Goal: Task Accomplishment & Management: Use online tool/utility

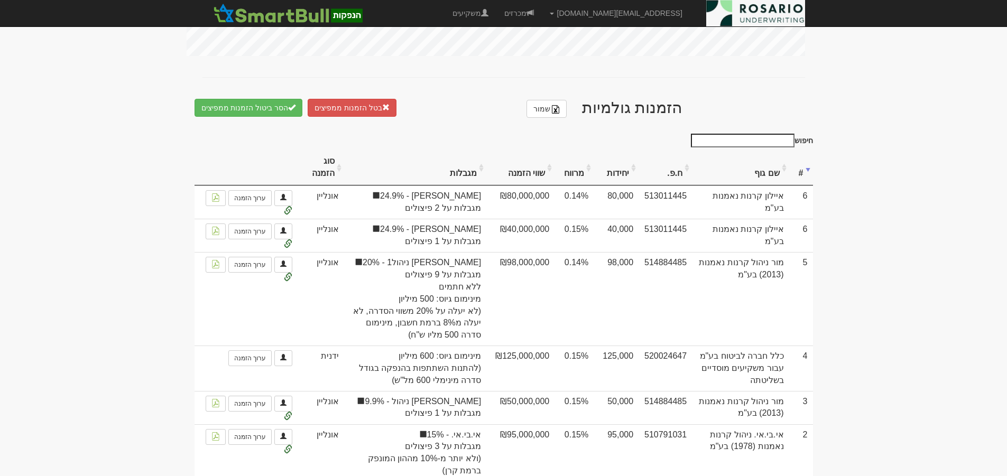
scroll to position [528, 0]
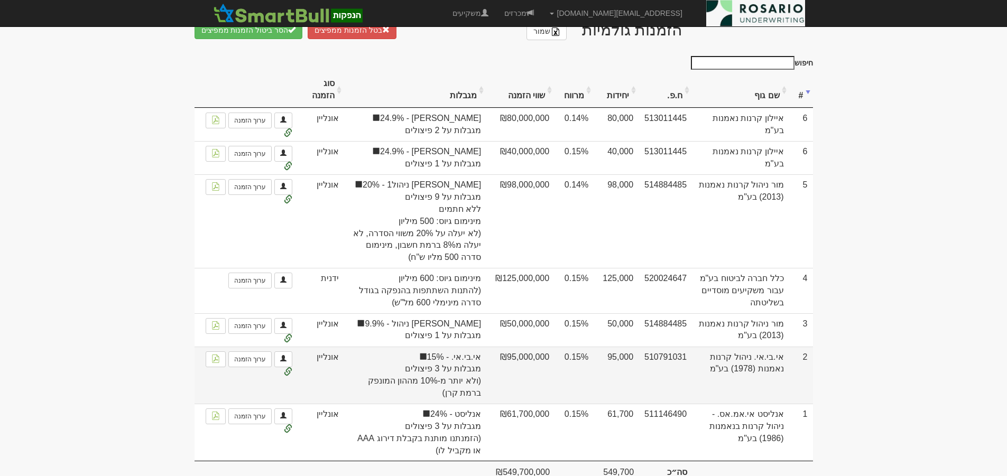
scroll to position [674, 0]
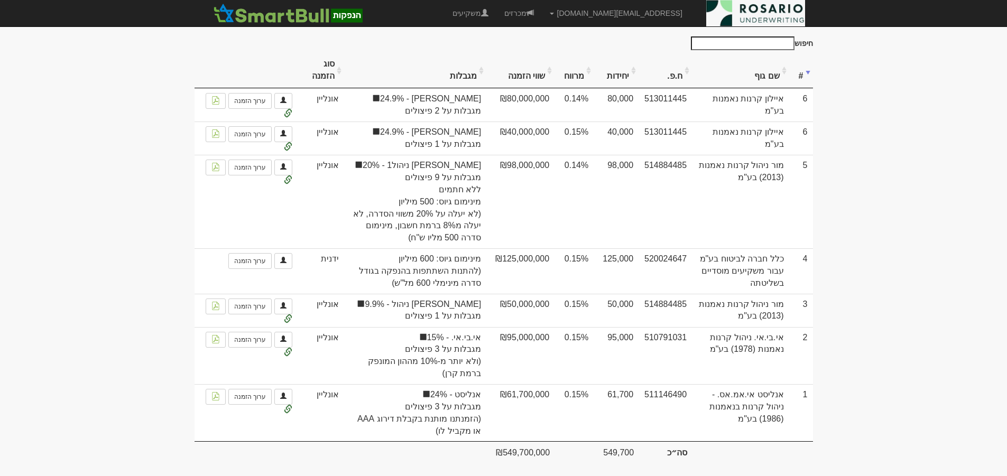
click at [574, 67] on th "מרווח" at bounding box center [574, 70] width 39 height 35
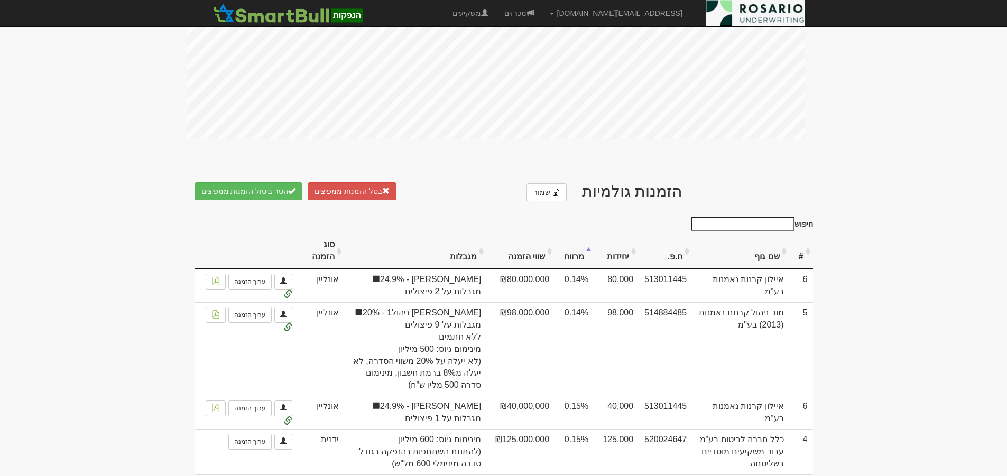
scroll to position [475, 0]
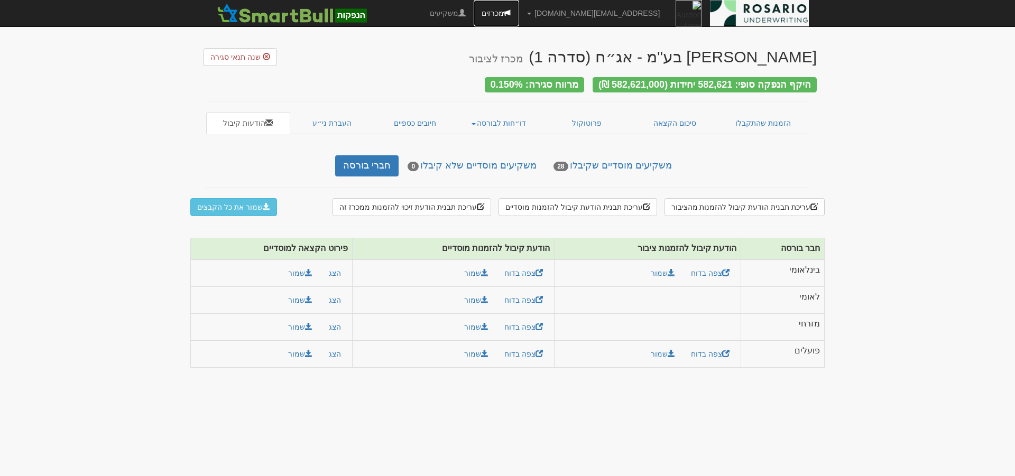
click at [519, 15] on link "מכרזים" at bounding box center [496, 13] width 45 height 26
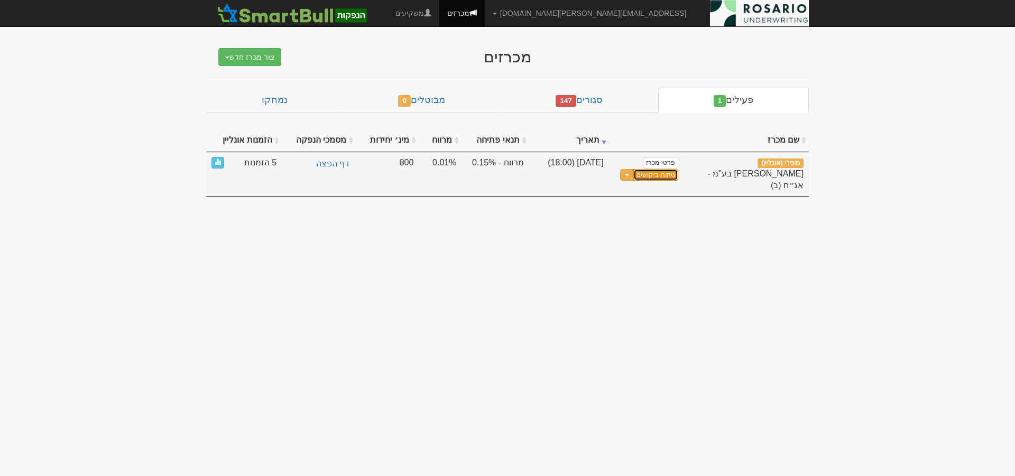
click at [652, 175] on link "ניתוח ביקושים" at bounding box center [656, 175] width 44 height 12
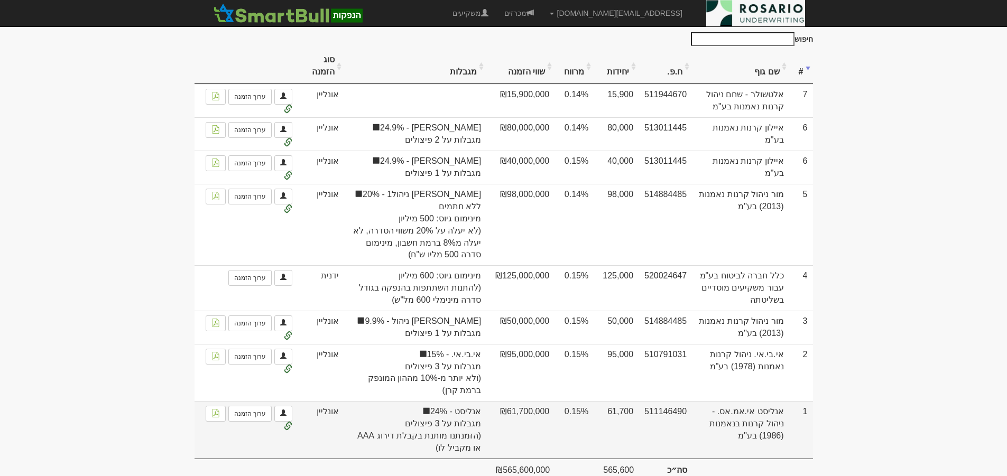
scroll to position [695, 0]
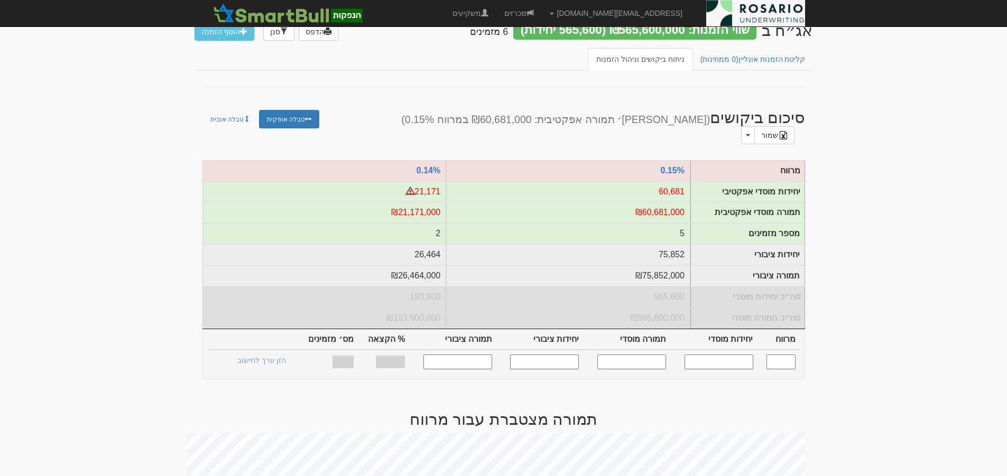
scroll to position [93, 0]
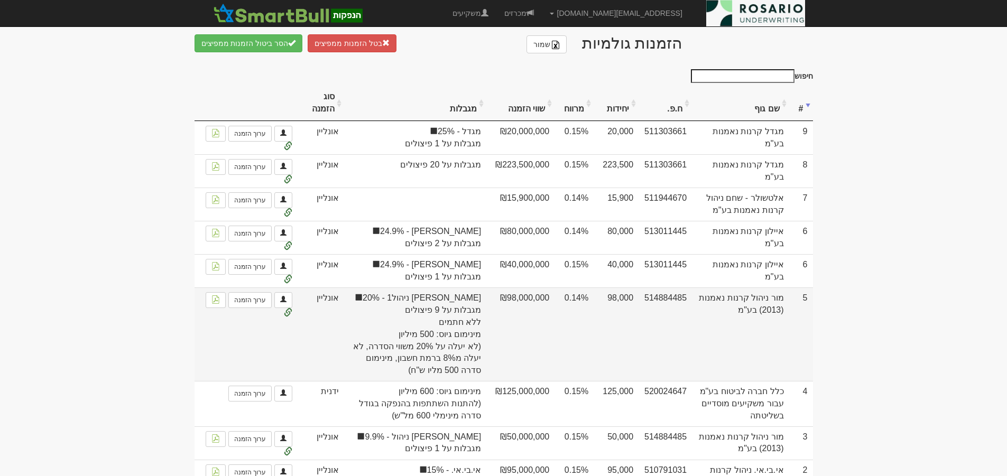
scroll to position [608, 0]
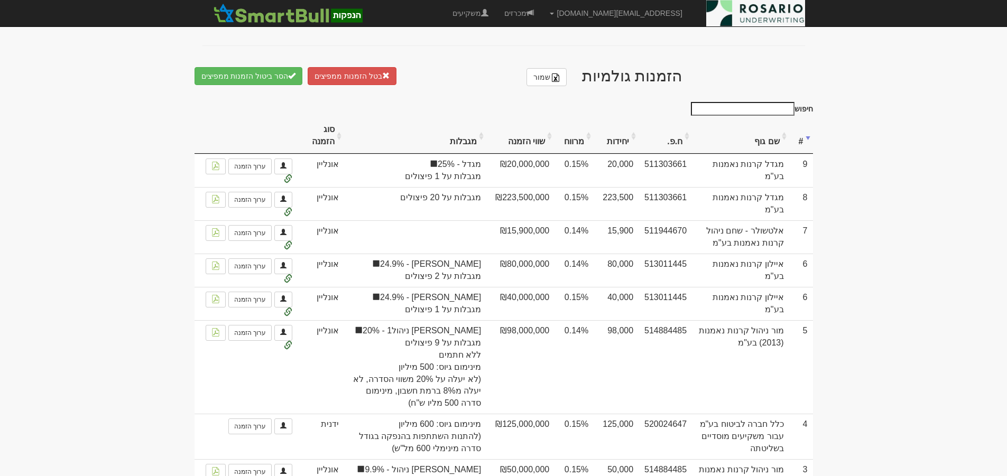
click at [576, 132] on th "מרווח" at bounding box center [574, 135] width 39 height 35
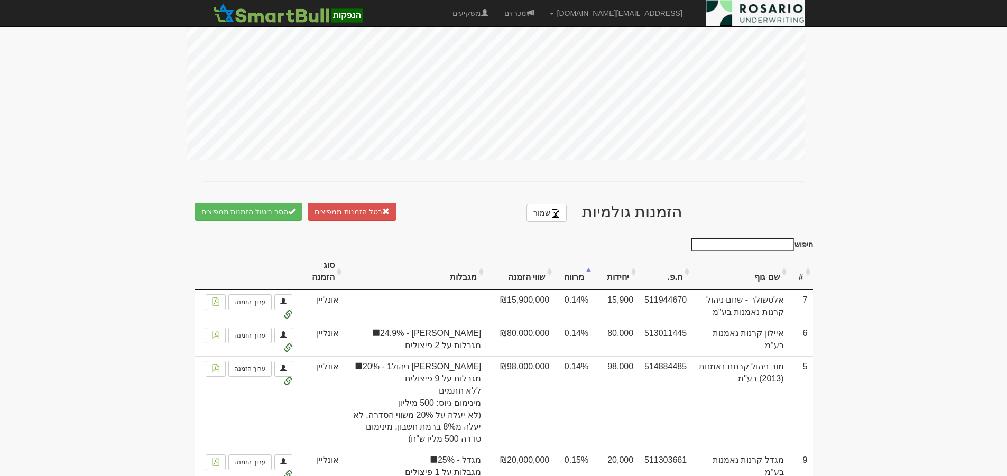
scroll to position [470, 0]
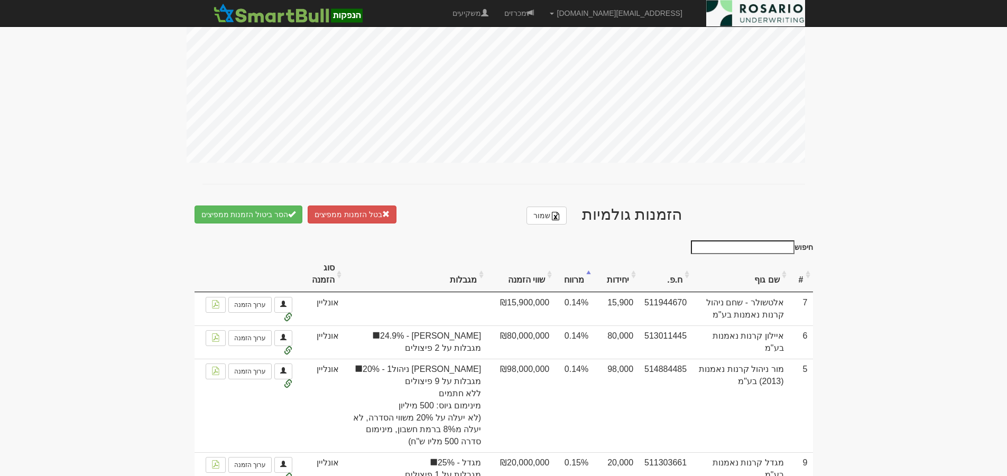
click at [799, 274] on th "#" at bounding box center [802, 274] width 24 height 35
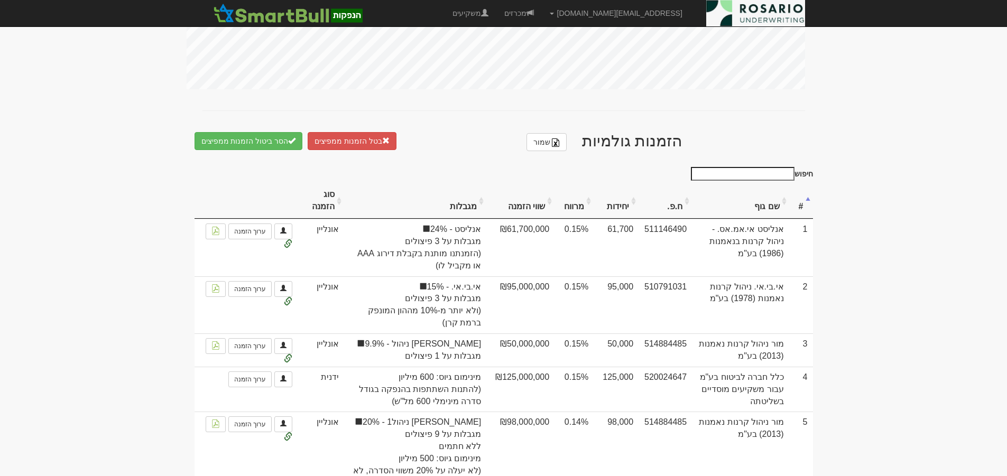
scroll to position [536, 0]
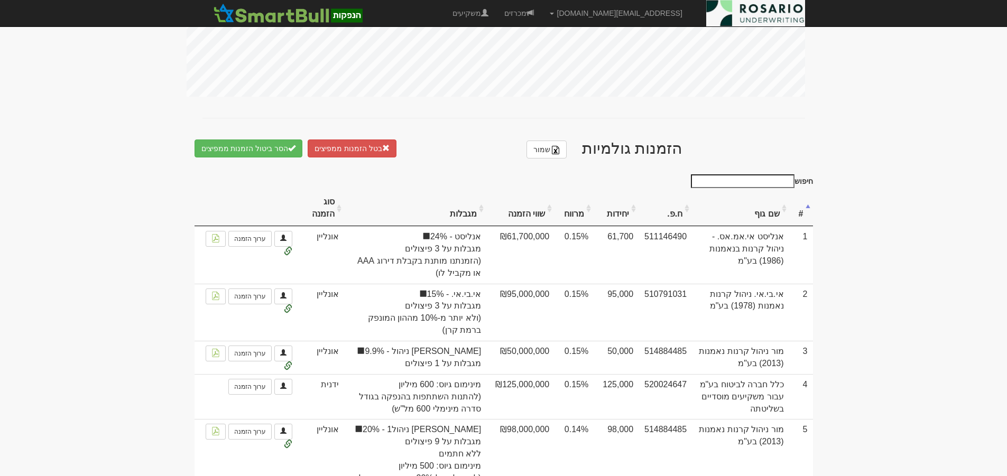
click at [769, 177] on input "חיפוש" at bounding box center [743, 182] width 104 height 14
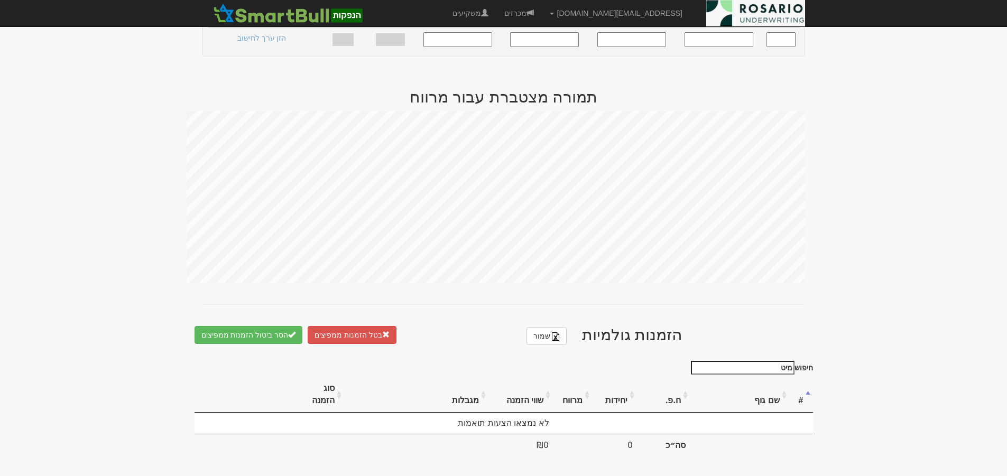
scroll to position [341, 0]
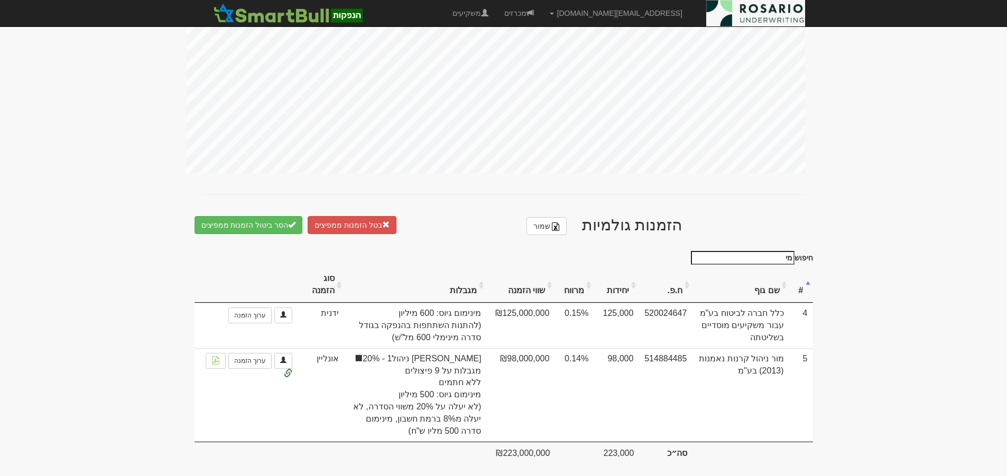
type input "מ"
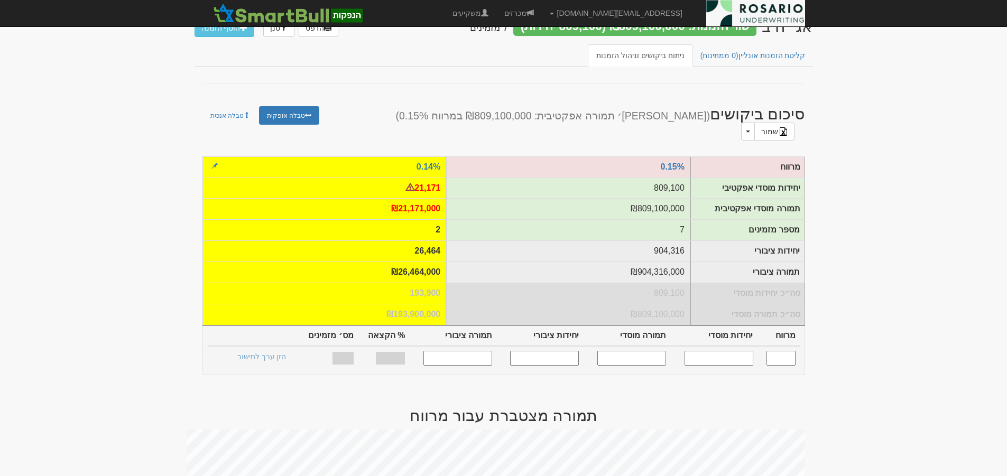
scroll to position [0, 0]
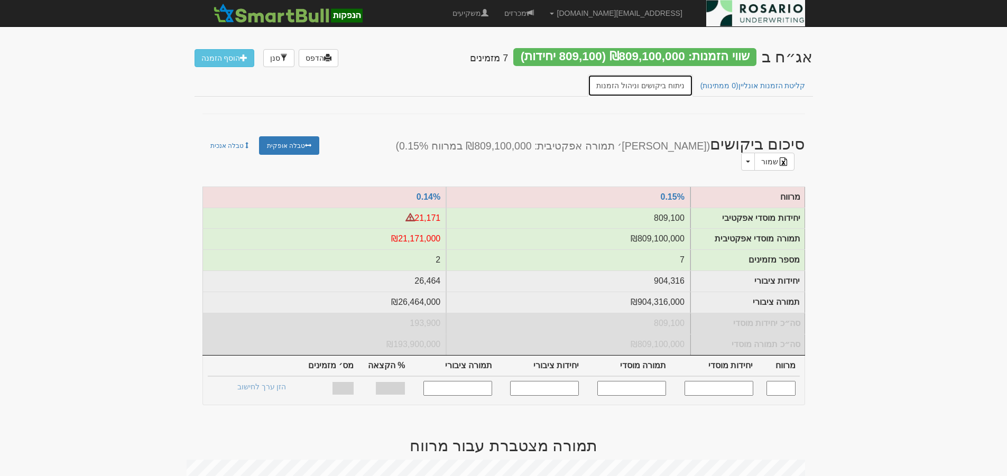
click at [675, 87] on link "ניתוח ביקושים וניהול הזמנות" at bounding box center [640, 86] width 105 height 22
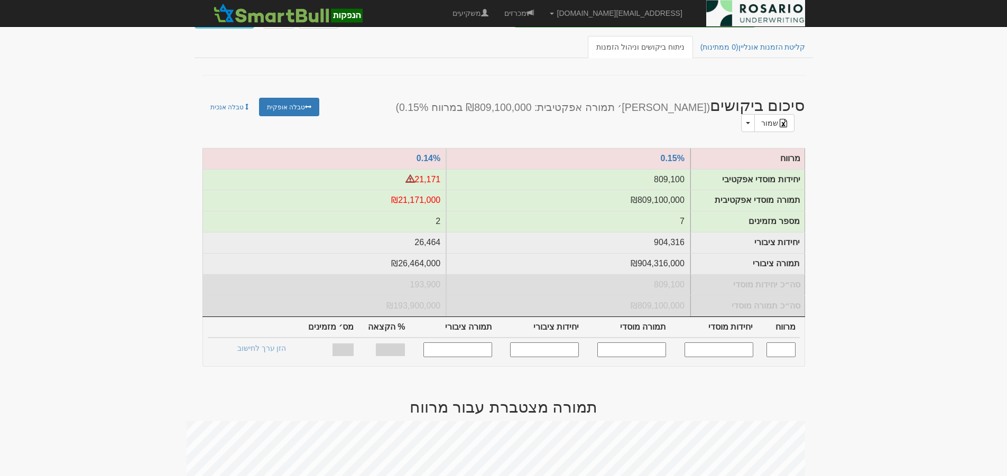
scroll to position [26, 0]
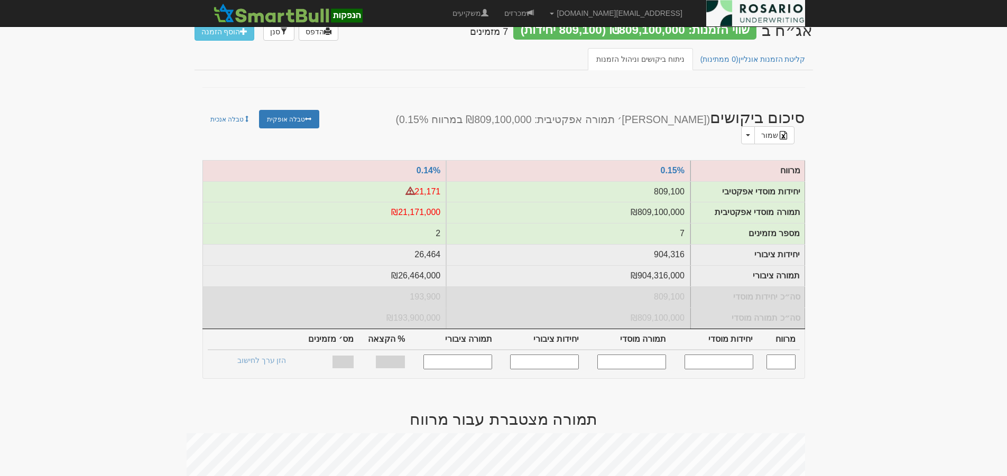
click at [782, 355] on input "text" at bounding box center [781, 362] width 29 height 14
type input "0.150"
type input "809,100"
type input "809,100,000"
type input "904,316"
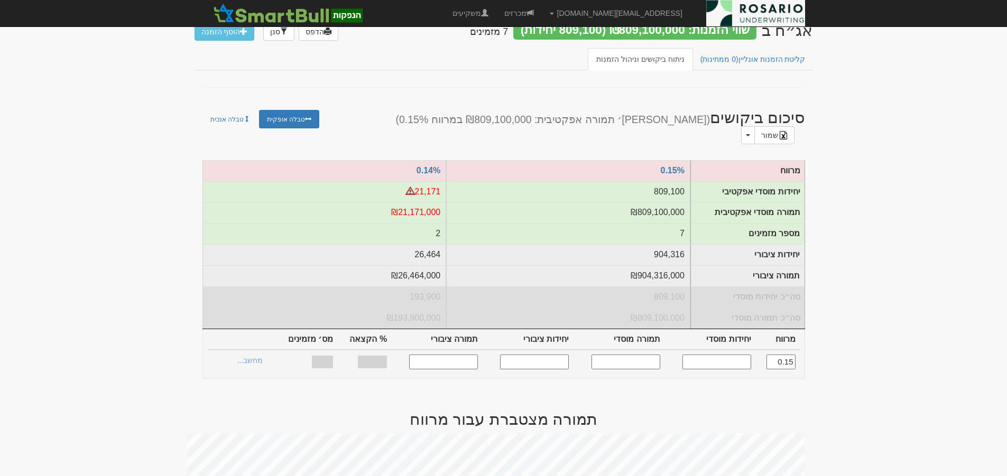
type input "904,316,000"
type input "100%"
type input "7"
type input "0.150"
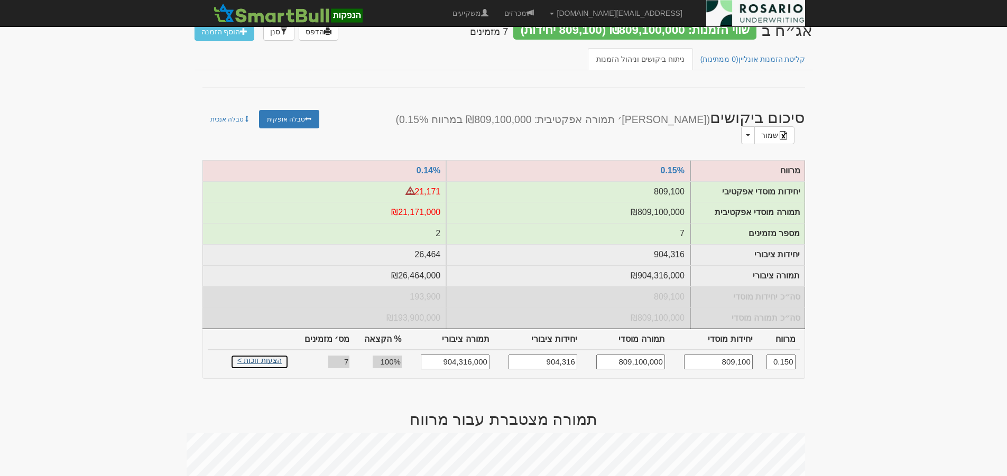
drag, startPoint x: 252, startPoint y: 352, endPoint x: 274, endPoint y: 352, distance: 21.7
click at [252, 355] on link "הצעות זוכות >" at bounding box center [260, 362] width 58 height 15
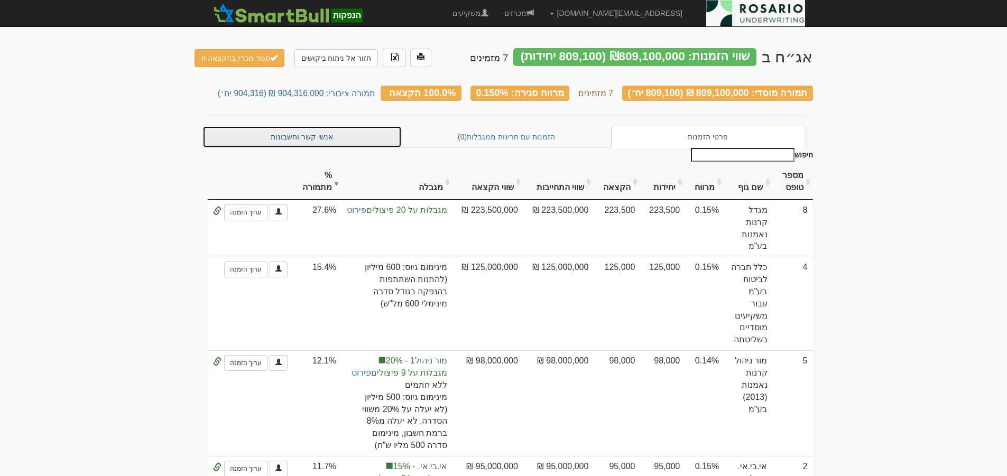
click at [371, 135] on link "אנשי קשר וחשבונות" at bounding box center [303, 137] width 200 height 22
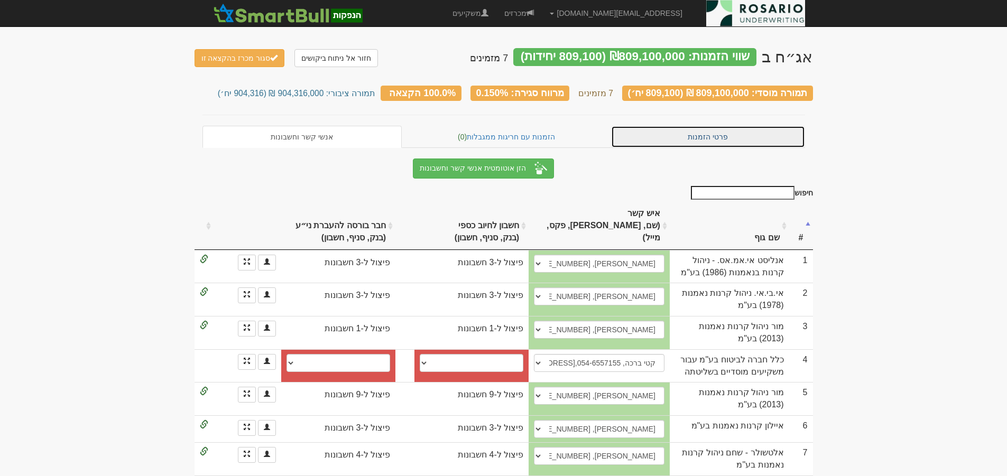
click at [721, 131] on link "פרטי הזמנות" at bounding box center [708, 137] width 194 height 22
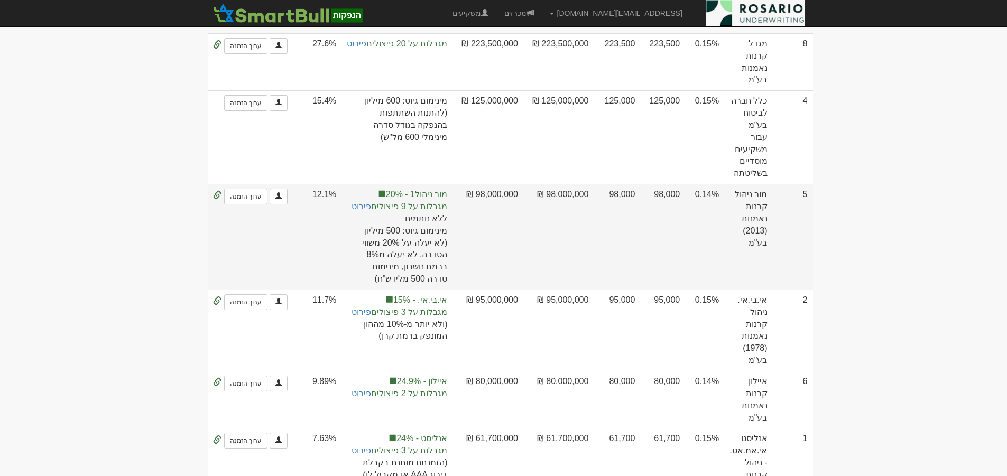
scroll to position [66, 0]
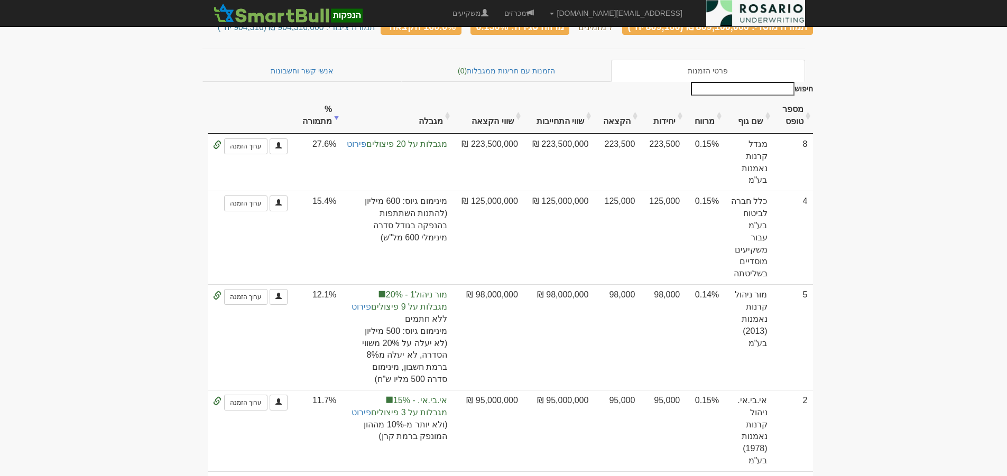
click at [758, 82] on input "חיפוש" at bounding box center [743, 89] width 104 height 14
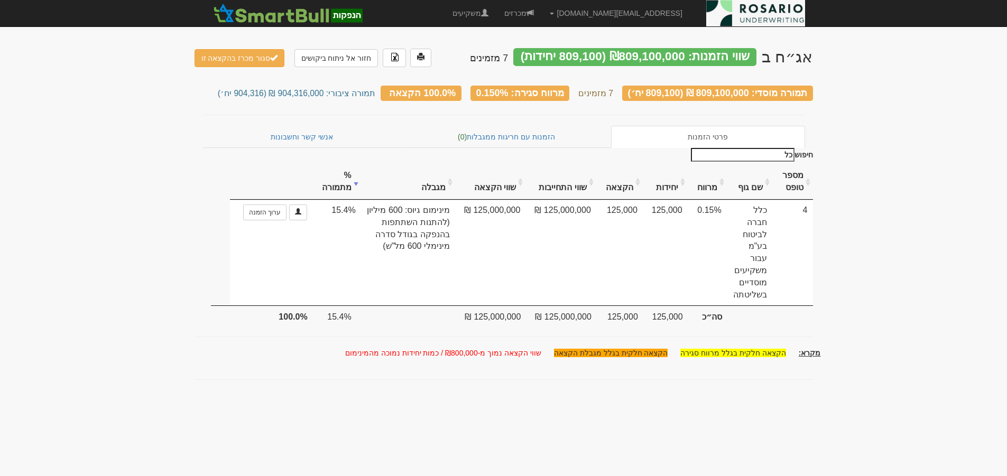
scroll to position [0, 0]
type input "כלל"
drag, startPoint x: 783, startPoint y: 149, endPoint x: 903, endPoint y: 144, distance: 120.1
click at [903, 144] on body "lilach@rosario-capital.co.il הגדרות חשבונות הנפקה תבניות הודעות קיבול" at bounding box center [507, 238] width 1015 height 476
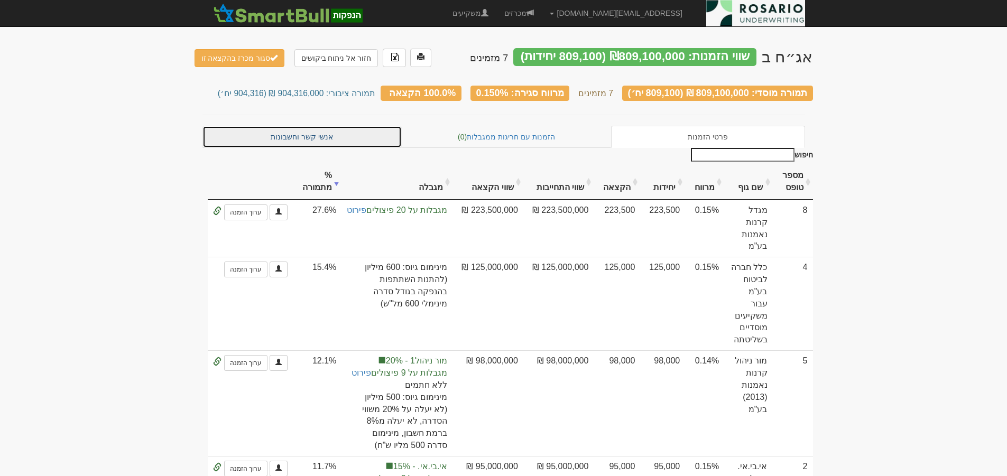
click at [352, 140] on link "אנשי קשר וחשבונות" at bounding box center [303, 137] width 200 height 22
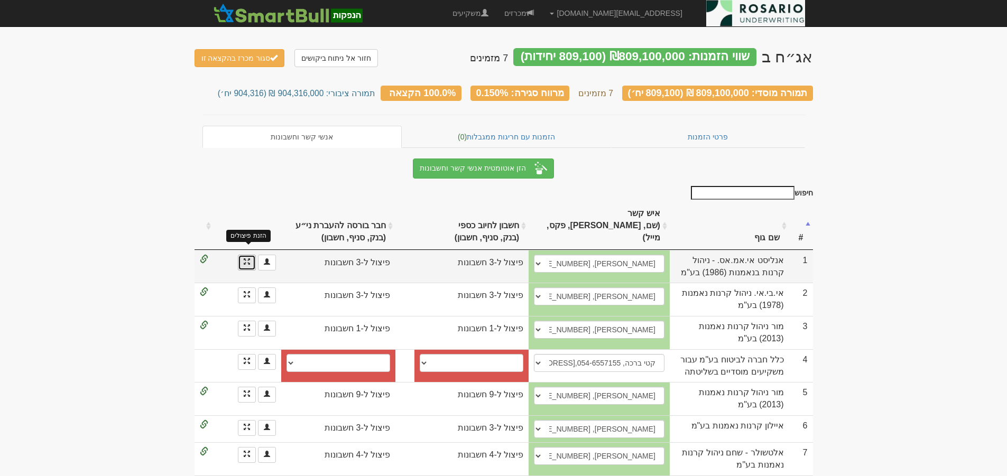
click at [248, 259] on span at bounding box center [247, 262] width 6 height 6
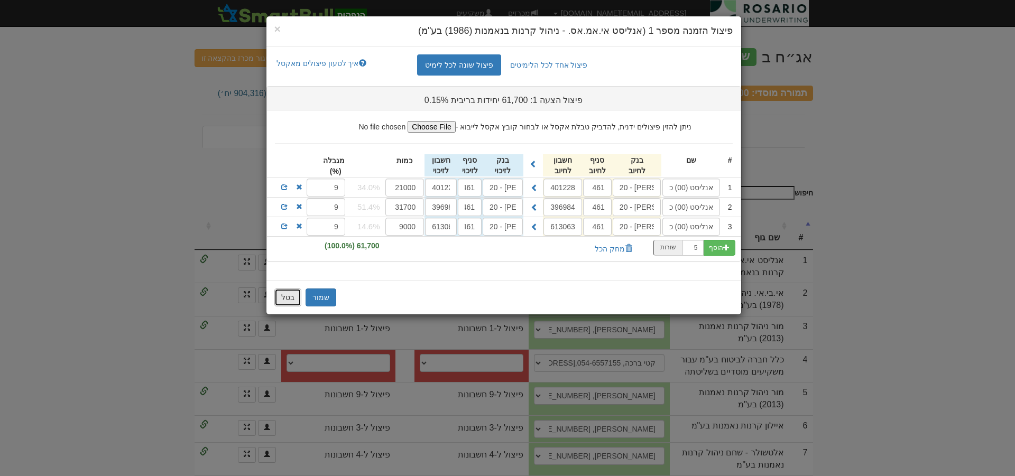
click at [293, 300] on button "בטל" at bounding box center [287, 298] width 27 height 18
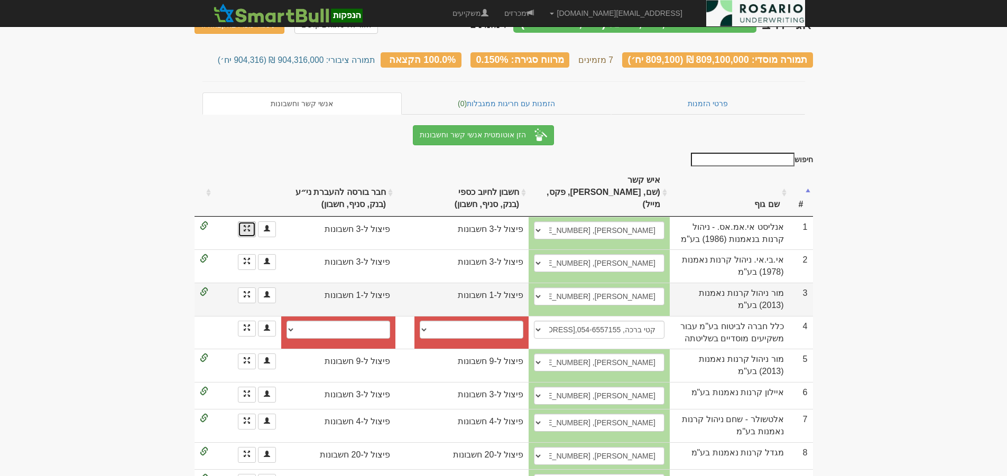
scroll to position [48, 0]
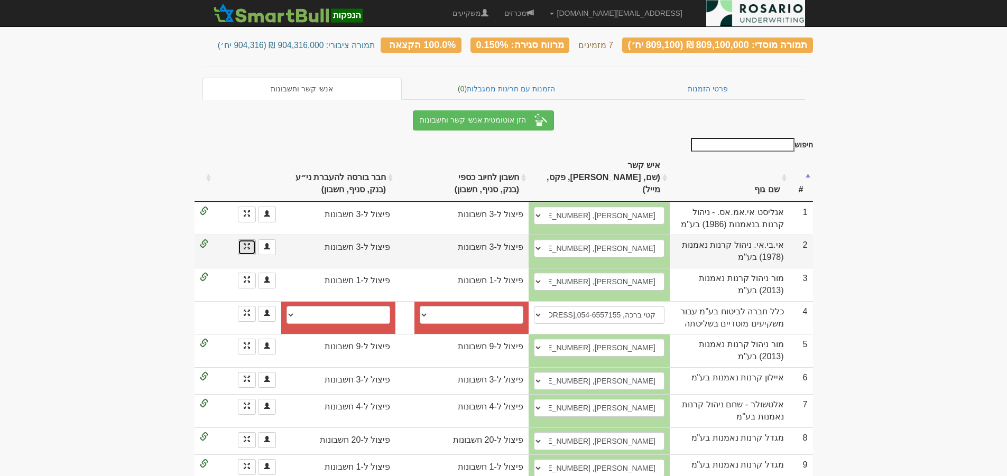
click at [249, 240] on link at bounding box center [247, 248] width 18 height 16
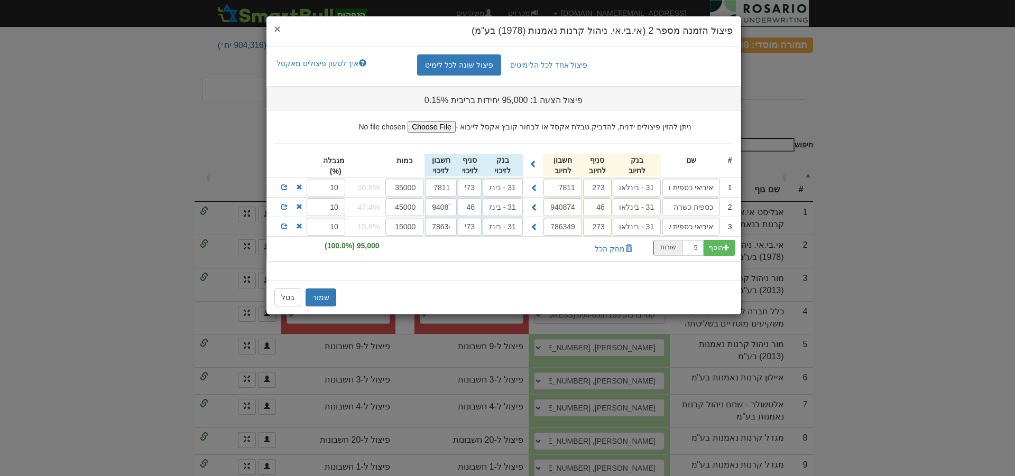
click at [278, 30] on span "×" at bounding box center [277, 29] width 6 height 12
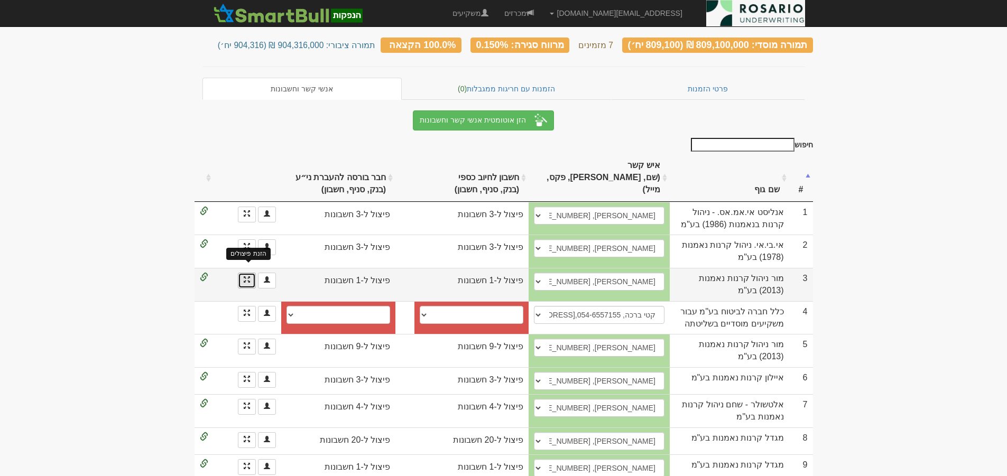
click at [244, 277] on span at bounding box center [247, 280] width 6 height 6
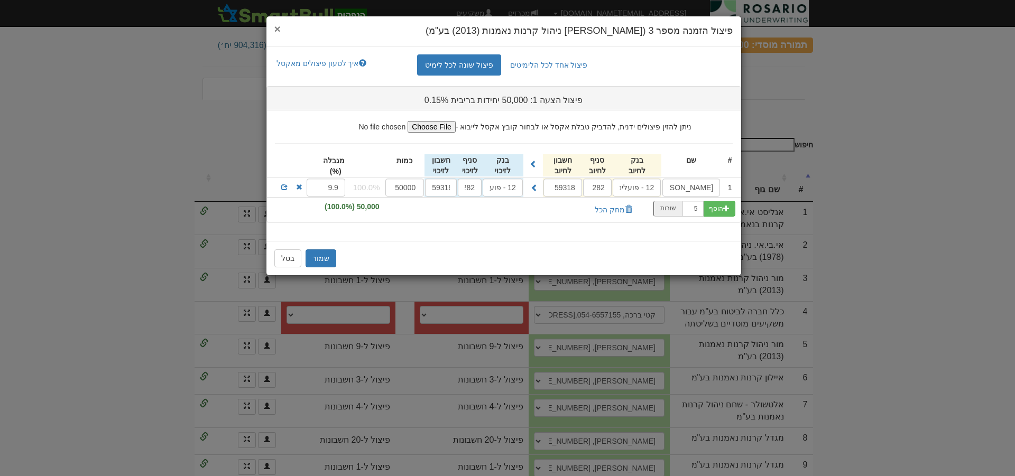
click at [280, 32] on span "×" at bounding box center [277, 29] width 6 height 12
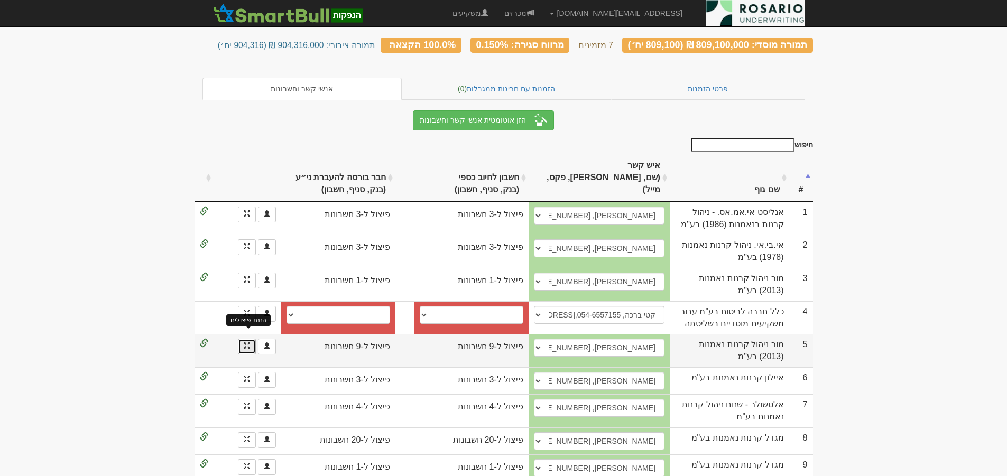
click at [246, 343] on span at bounding box center [247, 346] width 6 height 6
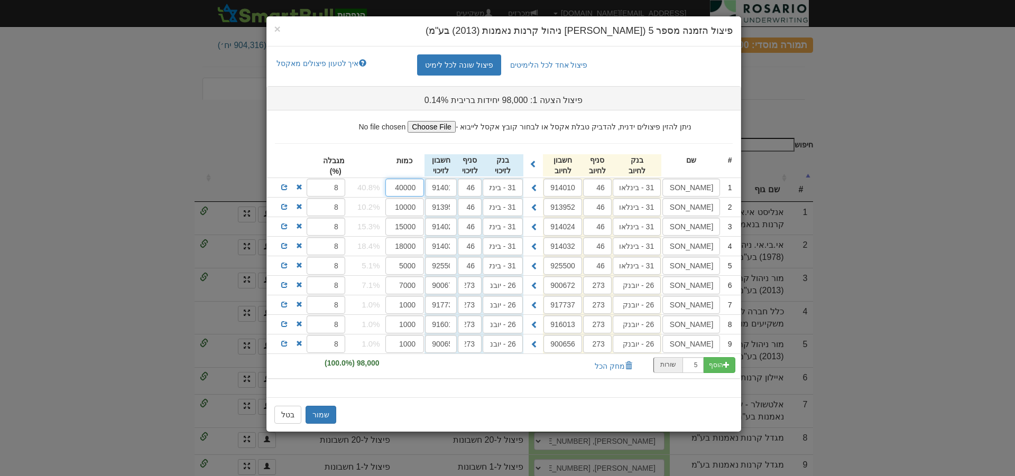
click at [403, 186] on input "40000" at bounding box center [405, 188] width 39 height 18
drag, startPoint x: 277, startPoint y: 30, endPoint x: 277, endPoint y: 38, distance: 7.9
click at [277, 30] on span "×" at bounding box center [277, 29] width 6 height 12
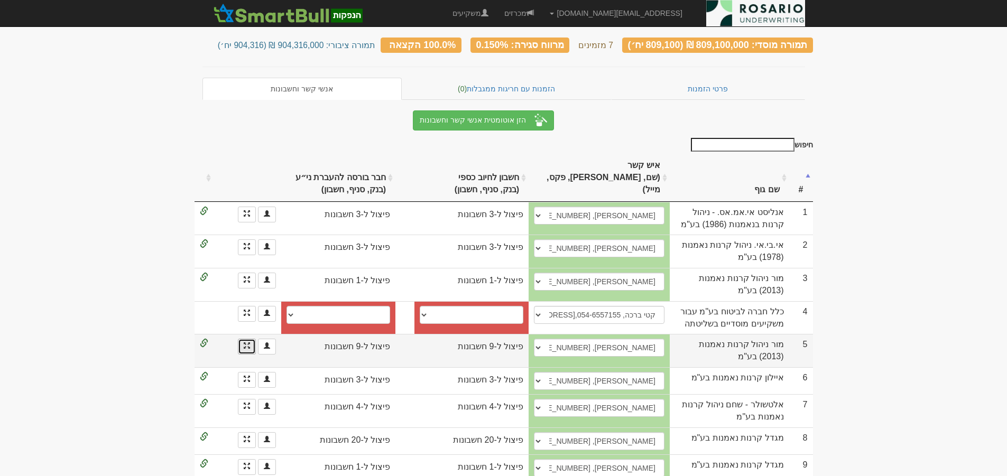
click at [251, 339] on link at bounding box center [247, 347] width 18 height 16
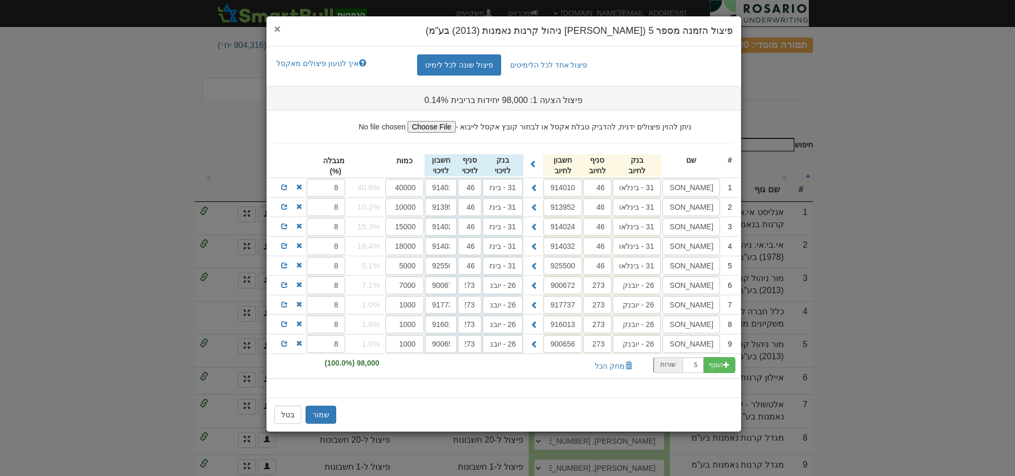
click at [277, 31] on span "×" at bounding box center [277, 29] width 6 height 12
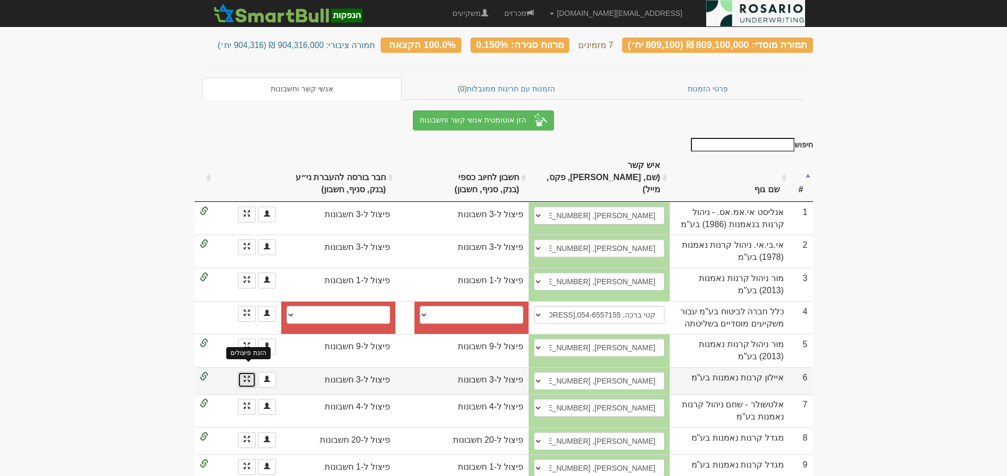
click at [250, 376] on span at bounding box center [247, 379] width 6 height 6
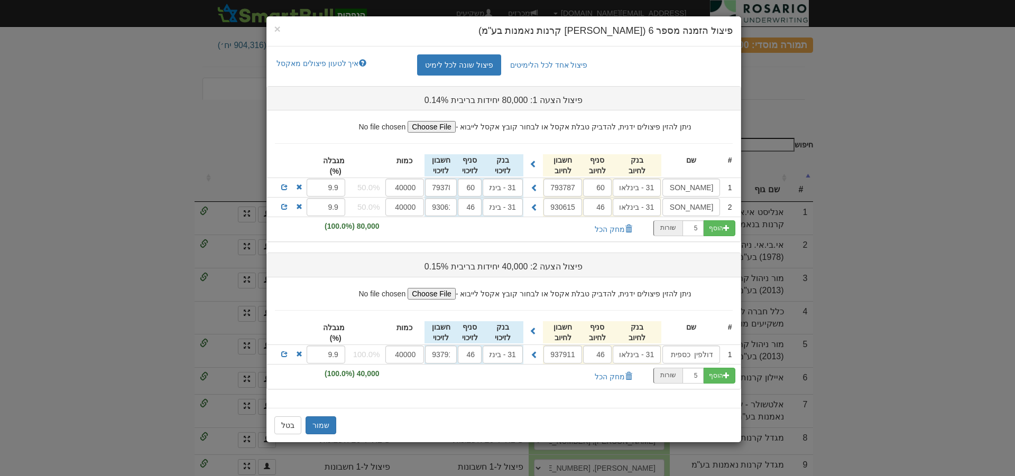
click at [273, 30] on div "× פיצול הזמנה מספר 6 (איילון קרנות נאמנות בע"מ)" at bounding box center [504, 31] width 475 height 30
click at [284, 21] on div "× פיצול הזמנה מספר 6 (איילון קרנות נאמנות בע"מ)" at bounding box center [504, 31] width 475 height 30
click at [279, 28] on span "×" at bounding box center [277, 29] width 6 height 12
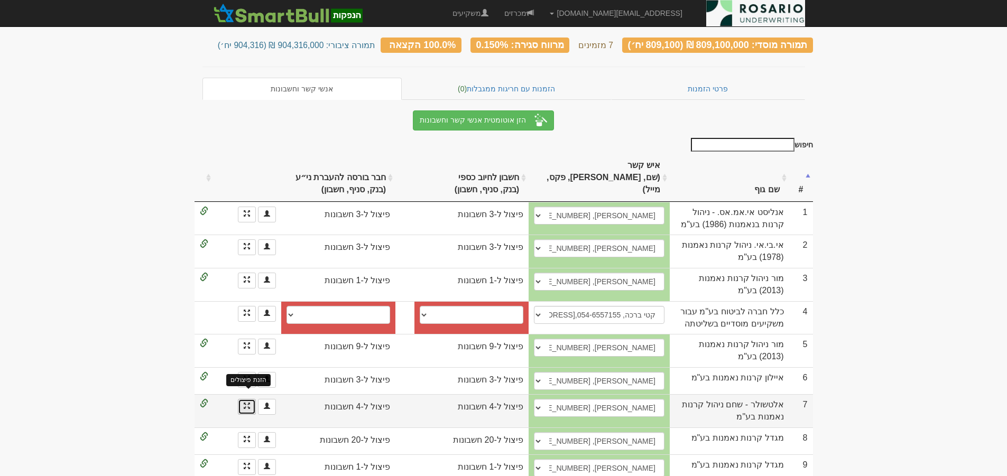
click at [249, 403] on span at bounding box center [247, 406] width 6 height 6
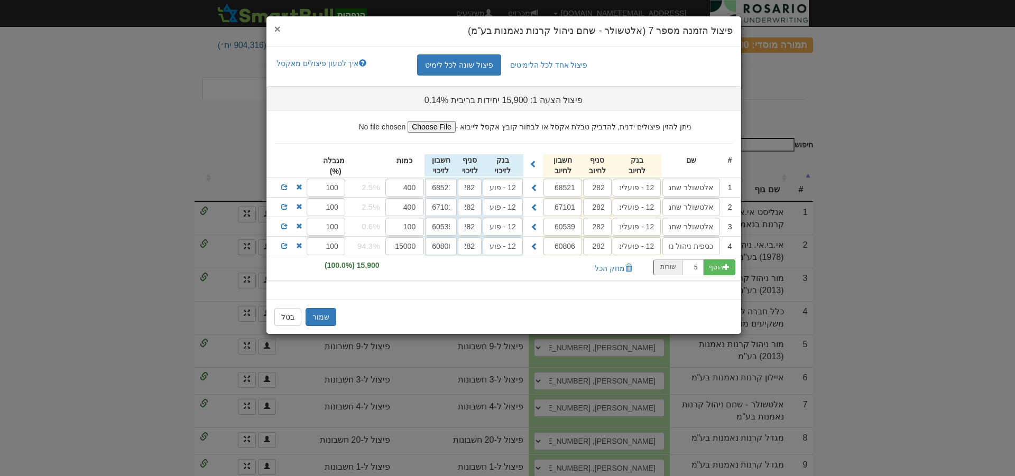
click at [280, 28] on span "×" at bounding box center [277, 29] width 6 height 12
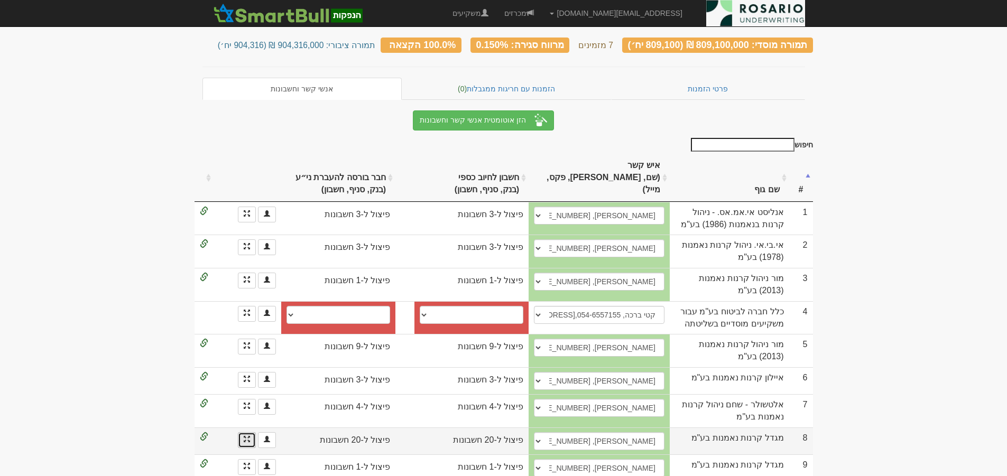
click at [251, 433] on link at bounding box center [247, 441] width 18 height 16
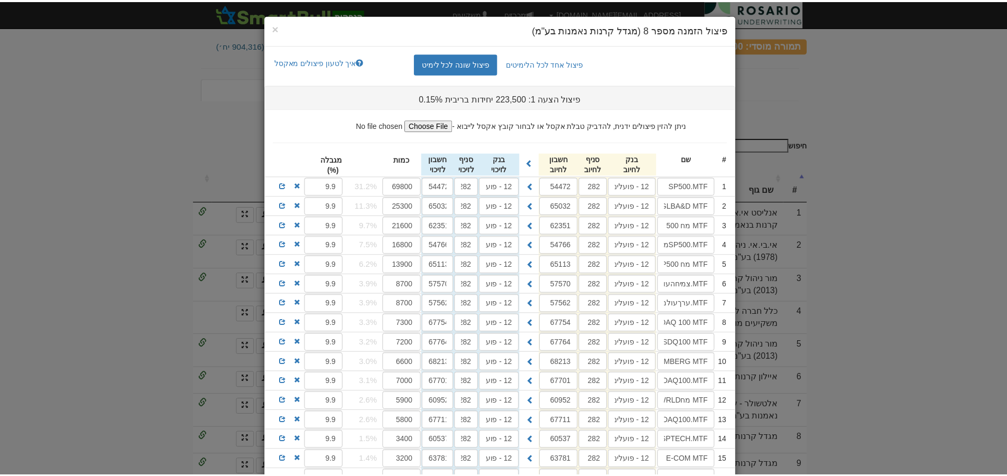
scroll to position [0, 0]
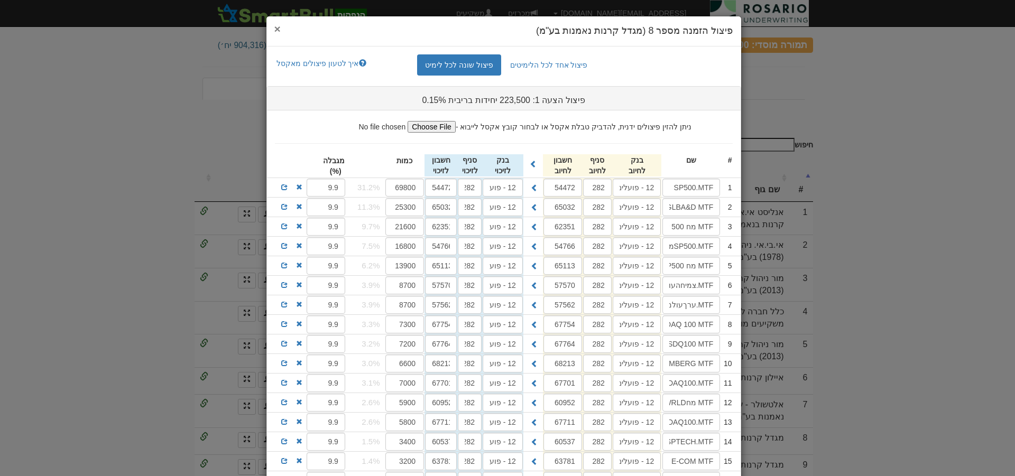
click at [281, 27] on span "×" at bounding box center [277, 29] width 6 height 12
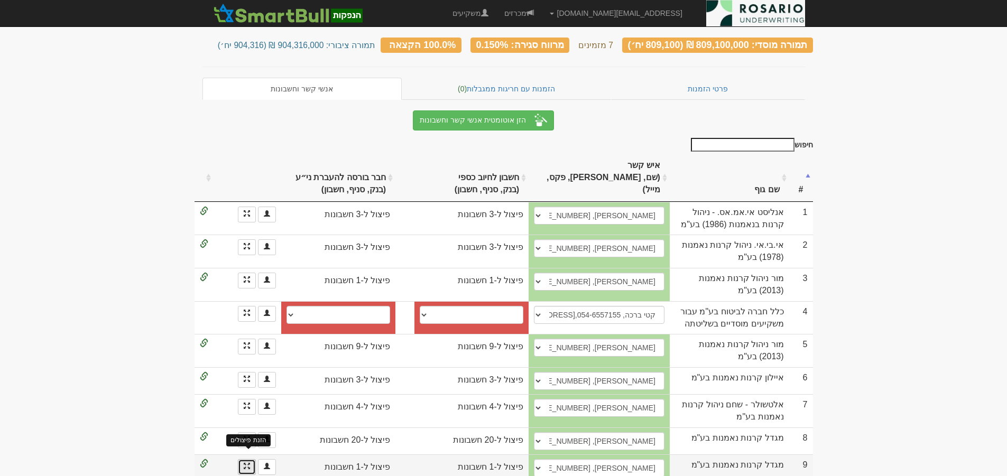
click at [249, 463] on span at bounding box center [247, 466] width 6 height 6
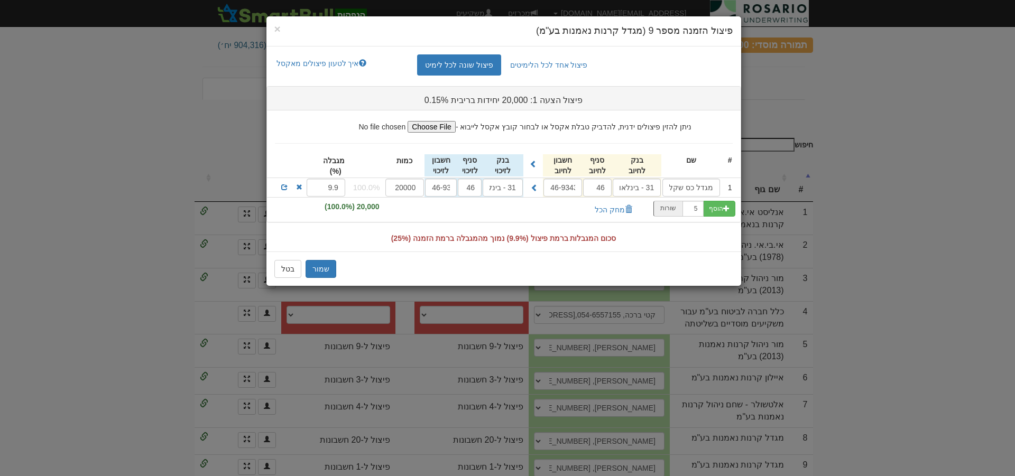
click at [281, 31] on h4 "פיצול הזמנה מספר 9 (מגדל קרנות נאמנות בע"מ)" at bounding box center [503, 31] width 459 height 14
click at [277, 27] on span "×" at bounding box center [277, 29] width 6 height 12
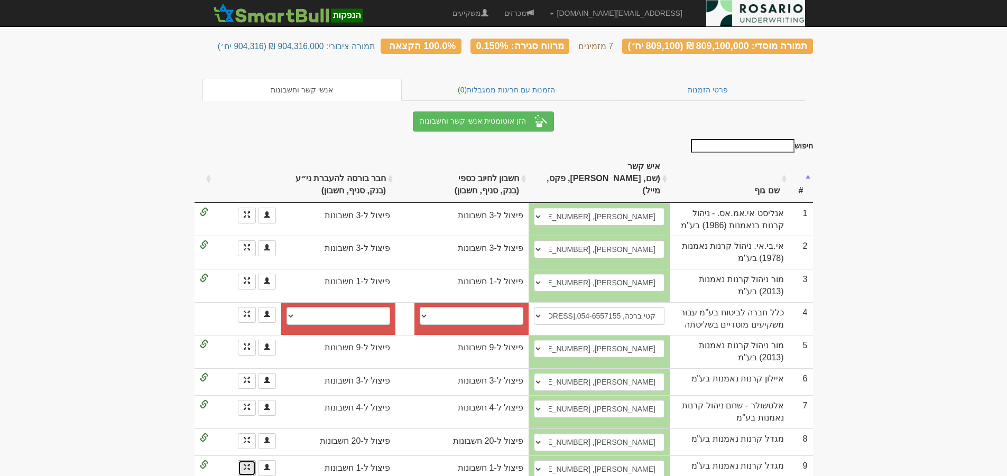
scroll to position [48, 0]
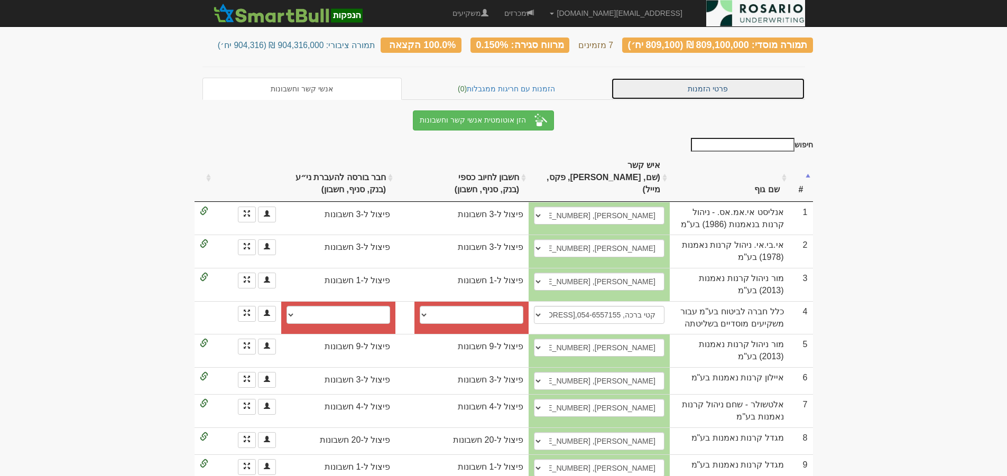
click at [710, 86] on link "פרטי הזמנות" at bounding box center [708, 89] width 194 height 22
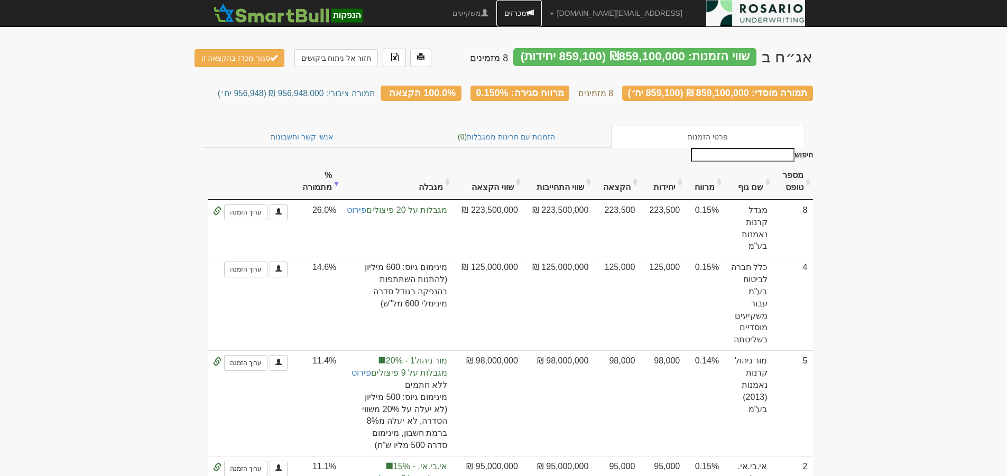
click at [542, 14] on link "מכרזים" at bounding box center [519, 13] width 45 height 26
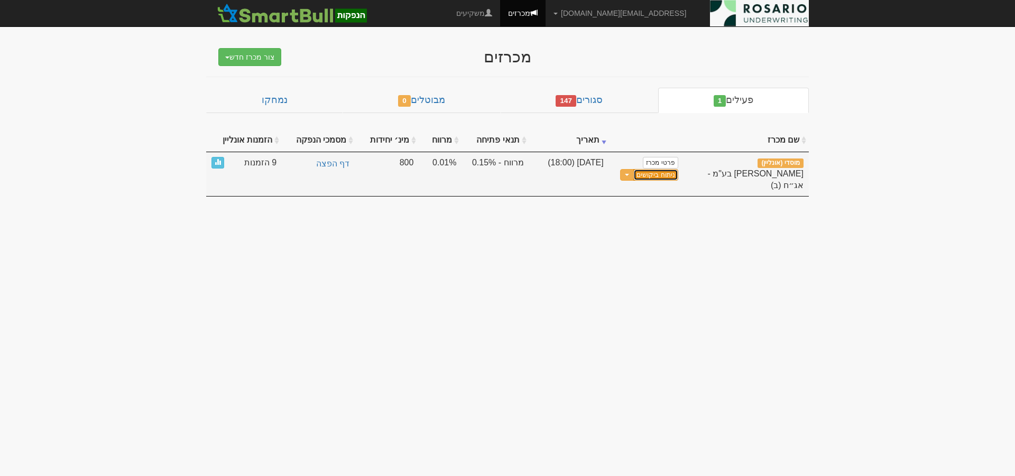
click at [655, 177] on link "ניתוח ביקושים" at bounding box center [656, 175] width 44 height 12
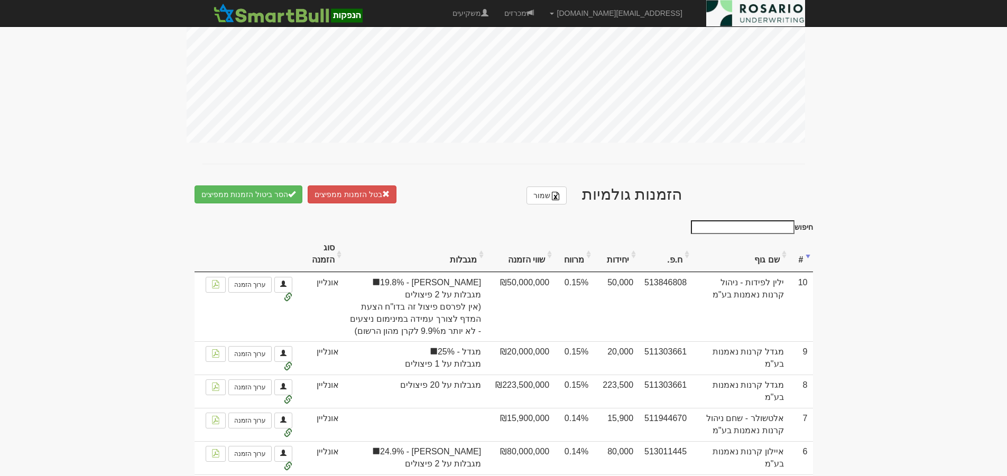
scroll to position [489, 0]
click at [567, 253] on th "מרווח" at bounding box center [574, 254] width 39 height 35
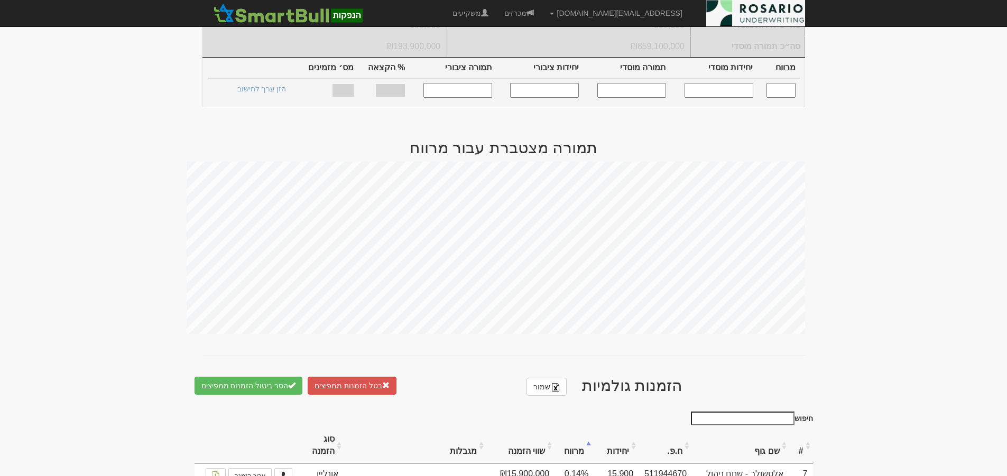
scroll to position [463, 0]
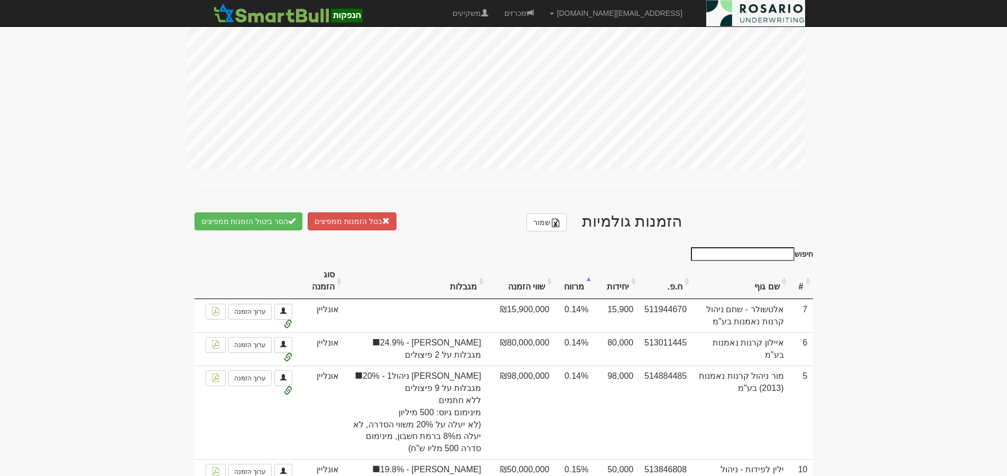
click at [775, 247] on input "חיפוש" at bounding box center [743, 254] width 104 height 14
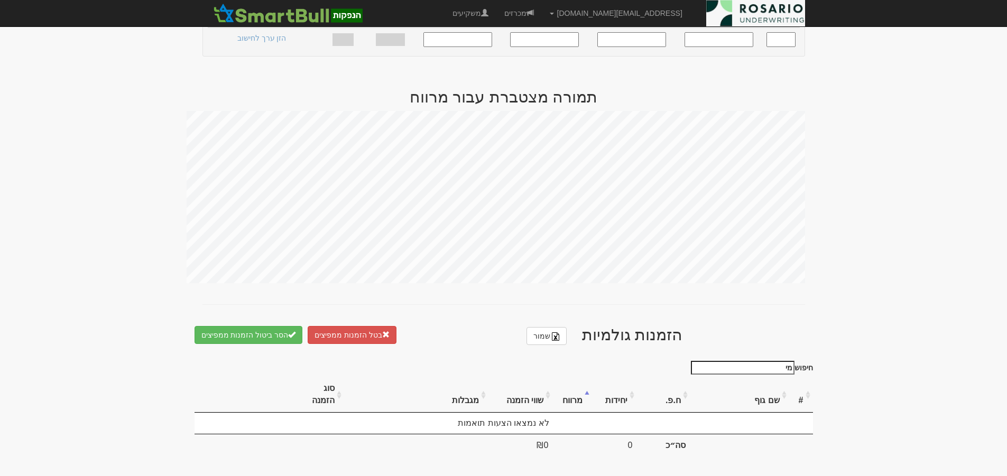
type input "מ"
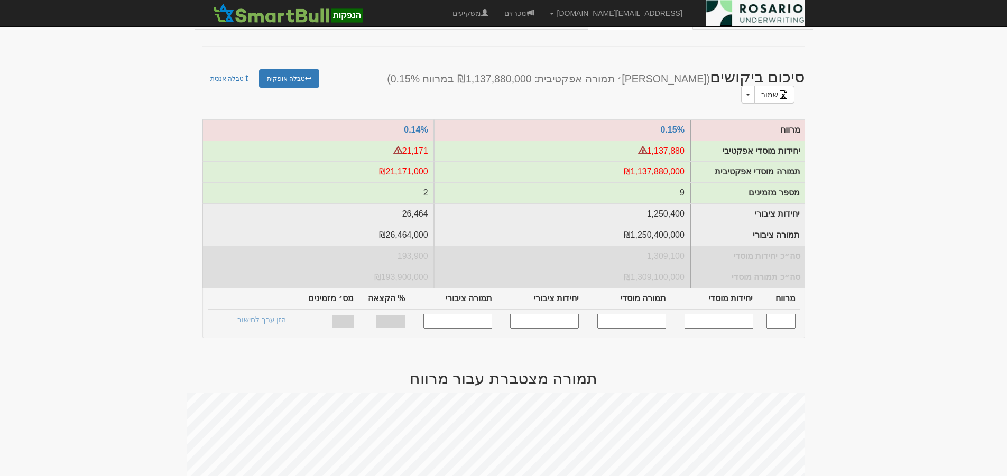
scroll to position [66, 0]
drag, startPoint x: 741, startPoint y: 314, endPoint x: 753, endPoint y: 324, distance: 15.4
click at [741, 315] on input "text" at bounding box center [719, 322] width 69 height 14
type input "1100000"
type input "0.150"
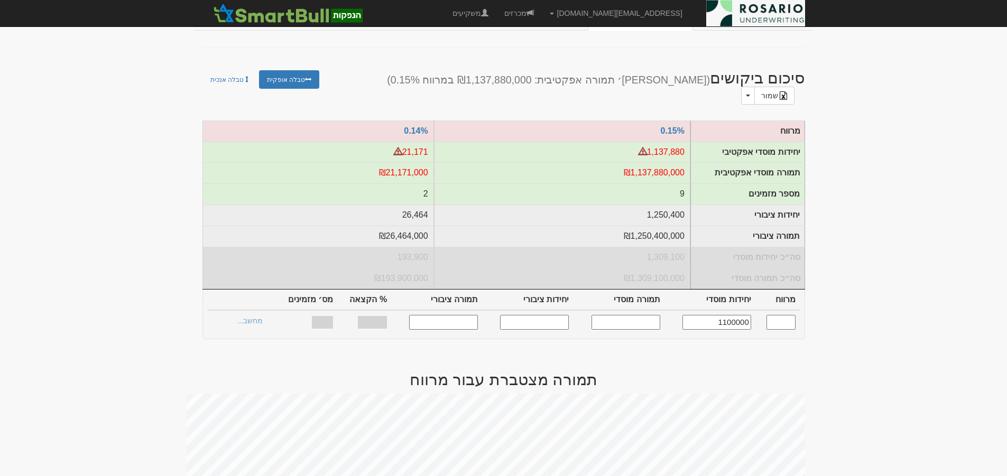
type input "1,100,000"
type input "1,100,000,000"
type input "1,210,527"
type input "1,210,527,000"
type input "95.7%"
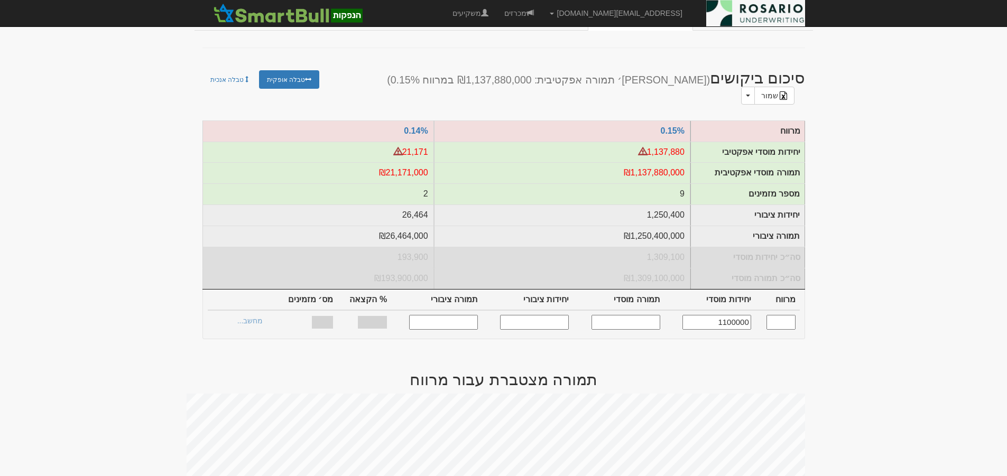
type input "9"
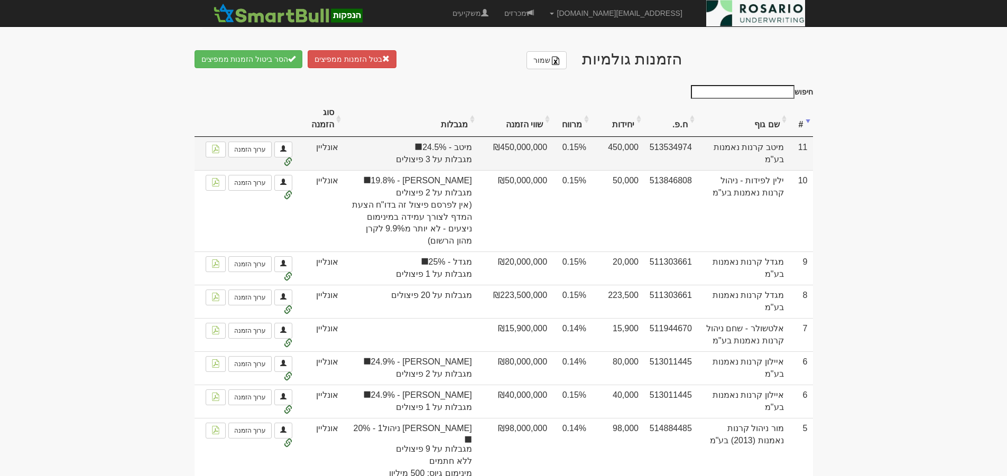
scroll to position [648, 0]
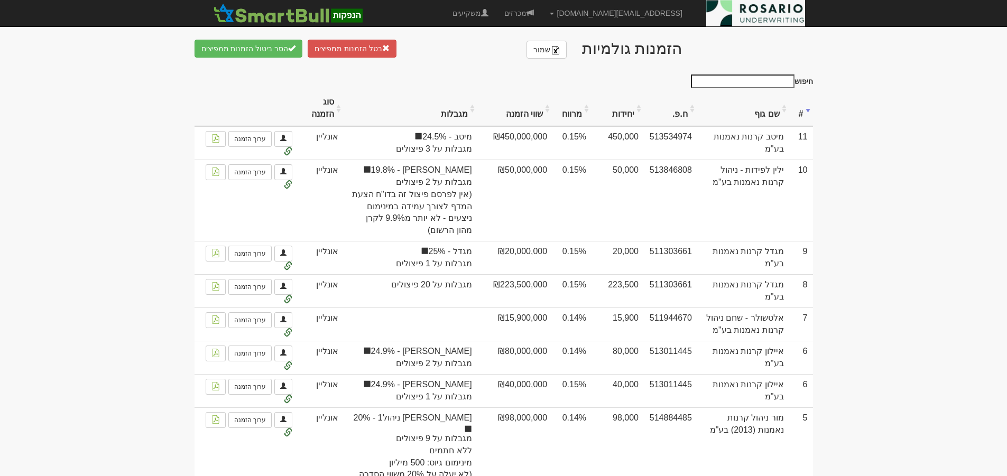
click at [575, 106] on th "מרווח" at bounding box center [572, 108] width 39 height 35
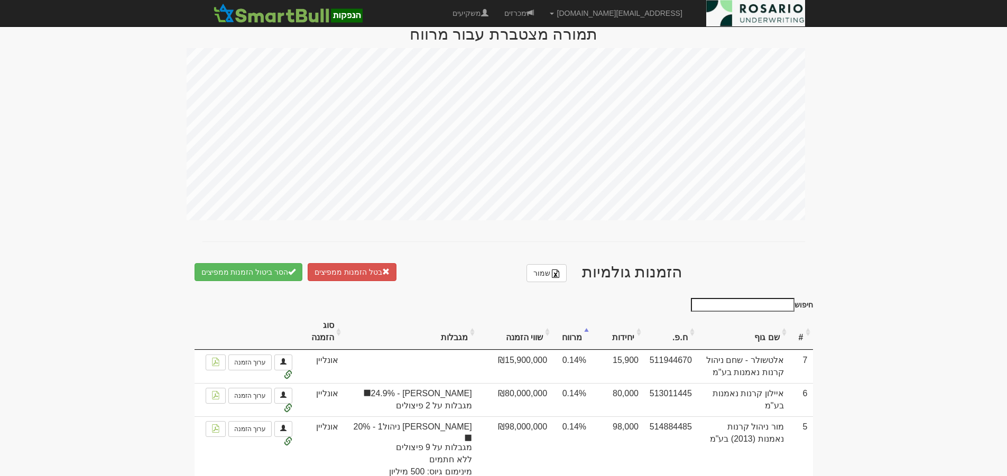
scroll to position [423, 0]
click at [573, 329] on th "מרווח" at bounding box center [572, 333] width 39 height 35
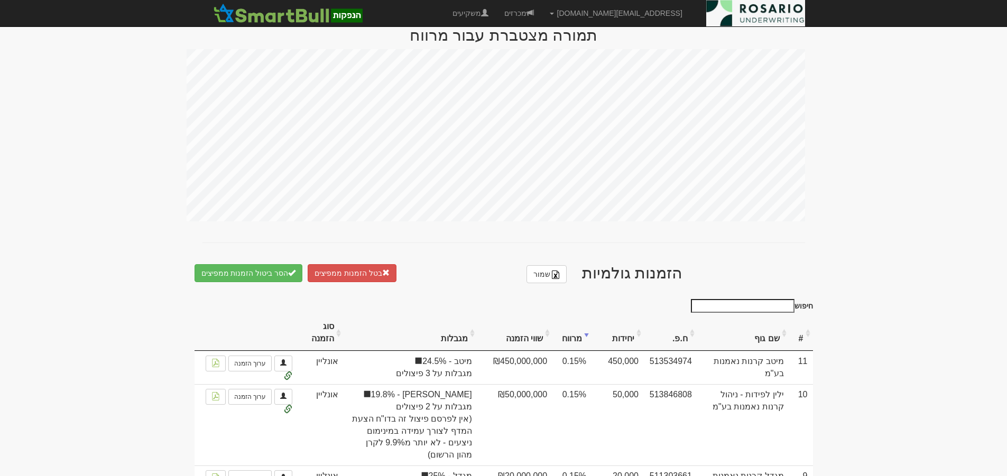
click at [800, 333] on th "#" at bounding box center [802, 333] width 24 height 35
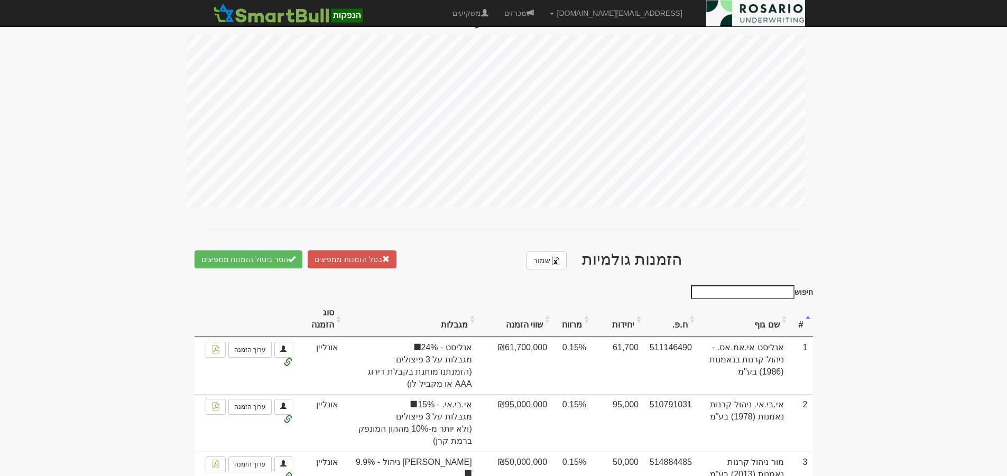
scroll to position [397, 0]
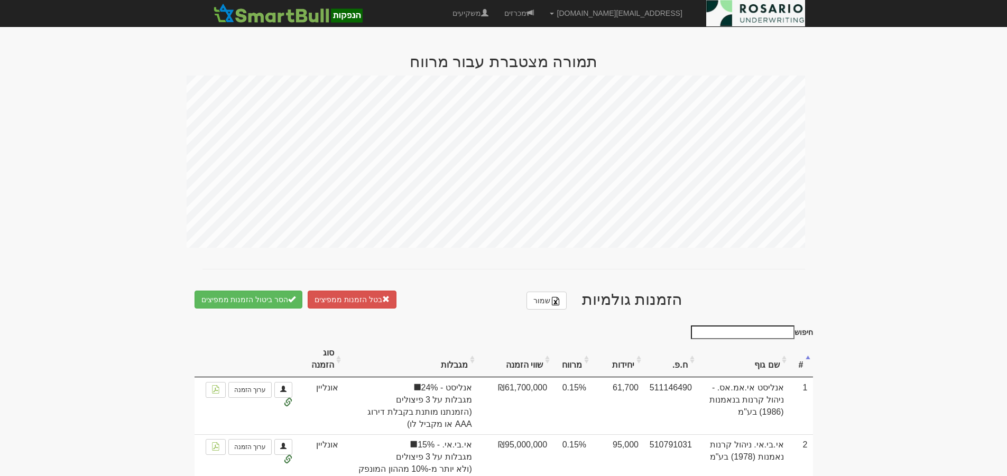
click at [574, 359] on th "מרווח" at bounding box center [572, 359] width 39 height 35
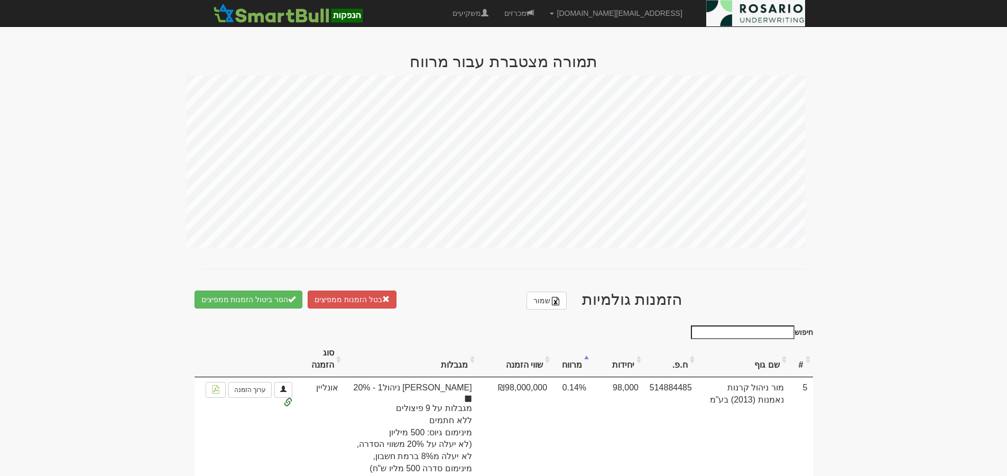
click at [571, 354] on th "מרווח" at bounding box center [572, 359] width 39 height 35
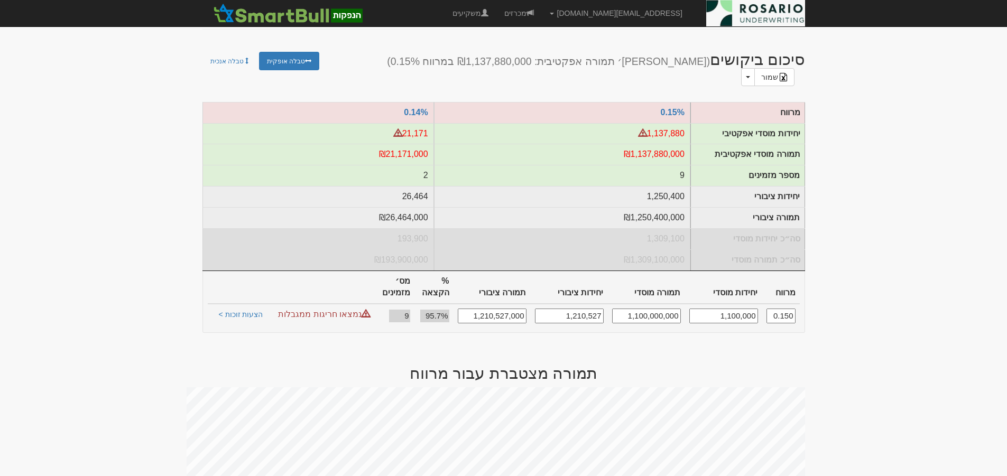
scroll to position [93, 0]
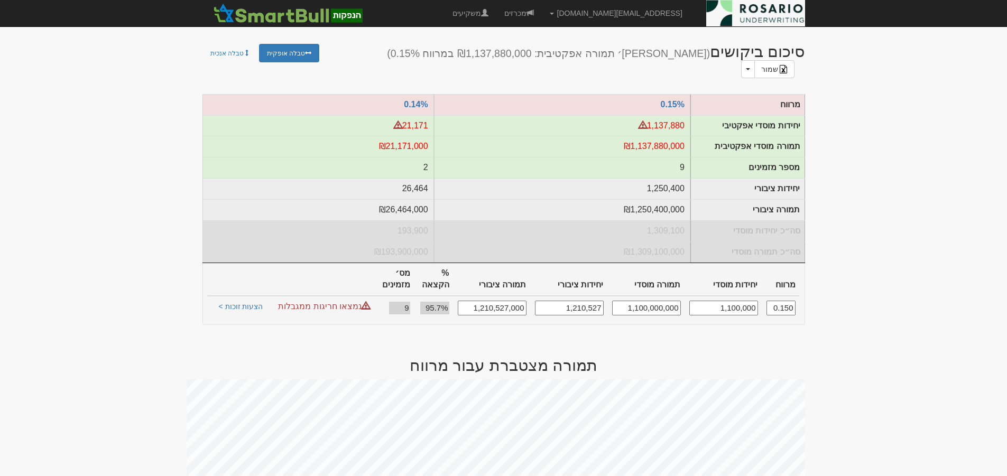
click at [731, 301] on input "1,100,000" at bounding box center [724, 308] width 69 height 14
type input "1,000,000"
type input "1,000,000,000"
type input "1,105,264"
type input "1,105,264,000"
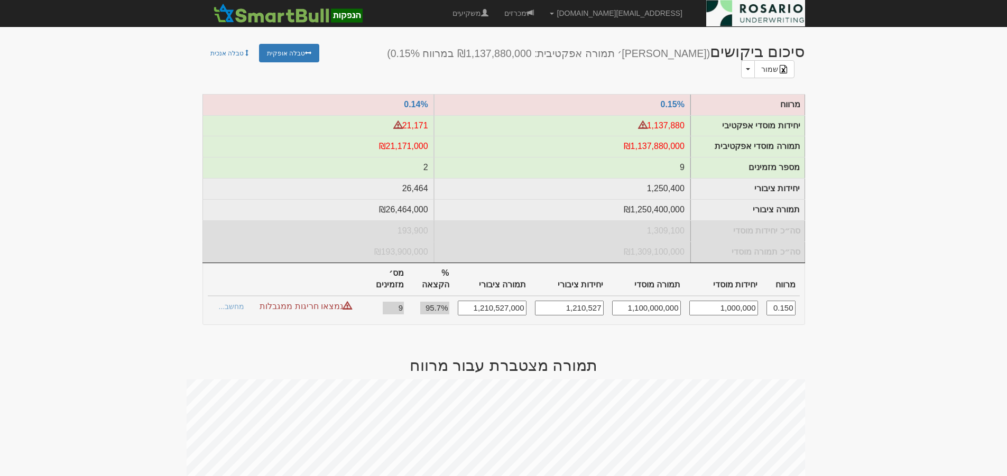
type input "84.35%"
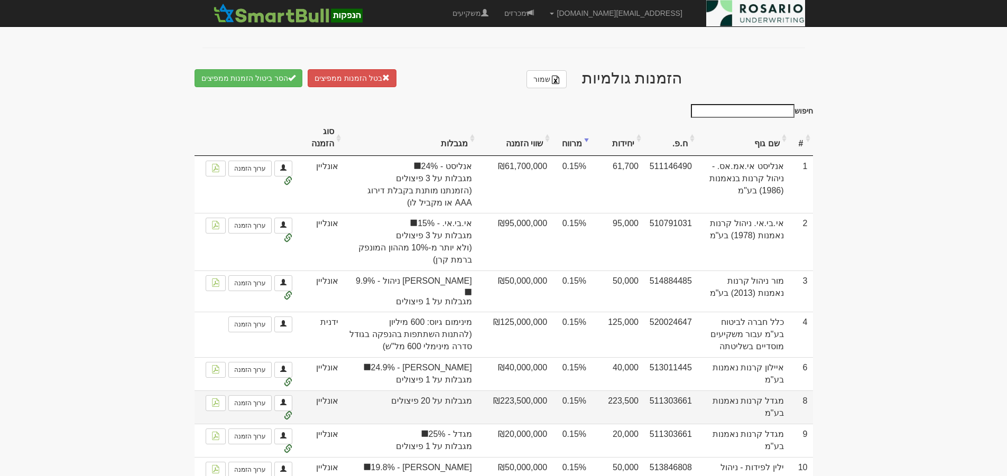
scroll to position [621, 0]
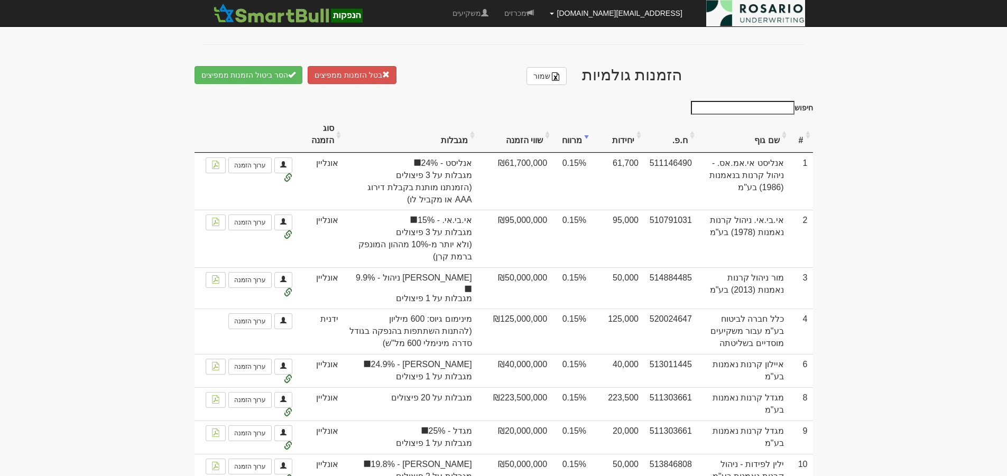
type input "1,000,000"
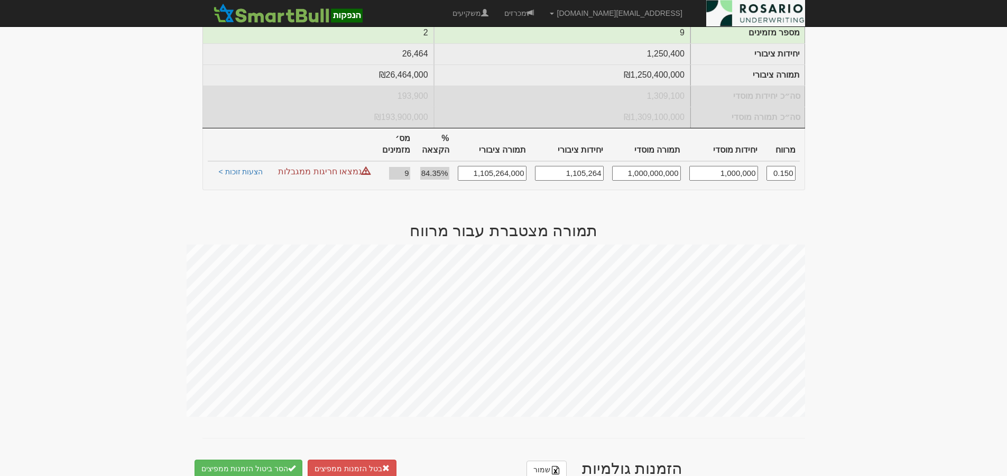
scroll to position [225, 0]
click at [253, 169] on link "הצעות זוכות >" at bounding box center [241, 176] width 58 height 15
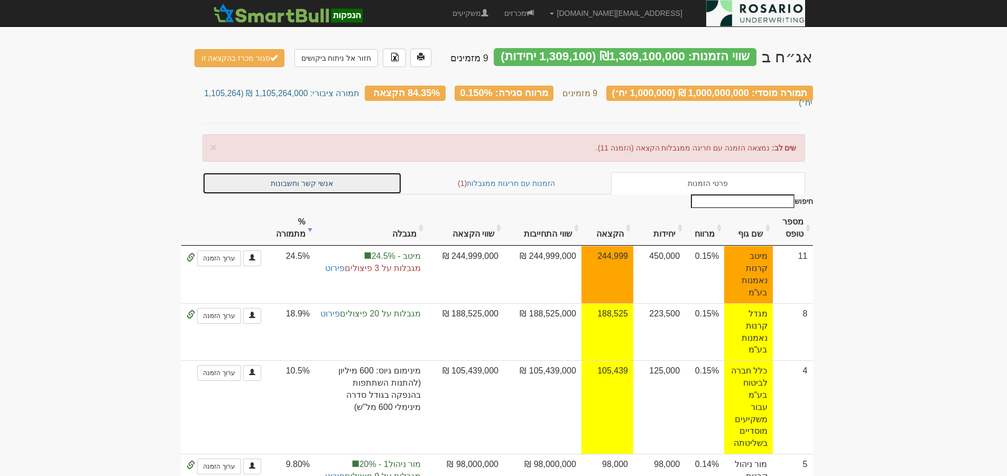
click at [310, 172] on link "אנשי קשר וחשבונות" at bounding box center [303, 183] width 200 height 22
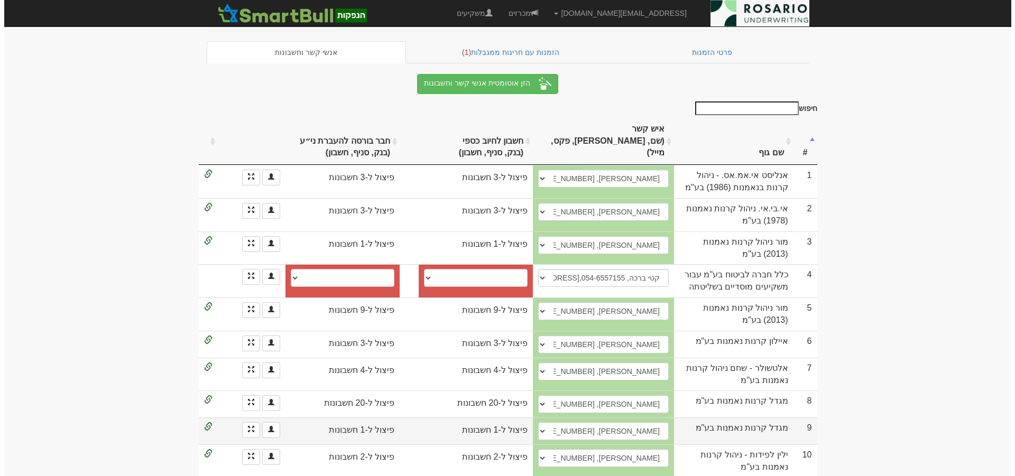
scroll to position [108, 0]
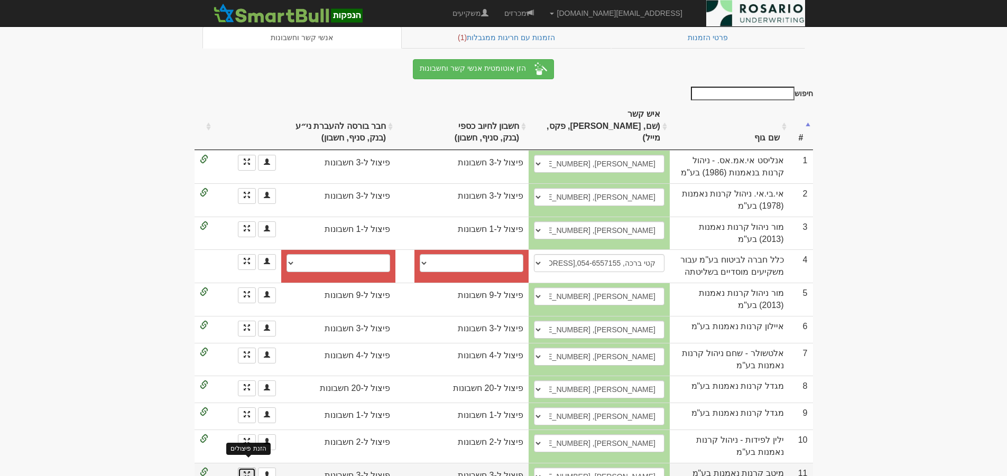
click at [250, 472] on span at bounding box center [247, 475] width 6 height 6
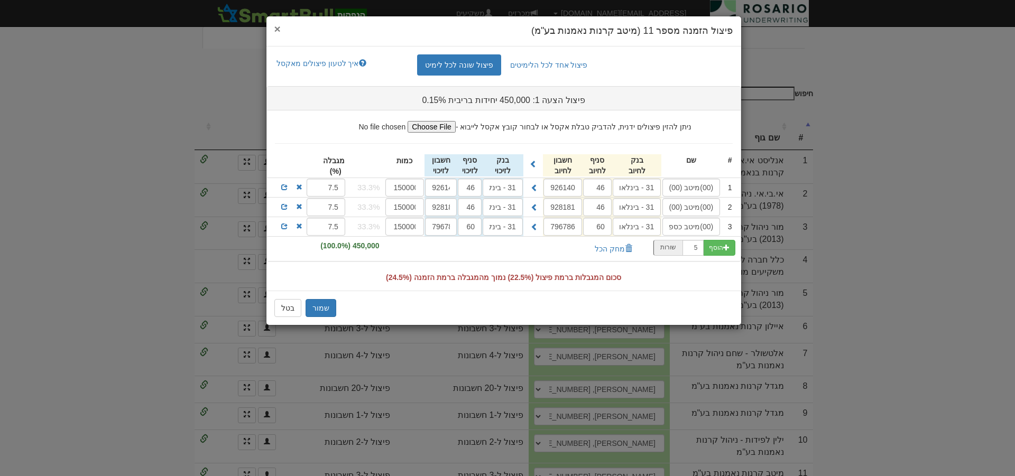
click at [279, 27] on span "×" at bounding box center [277, 29] width 6 height 12
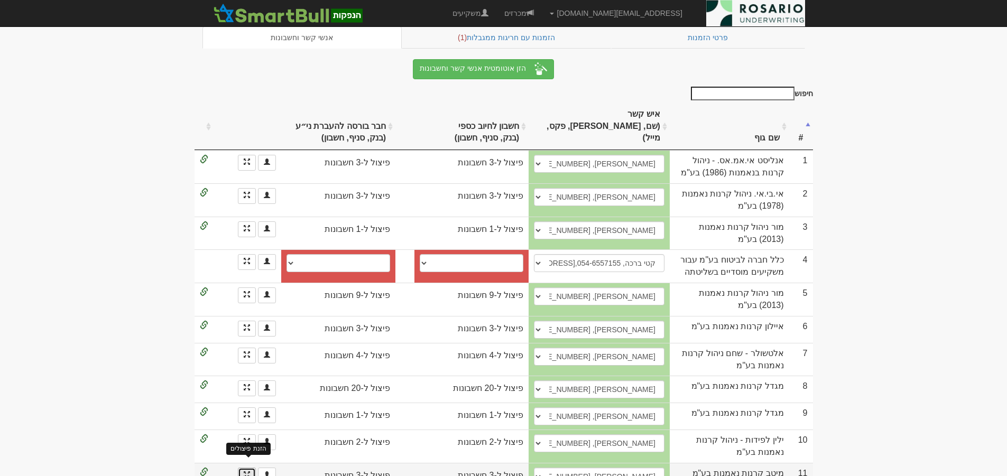
click at [246, 472] on span at bounding box center [247, 475] width 6 height 6
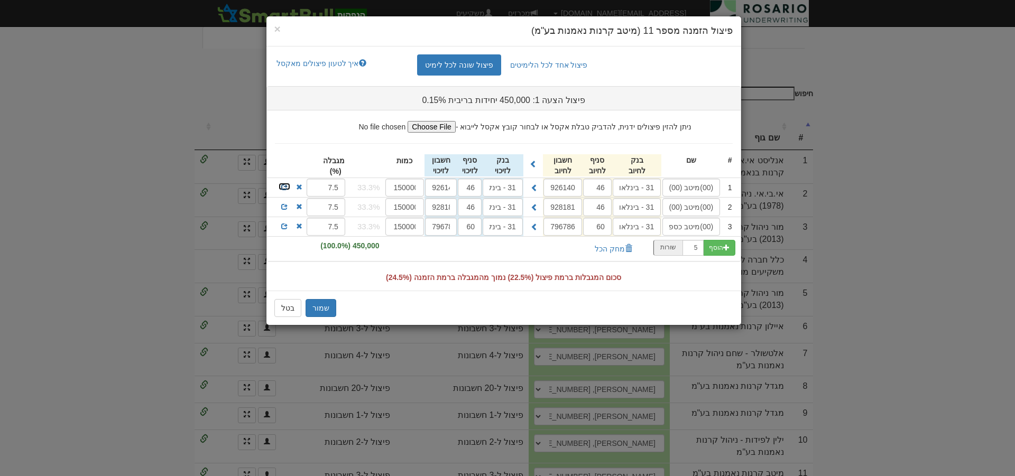
click at [286, 187] on span at bounding box center [284, 187] width 6 height 6
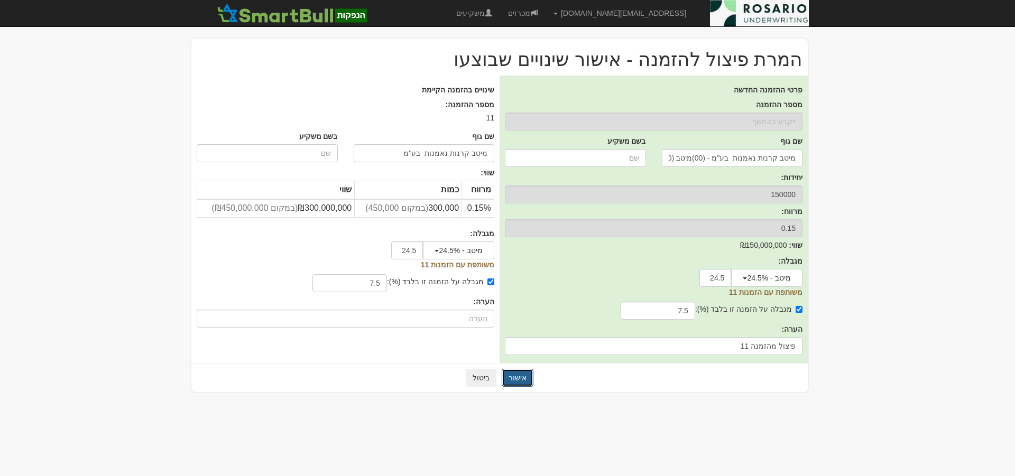
click at [518, 377] on button "אישור" at bounding box center [518, 378] width 32 height 18
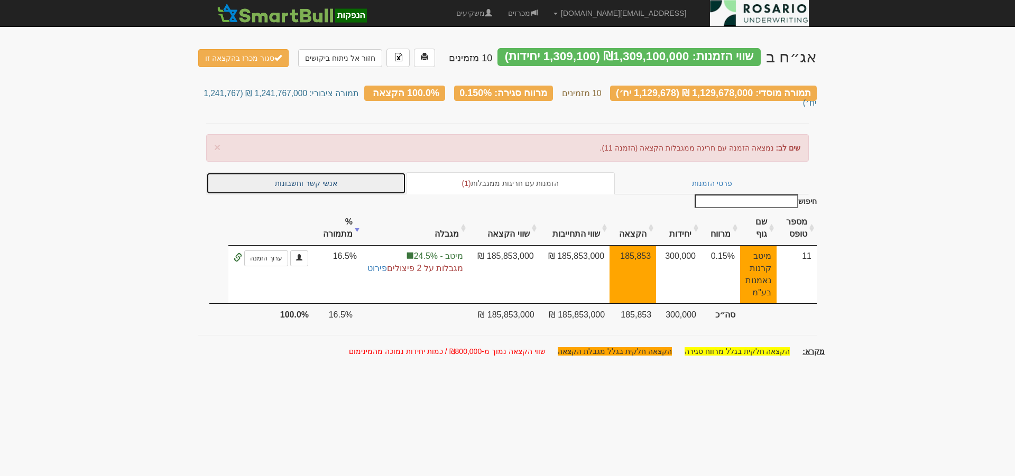
click at [325, 175] on link "אנשי קשר וחשבונות" at bounding box center [306, 183] width 200 height 22
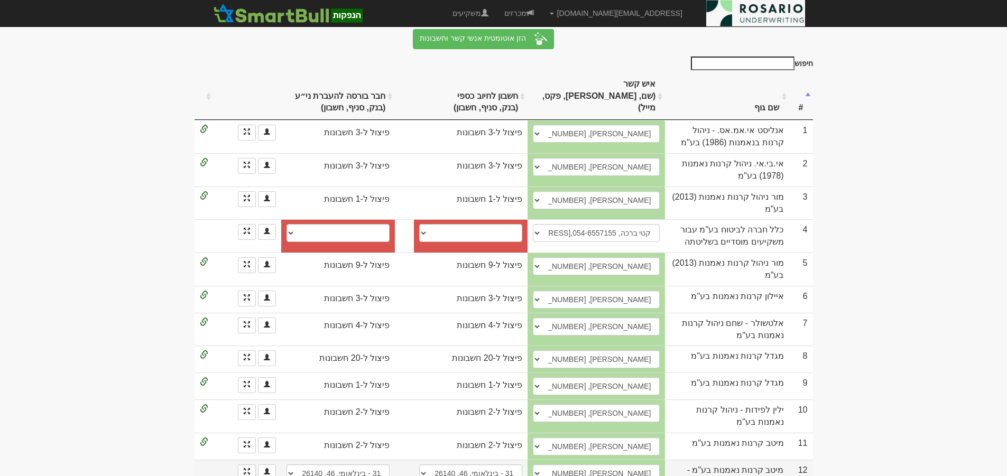
scroll to position [141, 0]
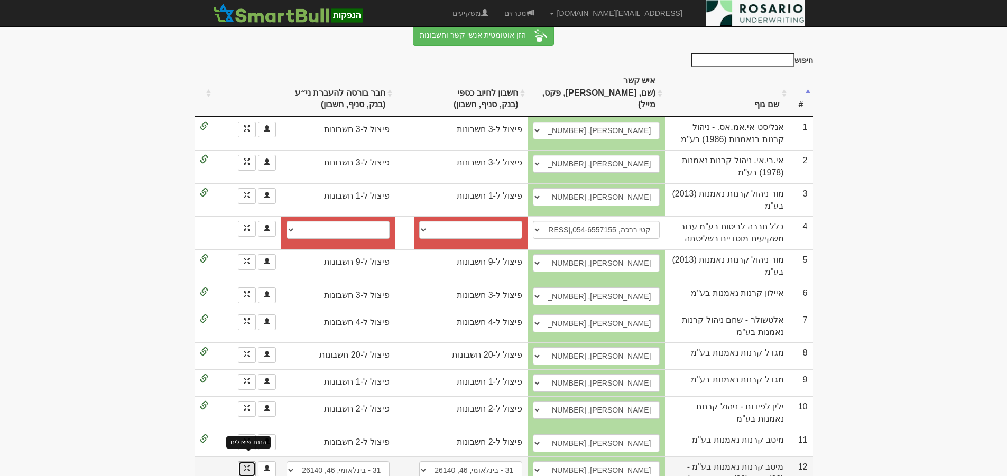
click at [247, 465] on span at bounding box center [247, 468] width 6 height 6
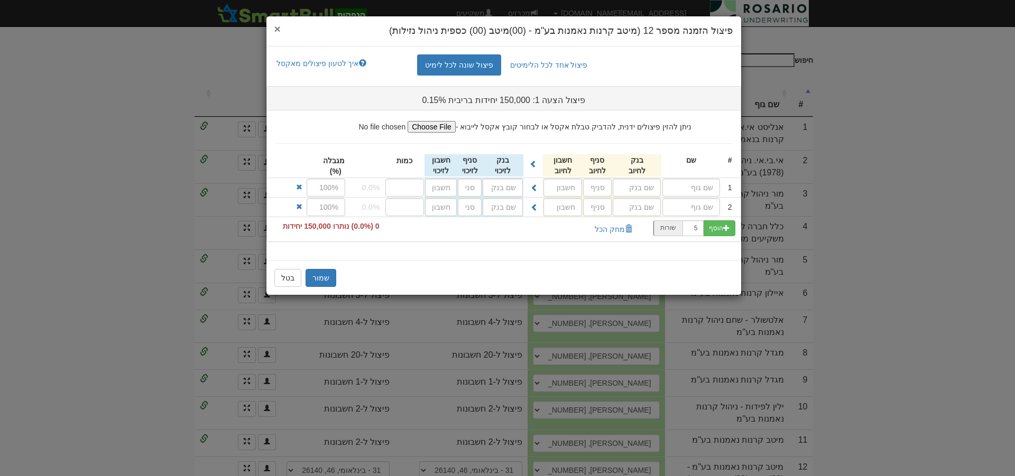
click at [280, 29] on span "×" at bounding box center [277, 29] width 6 height 12
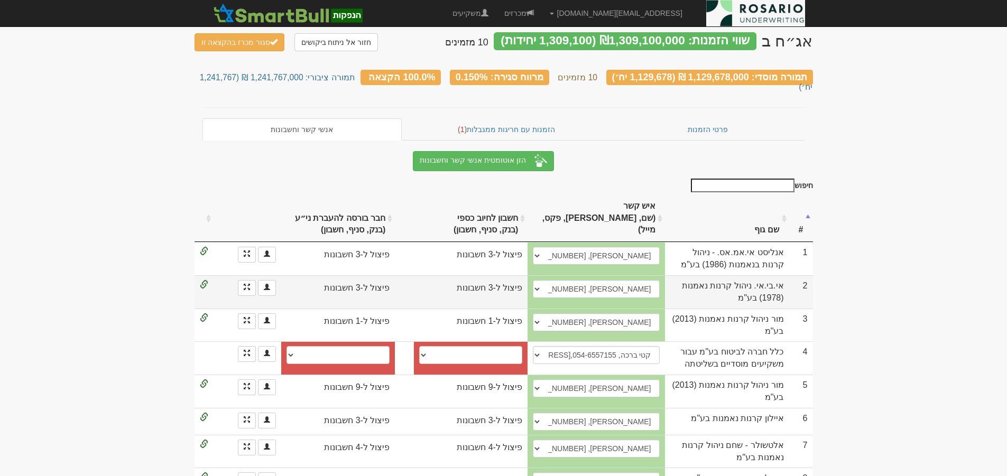
scroll to position [0, 0]
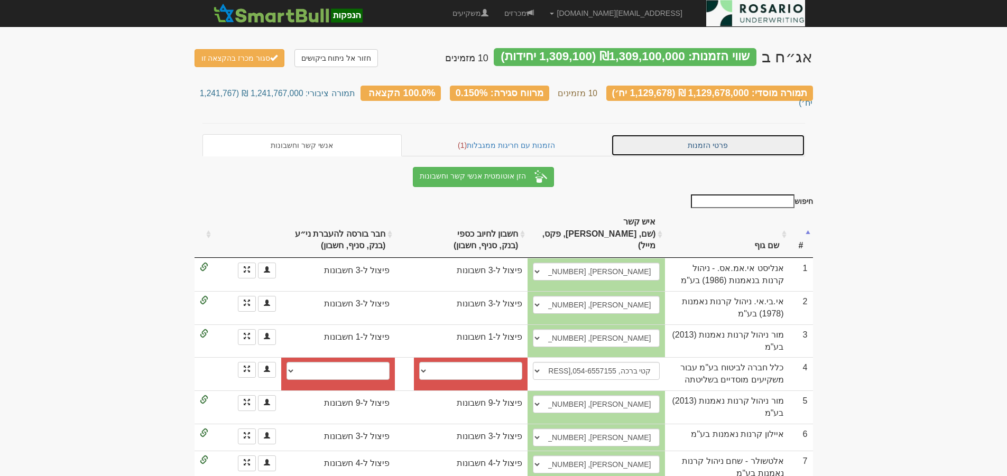
click at [705, 134] on link "פרטי הזמנות" at bounding box center [708, 145] width 194 height 22
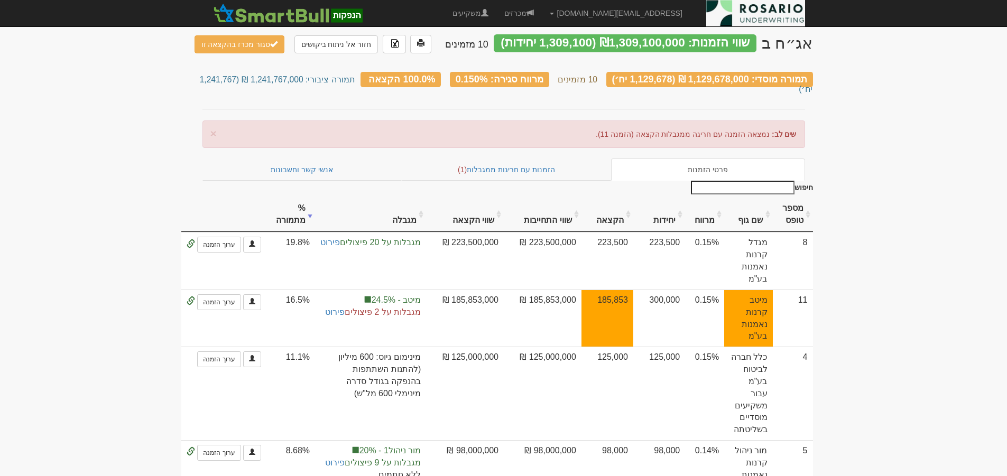
scroll to position [13, 0]
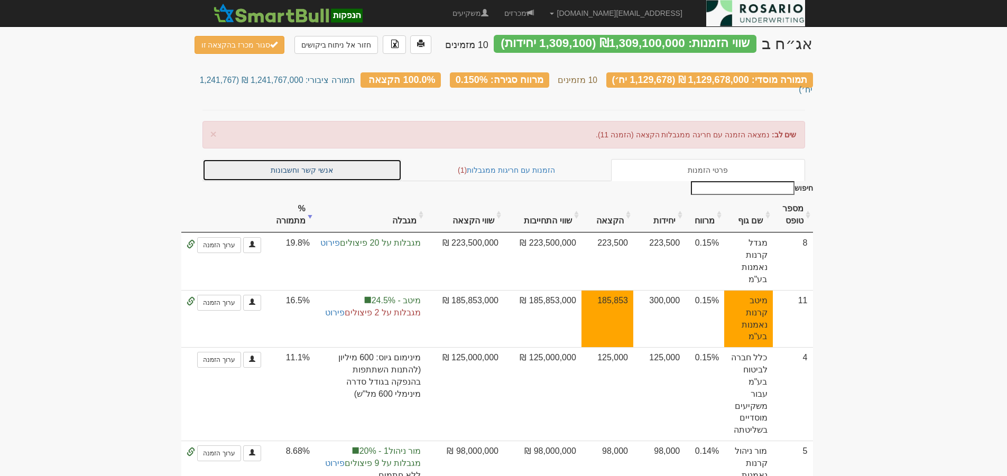
click at [313, 159] on link "אנשי קשר וחשבונות" at bounding box center [303, 170] width 200 height 22
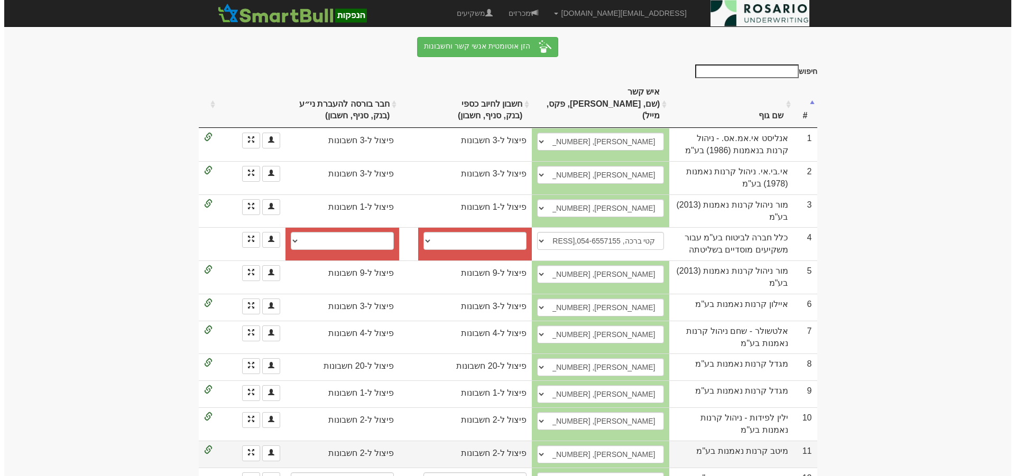
scroll to position [141, 0]
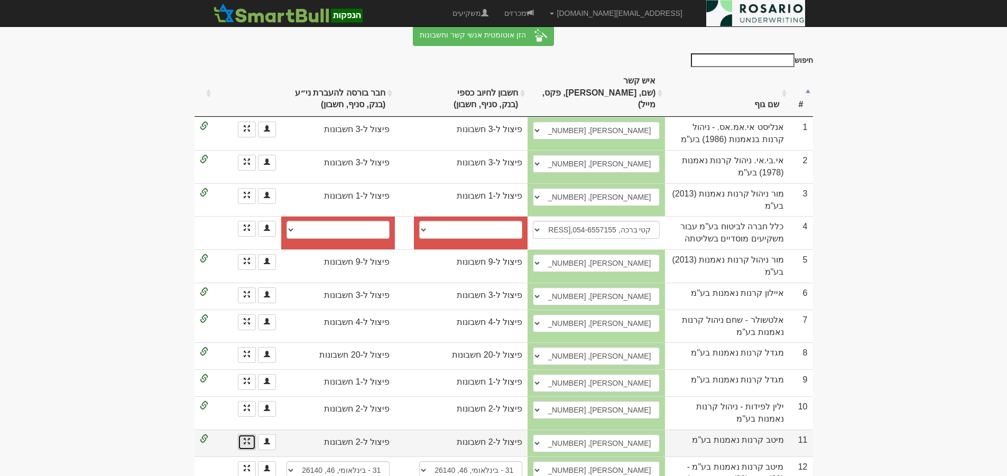
click at [249, 435] on link at bounding box center [247, 443] width 18 height 16
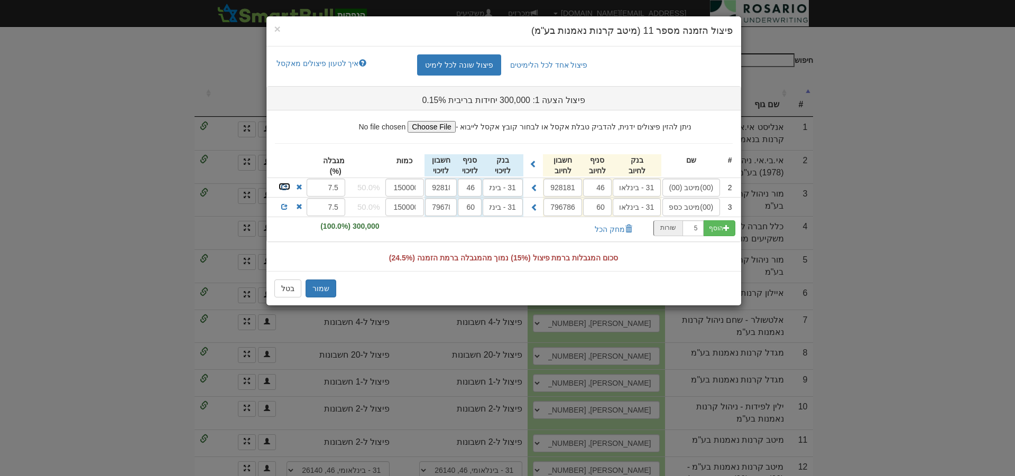
click at [284, 188] on span at bounding box center [284, 187] width 6 height 6
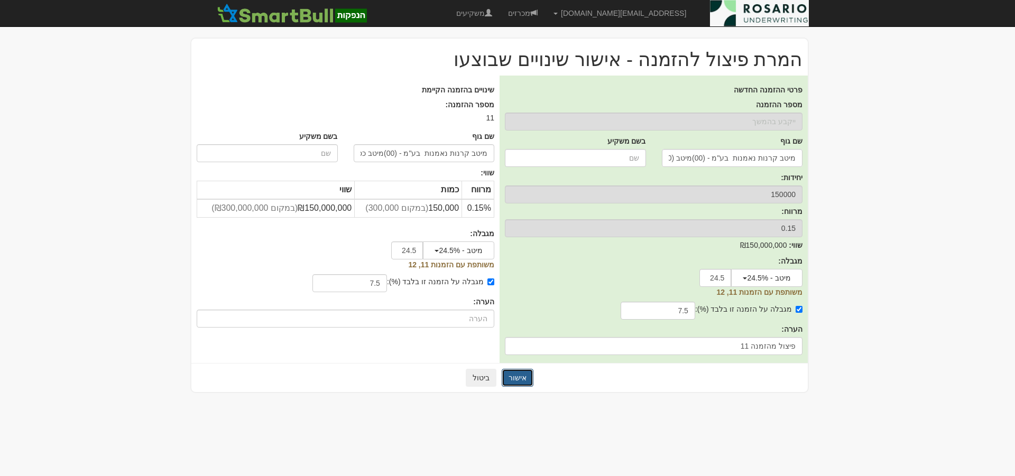
click at [515, 377] on button "אישור" at bounding box center [518, 378] width 32 height 18
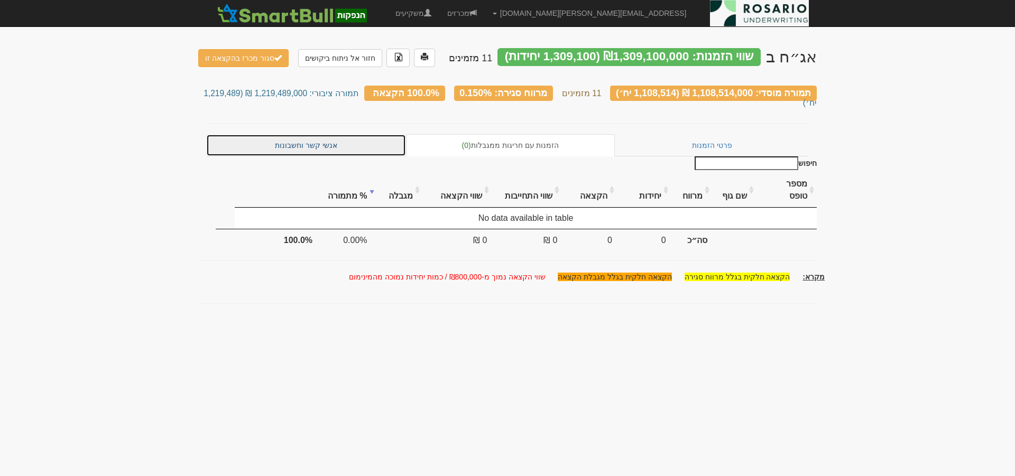
click at [309, 139] on link "אנשי קשר וחשבונות" at bounding box center [306, 145] width 200 height 22
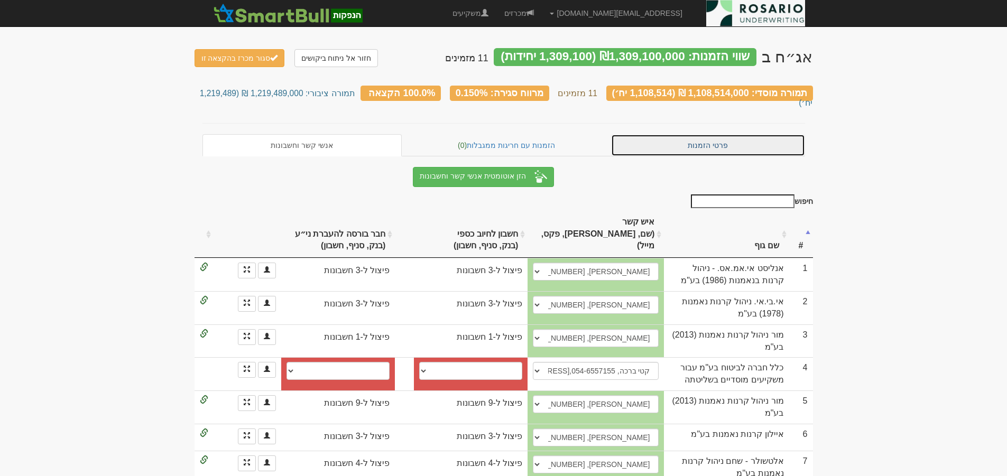
click at [732, 139] on link "פרטי הזמנות" at bounding box center [708, 145] width 194 height 22
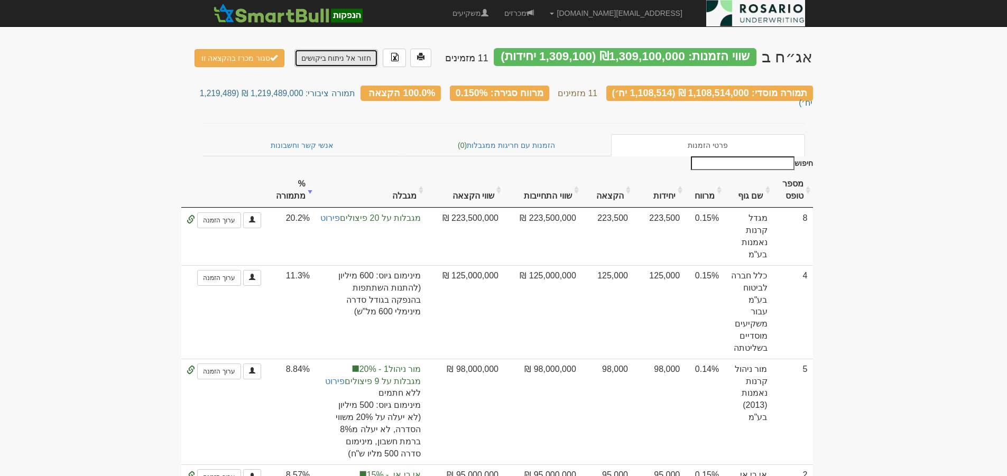
click at [320, 58] on link "חזור אל ניתוח ביקושים" at bounding box center [337, 58] width 84 height 18
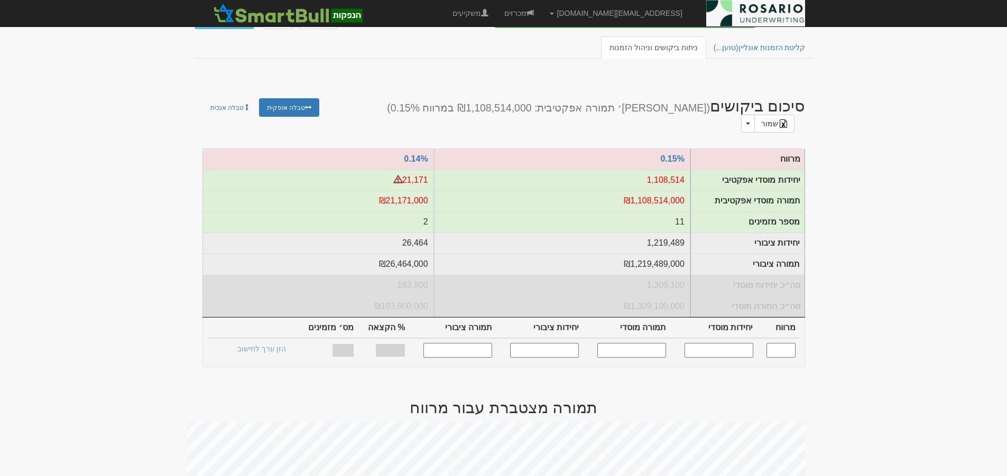
scroll to position [132, 0]
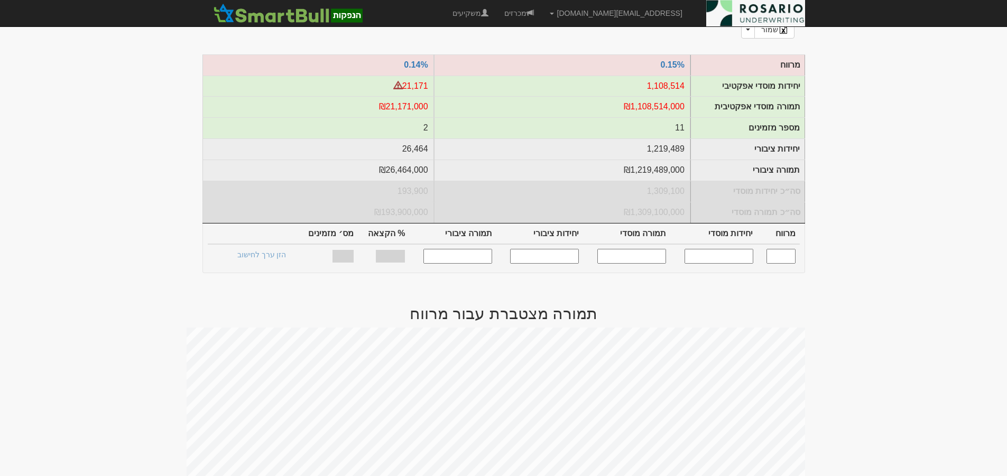
drag, startPoint x: 736, startPoint y: 252, endPoint x: 812, endPoint y: 250, distance: 75.7
click at [736, 252] on input "text" at bounding box center [719, 256] width 69 height 14
type input "1000000"
type input "0.150"
type input "1,000,000"
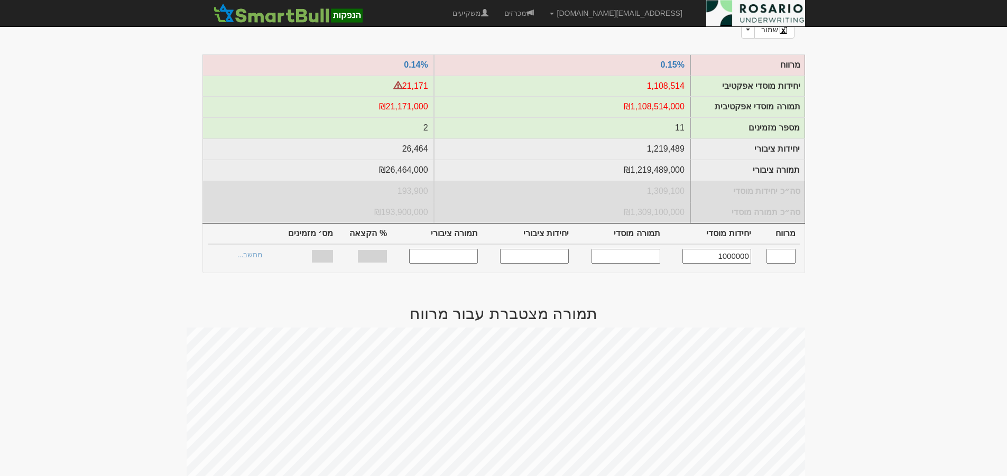
type input "1,000,000,000"
type input "1,105,264"
type input "1,105,264,000"
type input "72.28%"
type input "11"
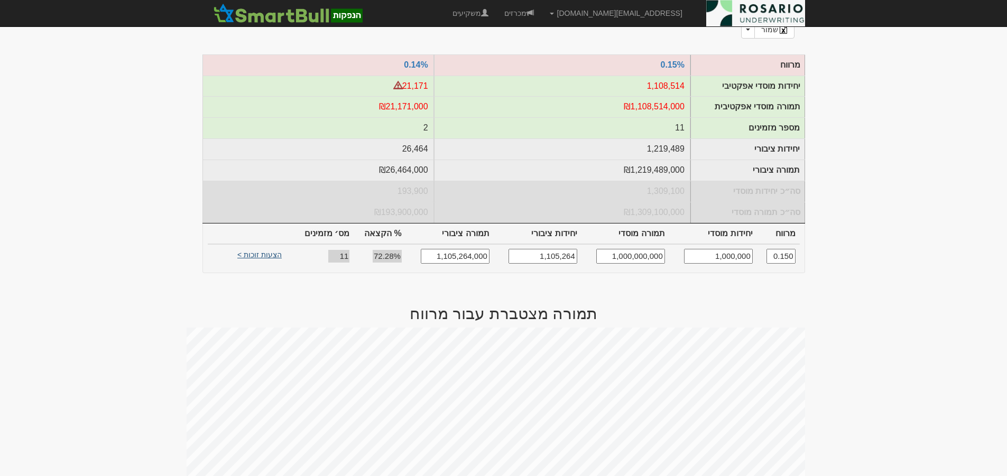
type input "1,000,000"
click at [259, 251] on link "הצעות זוכות >" at bounding box center [260, 256] width 58 height 15
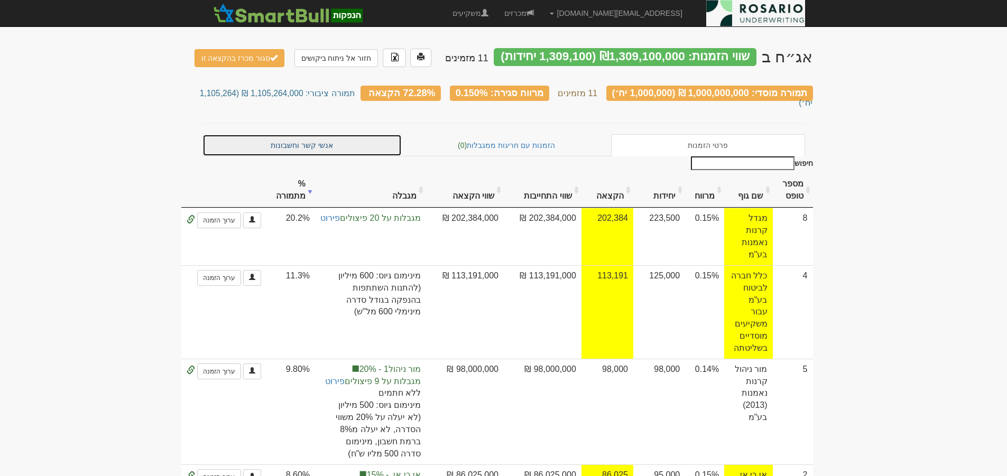
drag, startPoint x: 312, startPoint y: 132, endPoint x: 341, endPoint y: 147, distance: 32.2
click at [312, 134] on link "אנשי קשר וחשבונות" at bounding box center [303, 145] width 200 height 22
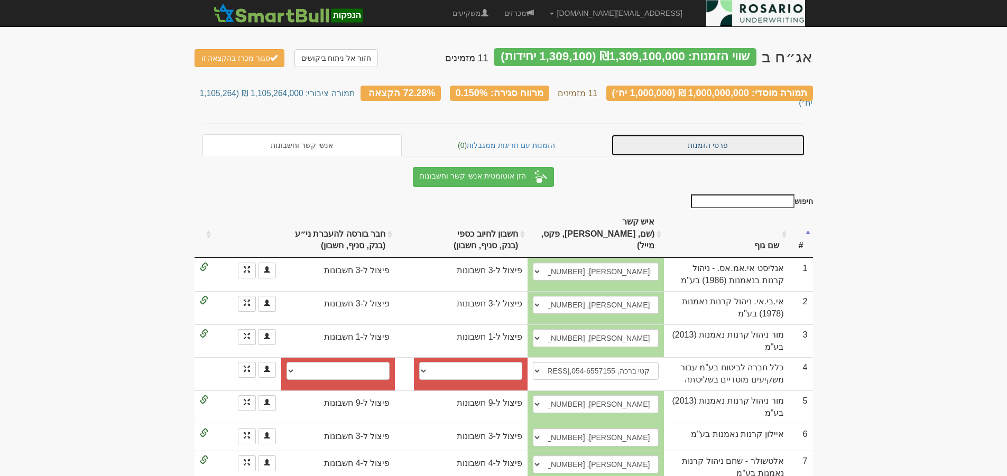
click at [721, 134] on link "פרטי הזמנות" at bounding box center [708, 145] width 194 height 22
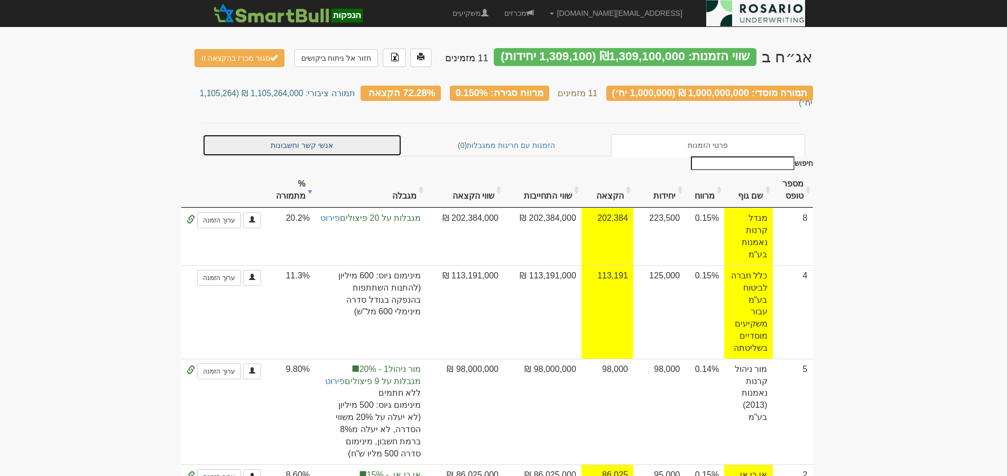
click at [327, 135] on link "אנשי קשר וחשבונות" at bounding box center [303, 145] width 200 height 22
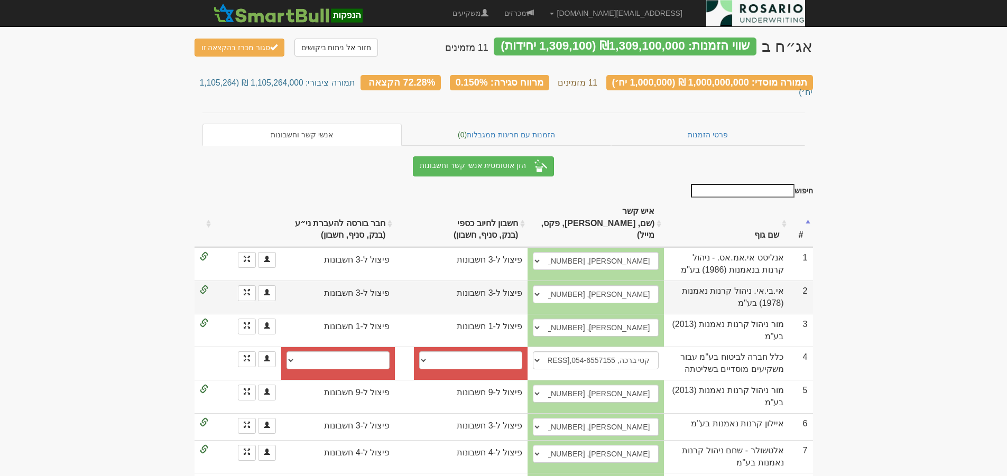
scroll to position [13, 0]
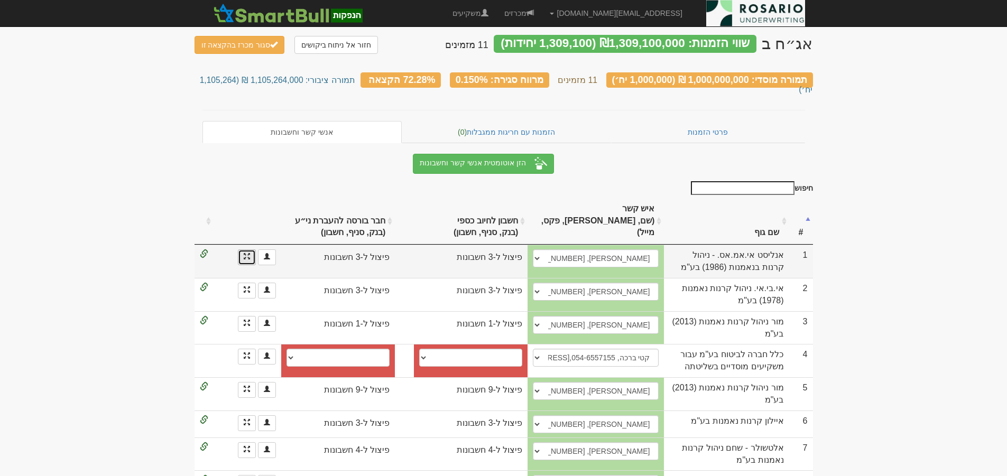
click at [245, 250] on link at bounding box center [247, 258] width 18 height 16
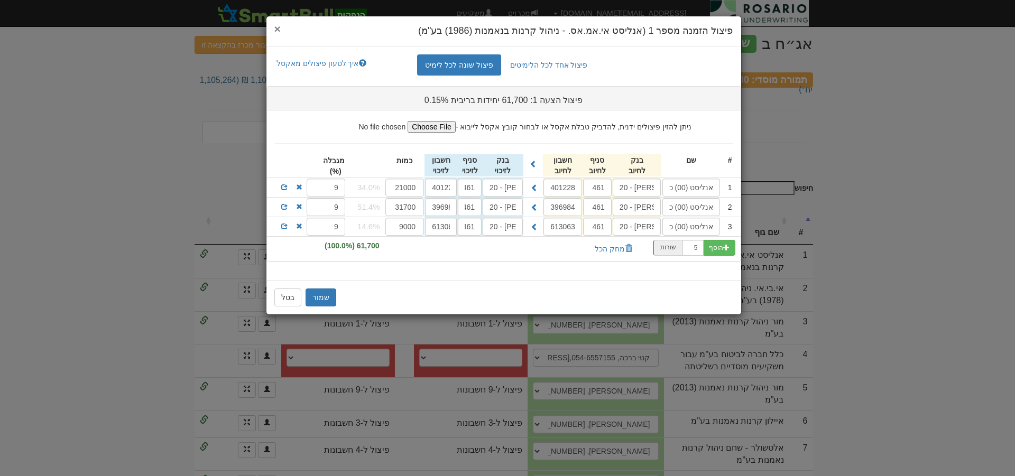
click at [279, 30] on span "×" at bounding box center [277, 29] width 6 height 12
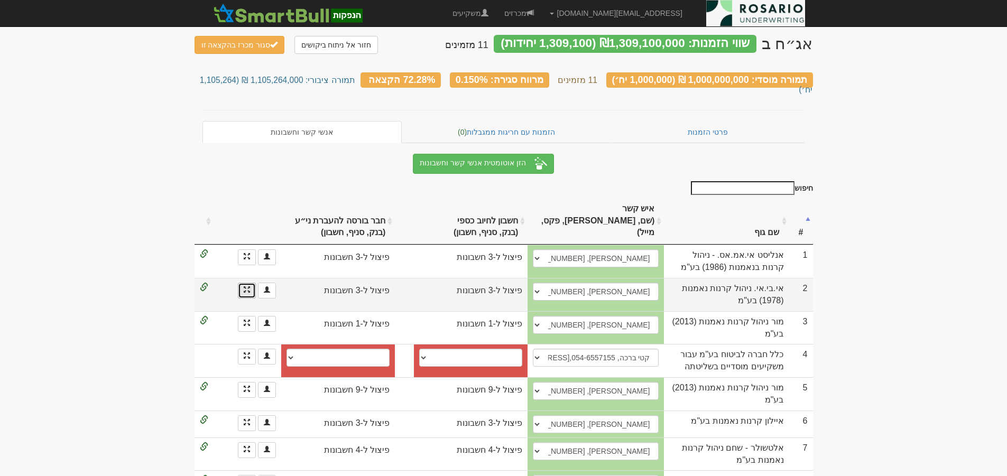
click at [245, 283] on link at bounding box center [247, 291] width 18 height 16
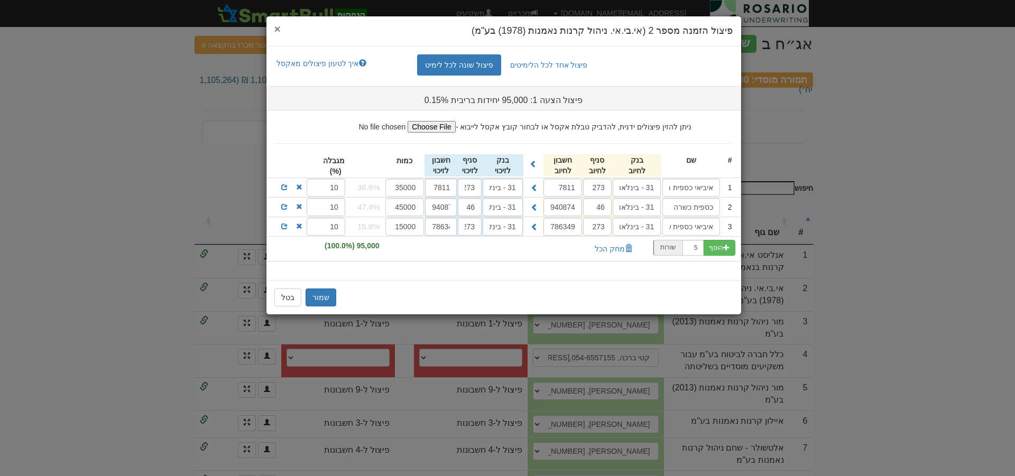
click at [277, 29] on span "×" at bounding box center [277, 29] width 6 height 12
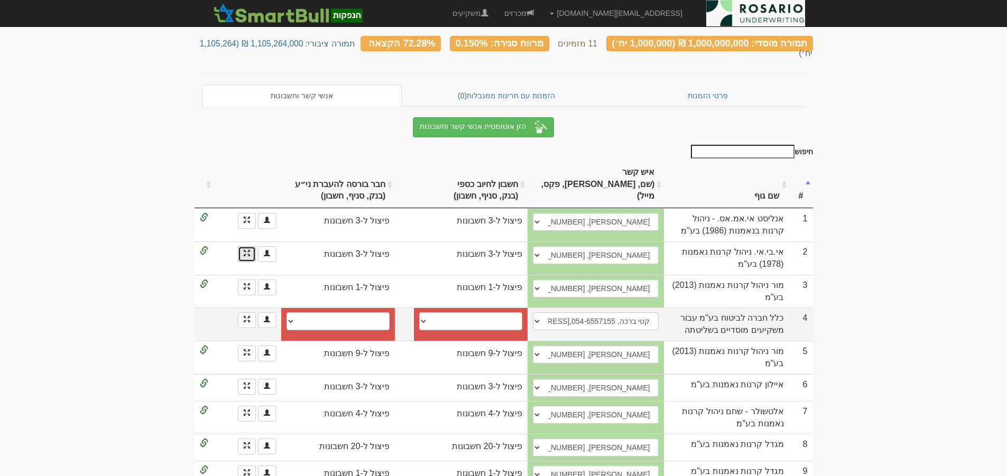
scroll to position [66, 0]
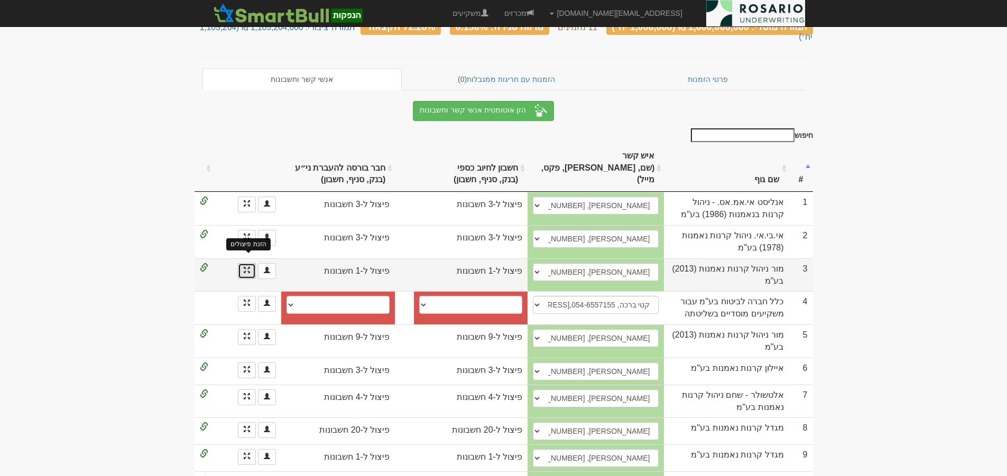
click at [247, 267] on span at bounding box center [247, 270] width 6 height 6
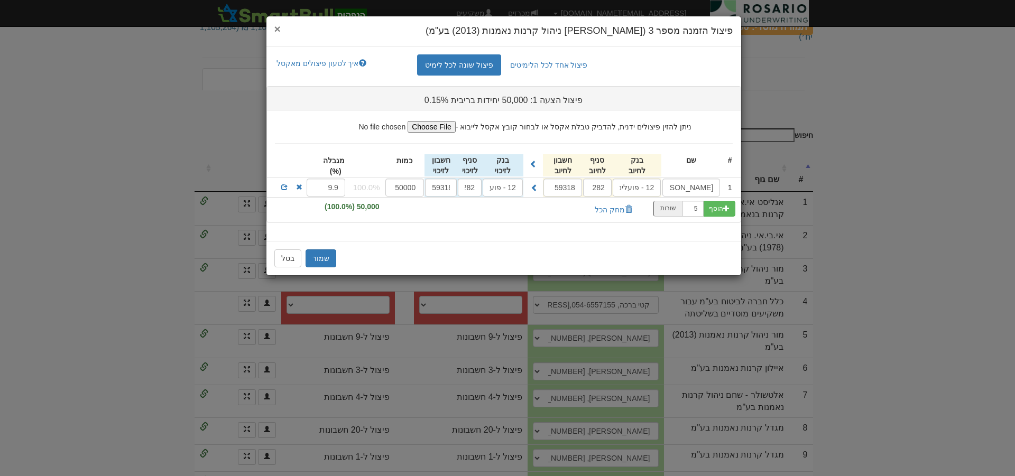
click at [279, 28] on span "×" at bounding box center [277, 29] width 6 height 12
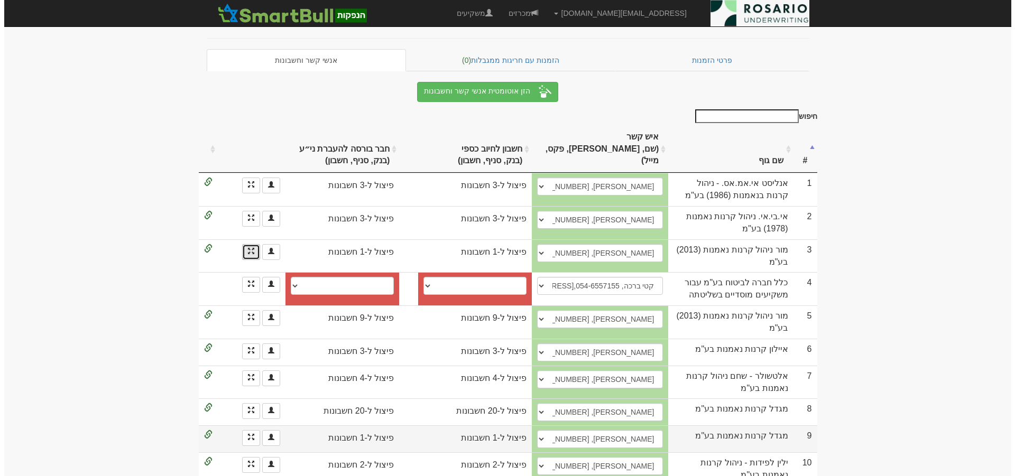
scroll to position [145, 0]
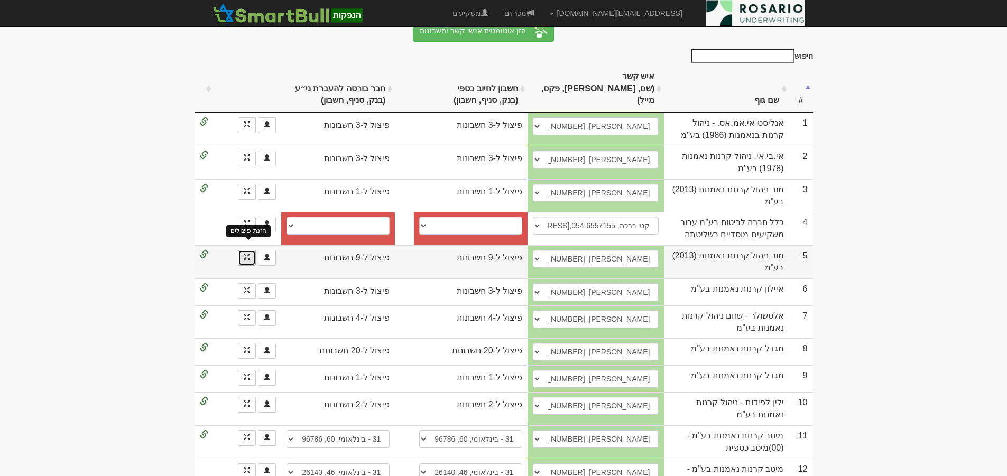
click at [247, 254] on span at bounding box center [247, 257] width 6 height 6
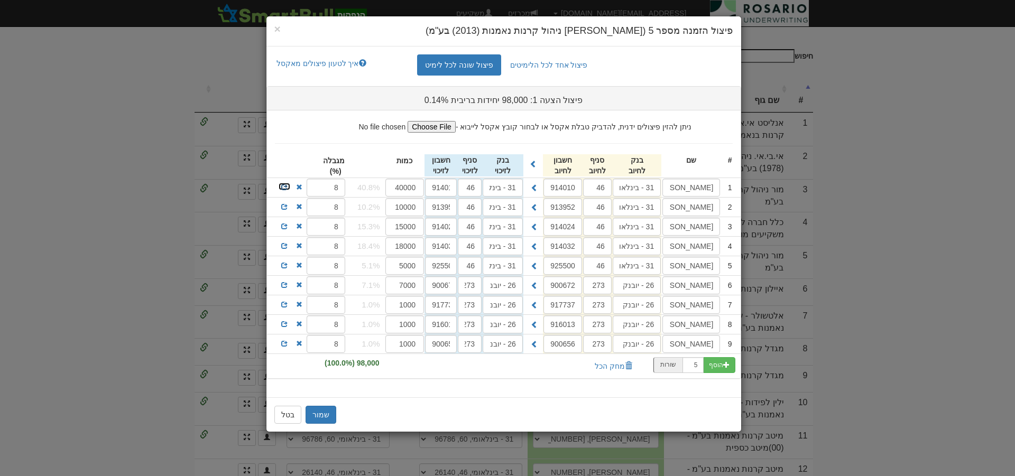
click at [283, 188] on span at bounding box center [284, 187] width 6 height 6
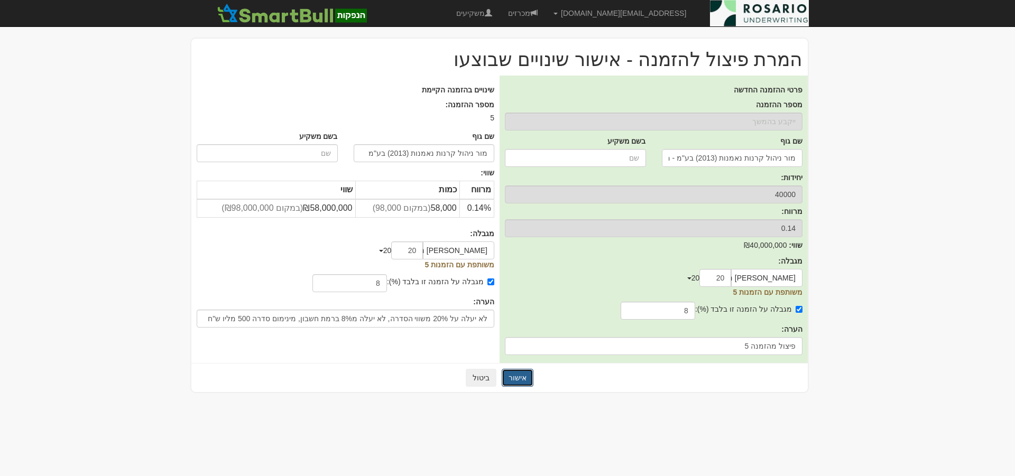
click at [517, 379] on button "אישור" at bounding box center [518, 378] width 32 height 18
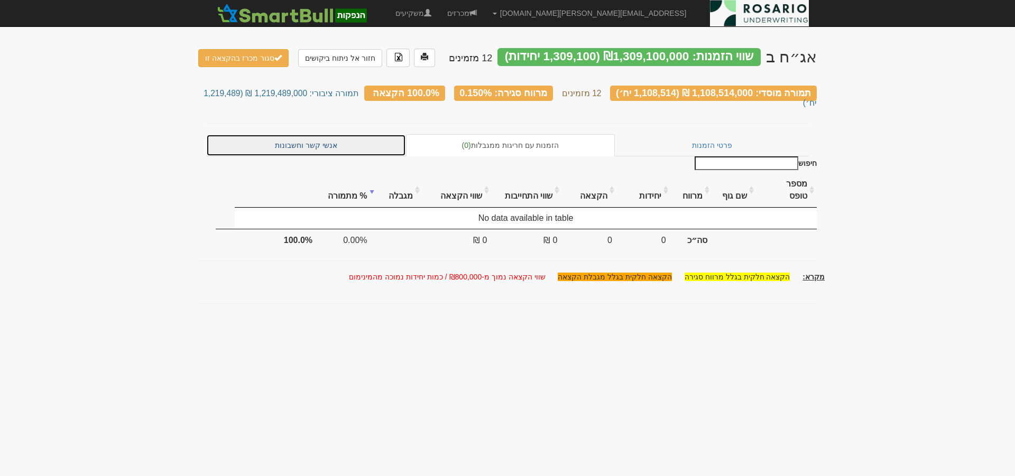
click at [323, 134] on link "אנשי קשר וחשבונות" at bounding box center [306, 145] width 200 height 22
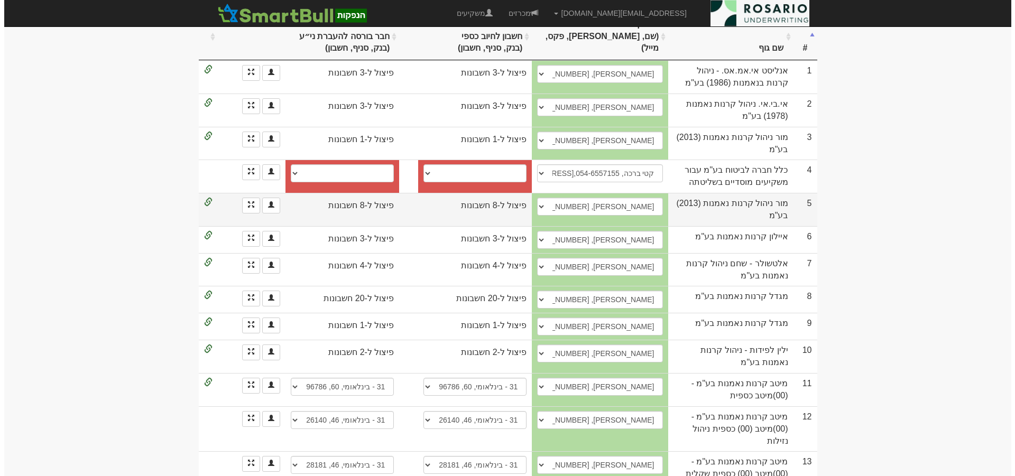
scroll to position [198, 0]
click at [245, 201] on span at bounding box center [247, 204] width 6 height 6
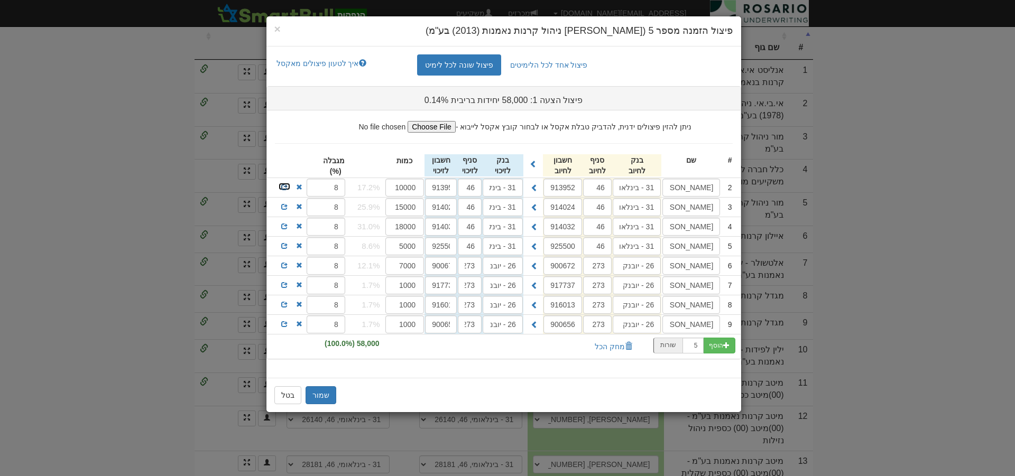
click at [283, 188] on span at bounding box center [284, 187] width 6 height 6
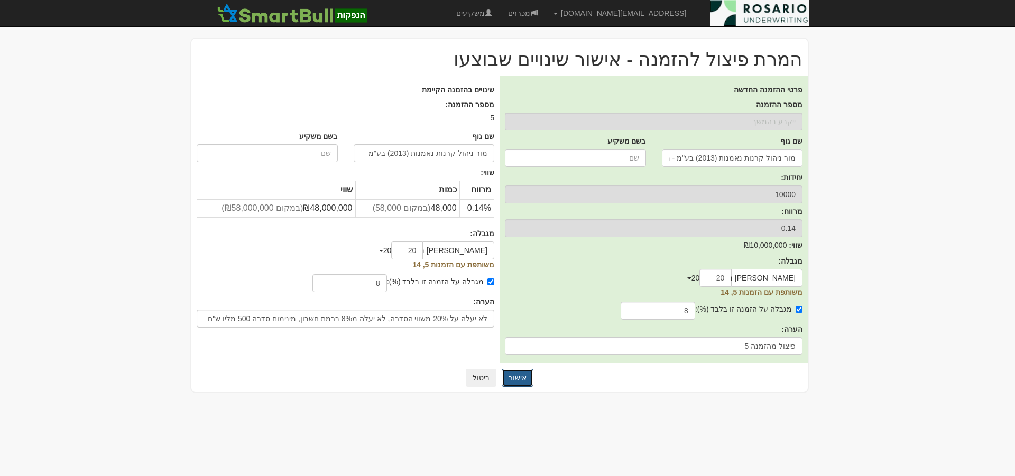
click at [518, 379] on button "אישור" at bounding box center [518, 378] width 32 height 18
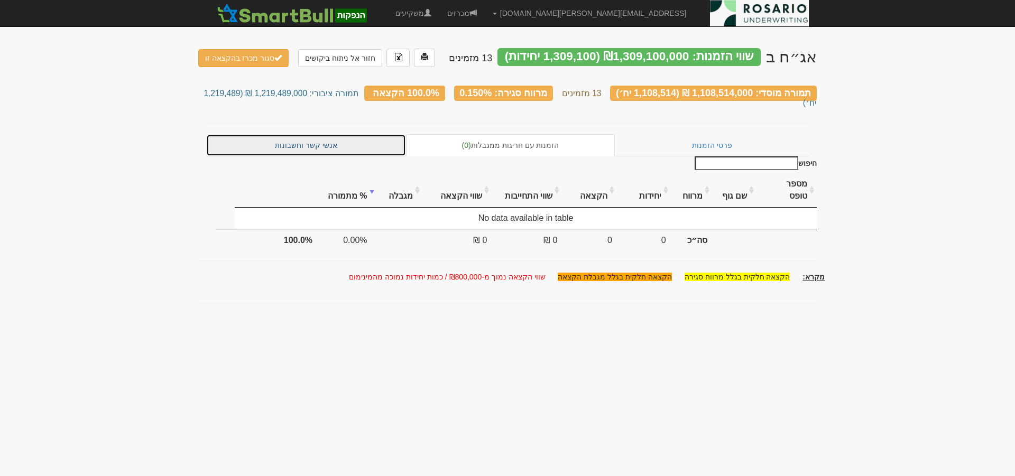
click at [364, 134] on link "אנשי קשר וחשבונות" at bounding box center [306, 145] width 200 height 22
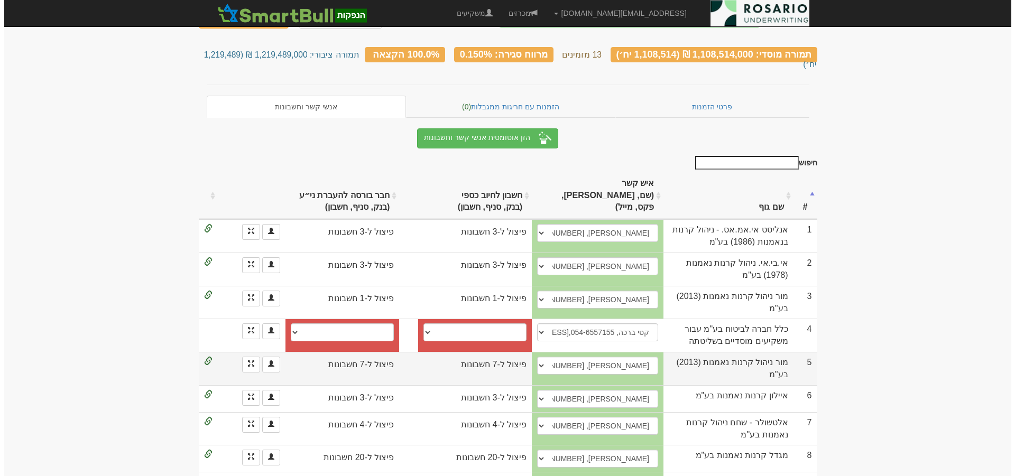
scroll to position [40, 0]
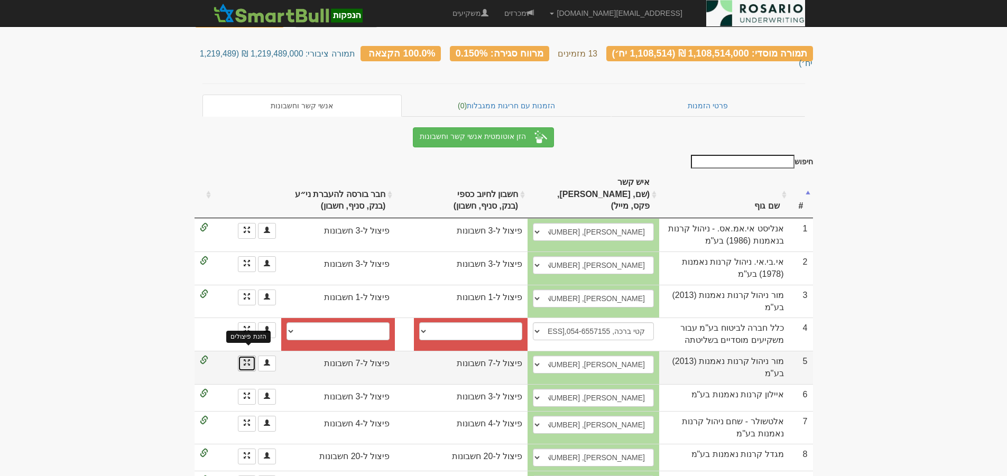
click at [244, 360] on span at bounding box center [247, 363] width 6 height 6
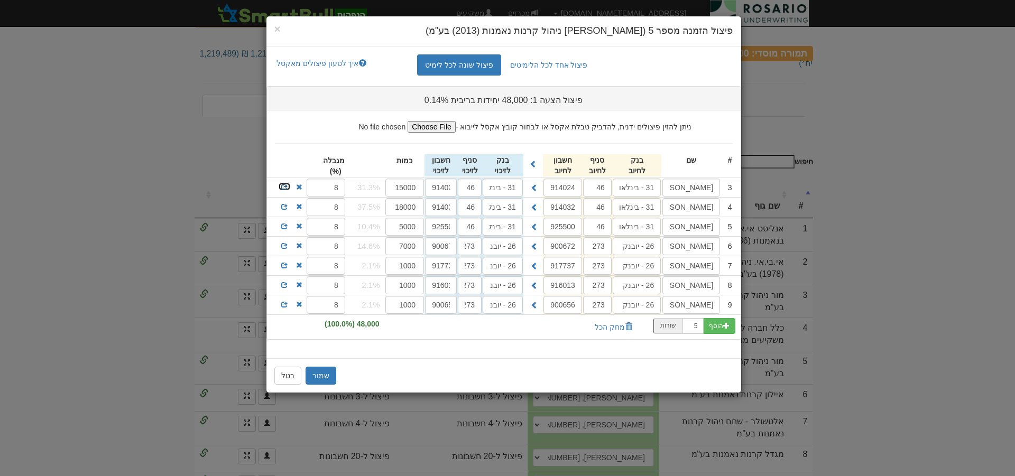
click at [282, 187] on span at bounding box center [284, 187] width 6 height 6
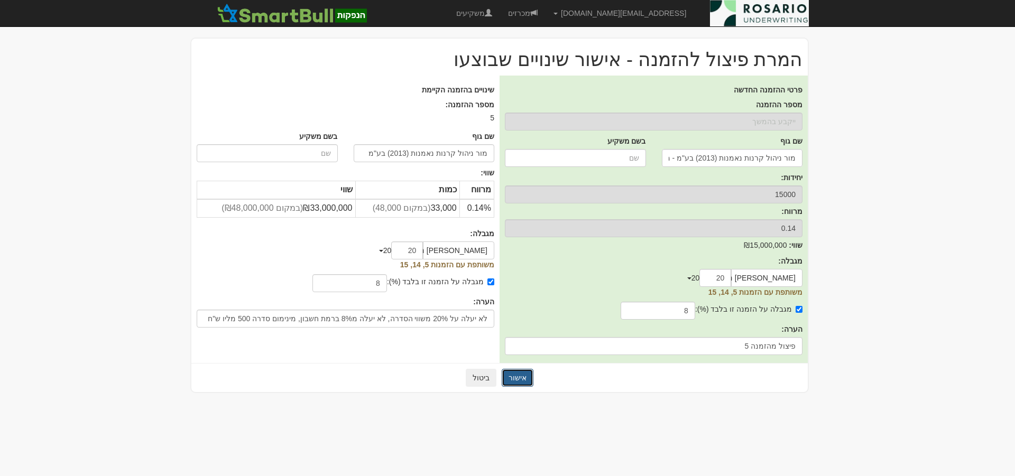
click at [520, 374] on button "אישור" at bounding box center [518, 378] width 32 height 18
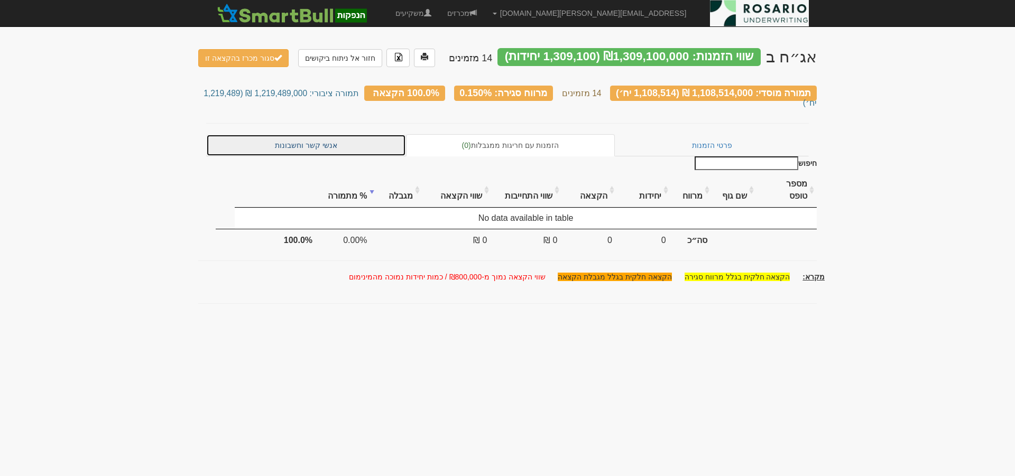
click at [315, 135] on link "אנשי קשר וחשבונות" at bounding box center [306, 145] width 200 height 22
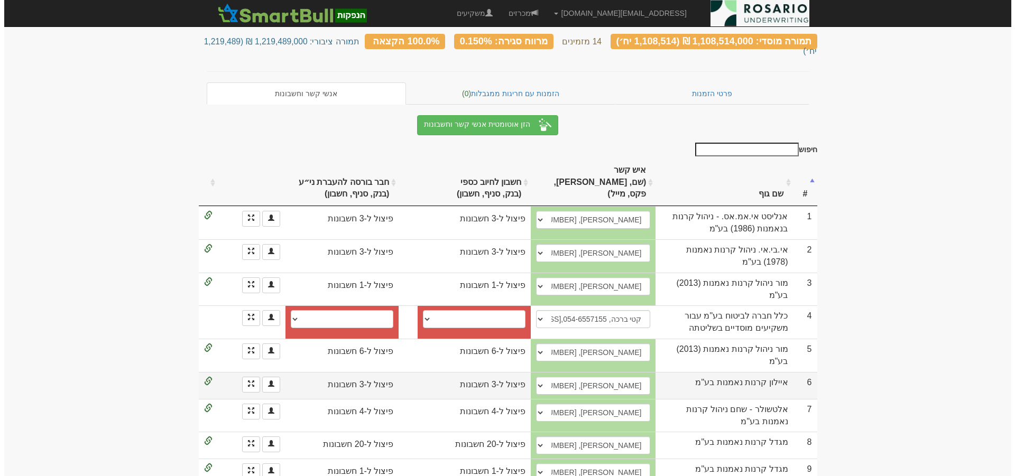
scroll to position [119, 0]
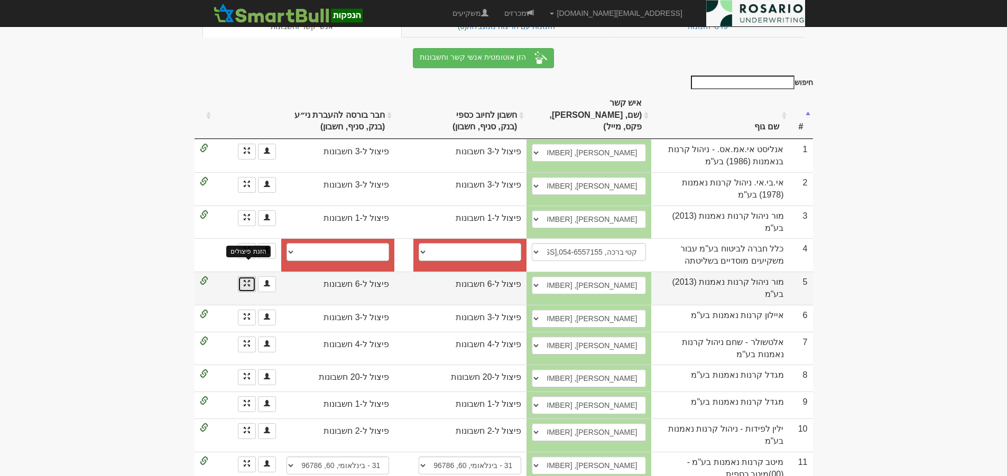
click at [245, 280] on span at bounding box center [247, 283] width 6 height 6
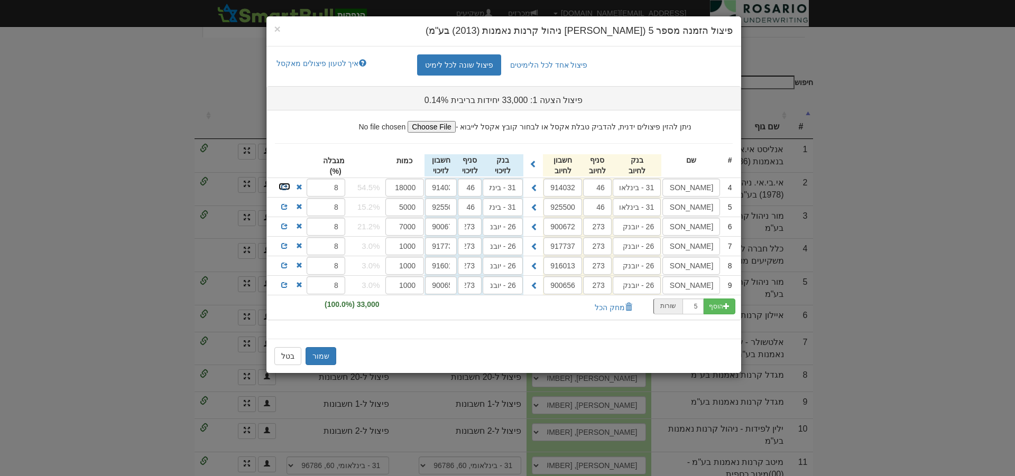
click at [281, 188] on span at bounding box center [284, 187] width 6 height 6
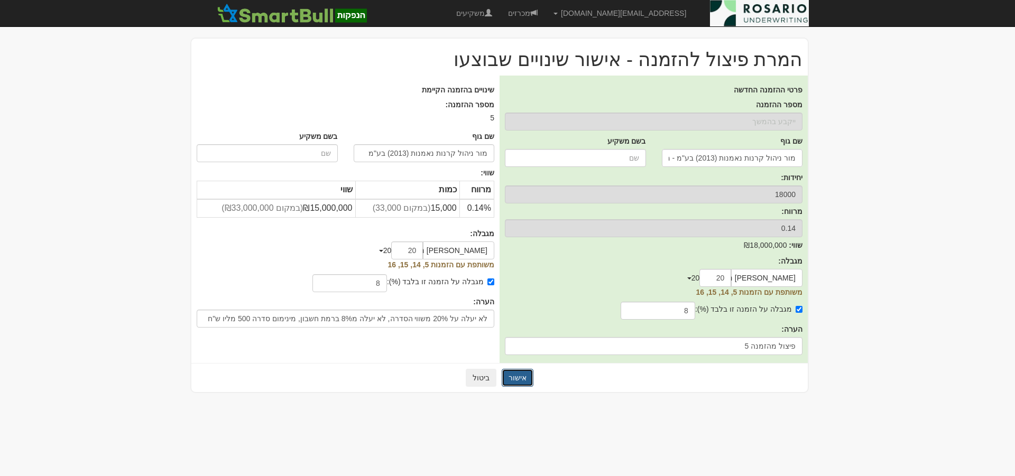
click at [517, 379] on button "אישור" at bounding box center [518, 378] width 32 height 18
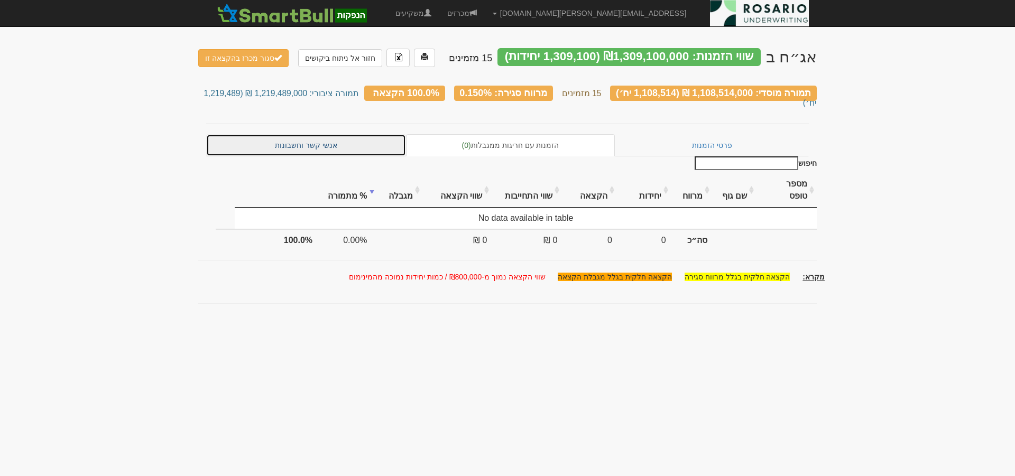
click at [308, 134] on link "אנשי קשר וחשבונות" at bounding box center [306, 145] width 200 height 22
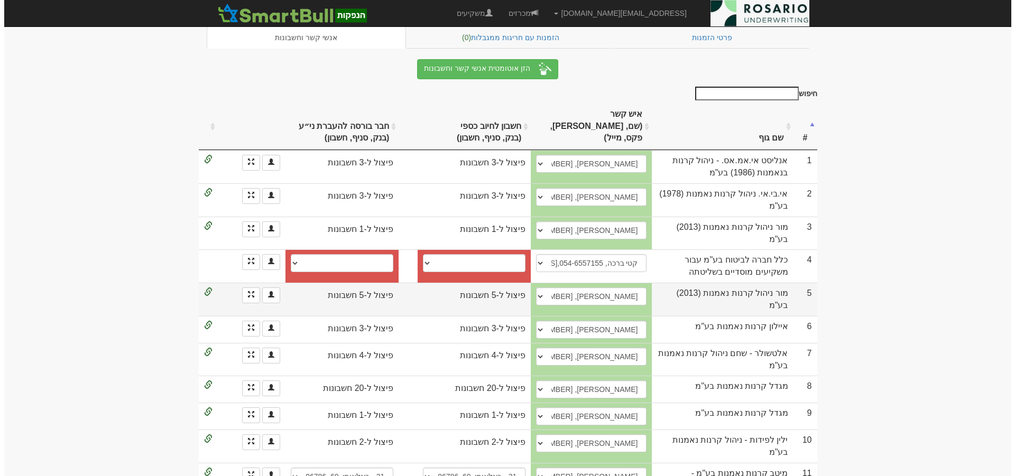
scroll to position [119, 0]
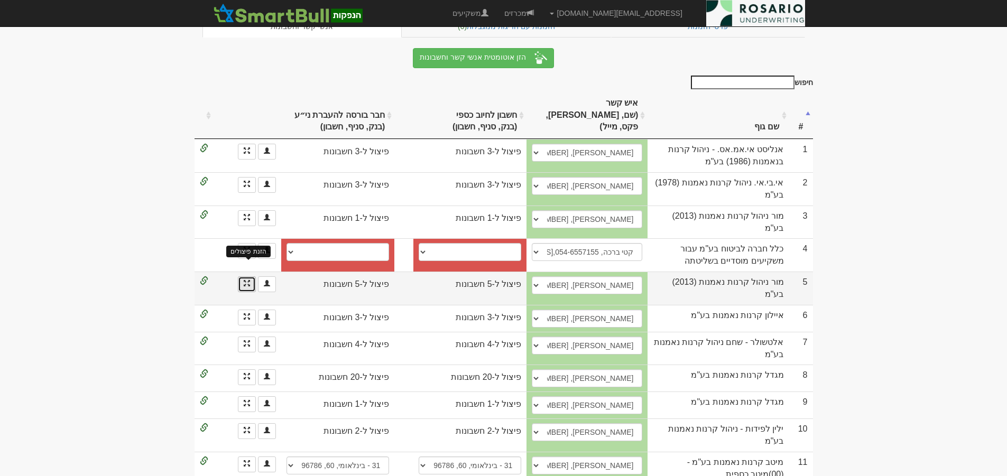
click at [245, 280] on span at bounding box center [247, 283] width 6 height 6
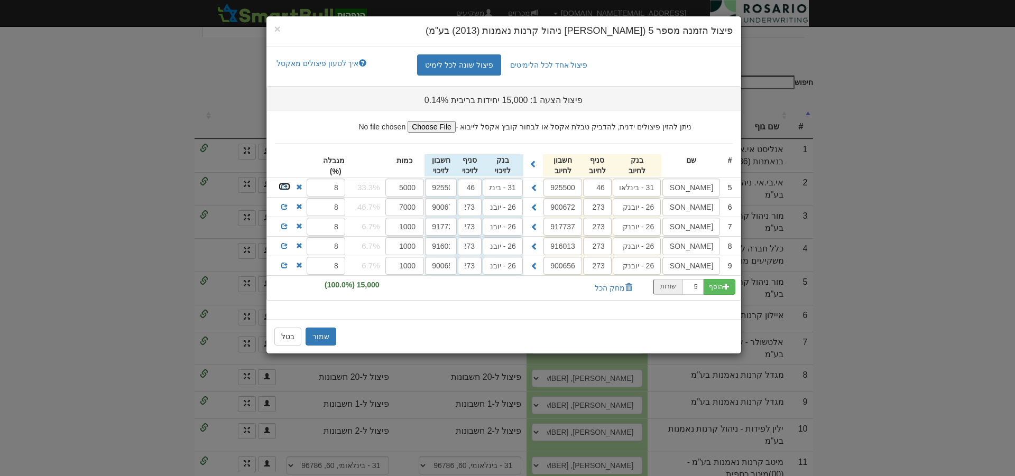
click at [286, 189] on span at bounding box center [284, 187] width 6 height 6
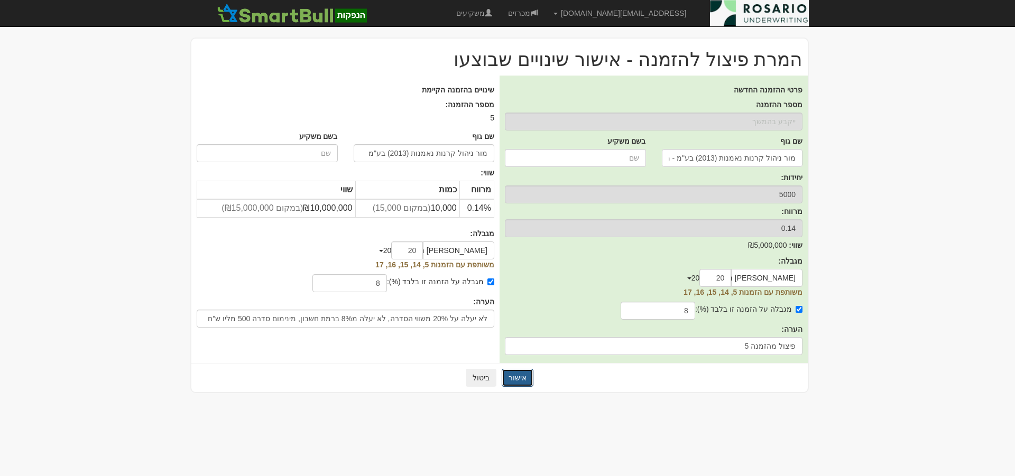
click at [513, 381] on button "אישור" at bounding box center [518, 378] width 32 height 18
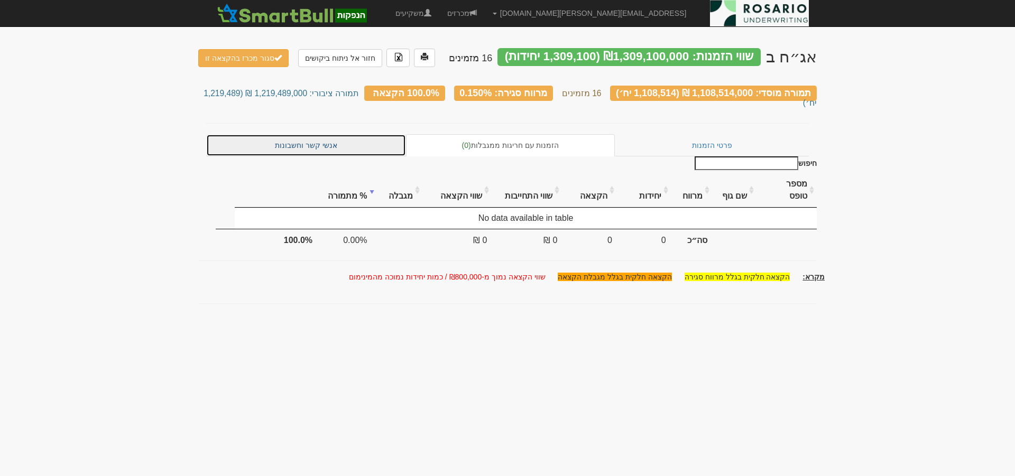
click at [360, 134] on link "אנשי קשר וחשבונות" at bounding box center [306, 145] width 200 height 22
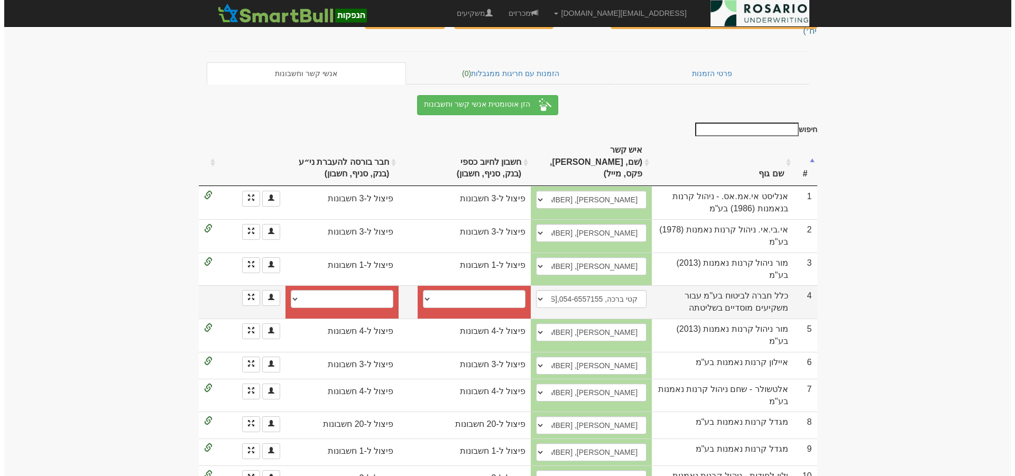
scroll to position [93, 0]
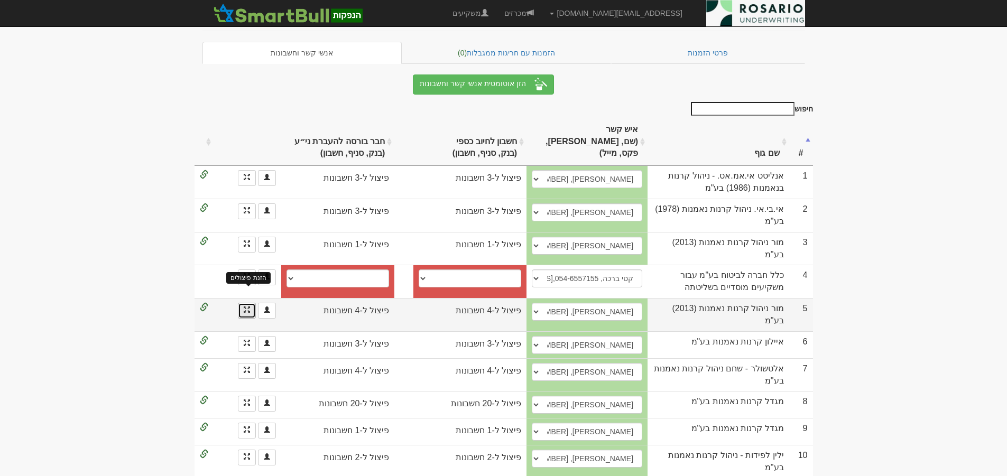
click at [249, 307] on span at bounding box center [247, 310] width 6 height 6
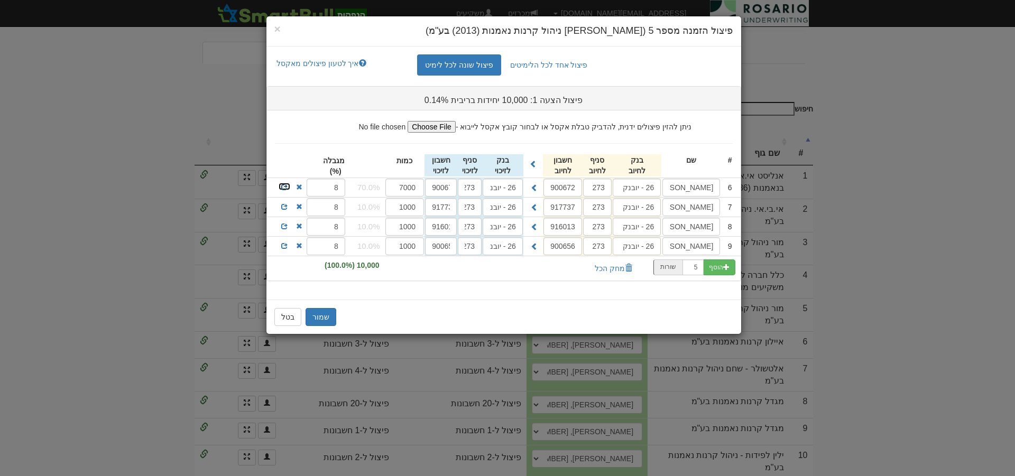
click at [283, 188] on span at bounding box center [284, 187] width 6 height 6
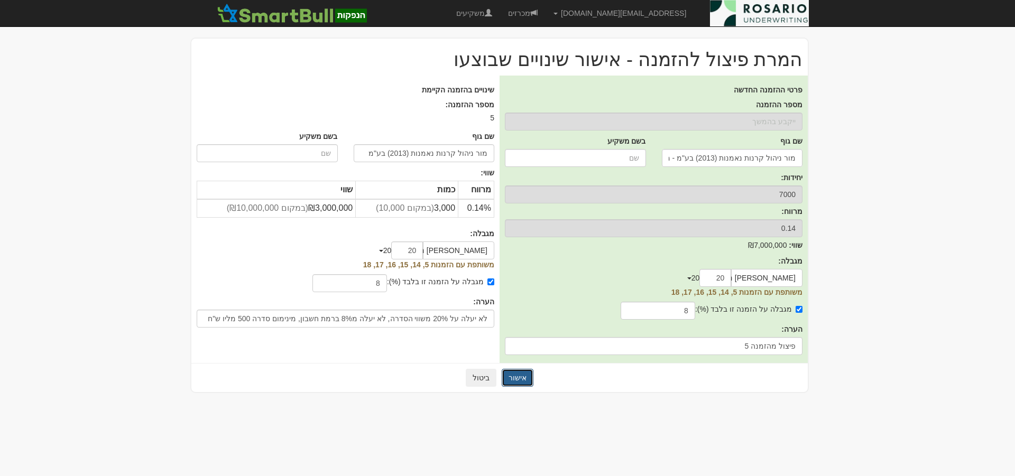
click at [523, 380] on button "אישור" at bounding box center [518, 378] width 32 height 18
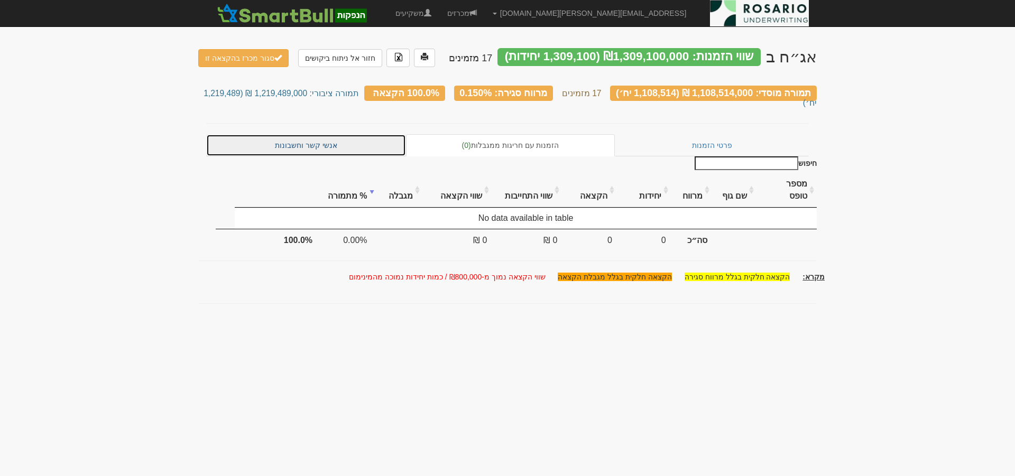
click at [322, 134] on link "אנשי קשר וחשבונות" at bounding box center [306, 145] width 200 height 22
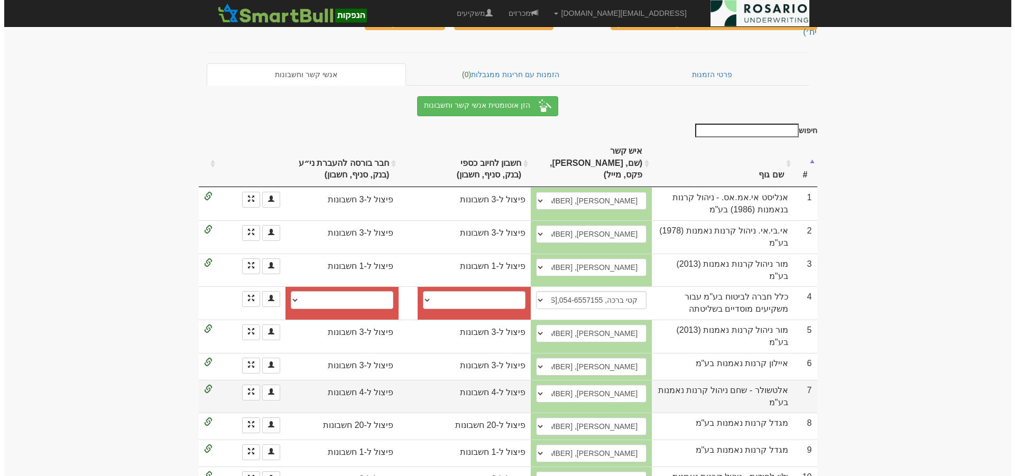
scroll to position [79, 0]
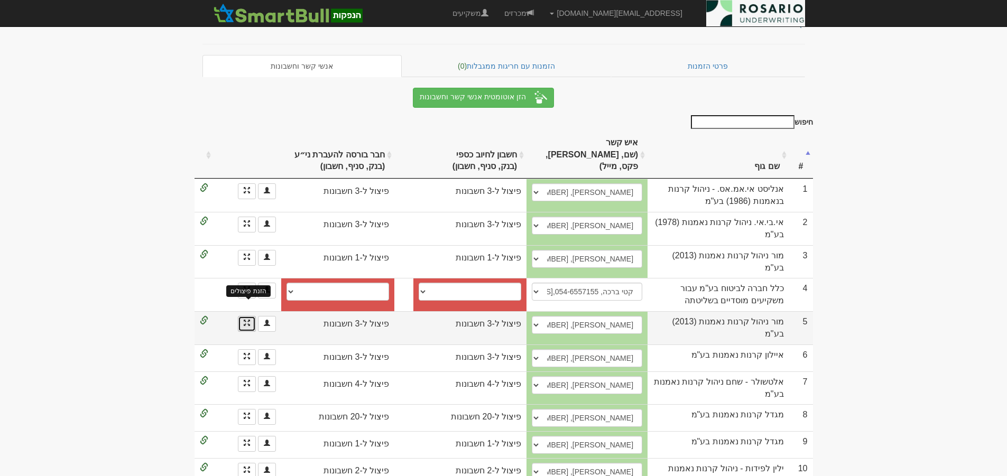
click at [249, 320] on span at bounding box center [247, 323] width 6 height 6
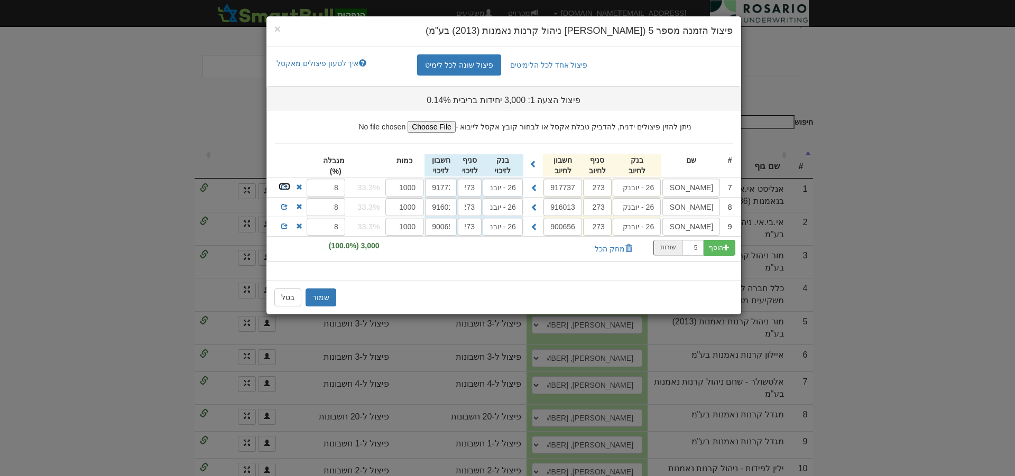
click at [283, 188] on span at bounding box center [284, 187] width 6 height 6
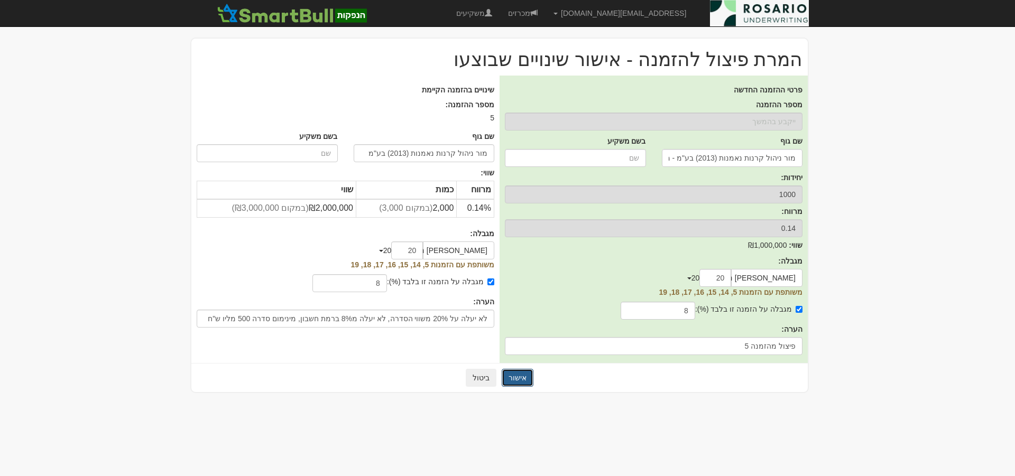
click at [511, 380] on button "אישור" at bounding box center [518, 378] width 32 height 18
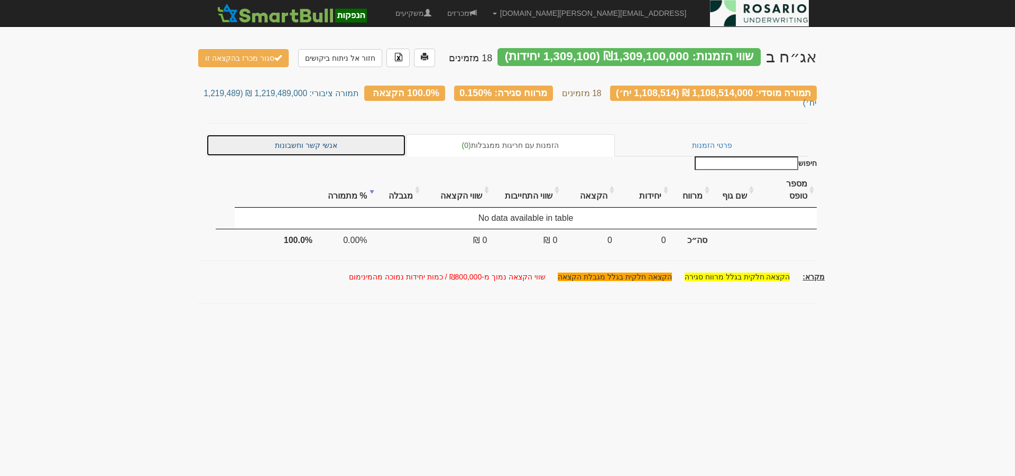
click at [340, 134] on link "אנשי קשר וחשבונות" at bounding box center [306, 145] width 200 height 22
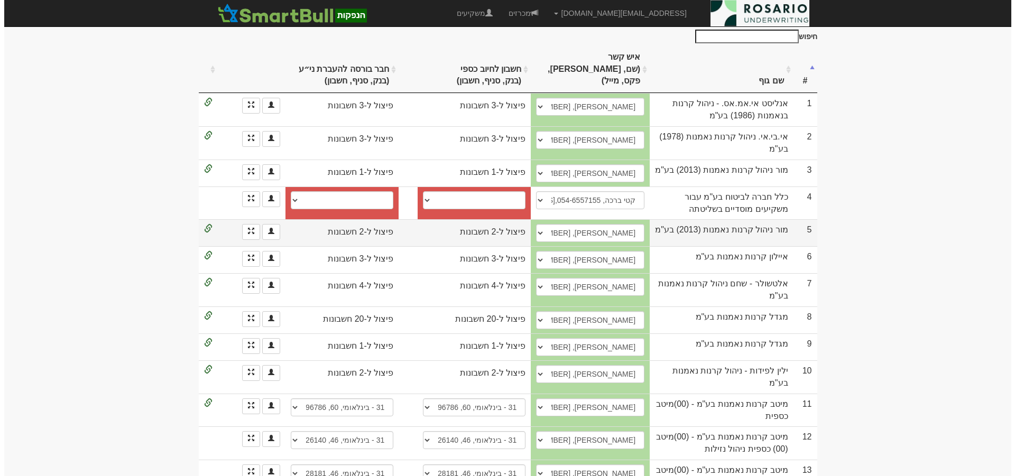
scroll to position [172, 0]
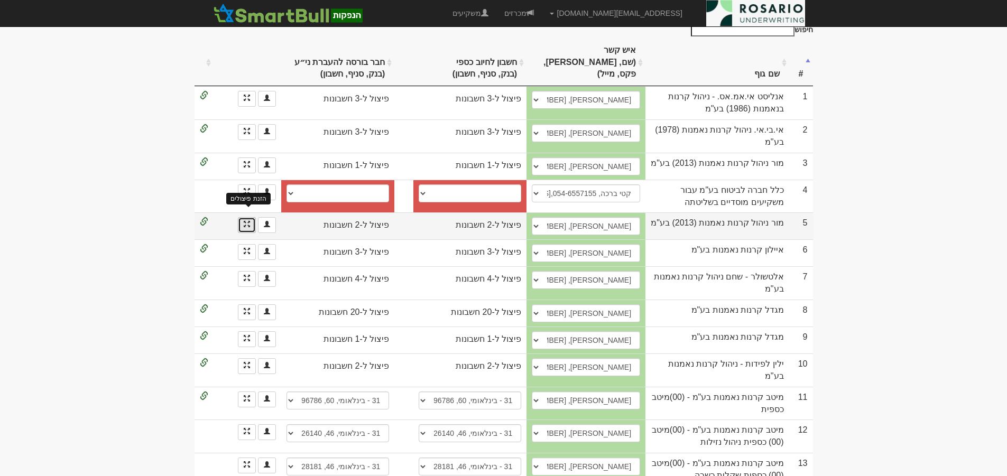
click at [247, 221] on span at bounding box center [247, 224] width 6 height 6
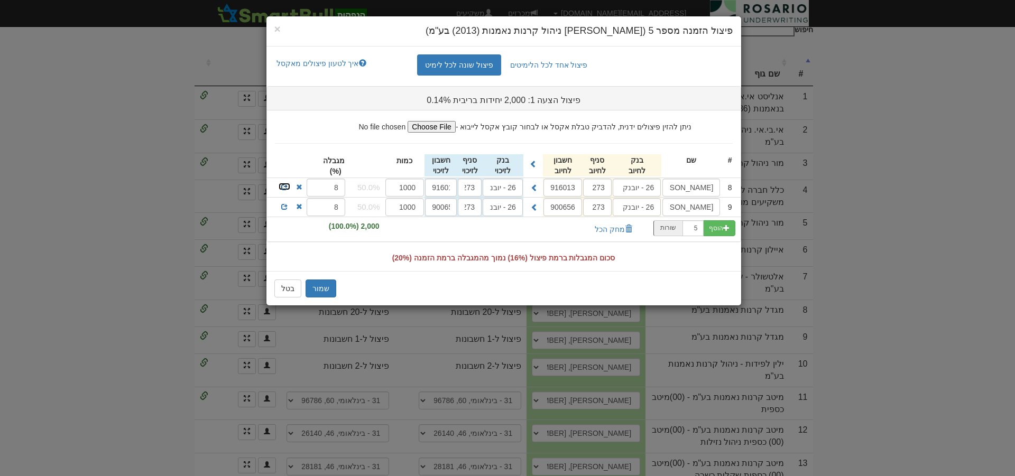
click at [285, 187] on span at bounding box center [284, 187] width 6 height 6
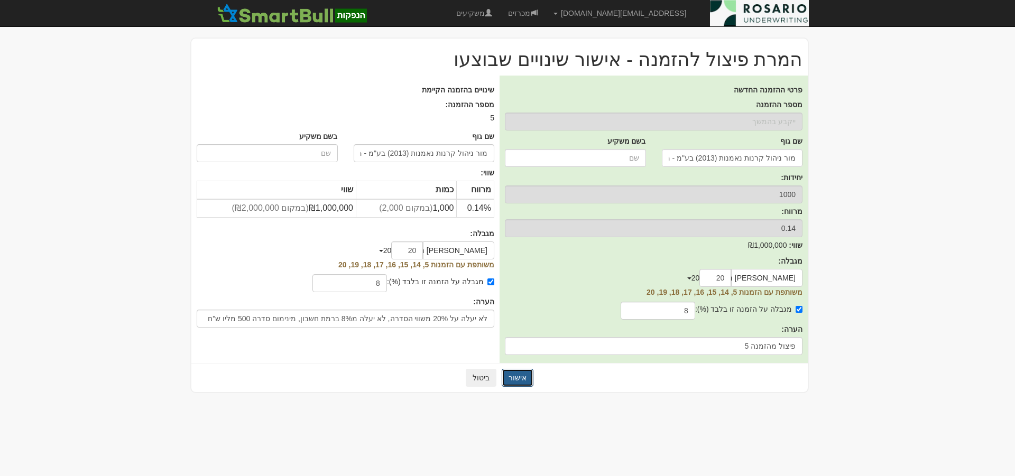
click at [519, 378] on button "אישור" at bounding box center [518, 378] width 32 height 18
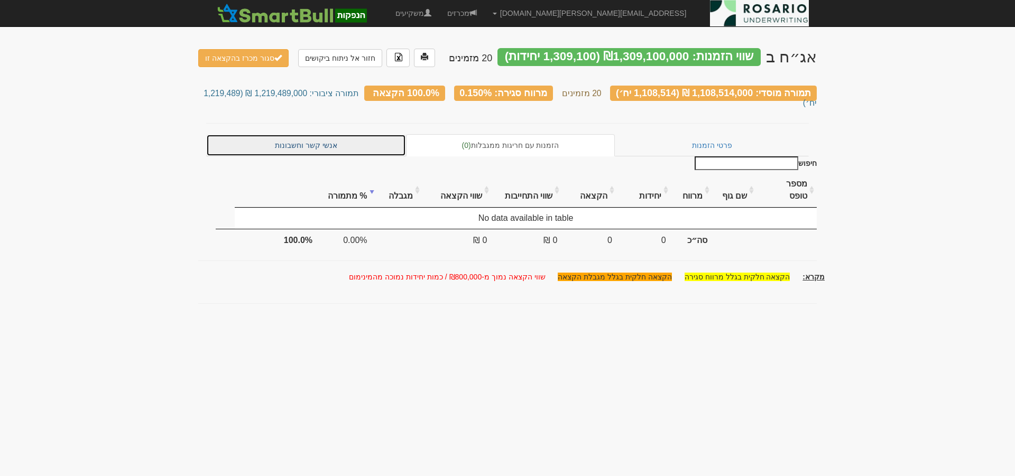
click at [366, 139] on link "אנשי קשר וחשבונות" at bounding box center [306, 145] width 200 height 22
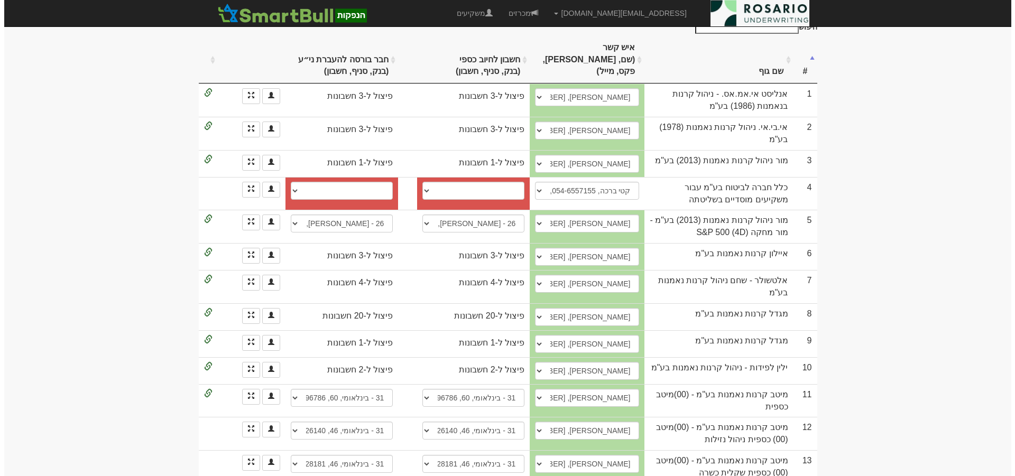
scroll to position [86, 0]
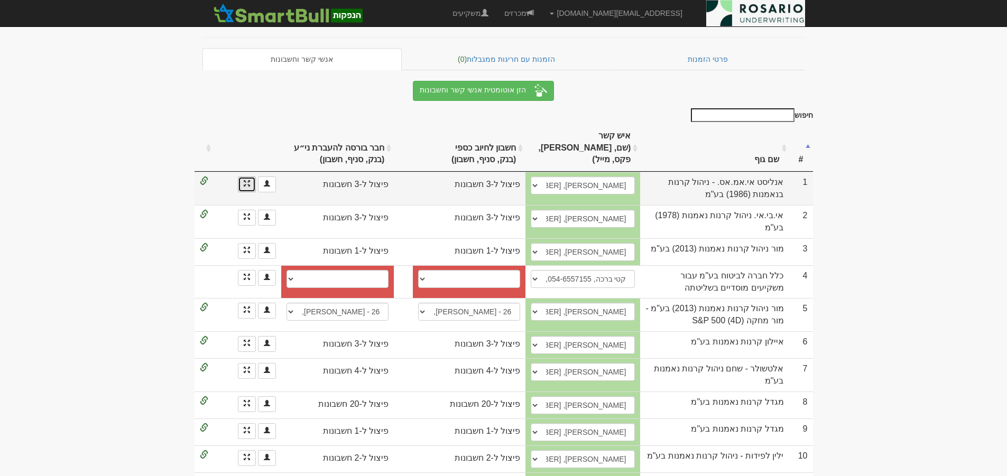
click at [243, 177] on link at bounding box center [247, 185] width 18 height 16
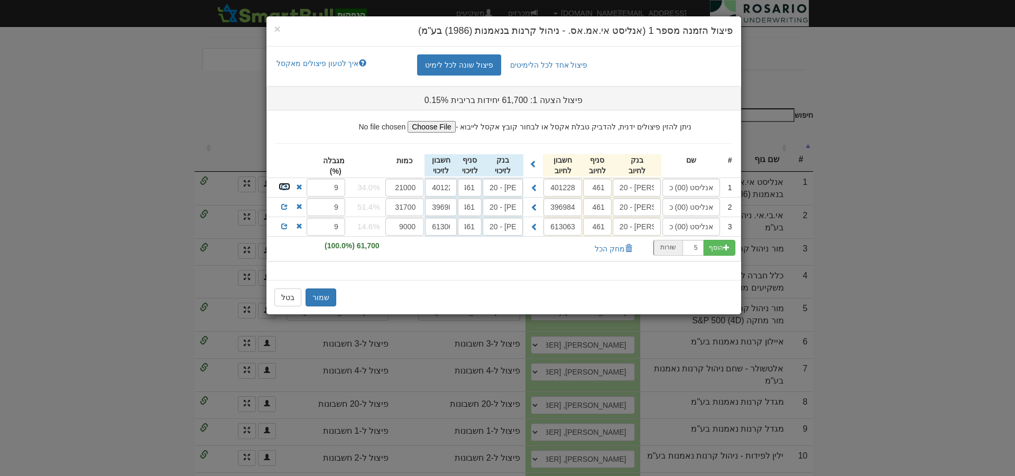
click at [285, 187] on span at bounding box center [284, 187] width 6 height 6
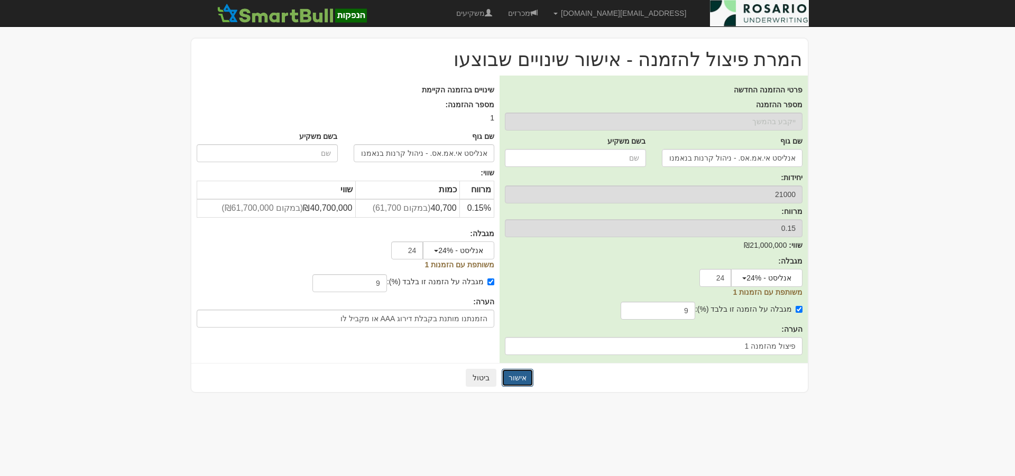
click at [521, 377] on button "אישור" at bounding box center [518, 378] width 32 height 18
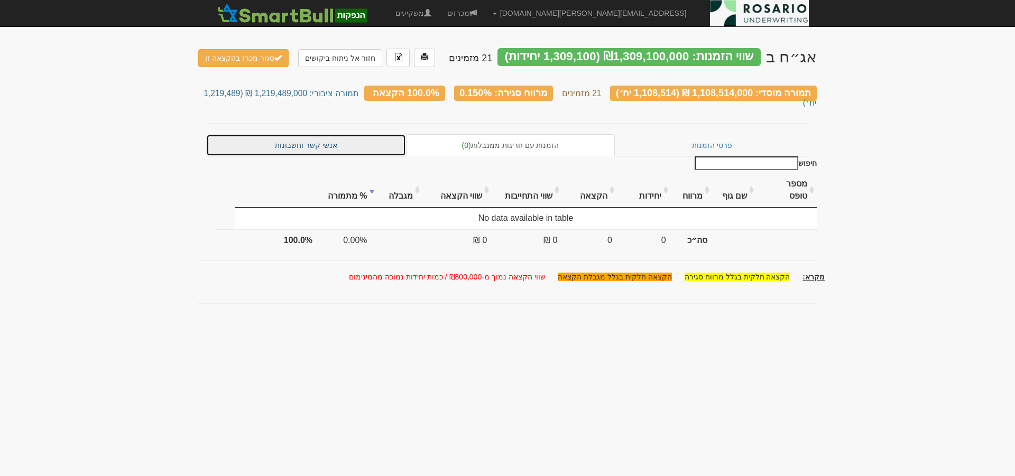
click at [322, 134] on link "אנשי קשר וחשבונות" at bounding box center [306, 145] width 200 height 22
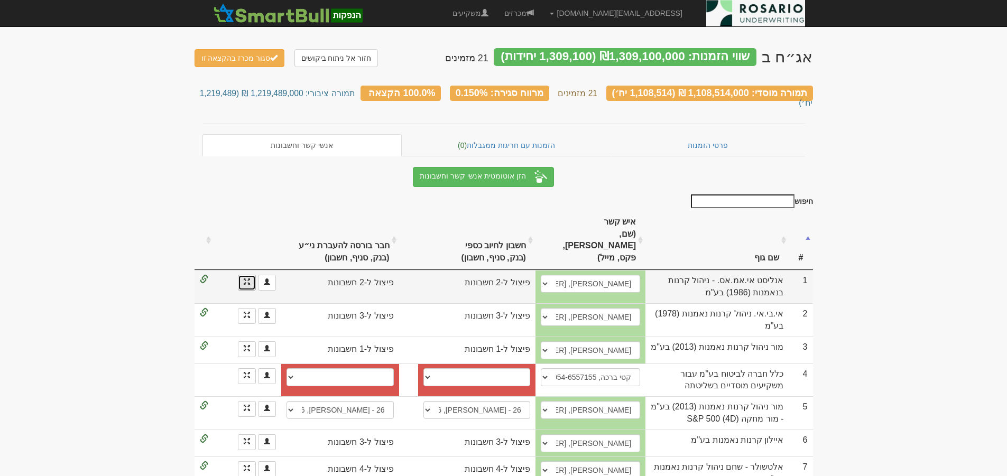
click at [250, 275] on link at bounding box center [247, 283] width 18 height 16
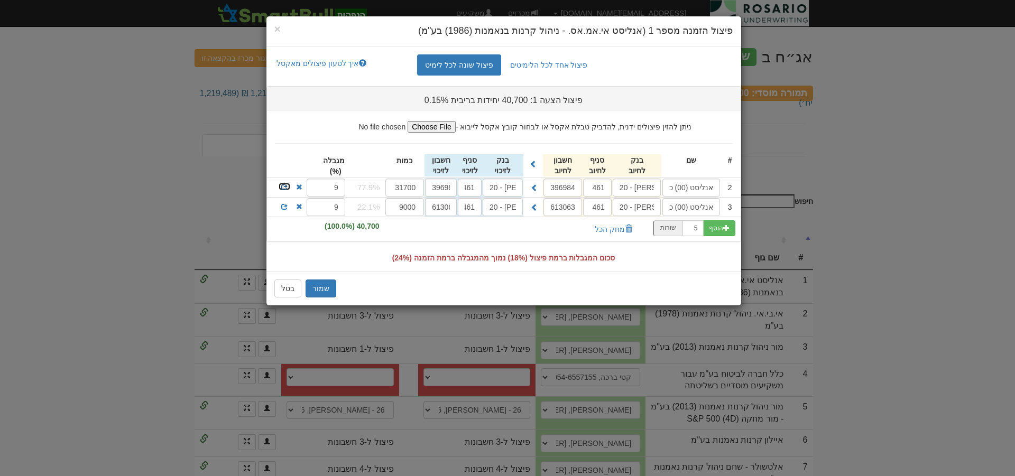
click at [285, 188] on span at bounding box center [284, 187] width 6 height 6
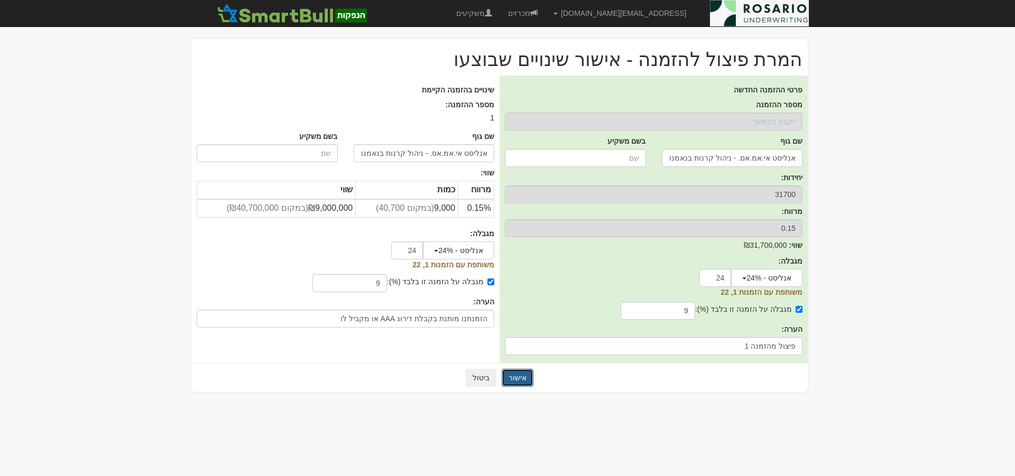
click at [522, 379] on button "אישור" at bounding box center [518, 378] width 32 height 18
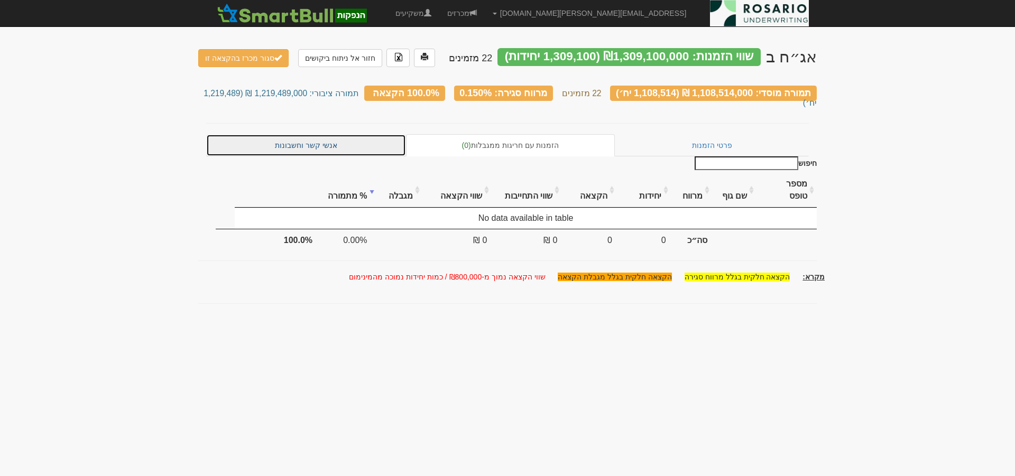
click at [354, 135] on link "אנשי קשר וחשבונות" at bounding box center [306, 145] width 200 height 22
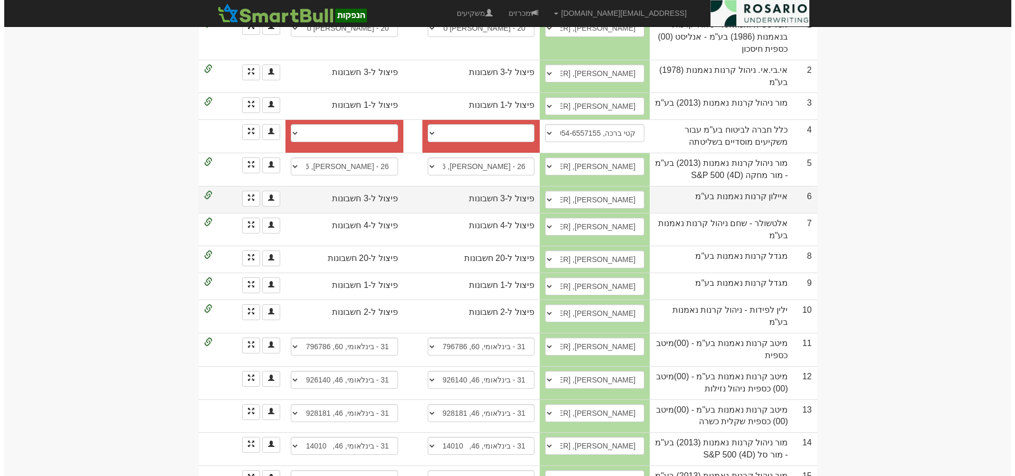
scroll to position [264, 0]
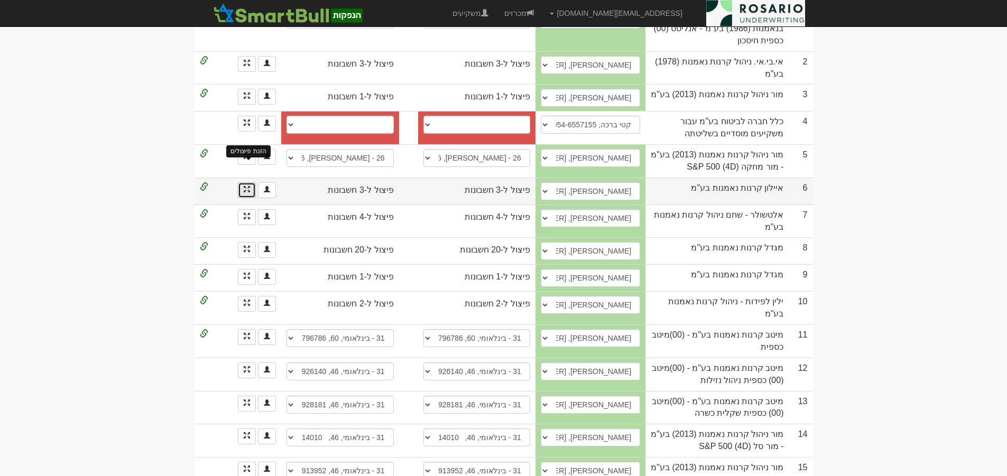
click at [247, 186] on span at bounding box center [247, 189] width 6 height 6
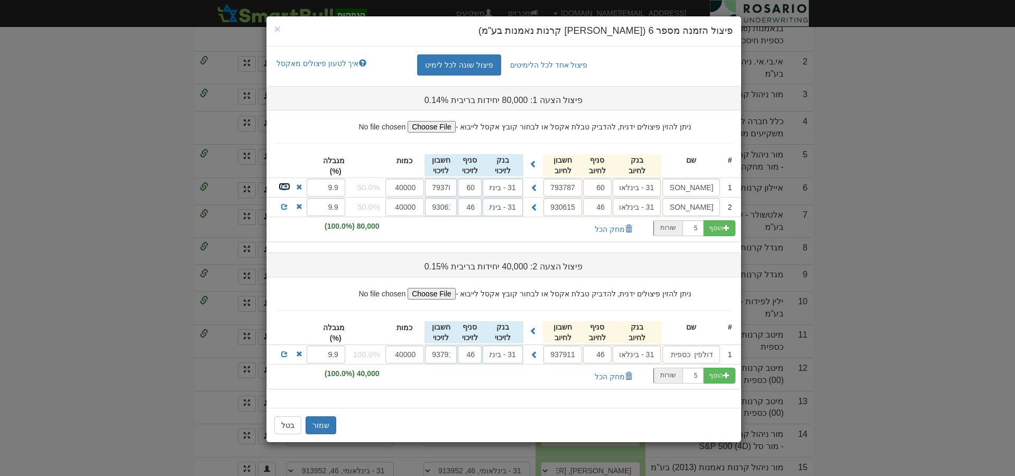
click at [284, 187] on span at bounding box center [284, 187] width 6 height 6
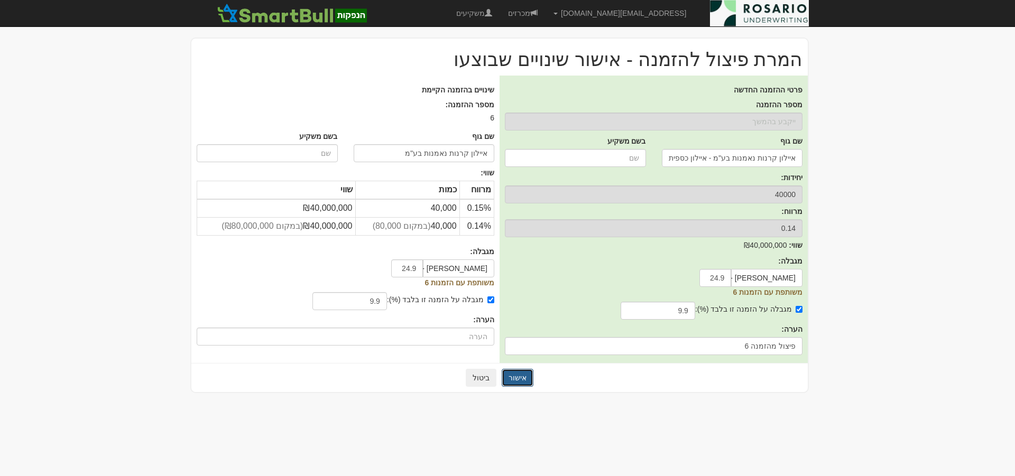
click at [526, 380] on button "אישור" at bounding box center [518, 378] width 32 height 18
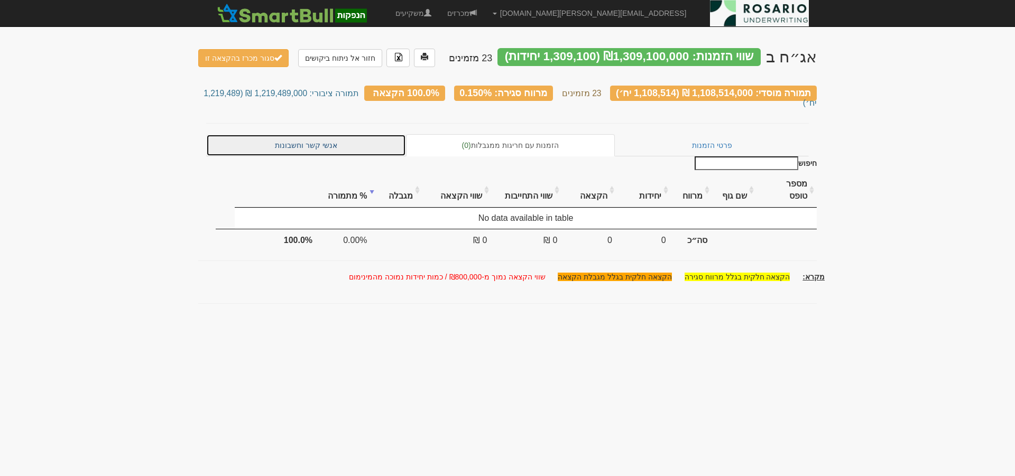
click at [341, 134] on link "אנשי קשר וחשבונות" at bounding box center [306, 145] width 200 height 22
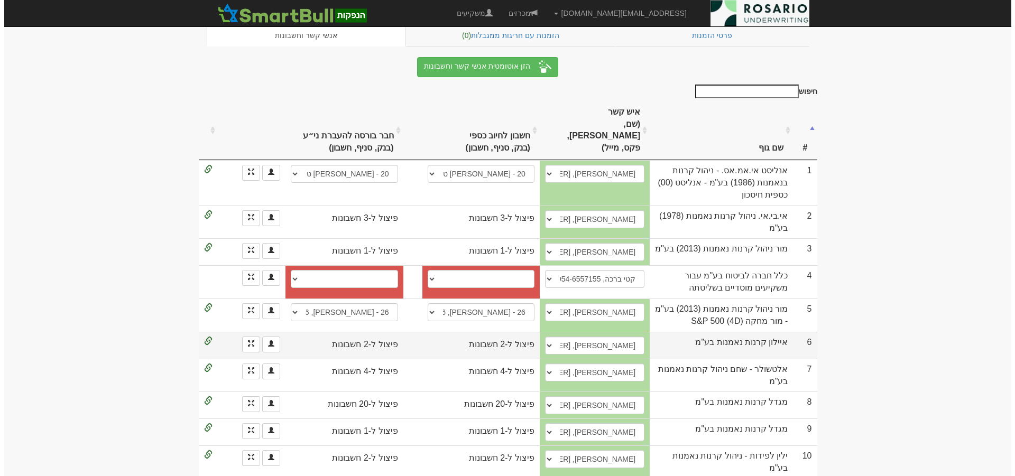
scroll to position [132, 0]
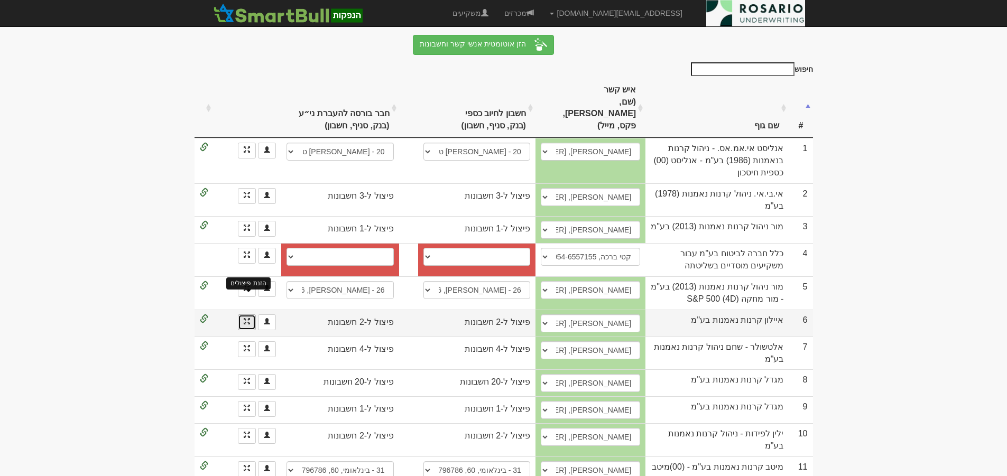
click at [246, 318] on span at bounding box center [247, 321] width 6 height 6
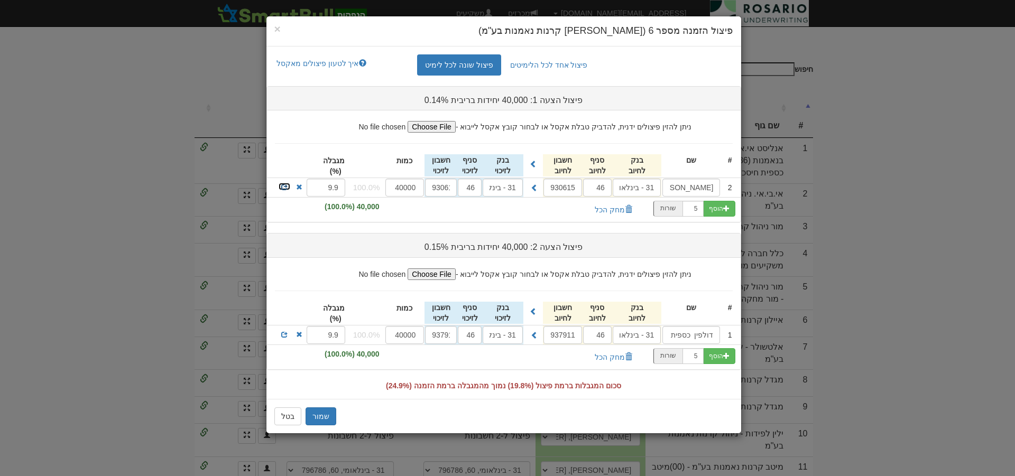
click at [285, 186] on span at bounding box center [284, 187] width 6 height 6
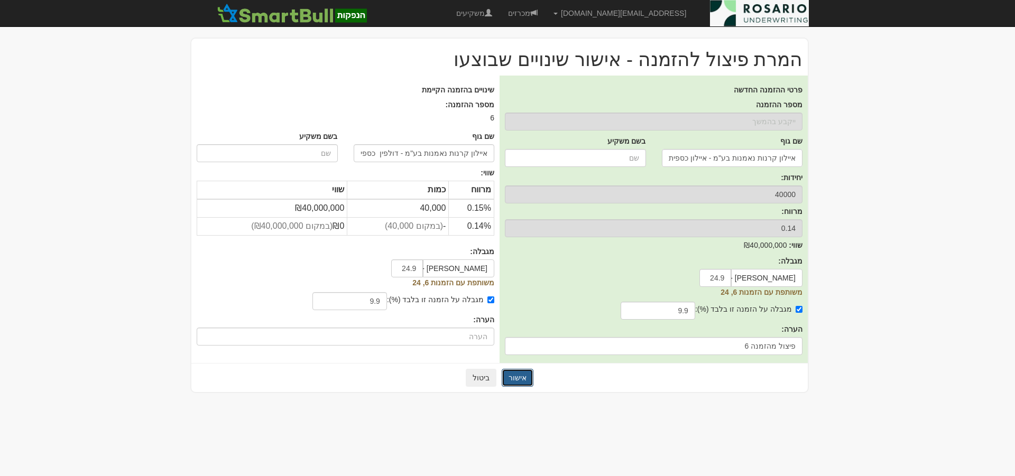
click at [526, 379] on button "אישור" at bounding box center [518, 378] width 32 height 18
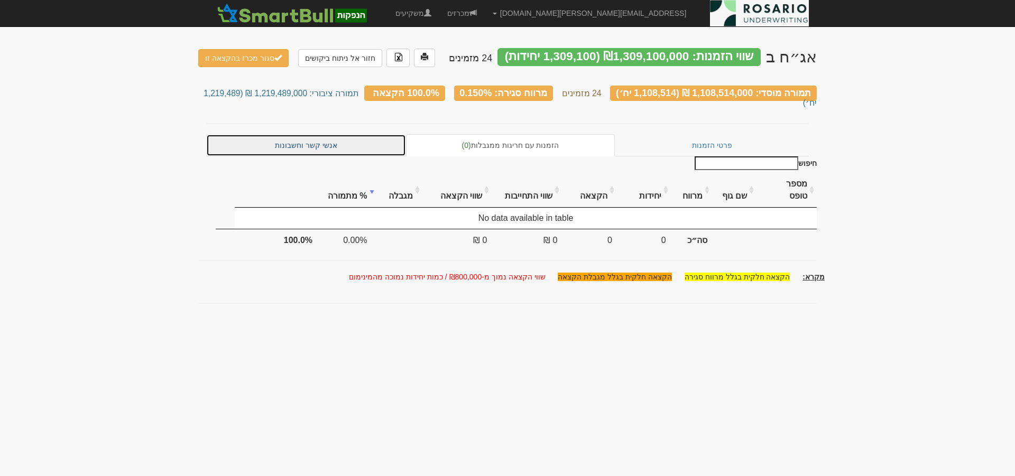
click at [336, 136] on link "אנשי קשר וחשבונות" at bounding box center [306, 145] width 200 height 22
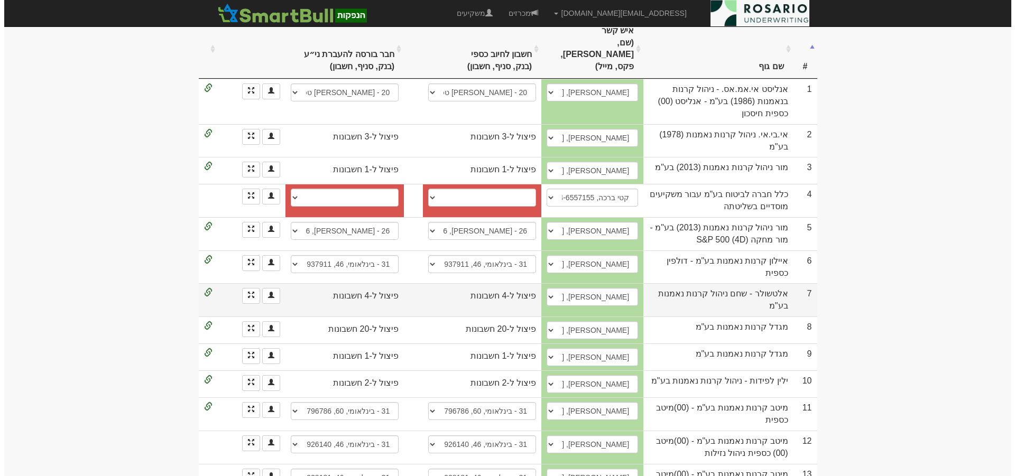
scroll to position [198, 0]
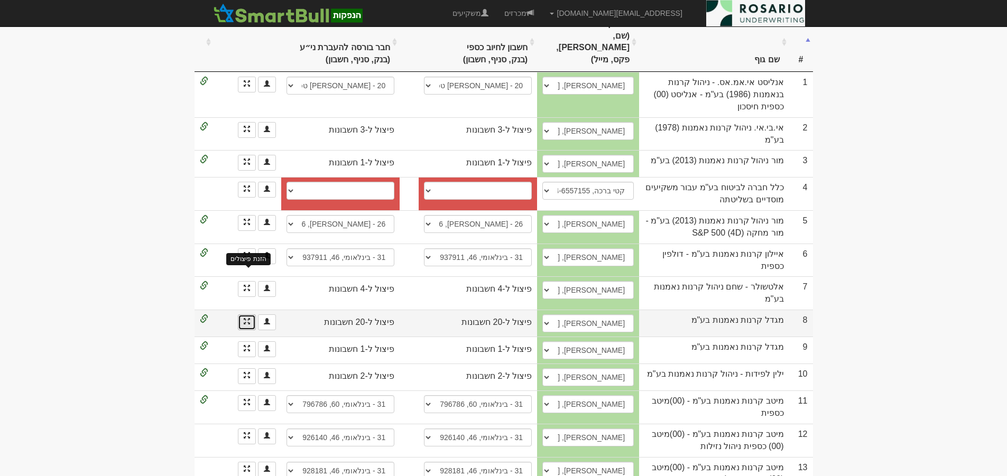
click at [249, 318] on span at bounding box center [247, 321] width 6 height 6
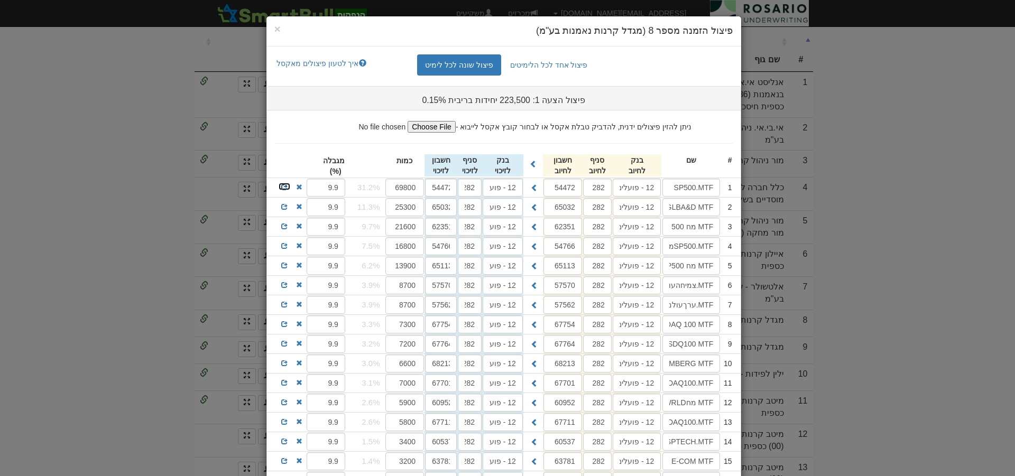
click at [287, 187] on span at bounding box center [284, 187] width 6 height 6
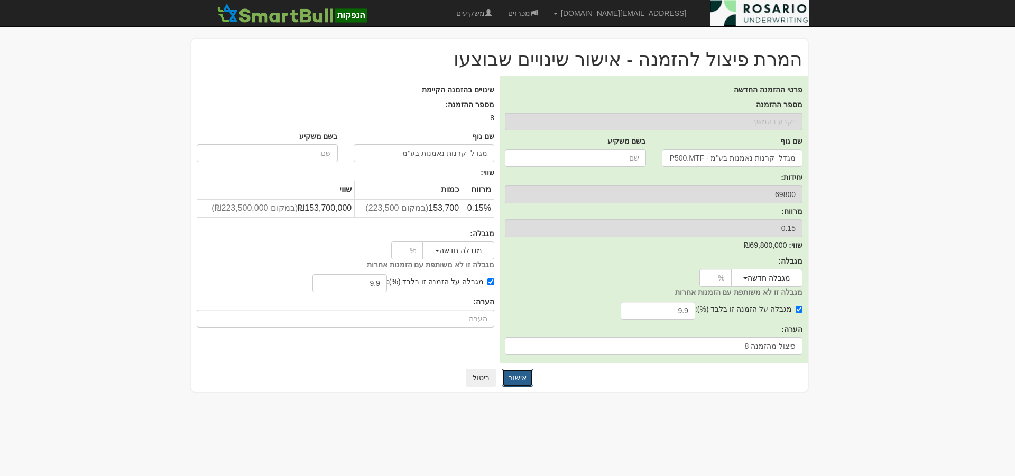
click at [524, 377] on button "אישור" at bounding box center [518, 378] width 32 height 18
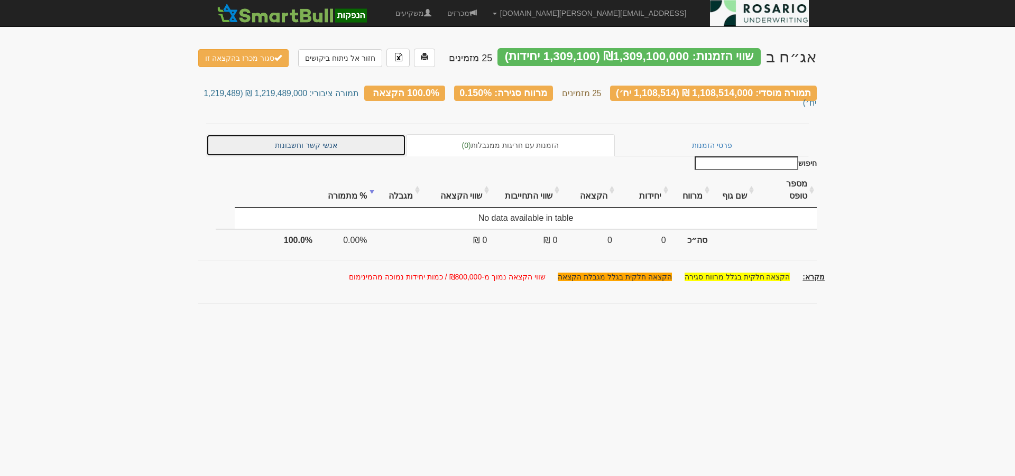
click at [352, 134] on link "אנשי קשר וחשבונות" at bounding box center [306, 145] width 200 height 22
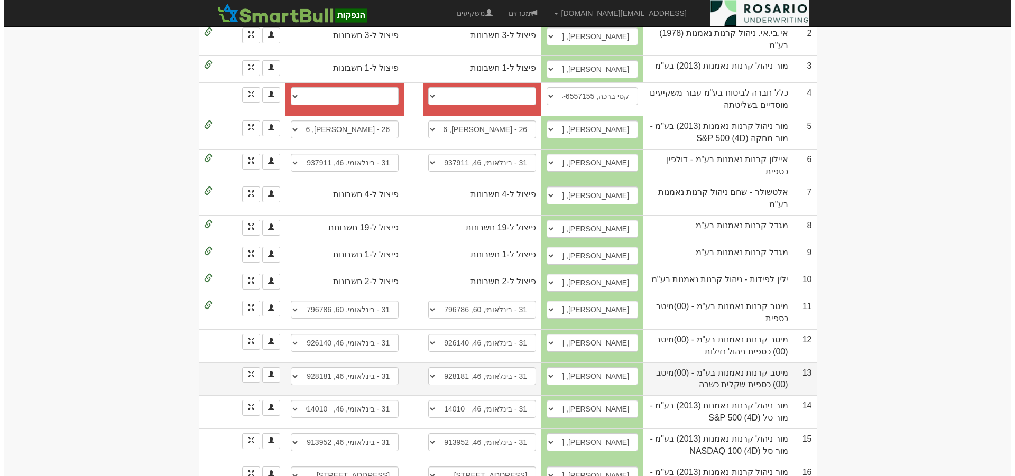
scroll to position [357, 0]
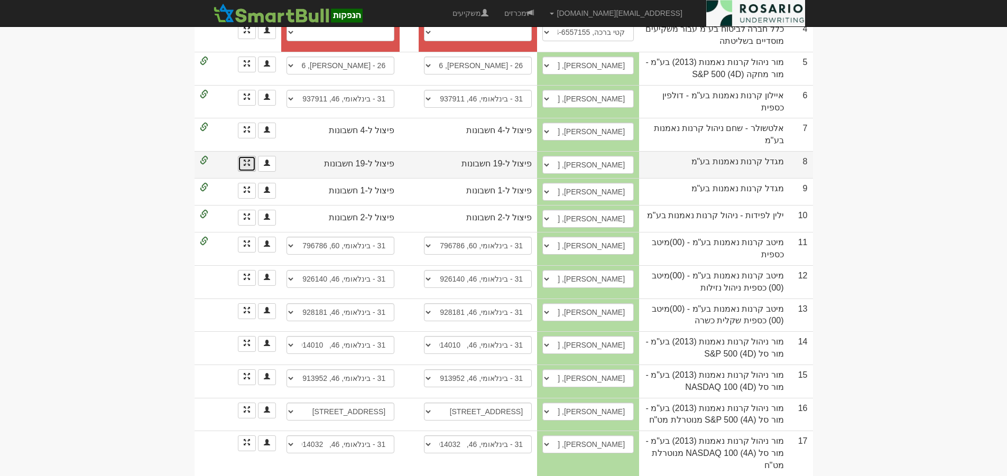
click at [250, 156] on link at bounding box center [247, 164] width 18 height 16
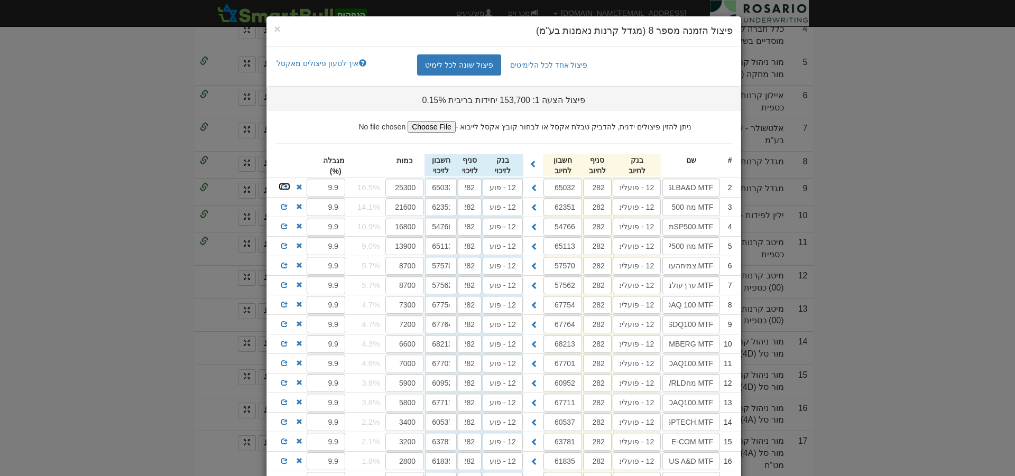
click at [287, 185] on span at bounding box center [284, 187] width 6 height 6
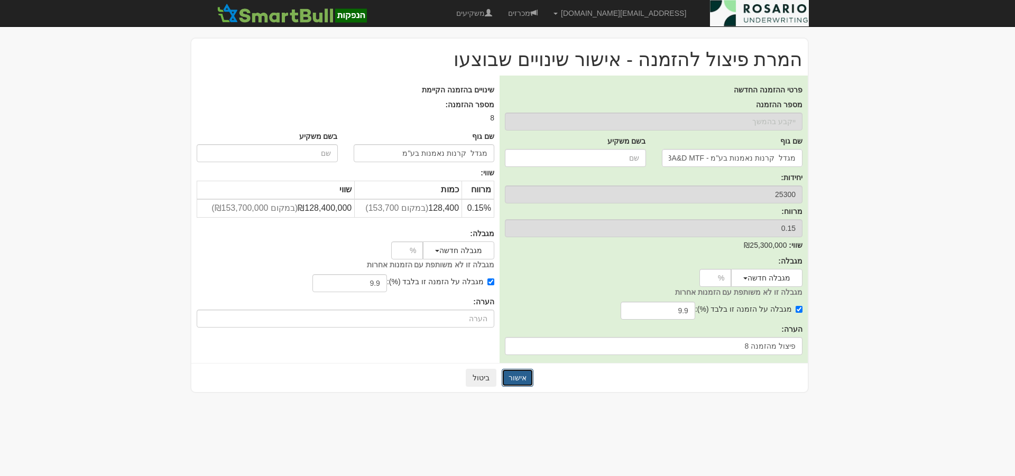
click at [525, 379] on button "אישור" at bounding box center [518, 378] width 32 height 18
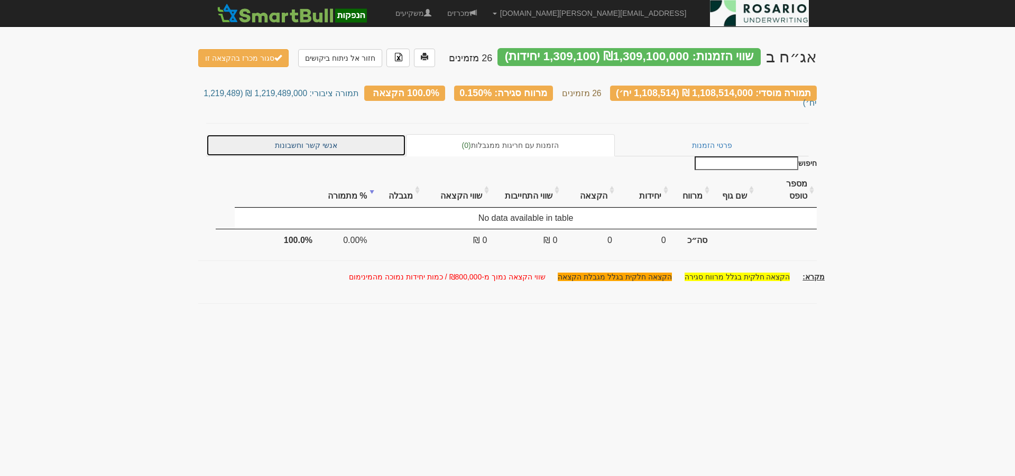
click at [383, 137] on link "אנשי קשר וחשבונות" at bounding box center [306, 145] width 200 height 22
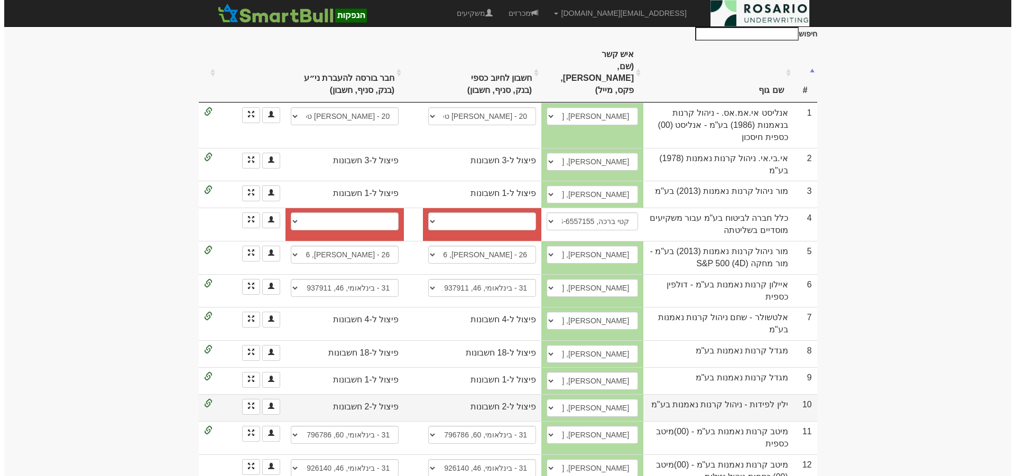
scroll to position [185, 0]
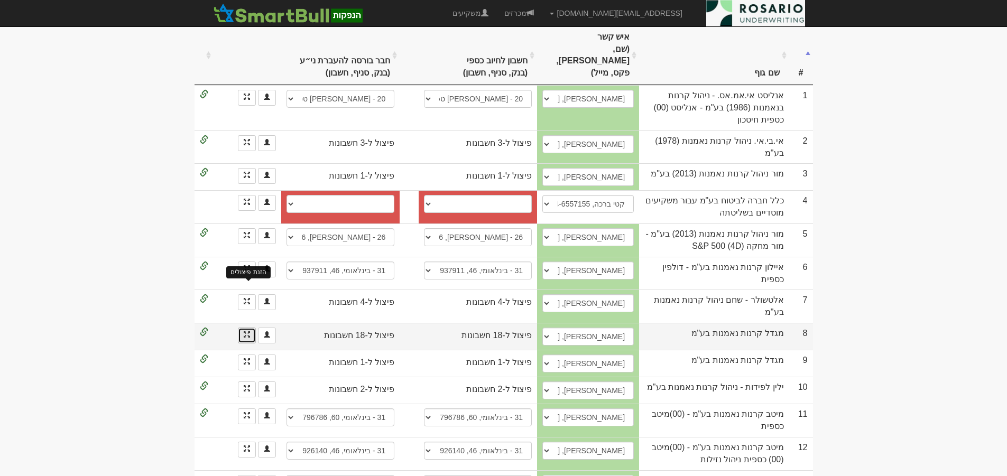
click at [245, 332] on span at bounding box center [247, 335] width 6 height 6
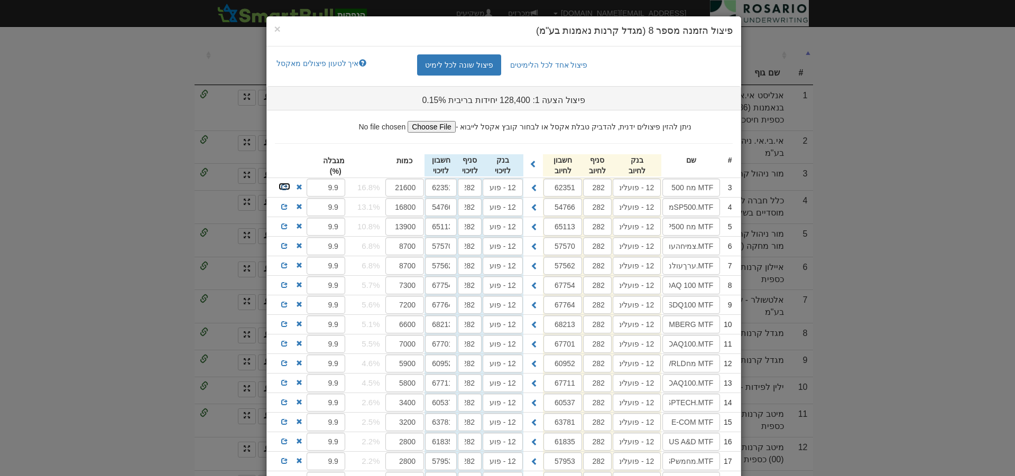
click at [288, 189] on span at bounding box center [284, 187] width 6 height 6
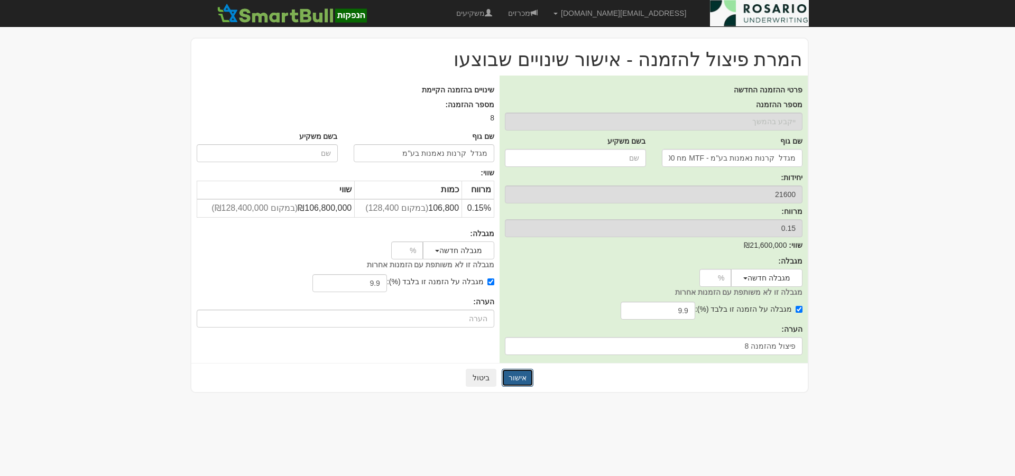
click at [520, 378] on button "אישור" at bounding box center [518, 378] width 32 height 18
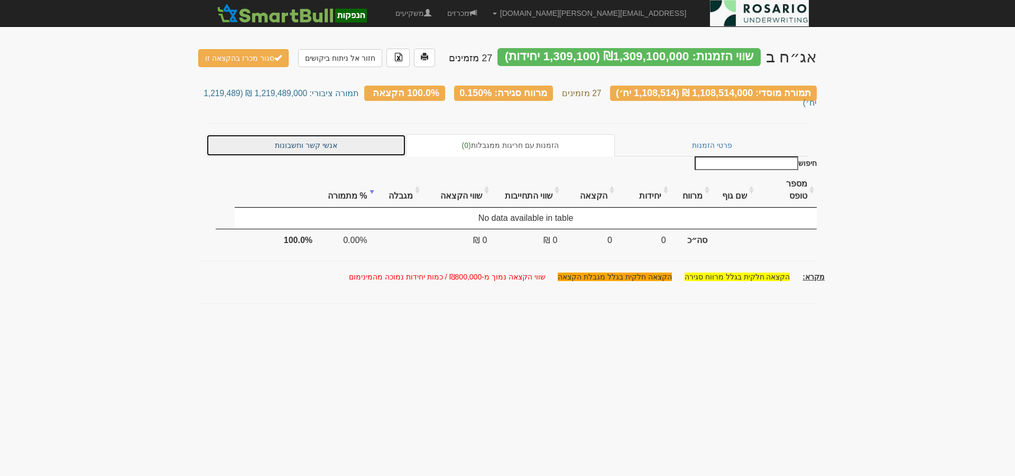
click at [351, 134] on link "אנשי קשר וחשבונות" at bounding box center [306, 145] width 200 height 22
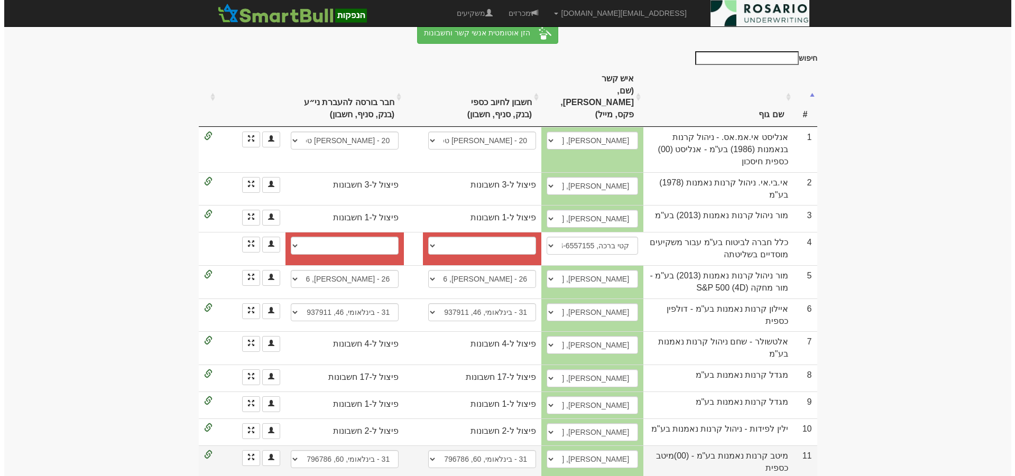
scroll to position [172, 0]
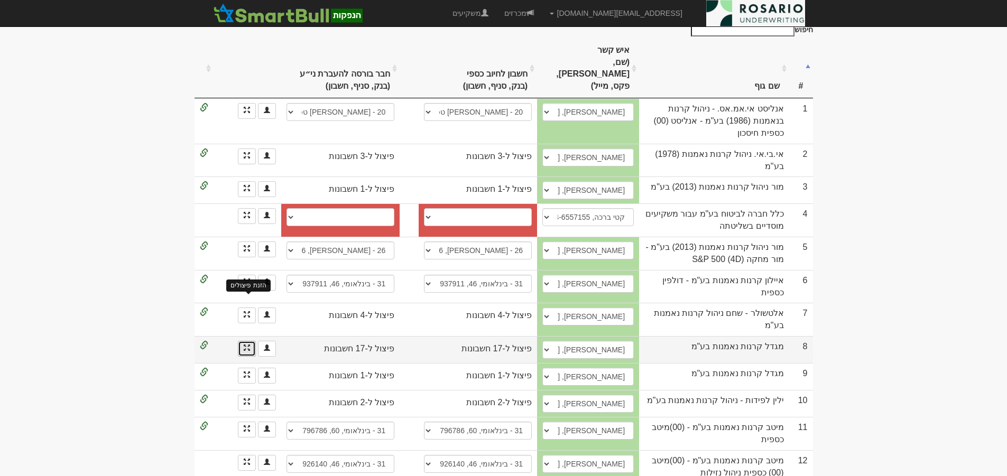
click at [247, 345] on span at bounding box center [247, 348] width 6 height 6
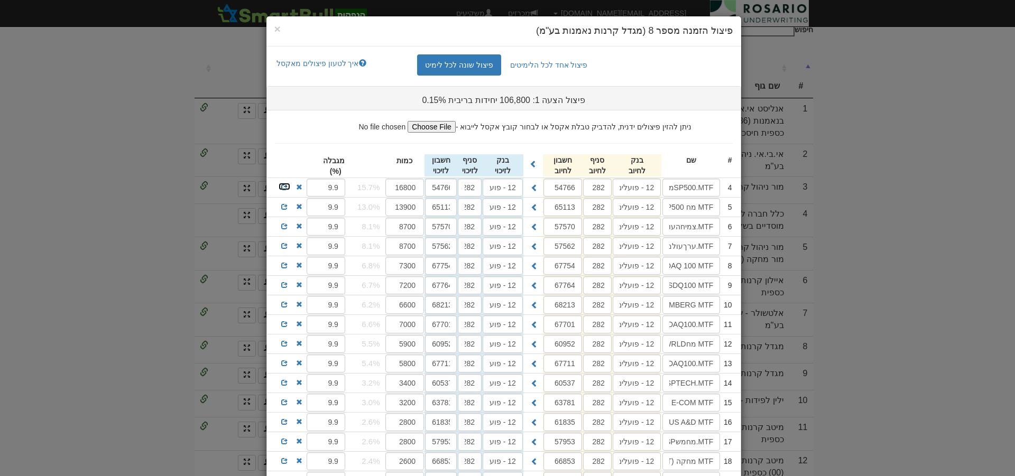
click at [288, 185] on span at bounding box center [284, 187] width 6 height 6
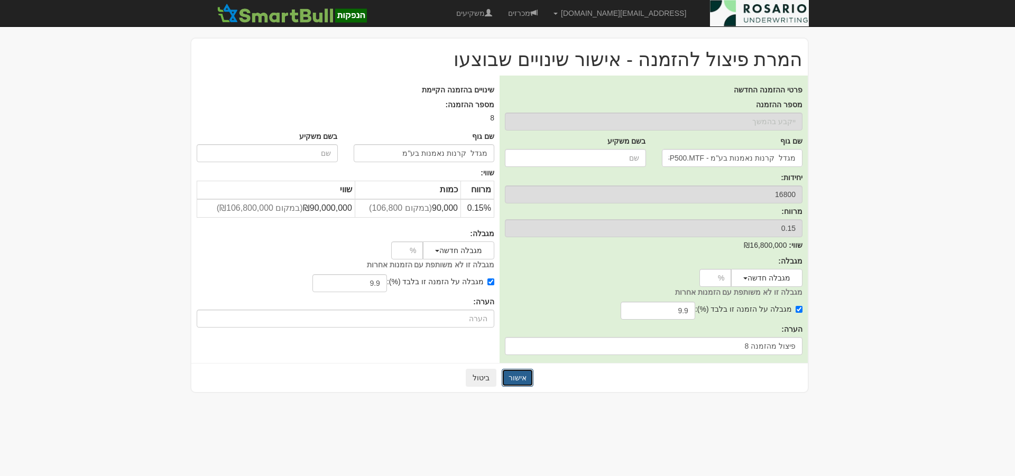
click at [520, 379] on button "אישור" at bounding box center [518, 378] width 32 height 18
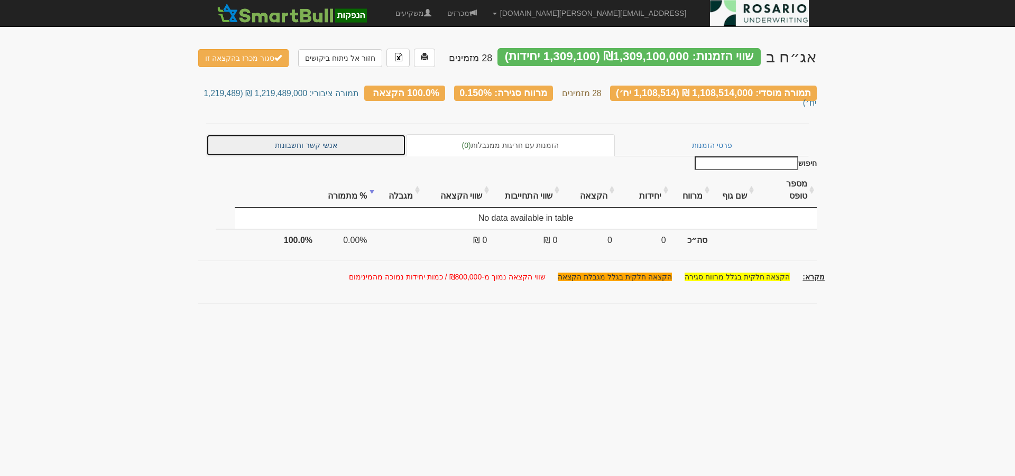
click at [346, 134] on link "אנשי קשר וחשבונות" at bounding box center [306, 145] width 200 height 22
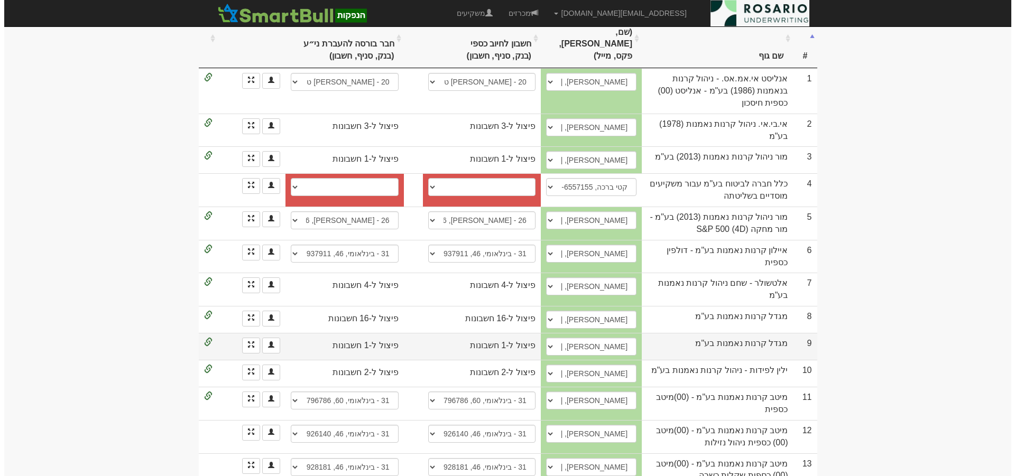
scroll to position [212, 0]
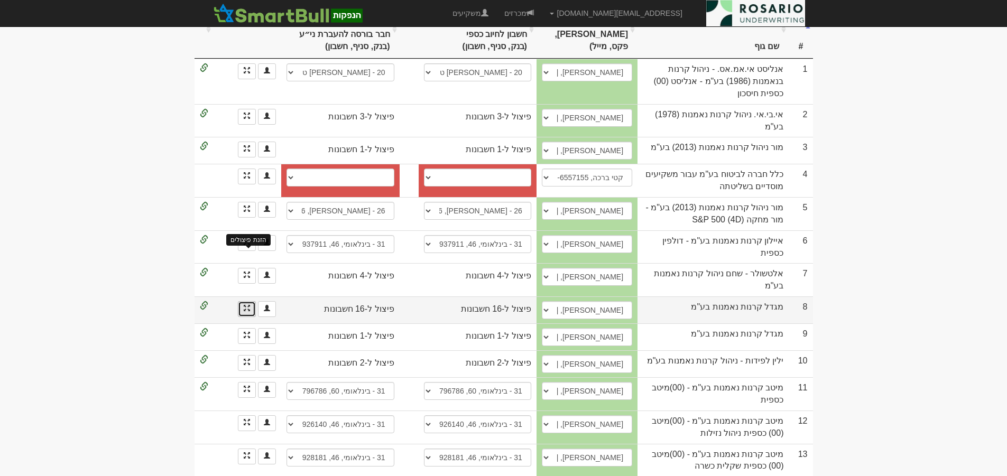
click at [245, 305] on span at bounding box center [247, 308] width 6 height 6
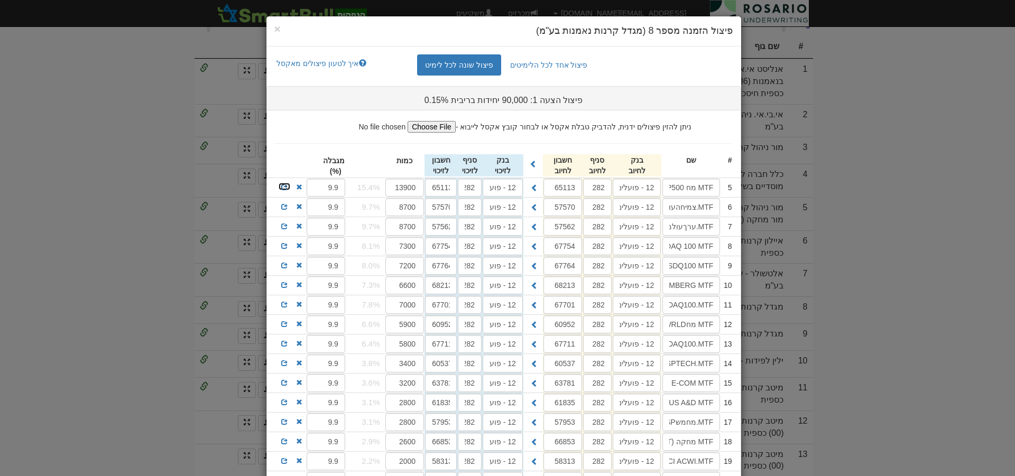
click at [288, 187] on span at bounding box center [284, 187] width 6 height 6
click at [288, 207] on span at bounding box center [284, 207] width 6 height 6
click at [288, 225] on span at bounding box center [284, 226] width 6 height 6
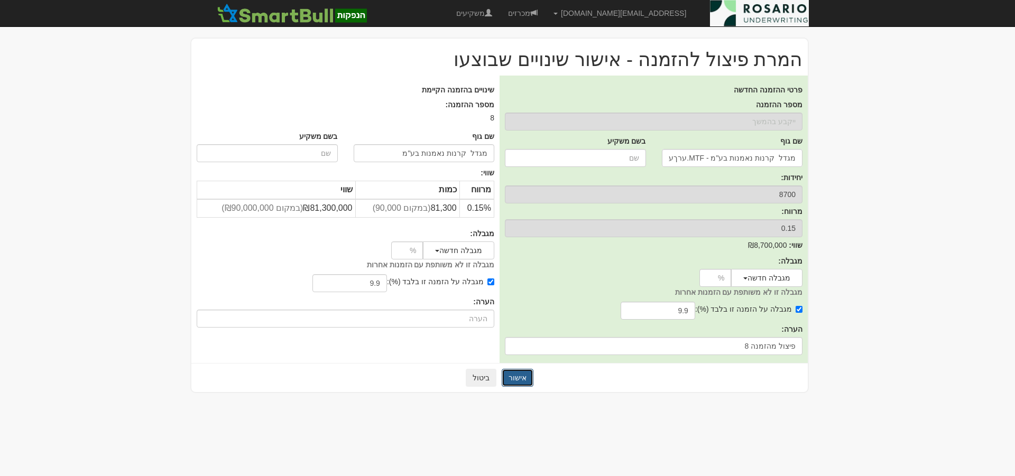
click at [523, 380] on button "אישור" at bounding box center [518, 378] width 32 height 18
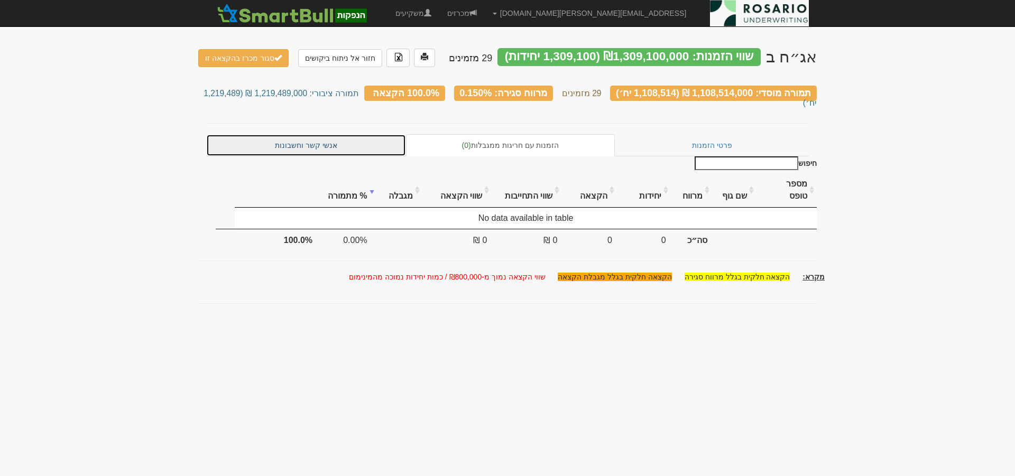
click at [345, 137] on link "אנשי קשר וחשבונות" at bounding box center [306, 145] width 200 height 22
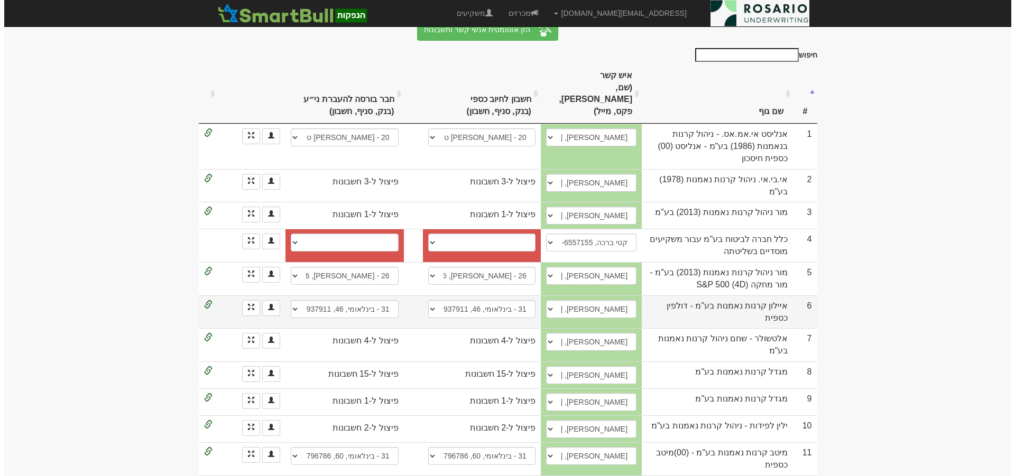
scroll to position [132, 0]
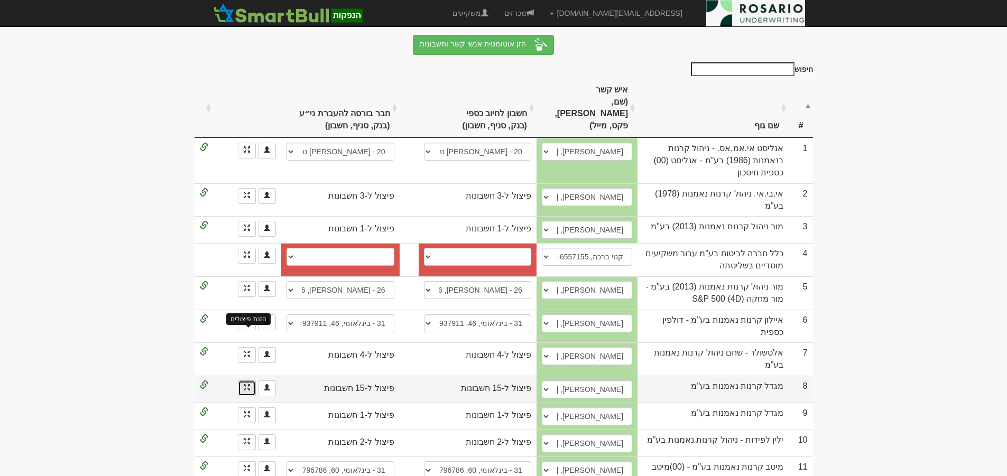
click at [250, 384] on span at bounding box center [247, 387] width 6 height 6
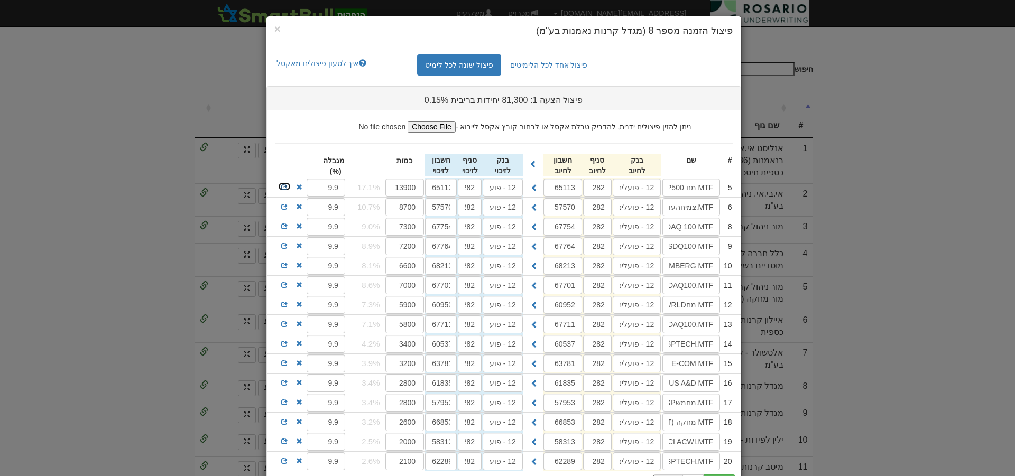
click at [287, 187] on span at bounding box center [284, 187] width 6 height 6
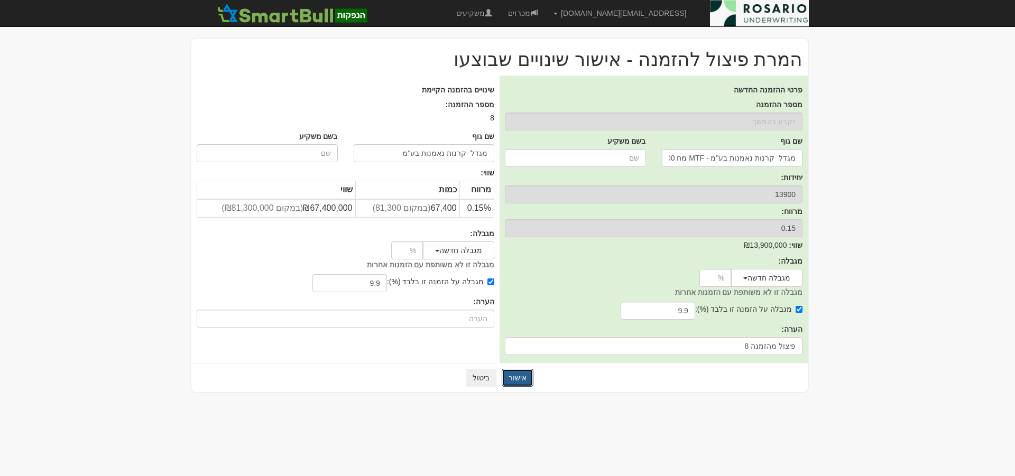
click at [520, 379] on button "אישור" at bounding box center [518, 378] width 32 height 18
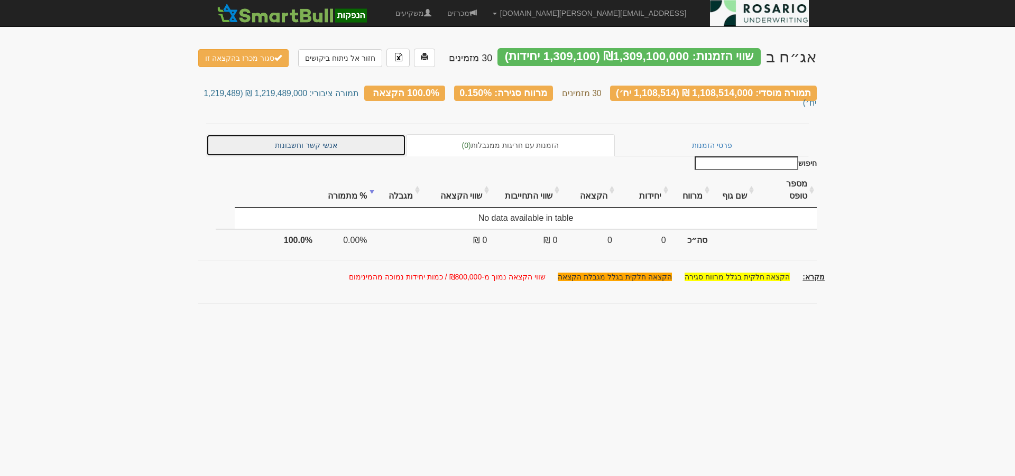
click at [349, 135] on link "אנשי קשר וחשבונות" at bounding box center [306, 145] width 200 height 22
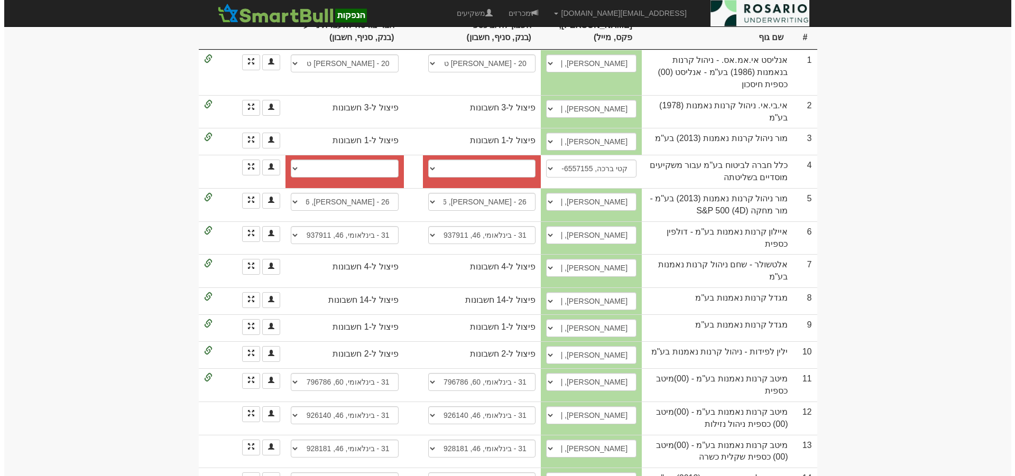
scroll to position [225, 0]
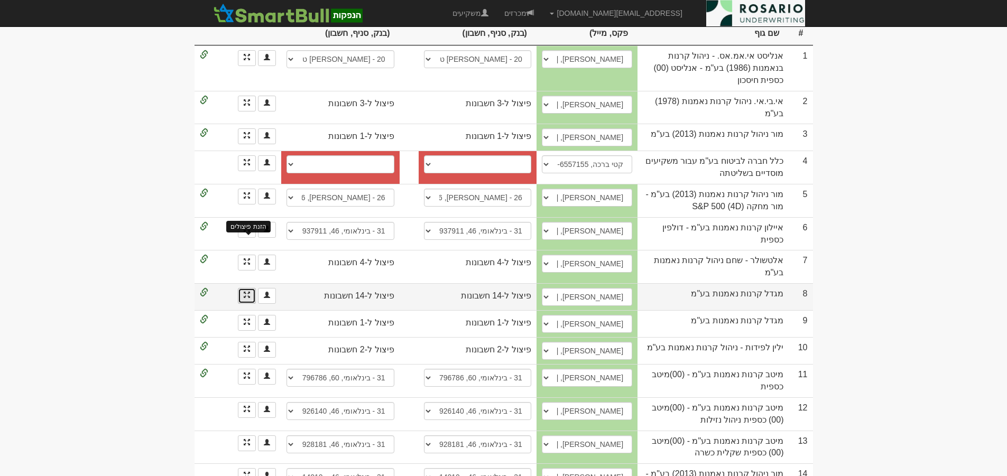
click at [250, 292] on span at bounding box center [247, 295] width 6 height 6
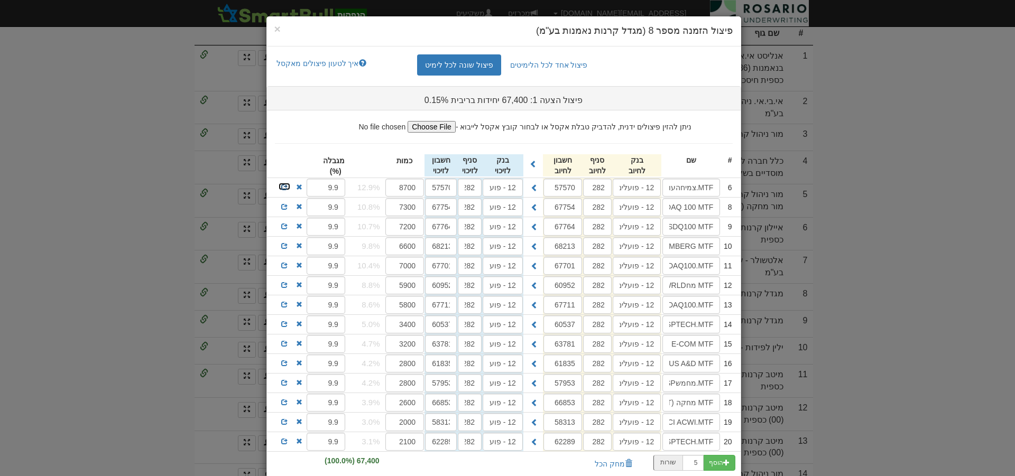
click at [288, 186] on span at bounding box center [284, 187] width 6 height 6
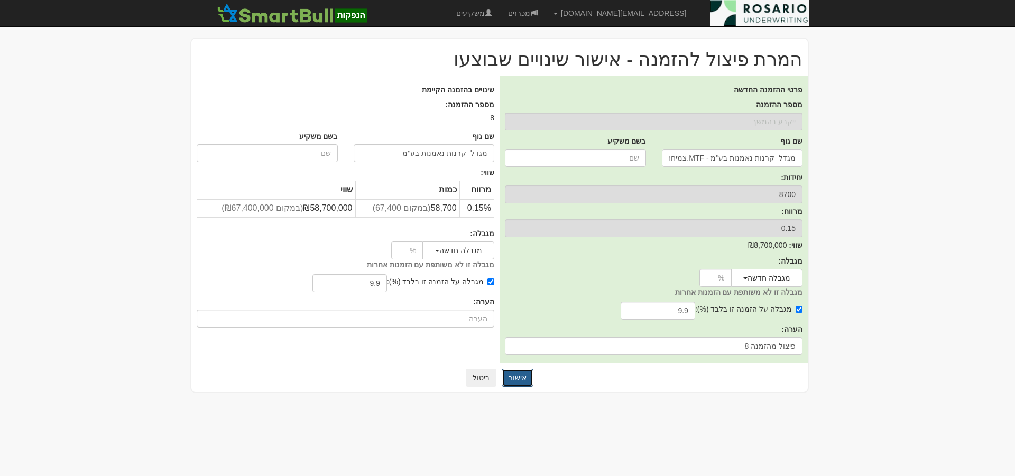
click at [525, 372] on button "אישור" at bounding box center [518, 378] width 32 height 18
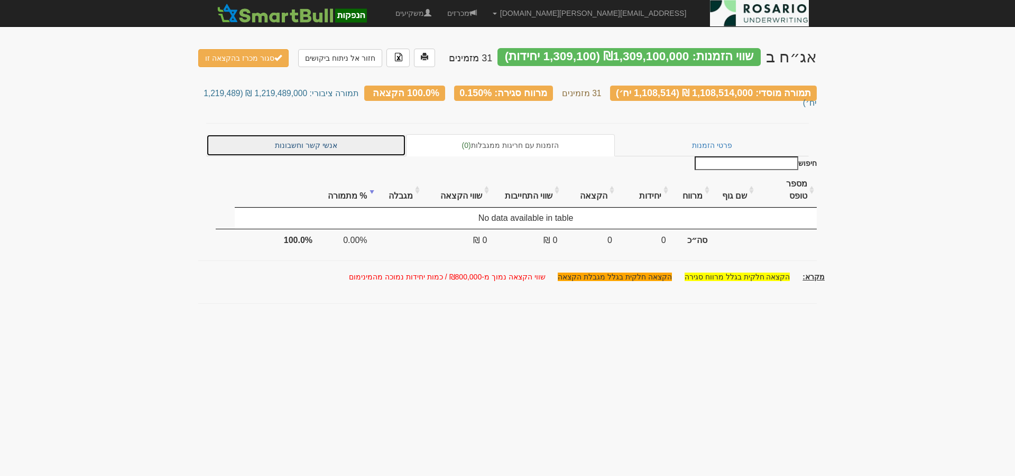
click at [300, 134] on link "אנשי קשר וחשבונות" at bounding box center [306, 145] width 200 height 22
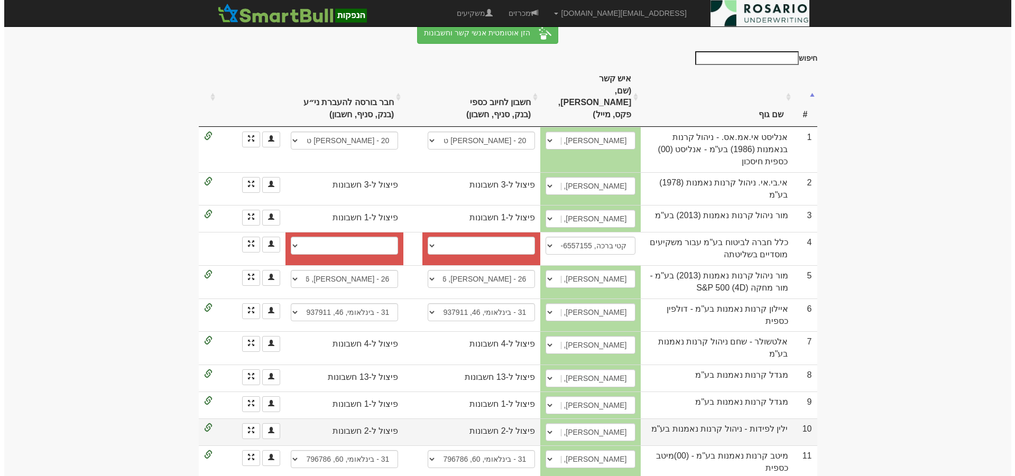
scroll to position [238, 0]
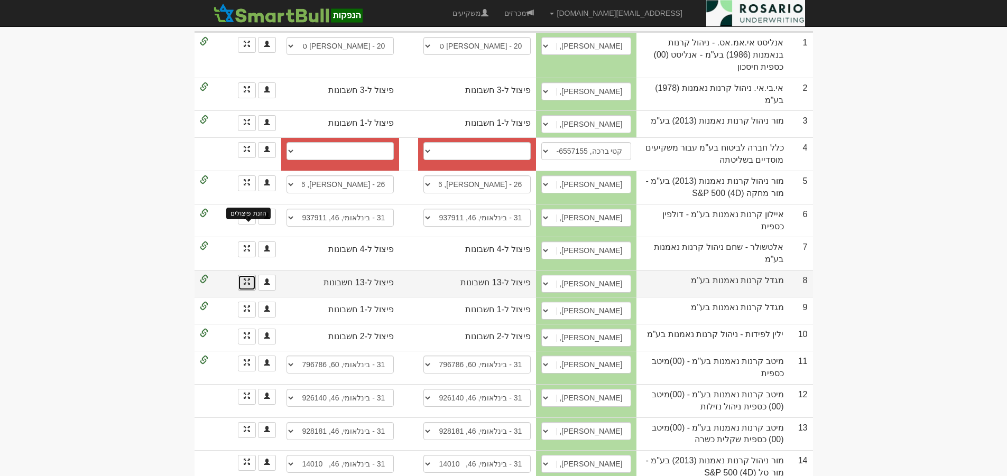
click at [244, 279] on span at bounding box center [247, 282] width 6 height 6
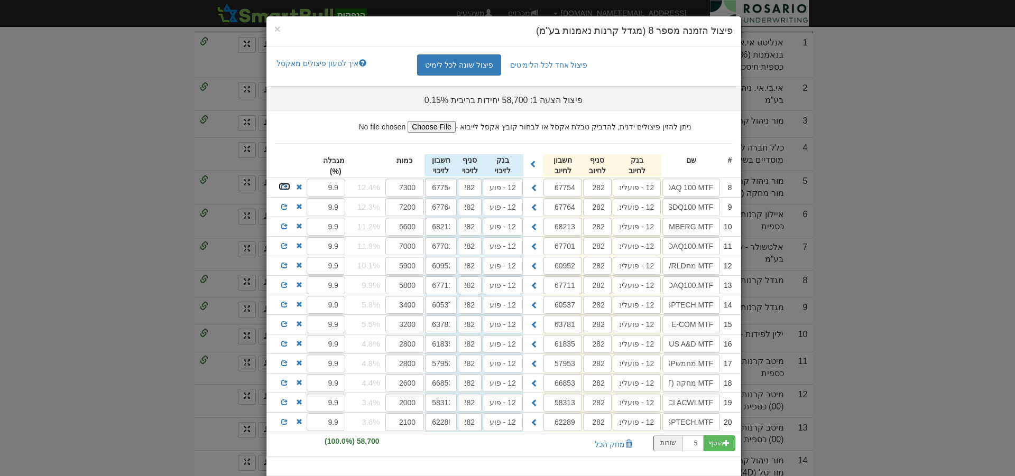
click at [287, 186] on span at bounding box center [284, 187] width 6 height 6
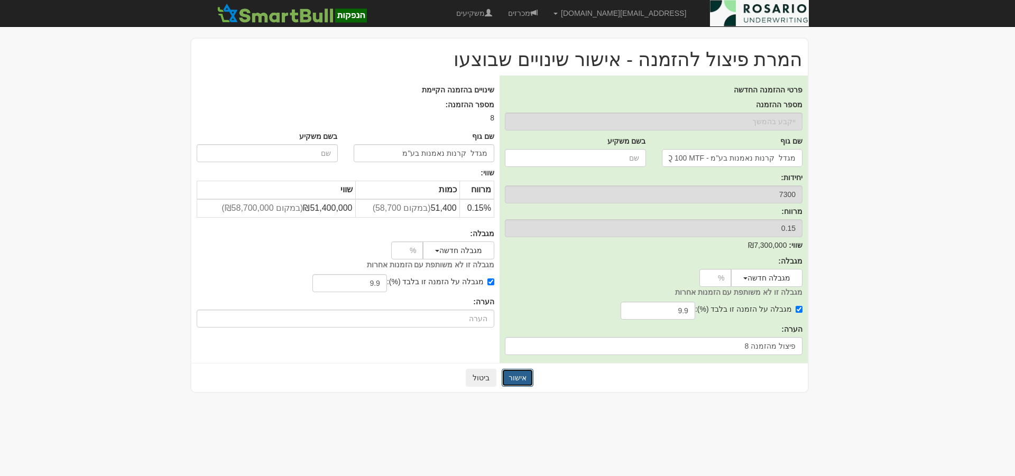
click at [528, 377] on button "אישור" at bounding box center [518, 378] width 32 height 18
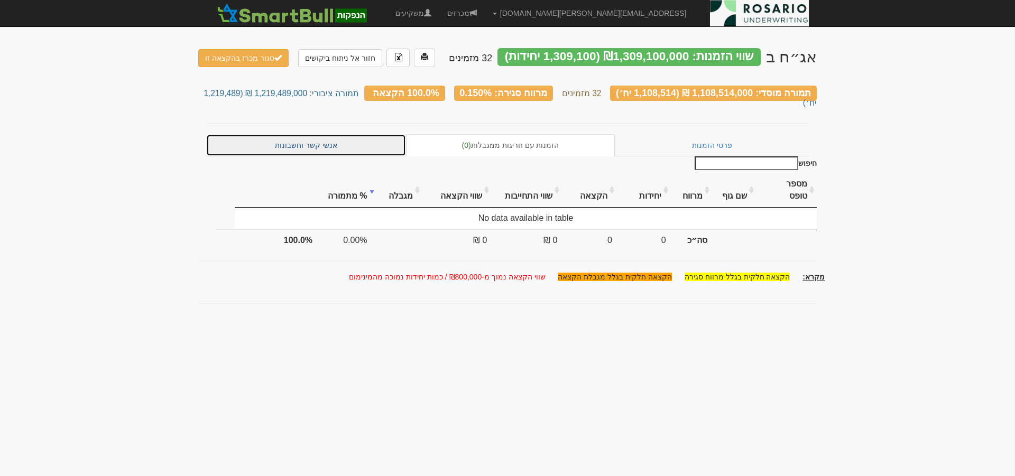
click at [340, 134] on link "אנשי קשר וחשבונות" at bounding box center [306, 145] width 200 height 22
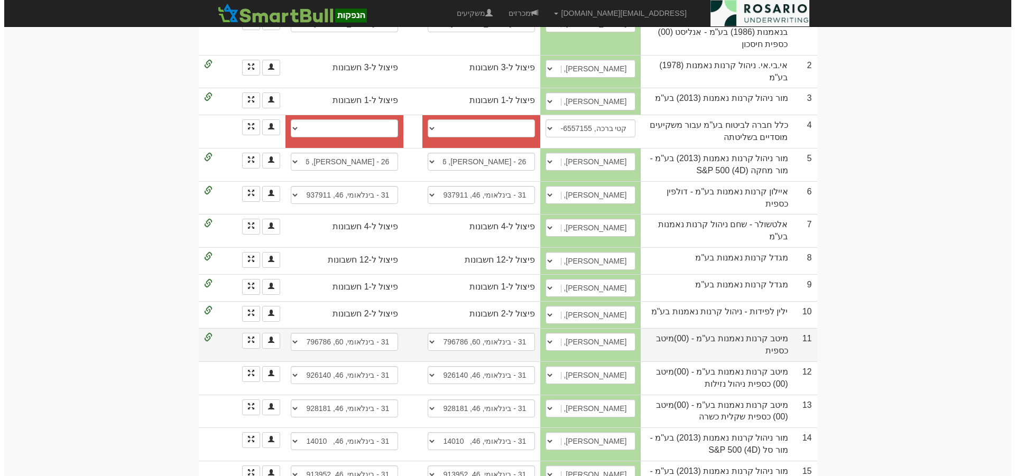
scroll to position [291, 0]
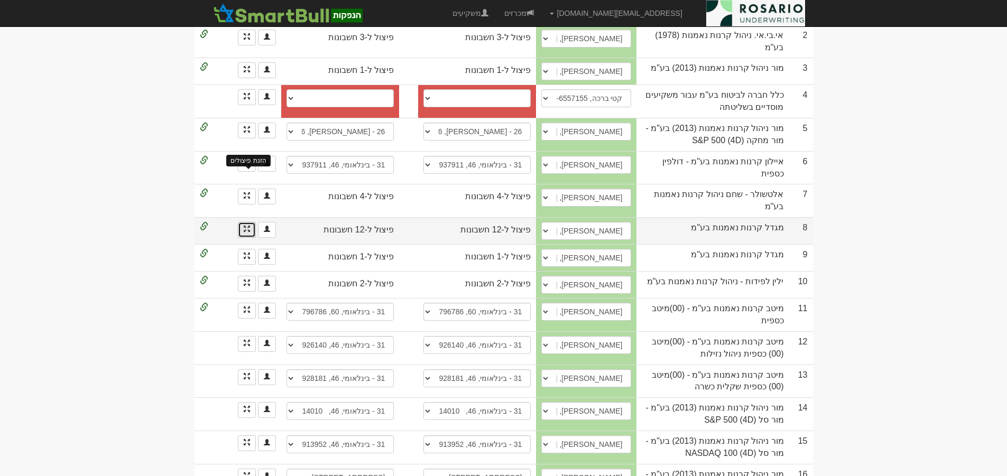
click at [244, 226] on span at bounding box center [247, 229] width 6 height 6
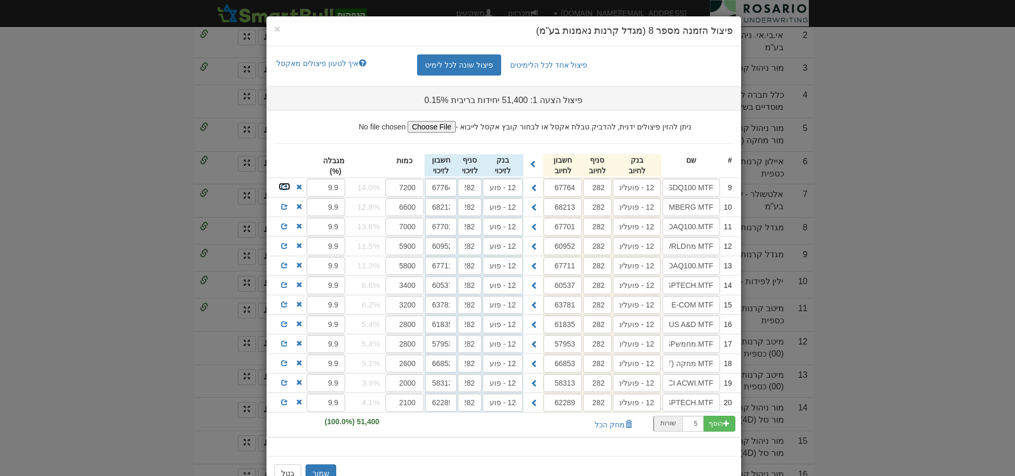
click at [285, 185] on link at bounding box center [284, 186] width 13 height 8
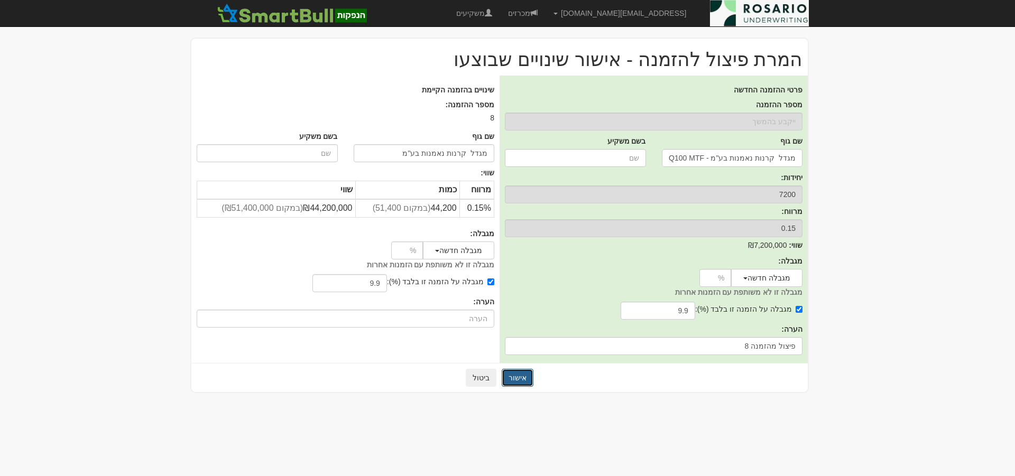
drag, startPoint x: 525, startPoint y: 375, endPoint x: 587, endPoint y: 386, distance: 63.3
click at [524, 375] on button "אישור" at bounding box center [518, 378] width 32 height 18
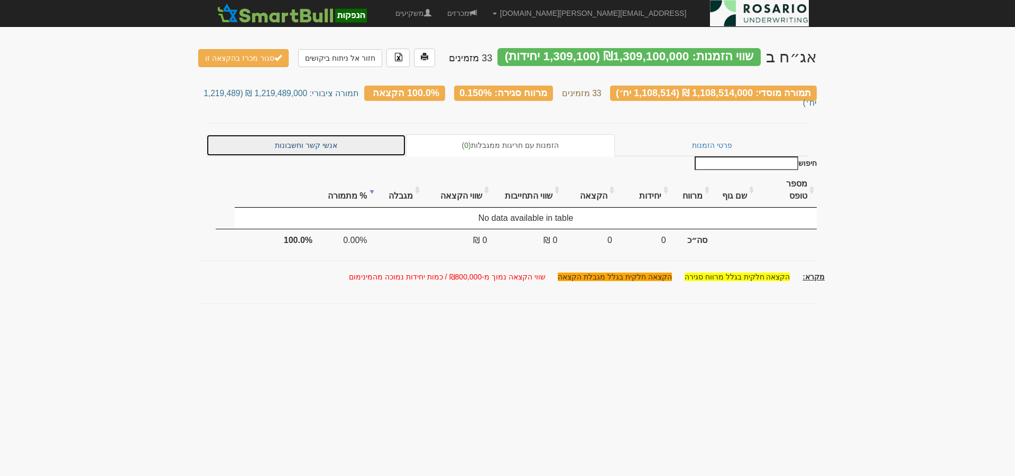
click at [325, 134] on link "אנשי קשר וחשבונות" at bounding box center [306, 145] width 200 height 22
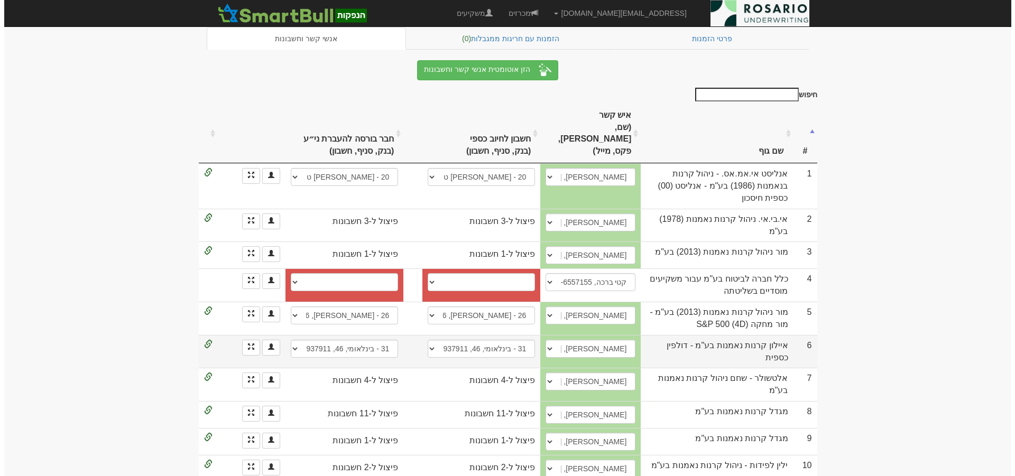
scroll to position [145, 0]
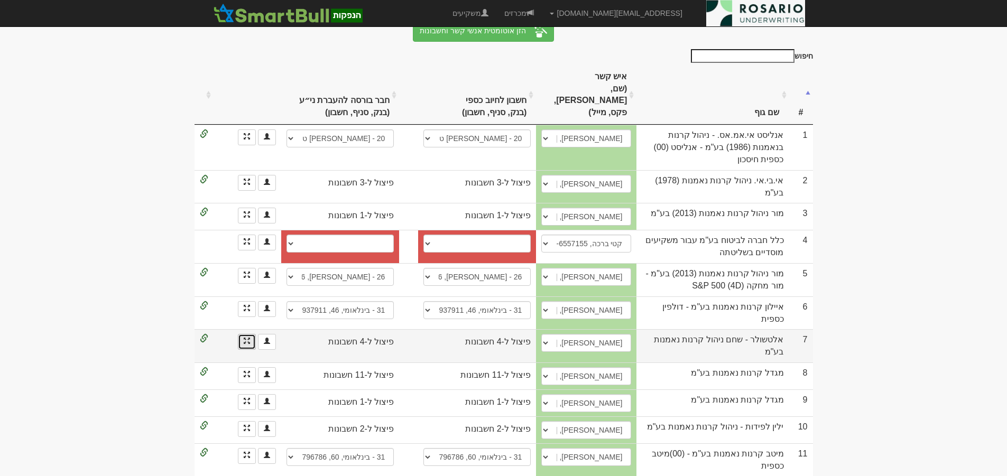
click at [242, 334] on link at bounding box center [247, 342] width 18 height 16
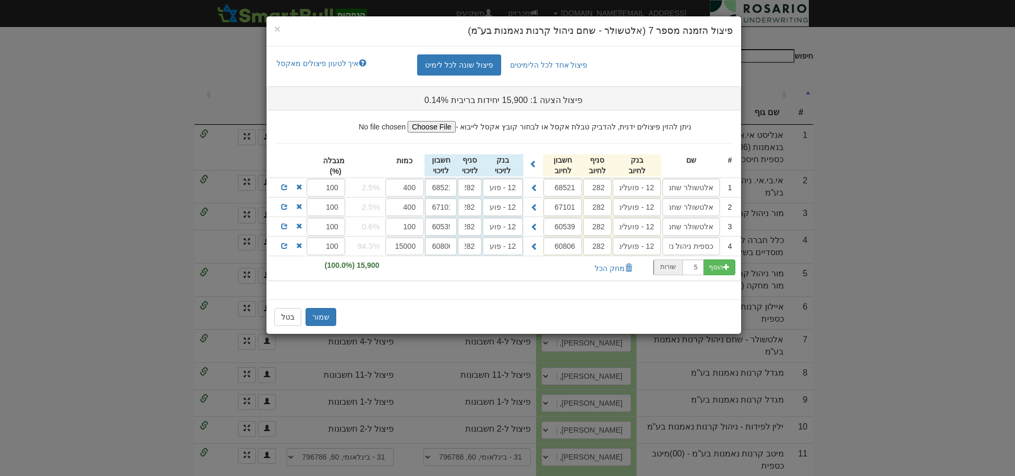
click at [283, 36] on h4 "פיצול הזמנה מספר 7 (אלטשולר - שחם ניהול קרנות נאמנות בע"מ)" at bounding box center [503, 31] width 459 height 14
click at [279, 31] on span "×" at bounding box center [277, 29] width 6 height 12
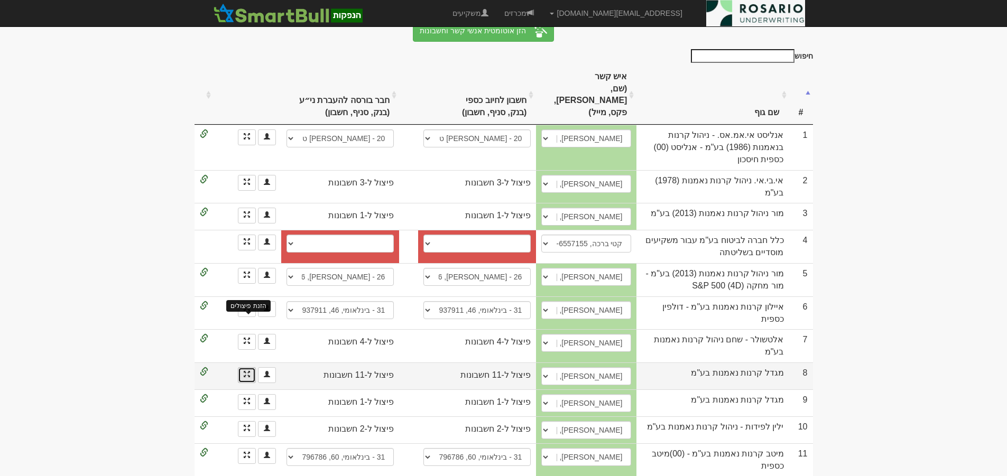
click at [246, 371] on span at bounding box center [247, 374] width 6 height 6
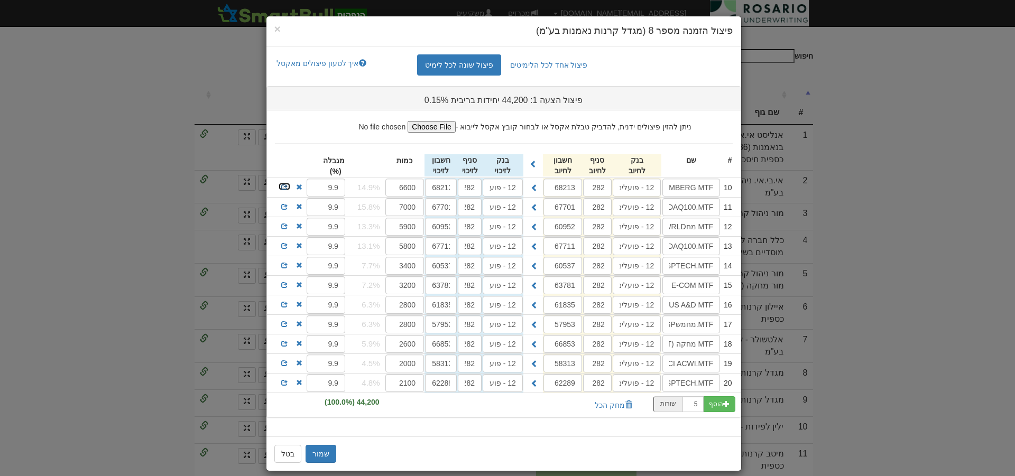
click at [288, 186] on span at bounding box center [284, 187] width 6 height 6
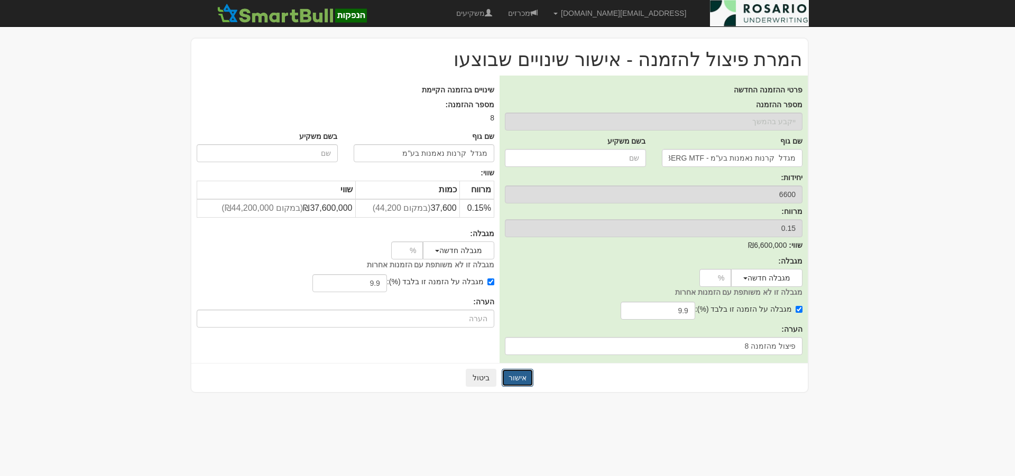
click at [518, 370] on button "אישור" at bounding box center [518, 378] width 32 height 18
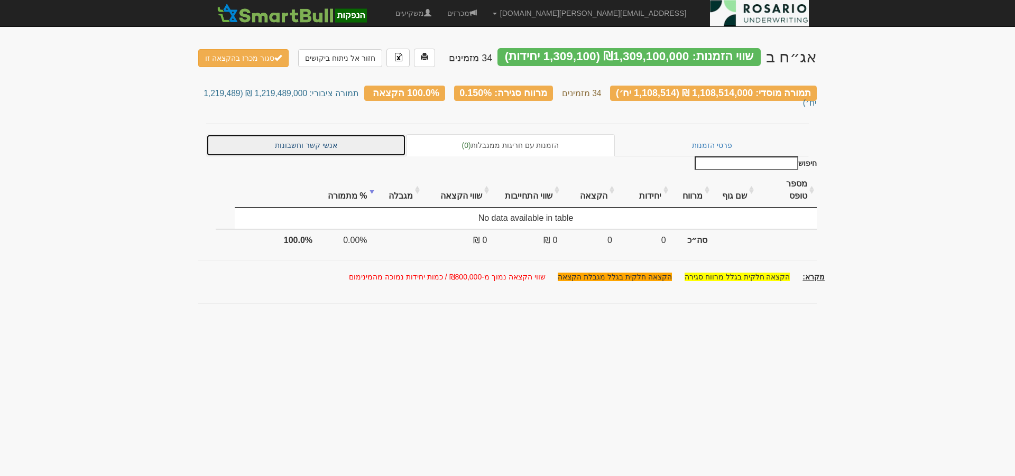
click at [335, 134] on link "אנשי קשר וחשבונות" at bounding box center [306, 145] width 200 height 22
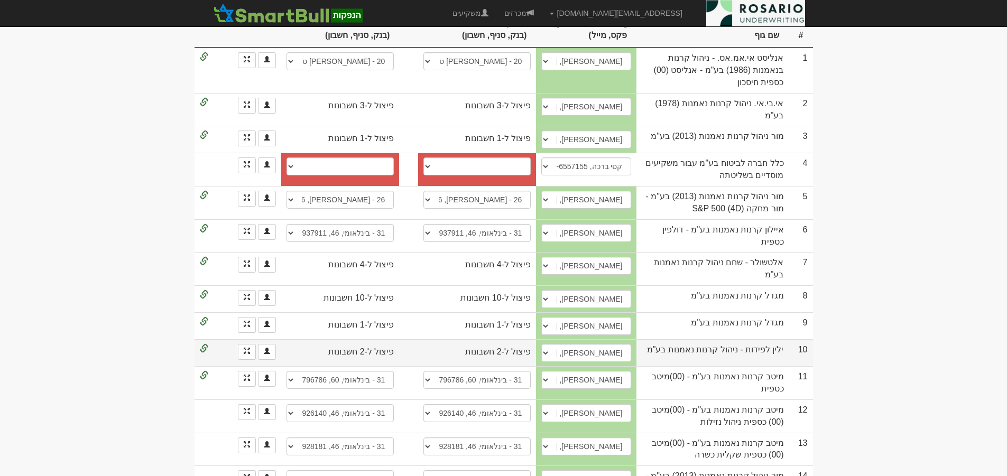
scroll to position [238, 0]
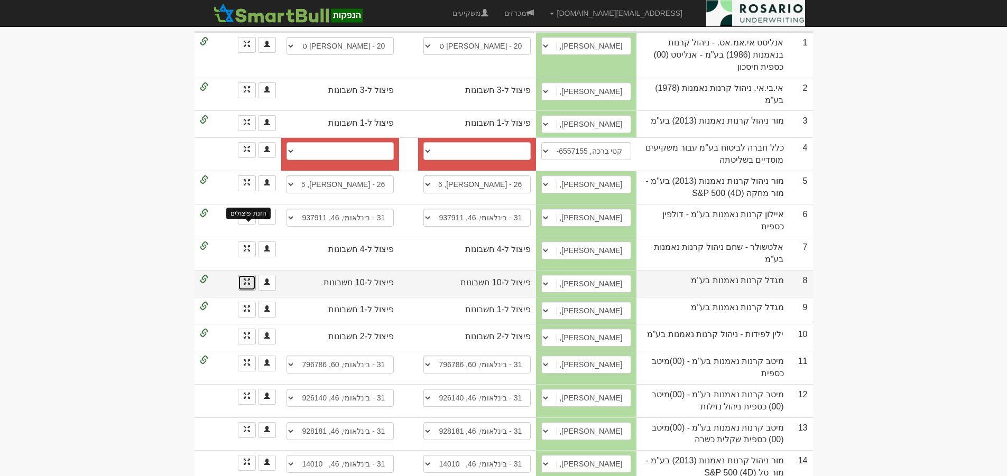
click at [246, 275] on link "הזנת פיצולים" at bounding box center [247, 283] width 18 height 16
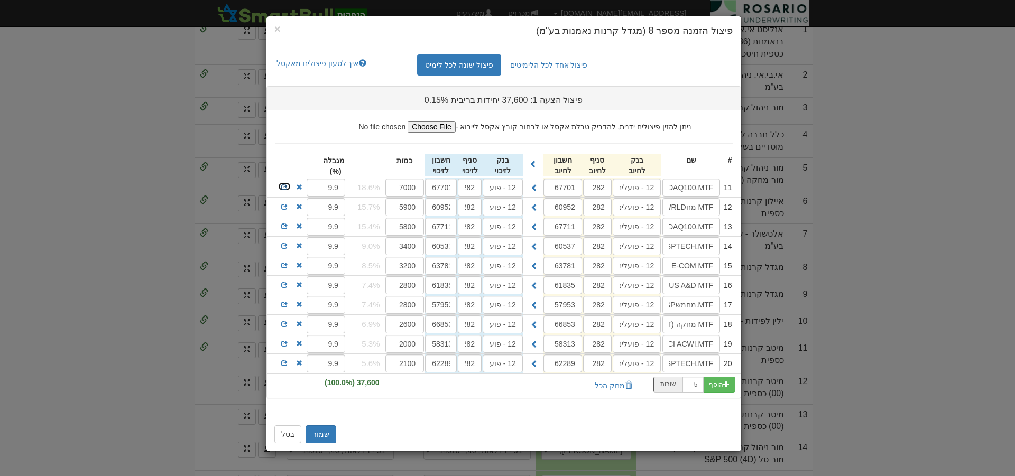
click at [285, 187] on span at bounding box center [284, 187] width 6 height 6
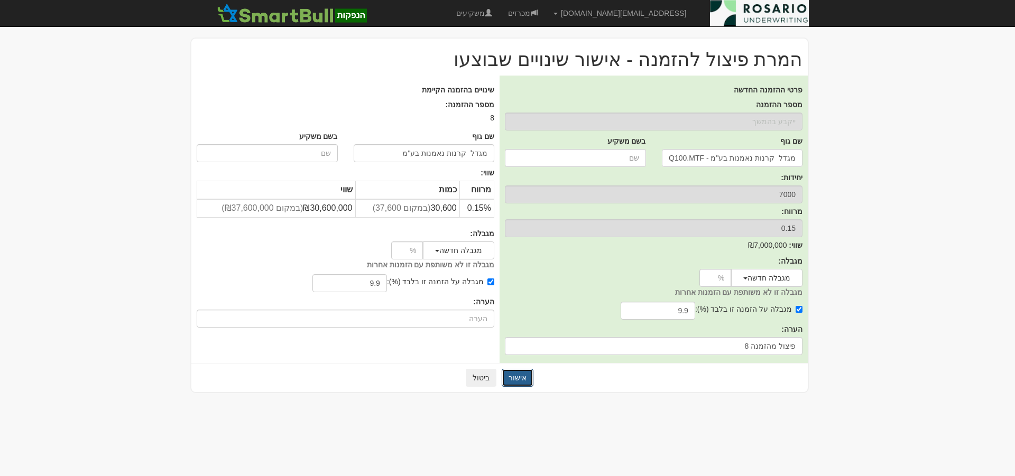
click at [526, 379] on button "אישור" at bounding box center [518, 378] width 32 height 18
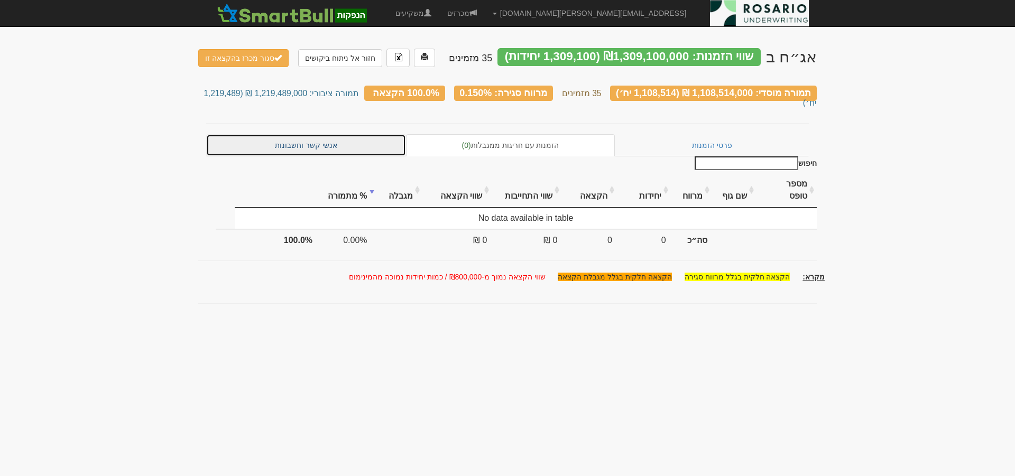
click at [360, 139] on link "אנשי קשר וחשבונות" at bounding box center [306, 145] width 200 height 22
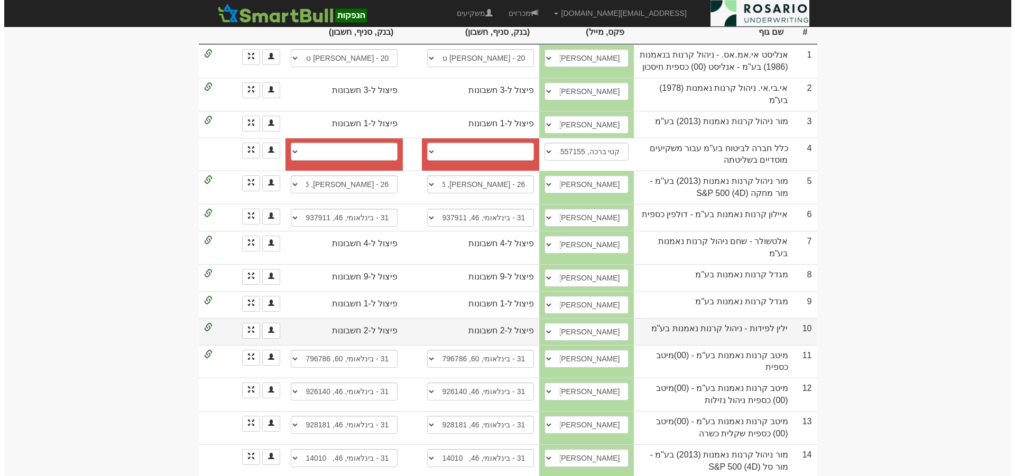
scroll to position [225, 0]
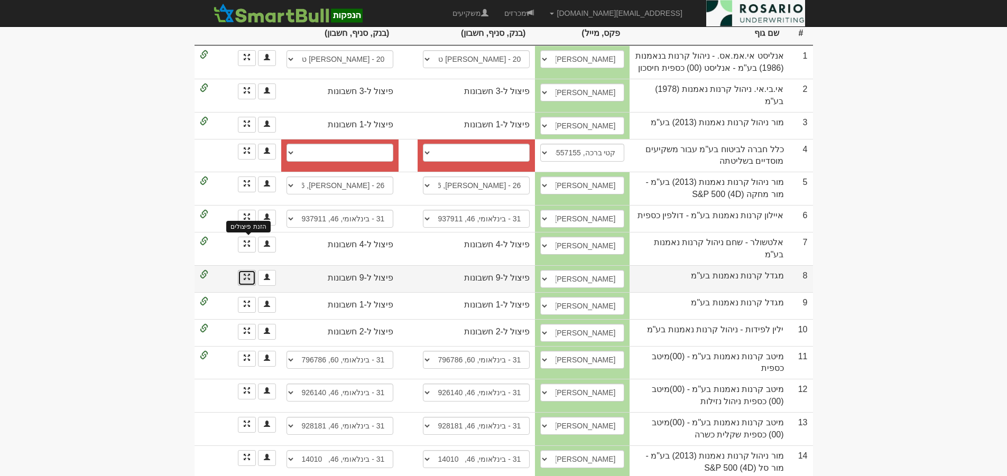
click at [245, 274] on span at bounding box center [247, 277] width 6 height 6
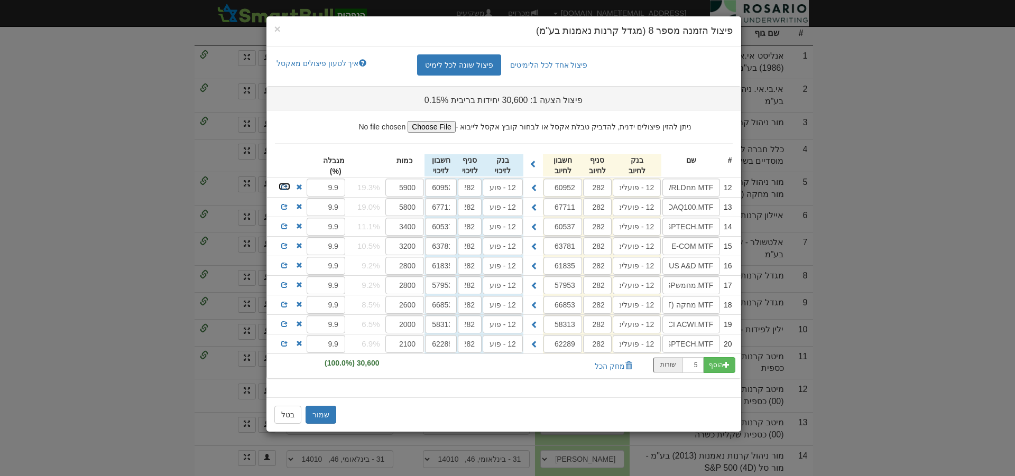
click at [286, 187] on span at bounding box center [284, 187] width 6 height 6
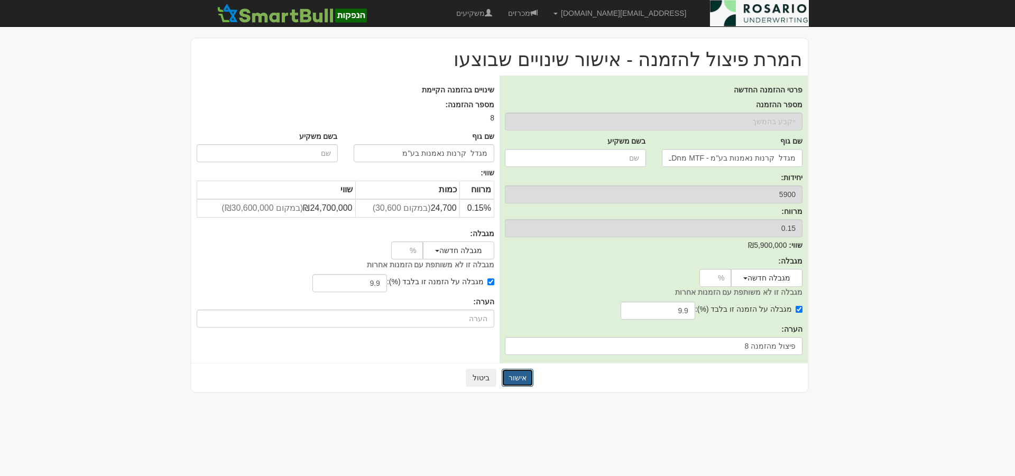
click at [521, 382] on button "אישור" at bounding box center [518, 378] width 32 height 18
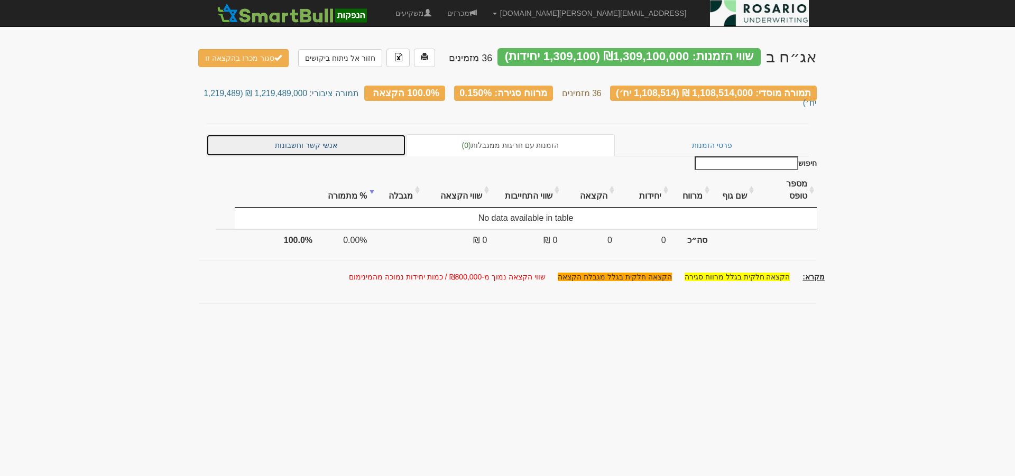
click at [322, 134] on link "אנשי קשר וחשבונות" at bounding box center [306, 145] width 200 height 22
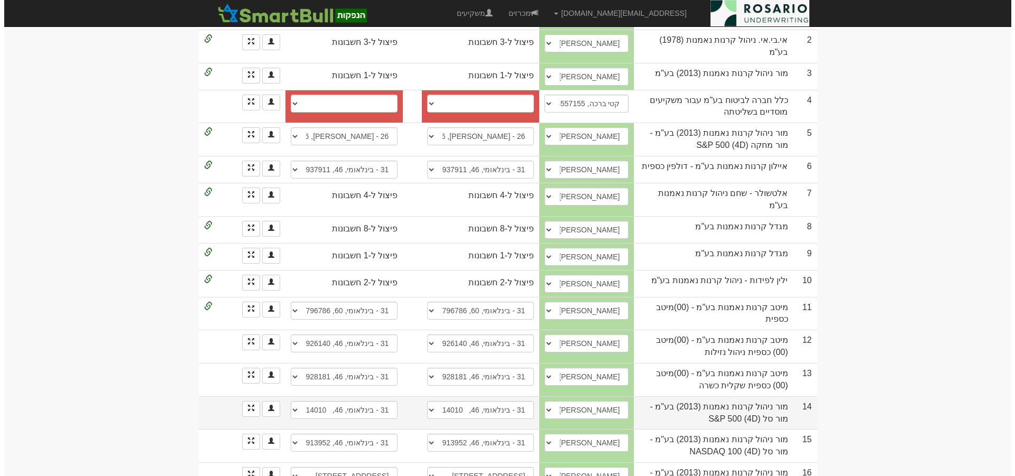
scroll to position [317, 0]
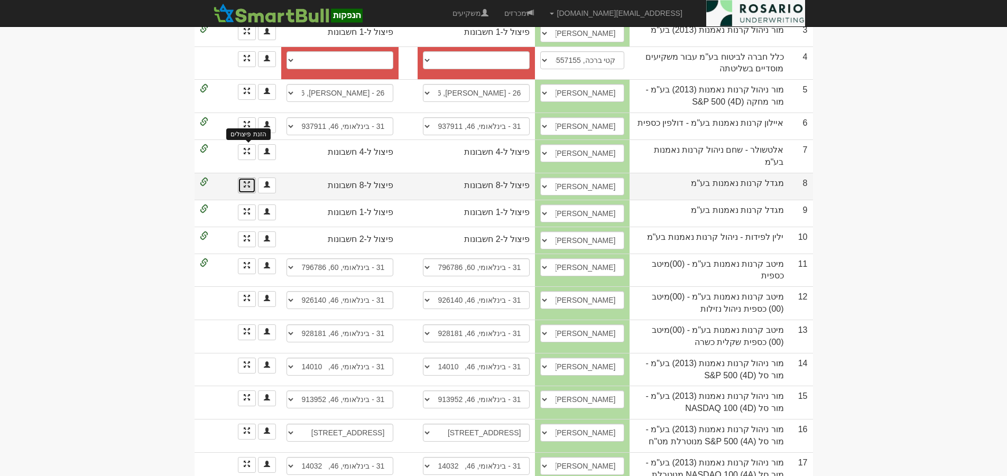
click at [246, 181] on span at bounding box center [247, 184] width 6 height 6
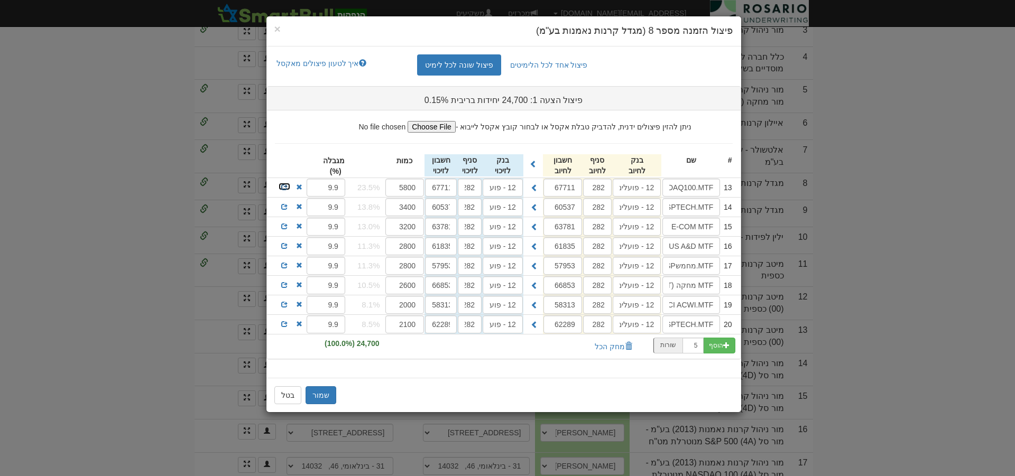
click at [283, 185] on span at bounding box center [284, 187] width 6 height 6
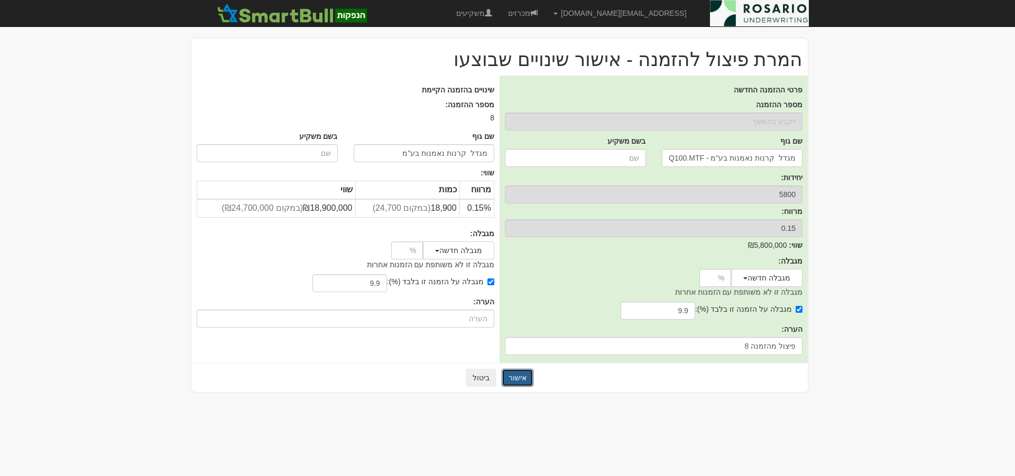
click at [527, 378] on button "אישור" at bounding box center [518, 378] width 32 height 18
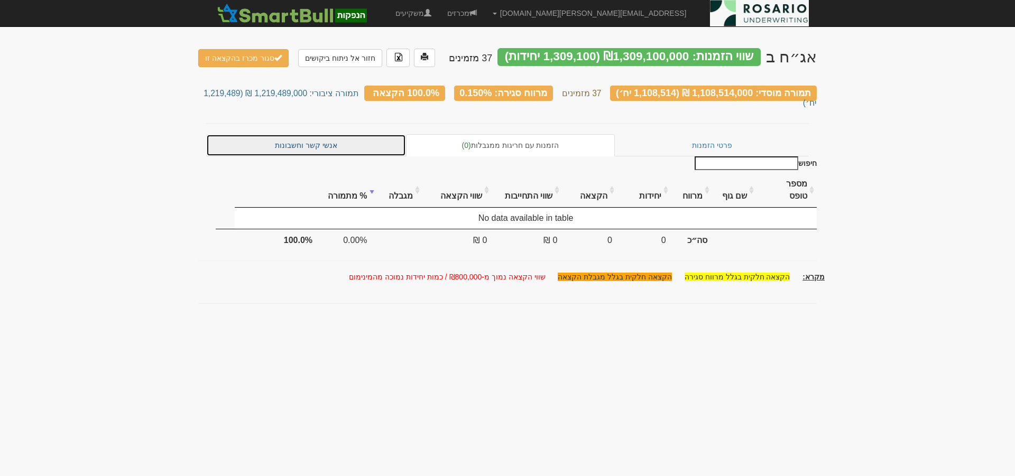
click at [321, 134] on link "אנשי קשר וחשבונות" at bounding box center [306, 145] width 200 height 22
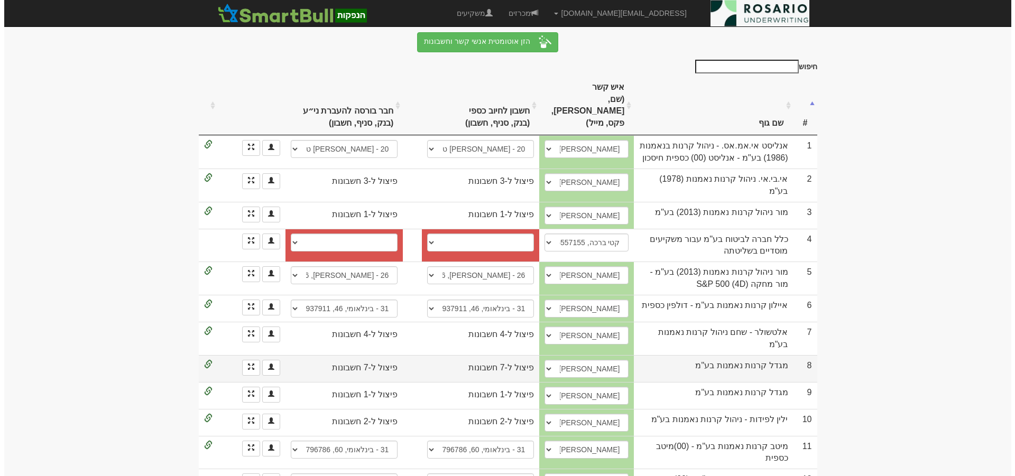
scroll to position [132, 0]
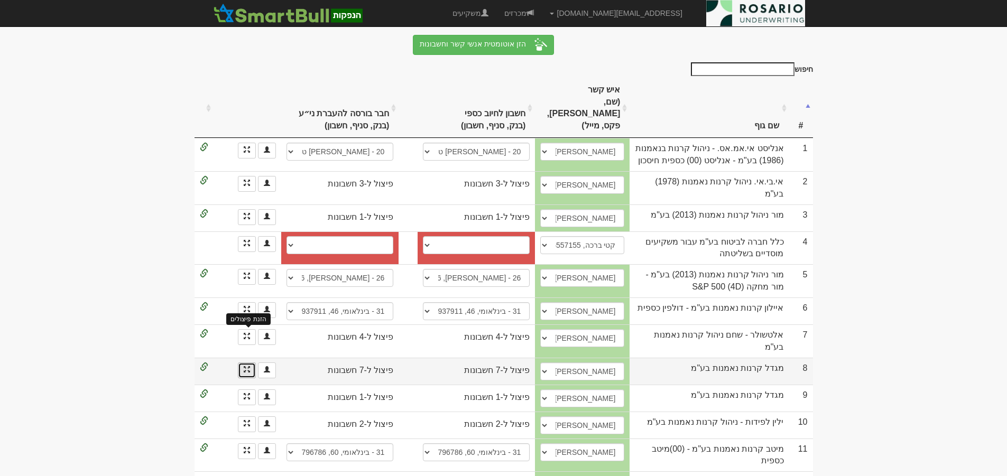
click at [245, 366] on span at bounding box center [247, 369] width 6 height 6
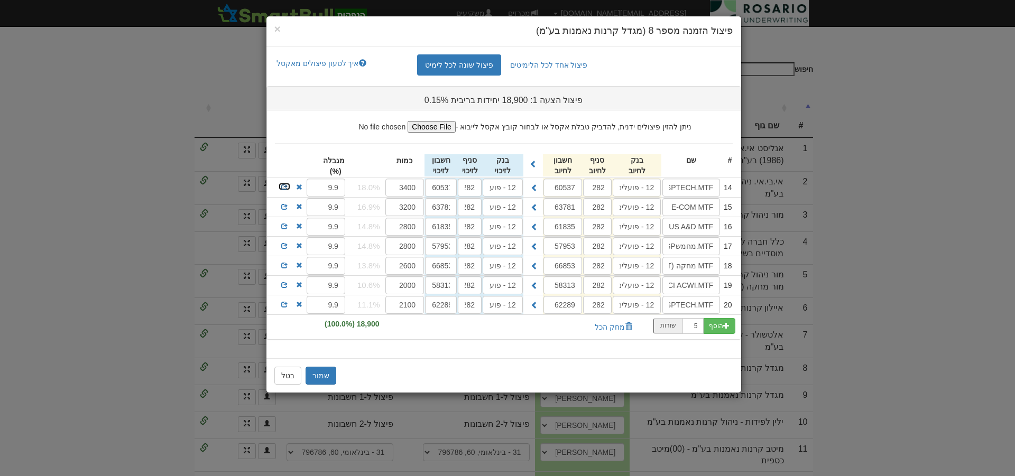
click at [282, 188] on span at bounding box center [284, 187] width 6 height 6
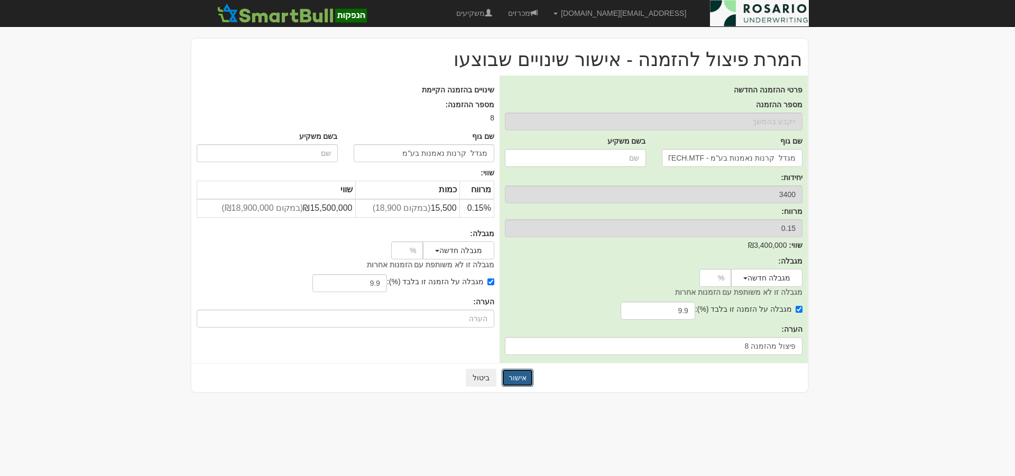
click at [512, 377] on button "אישור" at bounding box center [518, 378] width 32 height 18
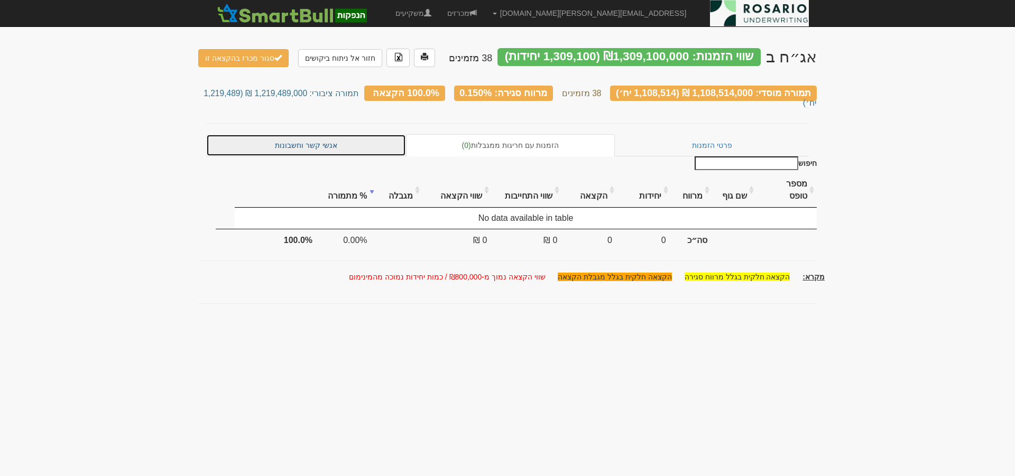
click at [328, 134] on link "אנשי קשר וחשבונות" at bounding box center [306, 145] width 200 height 22
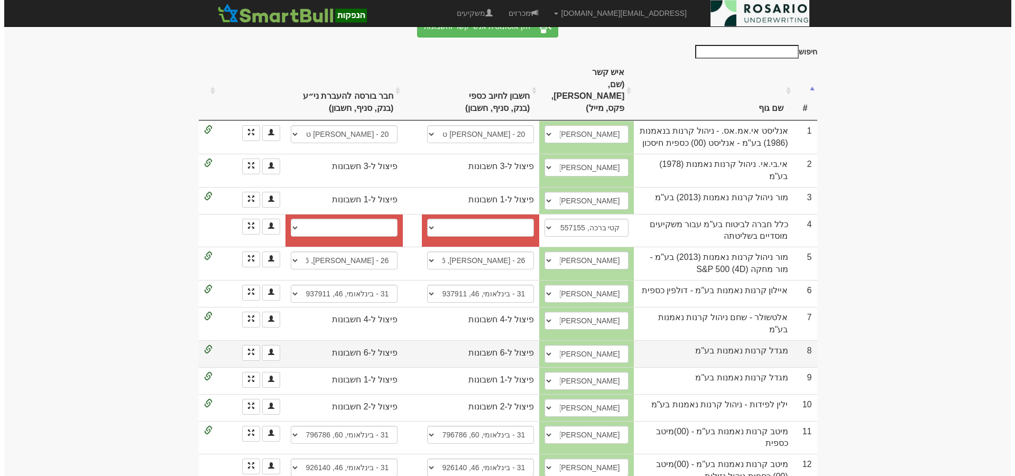
scroll to position [278, 0]
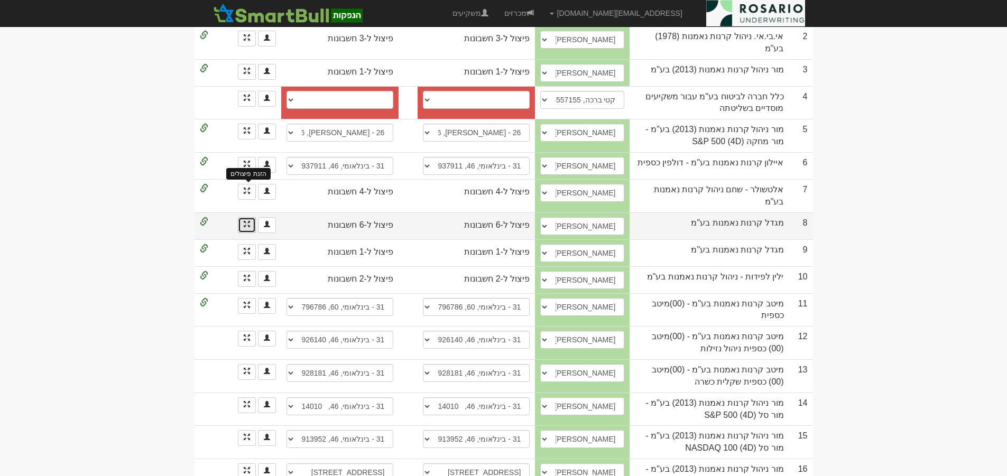
click at [248, 221] on span at bounding box center [247, 224] width 6 height 6
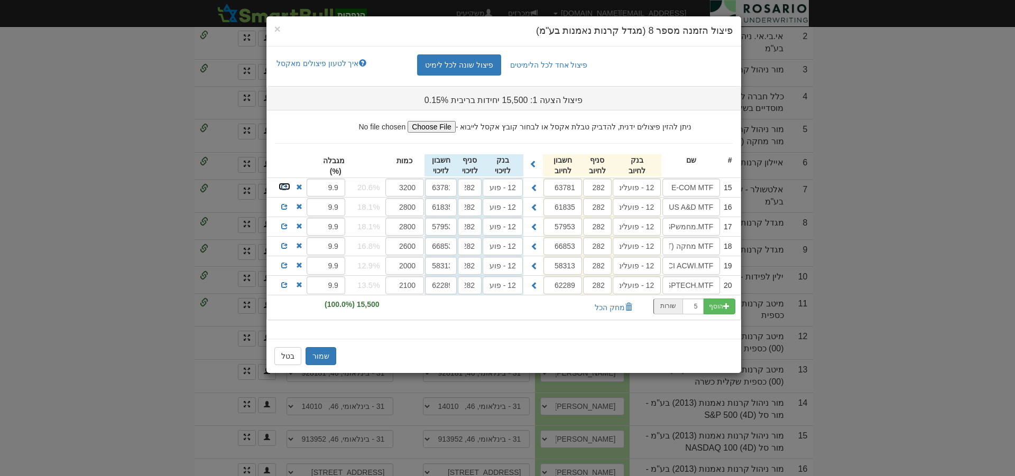
click at [283, 189] on span at bounding box center [284, 187] width 6 height 6
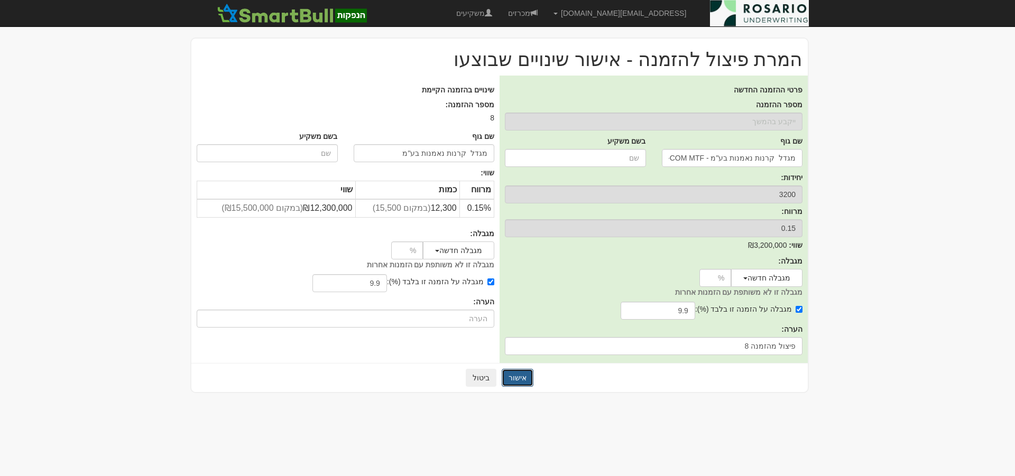
click at [512, 378] on button "אישור" at bounding box center [518, 378] width 32 height 18
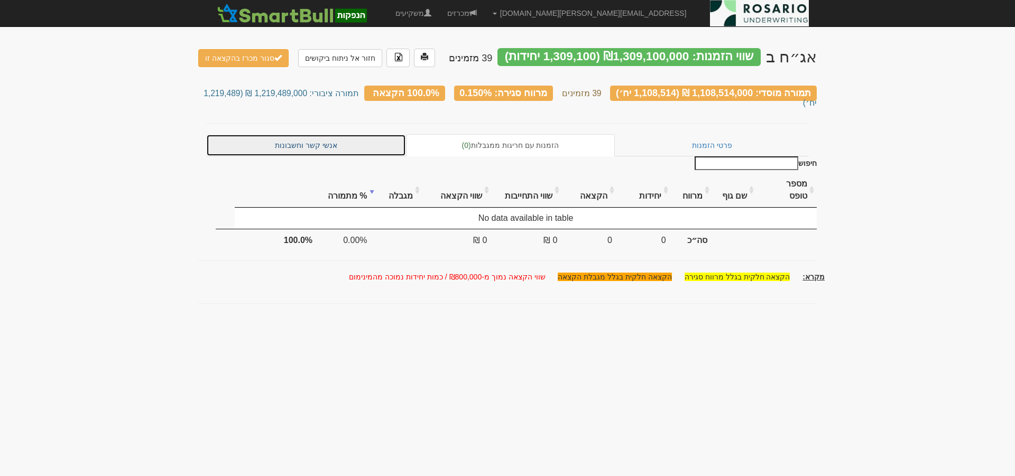
click at [320, 134] on link "אנשי קשר וחשבונות" at bounding box center [306, 145] width 200 height 22
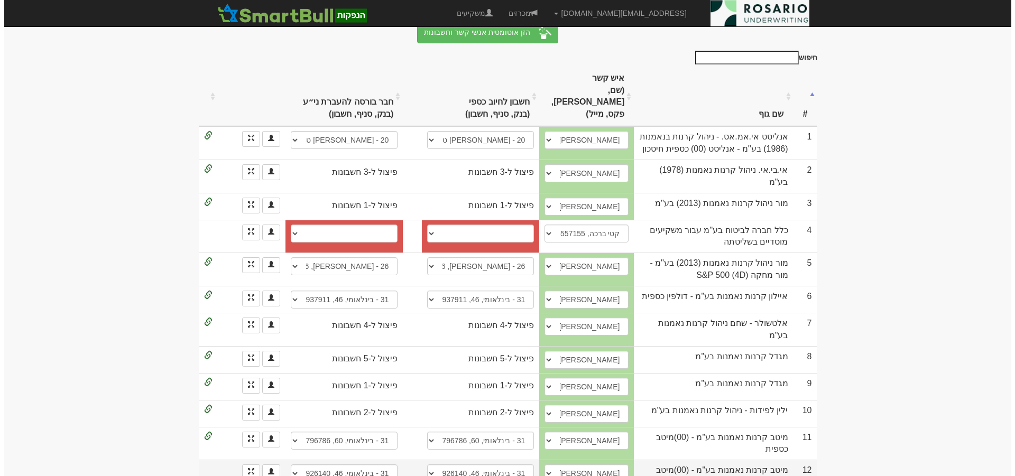
scroll to position [159, 0]
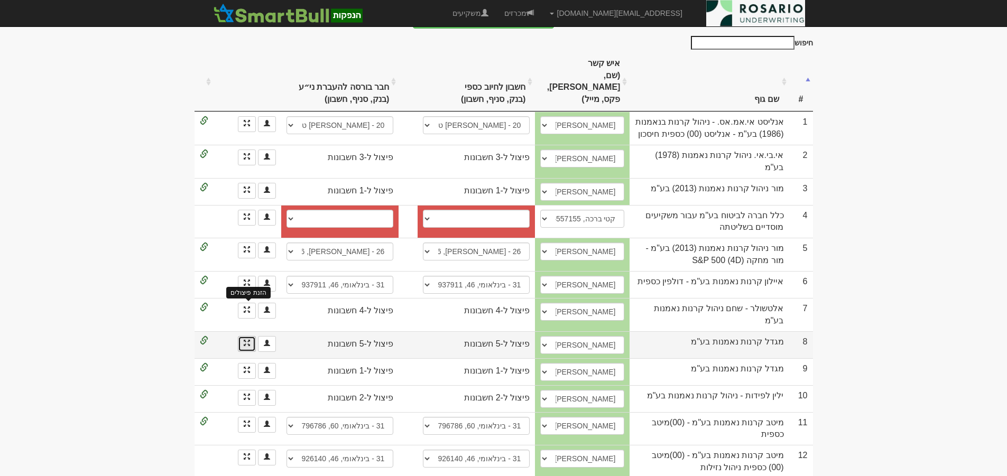
click at [245, 340] on span at bounding box center [247, 343] width 6 height 6
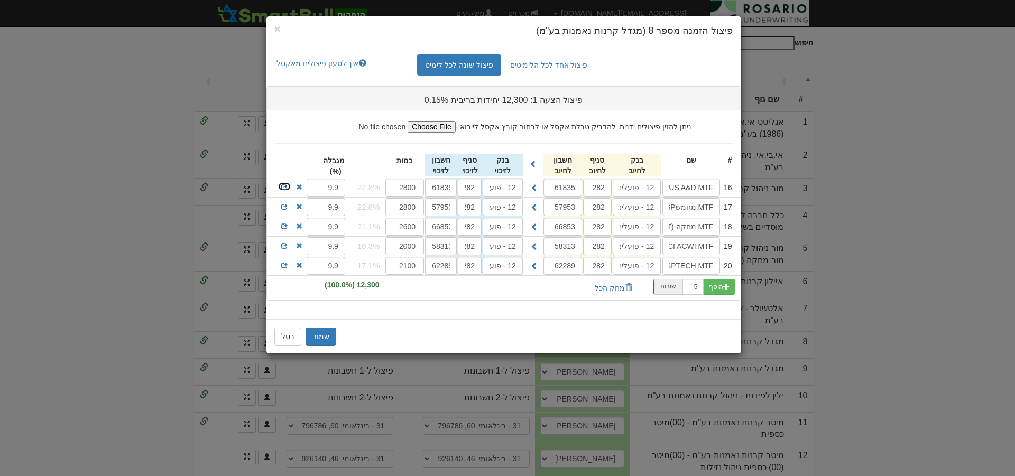
click at [284, 182] on link at bounding box center [284, 186] width 13 height 8
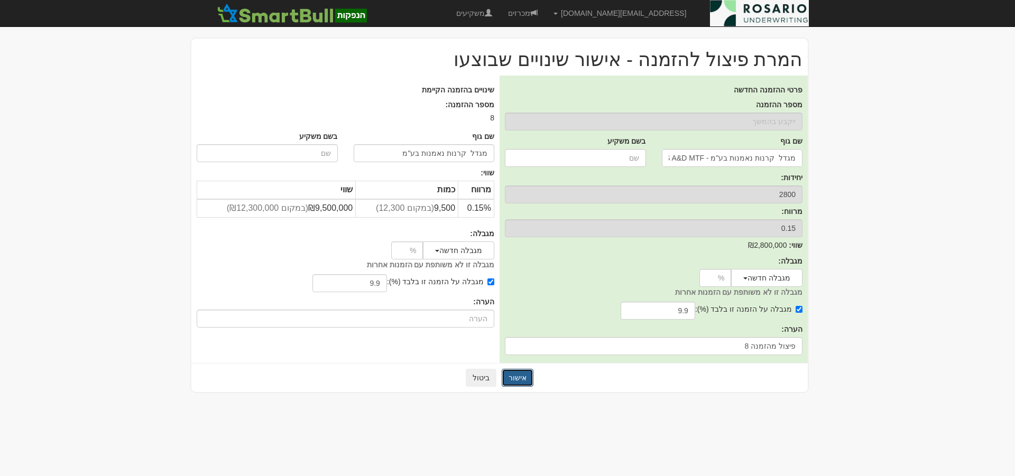
click at [520, 378] on button "אישור" at bounding box center [518, 378] width 32 height 18
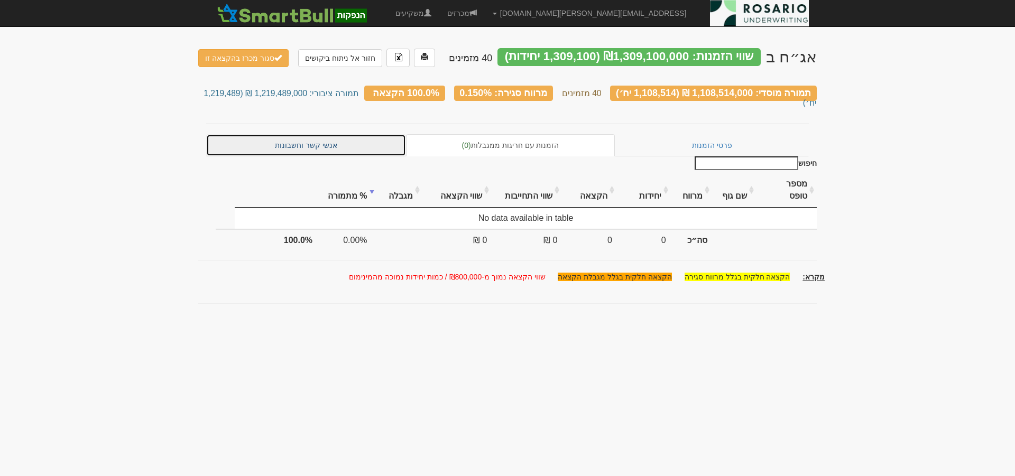
click at [346, 134] on link "אנשי קשר וחשבונות" at bounding box center [306, 145] width 200 height 22
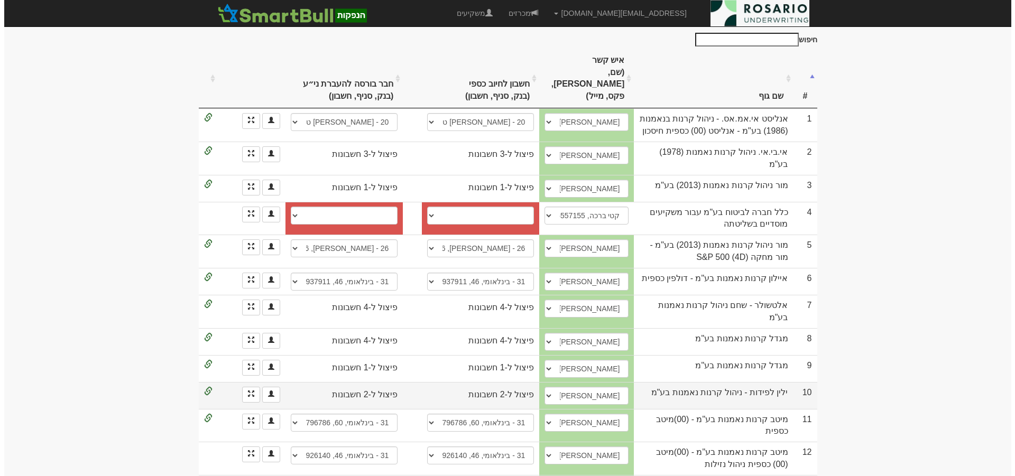
scroll to position [172, 0]
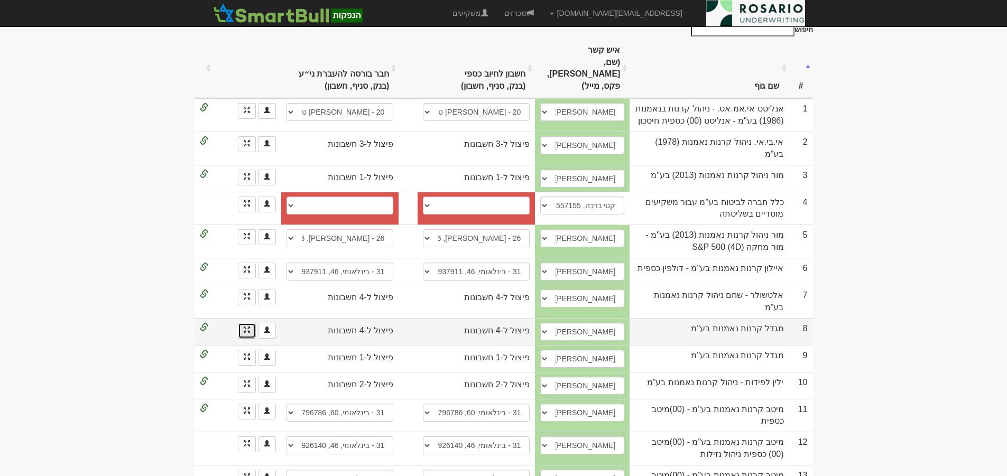
click at [244, 323] on link at bounding box center [247, 331] width 18 height 16
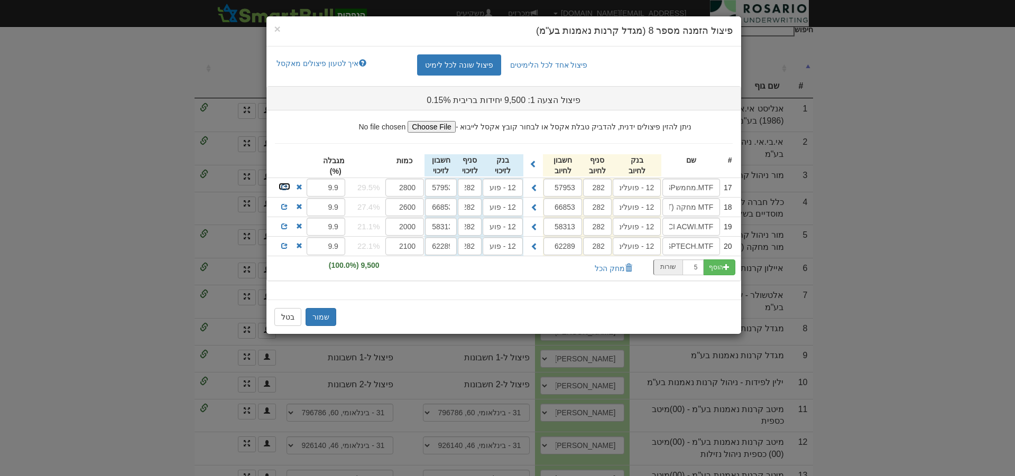
click at [283, 187] on span at bounding box center [284, 187] width 6 height 6
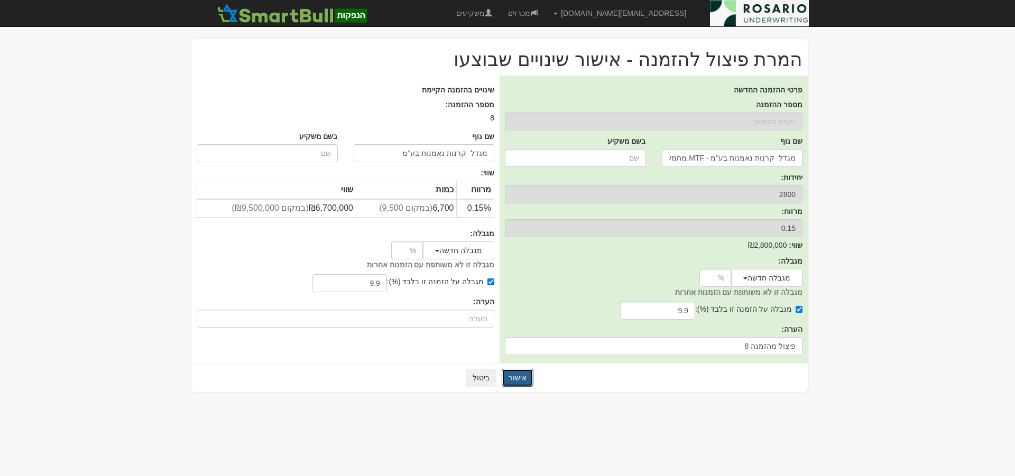
click at [526, 383] on button "אישור" at bounding box center [518, 378] width 32 height 18
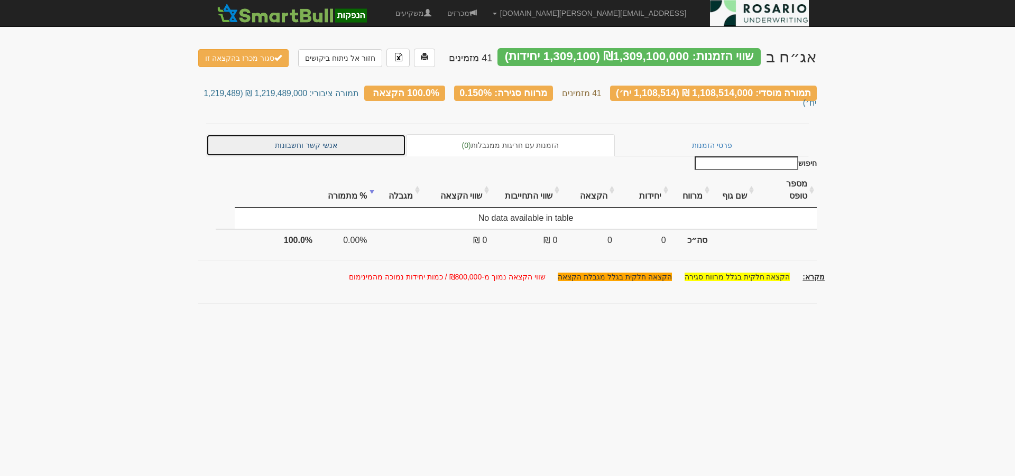
click at [333, 134] on link "אנשי קשר וחשבונות" at bounding box center [306, 145] width 200 height 22
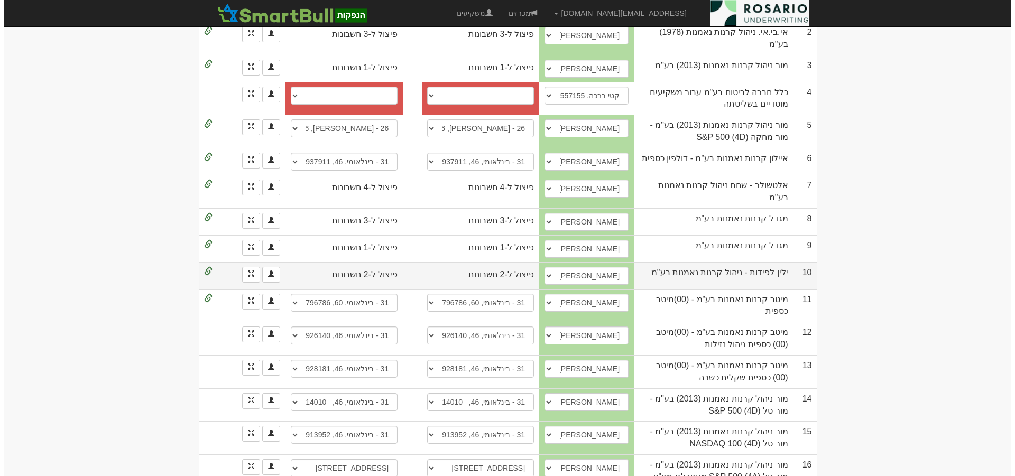
scroll to position [291, 0]
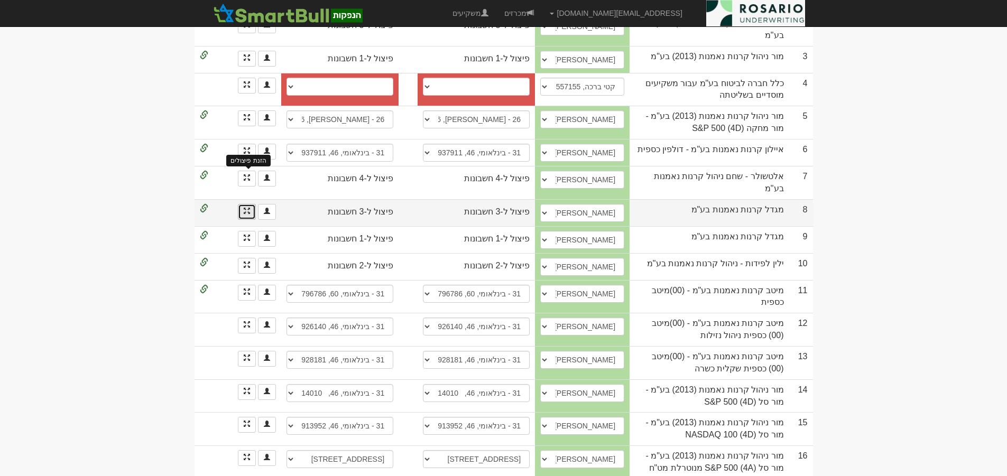
click at [246, 208] on span at bounding box center [247, 211] width 6 height 6
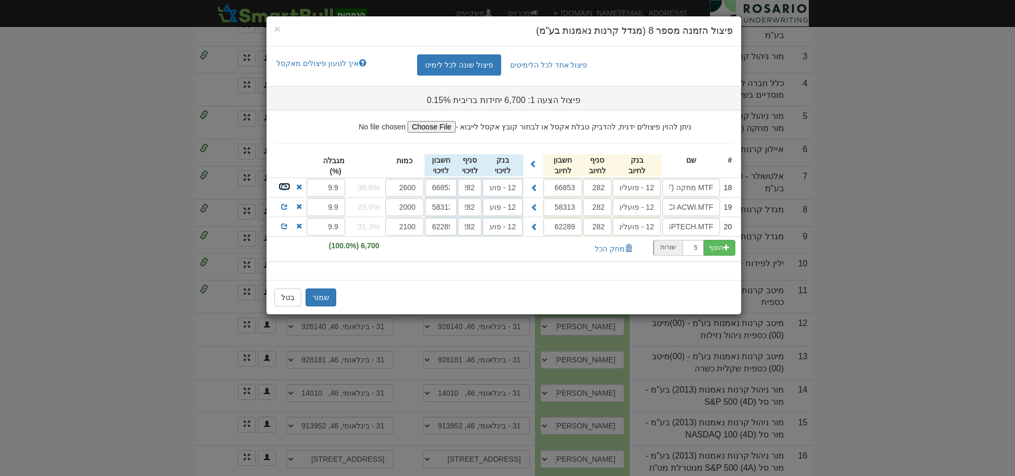
click at [284, 189] on span at bounding box center [284, 187] width 6 height 6
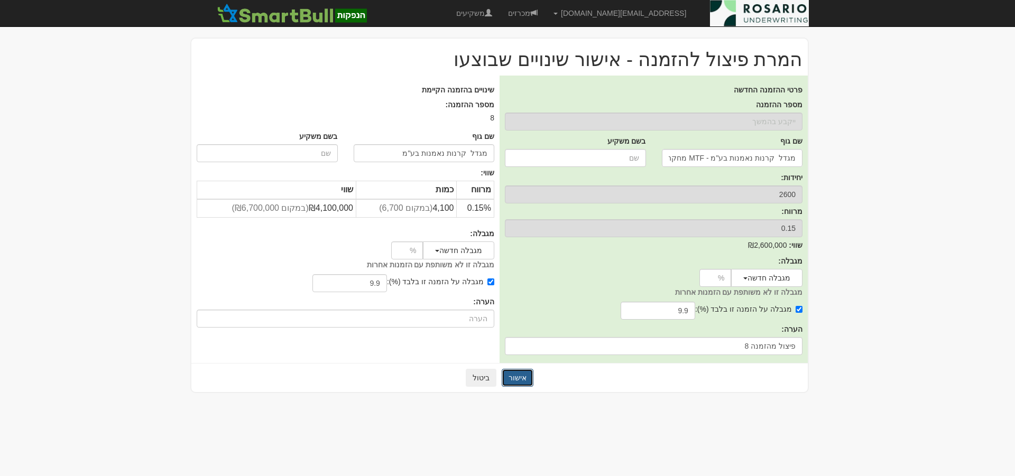
click at [521, 378] on button "אישור" at bounding box center [518, 378] width 32 height 18
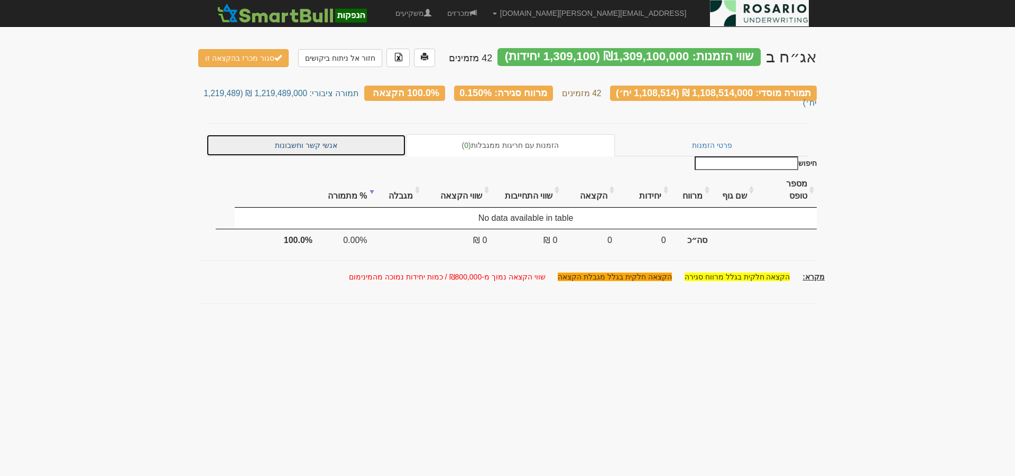
click at [302, 134] on link "אנשי קשר וחשבונות" at bounding box center [306, 145] width 200 height 22
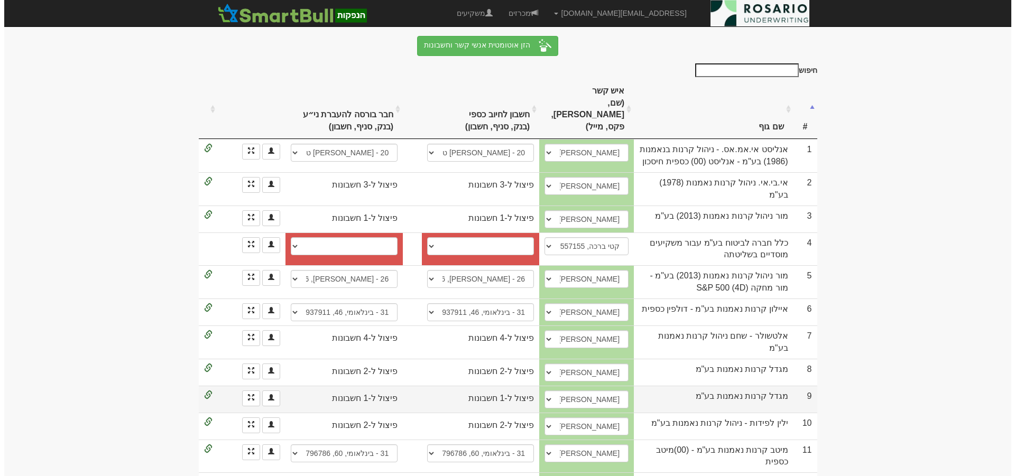
scroll to position [132, 0]
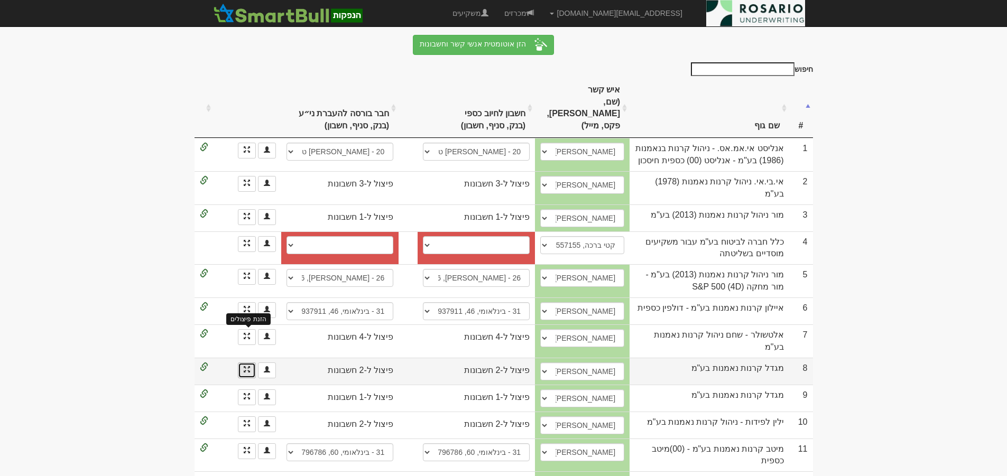
click at [246, 366] on span at bounding box center [247, 369] width 6 height 6
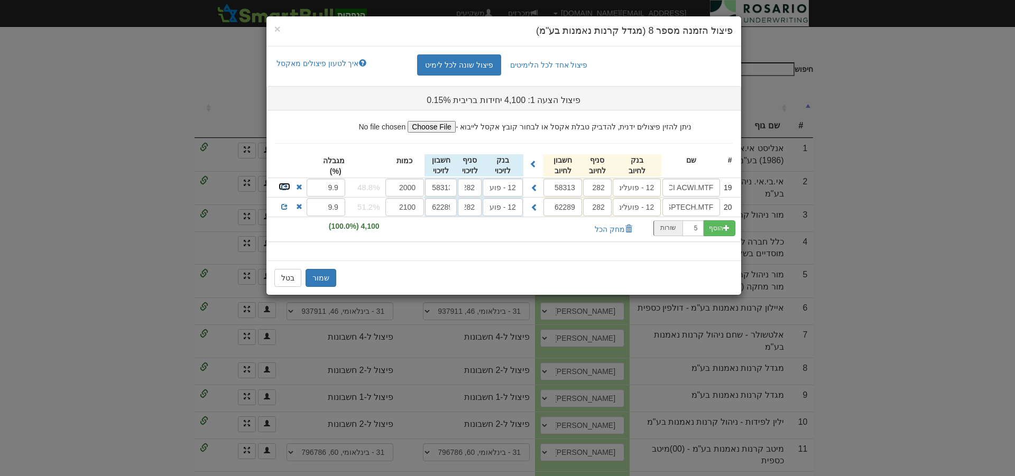
click at [281, 184] on span at bounding box center [284, 187] width 6 height 6
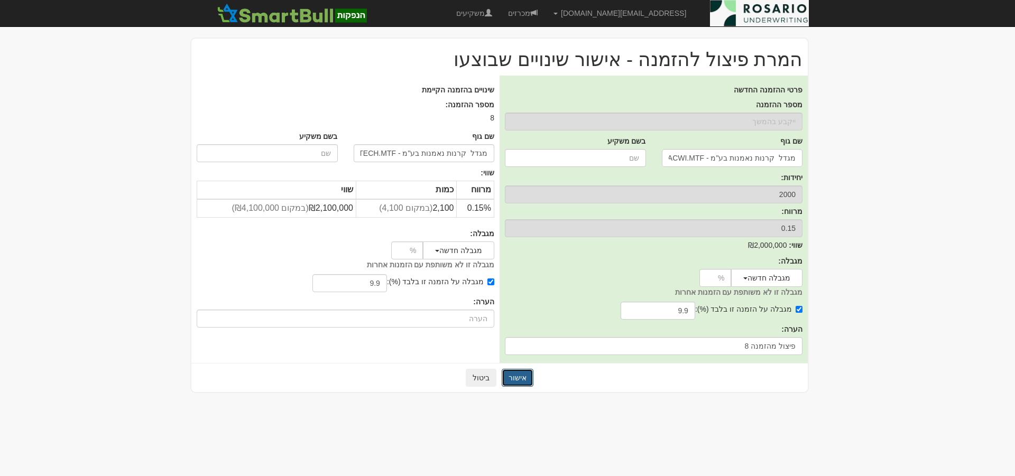
click at [521, 381] on button "אישור" at bounding box center [518, 378] width 32 height 18
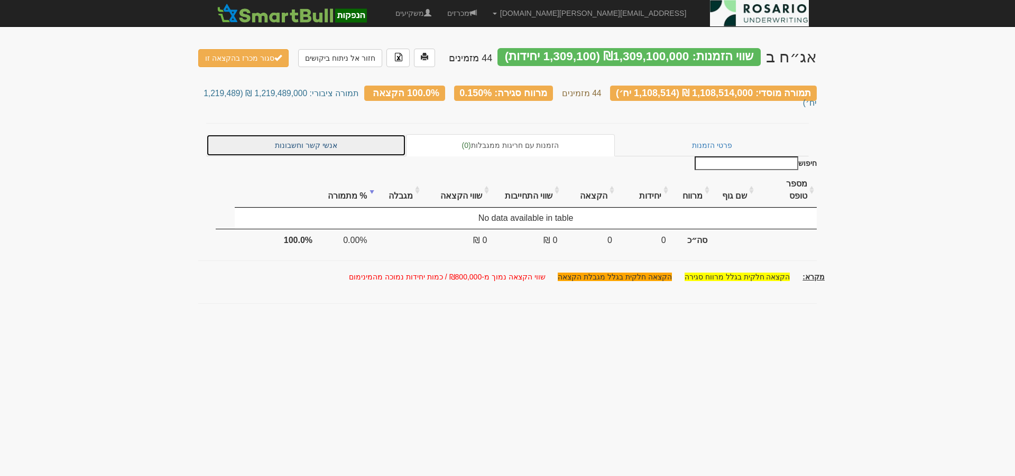
click at [365, 134] on link "אנשי קשר וחשבונות" at bounding box center [306, 145] width 200 height 22
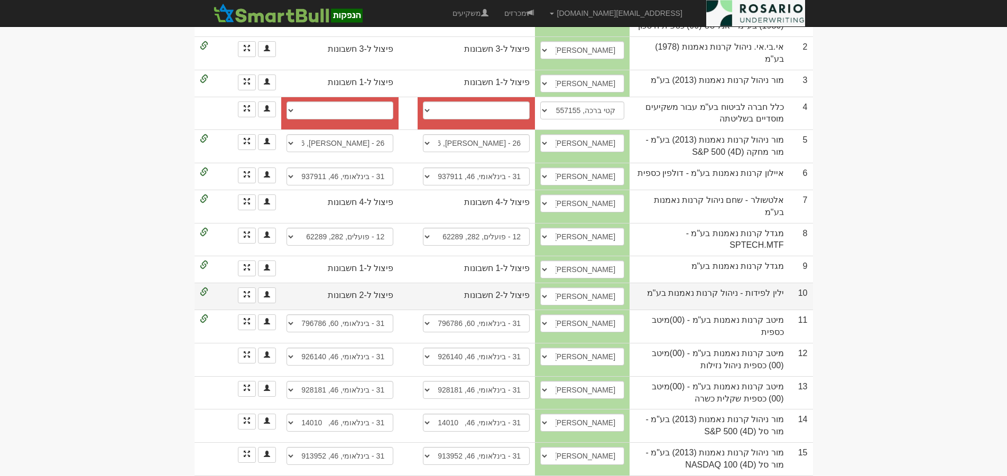
scroll to position [304, 0]
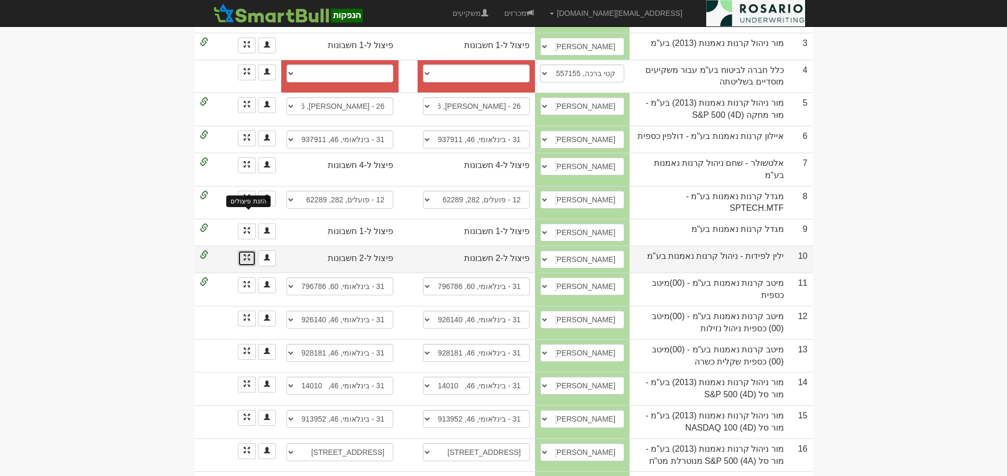
click at [244, 254] on span at bounding box center [247, 257] width 6 height 6
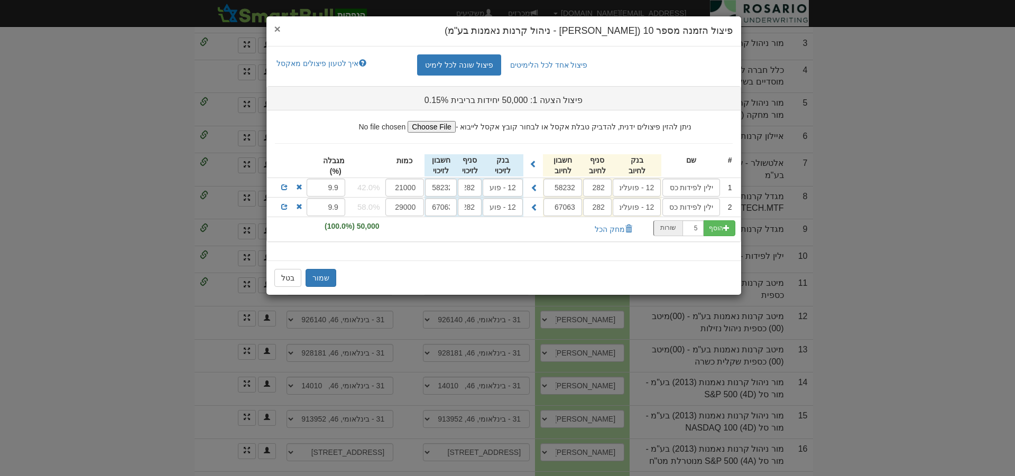
click at [279, 29] on span "×" at bounding box center [277, 29] width 6 height 12
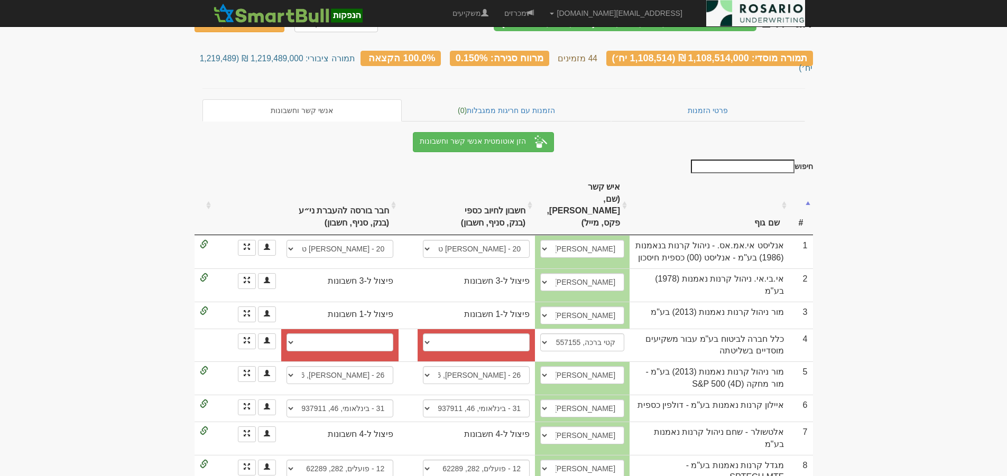
scroll to position [0, 0]
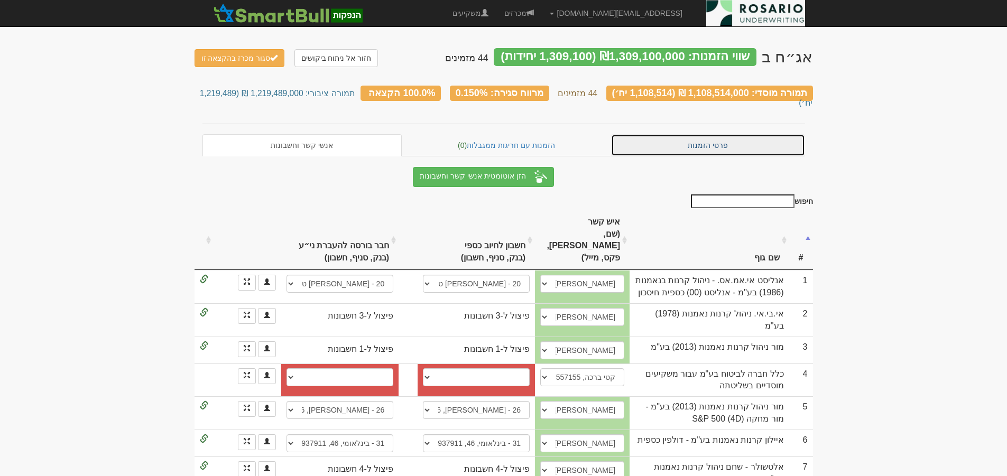
click at [719, 134] on link "פרטי הזמנות" at bounding box center [708, 145] width 194 height 22
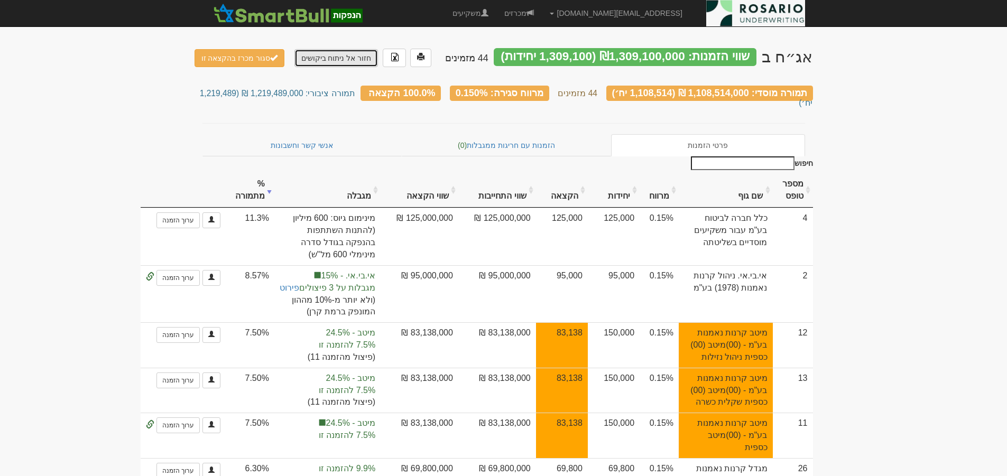
click at [340, 60] on link "חזור אל ניתוח ביקושים" at bounding box center [337, 58] width 84 height 18
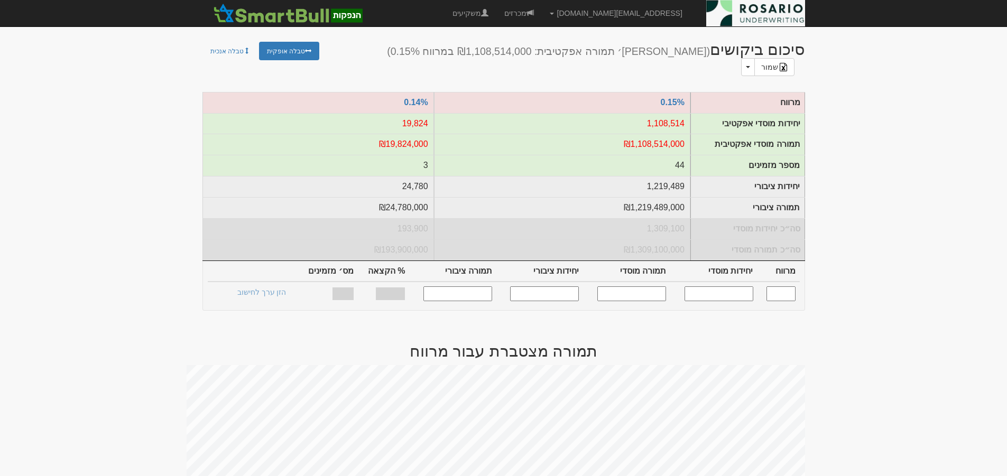
scroll to position [172, 0]
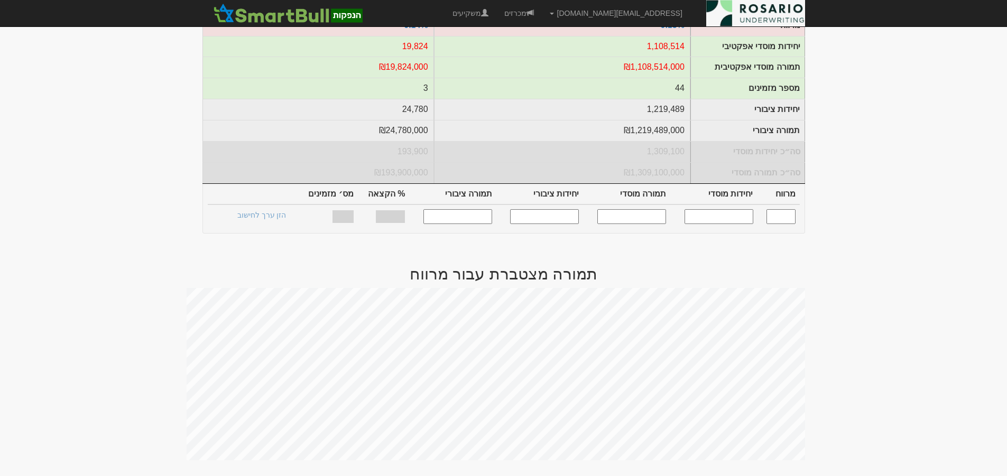
click at [722, 209] on input "text" at bounding box center [719, 216] width 69 height 14
type input "1000000"
type input "0.150"
type input "1,000,000"
type input "1,000,000,000"
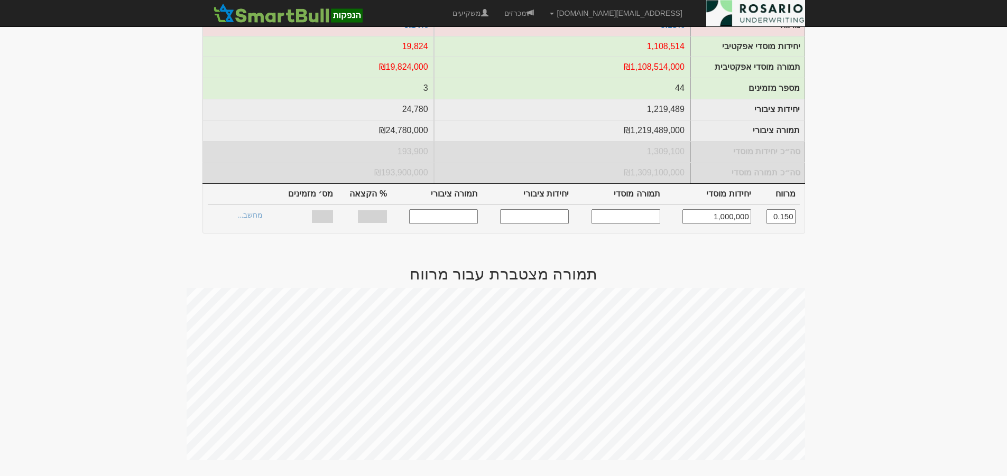
type input "1,105,264"
type input "1,105,264,000"
type input "72.28%"
type input "44"
type input "1,000,000"
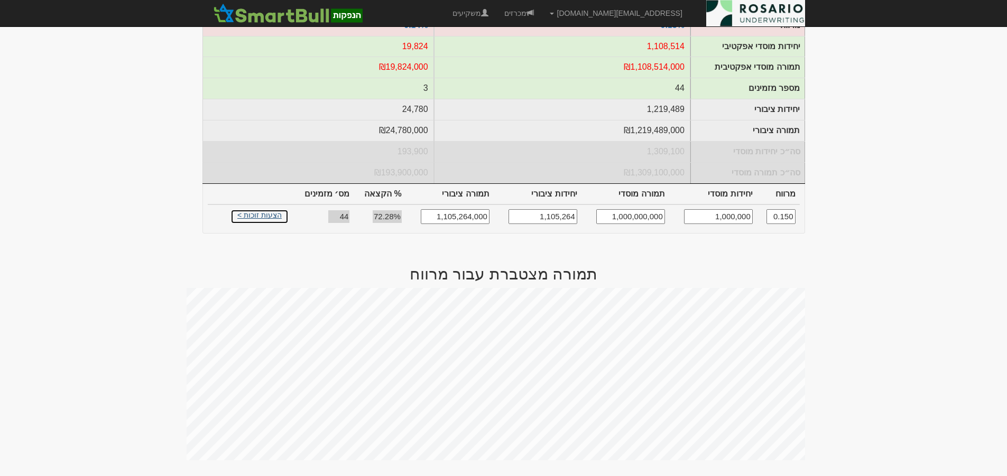
click at [261, 209] on link "הצעות זוכות >" at bounding box center [260, 216] width 58 height 15
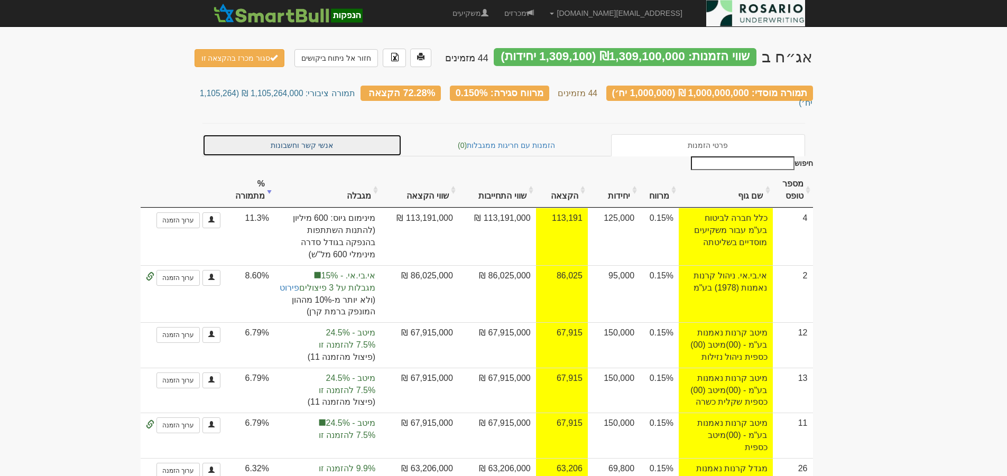
click at [336, 135] on link "אנשי קשר וחשבונות" at bounding box center [303, 145] width 200 height 22
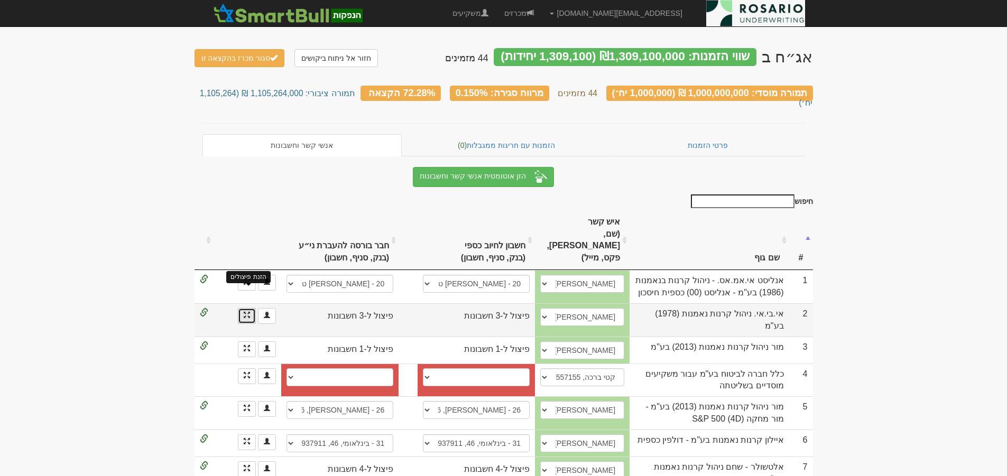
click at [247, 312] on span at bounding box center [247, 315] width 6 height 6
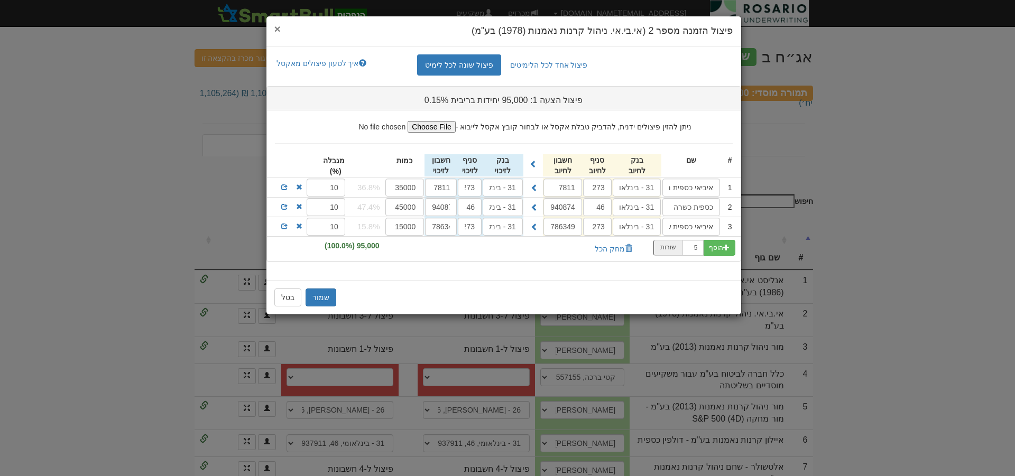
click at [277, 29] on span "×" at bounding box center [277, 29] width 6 height 12
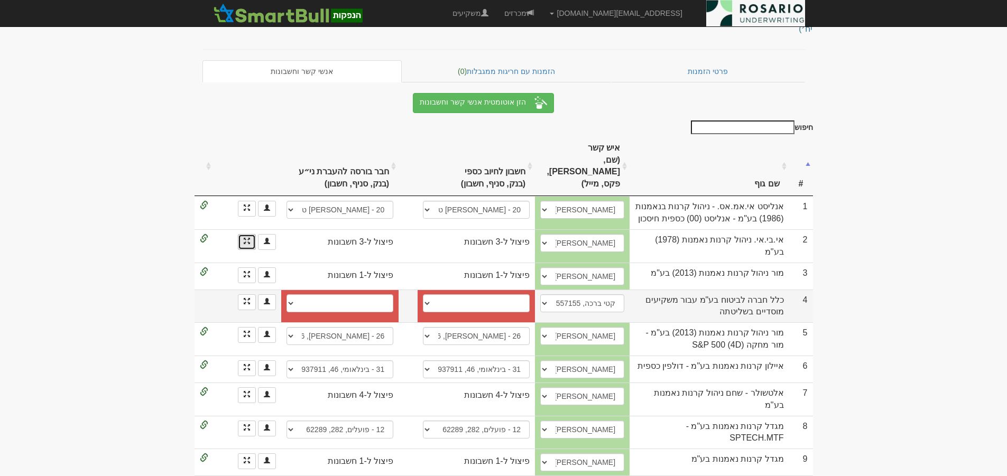
scroll to position [79, 0]
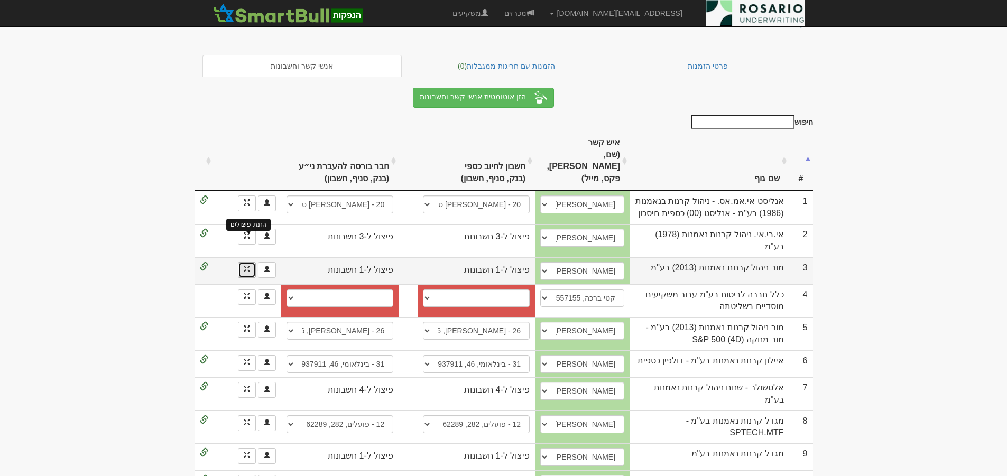
click at [244, 266] on span at bounding box center [247, 269] width 6 height 6
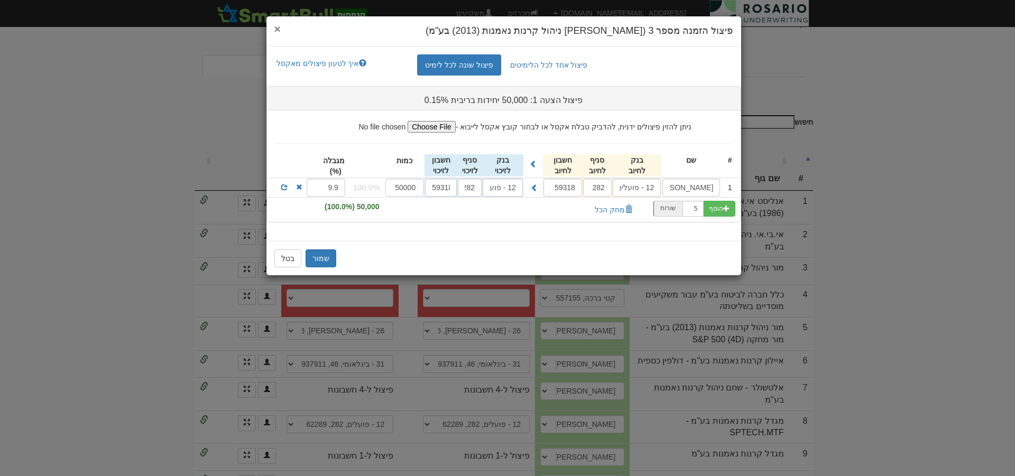
click at [279, 31] on span "×" at bounding box center [277, 29] width 6 height 12
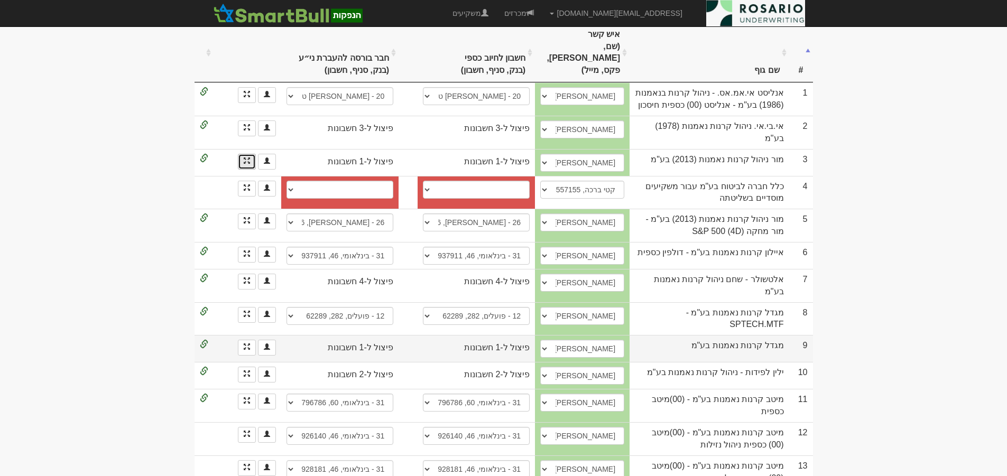
scroll to position [198, 0]
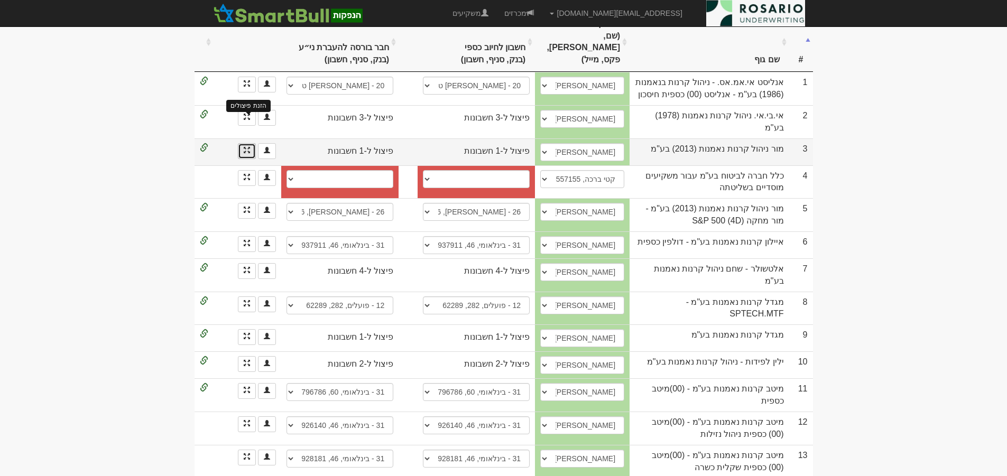
click at [248, 147] on span at bounding box center [247, 150] width 6 height 6
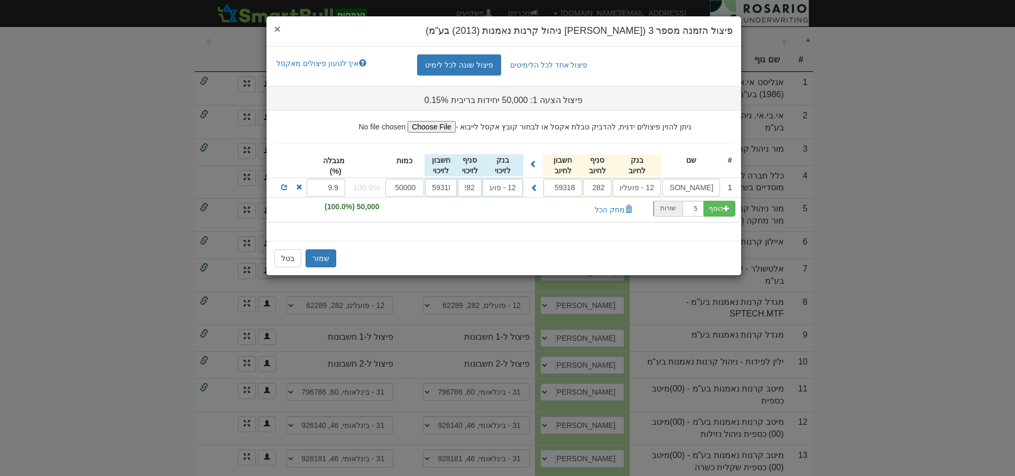
click at [277, 31] on span "×" at bounding box center [277, 29] width 6 height 12
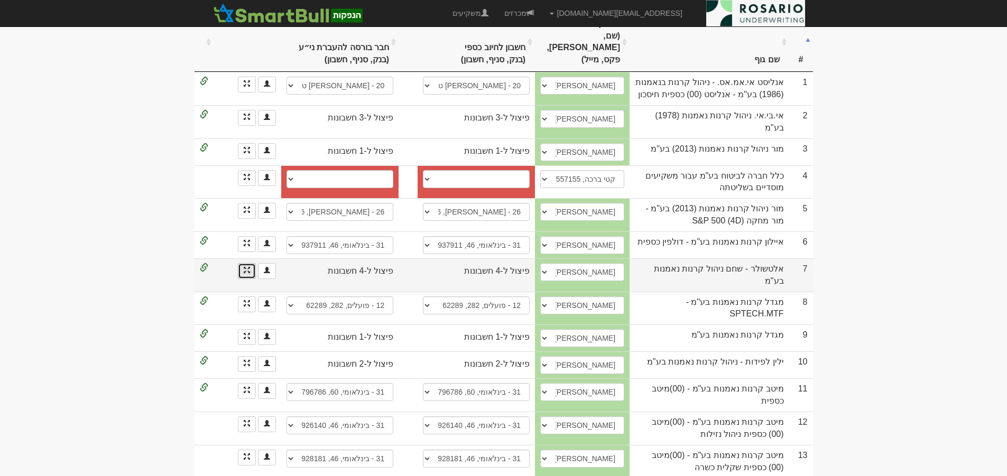
click at [249, 267] on span at bounding box center [247, 270] width 6 height 6
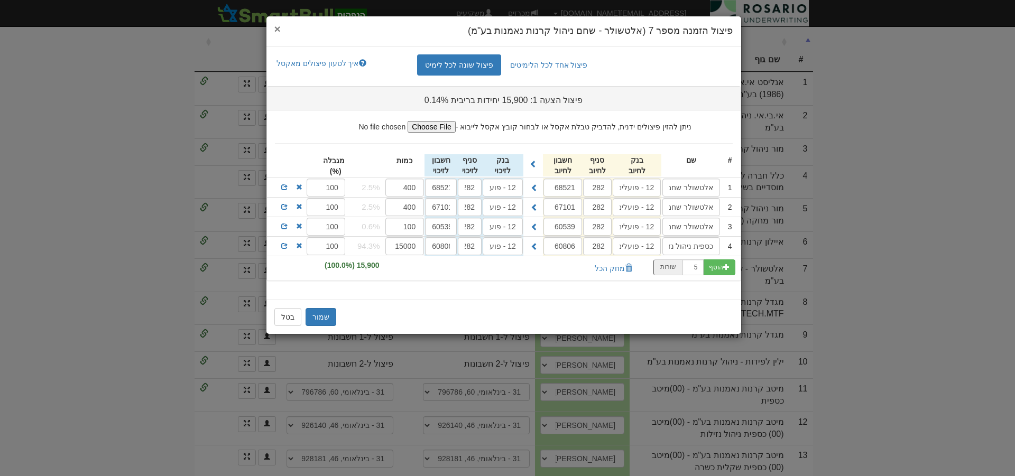
click at [276, 29] on span "×" at bounding box center [277, 29] width 6 height 12
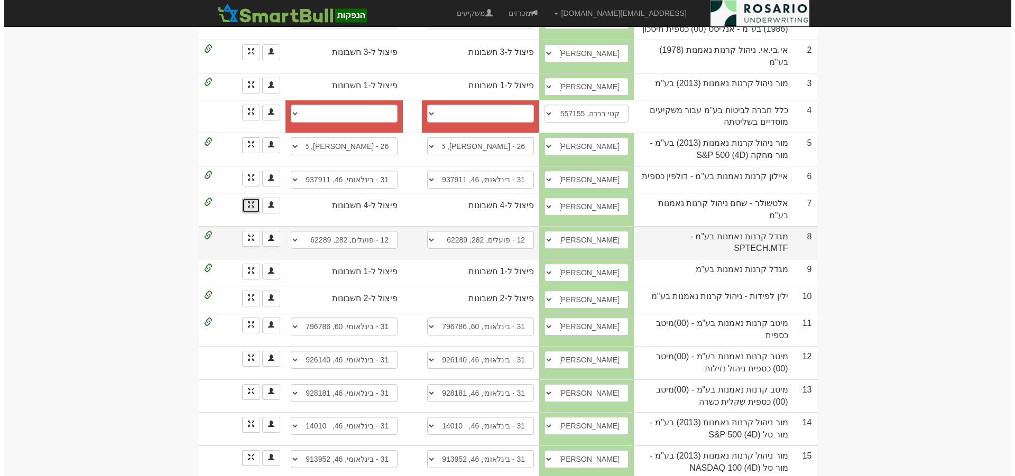
scroll to position [264, 0]
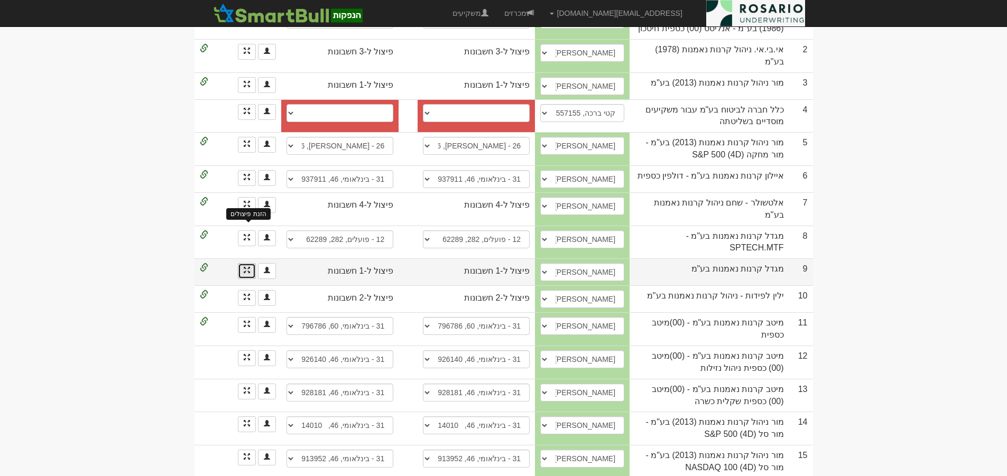
click at [246, 267] on span at bounding box center [247, 270] width 6 height 6
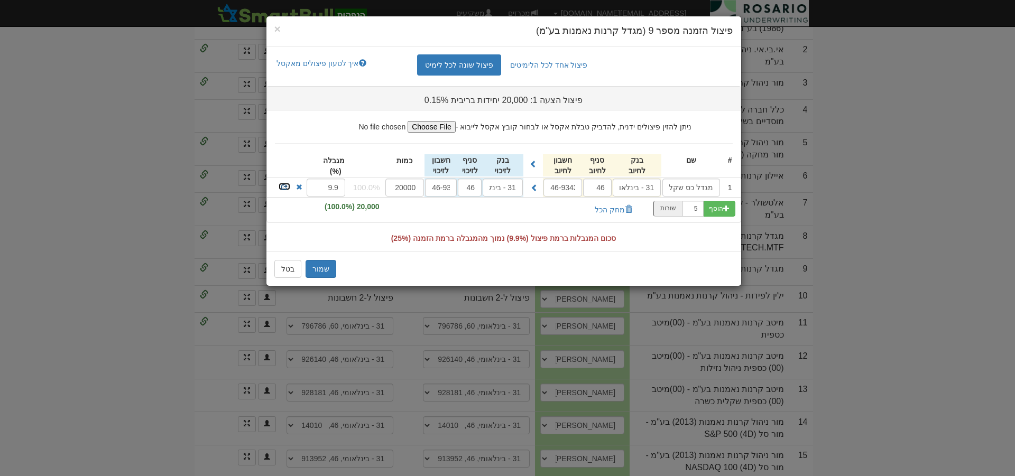
click at [286, 188] on span at bounding box center [284, 187] width 6 height 6
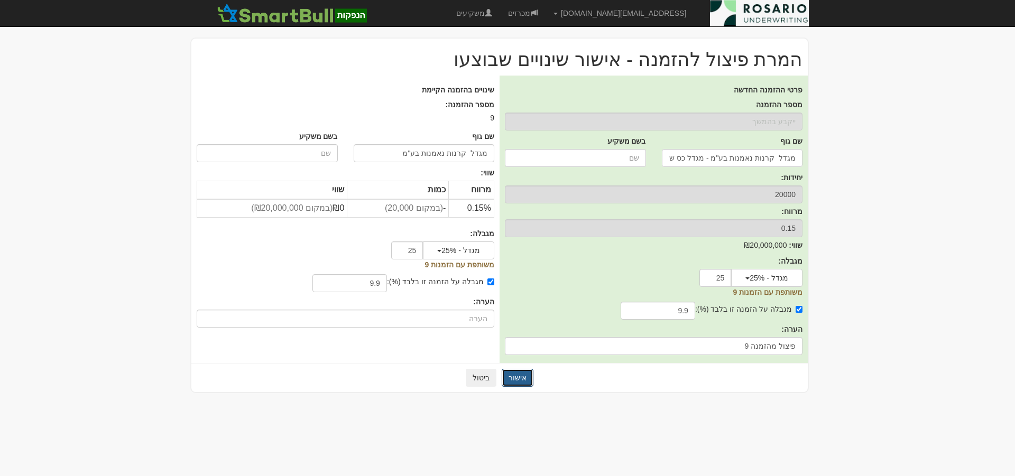
click at [519, 378] on button "אישור" at bounding box center [518, 378] width 32 height 18
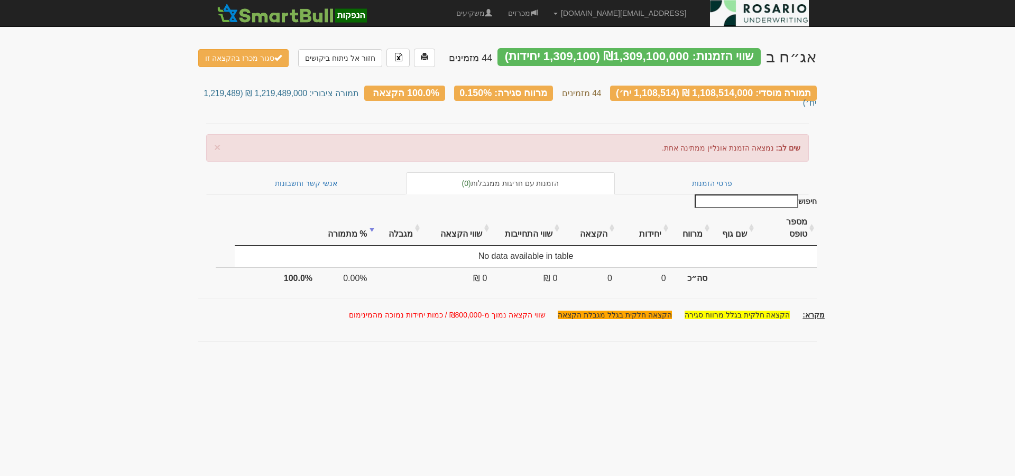
click at [340, 134] on div "× שים לב: נמצאה הזמנת אונליין ממתינה אחת." at bounding box center [507, 147] width 603 height 27
click at [335, 172] on link "אנשי קשר וחשבונות" at bounding box center [306, 183] width 200 height 22
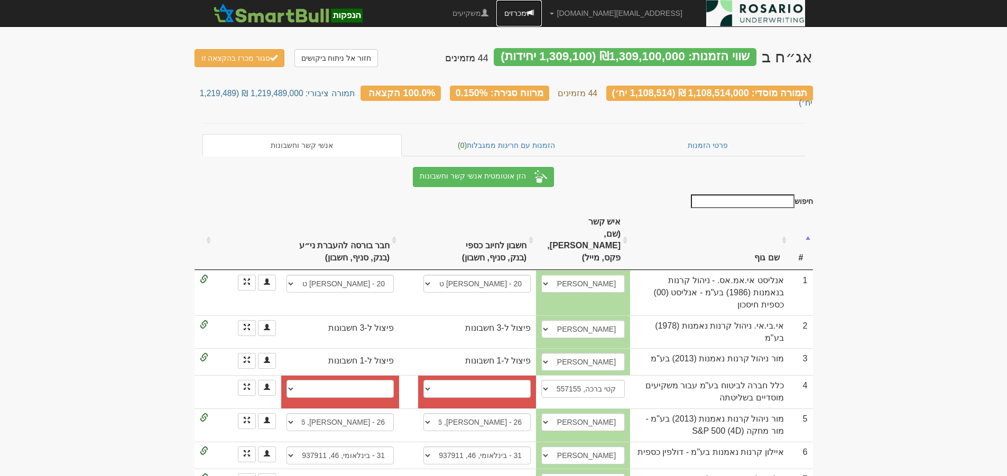
click at [542, 13] on link "מכרזים" at bounding box center [519, 13] width 45 height 26
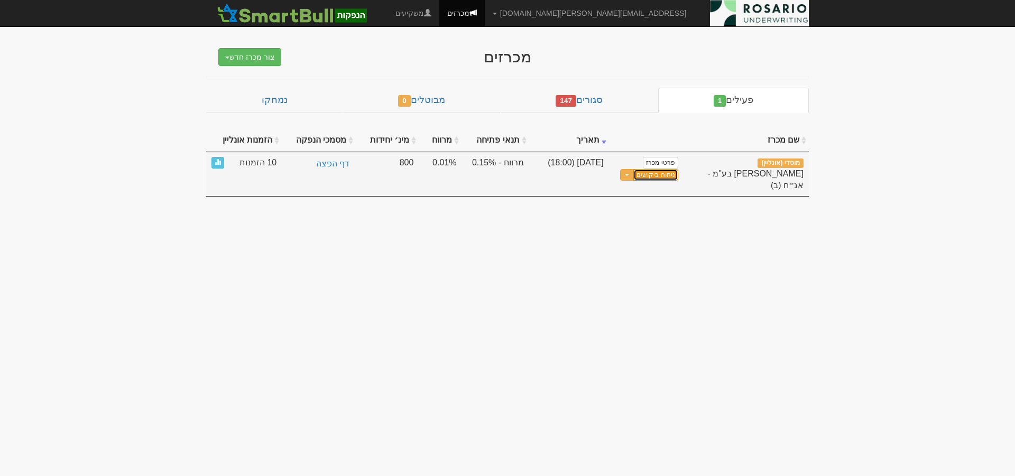
click at [670, 175] on link "ניתוח ביקושים" at bounding box center [656, 175] width 44 height 12
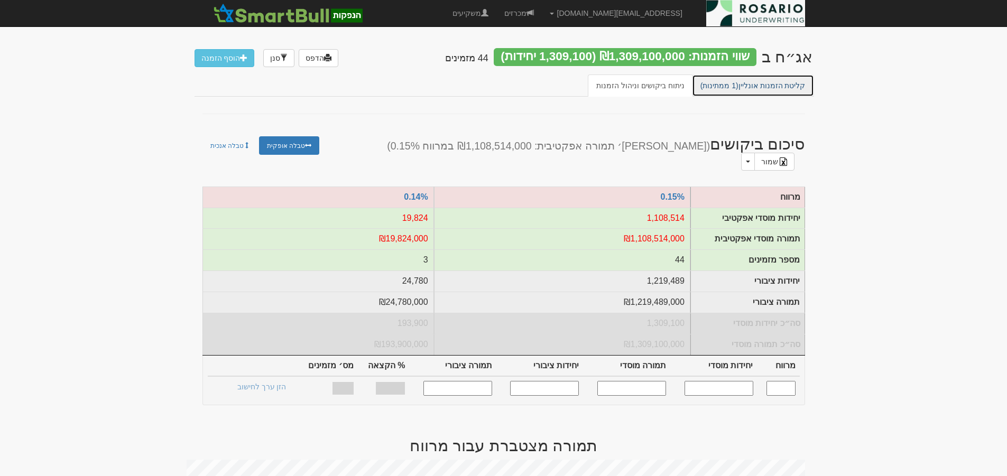
click at [782, 88] on link "קליטת הזמנות אונליין (1 ממתינות)" at bounding box center [753, 86] width 122 height 22
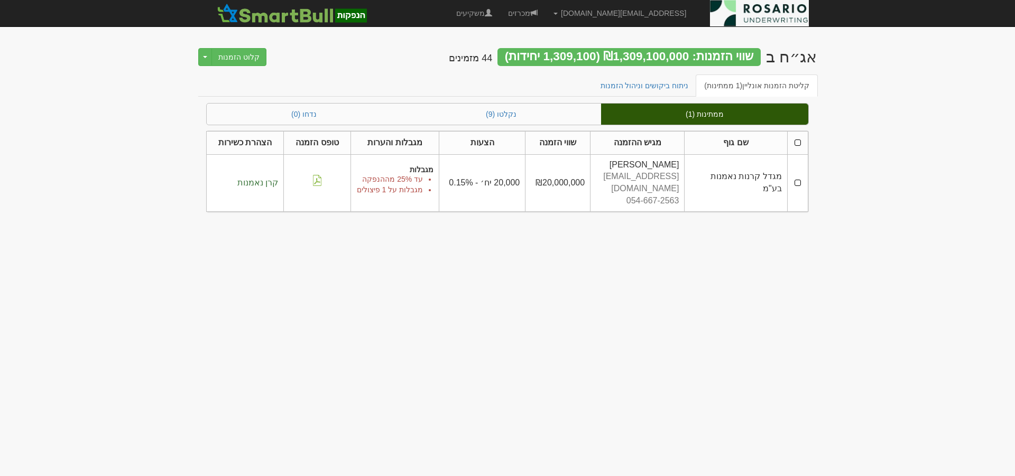
click at [798, 177] on td at bounding box center [797, 182] width 21 height 57
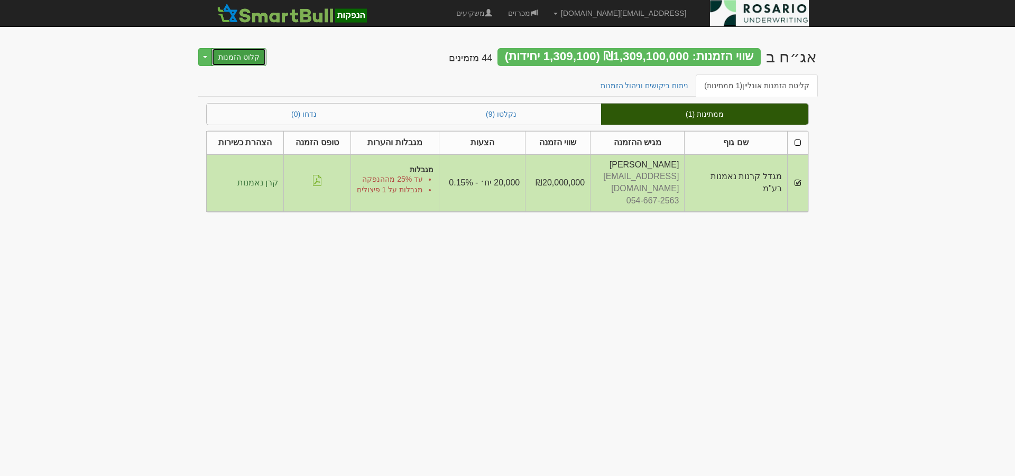
click at [240, 56] on button "קלוט הזמנות" at bounding box center [239, 57] width 55 height 18
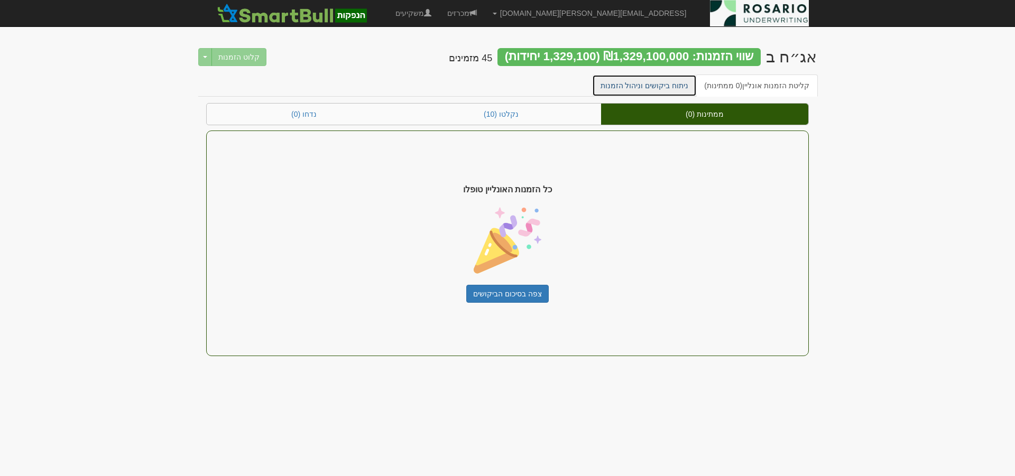
click at [675, 84] on link "ניתוח ביקושים וניהול הזמנות" at bounding box center [644, 86] width 105 height 22
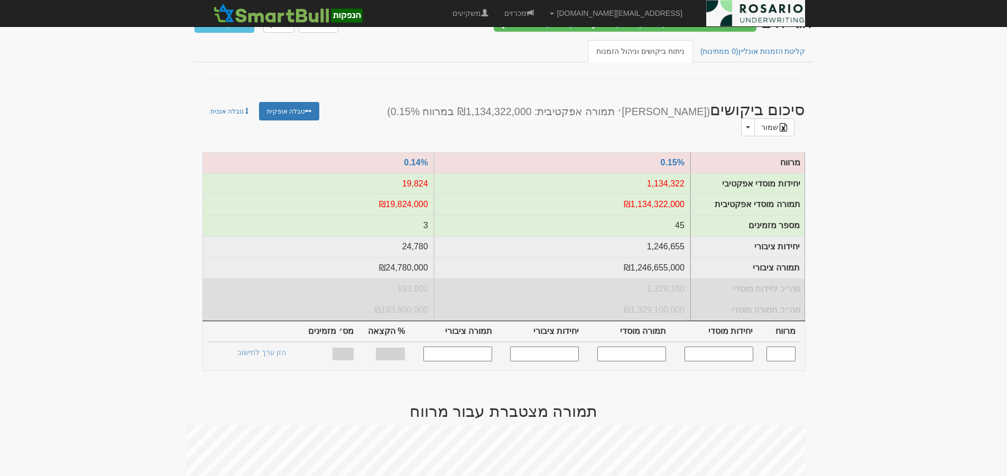
scroll to position [40, 0]
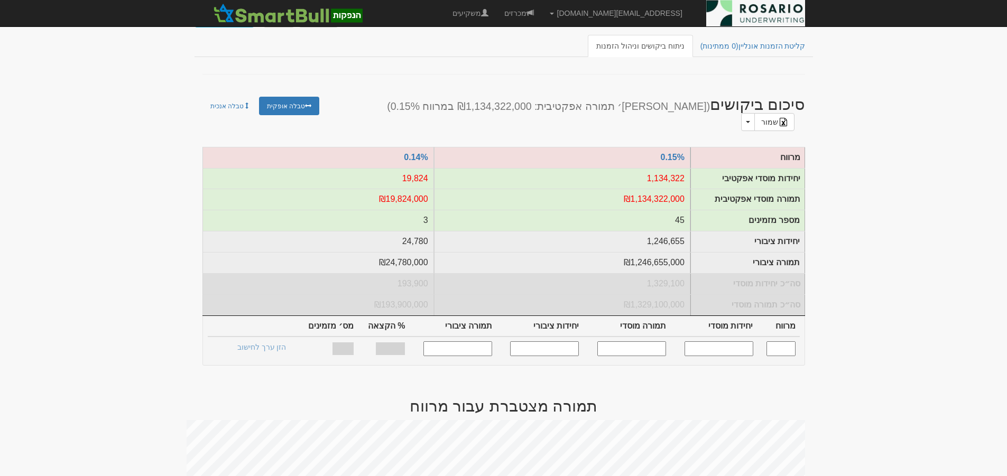
drag, startPoint x: 733, startPoint y: 337, endPoint x: 757, endPoint y: 338, distance: 23.3
click at [733, 342] on input "text" at bounding box center [719, 349] width 69 height 14
type input "1000000"
type input "0.150"
type input "1,000,000"
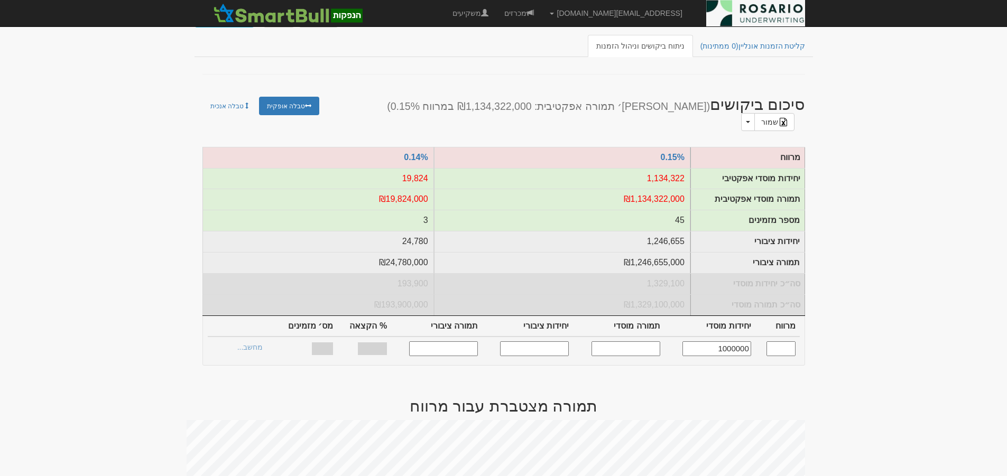
type input "1,000,000,000"
type input "1,105,264"
type input "1,105,264,000"
type input "71.01%"
type input "45"
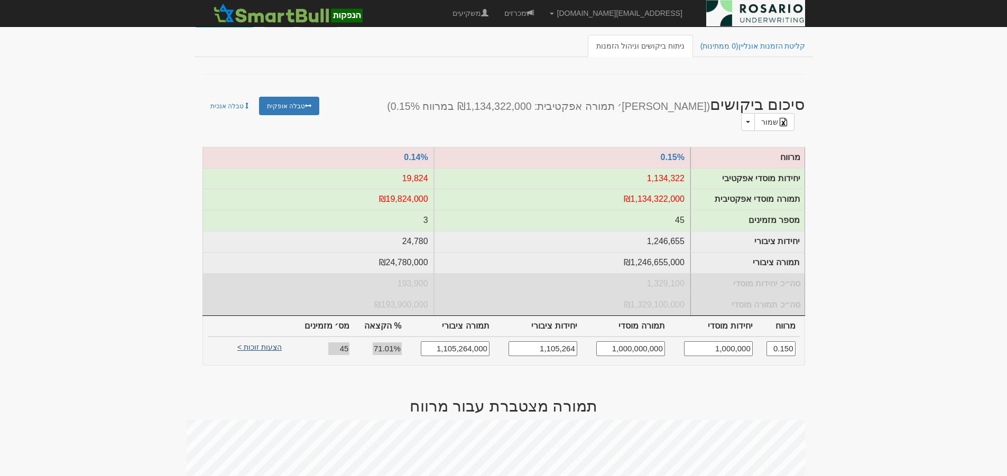
type input "1,000,000"
click at [266, 342] on link "הצעות זוכות >" at bounding box center [260, 349] width 58 height 15
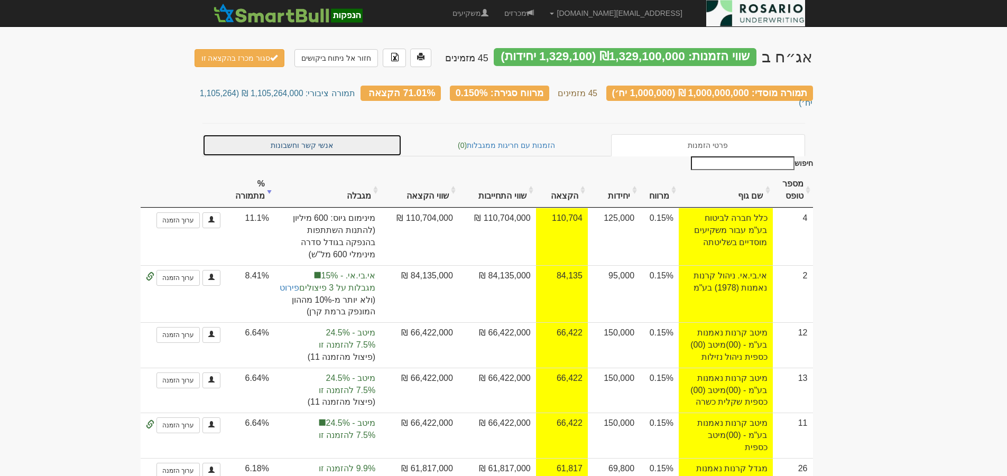
click at [334, 134] on link "אנשי קשר וחשבונות" at bounding box center [303, 145] width 200 height 22
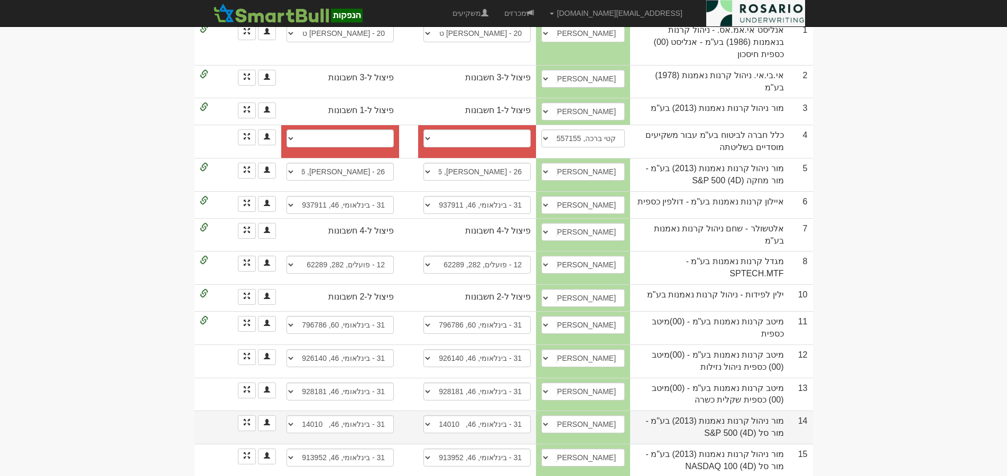
scroll to position [251, 0]
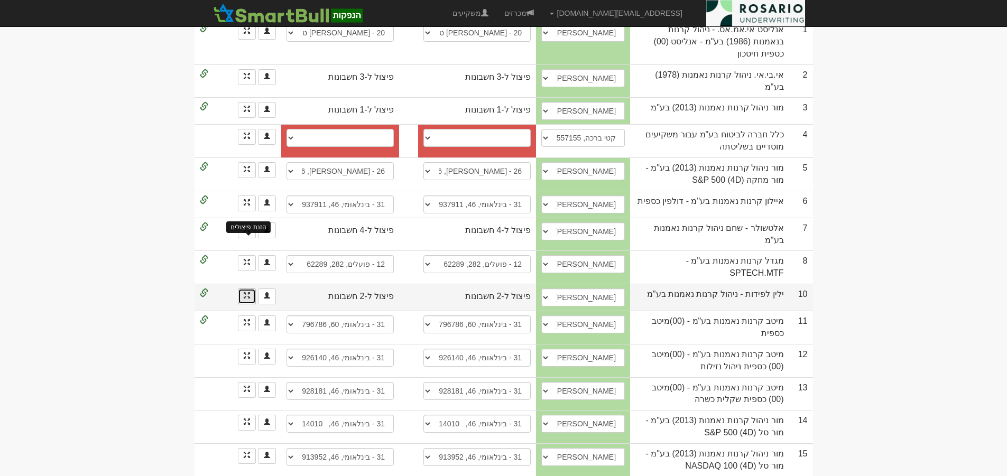
click at [247, 292] on span at bounding box center [247, 295] width 6 height 6
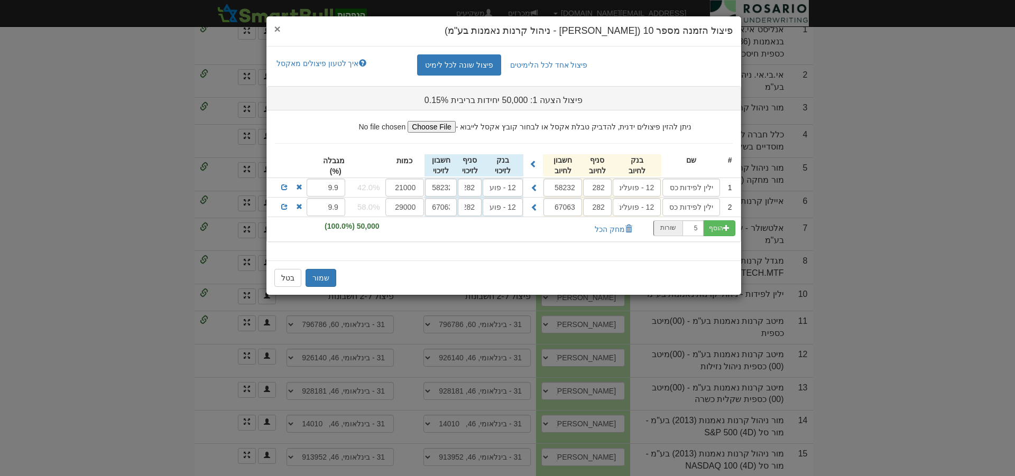
click at [276, 27] on span "×" at bounding box center [277, 29] width 6 height 12
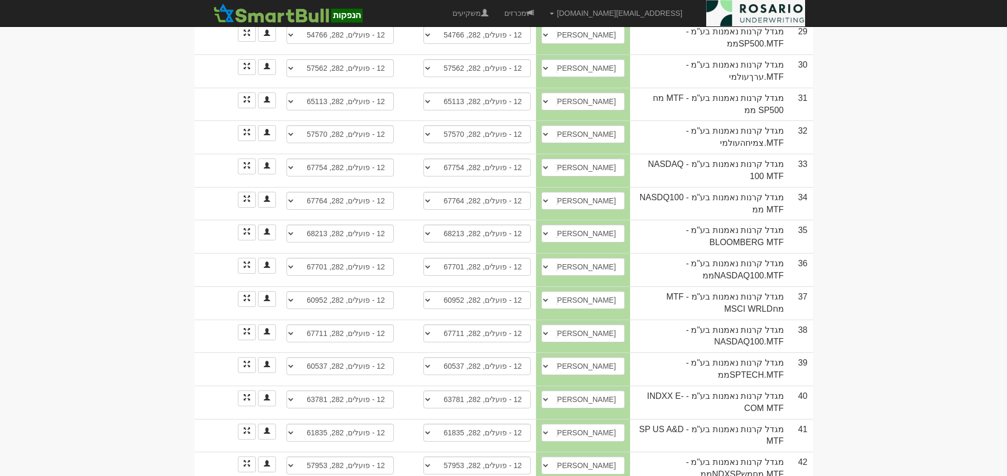
scroll to position [1186, 0]
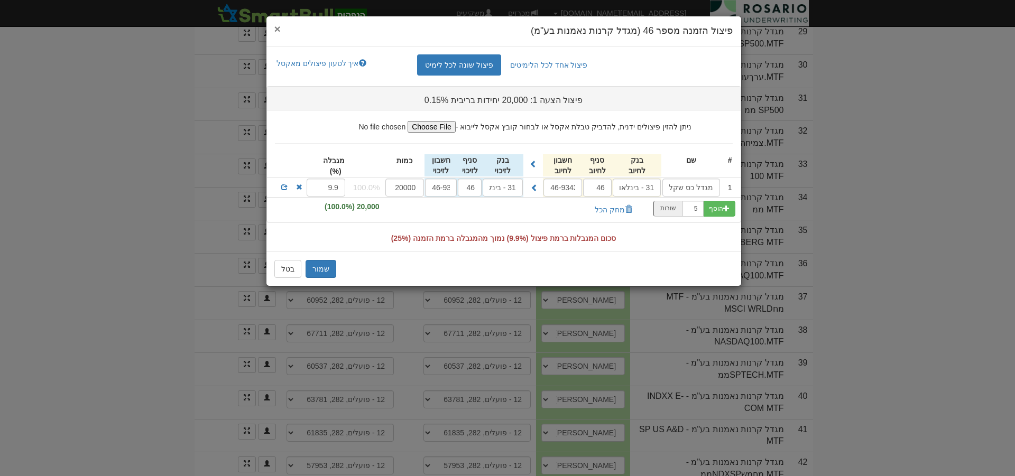
click at [278, 27] on span "×" at bounding box center [277, 29] width 6 height 12
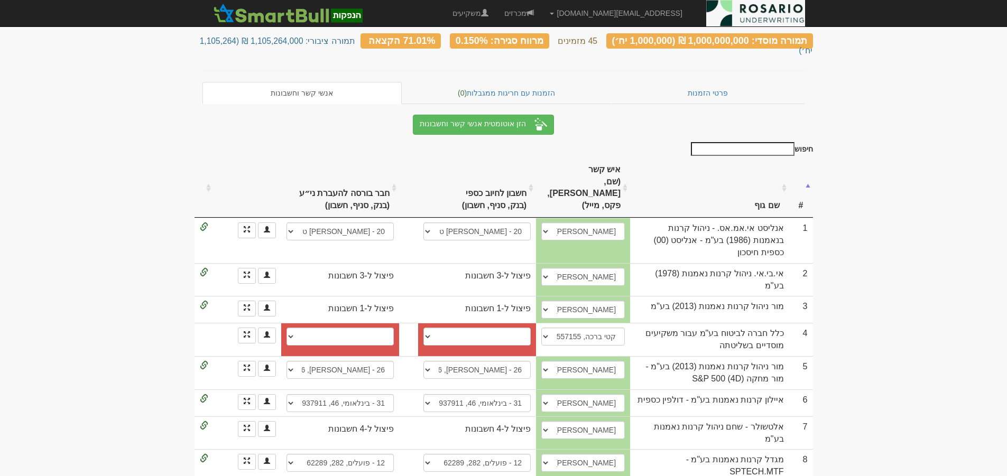
scroll to position [0, 0]
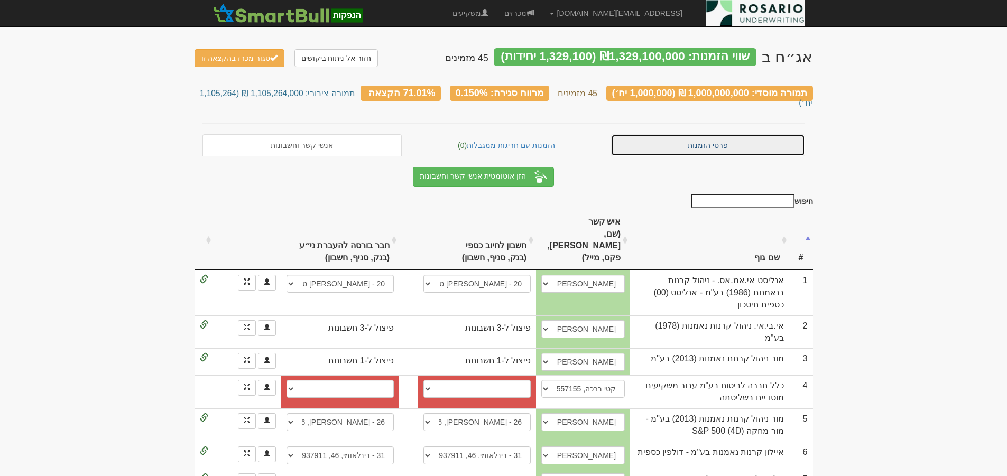
click at [721, 135] on link "פרטי הזמנות" at bounding box center [708, 145] width 194 height 22
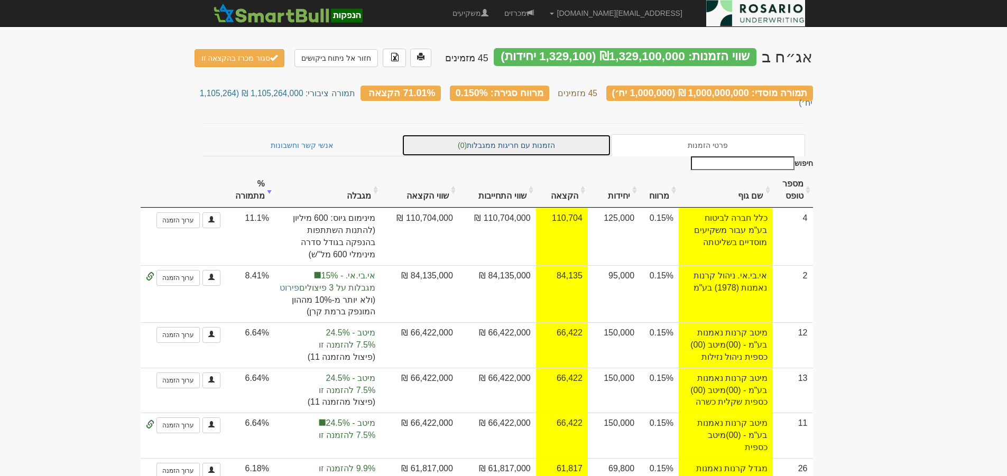
click at [534, 134] on link "הזמנות עם חריגות ממגבלות (0)" at bounding box center [506, 145] width 209 height 22
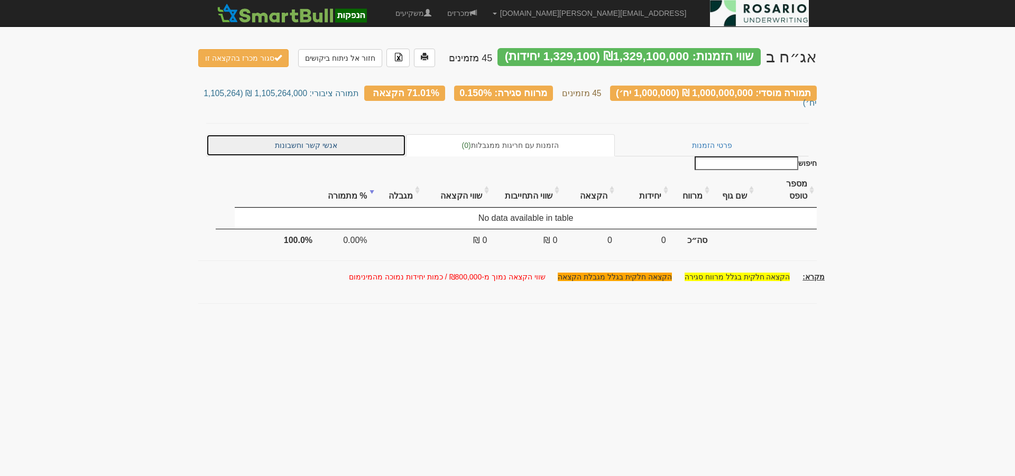
click at [302, 134] on link "אנשי קשר וחשבונות" at bounding box center [306, 145] width 200 height 22
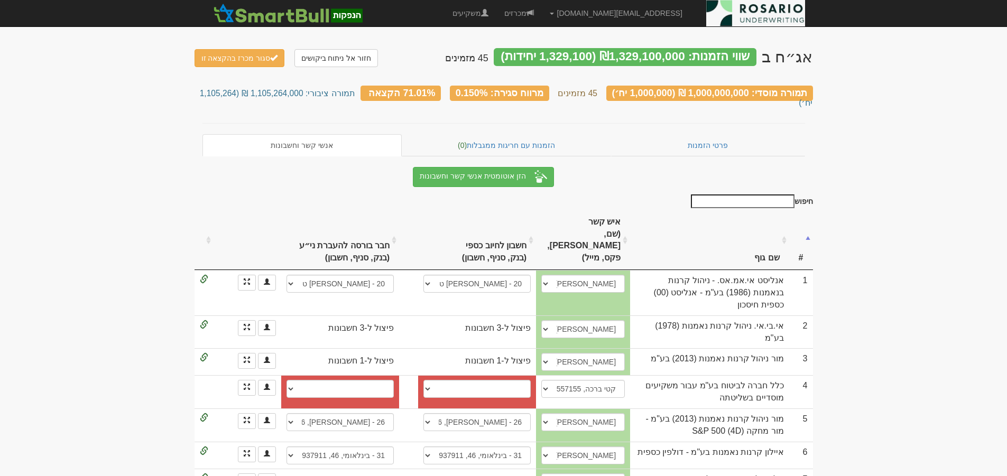
click at [764, 223] on th "שם גוף" at bounding box center [709, 240] width 159 height 59
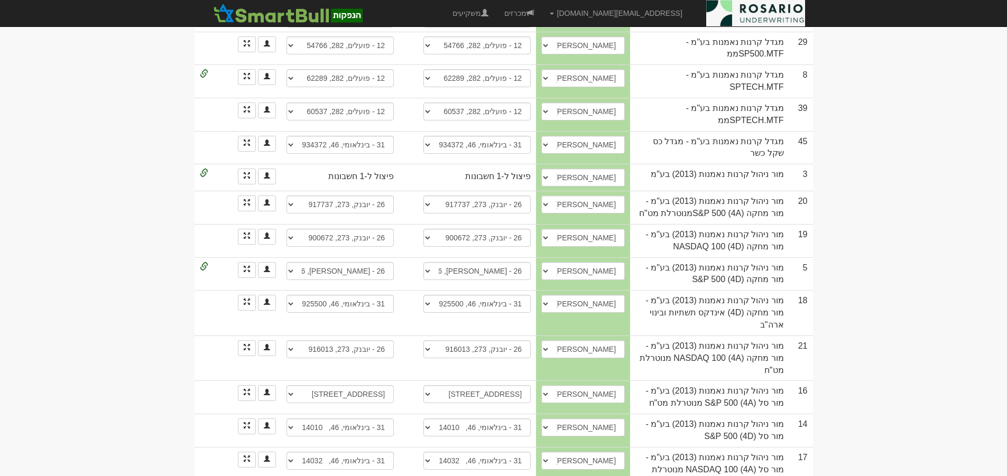
scroll to position [1186, 0]
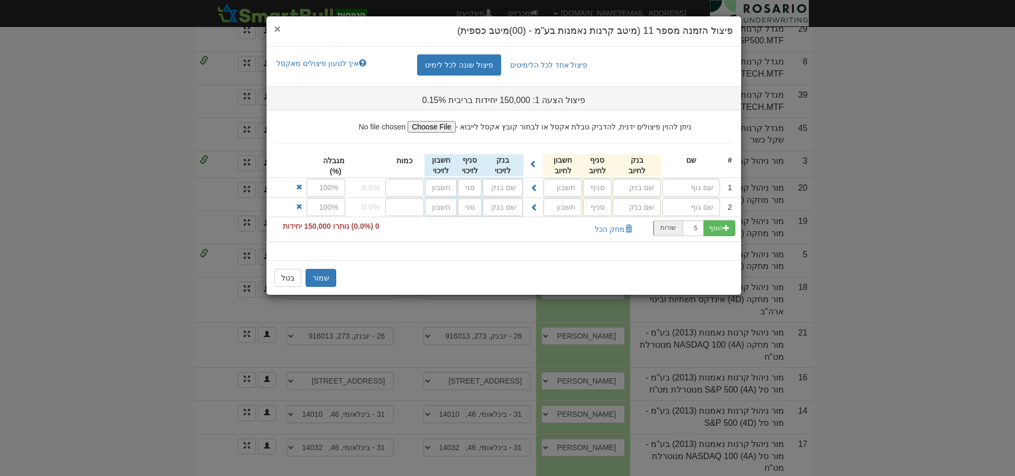
click at [280, 30] on span "×" at bounding box center [277, 29] width 6 height 12
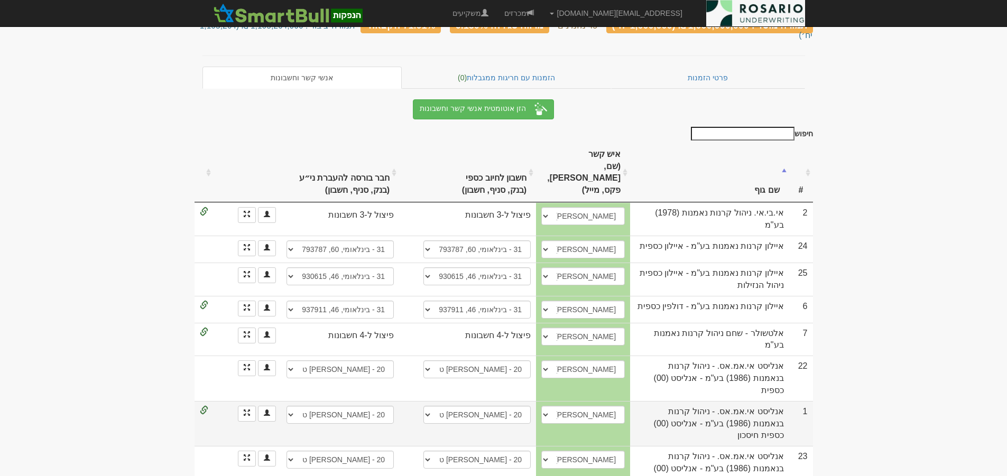
scroll to position [35, 0]
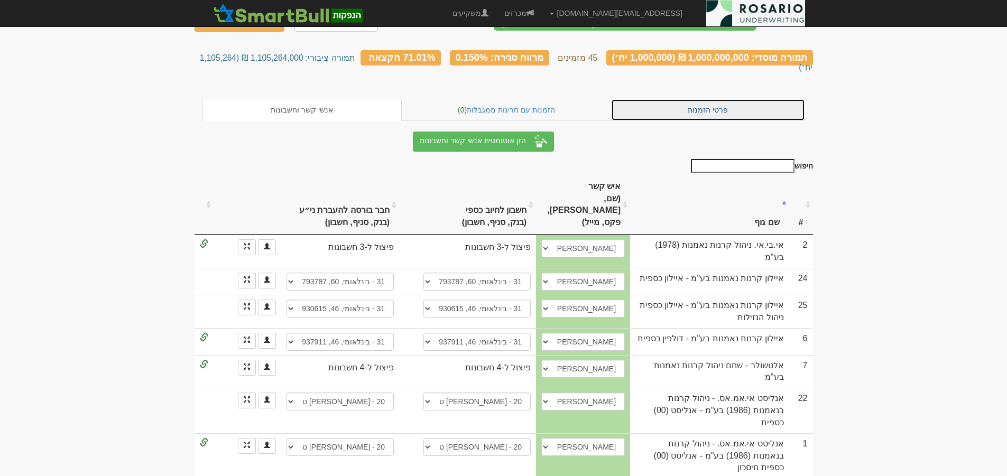
click at [716, 99] on link "פרטי הזמנות" at bounding box center [708, 110] width 194 height 22
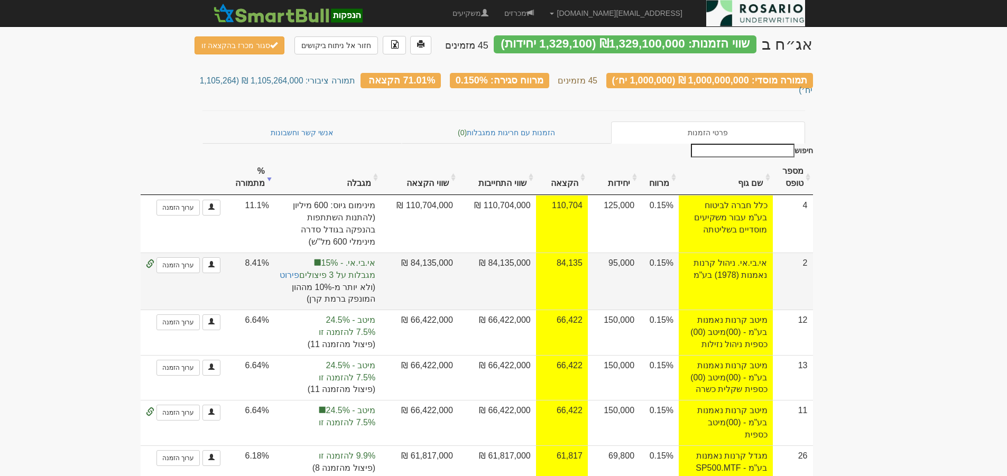
scroll to position [13, 0]
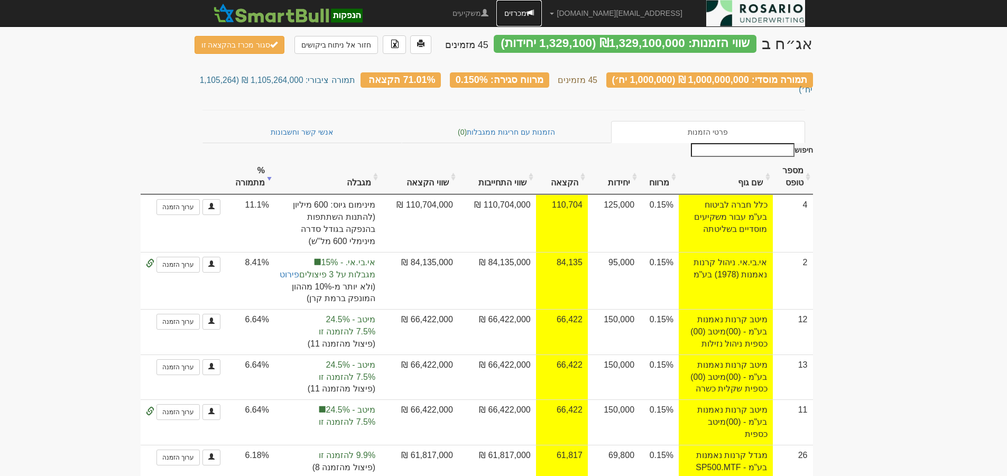
drag, startPoint x: 554, startPoint y: 12, endPoint x: 583, endPoint y: 34, distance: 36.2
click at [542, 12] on link "מכרזים" at bounding box center [519, 13] width 45 height 26
click at [542, 11] on link "מכרזים" at bounding box center [519, 13] width 45 height 26
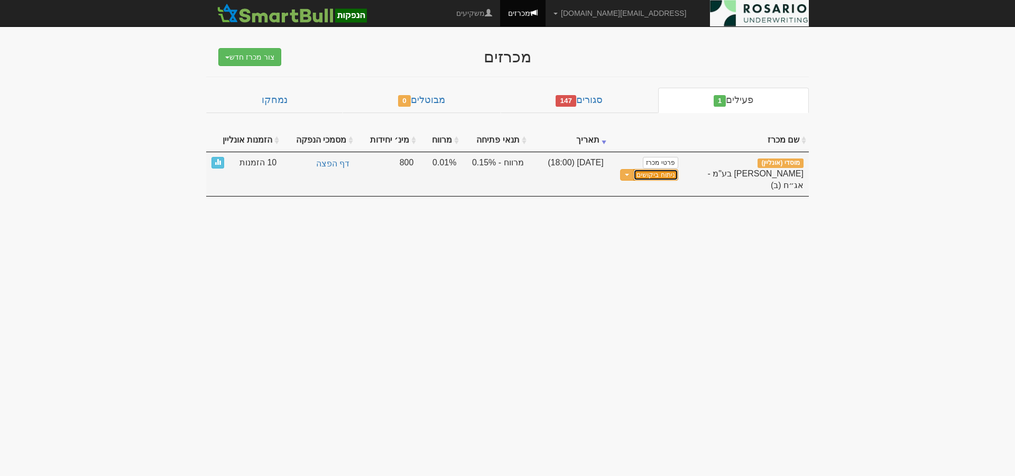
click at [660, 173] on link "ניתוח ביקושים" at bounding box center [656, 175] width 44 height 12
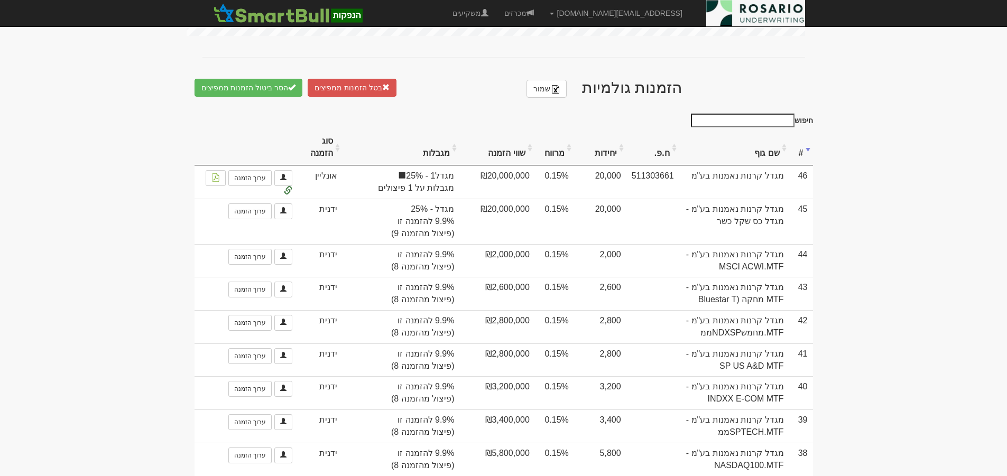
scroll to position [595, 0]
click at [803, 141] on th "#" at bounding box center [802, 149] width 24 height 35
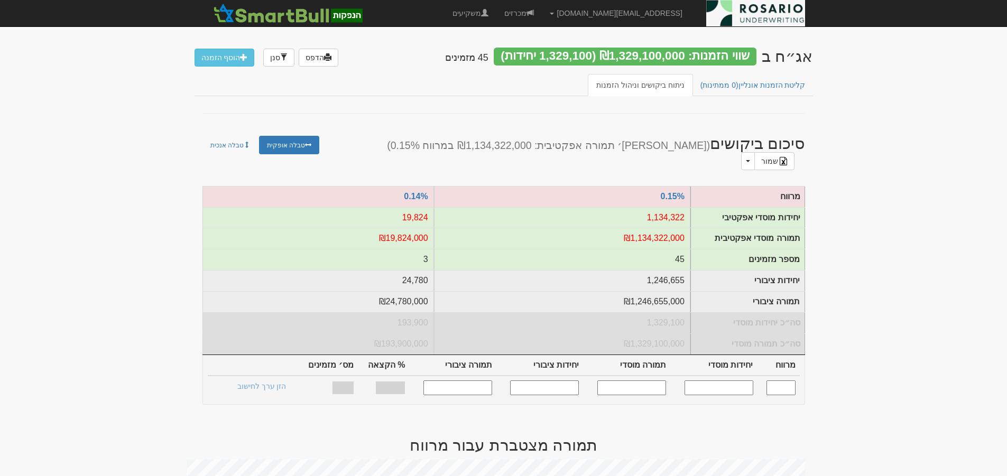
scroll to position [0, 0]
click at [767, 87] on link "קליטת הזמנות אונליין (0 ממתינות)" at bounding box center [753, 86] width 122 height 22
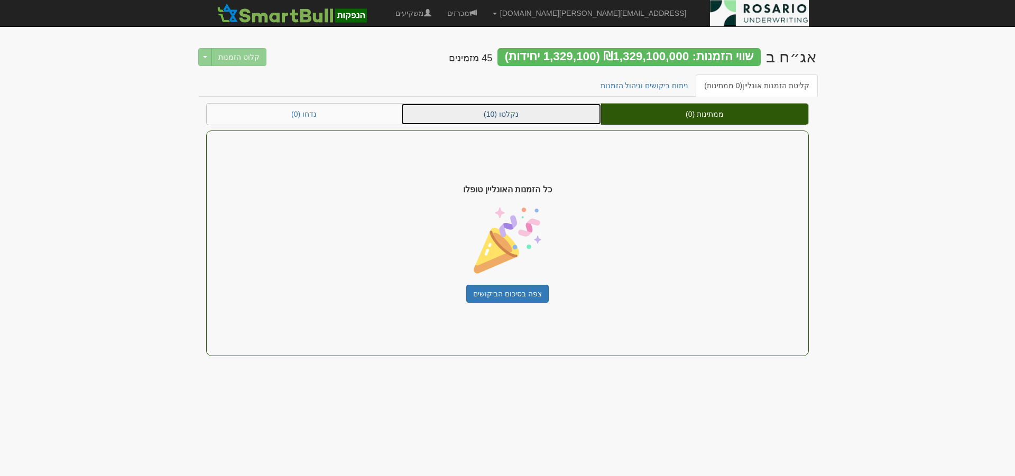
click at [534, 118] on link "נקלטו (10)" at bounding box center [501, 114] width 200 height 21
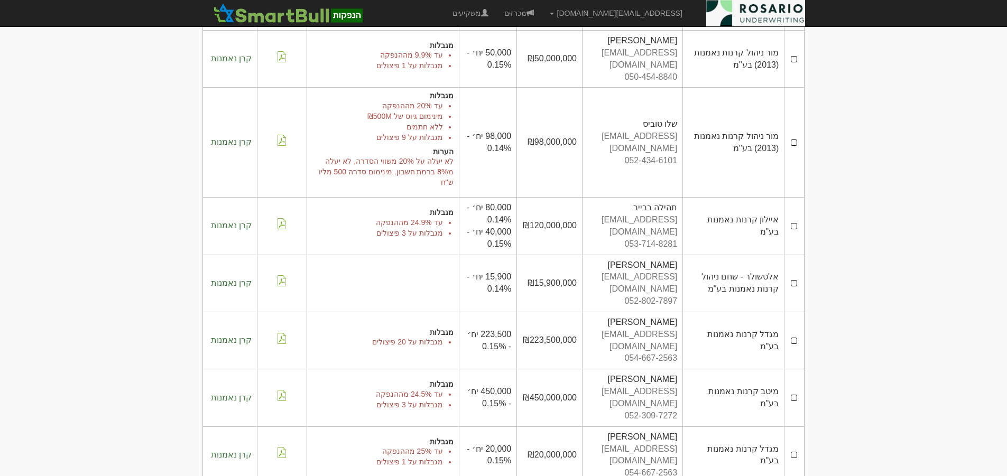
scroll to position [308, 0]
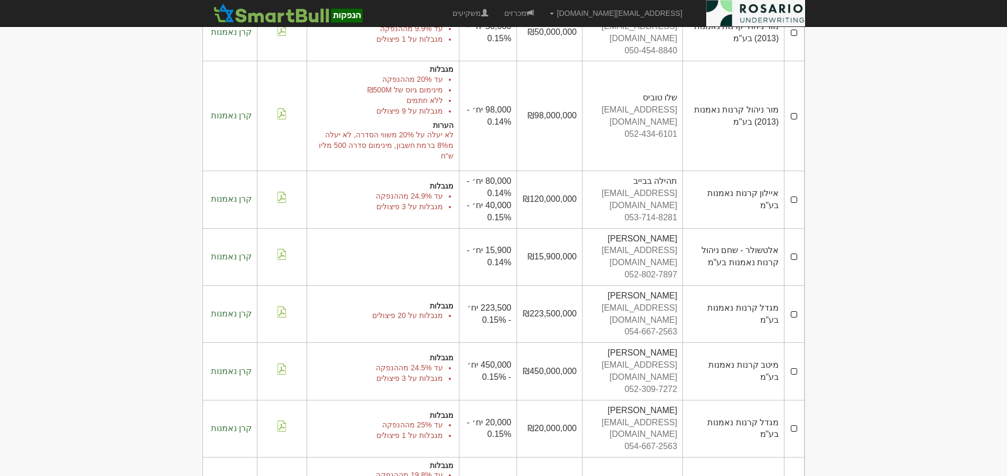
click at [795, 171] on td at bounding box center [795, 199] width 20 height 57
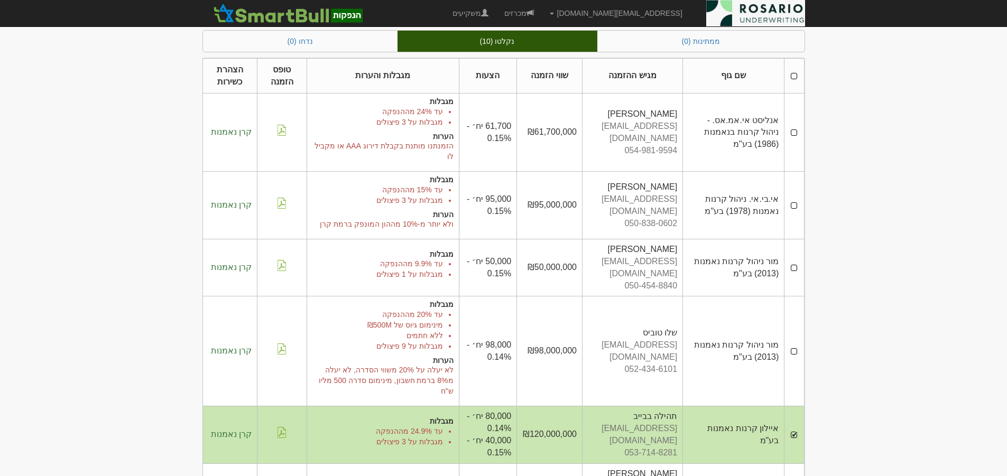
scroll to position [0, 0]
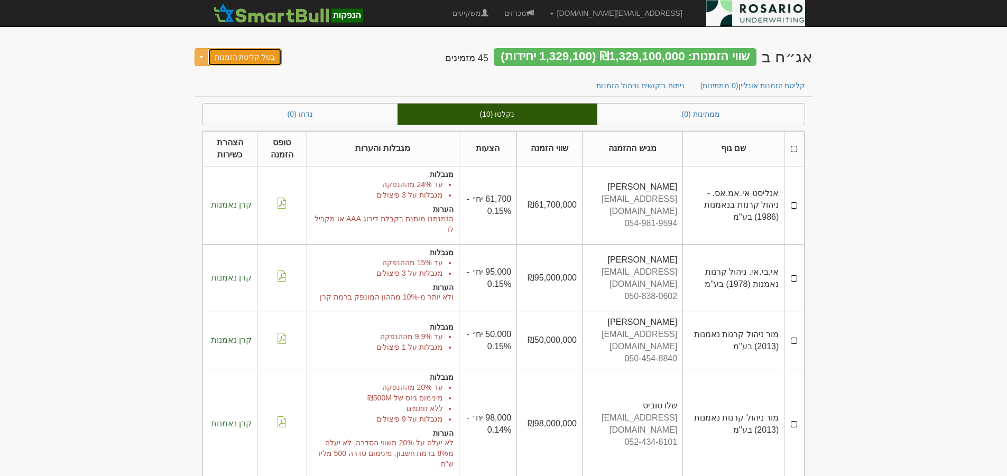
click at [246, 57] on button "בטל קליטת הזמנות" at bounding box center [245, 57] width 75 height 18
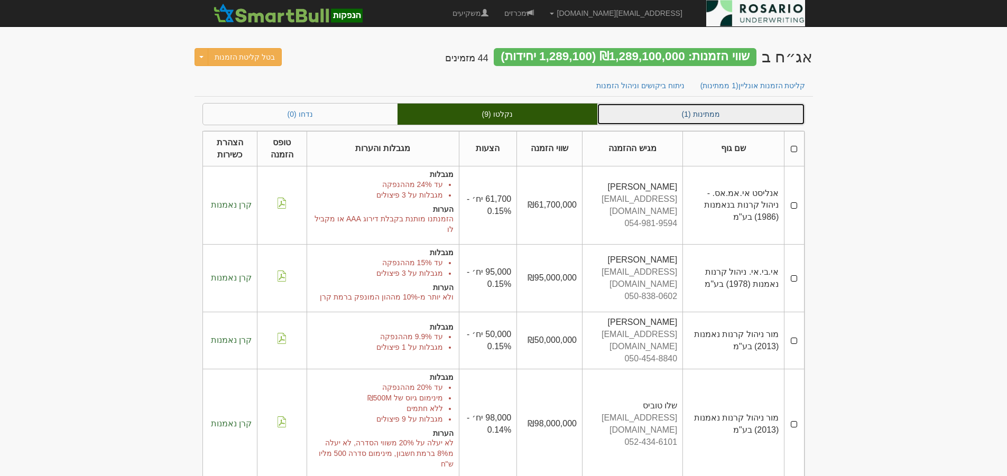
click at [707, 112] on link "ממתינות (1)" at bounding box center [701, 114] width 207 height 21
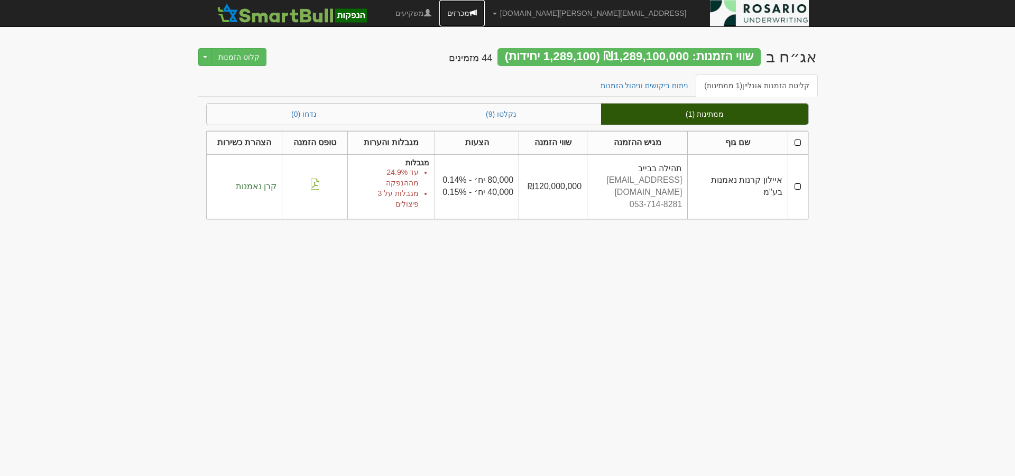
click at [485, 11] on link "מכרזים" at bounding box center [461, 13] width 45 height 26
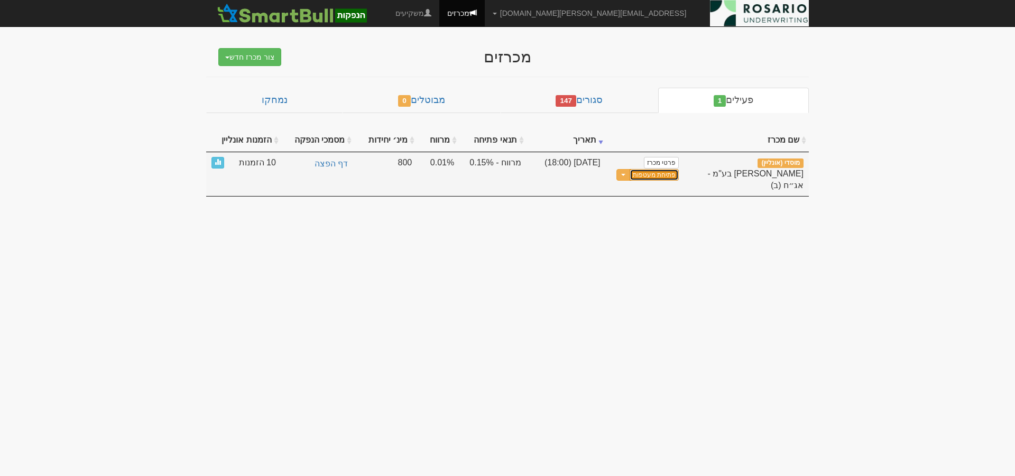
click at [655, 176] on link "פתיחת מעטפות" at bounding box center [654, 175] width 49 height 12
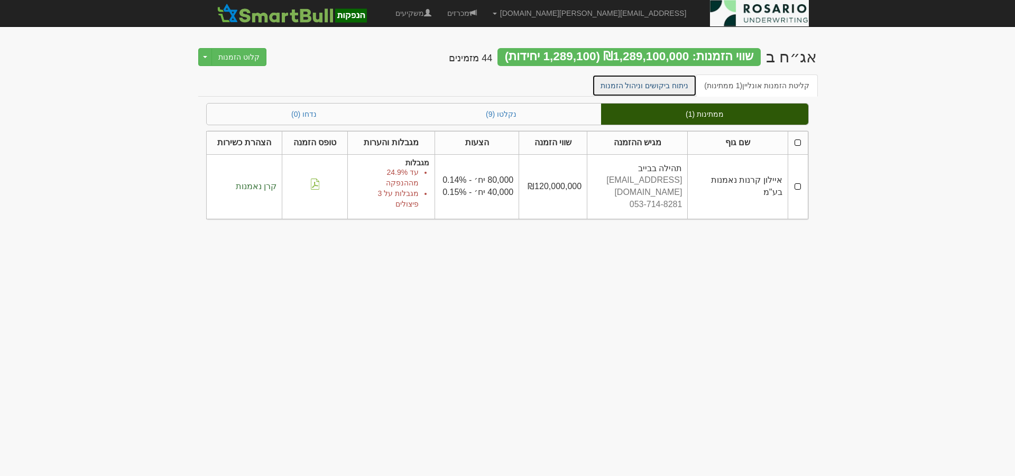
click at [670, 85] on link "ניתוח ביקושים וניהול הזמנות" at bounding box center [644, 86] width 105 height 22
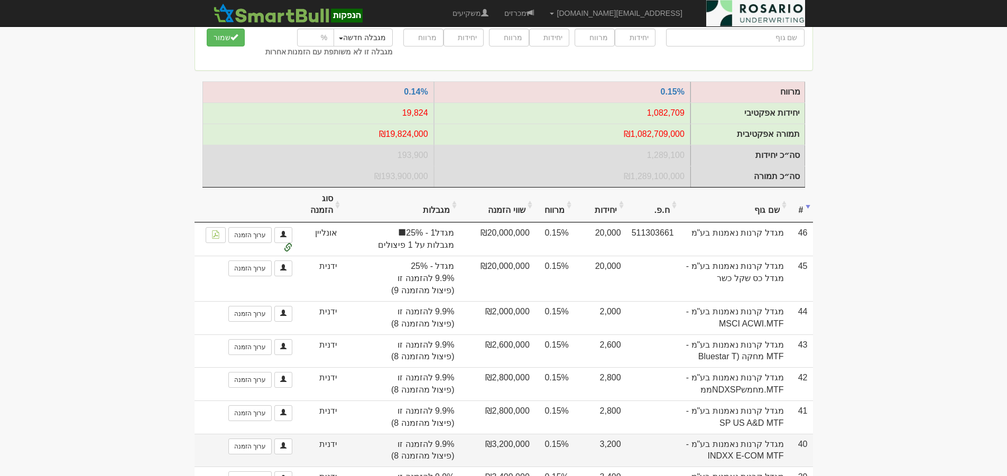
scroll to position [159, 0]
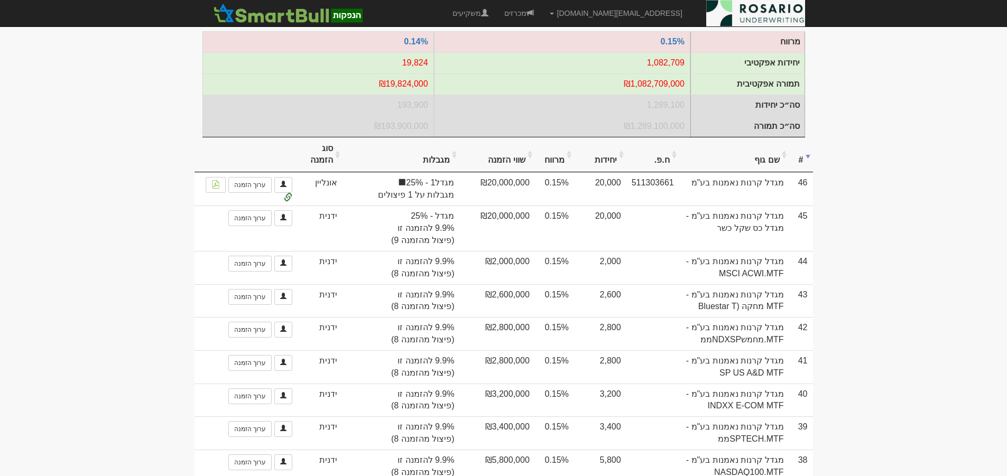
click at [801, 161] on th "#" at bounding box center [802, 154] width 24 height 35
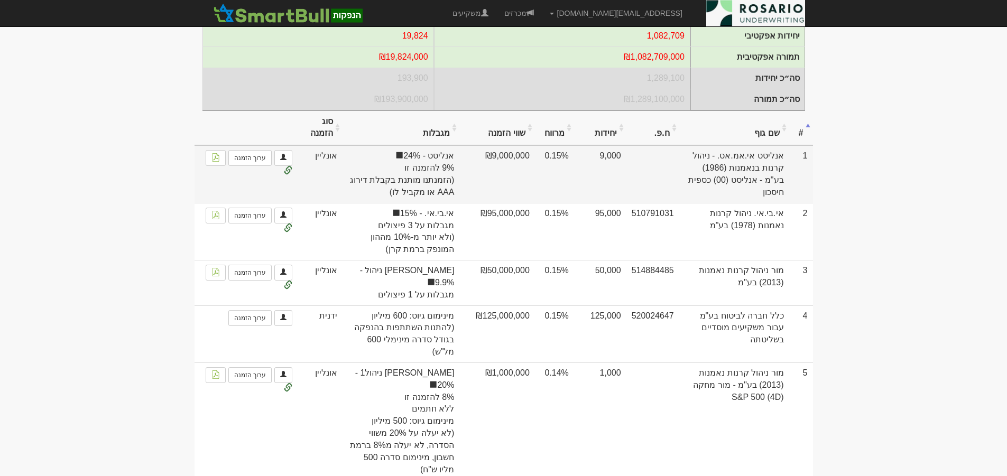
scroll to position [162, 0]
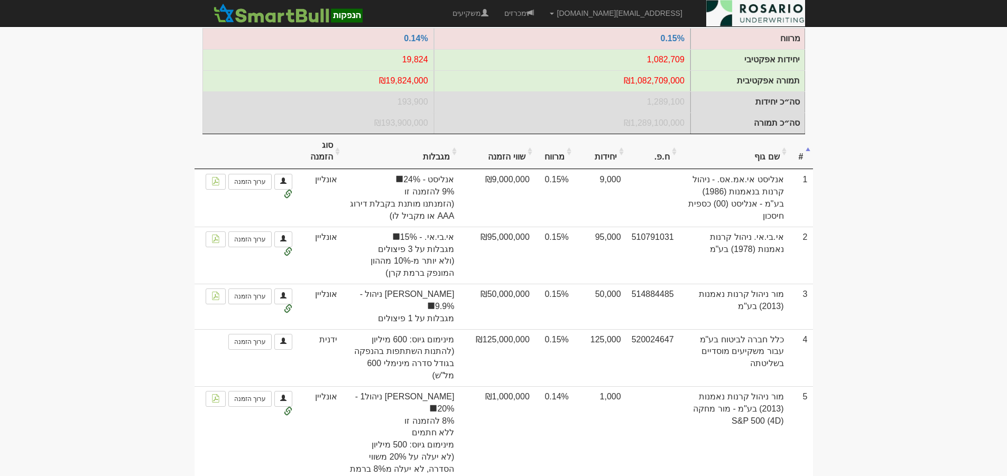
click at [766, 167] on th "שם גוף" at bounding box center [735, 151] width 110 height 35
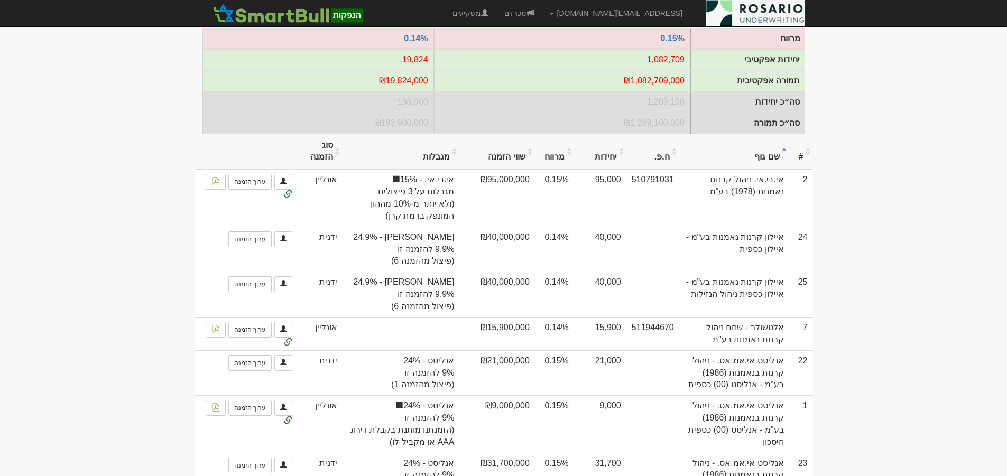
click at [766, 167] on th "שם גוף" at bounding box center [735, 151] width 110 height 35
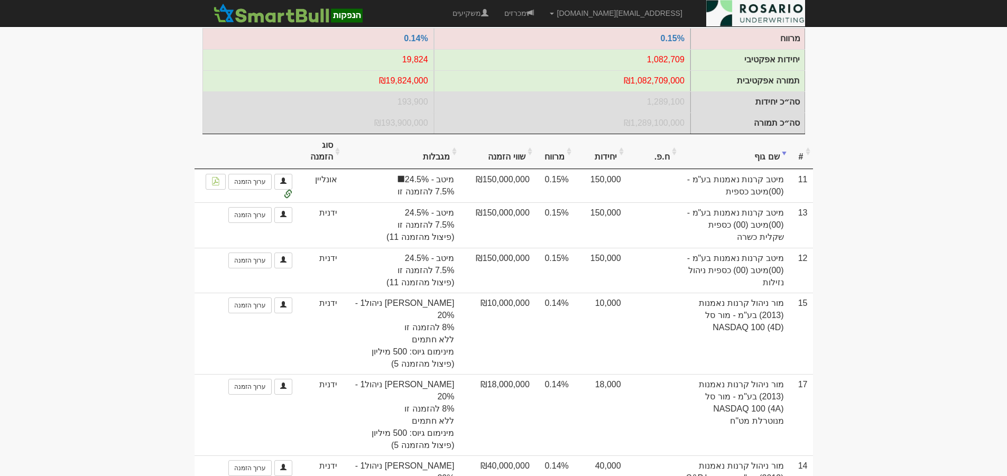
click at [766, 167] on th "שם גוף" at bounding box center [735, 151] width 110 height 35
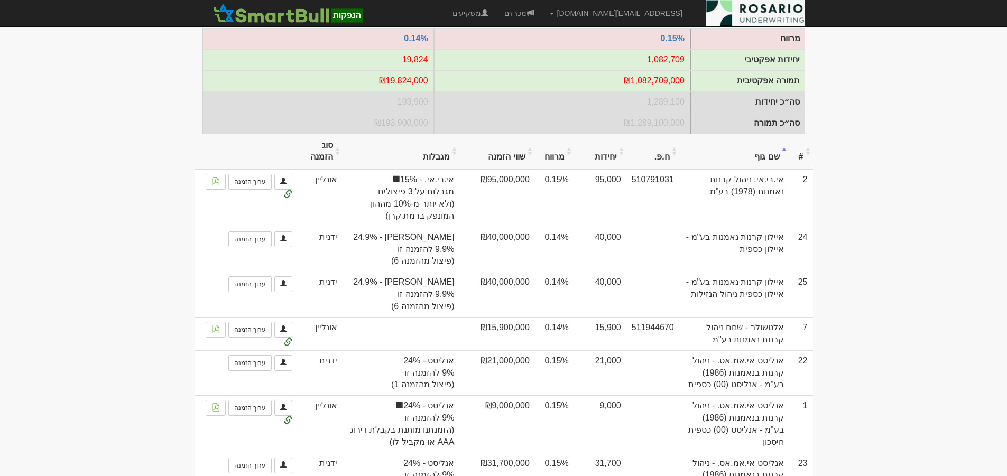
click at [805, 163] on th "#" at bounding box center [802, 151] width 24 height 35
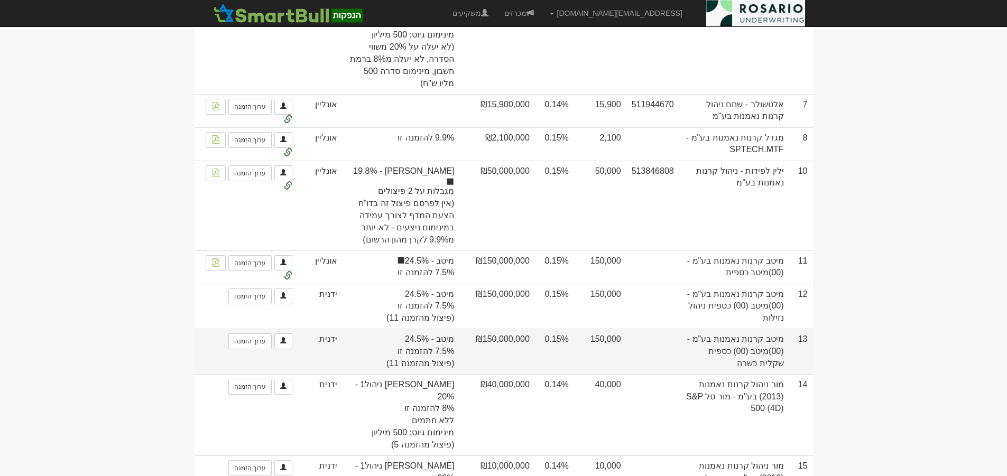
scroll to position [572, 0]
click at [253, 334] on link "ערוך הזמנה" at bounding box center [249, 342] width 43 height 16
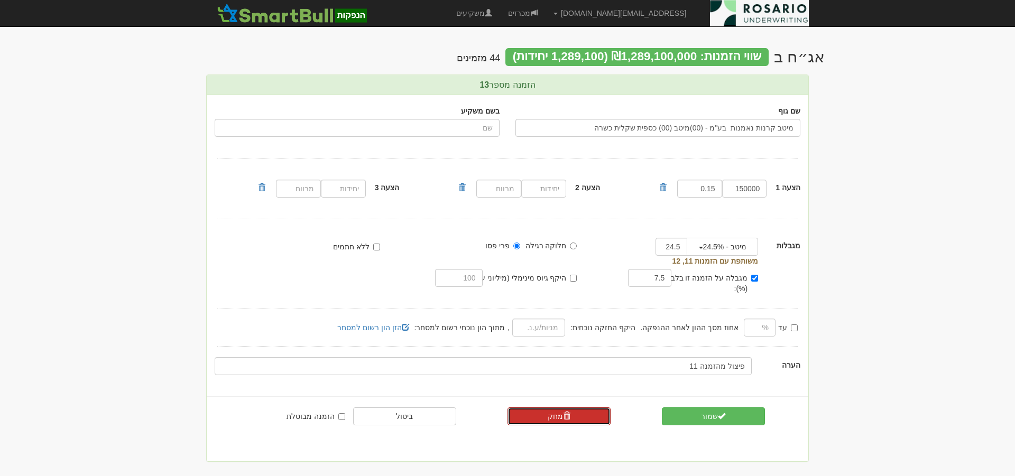
click at [589, 409] on link "מחק" at bounding box center [559, 417] width 103 height 18
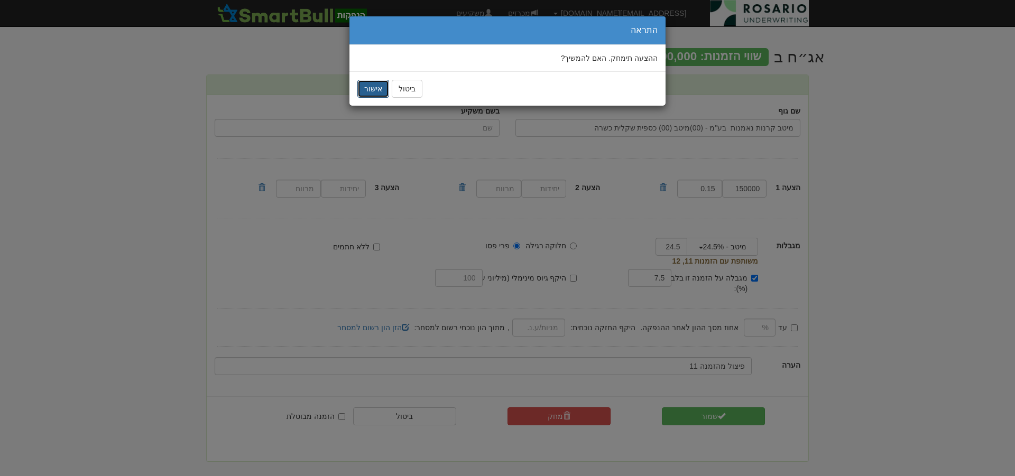
click at [369, 88] on button "אישור" at bounding box center [373, 89] width 32 height 18
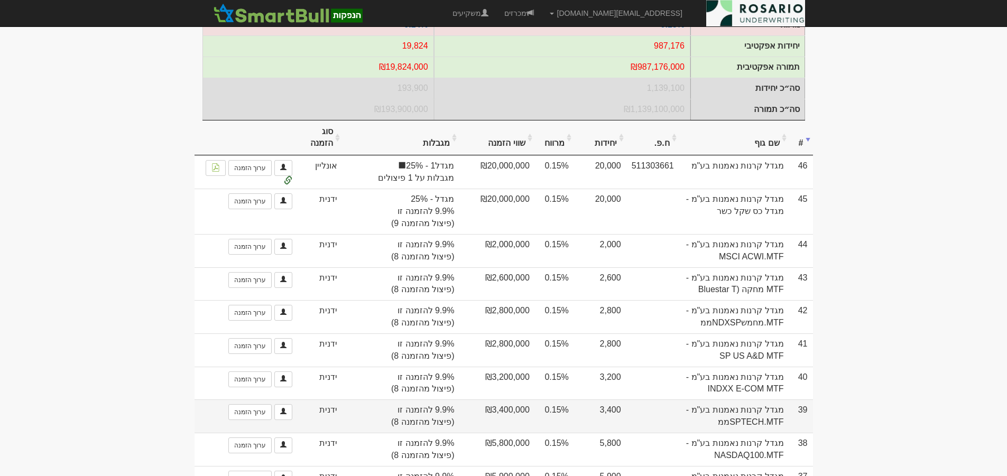
scroll to position [132, 0]
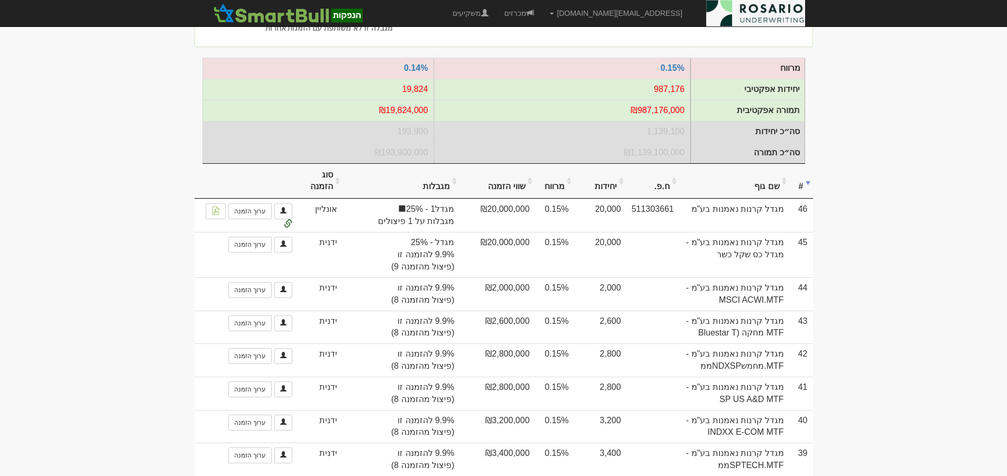
click at [807, 193] on th "#" at bounding box center [802, 181] width 24 height 35
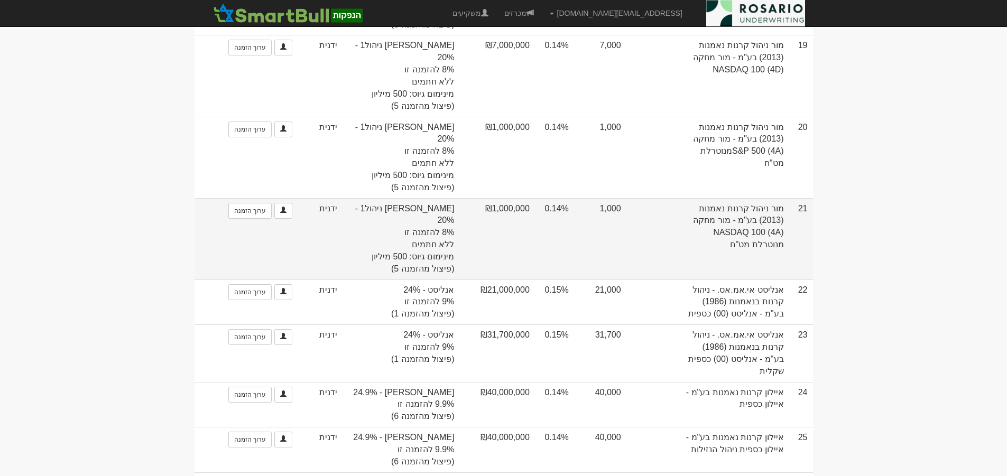
scroll to position [1296, 0]
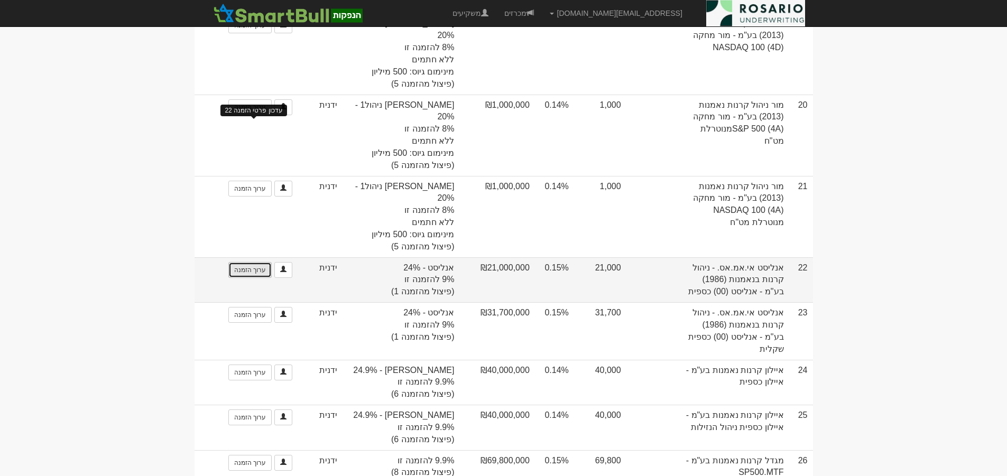
click at [263, 262] on link "ערוך הזמנה" at bounding box center [249, 270] width 43 height 16
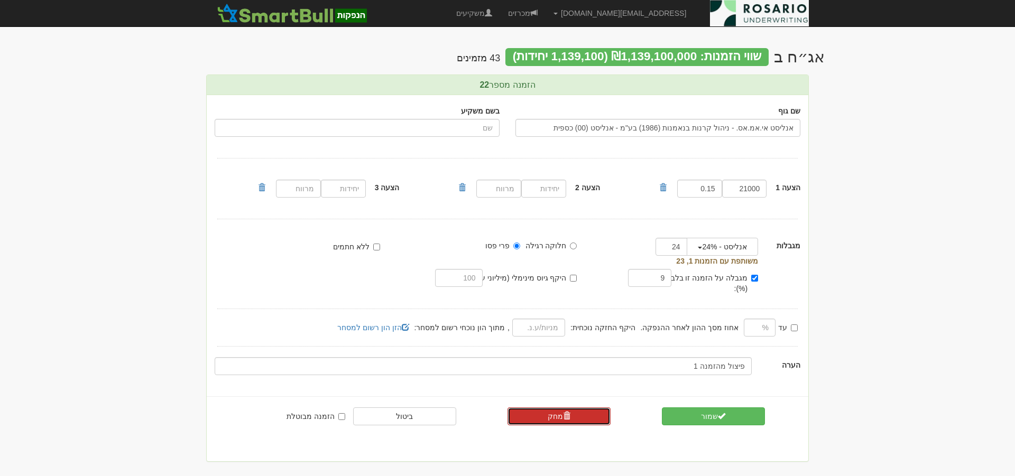
click at [592, 408] on link "מחק" at bounding box center [559, 417] width 103 height 18
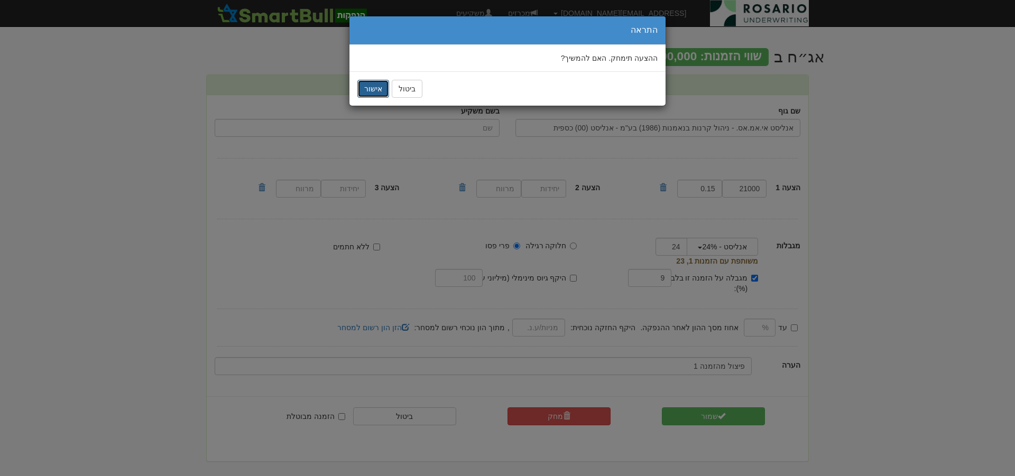
click at [371, 90] on button "אישור" at bounding box center [373, 89] width 32 height 18
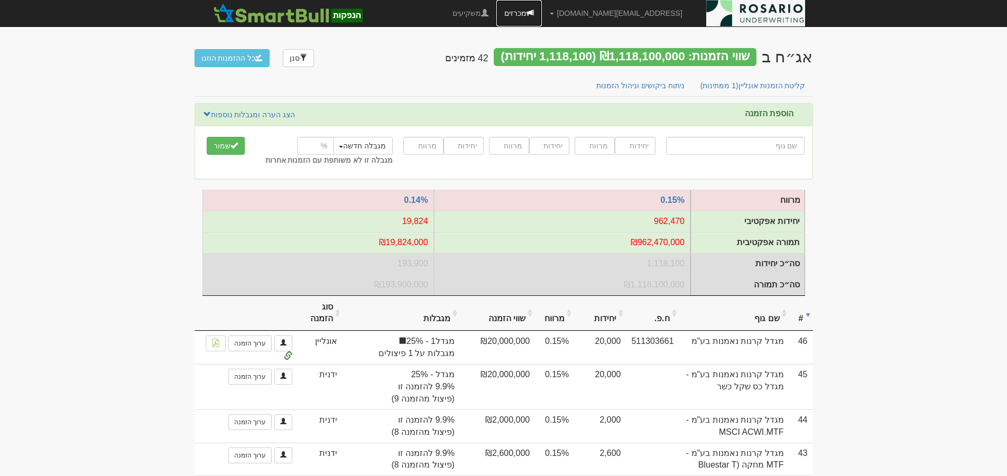
click at [542, 14] on link "מכרזים" at bounding box center [519, 13] width 45 height 26
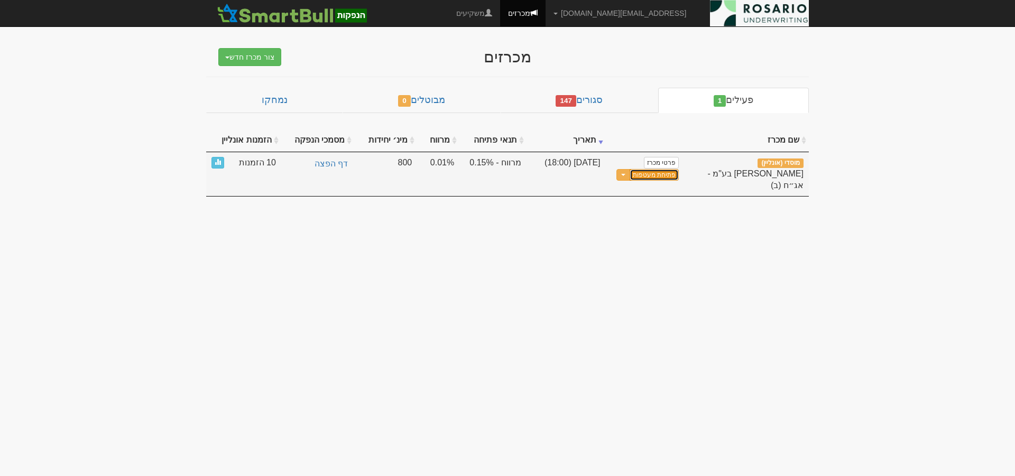
click at [662, 172] on link "פתיחת מעטפות" at bounding box center [654, 175] width 49 height 12
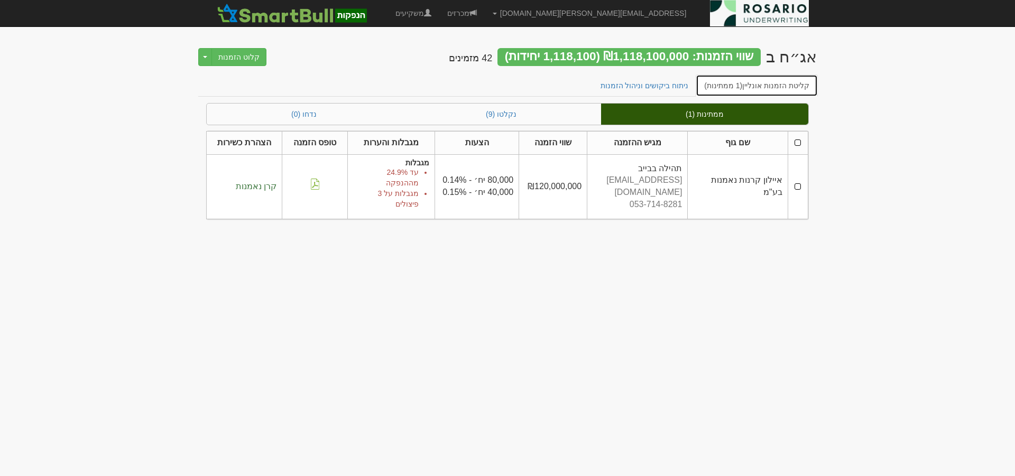
click at [795, 88] on link "קליטת הזמנות אונליין (1 ממתינות)" at bounding box center [757, 86] width 122 height 22
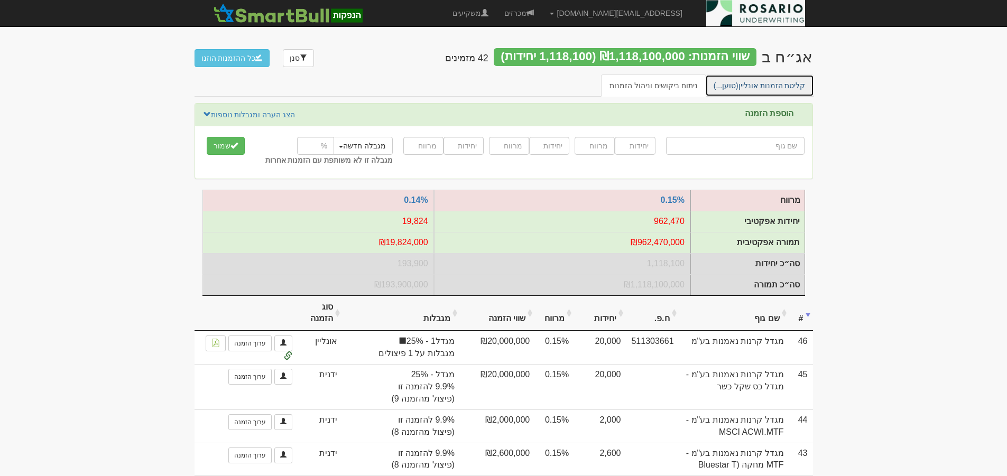
click at [763, 87] on link "קליטת הזמנות אונליין (טוען...)" at bounding box center [759, 86] width 109 height 22
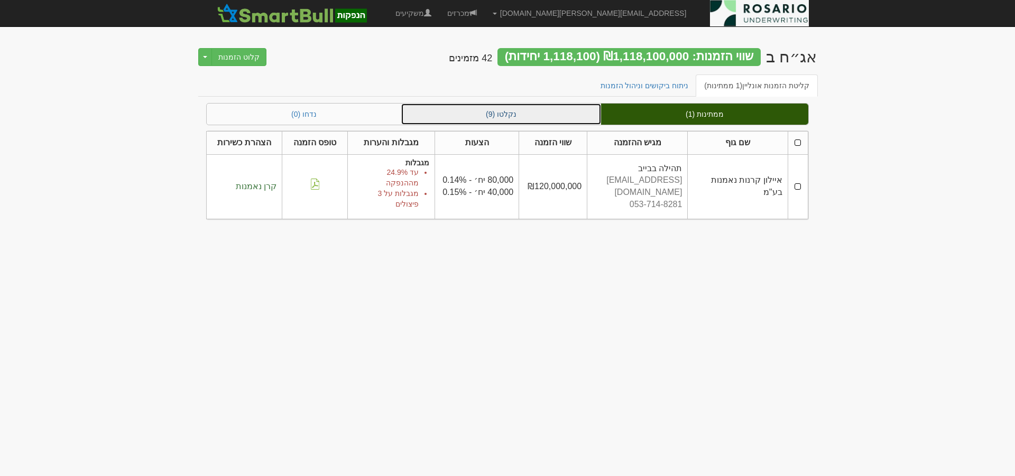
click at [528, 114] on link "נקלטו (9)" at bounding box center [501, 114] width 200 height 21
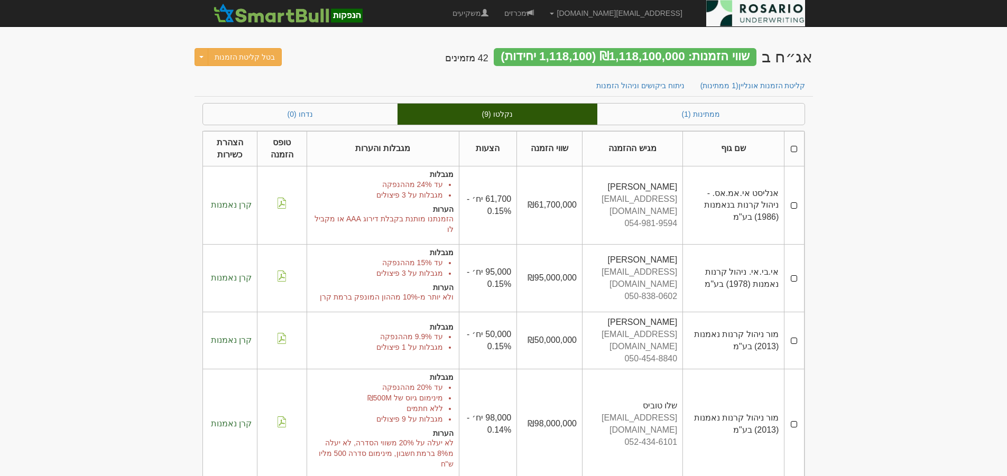
click at [795, 200] on td at bounding box center [795, 206] width 20 height 78
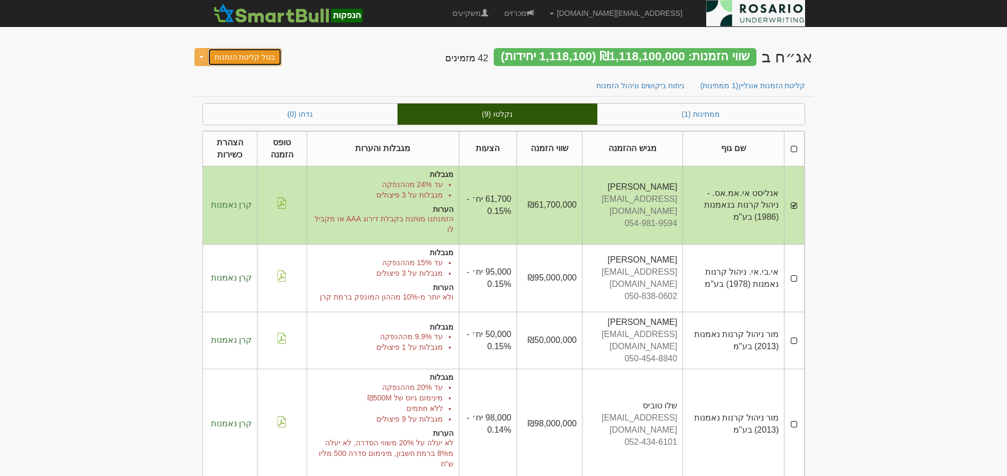
click at [251, 58] on button "בטל קליטת הזמנות" at bounding box center [245, 57] width 75 height 18
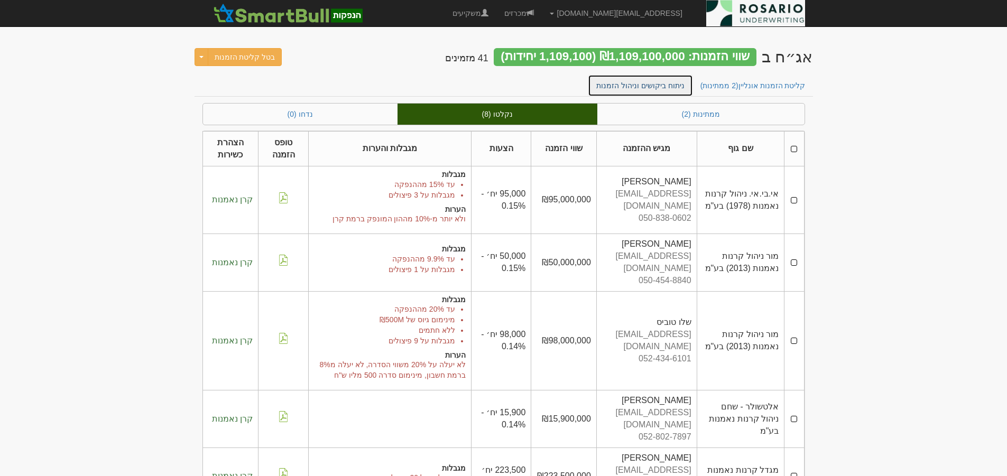
click at [681, 87] on link "ניתוח ביקושים וניהול הזמנות" at bounding box center [640, 86] width 105 height 22
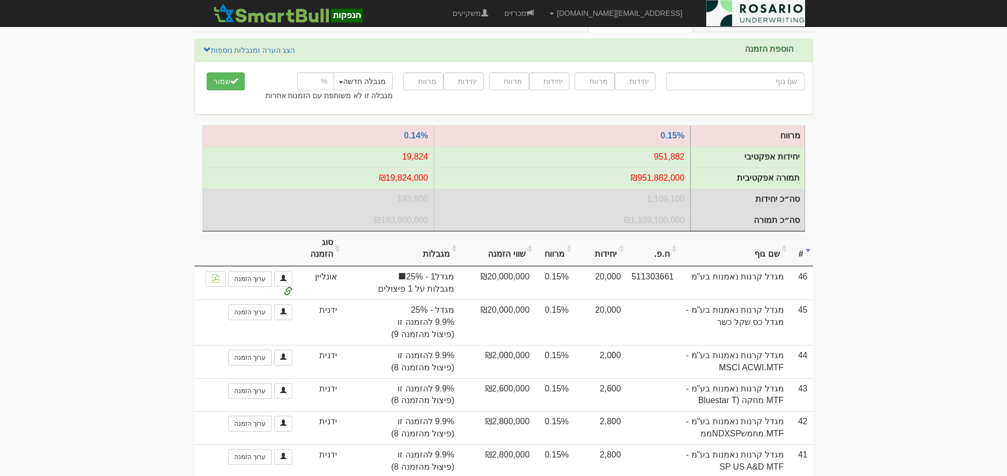
scroll to position [66, 0]
click at [804, 260] on th "#" at bounding box center [802, 247] width 24 height 35
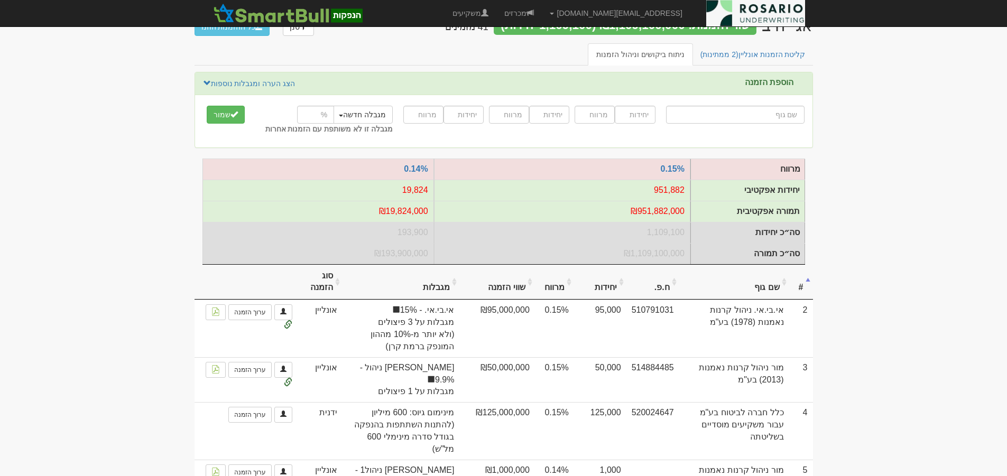
scroll to position [0, 0]
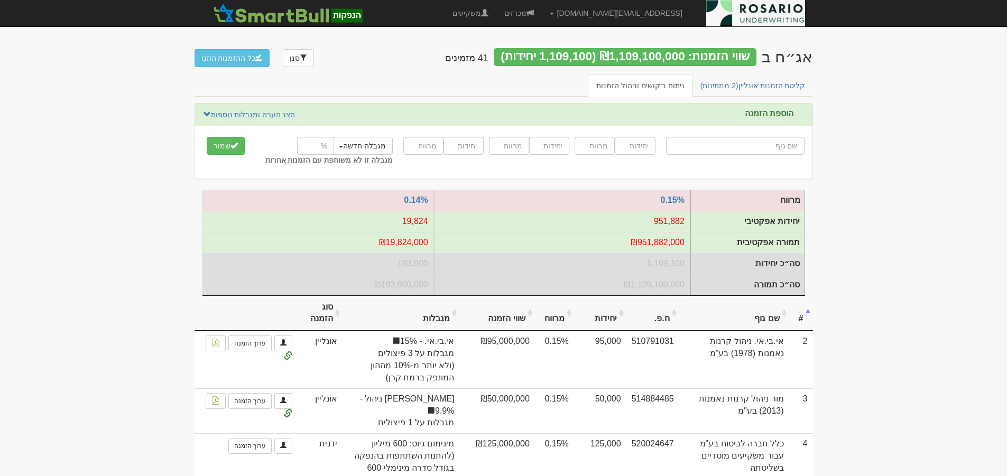
drag, startPoint x: 903, startPoint y: 256, endPoint x: 1015, endPoint y: 223, distance: 116.6
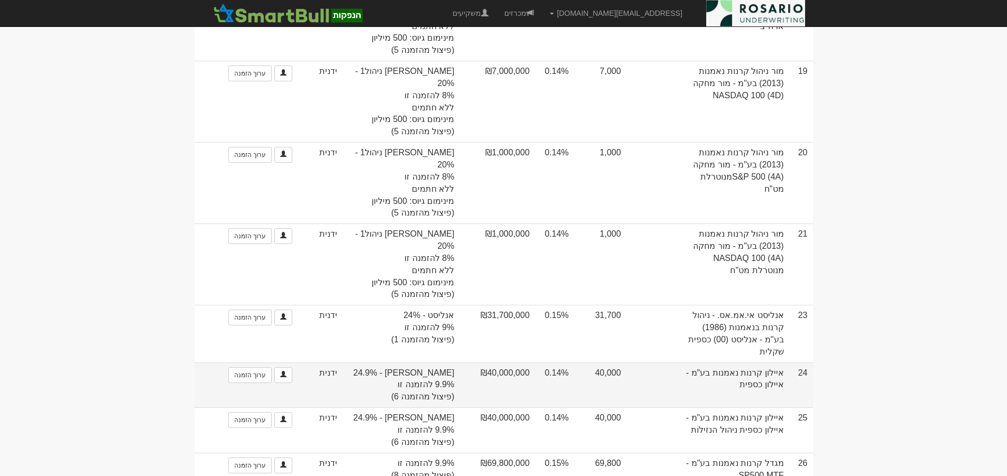
scroll to position [1193, 0]
click at [245, 365] on link "ערוך הזמנה" at bounding box center [249, 373] width 43 height 16
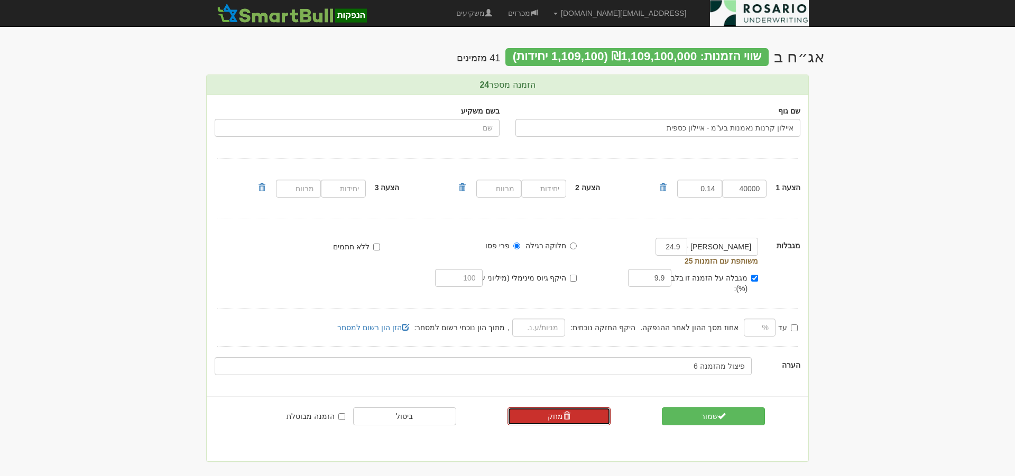
click at [564, 412] on span at bounding box center [566, 415] width 7 height 7
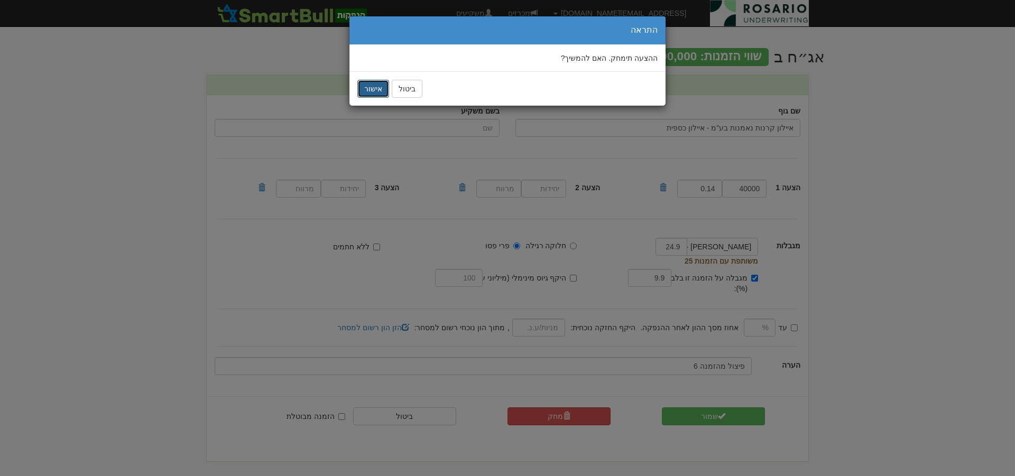
click at [377, 86] on button "אישור" at bounding box center [373, 89] width 32 height 18
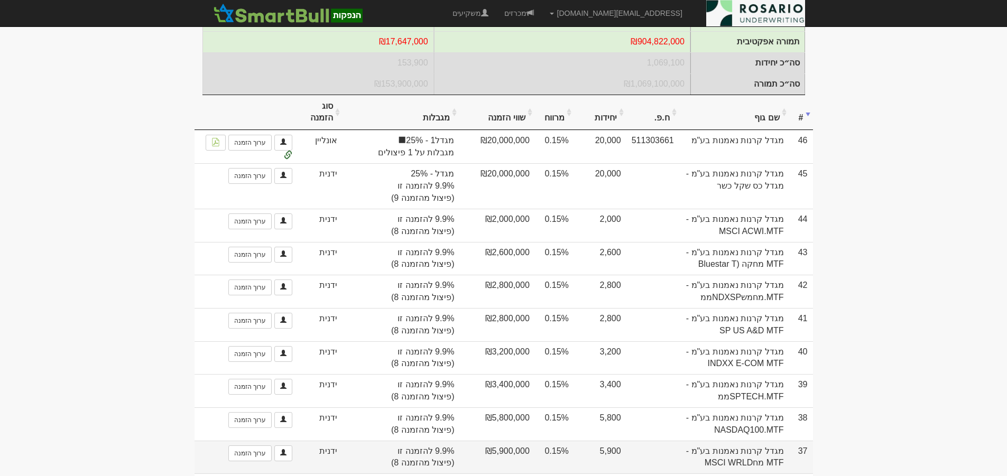
scroll to position [278, 0]
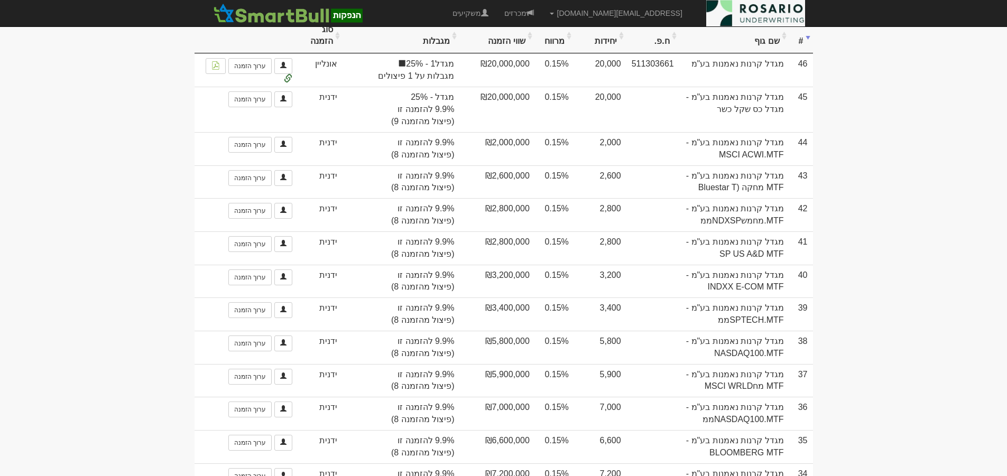
click at [802, 50] on th "#" at bounding box center [802, 36] width 24 height 35
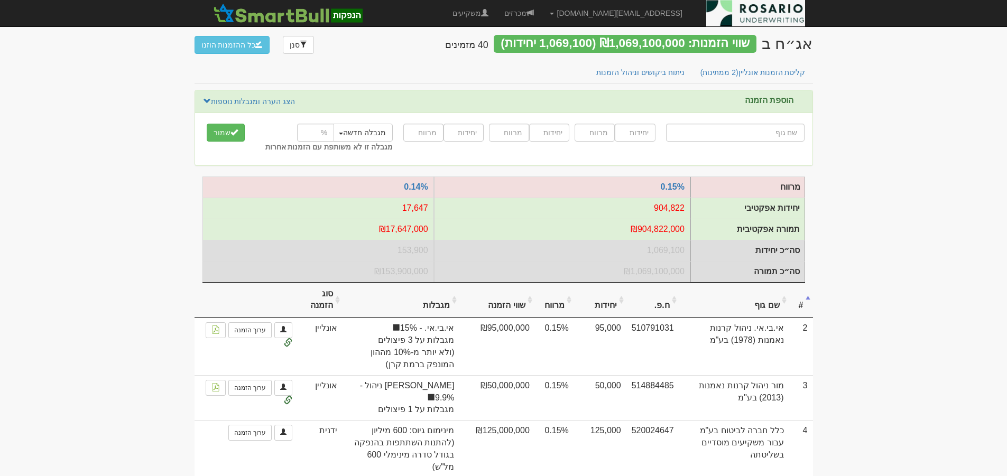
scroll to position [1180, 0]
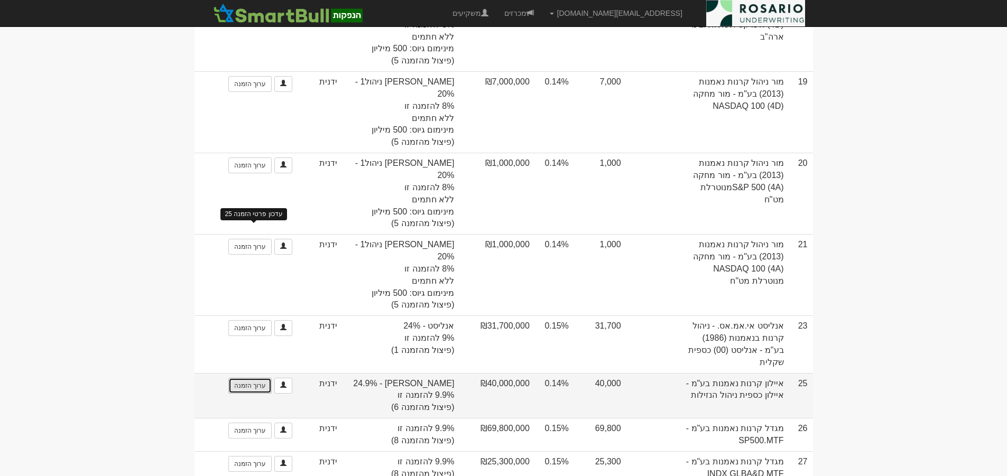
click at [259, 378] on link "ערוך הזמנה" at bounding box center [249, 386] width 43 height 16
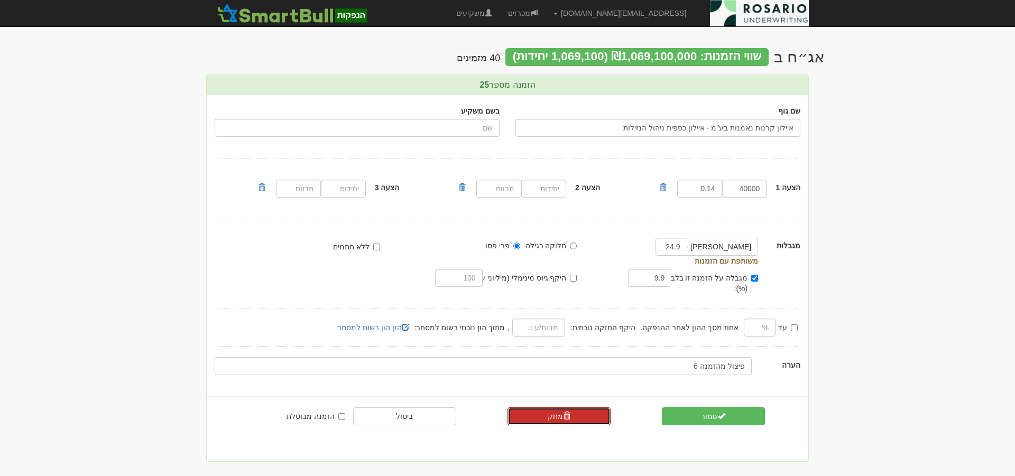
click at [571, 408] on link "מחק" at bounding box center [559, 417] width 103 height 18
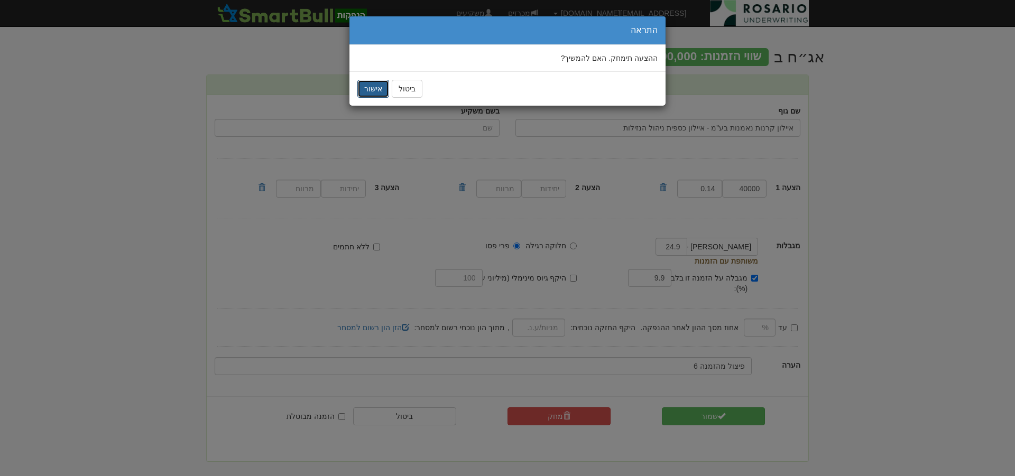
click at [377, 90] on button "אישור" at bounding box center [373, 89] width 32 height 18
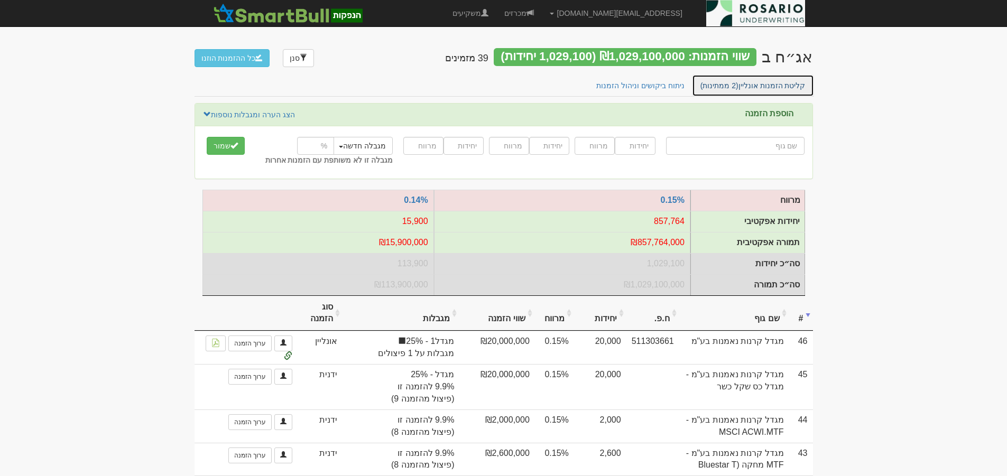
drag, startPoint x: 787, startPoint y: 83, endPoint x: 796, endPoint y: 89, distance: 11.0
click at [787, 84] on link "קליטת הזמנות אונליין (2 ממתינות)" at bounding box center [753, 86] width 122 height 22
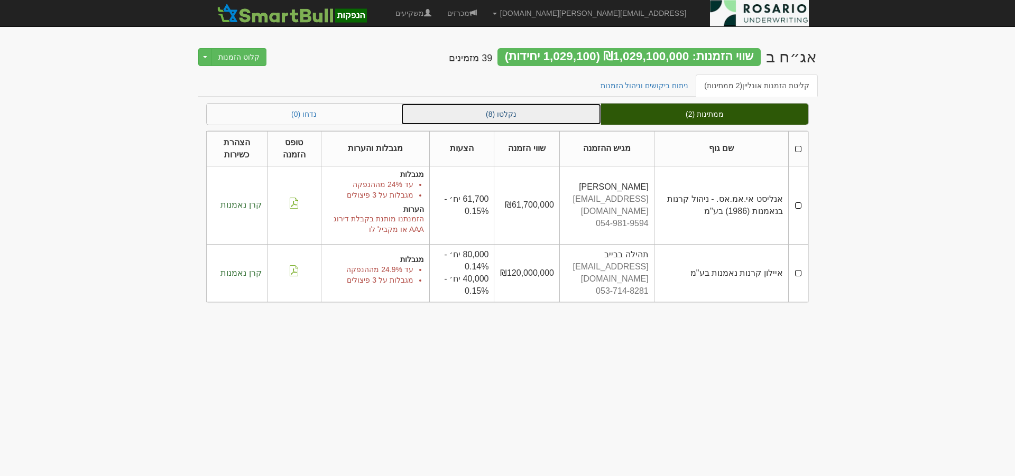
click at [537, 112] on link "נקלטו (8)" at bounding box center [501, 114] width 200 height 21
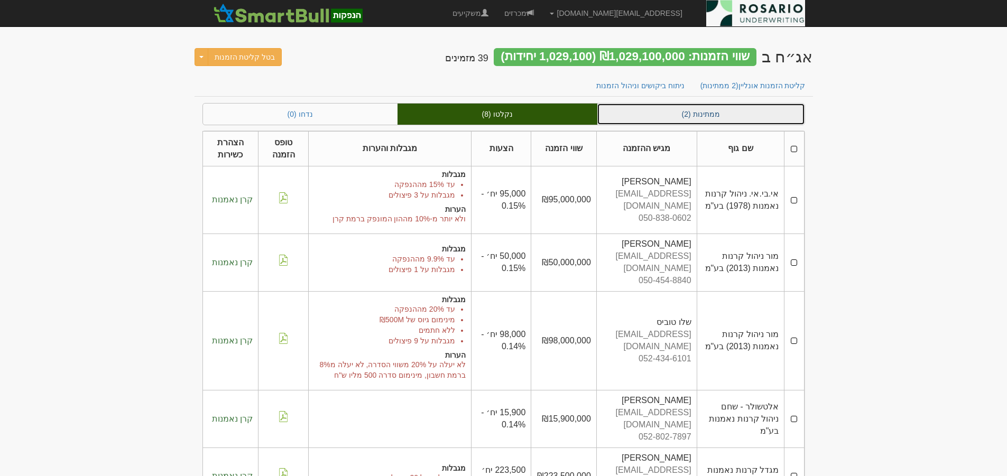
click at [705, 116] on link "ממתינות (2)" at bounding box center [701, 114] width 207 height 21
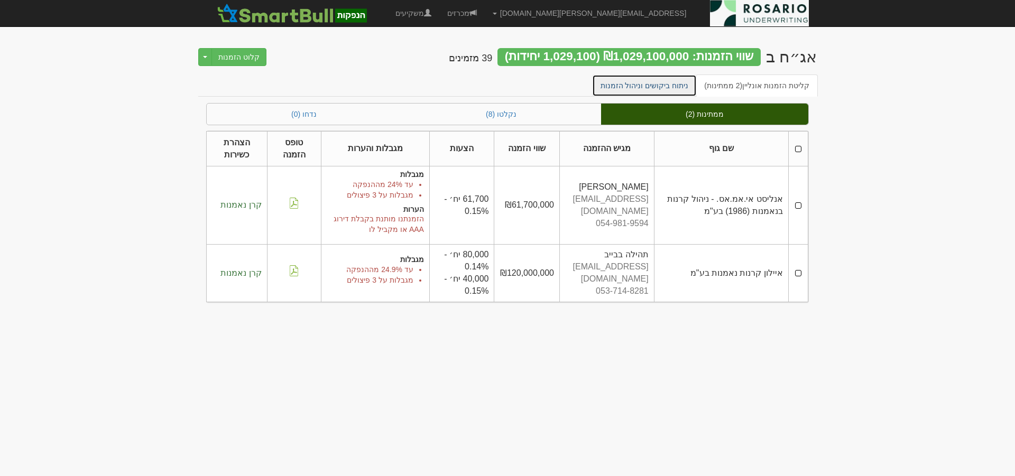
click at [648, 79] on link "ניתוח ביקושים וניהול הזמנות" at bounding box center [644, 86] width 105 height 22
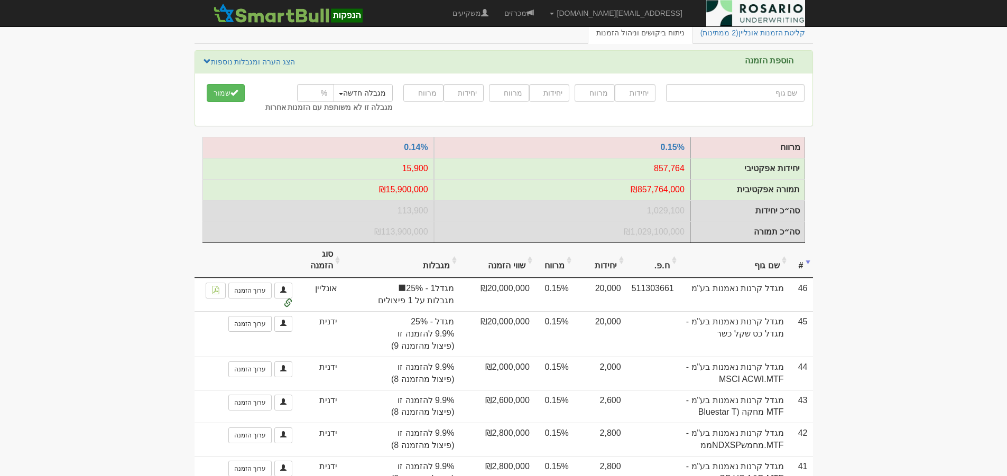
scroll to position [66, 0]
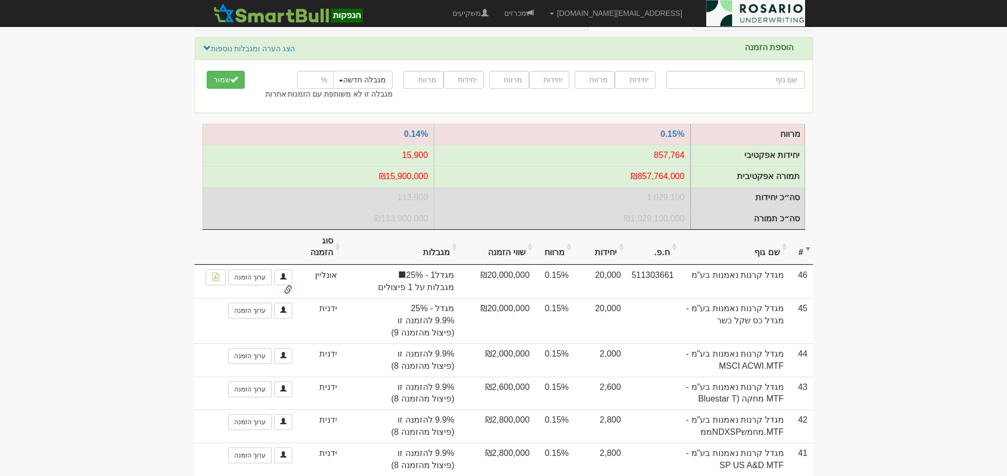
click at [806, 260] on th "#" at bounding box center [802, 247] width 24 height 35
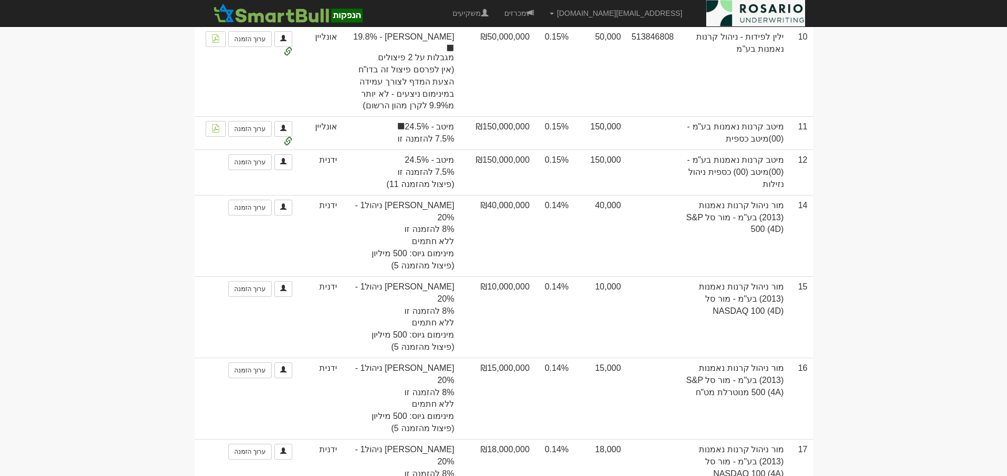
scroll to position [650, 0]
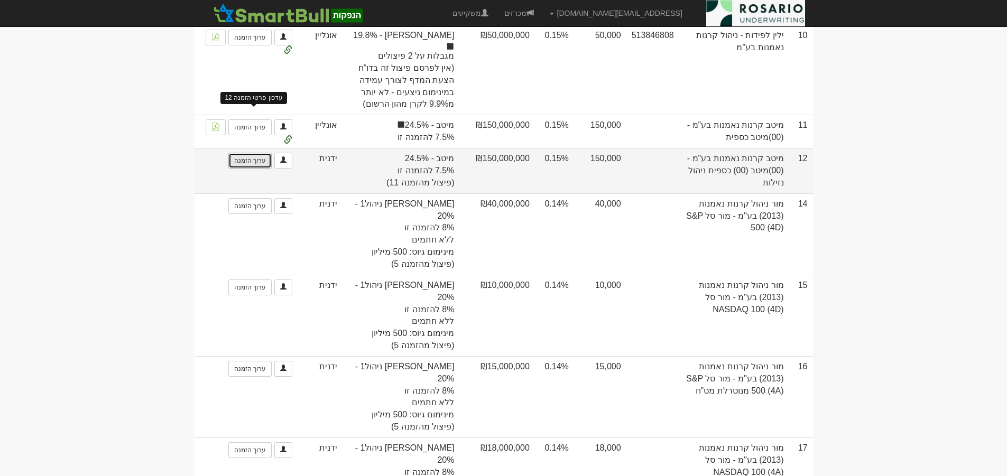
click at [261, 153] on link "ערוך הזמנה" at bounding box center [249, 161] width 43 height 16
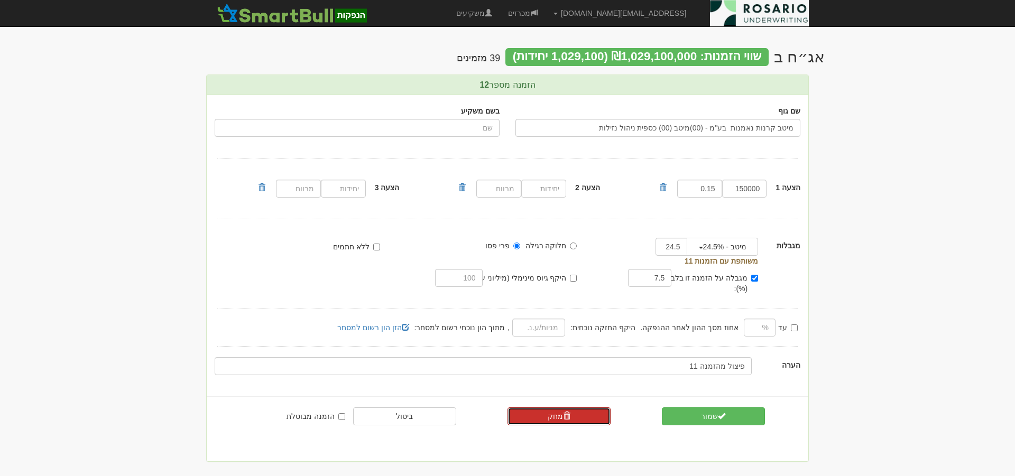
click at [564, 412] on span at bounding box center [566, 415] width 7 height 7
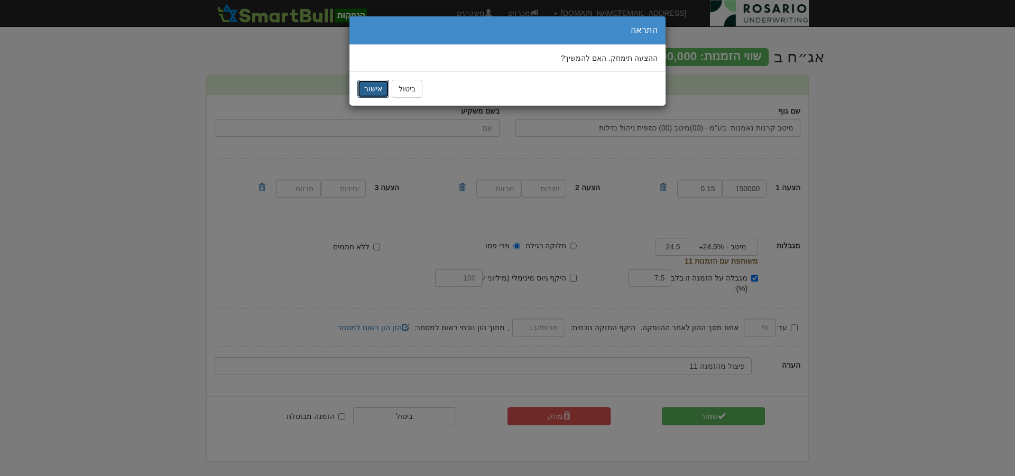
click at [370, 89] on button "אישור" at bounding box center [373, 89] width 32 height 18
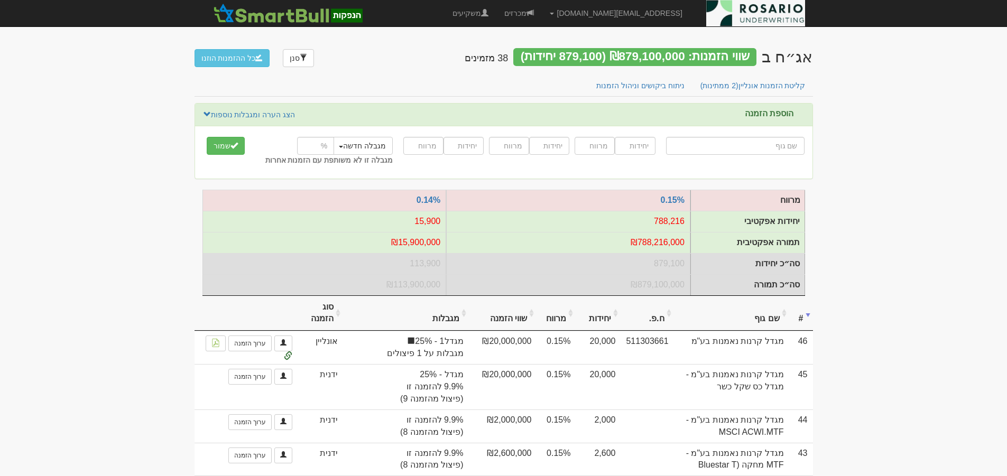
click at [808, 326] on th "#" at bounding box center [802, 313] width 24 height 35
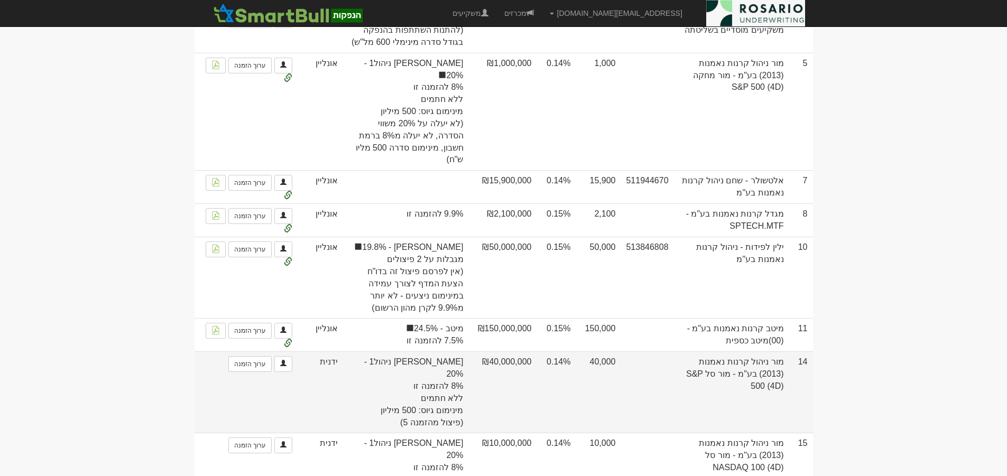
scroll to position [436, 0]
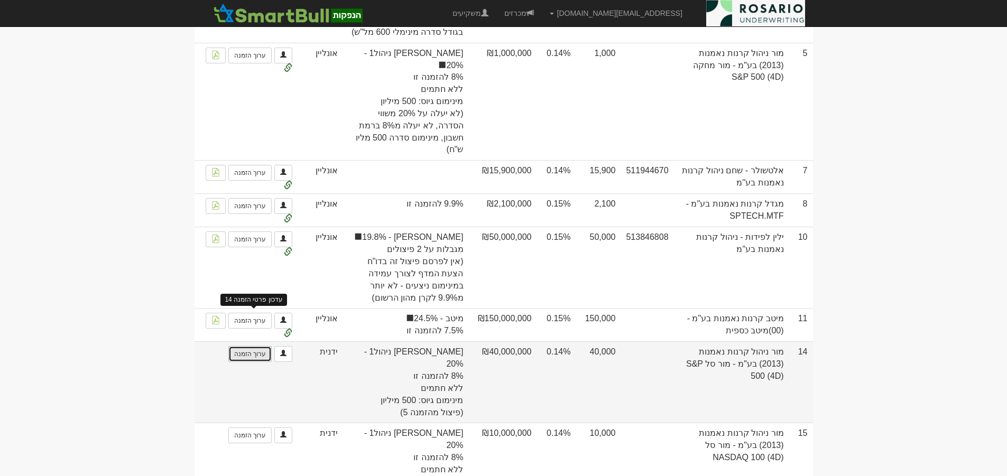
click at [247, 346] on link "ערוך הזמנה" at bounding box center [249, 354] width 43 height 16
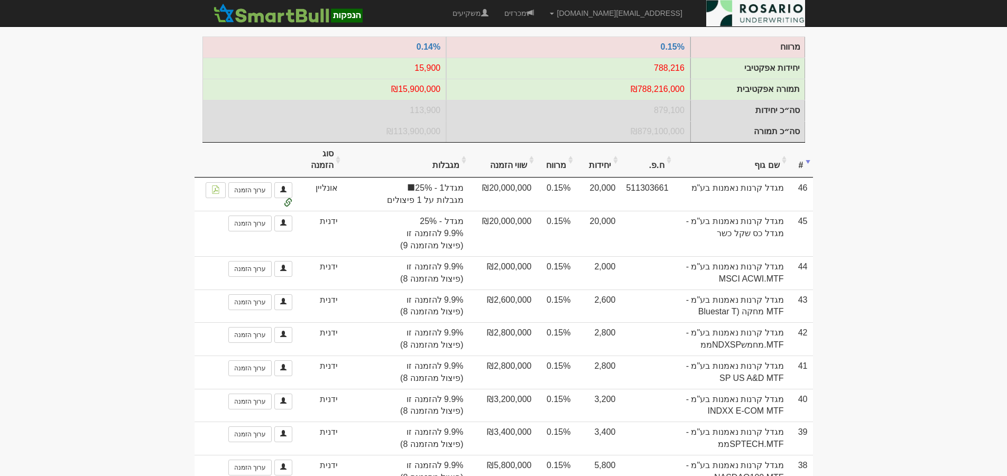
scroll to position [132, 0]
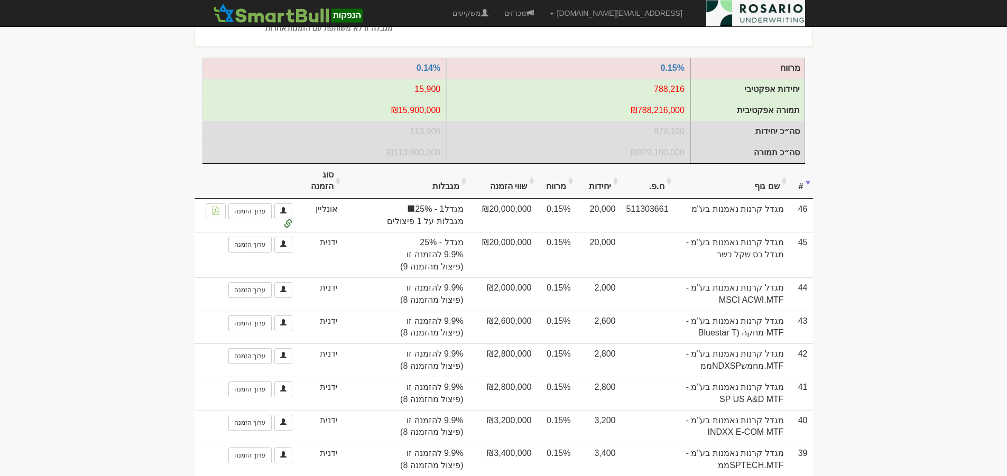
click at [805, 191] on th "#" at bounding box center [802, 181] width 24 height 35
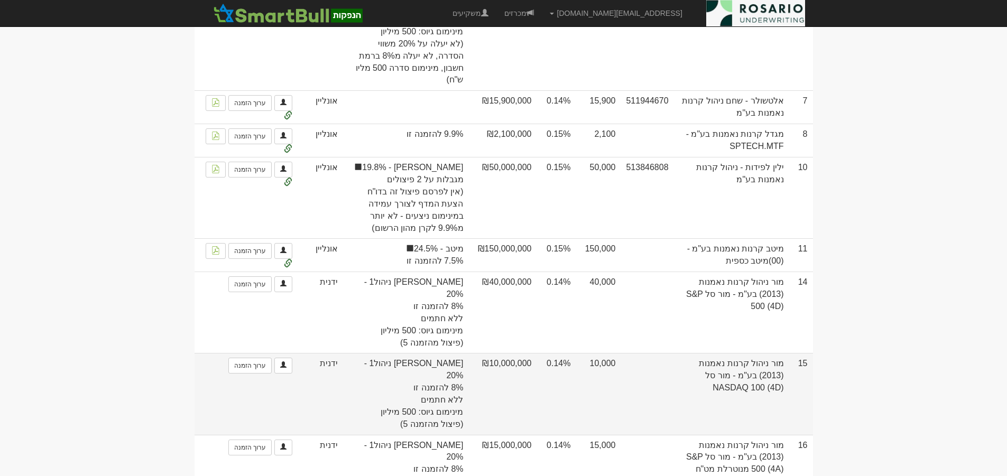
scroll to position [529, 0]
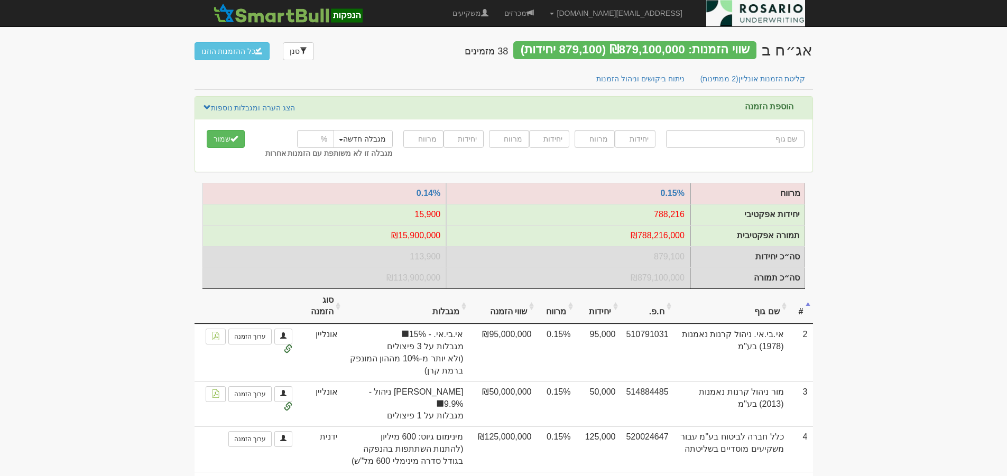
scroll to position [0, 0]
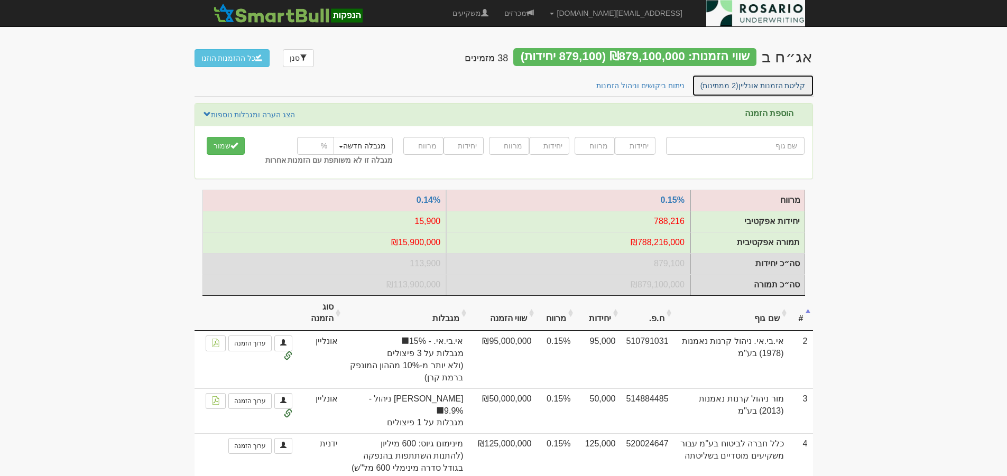
click at [763, 87] on link "קליטת הזמנות אונליין (2 ממתינות)" at bounding box center [753, 86] width 122 height 22
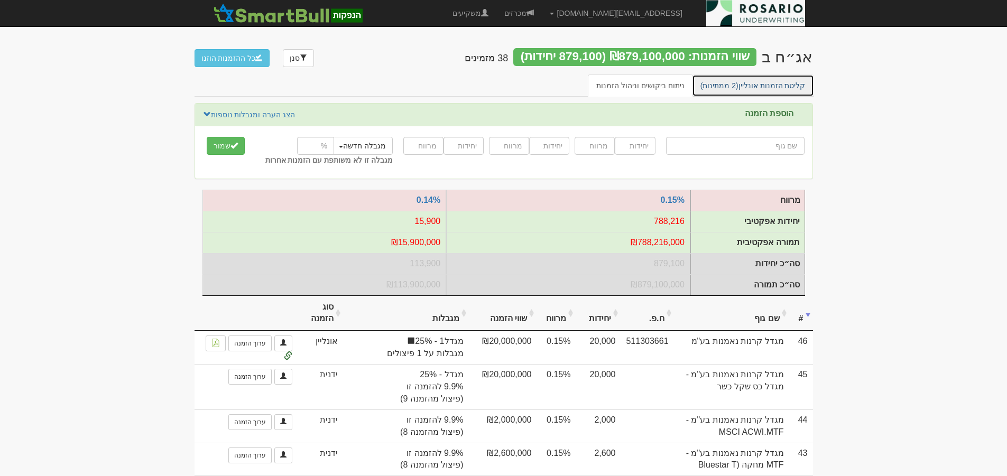
click at [765, 85] on link "קליטת הזמנות אונליין (2 ממתינות)" at bounding box center [753, 86] width 122 height 22
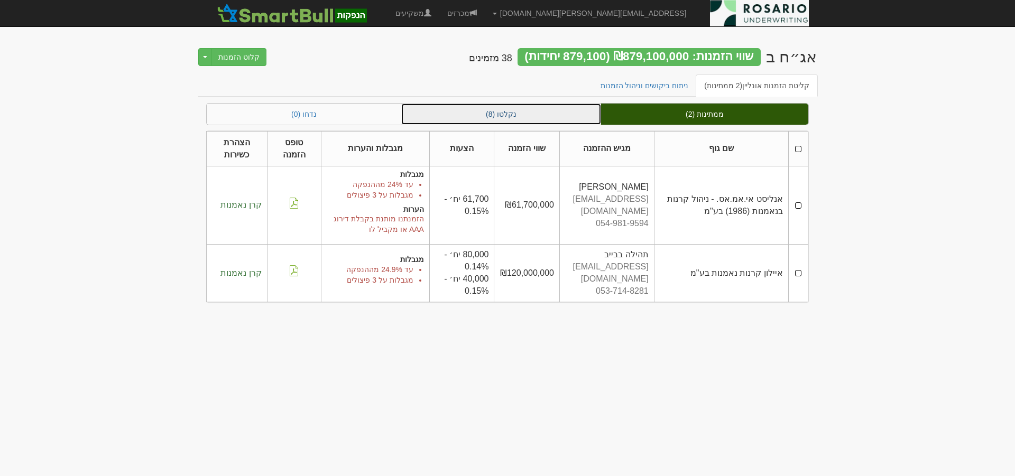
click at [548, 118] on link "נקלטו (8)" at bounding box center [501, 114] width 200 height 21
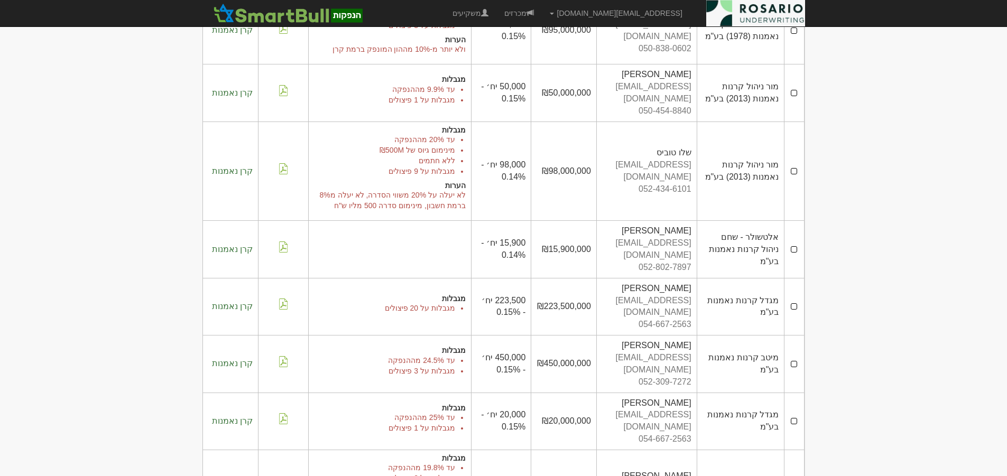
scroll to position [172, 0]
click at [793, 333] on td at bounding box center [795, 361] width 20 height 57
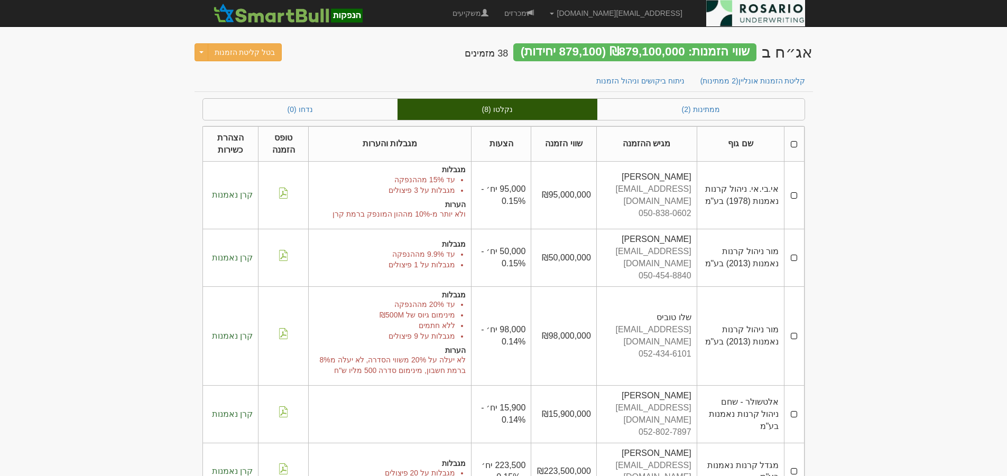
scroll to position [0, 0]
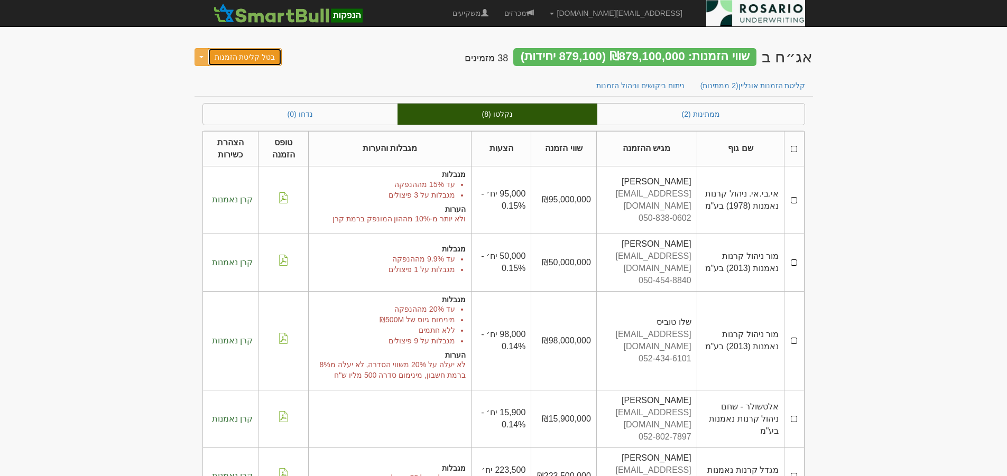
click at [250, 56] on button "בטל קליטת הזמנות" at bounding box center [245, 57] width 75 height 18
click at [776, 85] on link "קליטת הזמנות אונליין (3 ממתינות)" at bounding box center [753, 86] width 122 height 22
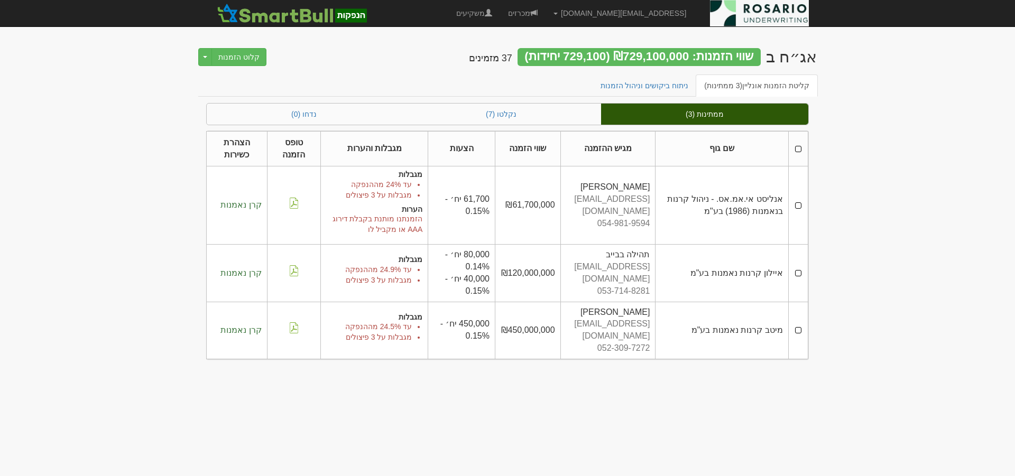
click at [799, 149] on th at bounding box center [798, 148] width 20 height 35
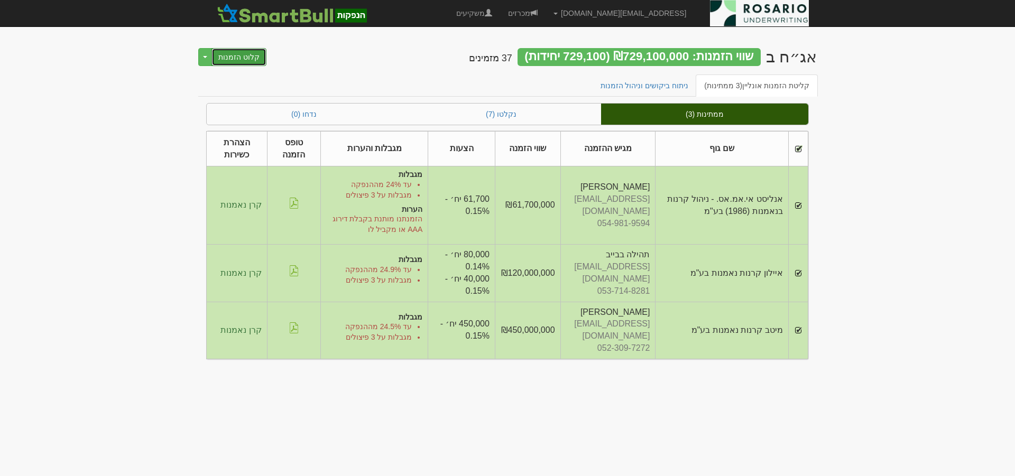
click at [233, 57] on button "קלוט הזמנות" at bounding box center [239, 57] width 55 height 18
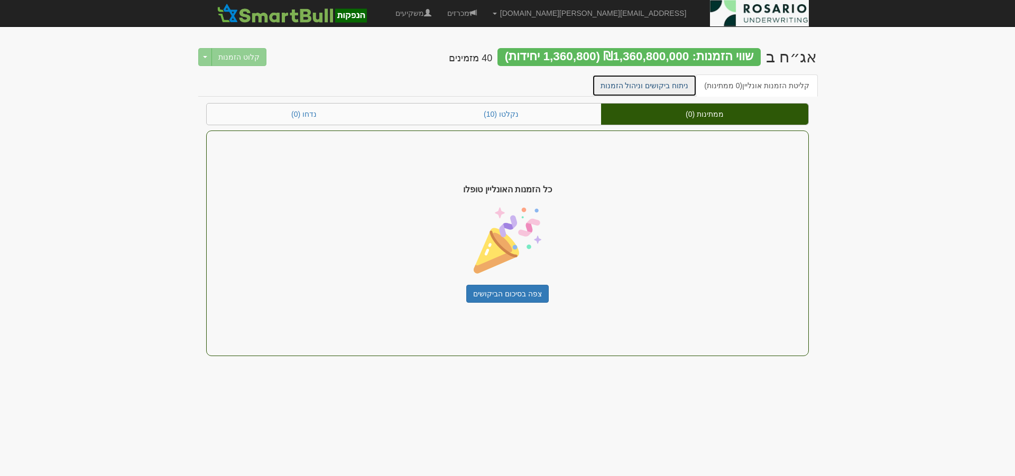
click at [676, 87] on link "ניתוח ביקושים וניהול הזמנות" at bounding box center [644, 86] width 105 height 22
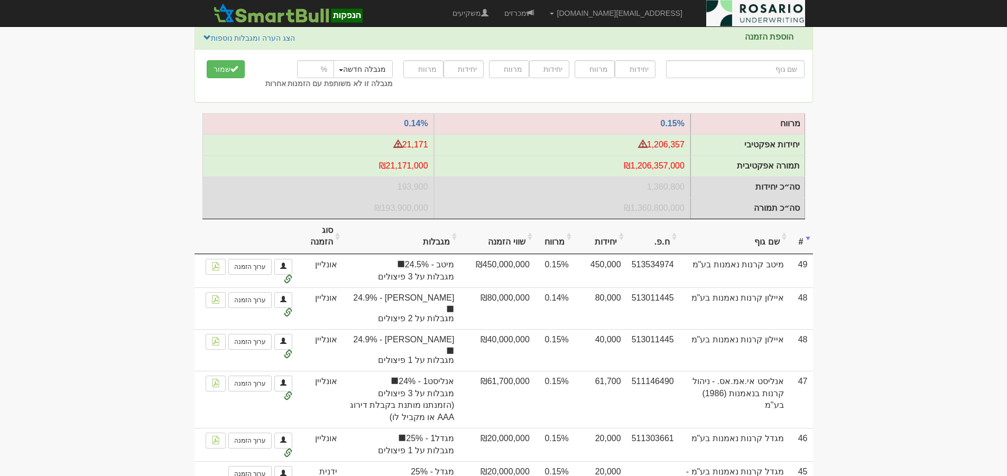
scroll to position [93, 0]
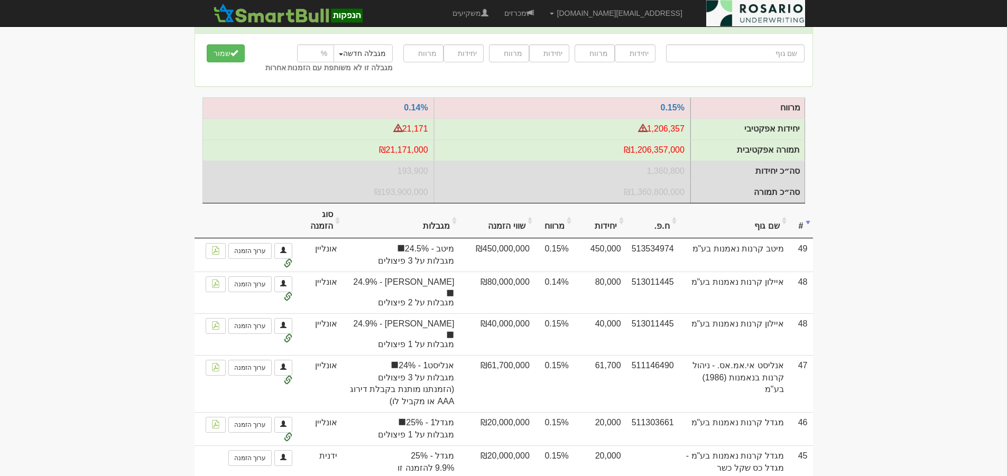
click at [803, 236] on th "#" at bounding box center [802, 221] width 24 height 35
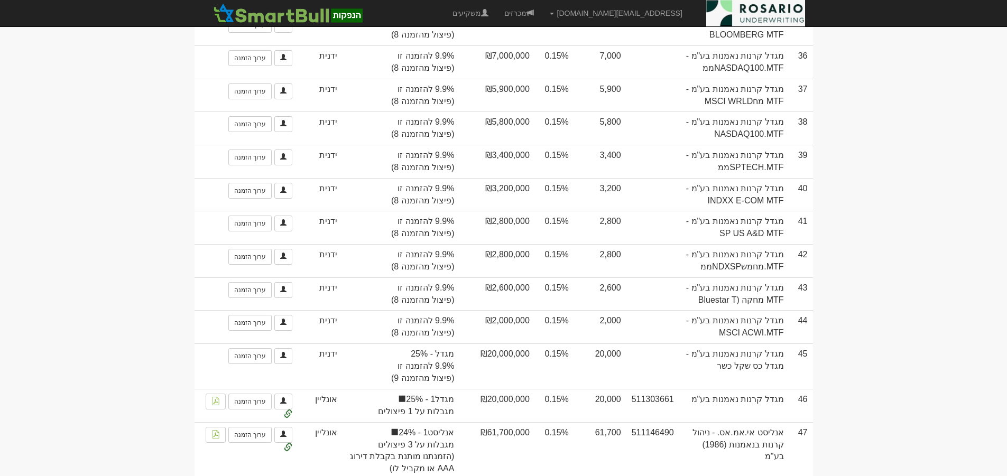
scroll to position [0, 0]
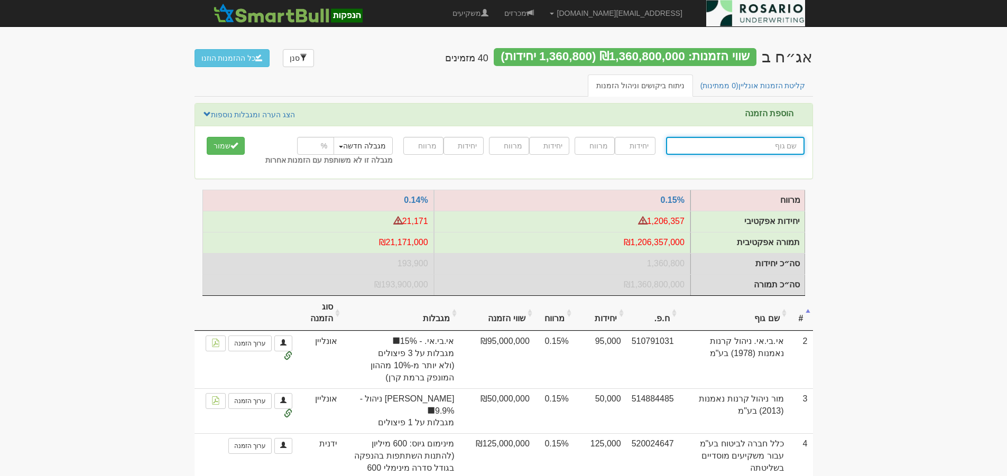
click at [797, 150] on input "text" at bounding box center [735, 146] width 139 height 18
type input "א"
type input "אניגמה שוקי הון בע"מ"
type input "אנ"
type input "אנלייט אנרגיה מתחדשת בע"מ"
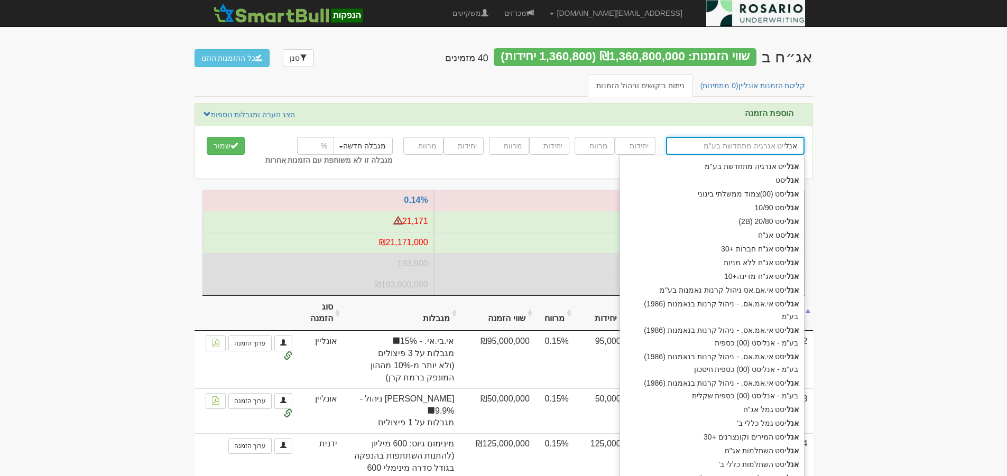
type input "אנלי"
type input "אנליסט"
type input "אנליס"
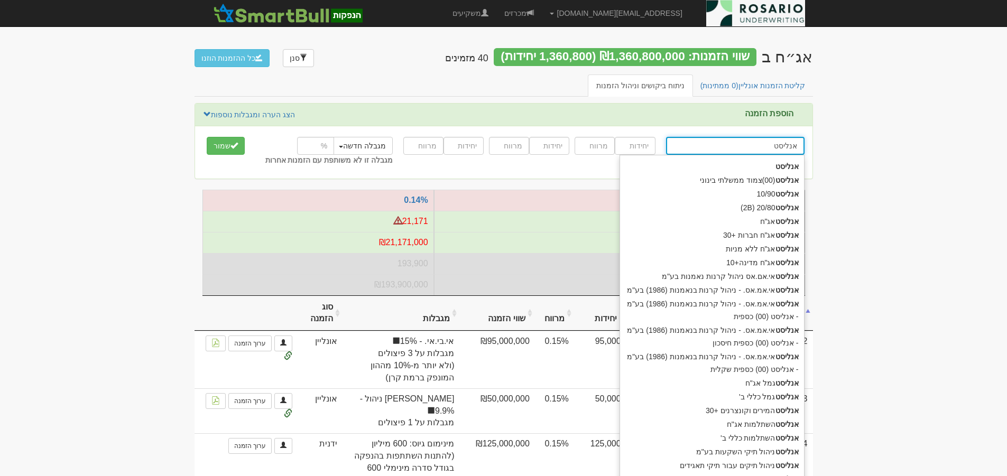
type input "אנליסט"
click at [207, 137] on button "שמור" at bounding box center [226, 146] width 38 height 18
drag, startPoint x: 768, startPoint y: 147, endPoint x: 867, endPoint y: 145, distance: 99.4
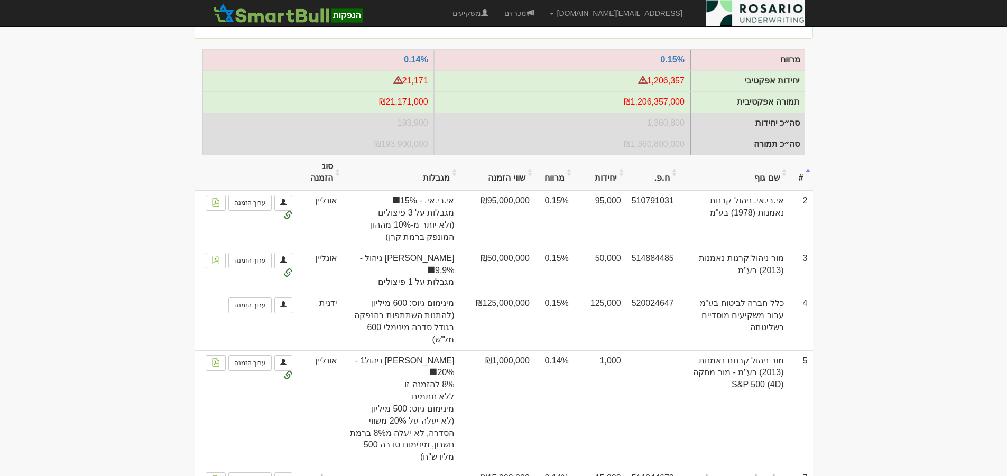
scroll to position [159, 0]
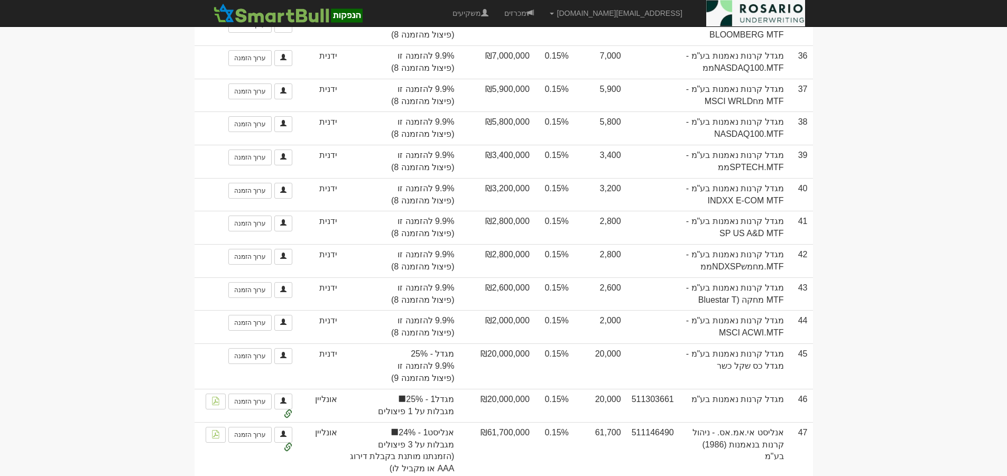
scroll to position [1056, 0]
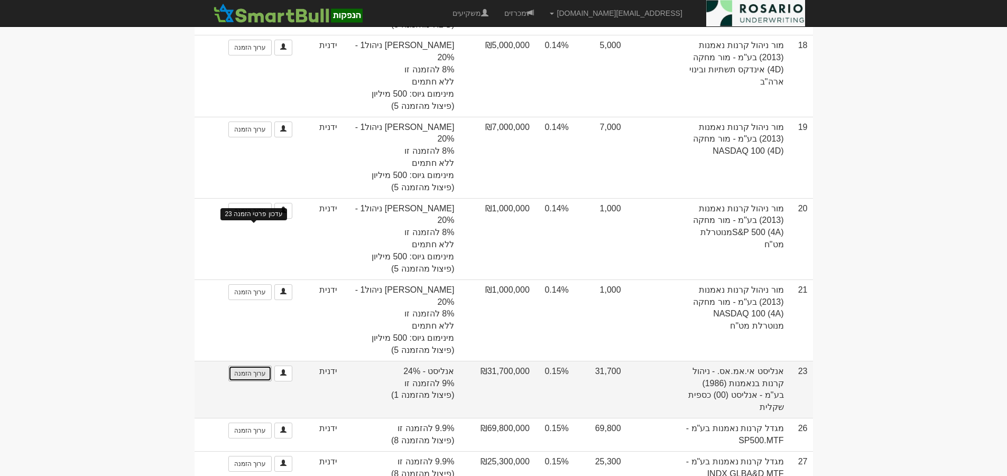
click at [259, 366] on link "ערוך הזמנה" at bounding box center [249, 374] width 43 height 16
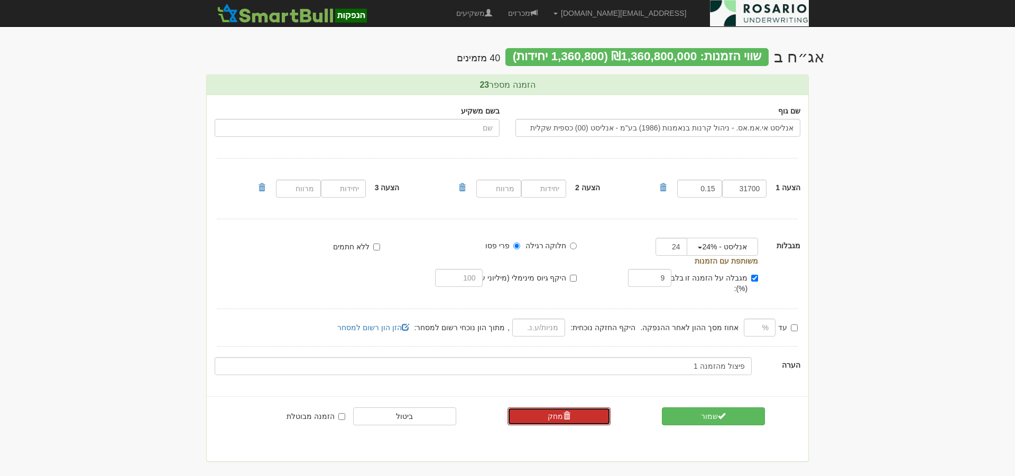
click at [580, 408] on link "מחק" at bounding box center [559, 417] width 103 height 18
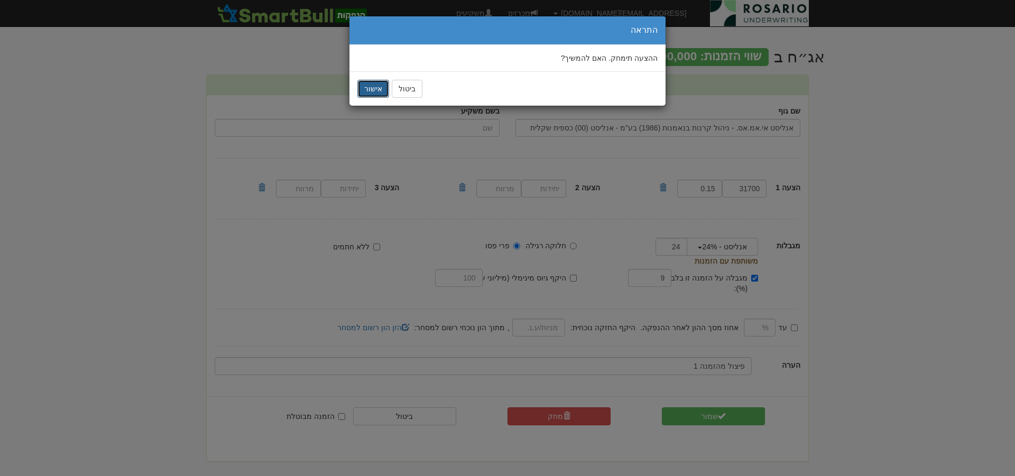
click at [370, 90] on button "אישור" at bounding box center [373, 89] width 32 height 18
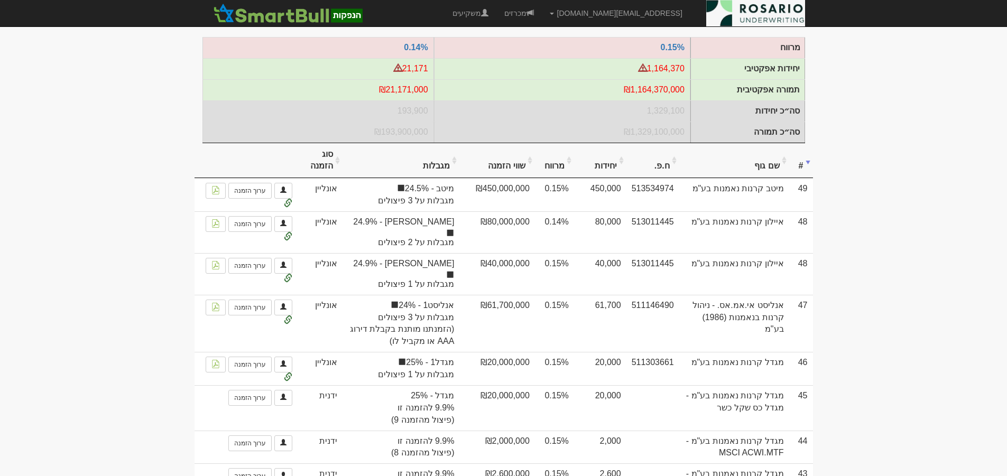
scroll to position [159, 0]
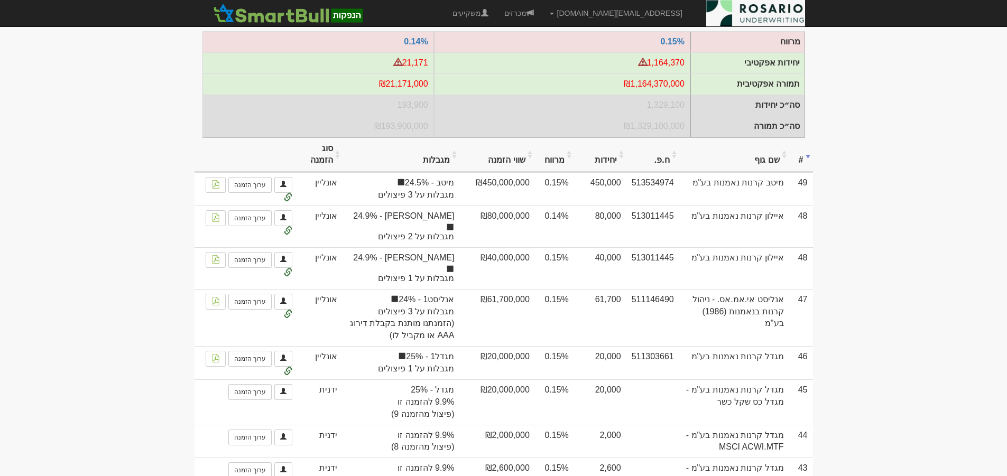
click at [805, 161] on th "#" at bounding box center [802, 154] width 24 height 35
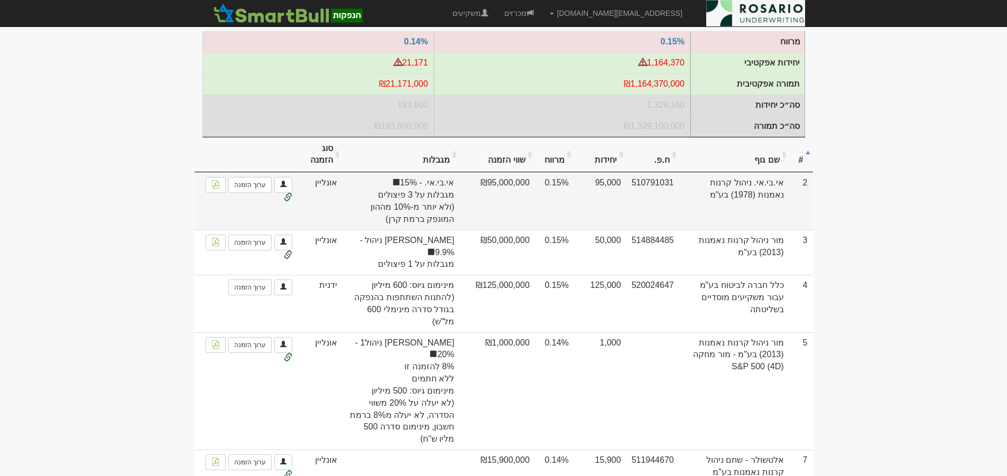
click at [788, 224] on td "אי.בי.אי. ניהול קרנות נאמנות (1978) בע"מ" at bounding box center [735, 200] width 110 height 57
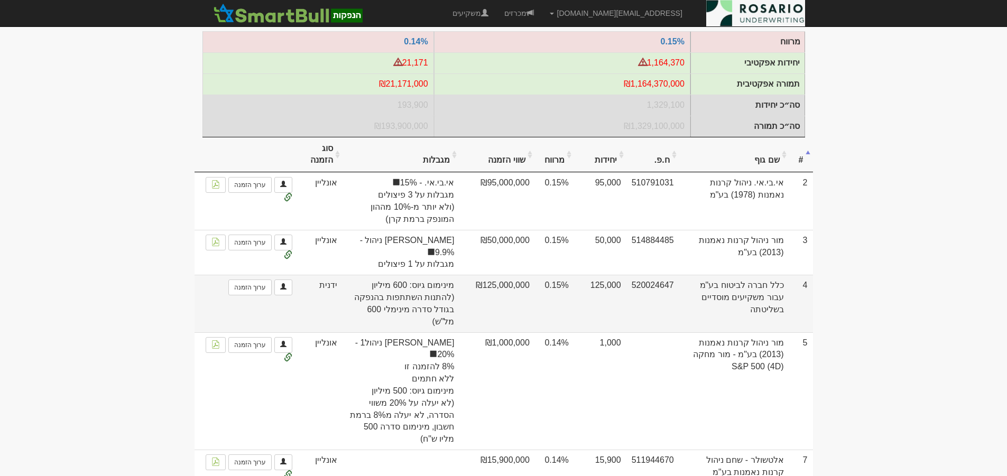
click at [759, 288] on td "כלל חברה לביטוח בע"מ עבור משקיעים מוסדיים בשליטתה" at bounding box center [735, 303] width 110 height 57
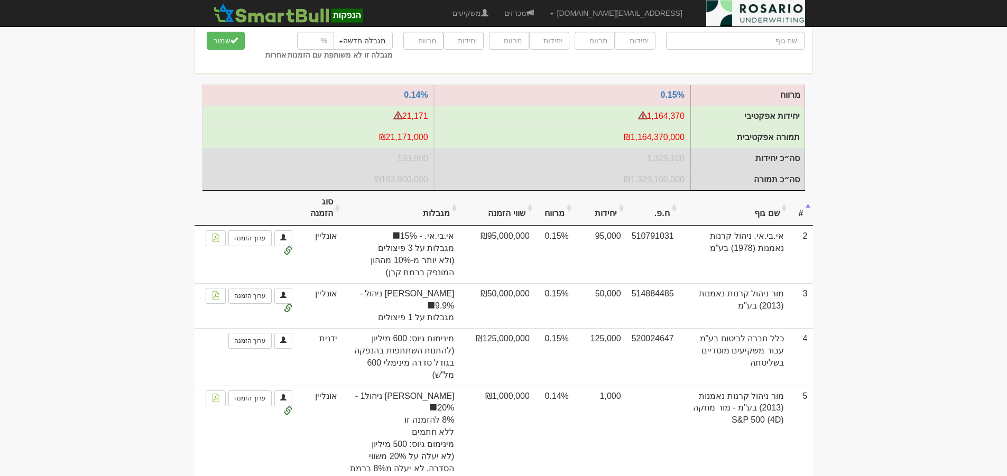
scroll to position [0, 0]
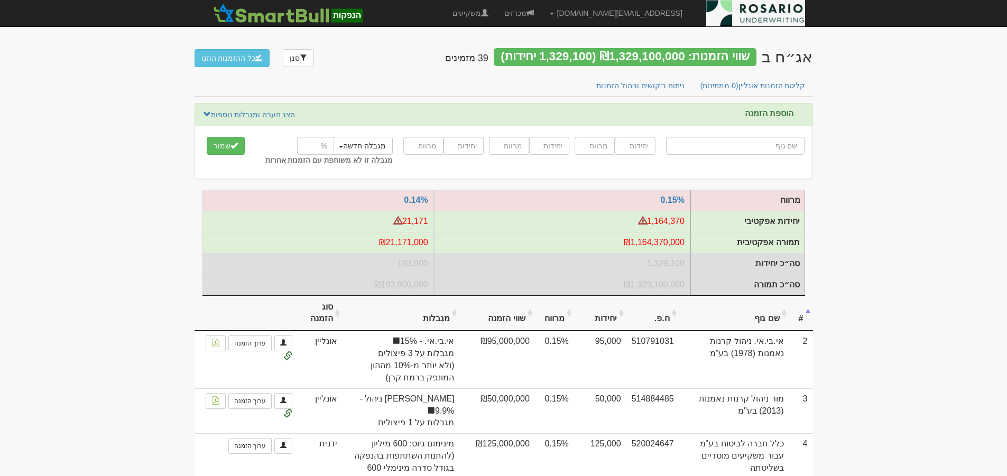
click at [239, 57] on button "כל ההזמנות הוזנו" at bounding box center [233, 58] width 76 height 18
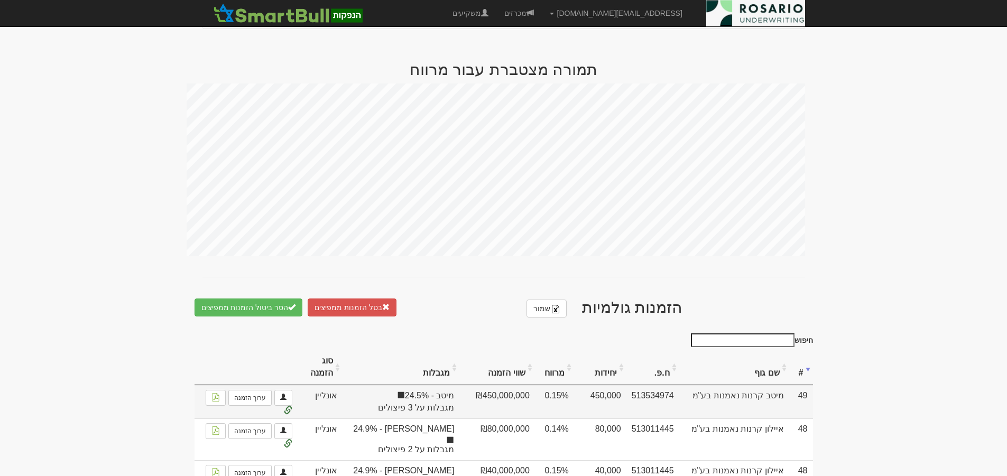
scroll to position [383, 0]
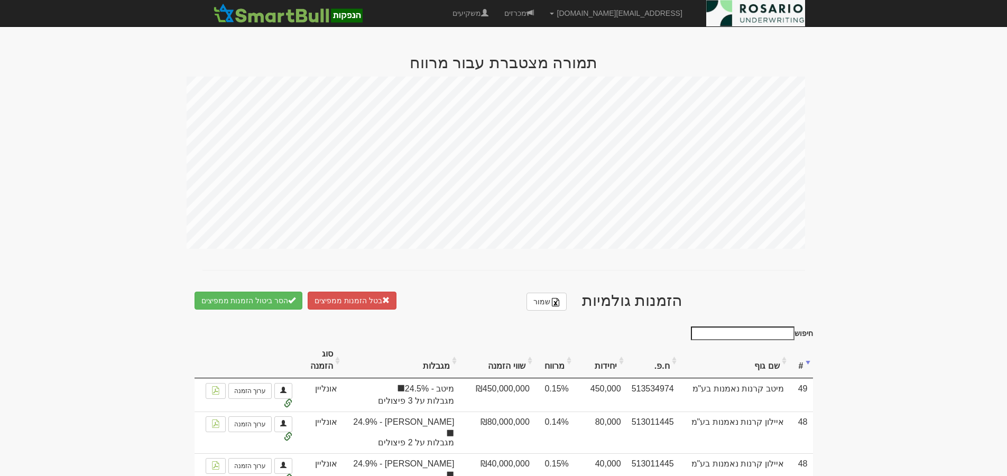
click at [782, 329] on input "חיפוש" at bounding box center [743, 334] width 104 height 14
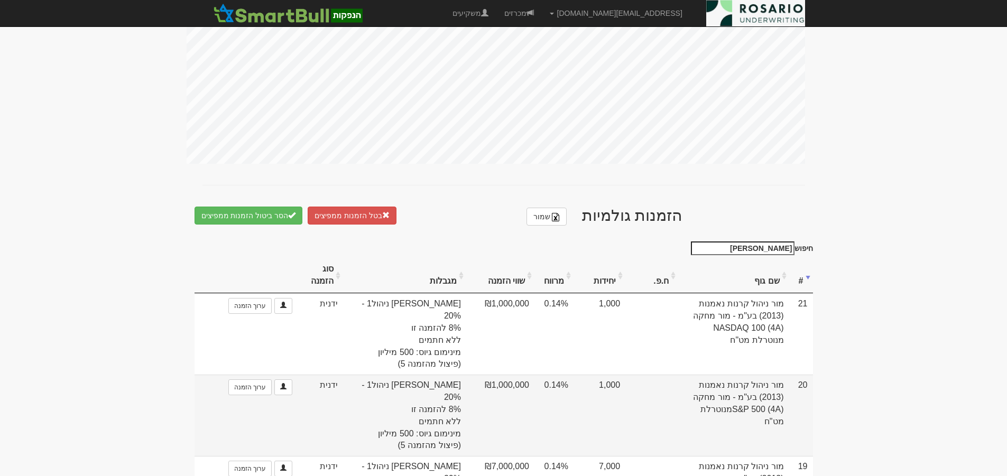
scroll to position [473, 0]
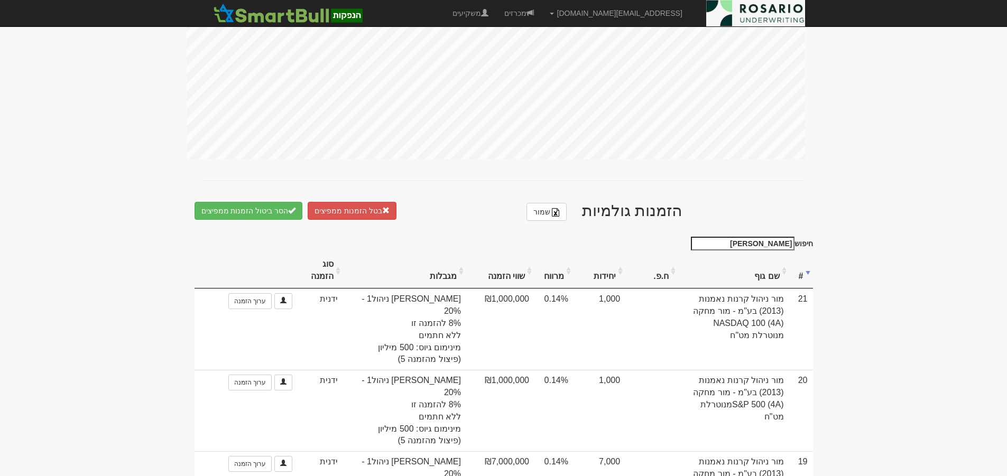
drag, startPoint x: 777, startPoint y: 236, endPoint x: 841, endPoint y: 235, distance: 64.5
click at [841, 235] on body "[EMAIL_ADDRESS][DOMAIN_NAME] הגדרות חשבונות הנפקה תבניות הודעות קיבול" at bounding box center [503, 336] width 1007 height 1619
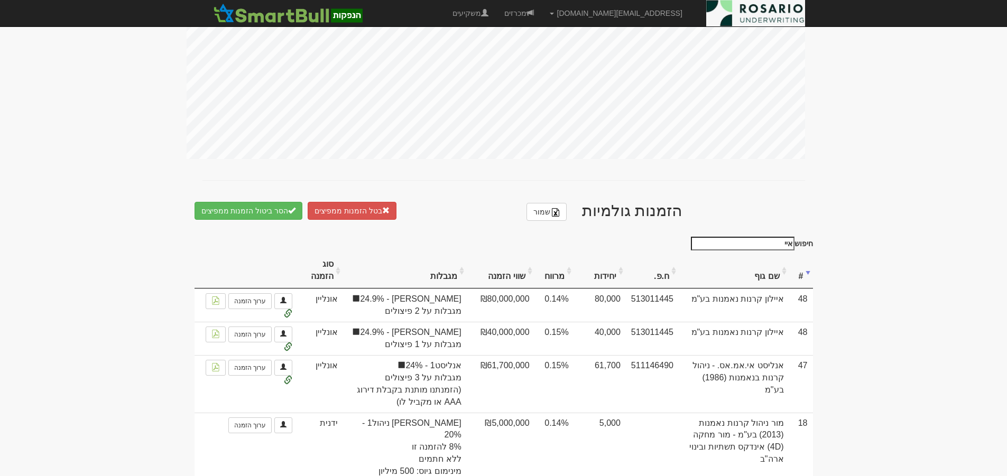
scroll to position [387, 0]
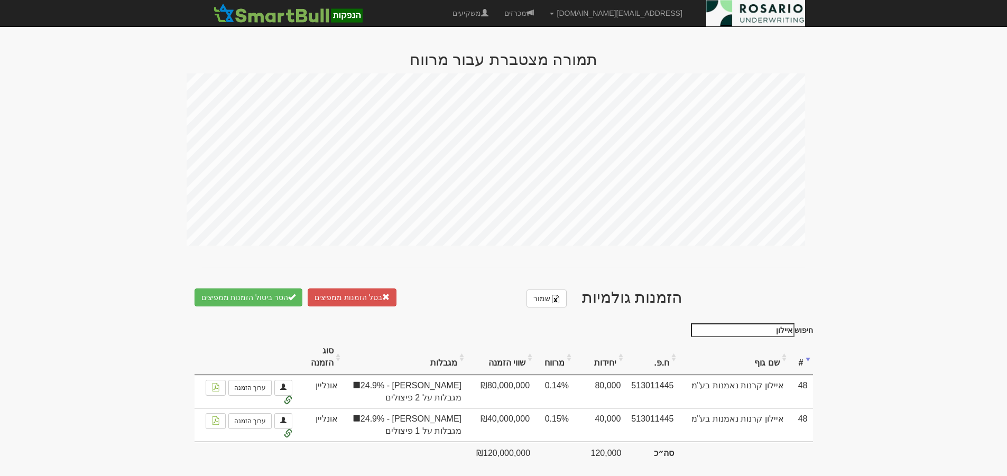
drag, startPoint x: 770, startPoint y: 322, endPoint x: 952, endPoint y: 327, distance: 182.5
click at [951, 326] on body "lilach@rosario-capital.co.il הגדרות חשבונות הנפקה תבניות הודעות קיבול" at bounding box center [503, 48] width 1007 height 871
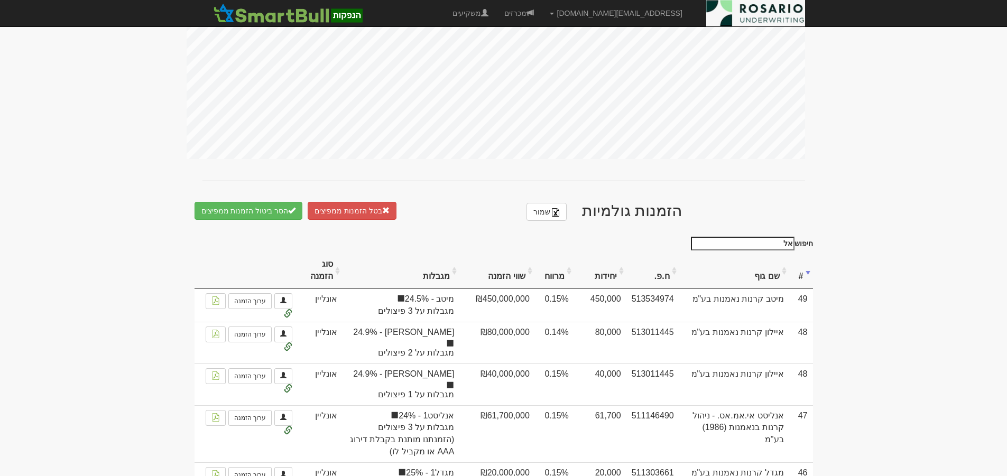
scroll to position [353, 0]
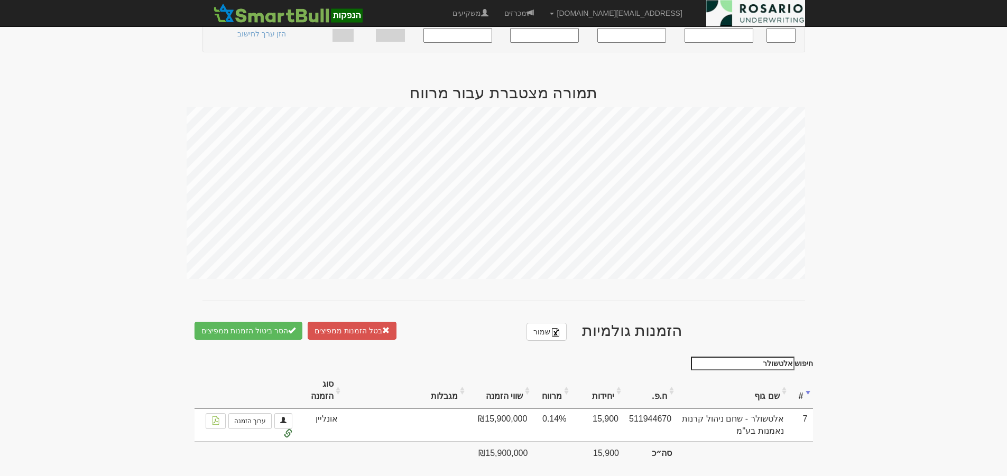
drag, startPoint x: 758, startPoint y: 356, endPoint x: 891, endPoint y: 356, distance: 133.3
click at [891, 356] on body "lilach@rosario-capital.co.il הגדרות חשבונות הנפקה תבניות הודעות קיבול" at bounding box center [503, 66] width 1007 height 838
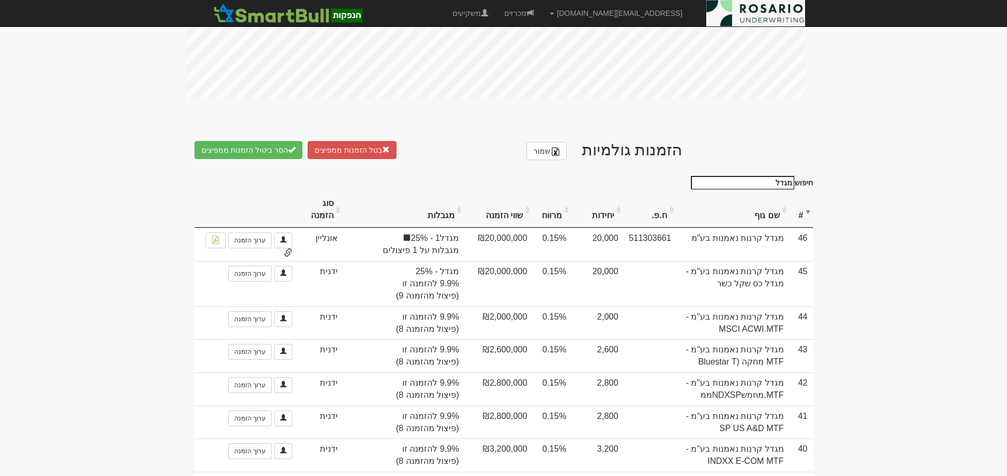
scroll to position [507, 0]
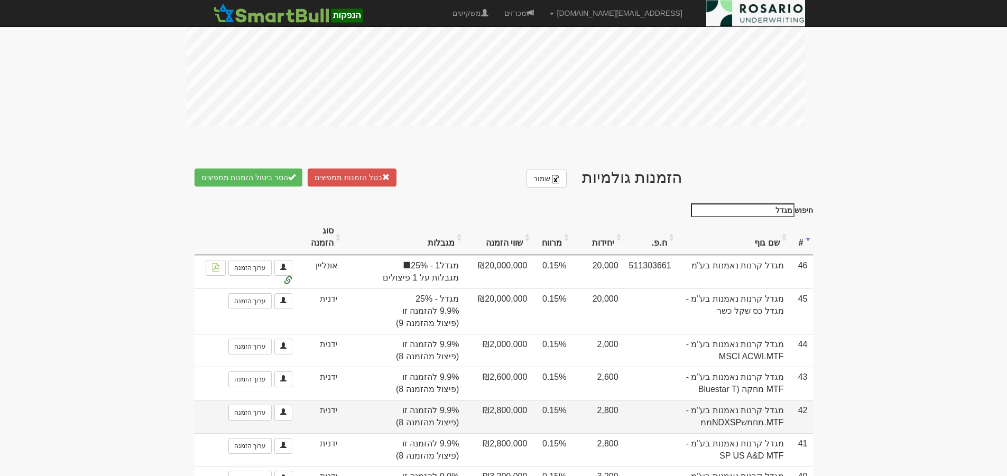
type input "מגדל"
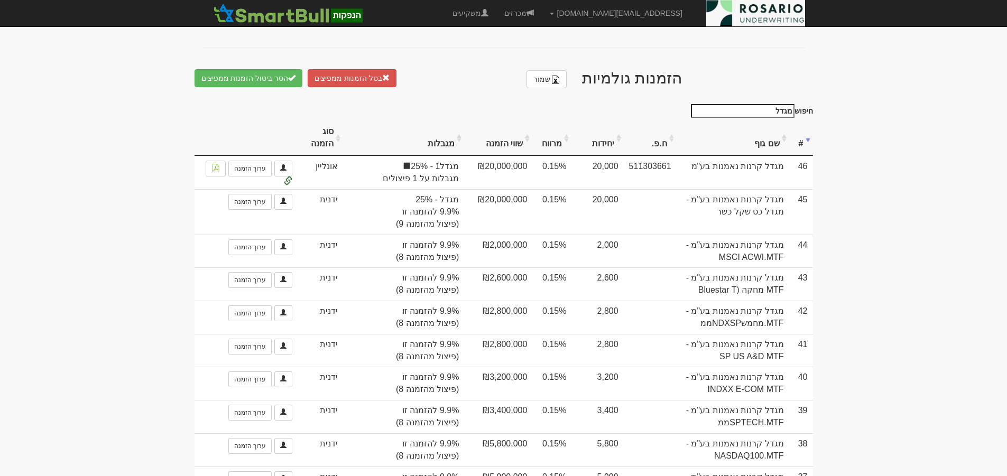
scroll to position [599, 0]
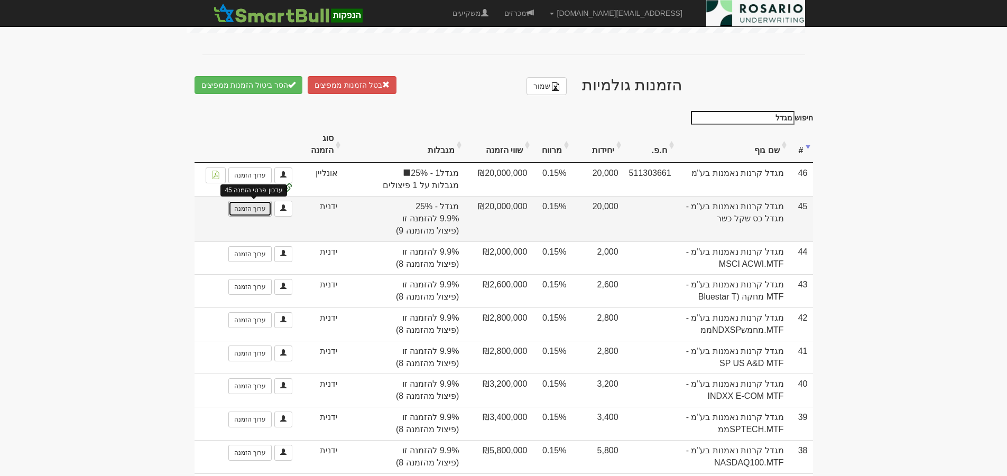
click at [255, 205] on link "ערוך הזמנה" at bounding box center [249, 209] width 43 height 16
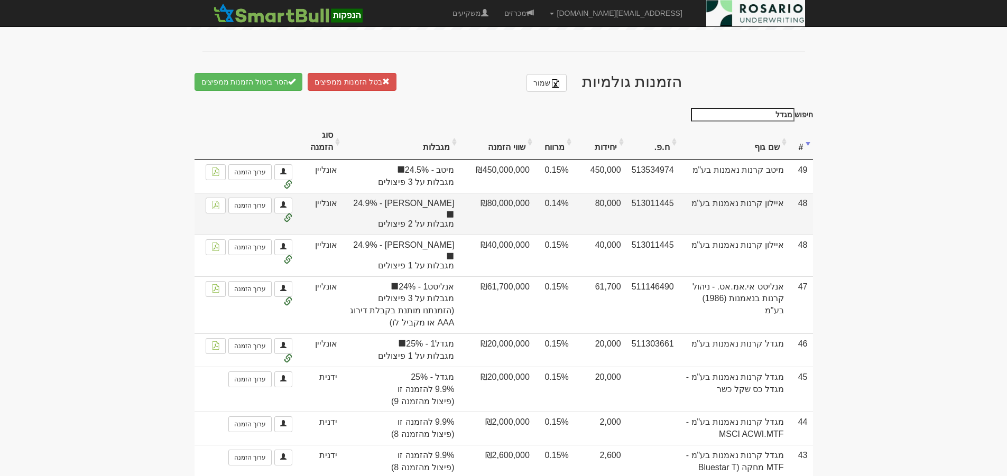
scroll to position [599, 0]
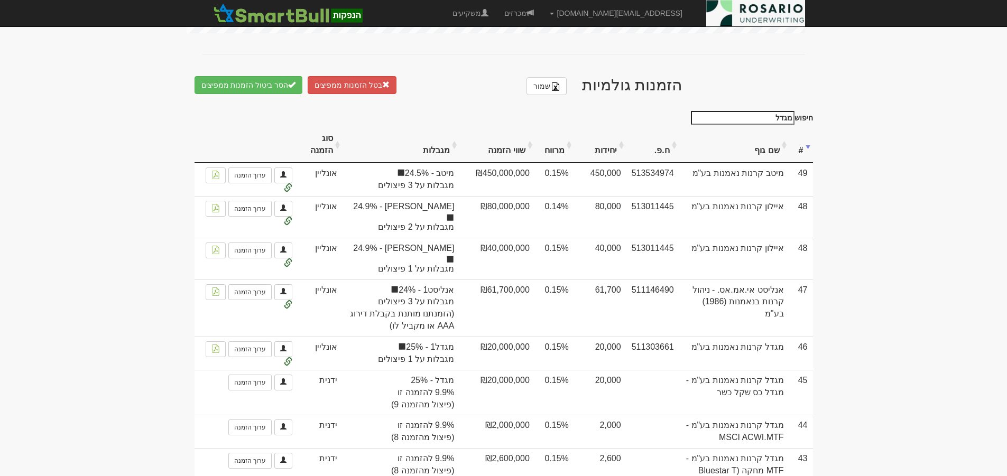
click at [766, 111] on input "מגדל" at bounding box center [743, 118] width 104 height 14
type input "מ"
type input "מגדל"
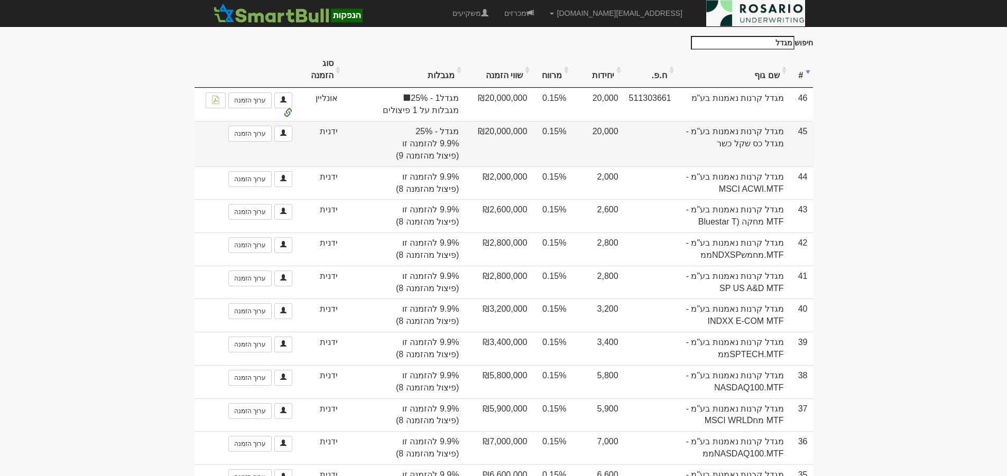
scroll to position [665, 0]
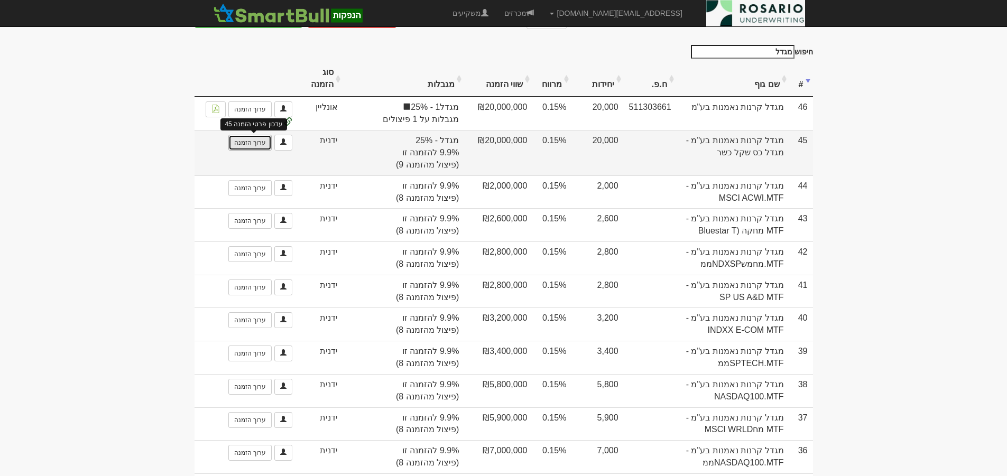
click at [252, 135] on link "ערוך הזמנה" at bounding box center [249, 143] width 43 height 16
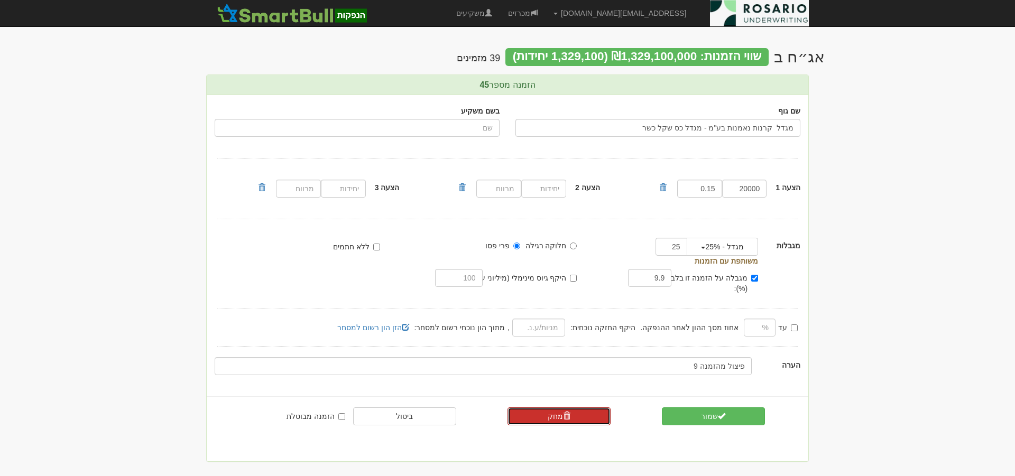
click at [563, 412] on span at bounding box center [566, 415] width 7 height 7
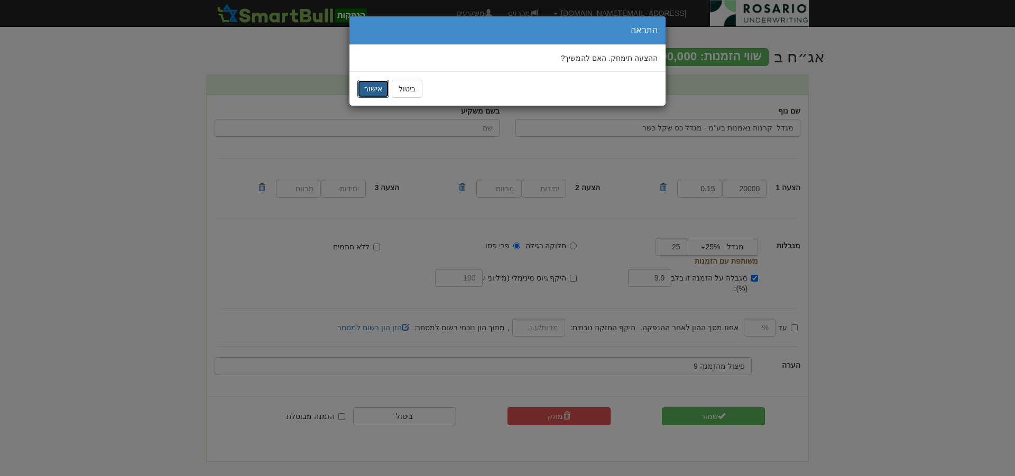
click at [378, 87] on button "אישור" at bounding box center [373, 89] width 32 height 18
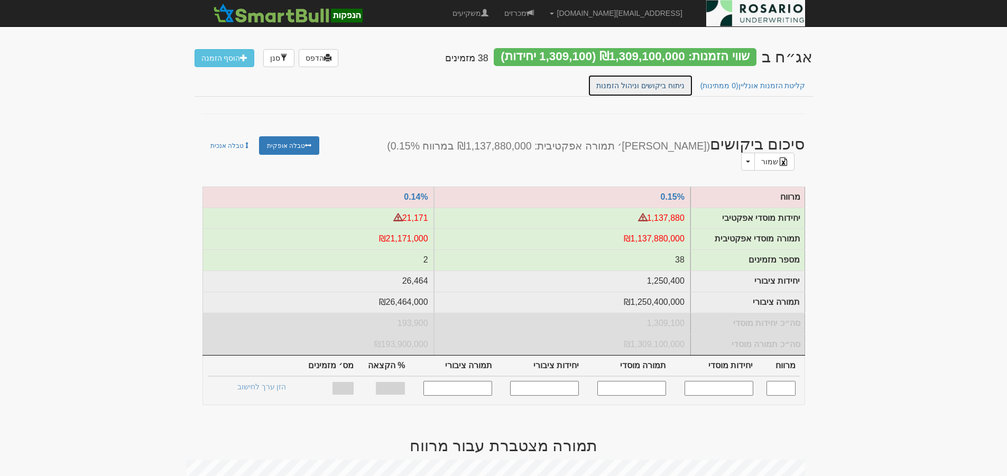
click at [673, 86] on link "ניתוח ביקושים וניהול הזמנות" at bounding box center [640, 86] width 105 height 22
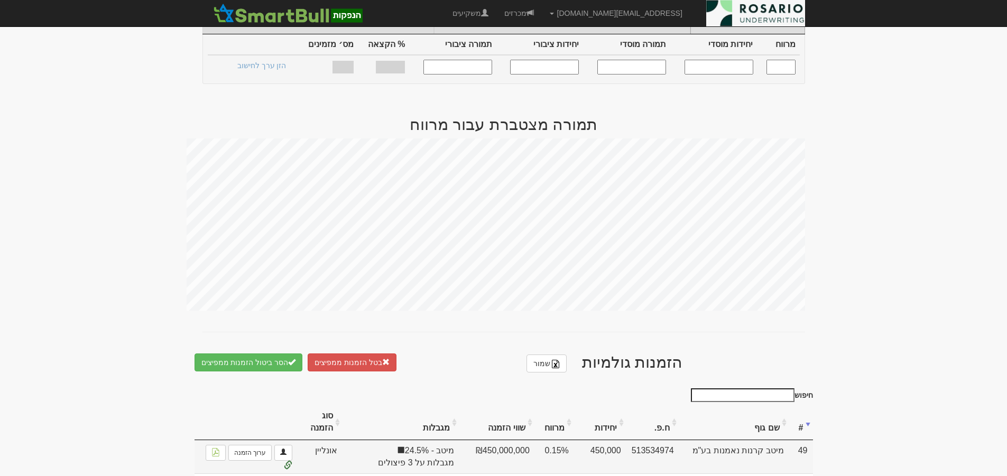
scroll to position [344, 0]
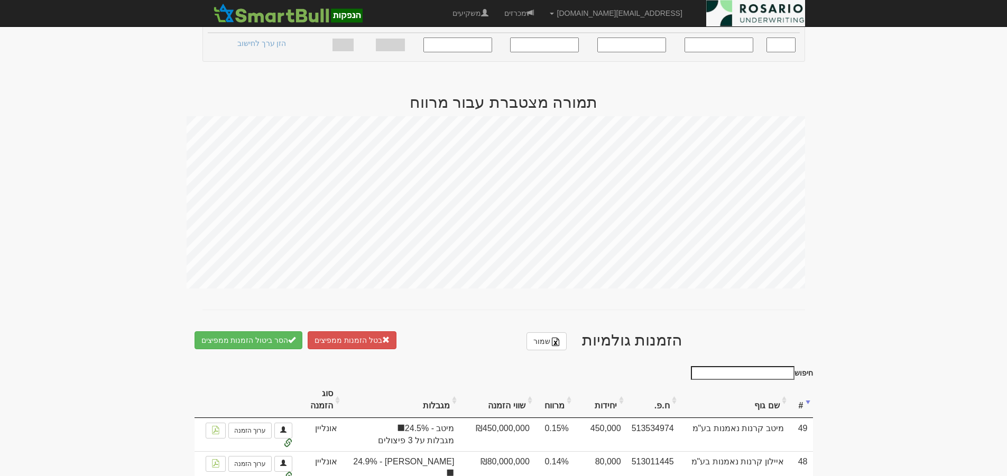
click at [777, 366] on input "חיפוש" at bounding box center [743, 373] width 104 height 14
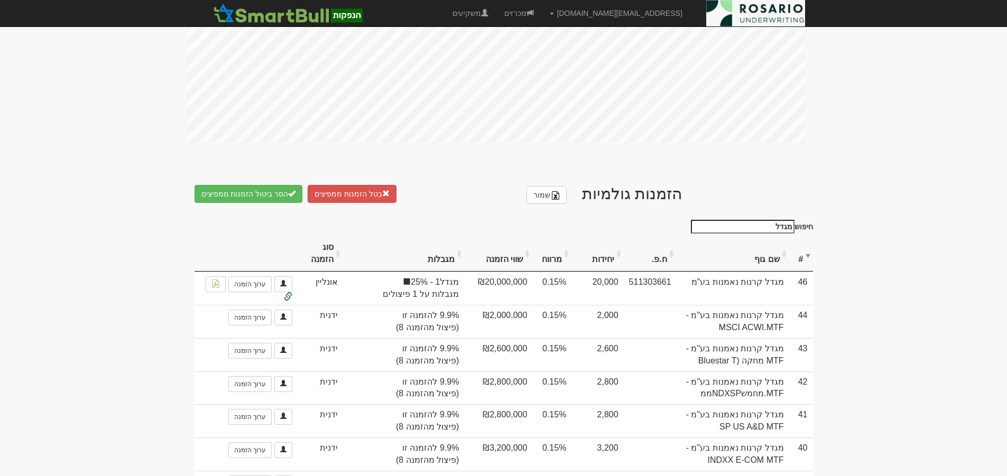
scroll to position [514, 0]
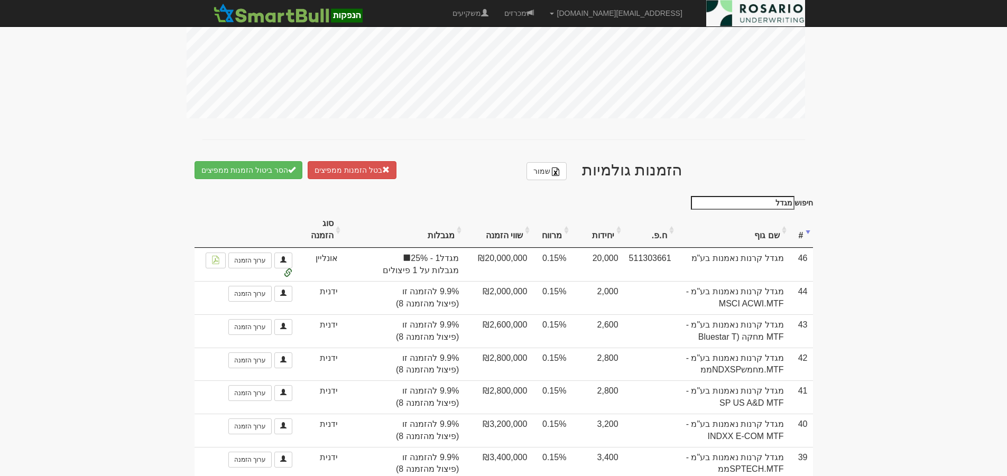
drag, startPoint x: 794, startPoint y: 197, endPoint x: 830, endPoint y: 195, distance: 36.0
click at [830, 195] on body "lilach@rosario-capital.co.il הגדרות חשבונות הנפקה תבניות הודעות קיבול" at bounding box center [503, 236] width 1007 height 1501
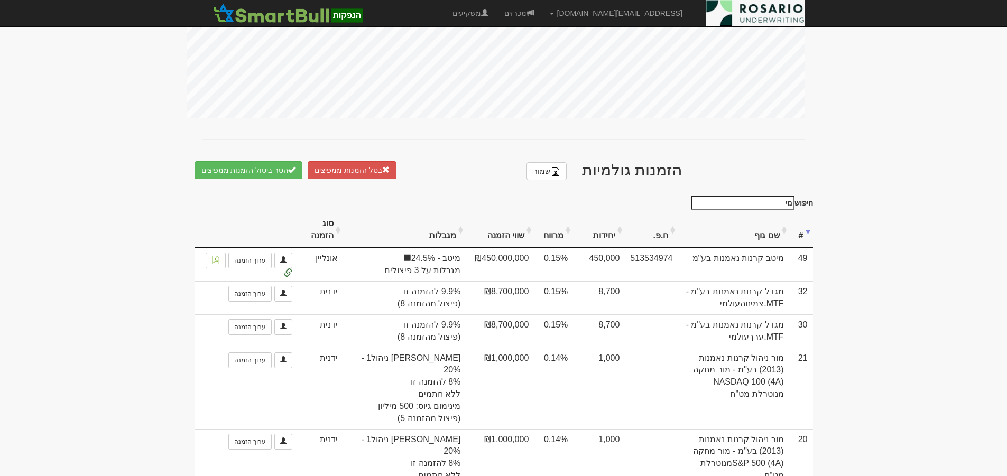
scroll to position [353, 0]
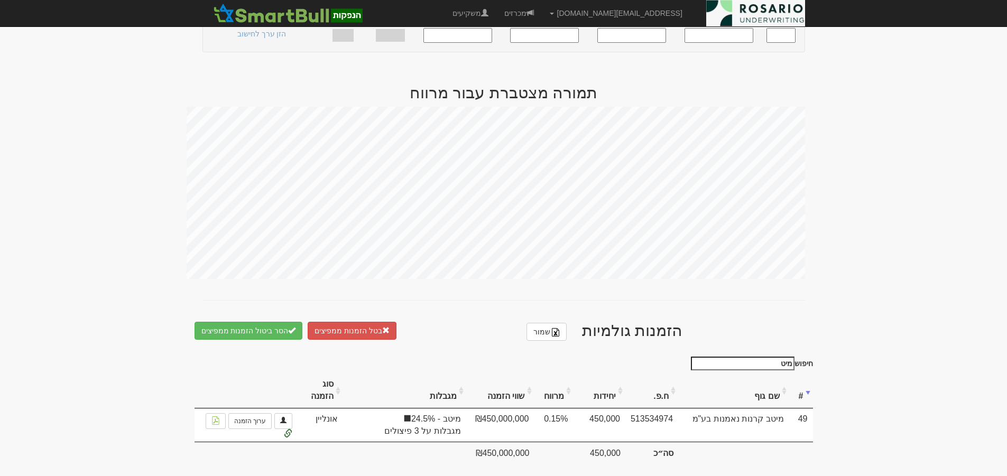
type input "מיטב"
drag, startPoint x: 774, startPoint y: 356, endPoint x: 961, endPoint y: 357, distance: 186.7
click at [950, 355] on body "lilach@rosario-capital.co.il הגדרות חשבונות הנפקה תבניות הודעות קיבול" at bounding box center [503, 66] width 1007 height 838
drag, startPoint x: 770, startPoint y: 356, endPoint x: 918, endPoint y: 353, distance: 148.1
click at [878, 358] on body "lilach@rosario-capital.co.il הגדרות חשבונות הנפקה תבניות הודעות קיבול" at bounding box center [503, 66] width 1007 height 838
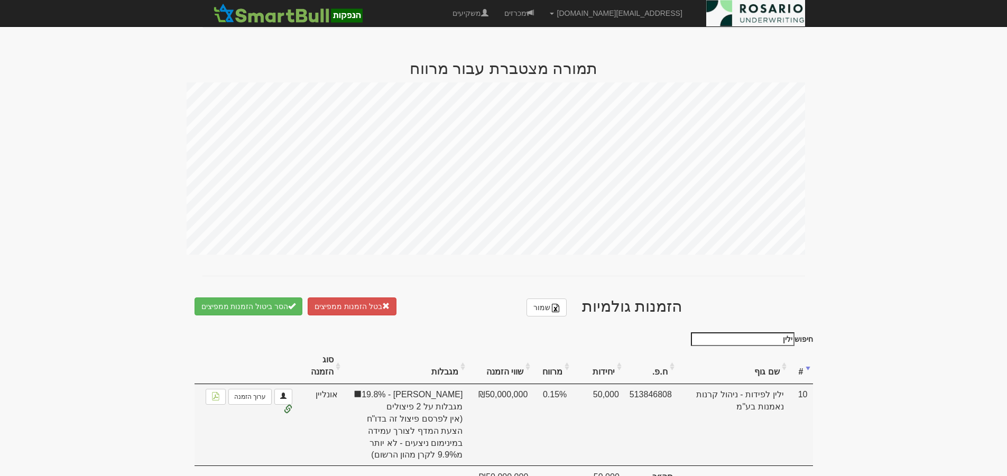
scroll to position [380, 0]
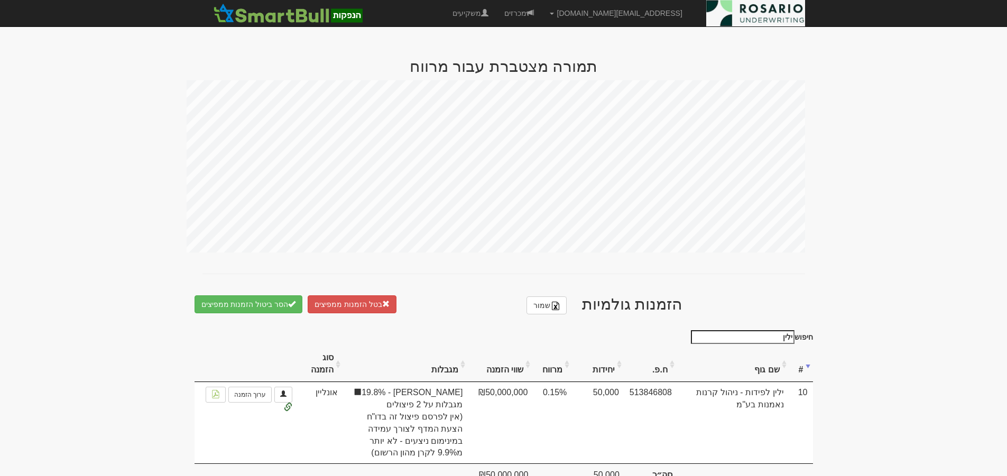
drag, startPoint x: 765, startPoint y: 326, endPoint x: 845, endPoint y: 327, distance: 80.4
click at [845, 327] on body "lilach@rosario-capital.co.il הגדרות חשבונות הנפקה תבניות הודעות קיבול" at bounding box center [503, 63] width 1007 height 886
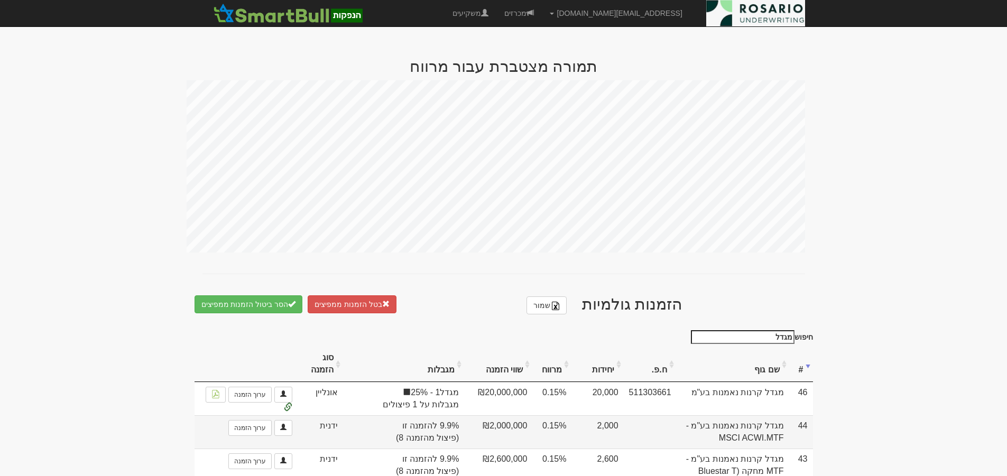
type input "מגדל"
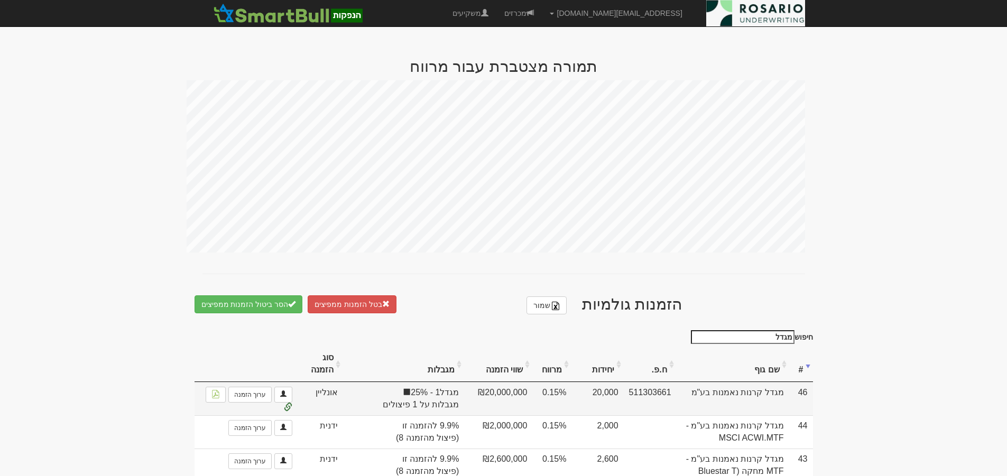
scroll to position [393, 0]
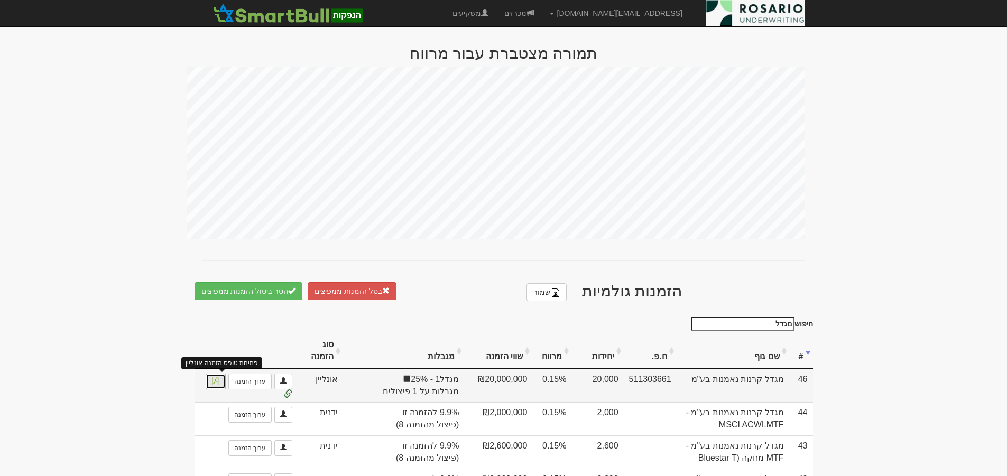
click at [220, 377] on img at bounding box center [216, 381] width 8 height 8
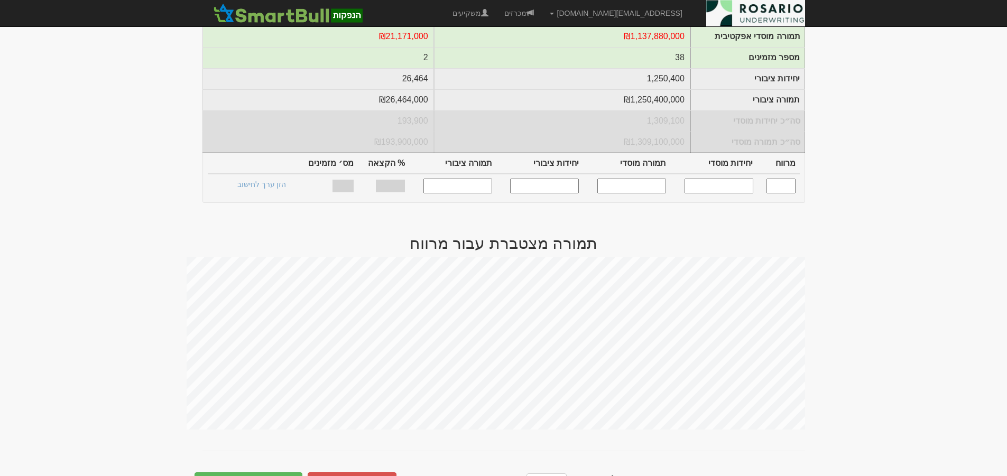
scroll to position [89, 0]
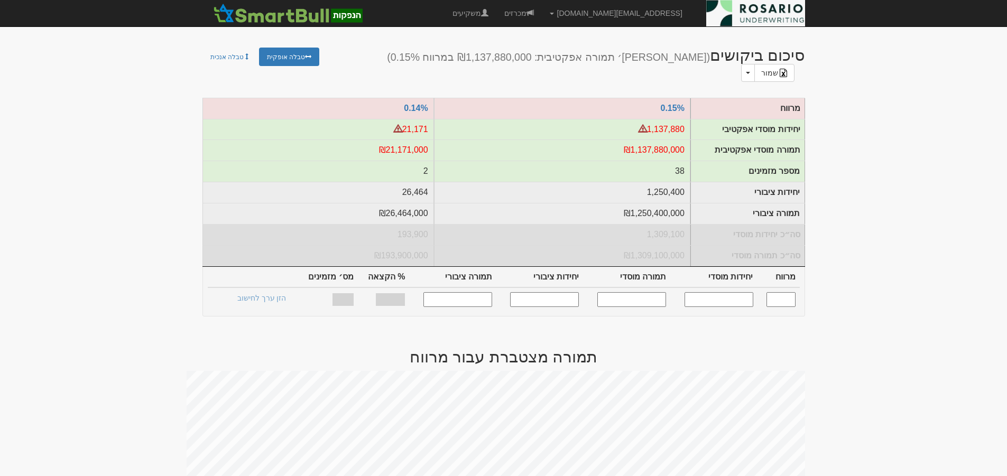
drag, startPoint x: 723, startPoint y: 295, endPoint x: 730, endPoint y: 295, distance: 6.9
click at [724, 295] on input "text" at bounding box center [719, 299] width 69 height 14
type input "1000000"
type input "0.150"
type input "1,000,000"
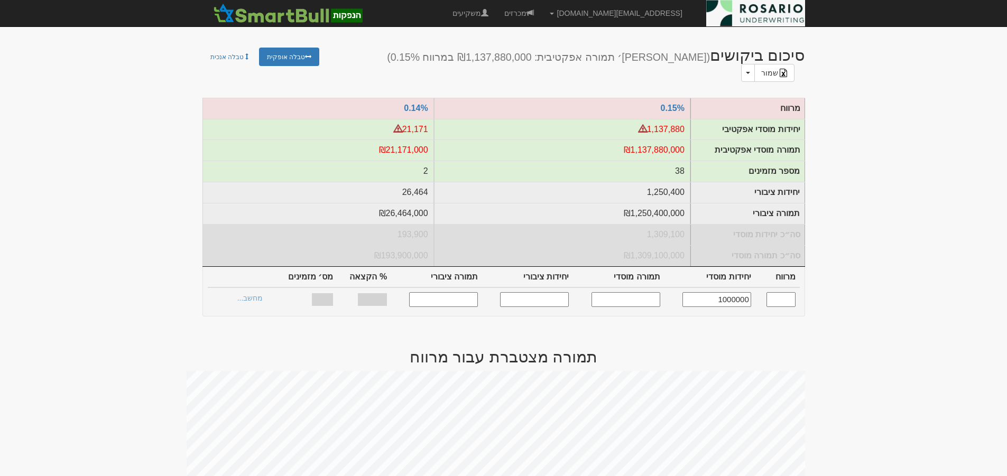
type input "1,000,000,000"
type input "1,105,264"
type input "1,105,264,000"
type input "84.35%"
type input "38"
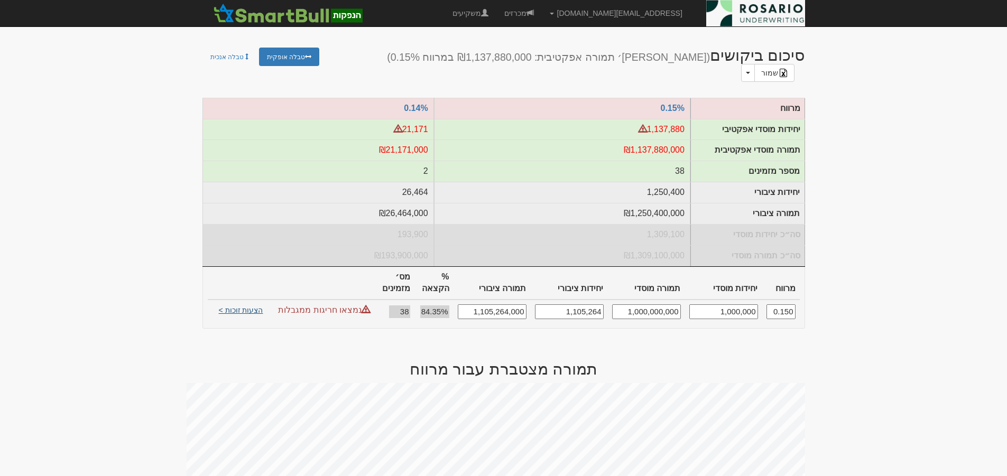
type input "1,000,000"
click at [241, 305] on link "הצעות זוכות >" at bounding box center [241, 312] width 58 height 15
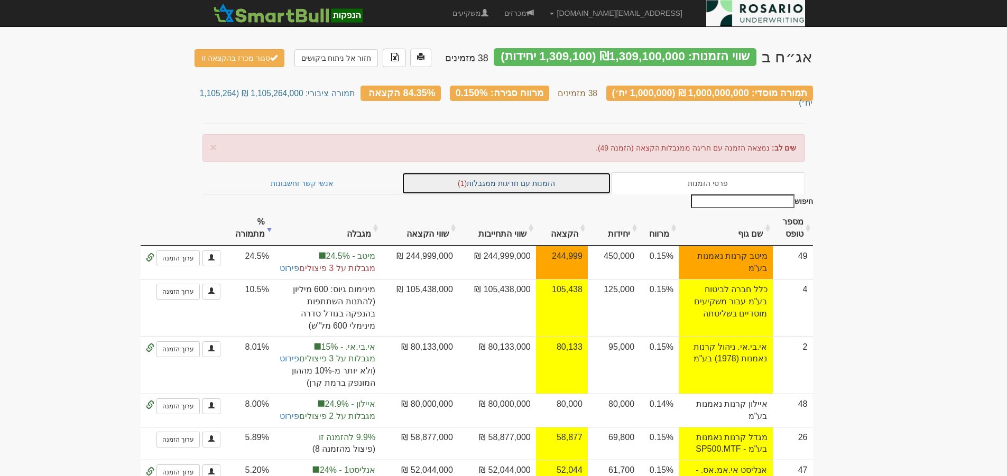
click at [512, 172] on link "הזמנות עם חריגות ממגבלות (1)" at bounding box center [506, 183] width 209 height 22
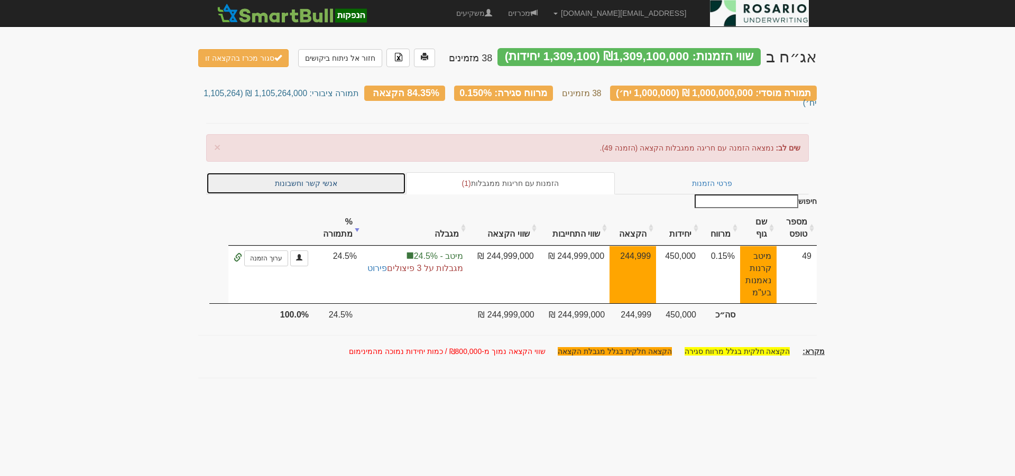
click at [314, 172] on link "אנשי קשר וחשבונות" at bounding box center [306, 183] width 200 height 22
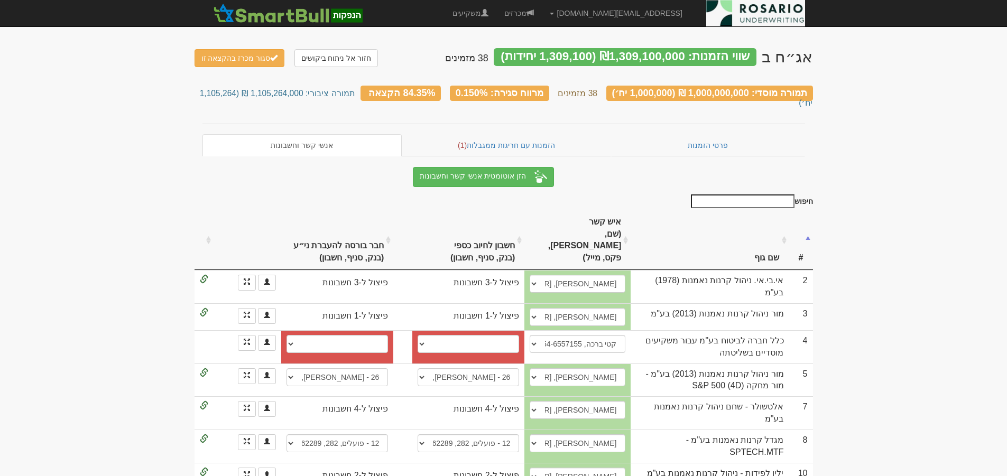
click at [768, 195] on input "חיפוש" at bounding box center [743, 202] width 104 height 14
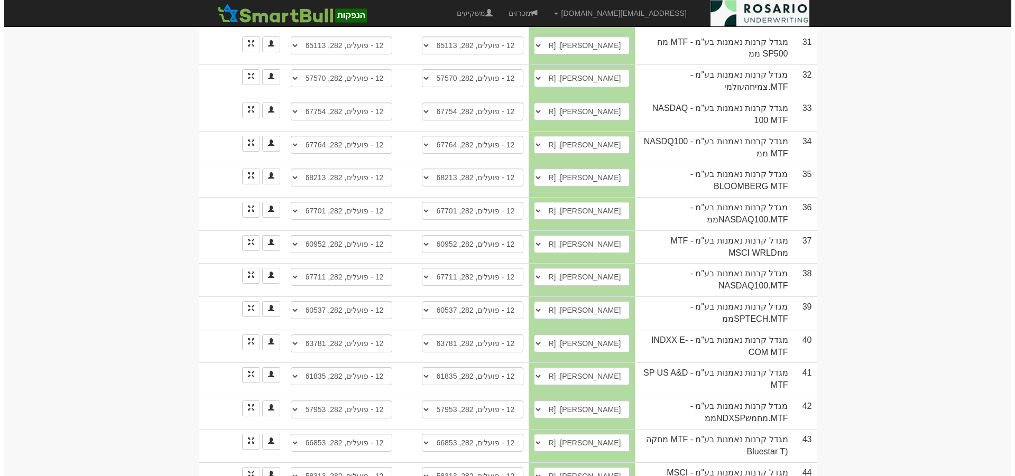
scroll to position [433, 0]
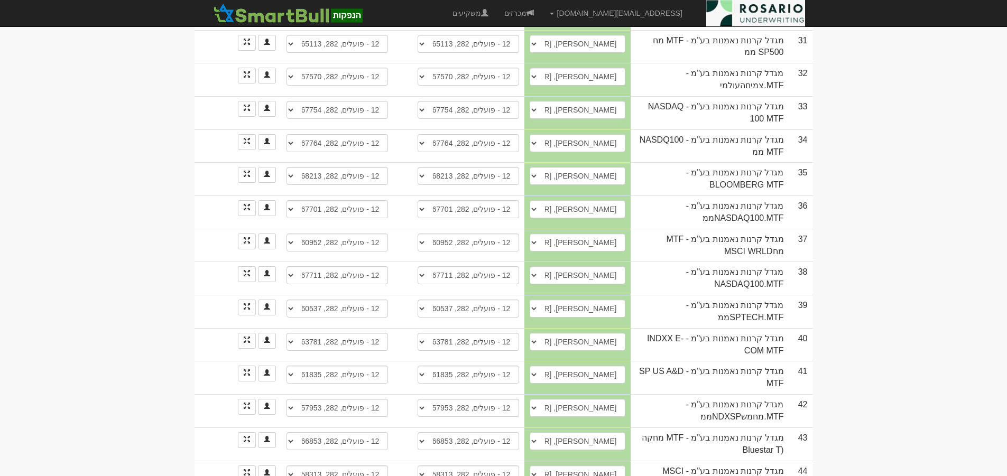
type input "מגדל"
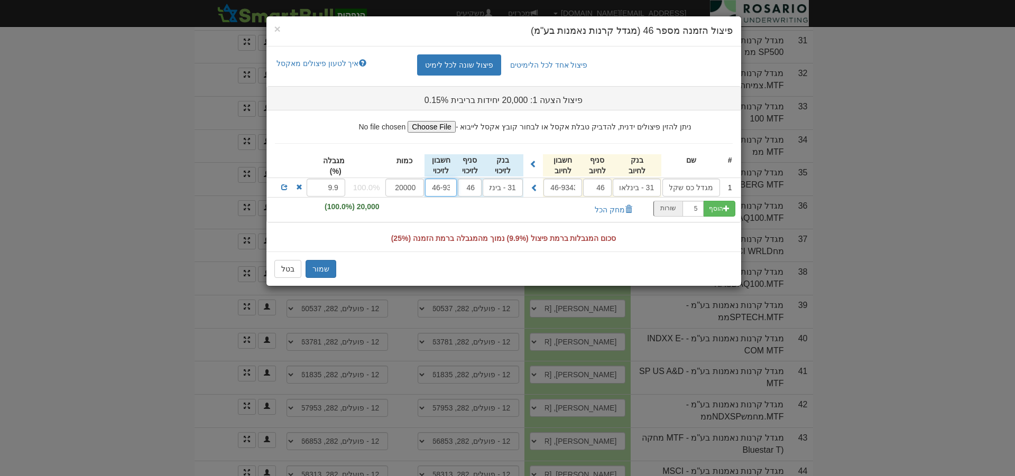
click at [444, 189] on input "46-934372" at bounding box center [441, 188] width 32 height 18
click at [441, 190] on input "46-934372" at bounding box center [441, 188] width 32 height 18
click at [326, 272] on button "שמור" at bounding box center [321, 269] width 31 height 18
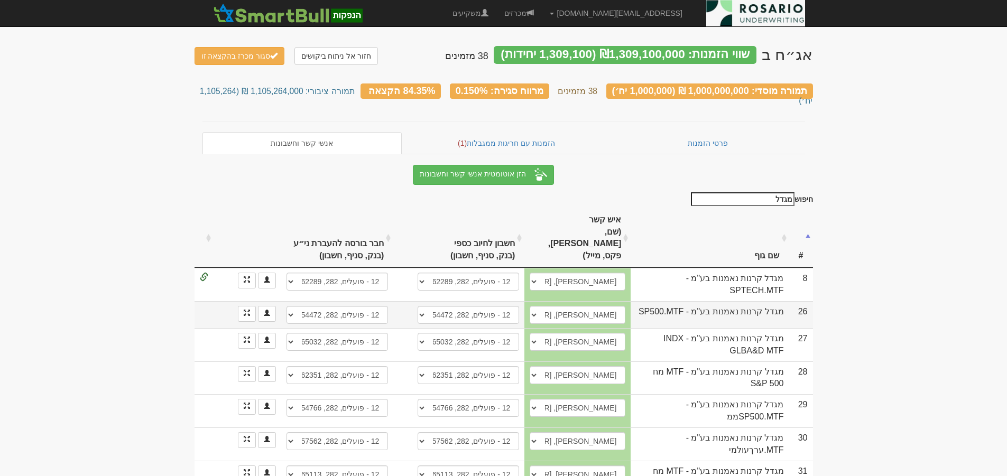
scroll to position [0, 0]
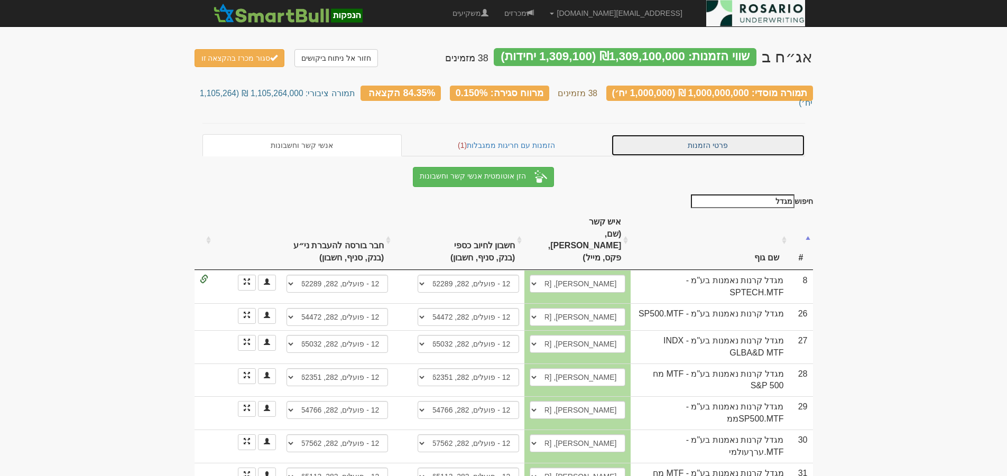
click at [708, 135] on link "פרטי הזמנות" at bounding box center [708, 145] width 194 height 22
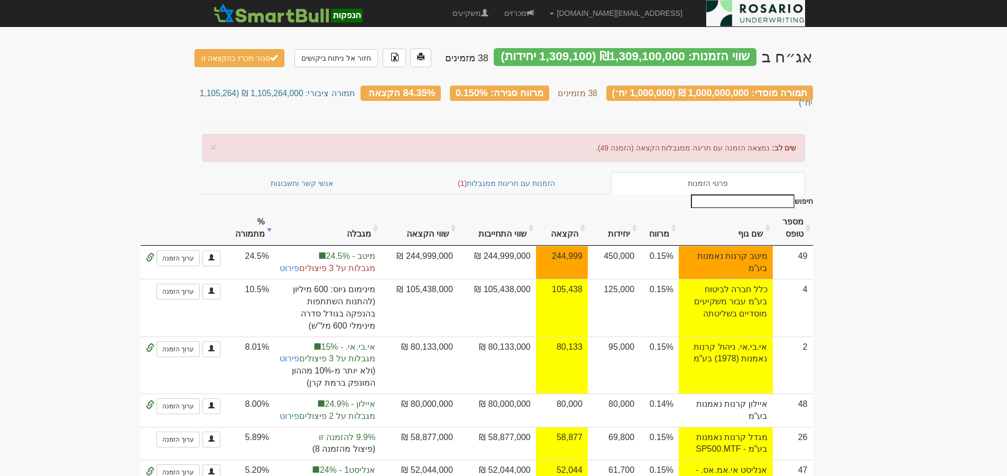
click at [762, 195] on input "חיפוש" at bounding box center [743, 202] width 104 height 14
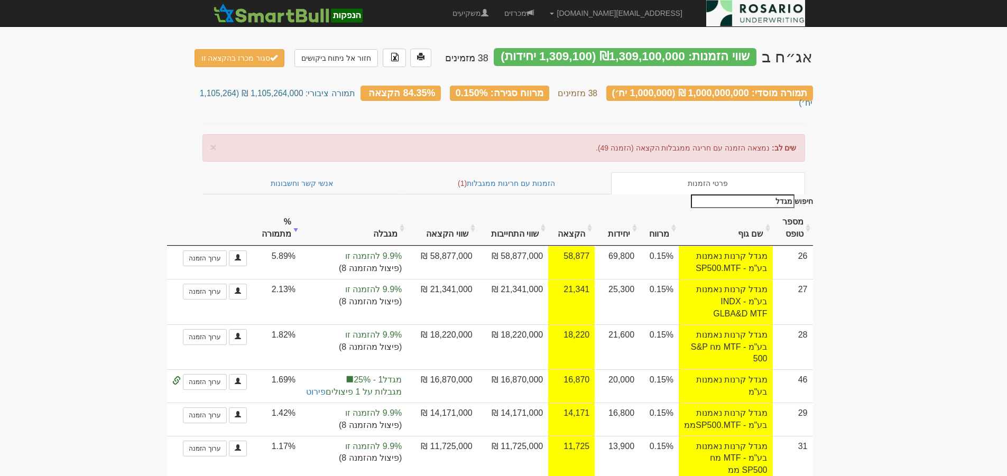
type input "מגדל"
click at [698, 172] on link "פרטי הזמנות" at bounding box center [708, 183] width 194 height 22
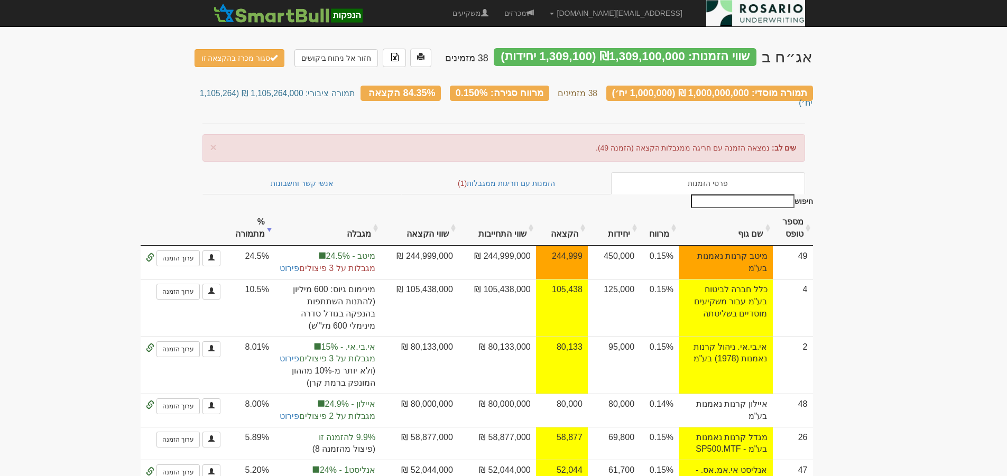
click at [625, 58] on div "שווי הזמנות: ₪1,309,100,000 (1,309,100 יחידות)" at bounding box center [625, 57] width 263 height 18
click at [646, 91] on div "תמורה מוסדי: 1,000,000,000 ₪ (1,000,000 יח׳)" at bounding box center [710, 93] width 207 height 15
click at [781, 195] on input "חיפוש" at bounding box center [743, 202] width 104 height 14
click at [334, 59] on link "חזור אל ניתוח ביקושים" at bounding box center [337, 58] width 84 height 18
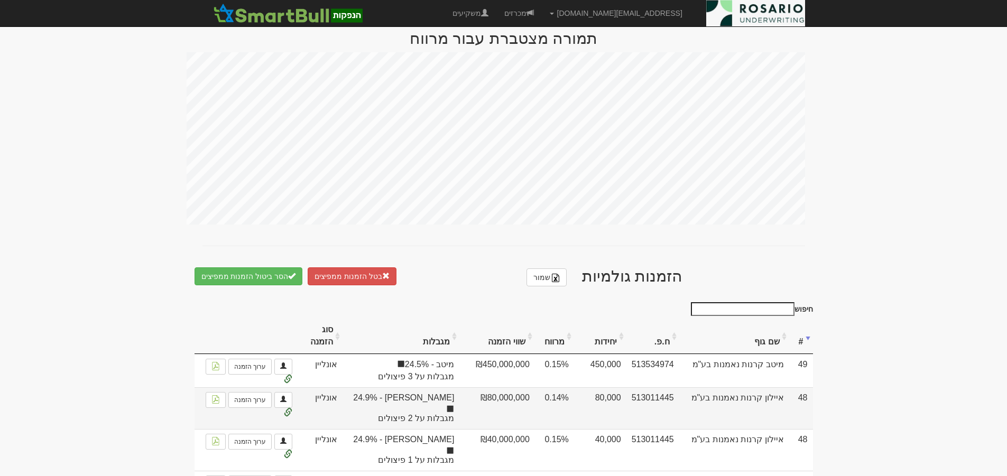
scroll to position [410, 0]
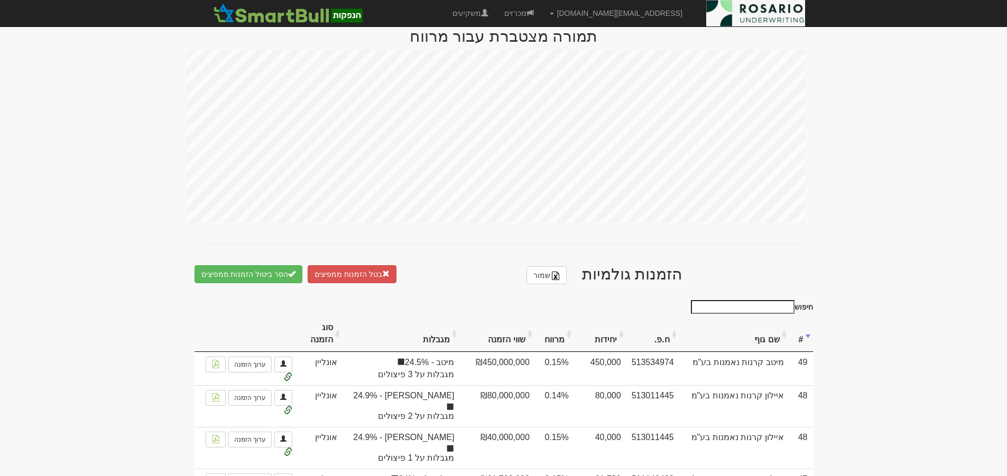
click at [780, 300] on input "חיפוש" at bounding box center [743, 307] width 104 height 14
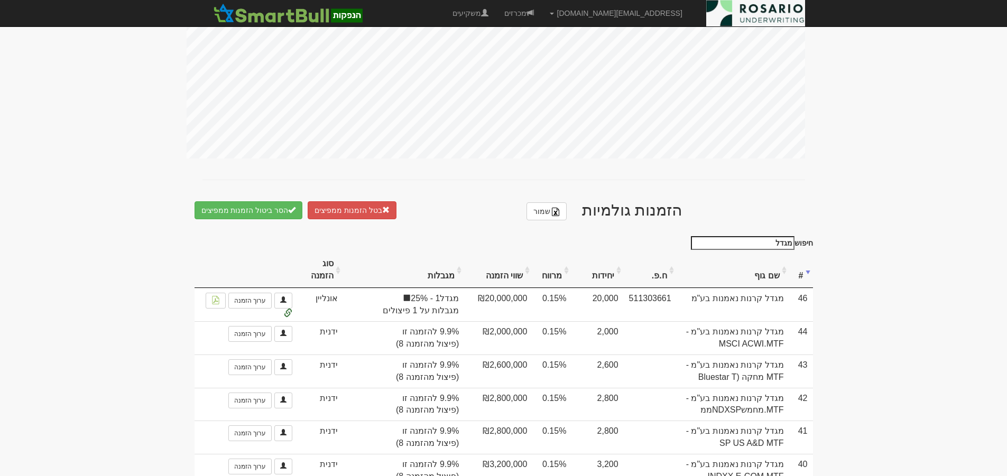
scroll to position [342, 0]
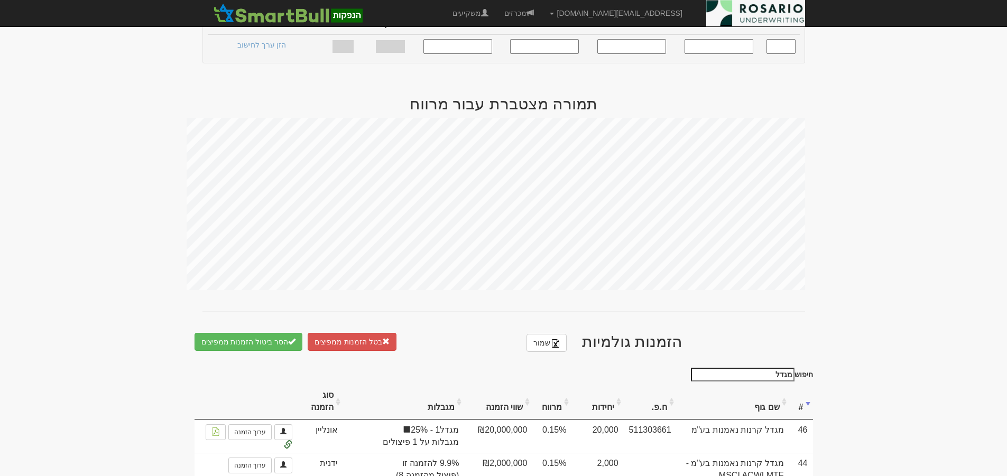
drag, startPoint x: 767, startPoint y: 364, endPoint x: 845, endPoint y: 353, distance: 78.5
click at [845, 353] on body "lilach@rosario-capital.co.il הגדרות חשבונות הנפקה תבניות הודעות קיבול" at bounding box center [503, 408] width 1007 height 1501
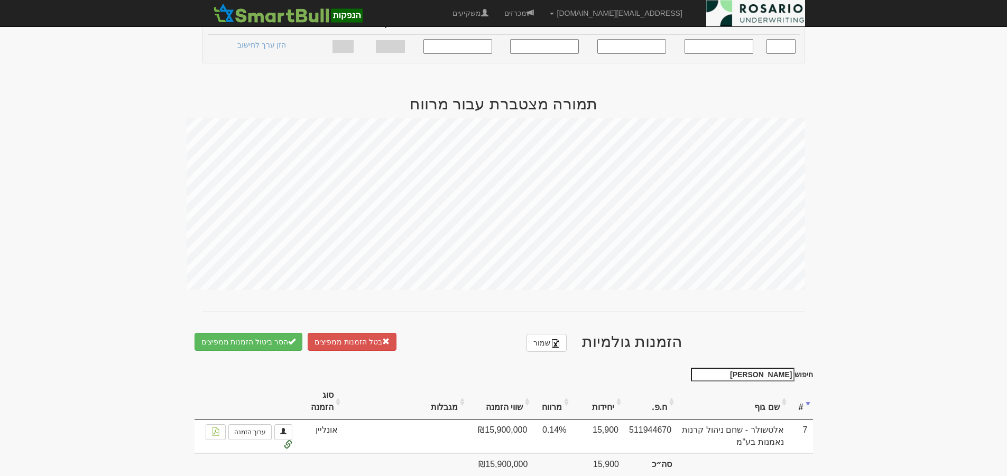
drag, startPoint x: 763, startPoint y: 366, endPoint x: 880, endPoint y: 366, distance: 117.4
click at [880, 366] on body "lilach@rosario-capital.co.il הגדרות חשבונות הנפקה תבניות הודעות קיבול" at bounding box center [503, 77] width 1007 height 838
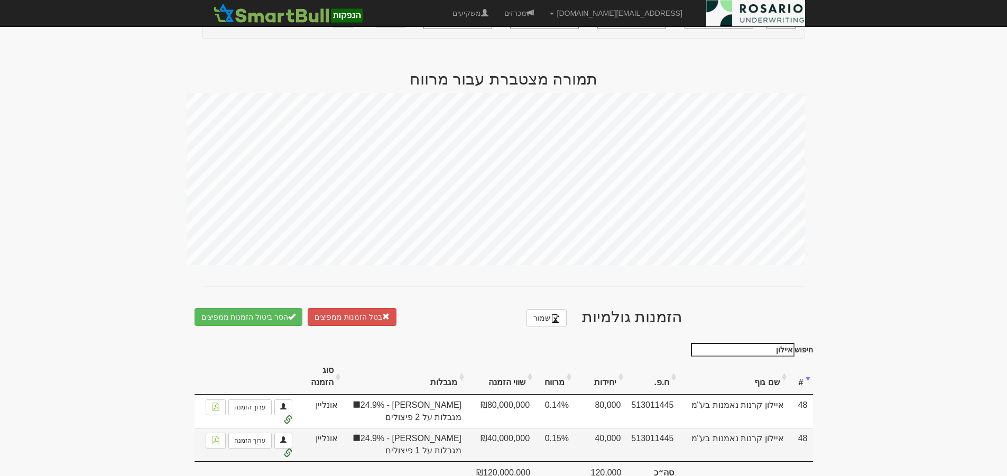
scroll to position [387, 0]
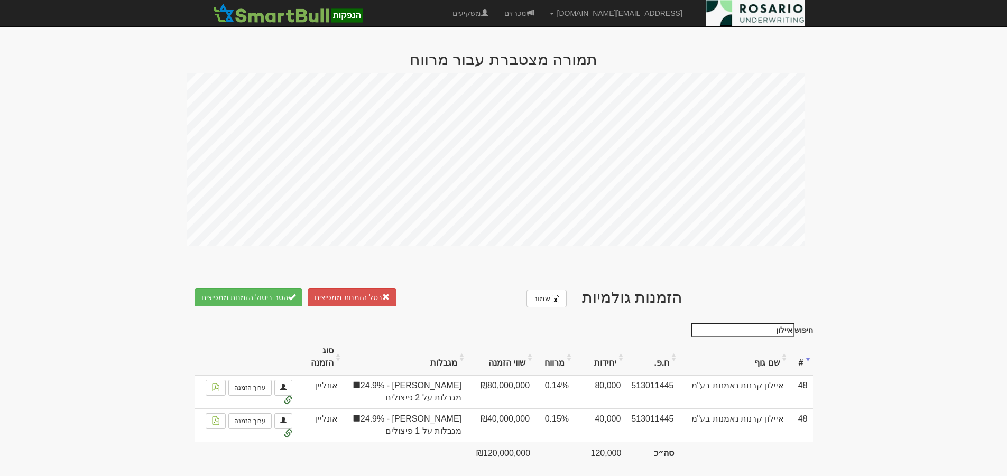
drag, startPoint x: 785, startPoint y: 322, endPoint x: 860, endPoint y: 323, distance: 75.6
click at [858, 321] on body "lilach@rosario-capital.co.il הגדרות חשבונות הנפקה תבניות הודעות קיבול" at bounding box center [503, 48] width 1007 height 871
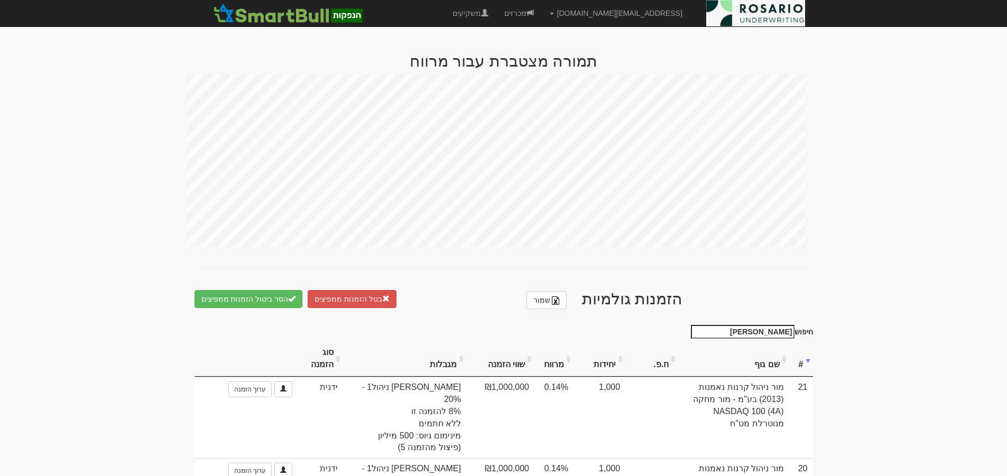
scroll to position [378, 0]
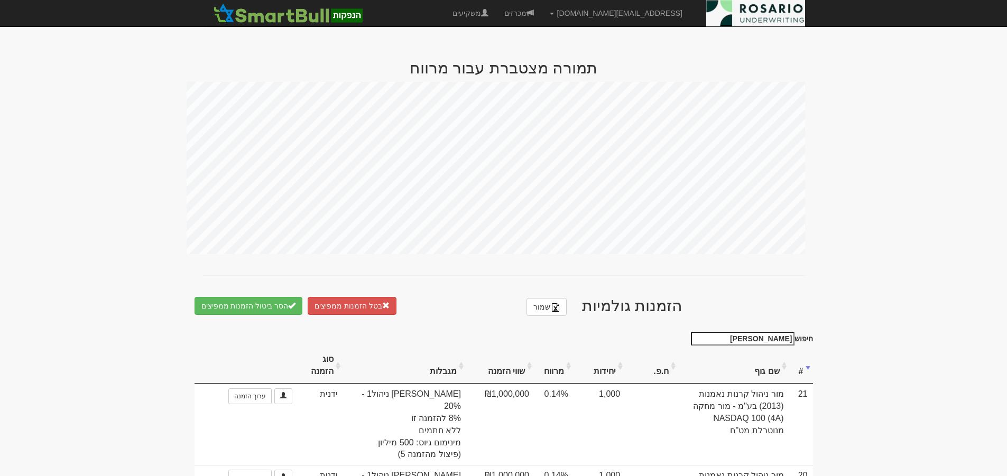
drag, startPoint x: 764, startPoint y: 328, endPoint x: 885, endPoint y: 327, distance: 120.6
click at [879, 328] on body "lilach@rosario-capital.co.il הגדרות חשבונות הנפקה תבניות הודעות קיבול" at bounding box center [503, 431] width 1007 height 1619
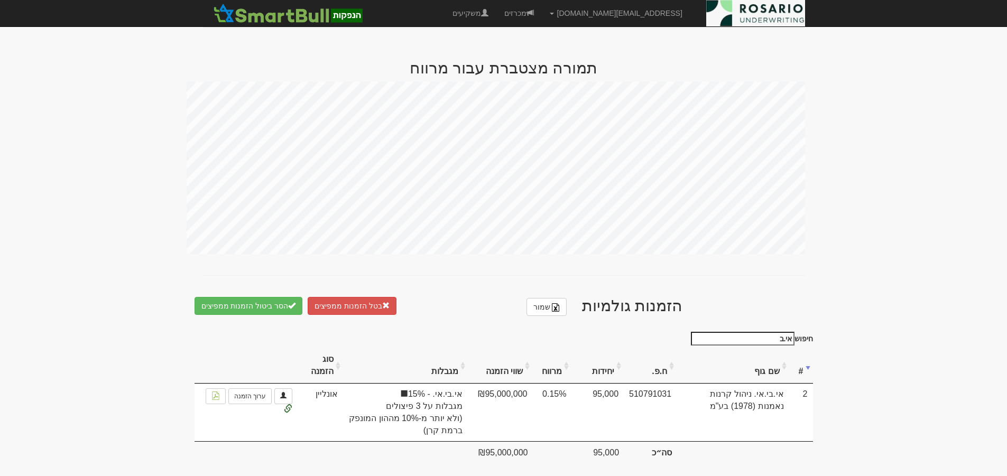
scroll to position [378, 0]
drag, startPoint x: 776, startPoint y: 332, endPoint x: 876, endPoint y: 327, distance: 100.1
click at [876, 327] on body "lilach@rosario-capital.co.il הגדרות חשבונות הנפקה תבניות הודעות קיבול" at bounding box center [503, 52] width 1007 height 861
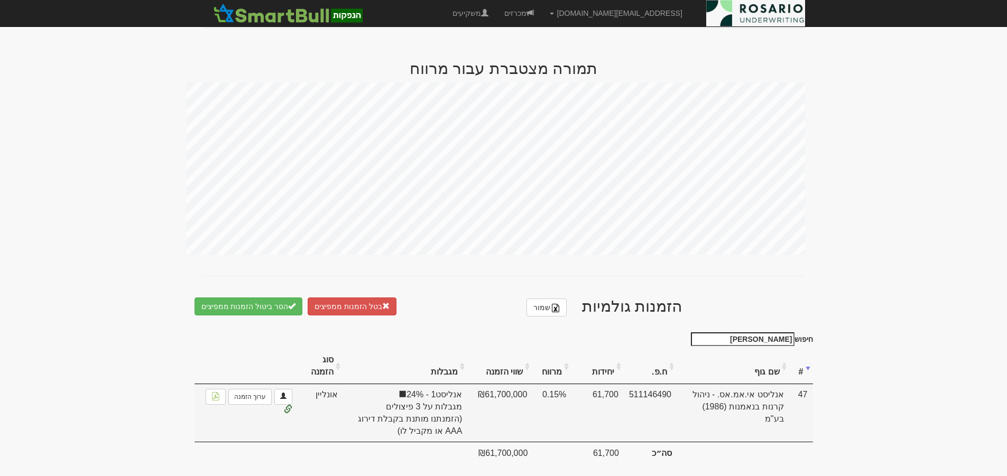
type input "אנליס"
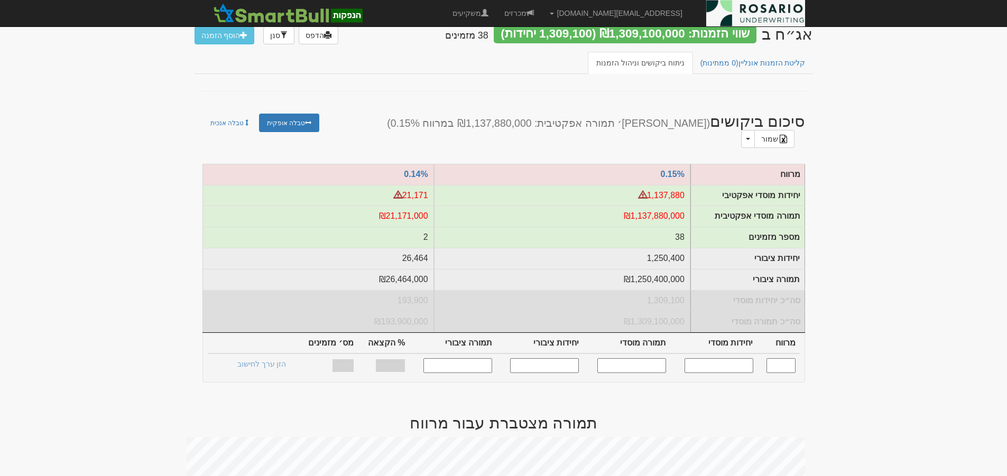
scroll to position [21, 0]
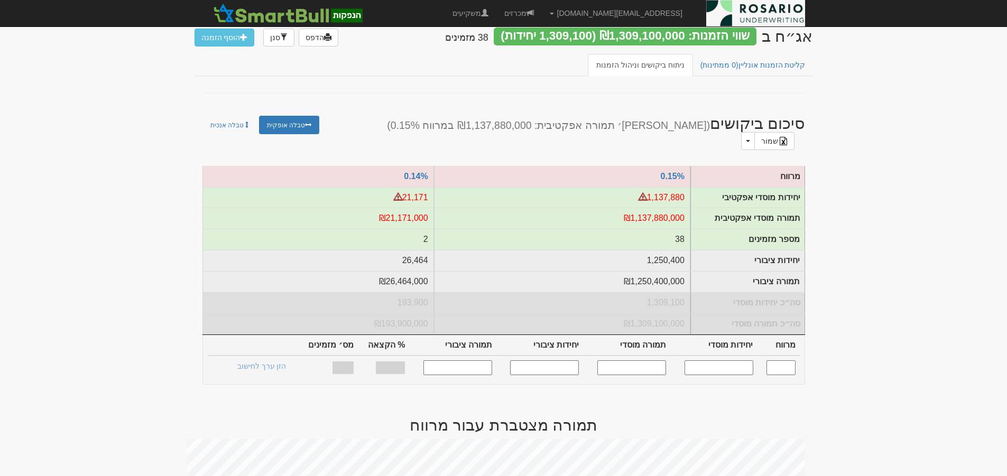
drag, startPoint x: 739, startPoint y: 363, endPoint x: 814, endPoint y: 347, distance: 76.2
click at [739, 363] on input "text" at bounding box center [719, 368] width 69 height 14
type input "1000000"
type input "0.150"
type input "1,000,000"
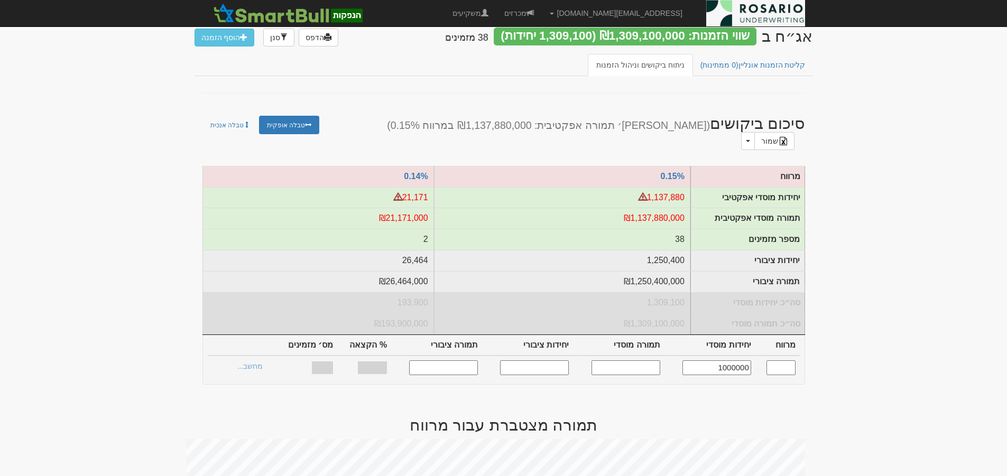
type input "1,000,000,000"
type input "1,105,264"
type input "1,105,264,000"
type input "84.35%"
type input "38"
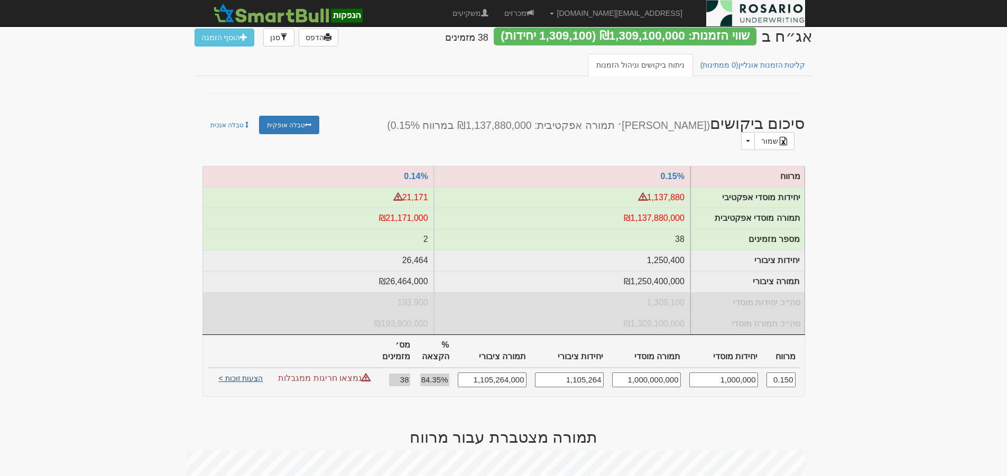
type input "1,000,000"
click at [245, 373] on link "הצעות זוכות >" at bounding box center [241, 380] width 58 height 15
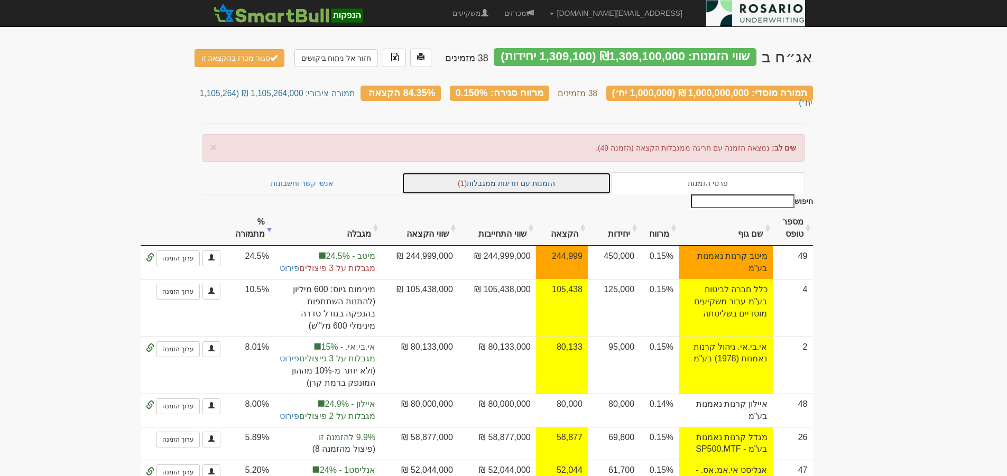
click at [559, 172] on link "הזמנות עם חריגות ממגבלות (1)" at bounding box center [506, 183] width 209 height 22
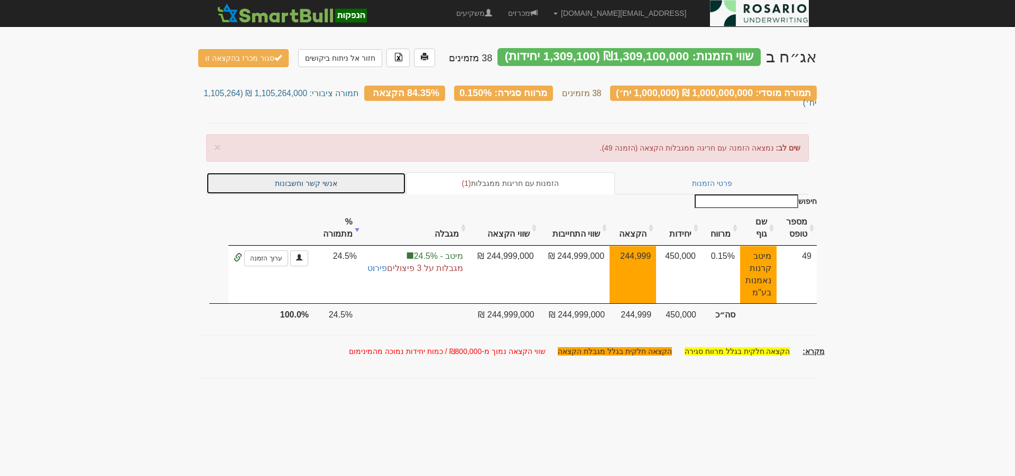
click at [318, 172] on link "אנשי קשר וחשבונות" at bounding box center [306, 183] width 200 height 22
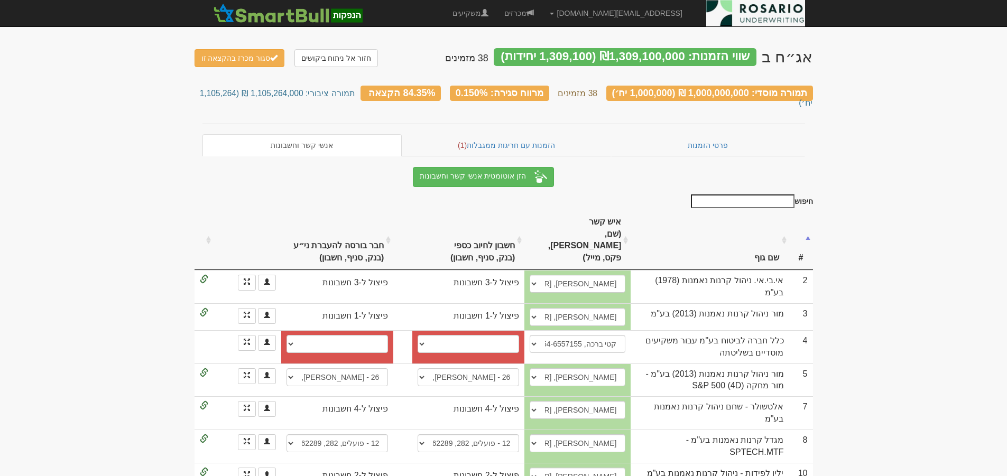
click at [767, 195] on input "חיפוש" at bounding box center [743, 202] width 104 height 14
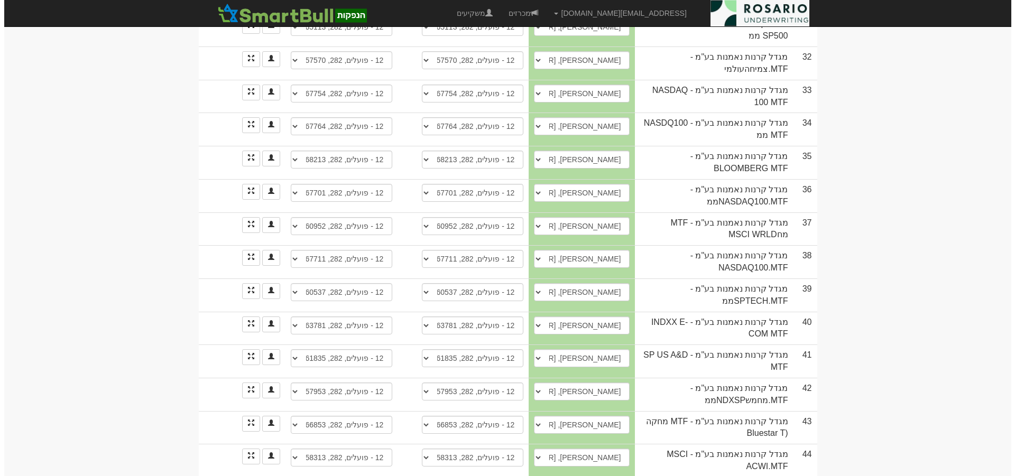
scroll to position [960, 0]
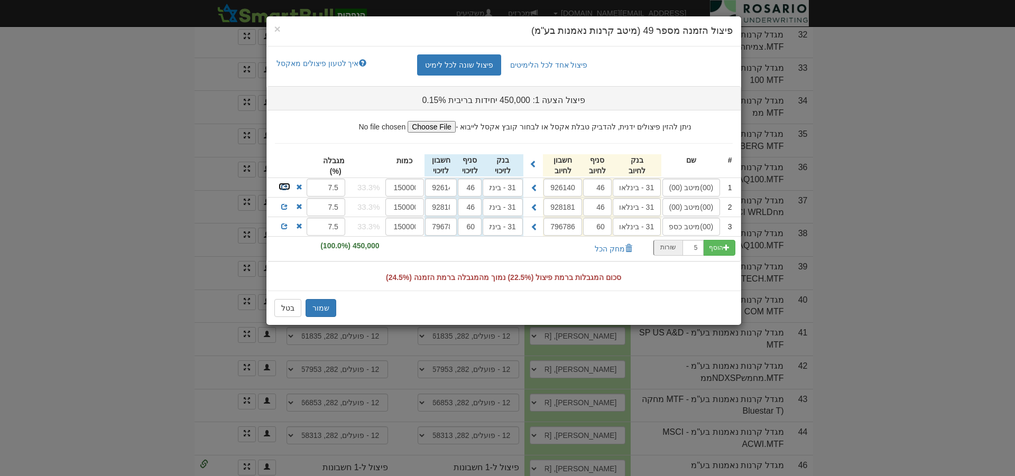
click at [283, 186] on span at bounding box center [284, 187] width 6 height 6
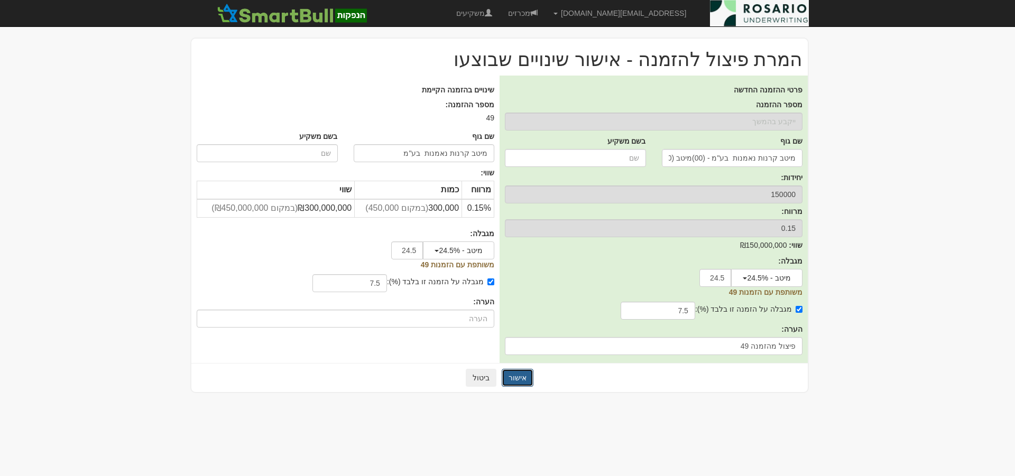
click at [519, 380] on button "אישור" at bounding box center [518, 378] width 32 height 18
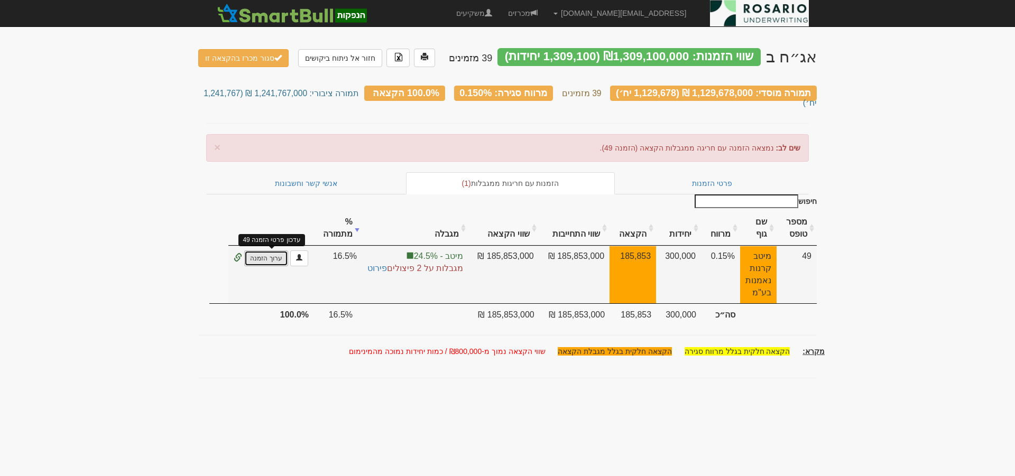
click at [271, 251] on link "ערוך הזמנה" at bounding box center [265, 259] width 43 height 16
click at [274, 251] on link "ערוך הזמנה" at bounding box center [265, 259] width 43 height 16
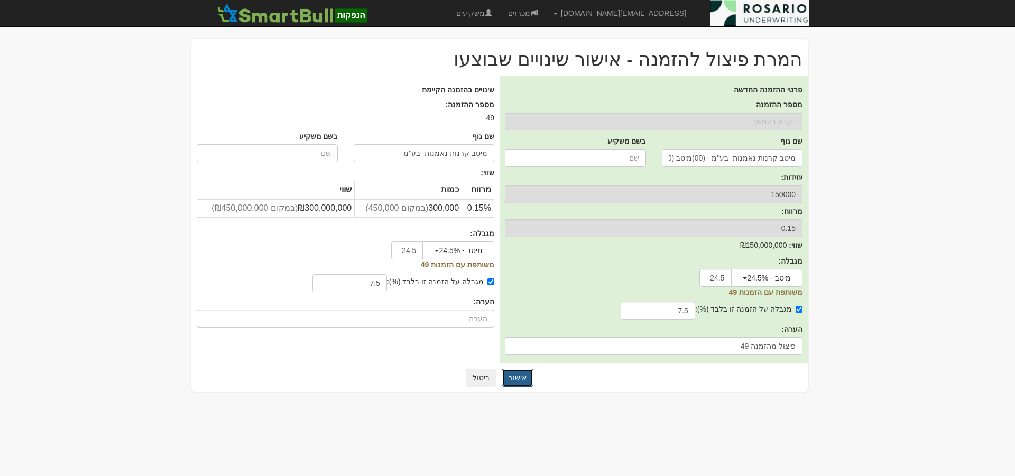
click at [512, 376] on button "אישור" at bounding box center [518, 378] width 32 height 18
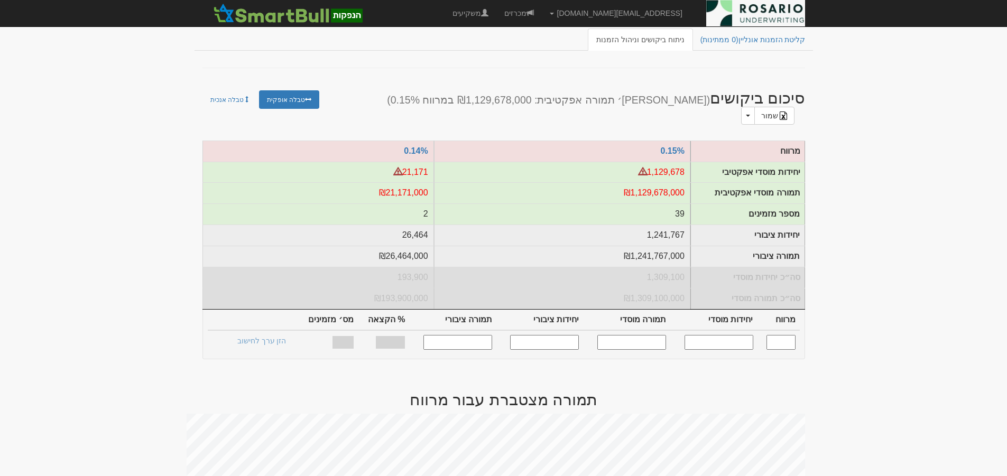
scroll to position [106, 0]
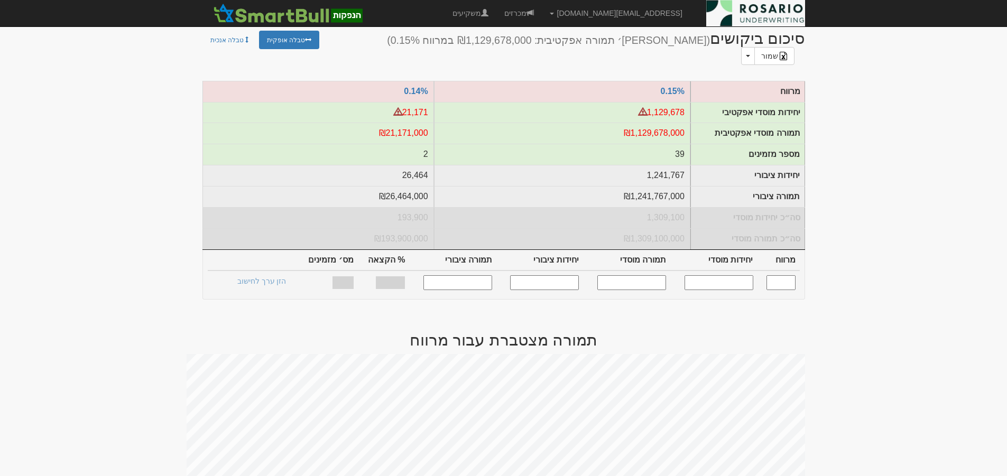
click at [729, 278] on input "text" at bounding box center [719, 283] width 69 height 14
type input "1000000"
type input "0.150"
type input "1,000,000"
type input "1,000,000,000"
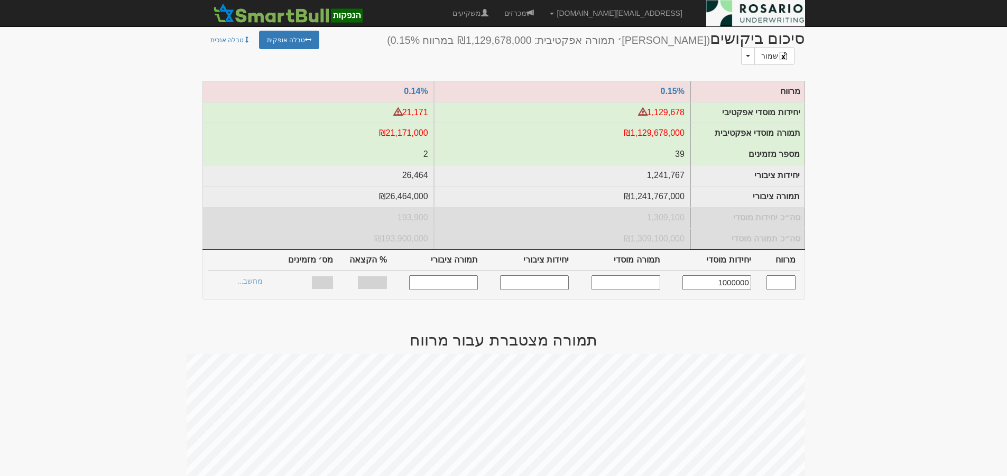
type input "1,105,264"
type input "1,105,264,000"
type input "84.35%"
type input "39"
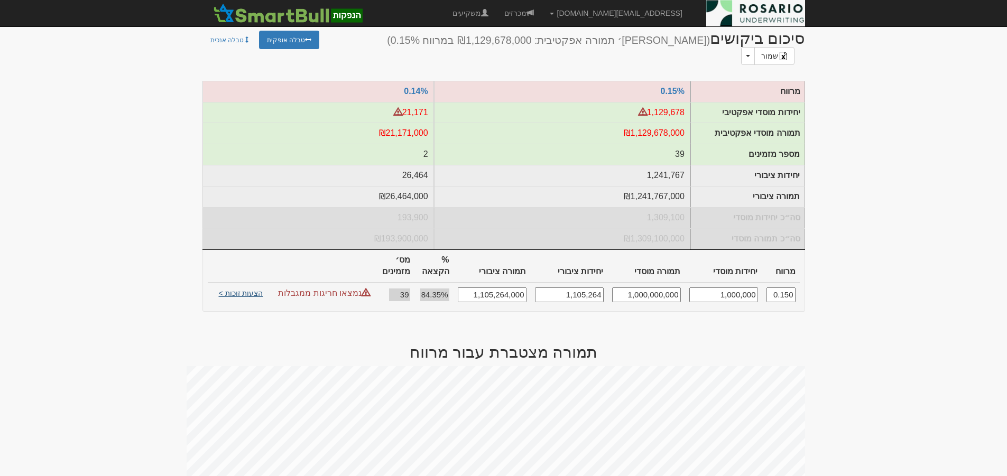
type input "1,000,000"
click at [238, 288] on link "הצעות זוכות >" at bounding box center [241, 295] width 58 height 15
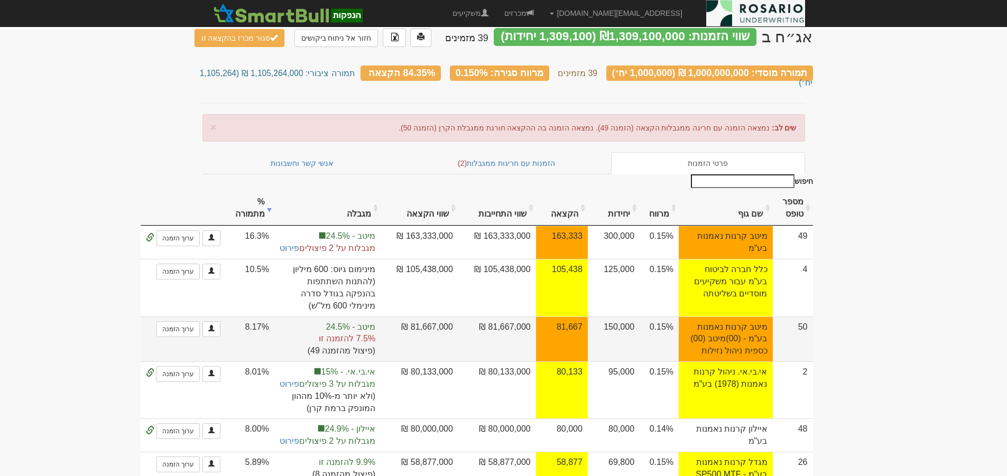
scroll to position [26, 0]
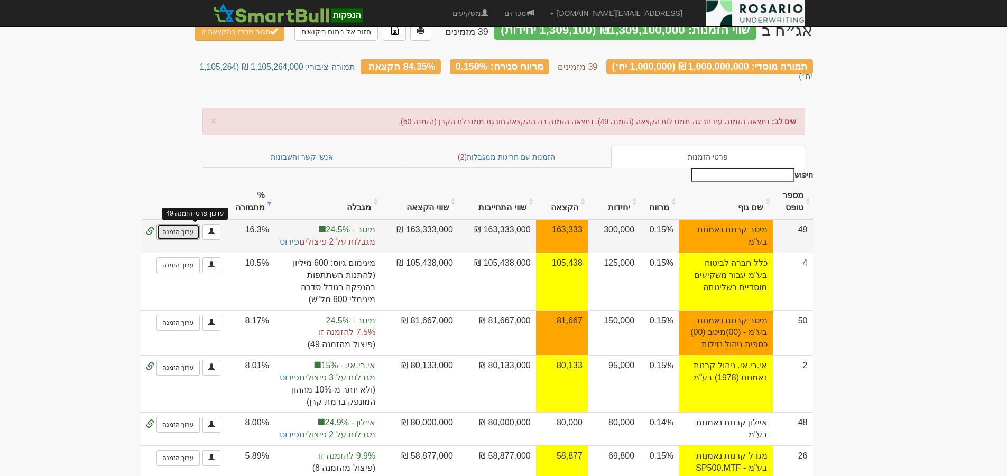
click at [199, 224] on link "ערוך הזמנה" at bounding box center [178, 232] width 43 height 16
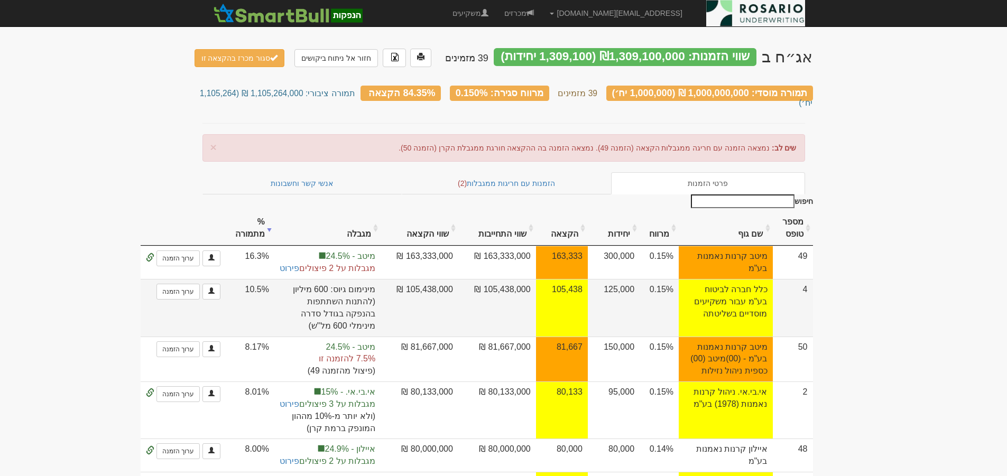
scroll to position [26, 0]
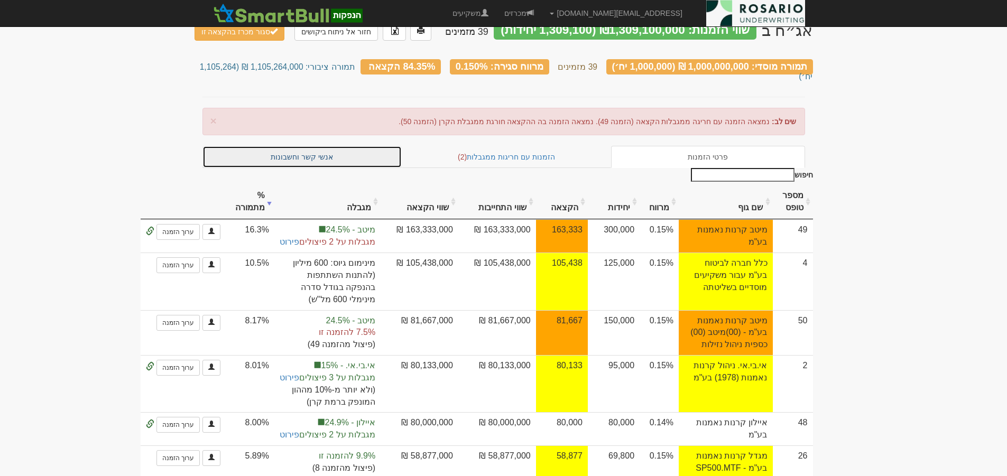
click at [278, 146] on link "אנשי קשר וחשבונות" at bounding box center [303, 157] width 200 height 22
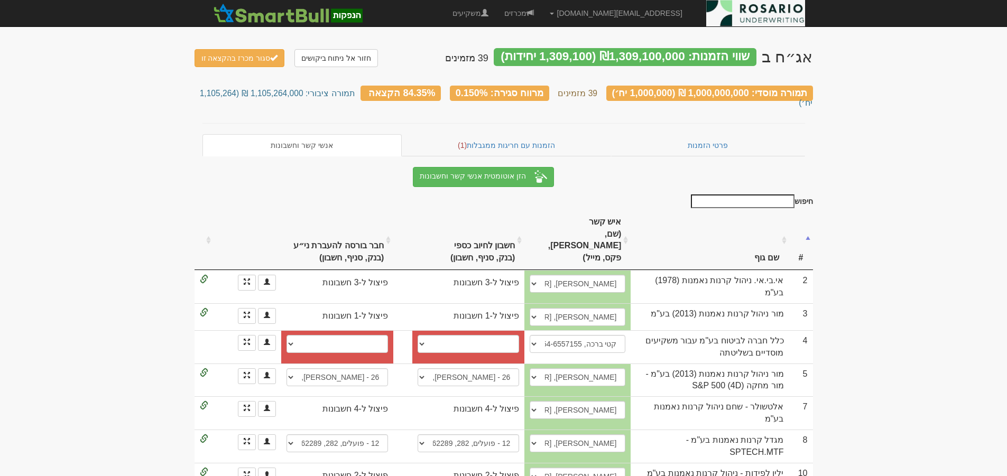
click at [773, 195] on input "חיפוש" at bounding box center [743, 202] width 104 height 14
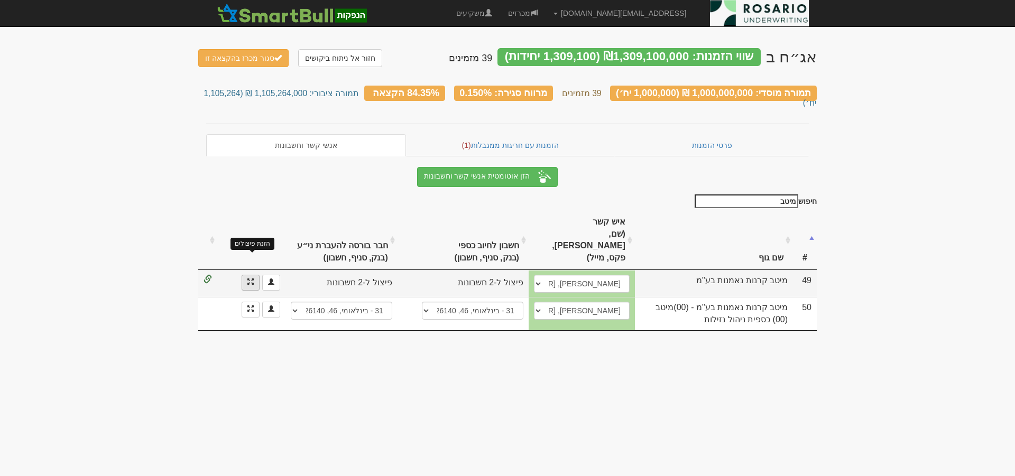
type input "מיטב"
click at [249, 279] on span at bounding box center [250, 282] width 6 height 6
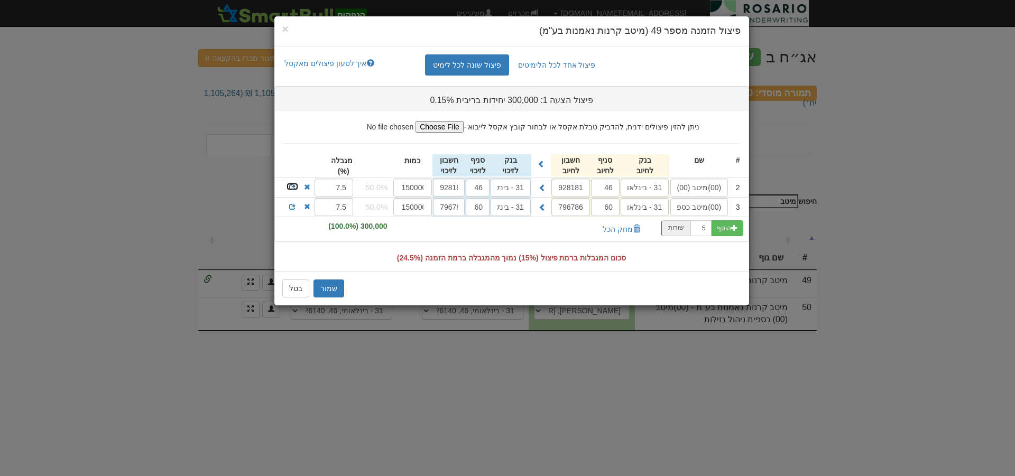
click at [289, 187] on span at bounding box center [292, 187] width 6 height 6
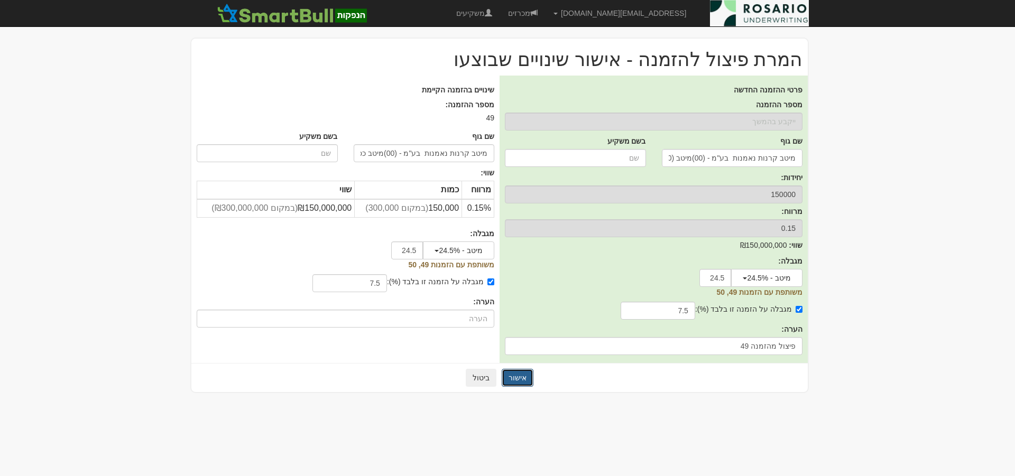
click at [521, 378] on button "אישור" at bounding box center [518, 378] width 32 height 18
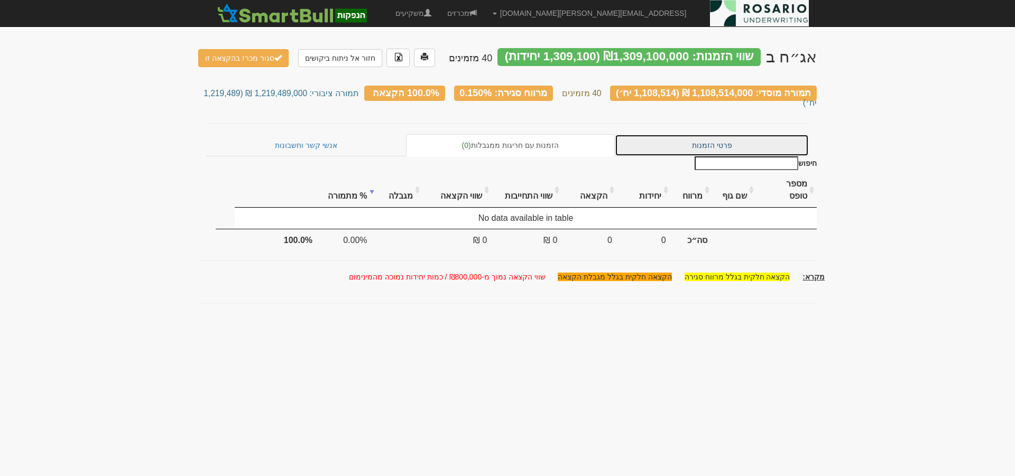
click at [712, 135] on link "פרטי הזמנות" at bounding box center [712, 145] width 194 height 22
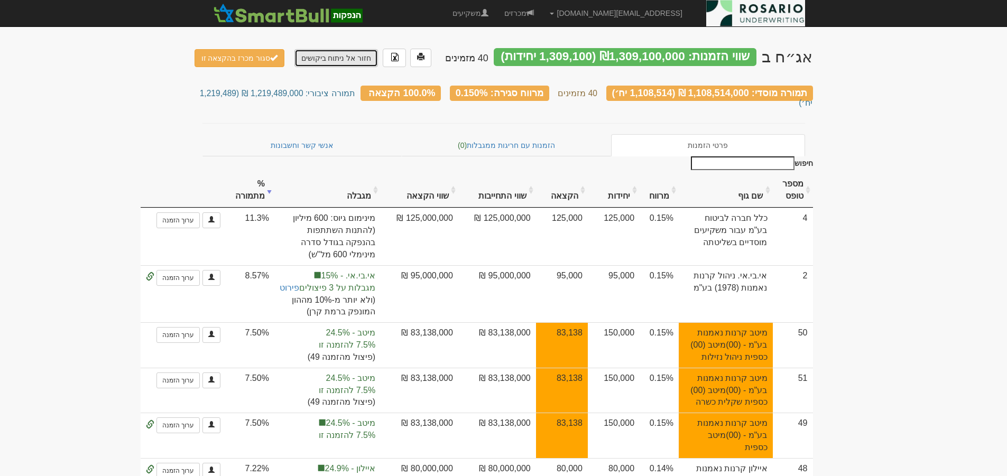
click at [335, 58] on link "חזור אל ניתוח ביקושים" at bounding box center [337, 58] width 84 height 18
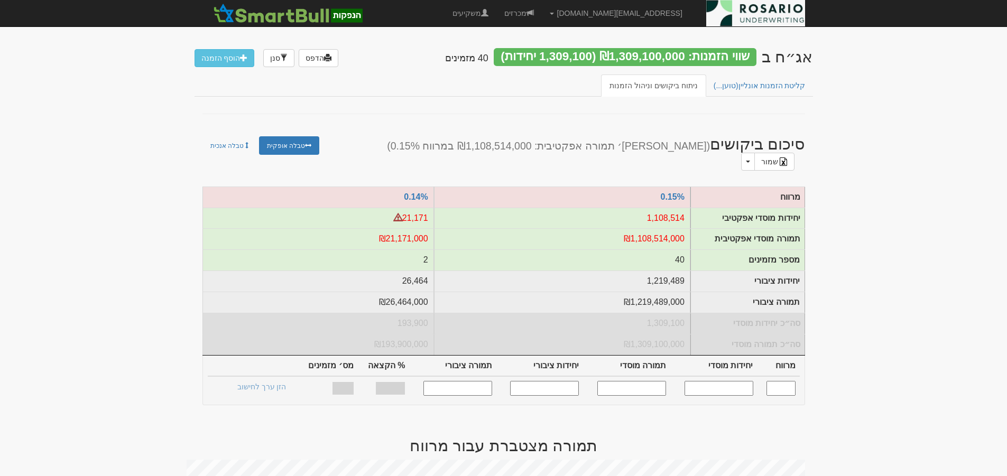
click at [731, 381] on input "text" at bounding box center [719, 388] width 69 height 14
type input "1000000"
type input "0.150"
type input "1,000,000"
type input "1,000,000,000"
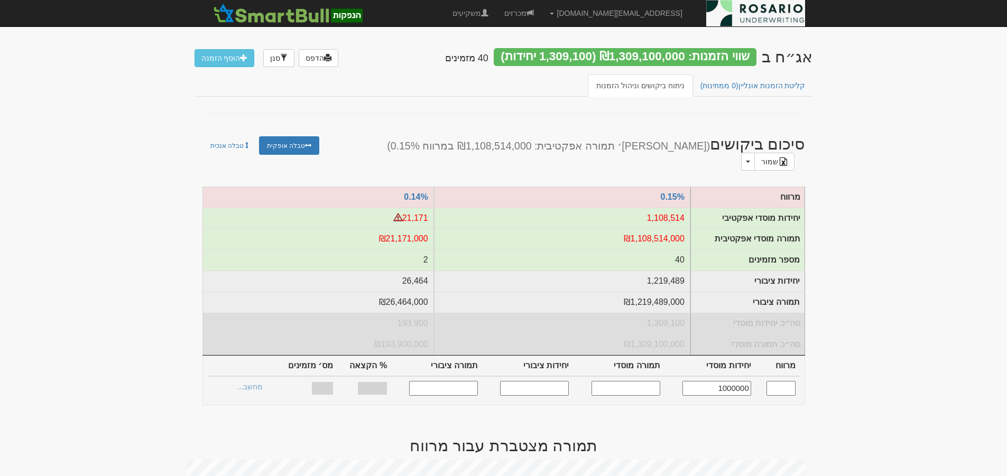
type input "1,105,264"
type input "1,105,264,000"
type input "72.28%"
type input "40"
type input "1,000,000"
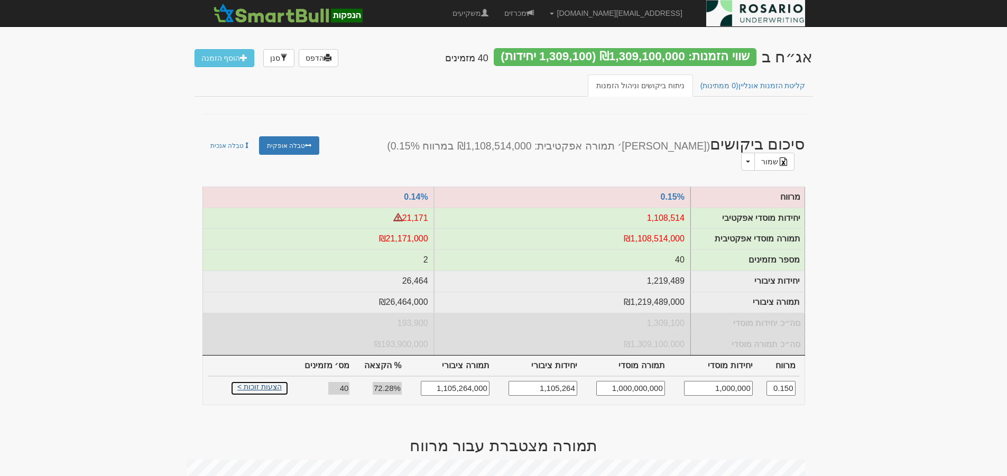
click at [256, 381] on link "הצעות זוכות >" at bounding box center [260, 388] width 58 height 15
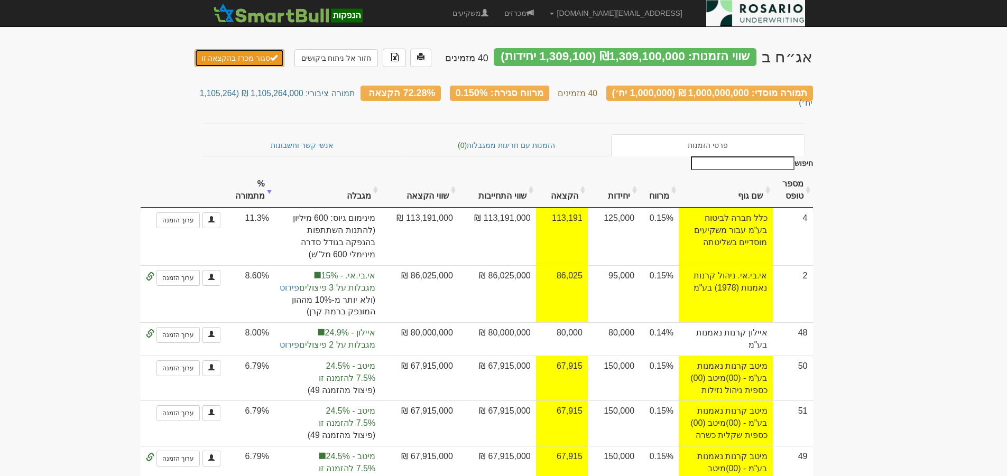
click at [251, 58] on button "סגור מכרז בהקצאה זו" at bounding box center [240, 58] width 90 height 18
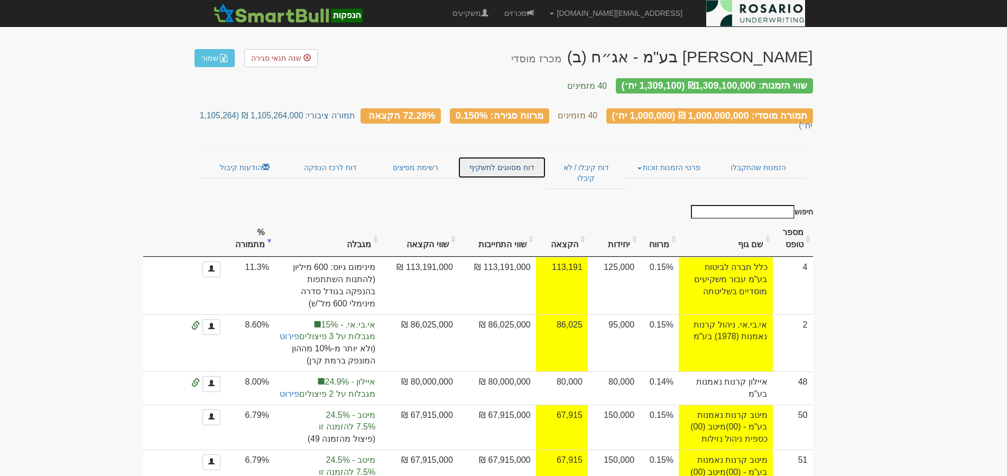
click at [506, 157] on link "דוח מסווגים לתשקיף" at bounding box center [502, 168] width 88 height 22
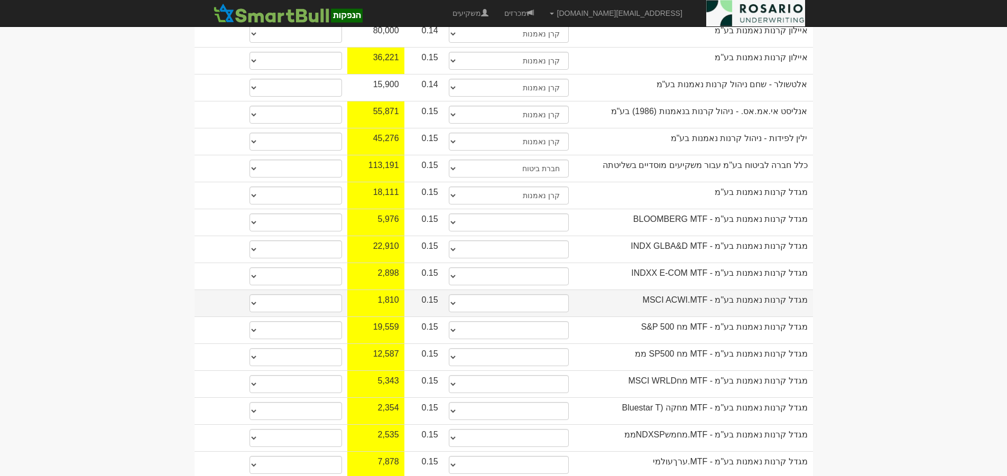
scroll to position [276, 0]
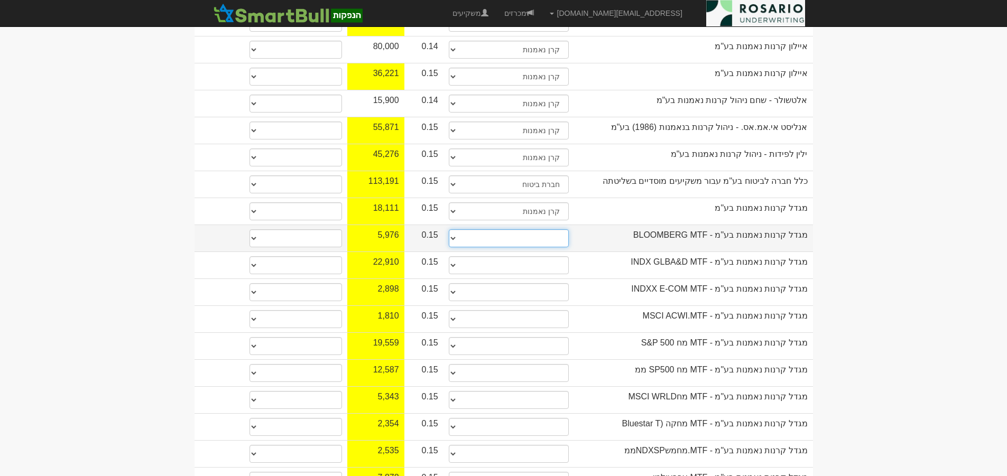
click at [453, 230] on select "תאגיד מסווג חתם / מפיץ חברת ביטוח תאגיד בעל הון של 50 מ׳ ש׳׳ח קופת גמל / קרן פנ…" at bounding box center [509, 239] width 121 height 18
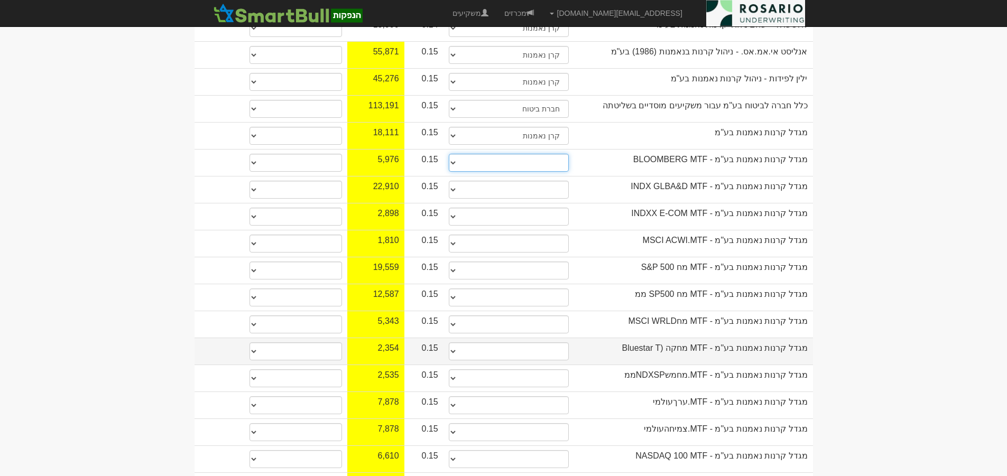
scroll to position [328, 0]
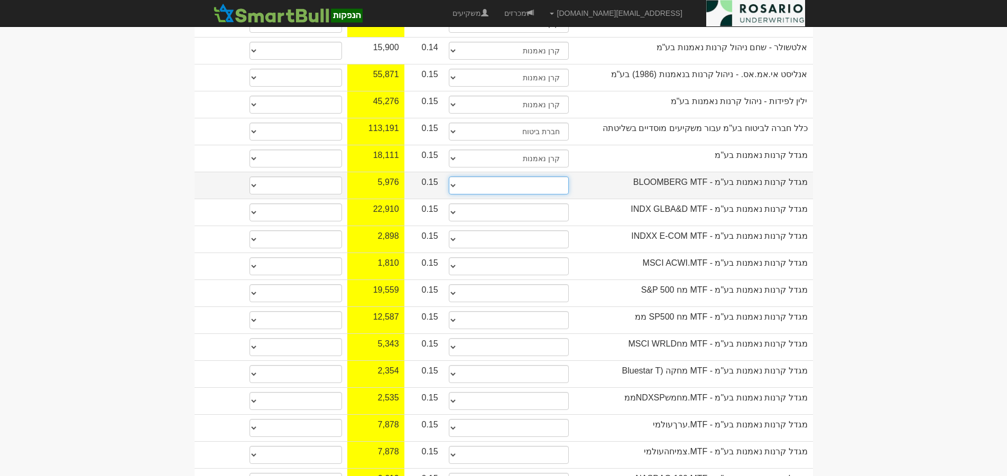
drag, startPoint x: 455, startPoint y: 157, endPoint x: 461, endPoint y: 164, distance: 9.8
click at [455, 177] on select "תאגיד מסווג חתם / מפיץ חברת ביטוח תאגיד בעל הון של 50 מ׳ ש׳׳ח קופת גמל / קרן פנ…" at bounding box center [509, 186] width 121 height 18
select select "קרן נאמנות"
click at [449, 177] on select "תאגיד מסווג חתם / מפיץ חברת ביטוח תאגיד בעל הון של 50 מ׳ ש׳׳ח קופת גמל / קרן פנ…" at bounding box center [509, 186] width 121 height 18
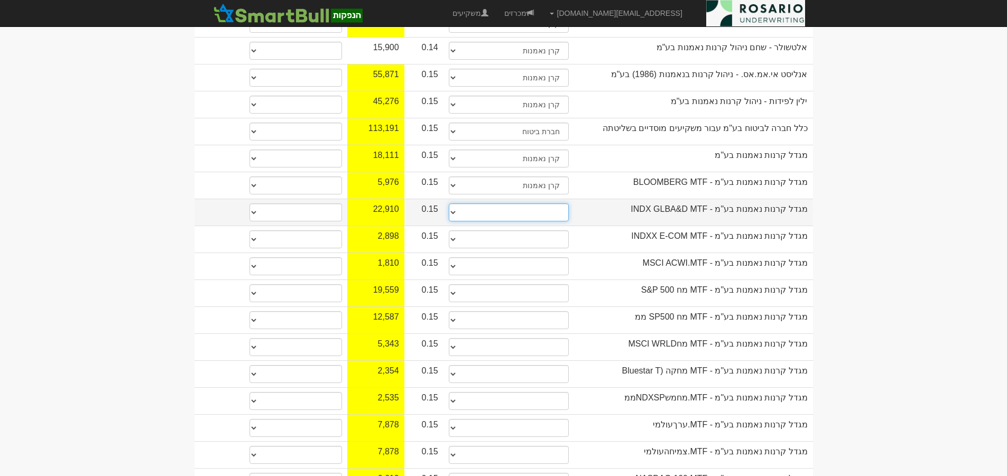
click at [453, 204] on select "תאגיד מסווג חתם / מפיץ חברת ביטוח תאגיד בעל הון של 50 מ׳ ש׳׳ח קופת גמל / קרן פנ…" at bounding box center [509, 213] width 121 height 18
drag, startPoint x: 453, startPoint y: 186, endPoint x: 460, endPoint y: 192, distance: 9.7
click at [453, 204] on select "תאגיד מסווג חתם / מפיץ חברת ביטוח תאגיד בעל הון של 50 מ׳ ש׳׳ח קופת גמל / קרן פנ…" at bounding box center [509, 213] width 121 height 18
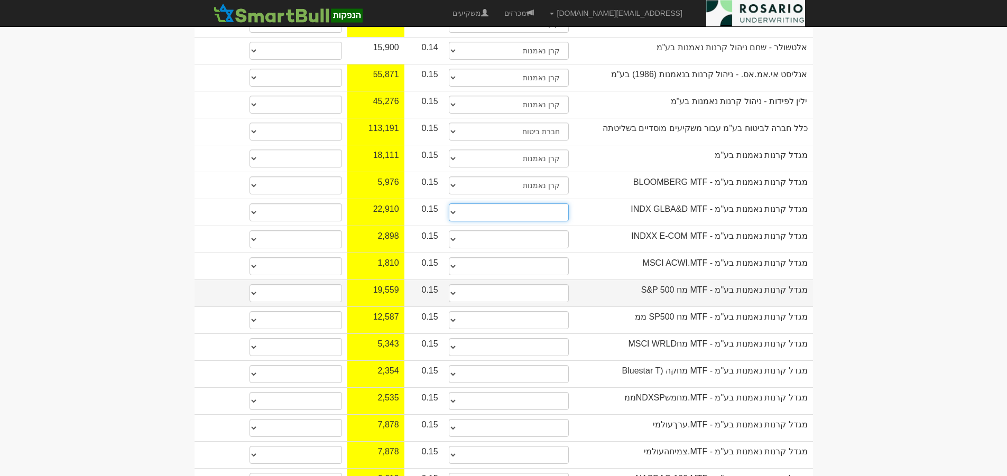
select select "קרן נאמנות"
click at [449, 204] on select "תאגיד מסווג חתם / מפיץ חברת ביטוח תאגיד בעל הון של 50 מ׳ ש׳׳ח קופת גמל / קרן פנ…" at bounding box center [509, 213] width 121 height 18
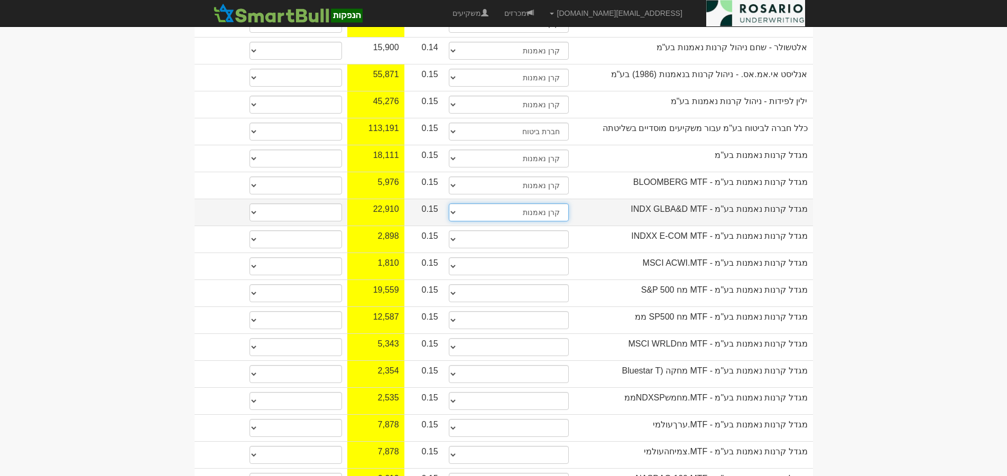
click at [455, 204] on select "תאגיד מסווג חתם / מפיץ חברת ביטוח תאגיד בעל הון של 50 מ׳ ש׳׳ח קופת גמל / קרן פנ…" at bounding box center [509, 213] width 121 height 18
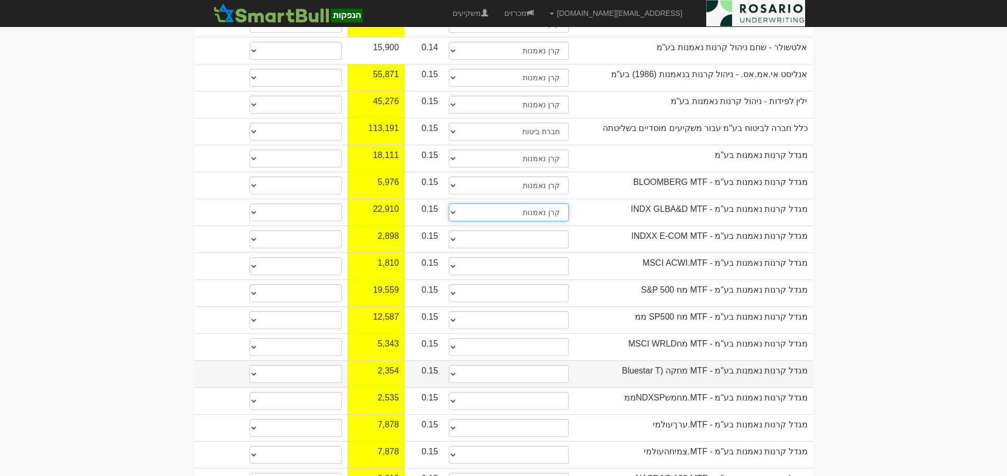
click at [449, 204] on select "תאגיד מסווג חתם / מפיץ חברת ביטוח תאגיד בעל הון של 50 מ׳ ש׳׳ח קופת גמל / קרן פנ…" at bounding box center [509, 213] width 121 height 18
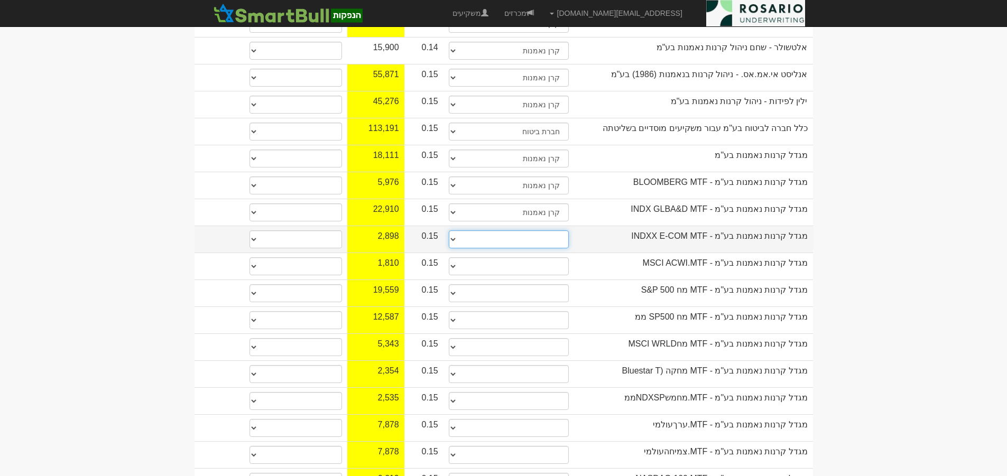
drag, startPoint x: 453, startPoint y: 212, endPoint x: 457, endPoint y: 220, distance: 9.2
click at [453, 231] on select "תאגיד מסווג חתם / מפיץ חברת ביטוח תאגיד בעל הון של 50 מ׳ ש׳׳ח קופת גמל / קרן פנ…" at bounding box center [509, 240] width 121 height 18
click at [977, 269] on body "lilach@rosario-capital.co.il הגדרות חשבונות הנפקה תבניות הודעות קיבול" at bounding box center [503, 418] width 1007 height 1492
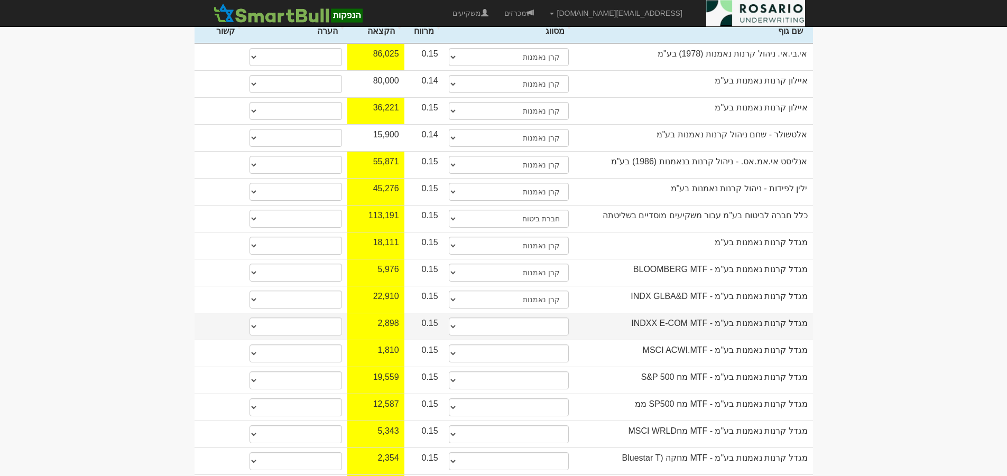
scroll to position [198, 0]
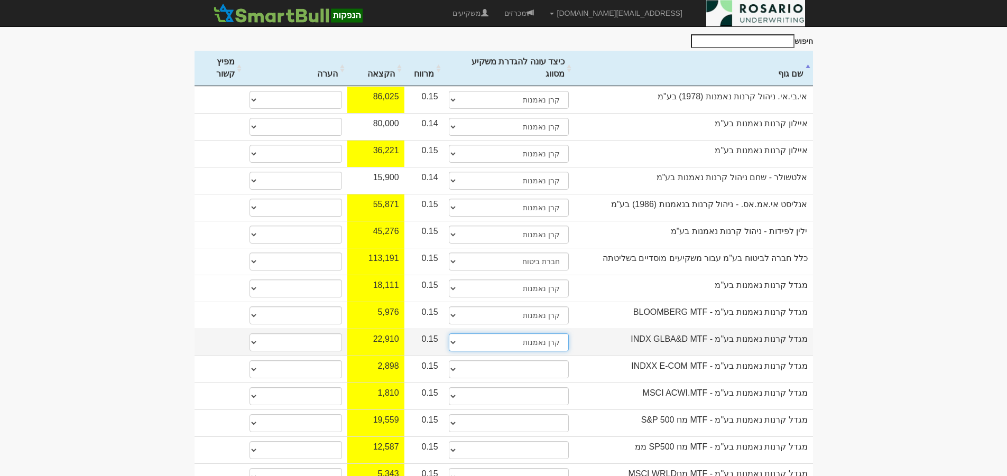
click at [454, 334] on select "תאגיד מסווג חתם / מפיץ חברת ביטוח תאגיד בעל הון של 50 מ׳ ש׳׳ח קופת גמל / קרן פנ…" at bounding box center [509, 343] width 121 height 18
select select
click at [449, 334] on select "תאגיד מסווג חתם / מפיץ חברת ביטוח תאגיד בעל הון של 50 מ׳ ש׳׳ח קופת גמל / קרן פנ…" at bounding box center [509, 343] width 121 height 18
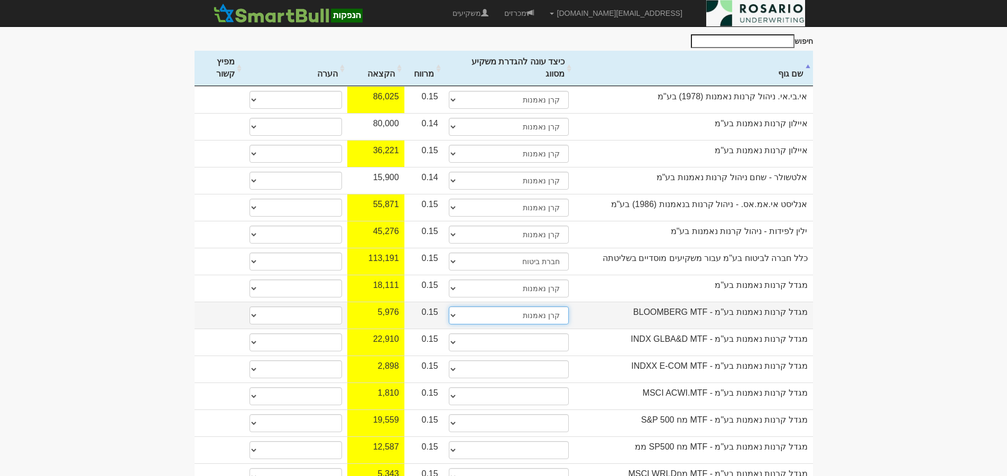
click at [452, 307] on select "תאגיד מסווג חתם / מפיץ חברת ביטוח תאגיד בעל הון של 50 מ׳ ש׳׳ח קופת גמל / קרן פנ…" at bounding box center [509, 316] width 121 height 18
select select
click at [449, 307] on select "תאגיד מסווג חתם / מפיץ חברת ביטוח תאגיד בעל הון של 50 מ׳ ש׳׳ח קופת גמל / קרן פנ…" at bounding box center [509, 316] width 121 height 18
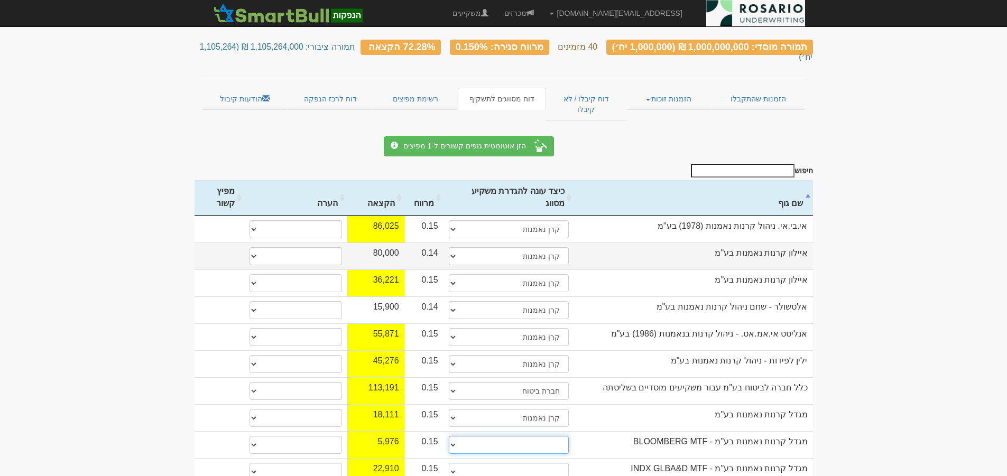
scroll to position [66, 0]
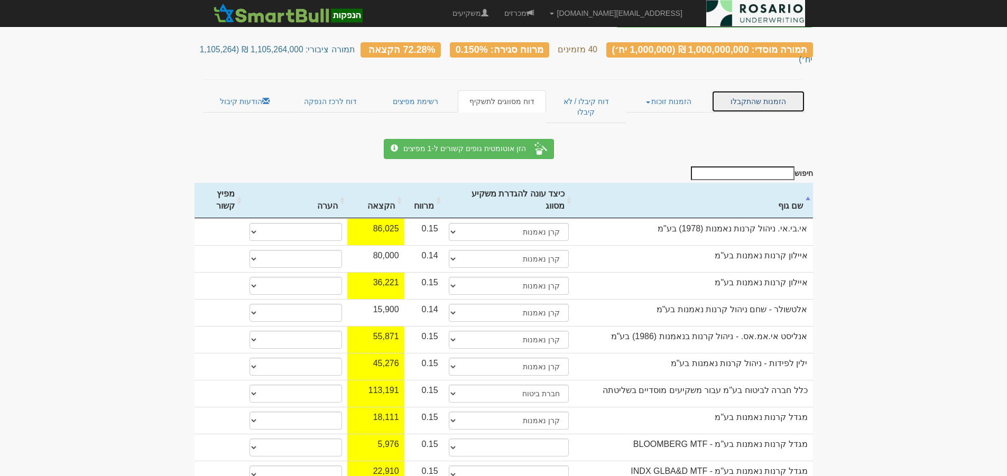
click at [769, 90] on link "הזמנות שהתקבלו" at bounding box center [758, 101] width 93 height 22
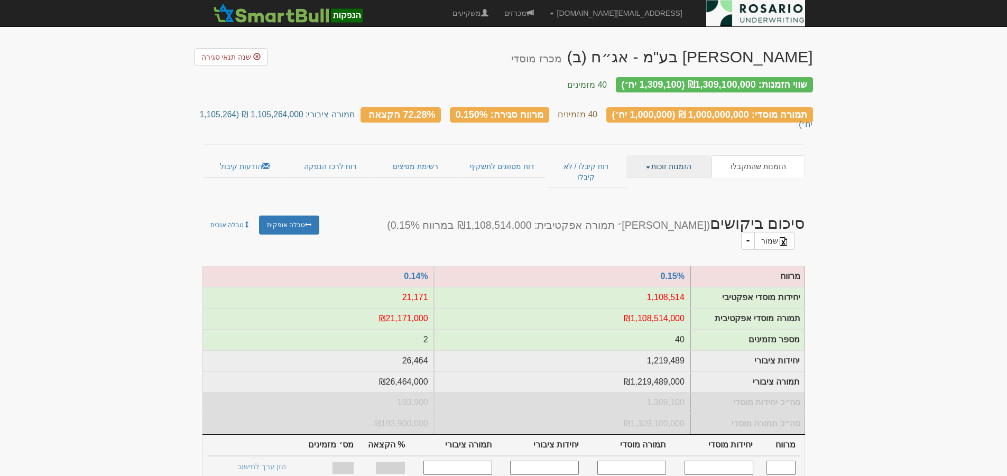
click at [685, 155] on link "הזמנות זוכות" at bounding box center [669, 166] width 85 height 22
click at [665, 180] on link "פרטי הזמנות זוכות" at bounding box center [670, 187] width 84 height 14
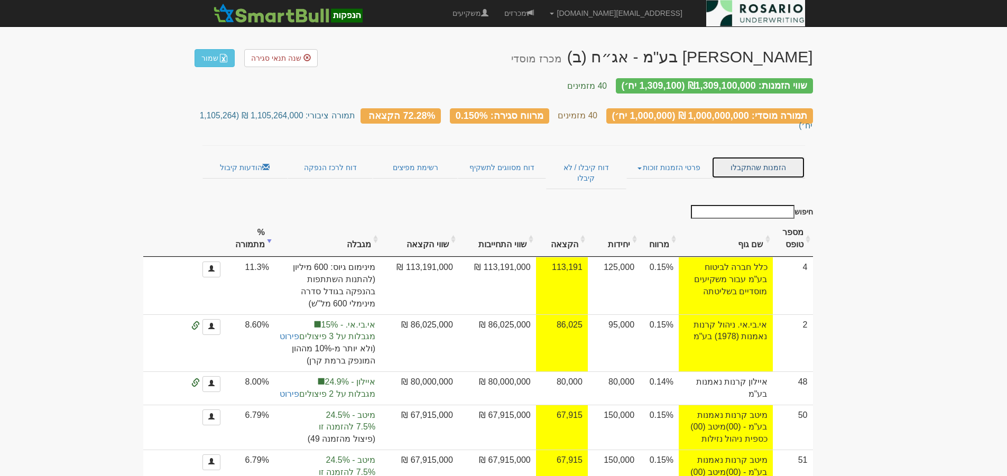
click at [764, 157] on link "הזמנות שהתקבלו" at bounding box center [758, 168] width 93 height 22
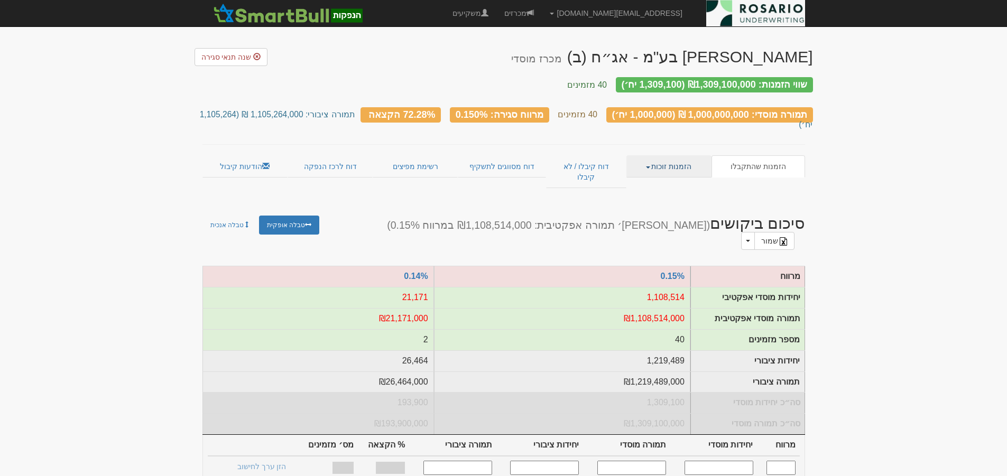
click at [668, 155] on link "הזמנות זוכות" at bounding box center [669, 166] width 85 height 22
click at [686, 180] on link "פרטי הזמנות זוכות" at bounding box center [670, 187] width 84 height 14
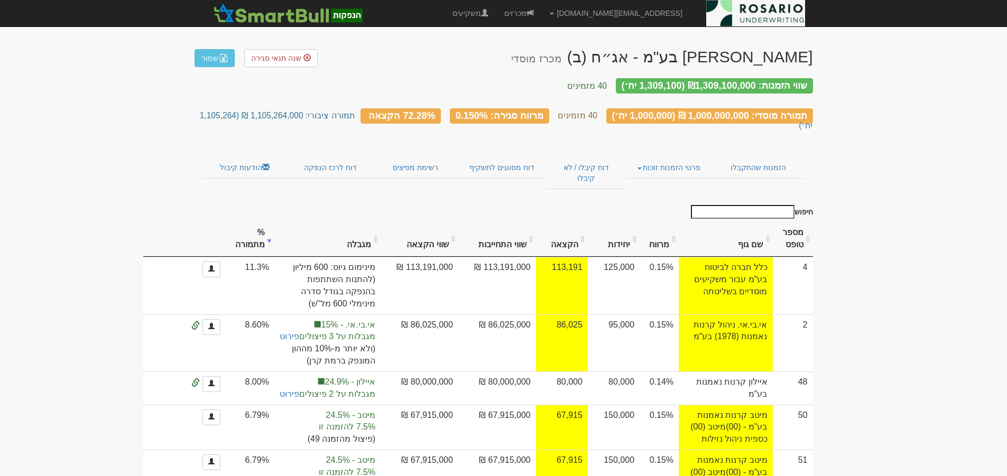
click at [774, 205] on input "חיפוש" at bounding box center [743, 212] width 104 height 14
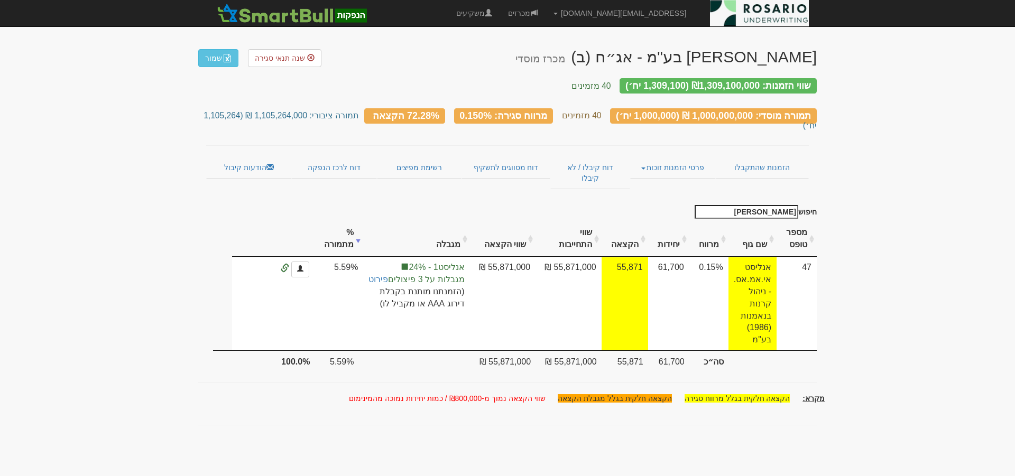
drag, startPoint x: 762, startPoint y: 188, endPoint x: 842, endPoint y: 182, distance: 80.6
click at [841, 182] on body "[EMAIL_ADDRESS][DOMAIN_NAME] הגדרות חשבונות הנפקה תבניות הודעות קיבול" at bounding box center [507, 238] width 1015 height 476
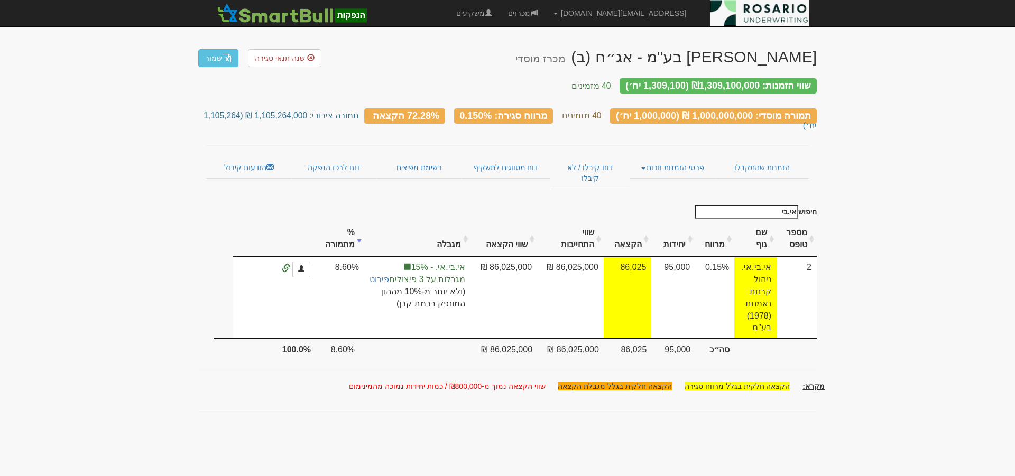
drag, startPoint x: 763, startPoint y: 187, endPoint x: 841, endPoint y: 179, distance: 78.6
click at [841, 179] on body "lilach@rosario-capital.co.il הגדרות חשבונות הנפקה תבניות הודעות קיבול" at bounding box center [507, 238] width 1015 height 476
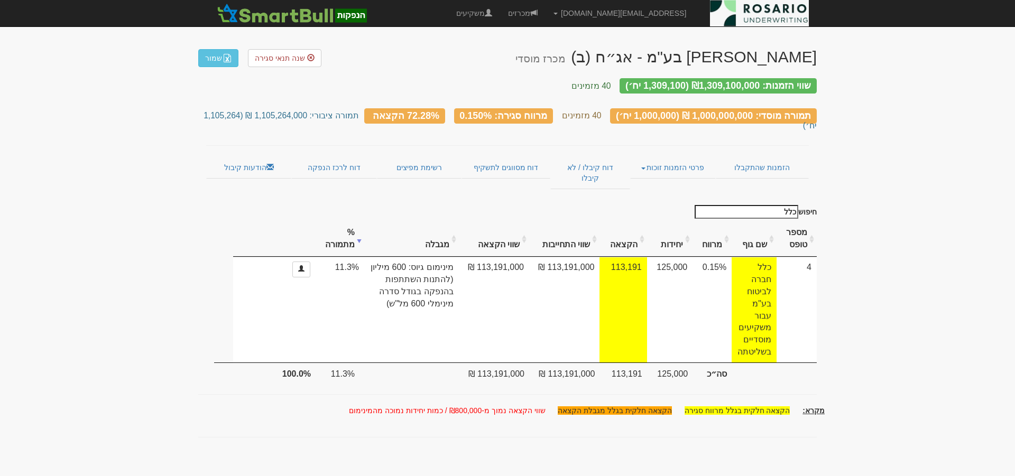
drag, startPoint x: 780, startPoint y: 183, endPoint x: 851, endPoint y: 184, distance: 71.4
click at [832, 184] on body "lilach@rosario-capital.co.il הגדרות חשבונות הנפקה תבניות הודעות קיבול" at bounding box center [507, 238] width 1015 height 476
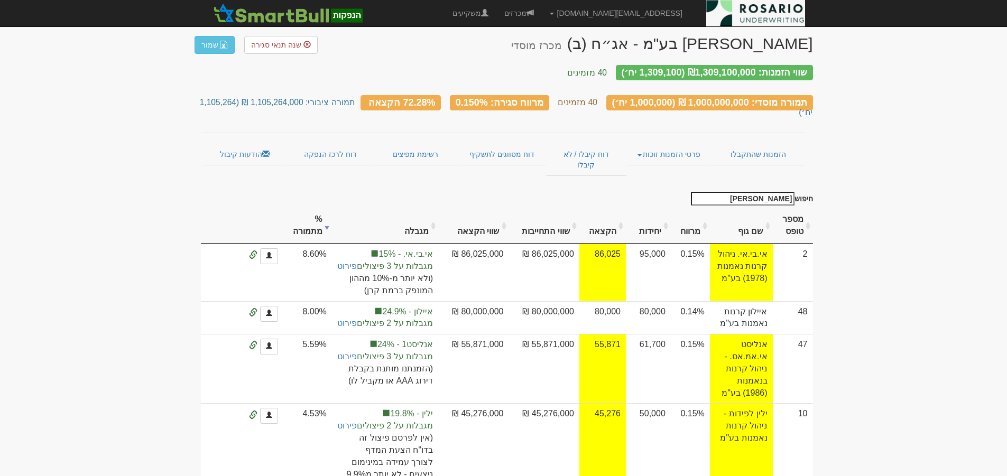
scroll to position [26, 0]
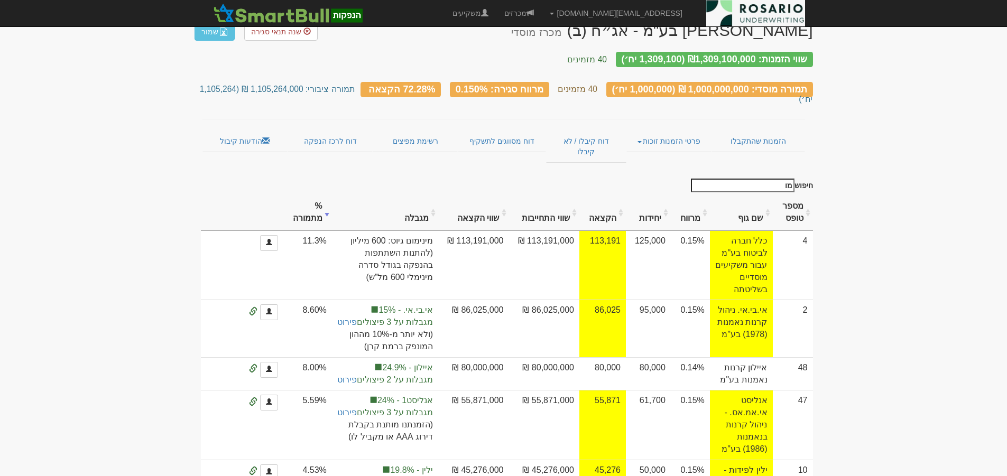
type input "מ"
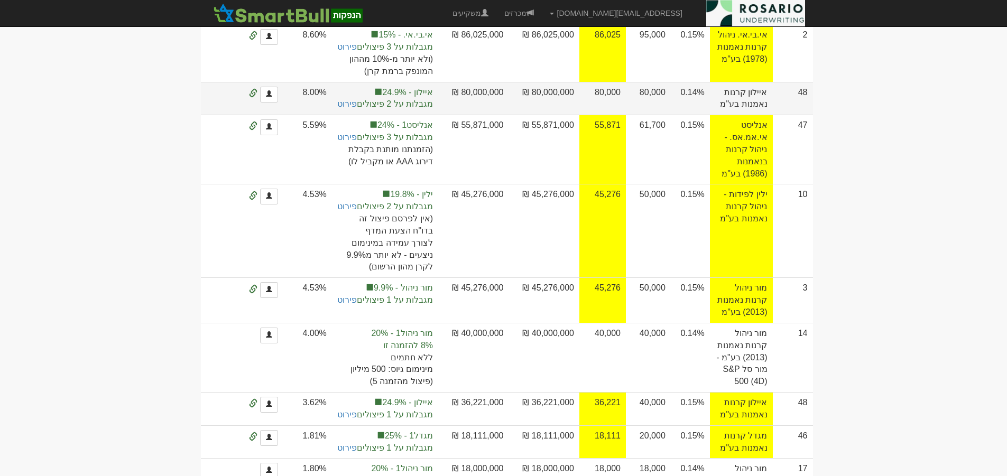
scroll to position [79, 0]
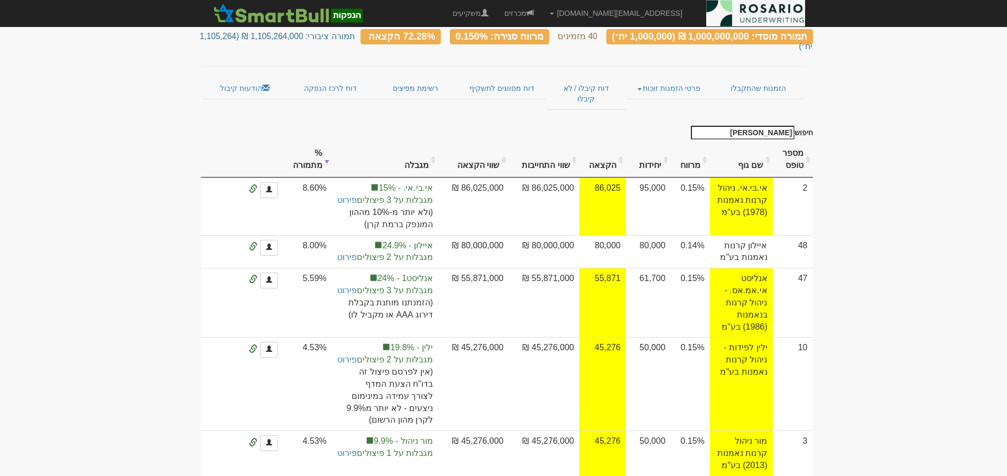
type input "מור ניהול"
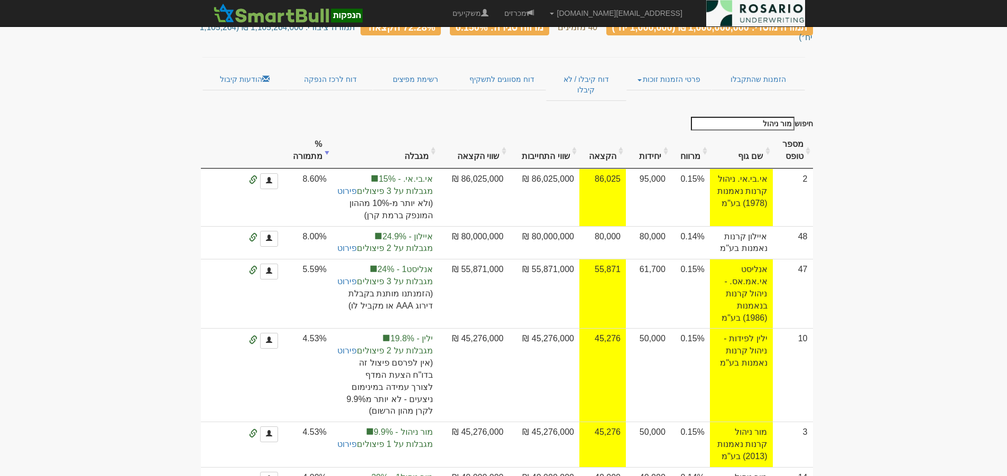
scroll to position [0, 0]
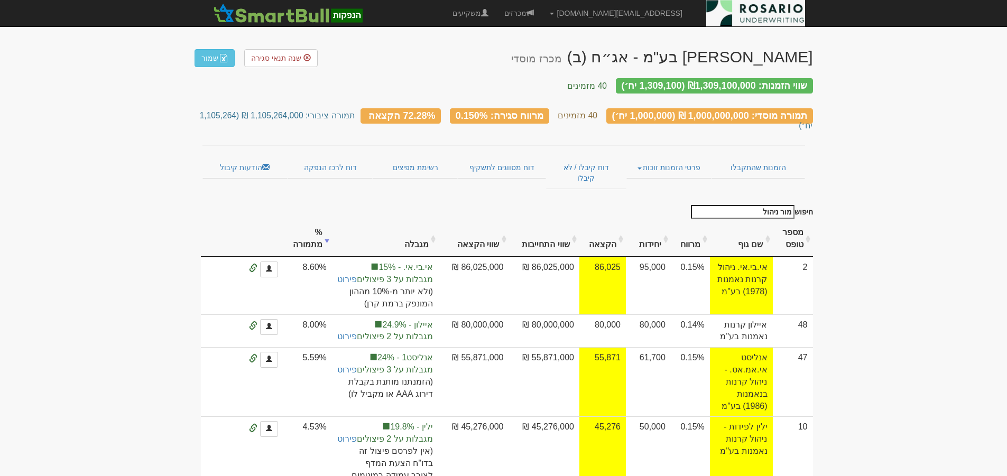
drag, startPoint x: 763, startPoint y: 184, endPoint x: 853, endPoint y: 183, distance: 90.4
type input "מור ניהול"
click at [752, 157] on link "הזמנות שהתקבלו" at bounding box center [758, 168] width 93 height 22
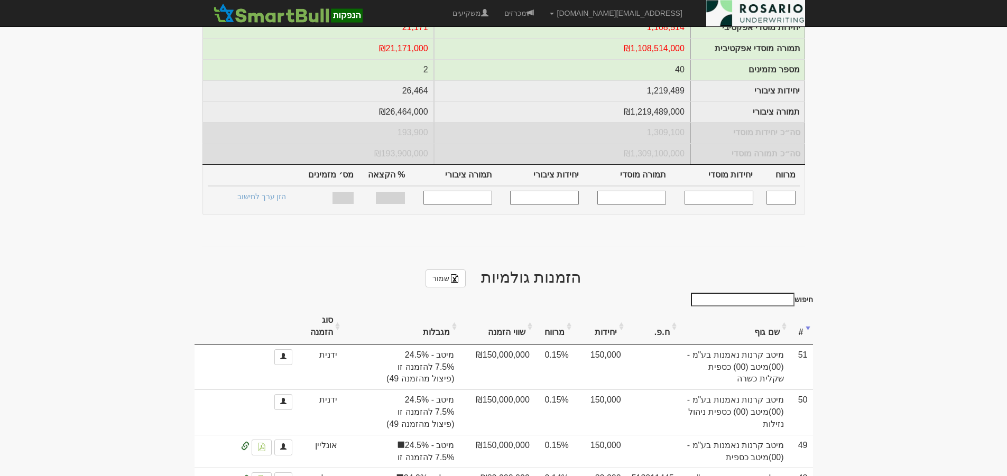
scroll to position [278, 0]
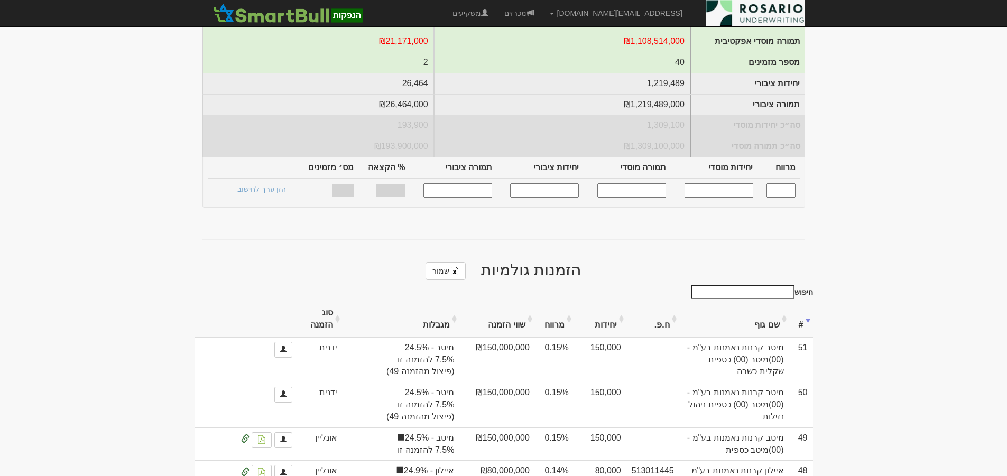
click at [774, 286] on input "חיפוש" at bounding box center [743, 293] width 104 height 14
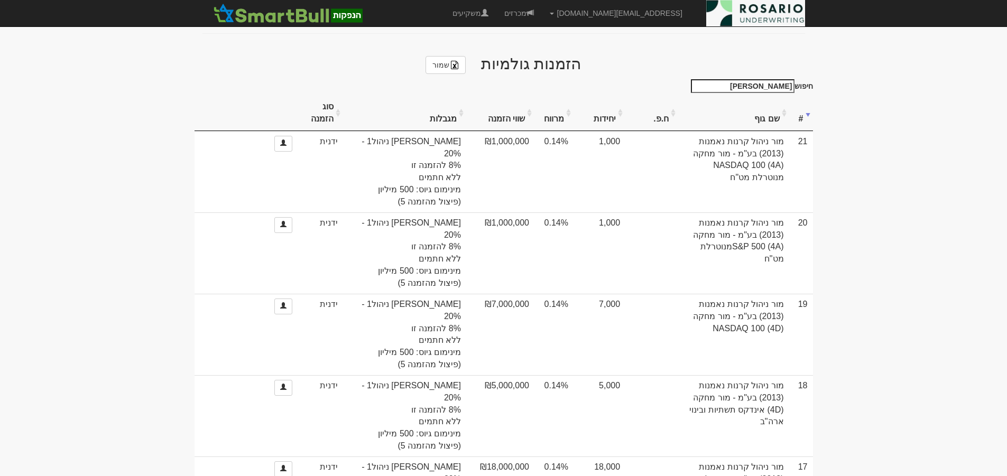
scroll to position [338, 0]
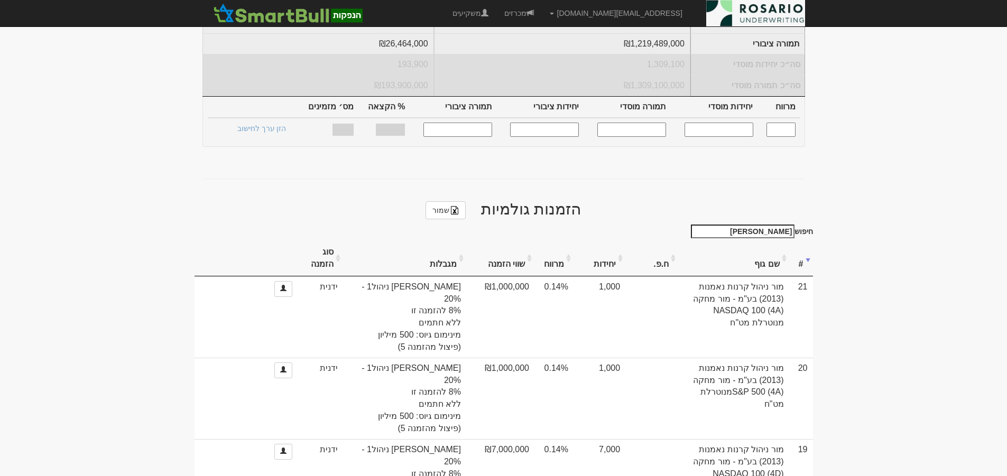
drag, startPoint x: 771, startPoint y: 195, endPoint x: 851, endPoint y: 199, distance: 80.0
click at [851, 199] on body "lilach@rosario-capital.co.il הגדרות חשבונות הנפקה תבניות הודעות קיבול" at bounding box center [503, 392] width 1007 height 1460
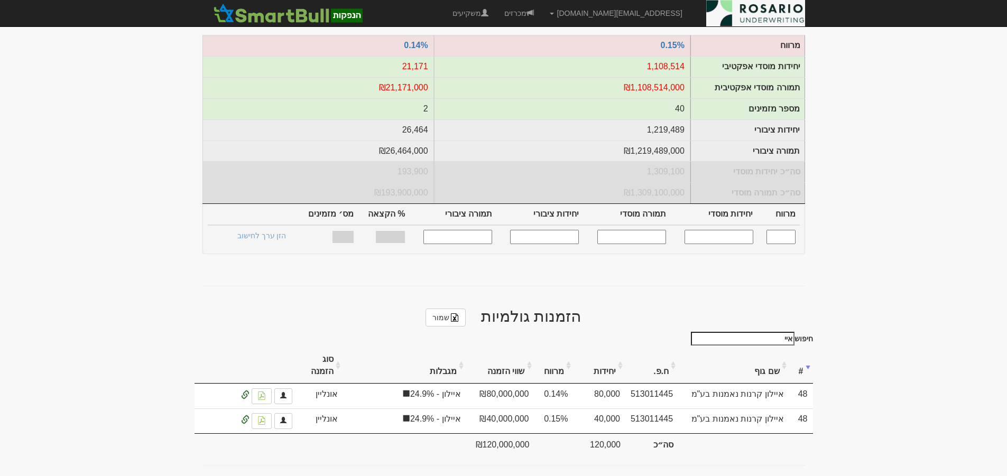
scroll to position [196, 0]
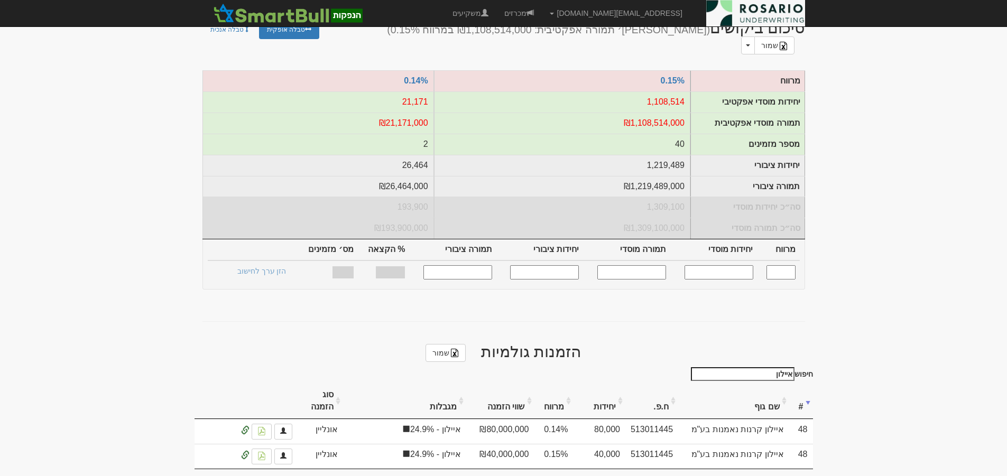
drag, startPoint x: 767, startPoint y: 338, endPoint x: 943, endPoint y: 309, distance: 178.5
click at [943, 309] on body "lilach@rosario-capital.co.il הגדרות חשבונות הנפקה תבניות הודעות קיבול" at bounding box center [503, 158] width 1007 height 708
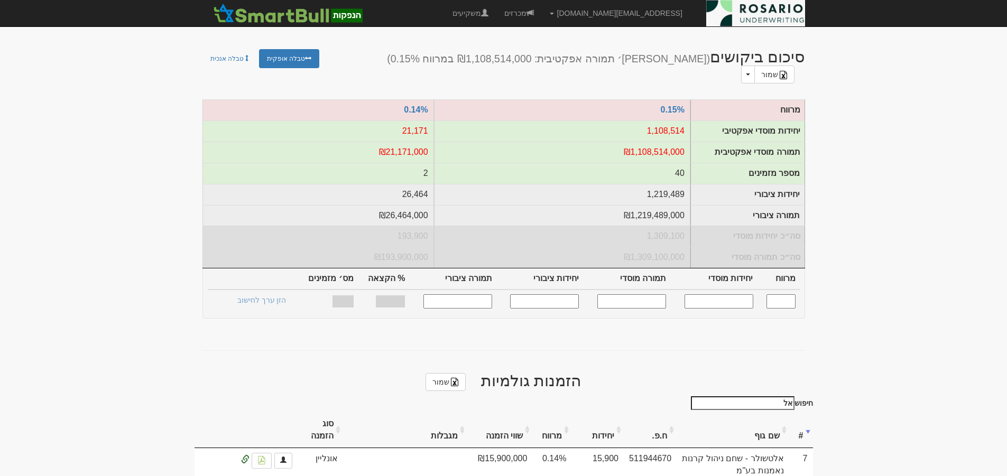
scroll to position [179, 0]
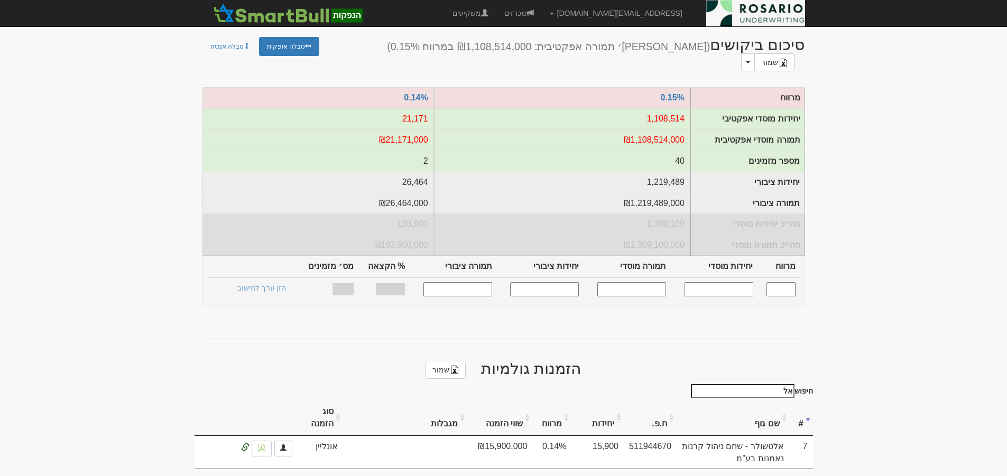
drag, startPoint x: 769, startPoint y: 354, endPoint x: 915, endPoint y: 364, distance: 146.3
click at [915, 364] on body "lilach@rosario-capital.co.il הגדרות חשבונות הנפקה תבניות הודעות קיבול" at bounding box center [503, 166] width 1007 height 691
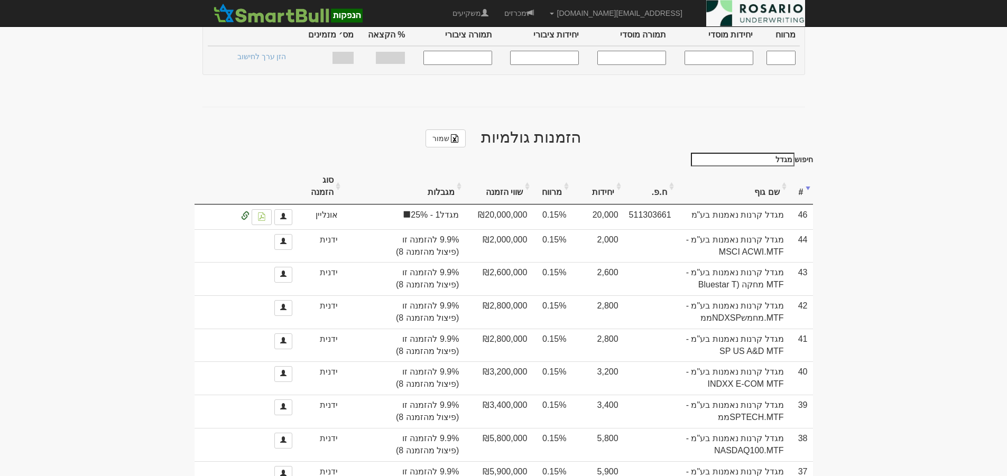
scroll to position [238, 0]
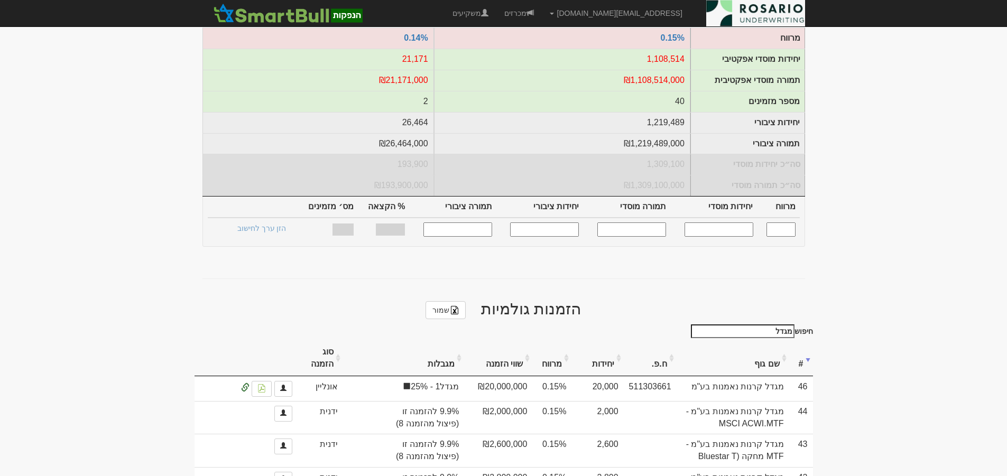
drag, startPoint x: 763, startPoint y: 292, endPoint x: 874, endPoint y: 286, distance: 111.2
click at [861, 288] on body "lilach@rosario-capital.co.il הגדרות חשבונות הנפקה תבניות הודעות קיבול" at bounding box center [503, 434] width 1007 height 1345
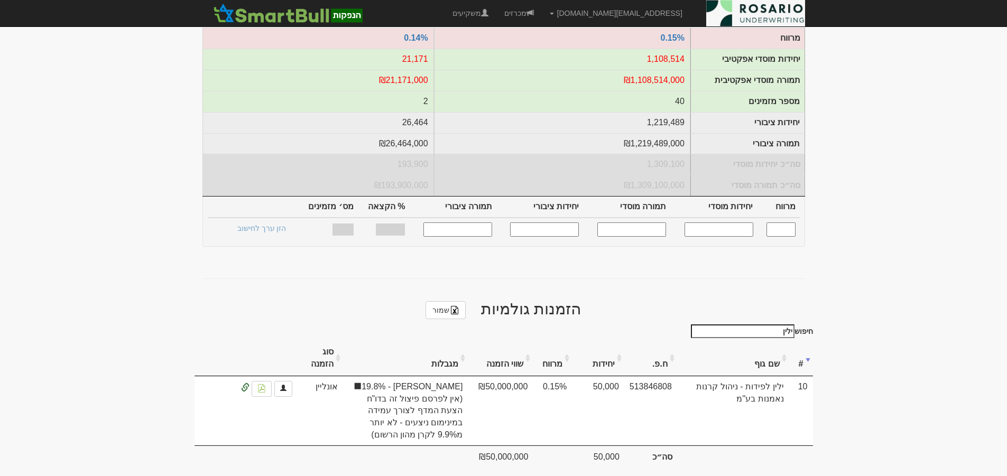
scroll to position [215, 0]
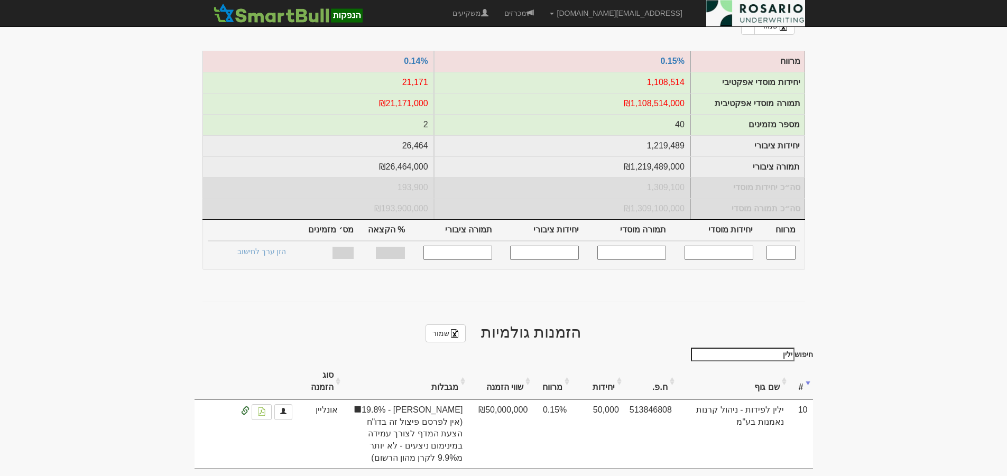
drag, startPoint x: 759, startPoint y: 317, endPoint x: 845, endPoint y: 304, distance: 86.7
click at [842, 305] on body "lilach@rosario-capital.co.il הגדרות חשבונות הנפקה תבניות הודעות קיבול" at bounding box center [503, 148] width 1007 height 727
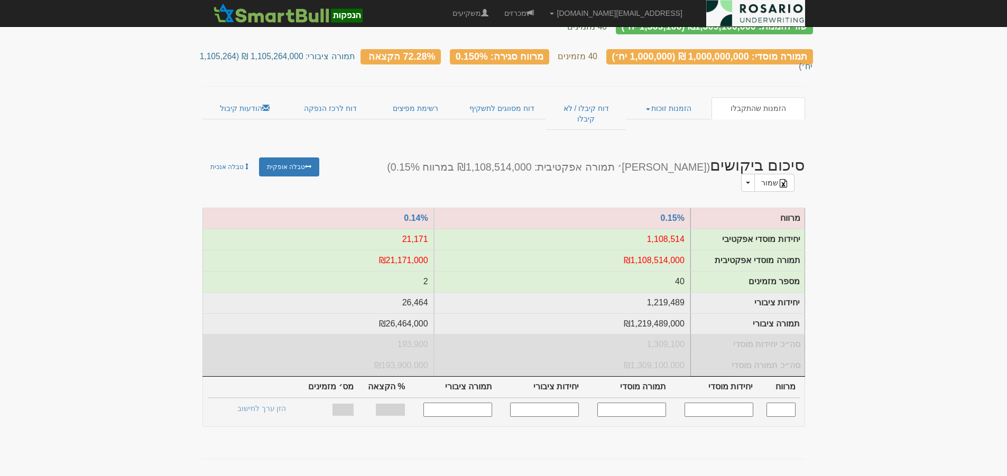
scroll to position [0, 0]
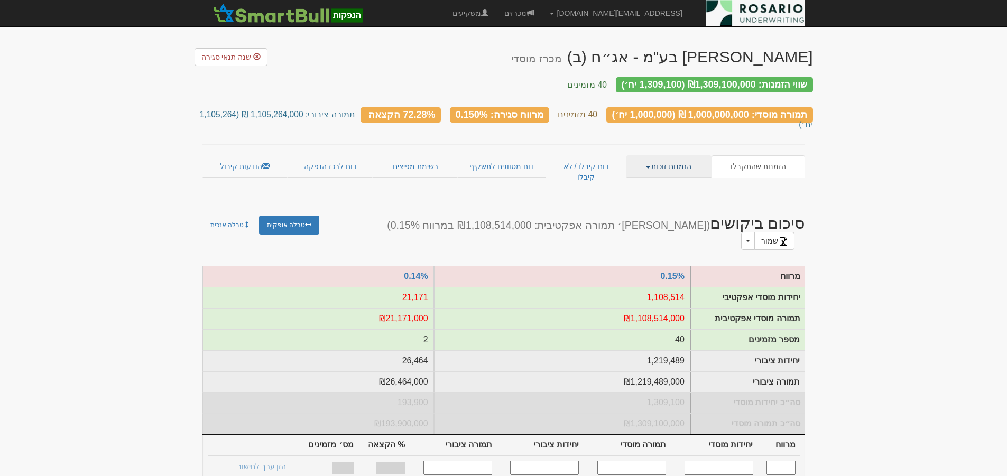
type input "מיטב"
click at [681, 155] on link "הזמנות זוכות" at bounding box center [669, 166] width 85 height 22
click at [682, 180] on link "פרטי הזמנות זוכות" at bounding box center [670, 187] width 84 height 14
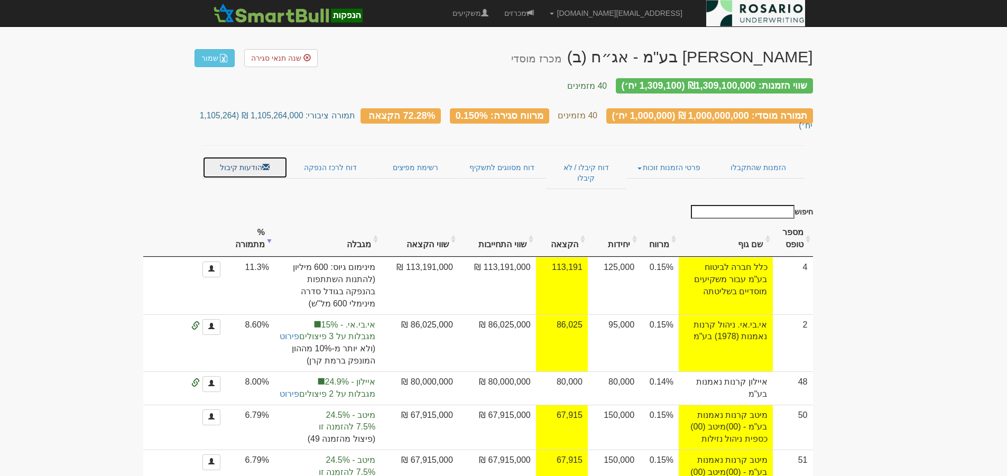
click at [253, 157] on link "הודעות קיבול" at bounding box center [245, 168] width 85 height 22
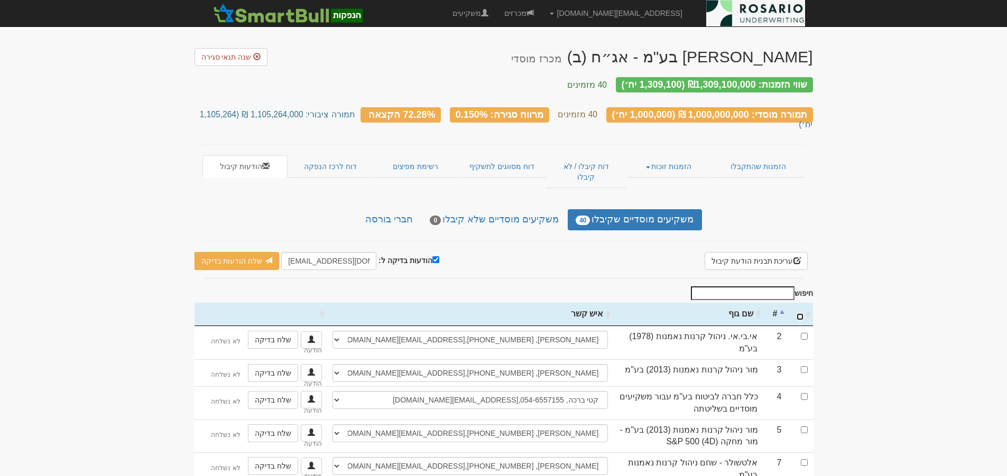
click at [800, 314] on input "\a : activate to sort column ascending" at bounding box center [800, 317] width 7 height 7
checkbox input "true"
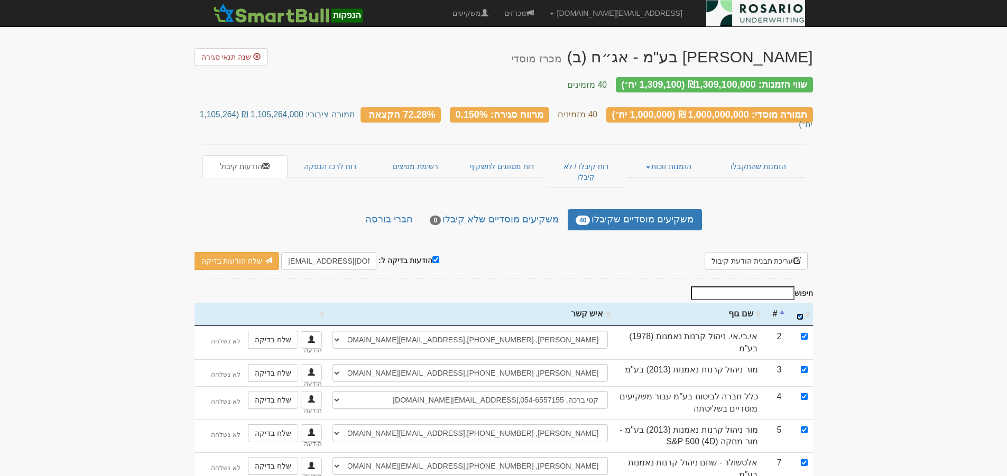
checkbox input "true"
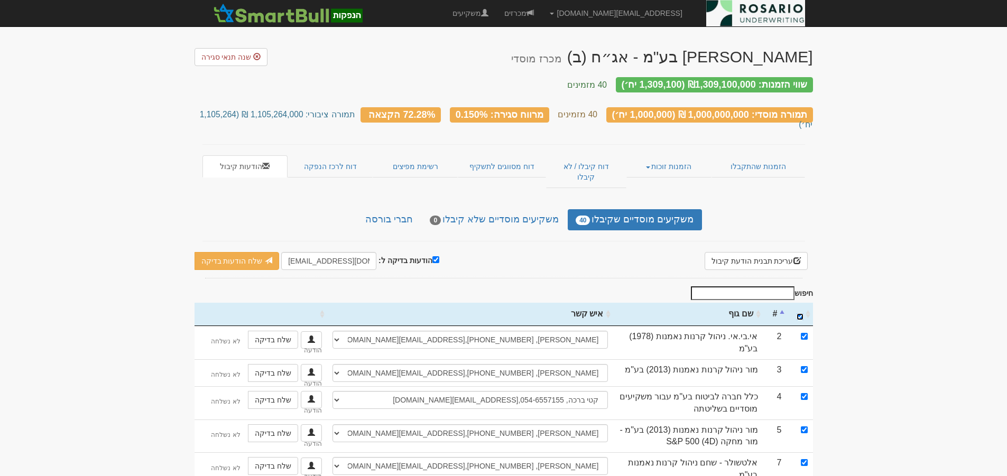
checkbox input "true"
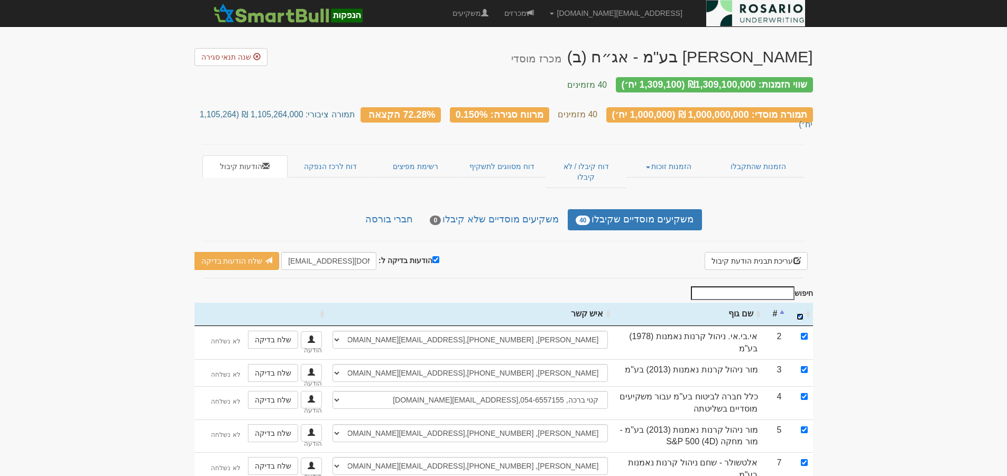
checkbox input "true"
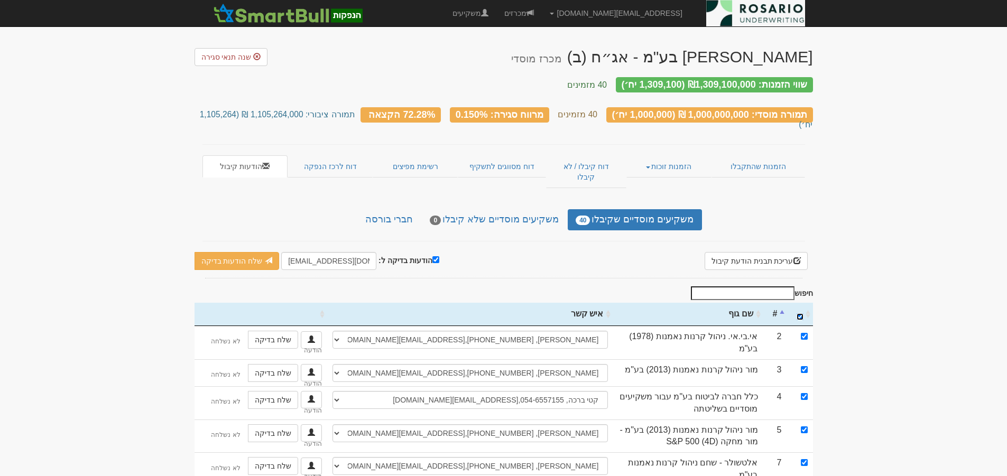
checkbox input "true"
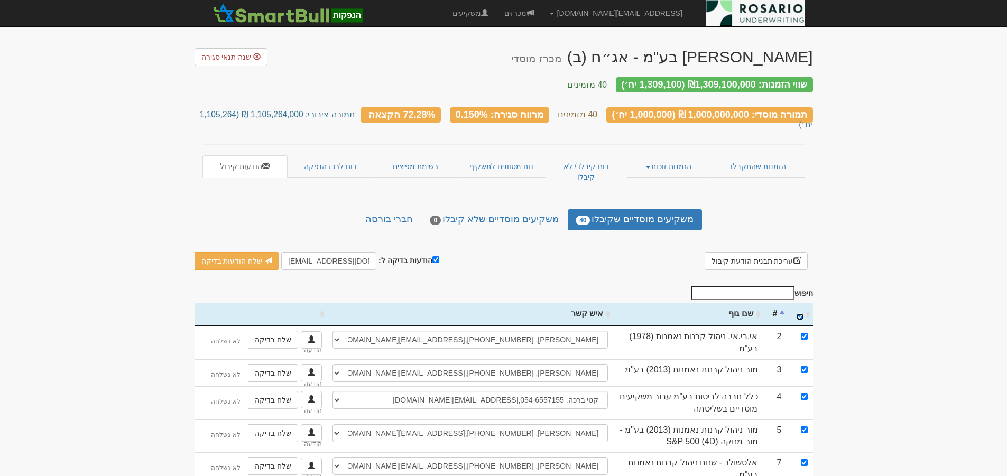
checkbox input "true"
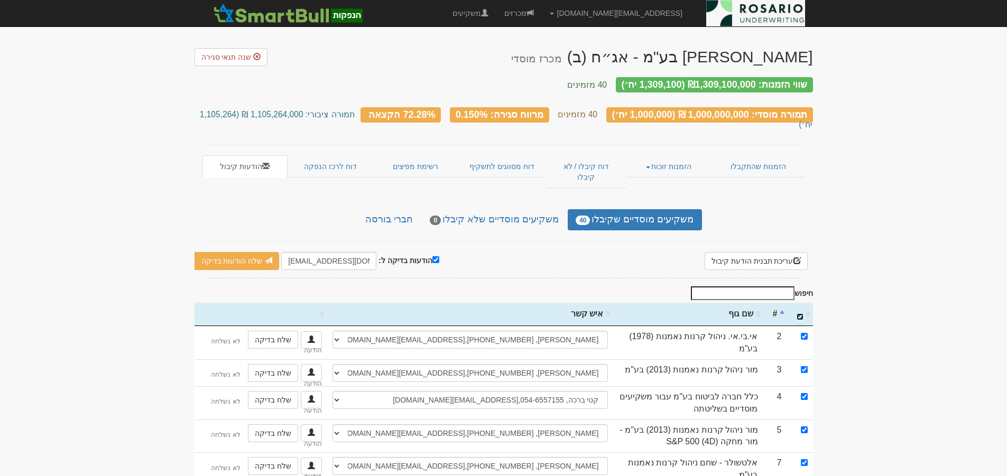
checkbox input "true"
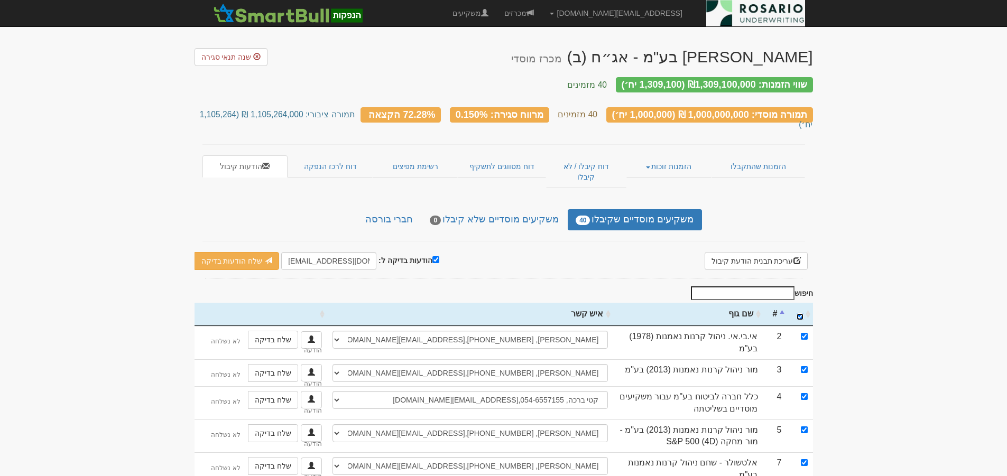
checkbox input "true"
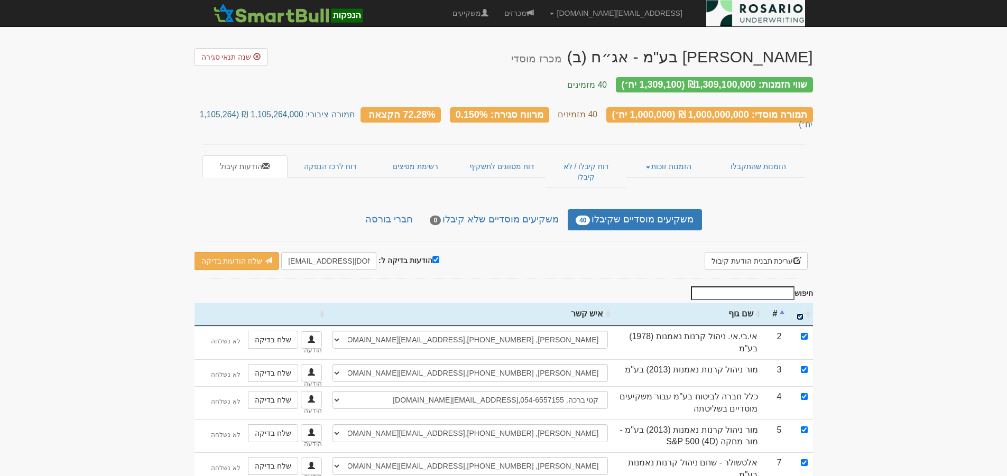
checkbox input "true"
click at [801, 314] on input "\a : activate to sort column descending" at bounding box center [800, 317] width 7 height 7
checkbox input "false"
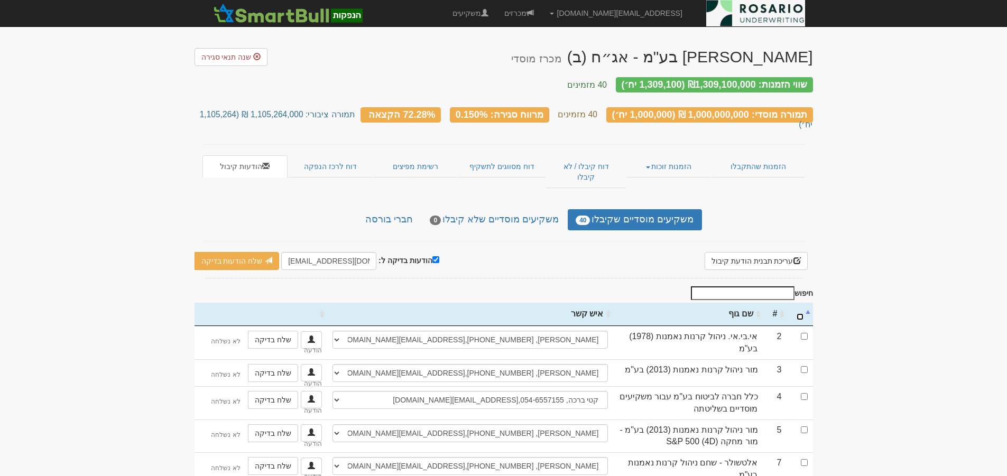
checkbox input "false"
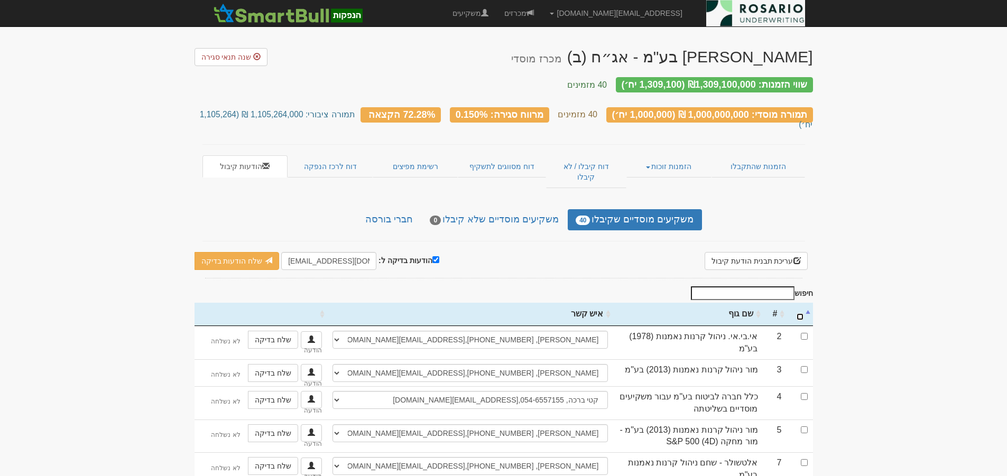
checkbox input "false"
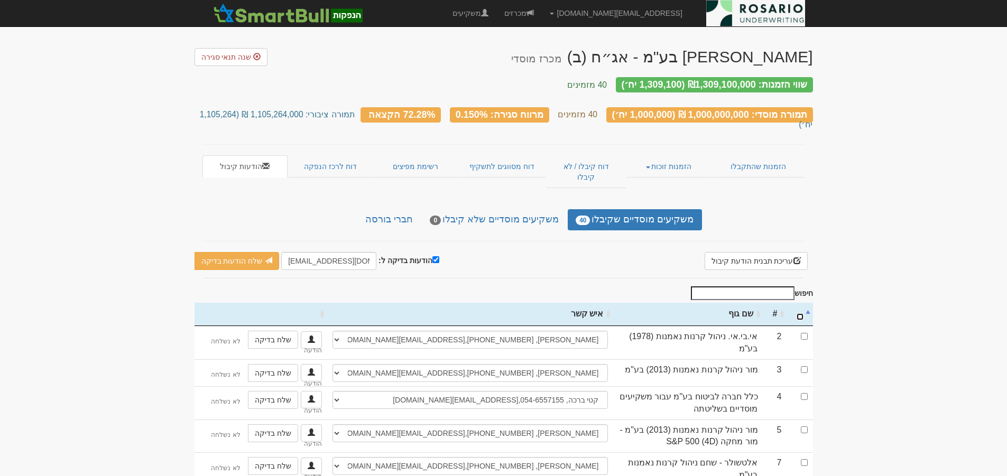
checkbox input "false"
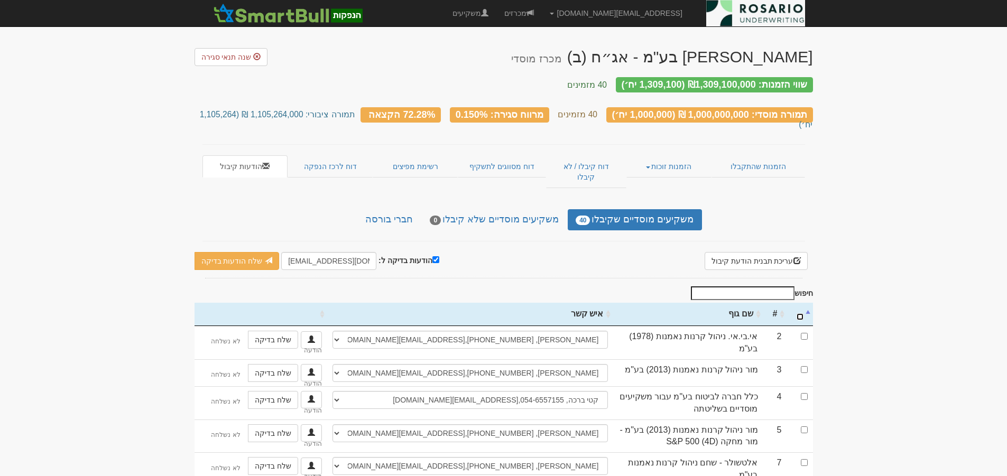
checkbox input "false"
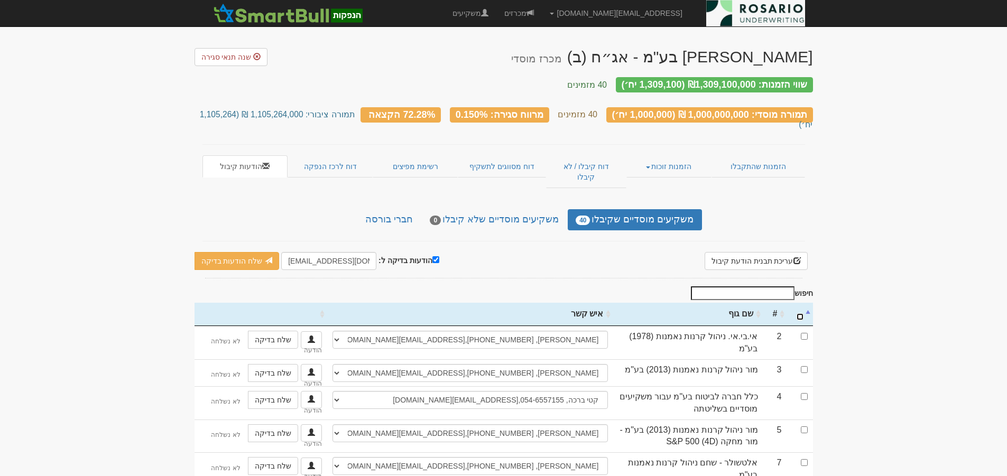
checkbox input "false"
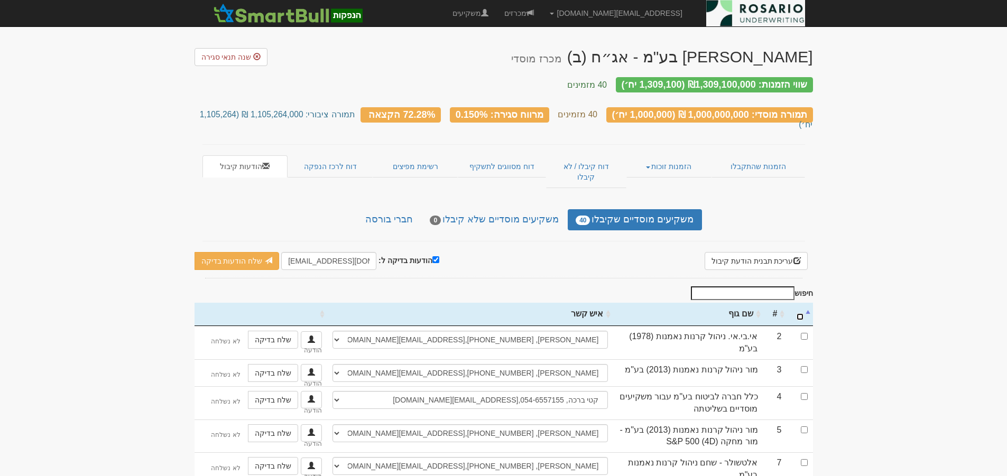
checkbox input "false"
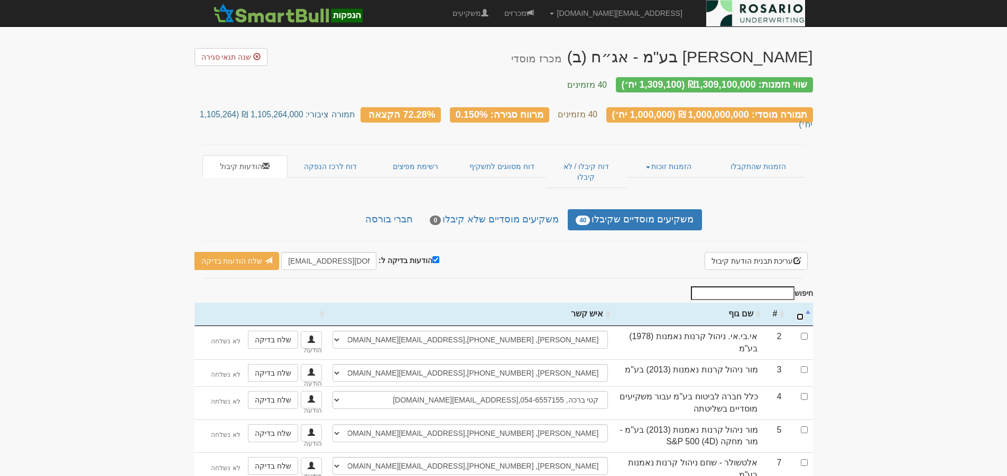
checkbox input "false"
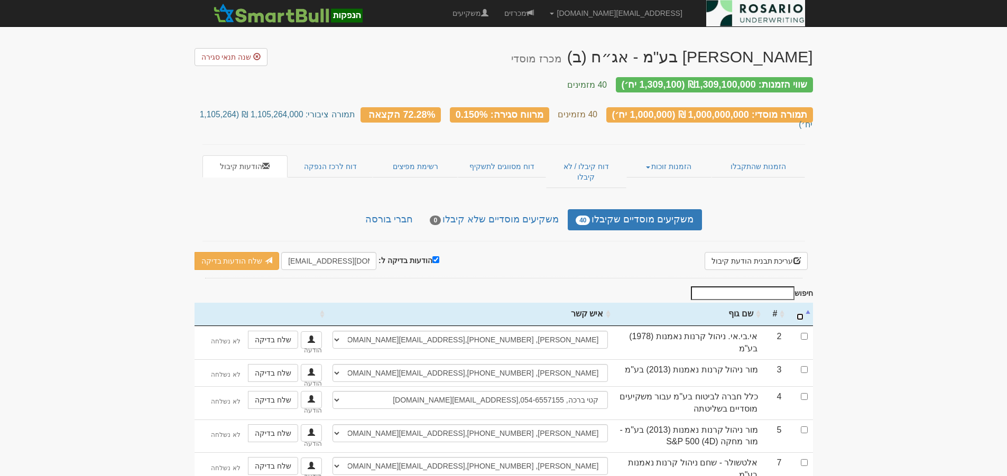
checkbox input "false"
click at [803, 333] on input "checkbox" at bounding box center [804, 336] width 7 height 7
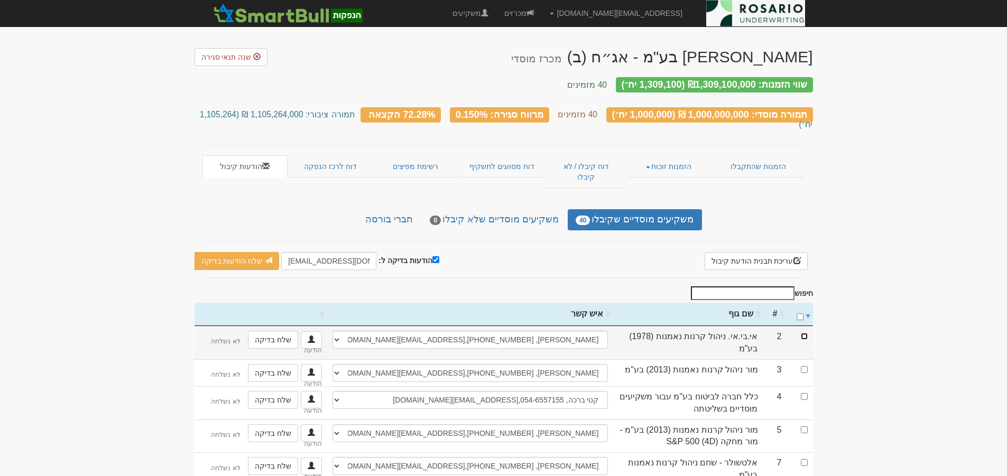
checkbox input "true"
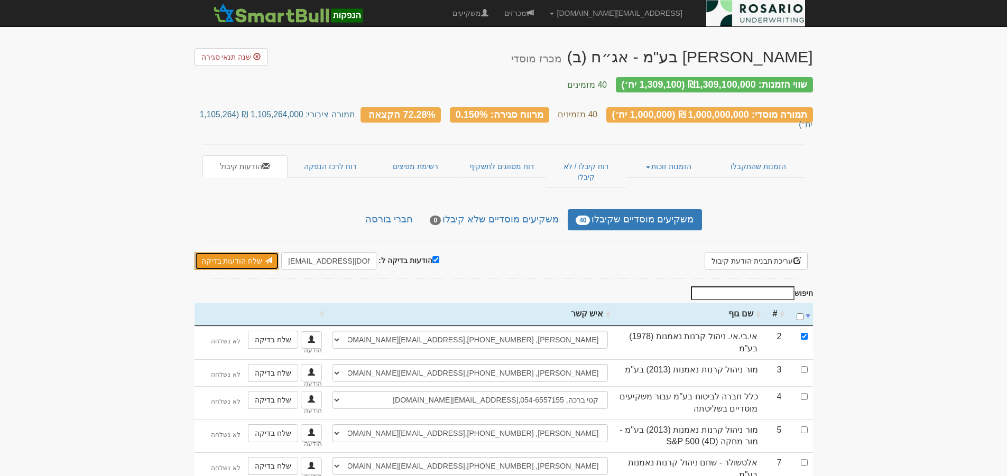
click at [248, 252] on link "שלח הודעות בדיקה" at bounding box center [237, 261] width 85 height 18
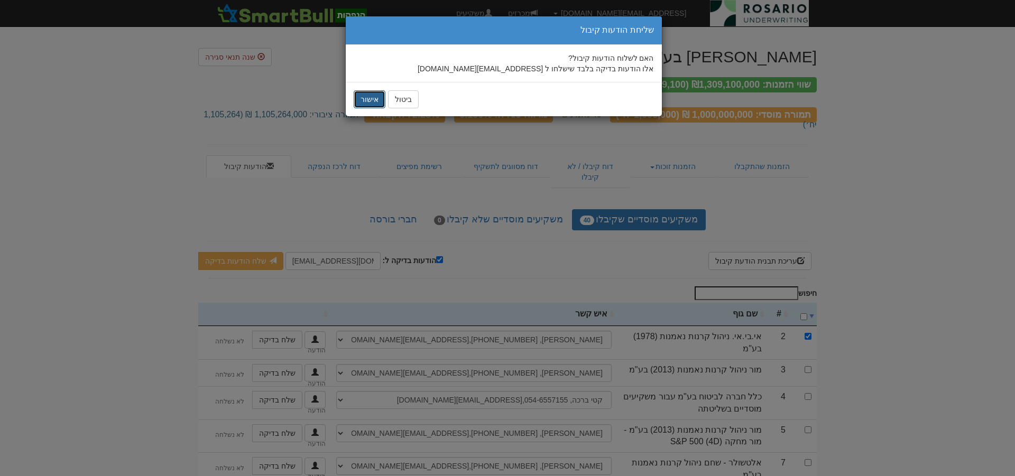
click at [370, 102] on button "אישור" at bounding box center [370, 99] width 32 height 18
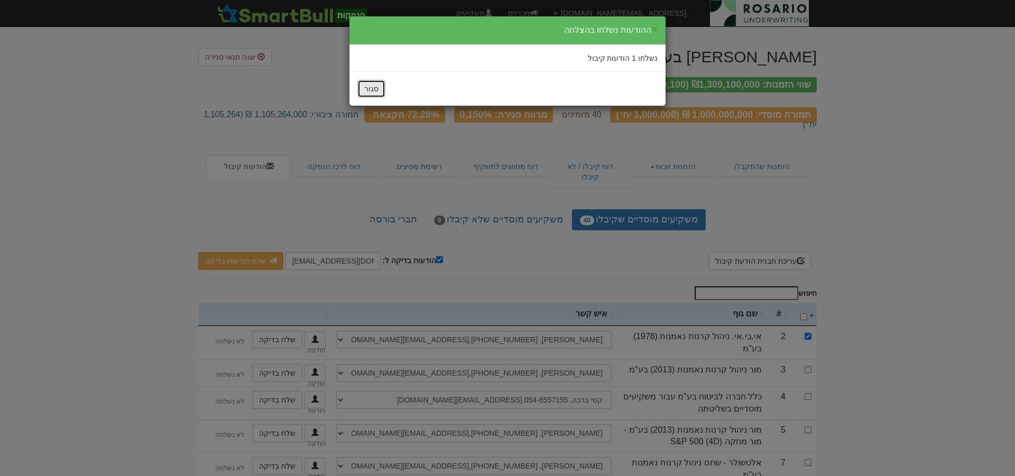
click at [373, 91] on button "סגור" at bounding box center [371, 89] width 28 height 18
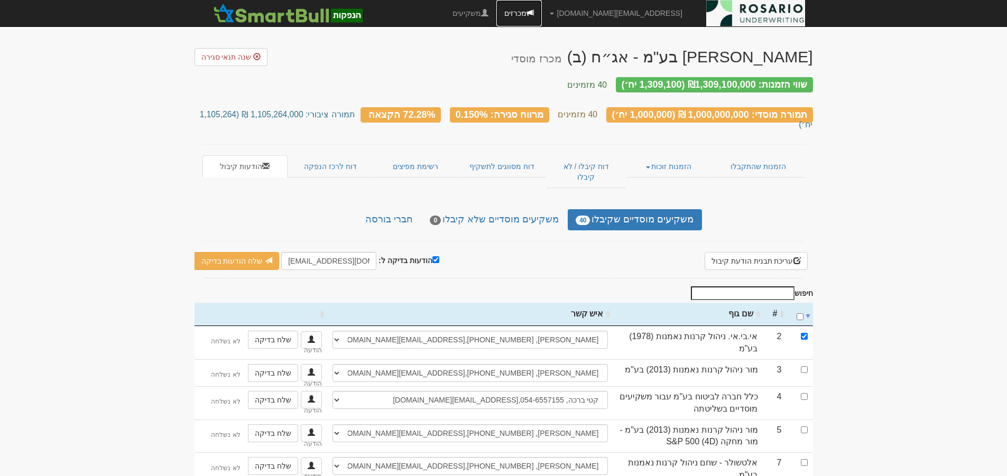
click at [534, 12] on span at bounding box center [530, 12] width 7 height 7
click at [542, 12] on link "מכרזים" at bounding box center [519, 13] width 45 height 26
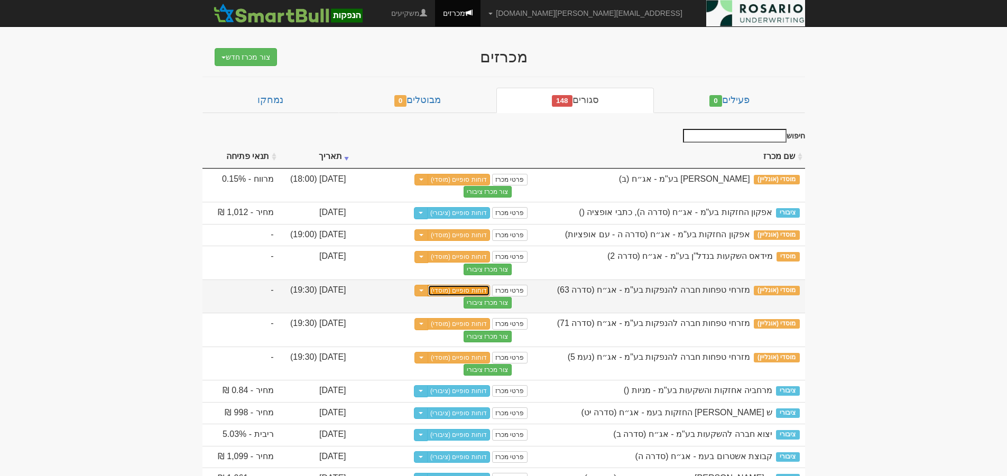
click at [469, 297] on link "דוחות סופיים (מוסדי)" at bounding box center [459, 291] width 62 height 12
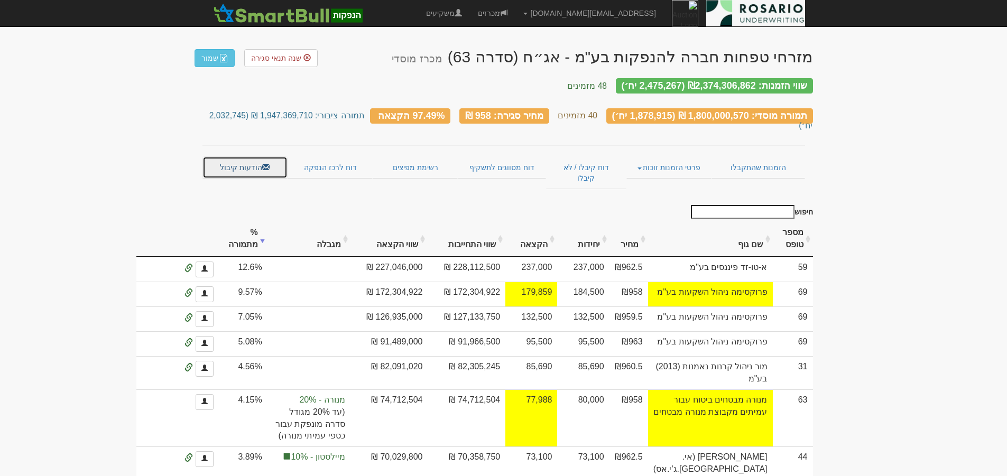
click at [243, 157] on link "הודעות קיבול" at bounding box center [245, 168] width 85 height 22
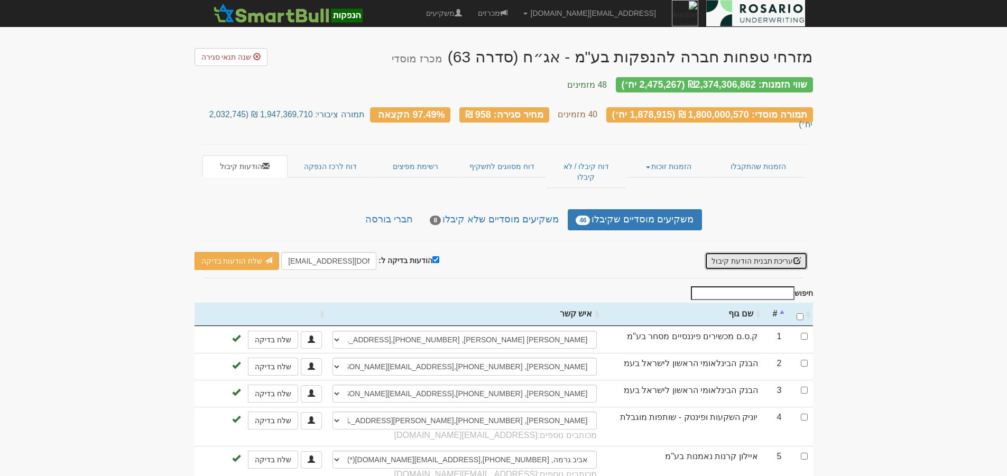
click at [774, 252] on button "עריכת תבנית הודעת קיבול" at bounding box center [756, 261] width 103 height 18
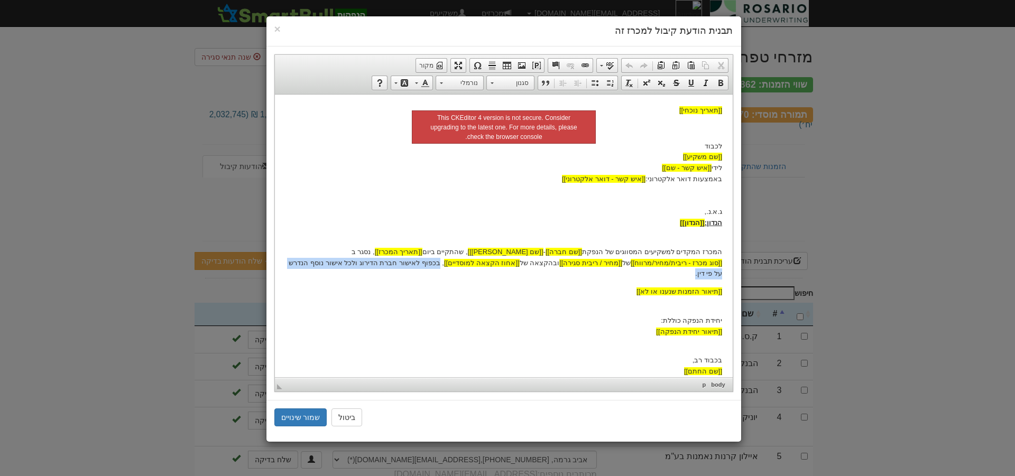
drag, startPoint x: 552, startPoint y: 263, endPoint x: 388, endPoint y: 269, distance: 164.0
click at [388, 269] on body "[[תאריך נוכחי]] לכבוד [[שם משקיע]] לידי [[איש קשר - שם]] באמצעות דואר אלקטרוני:…" at bounding box center [503, 241] width 437 height 272
click at [513, 305] on p "יחידת הנפקה כוללת: [[תיאור יחידת הנפקה]]" at bounding box center [503, 320] width 437 height 33
drag, startPoint x: 387, startPoint y: 262, endPoint x: 552, endPoint y: 262, distance: 165.5
click at [552, 262] on p "המכרז המקדים למשקיעים המסווגים של הנפקת [[שם חברה]] - [[שם נייר מונפק]] , שהתקי…" at bounding box center [503, 257] width 437 height 44
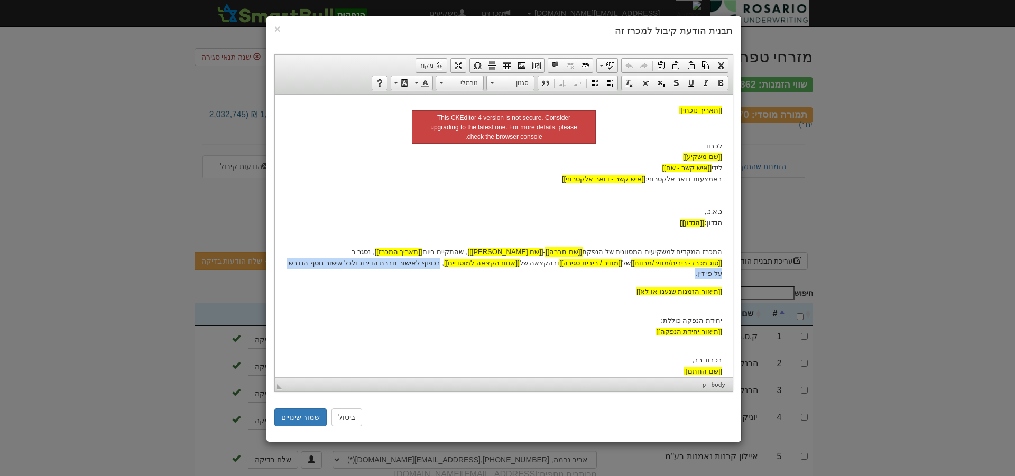
copy p "בכפוף לאישור חברת הדירוג ולכל אישור נוסף הנדרש על פי דין."
click at [278, 27] on span "×" at bounding box center [277, 29] width 6 height 12
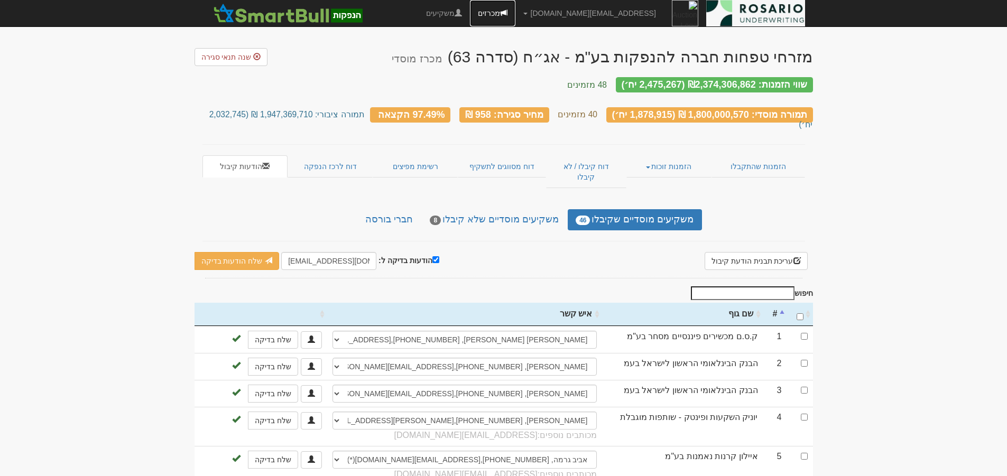
click at [516, 13] on link "מכרזים" at bounding box center [492, 13] width 45 height 26
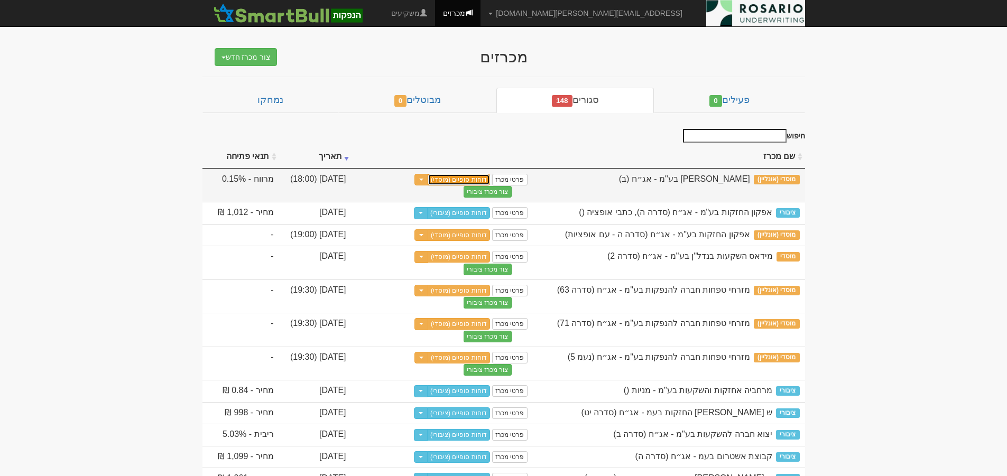
click at [463, 177] on link "דוחות סופיים (מוסדי)" at bounding box center [459, 180] width 62 height 12
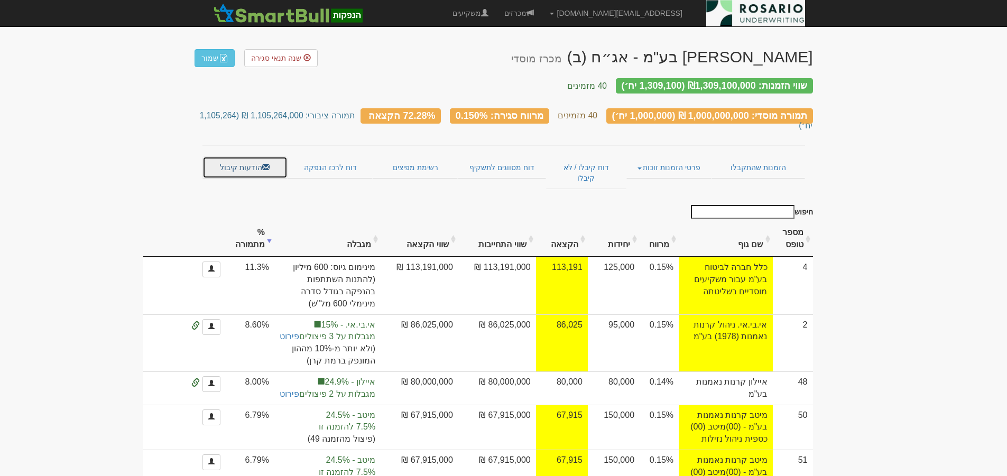
click at [239, 157] on link "הודעות קיבול" at bounding box center [245, 168] width 85 height 22
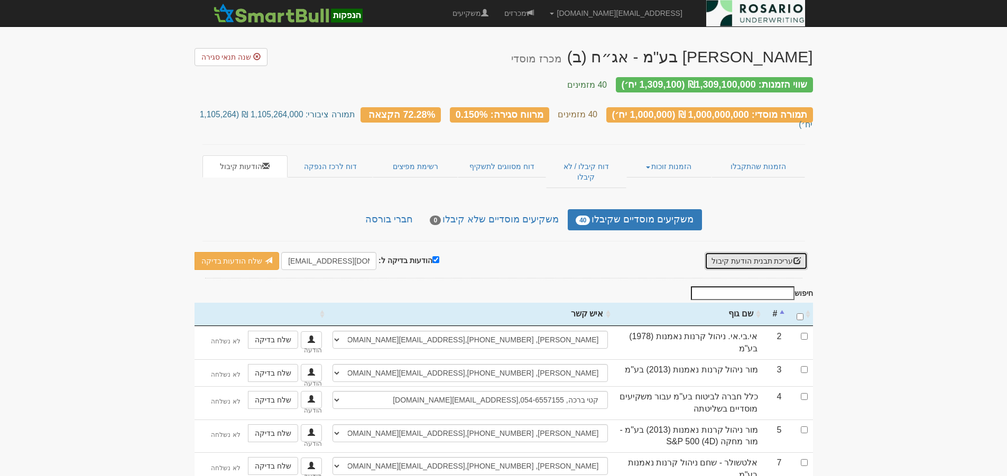
click at [731, 252] on button "עריכת תבנית הודעת קיבול" at bounding box center [756, 261] width 103 height 18
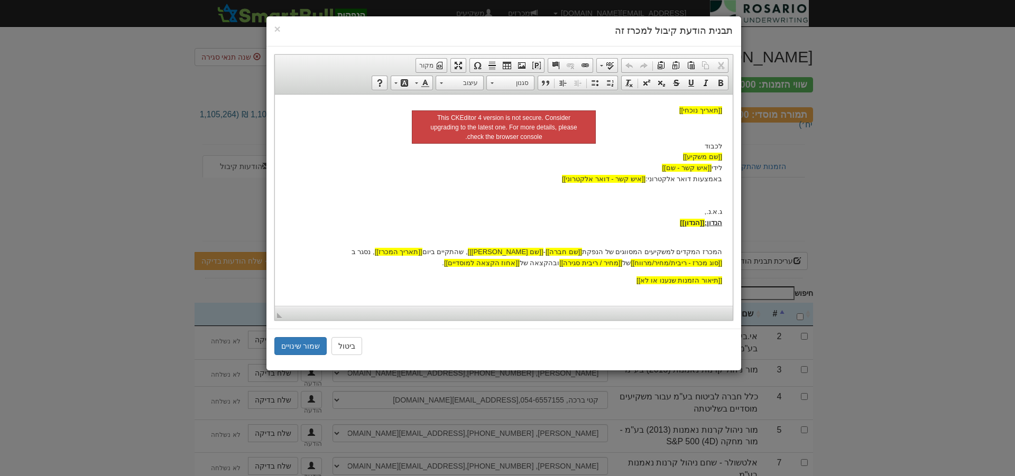
click at [549, 264] on p "המכרז המקדים למשקיעים המסווגים של הנפקת [[שם חברה]] - [[שם נייר מונפק]] , שהתקי…" at bounding box center [503, 251] width 437 height 33
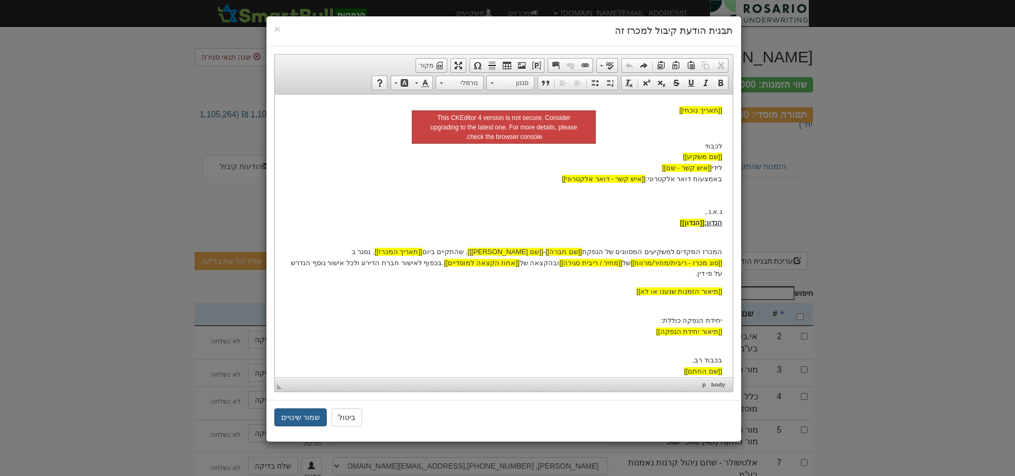
click at [314, 418] on button "שמור שינויים" at bounding box center [300, 418] width 53 height 18
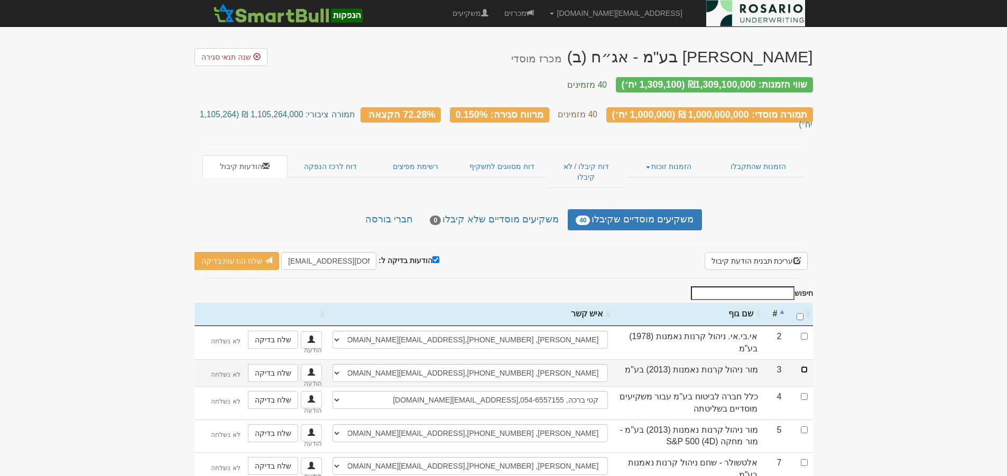
click at [806, 366] on input "checkbox" at bounding box center [804, 369] width 7 height 7
checkbox input "true"
click at [243, 252] on link "שלח הודעות בדיקה" at bounding box center [237, 261] width 85 height 18
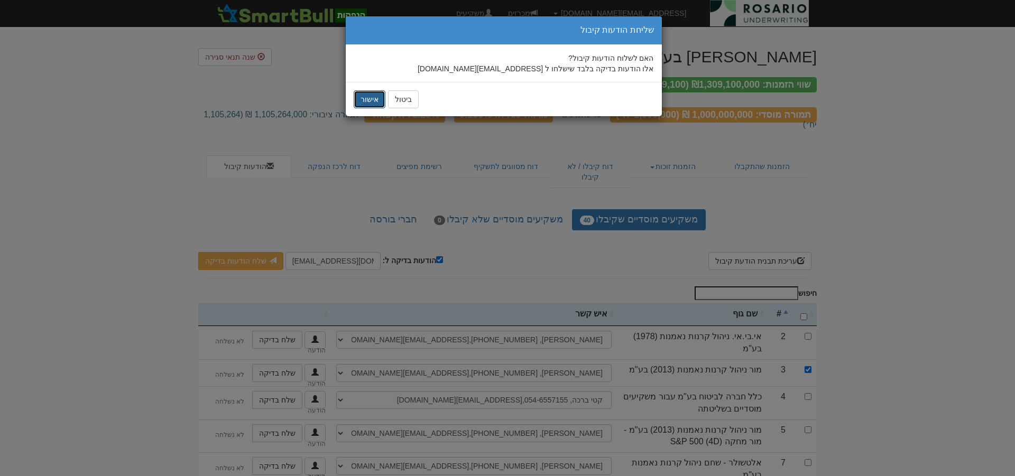
click at [369, 102] on button "אישור" at bounding box center [370, 99] width 32 height 18
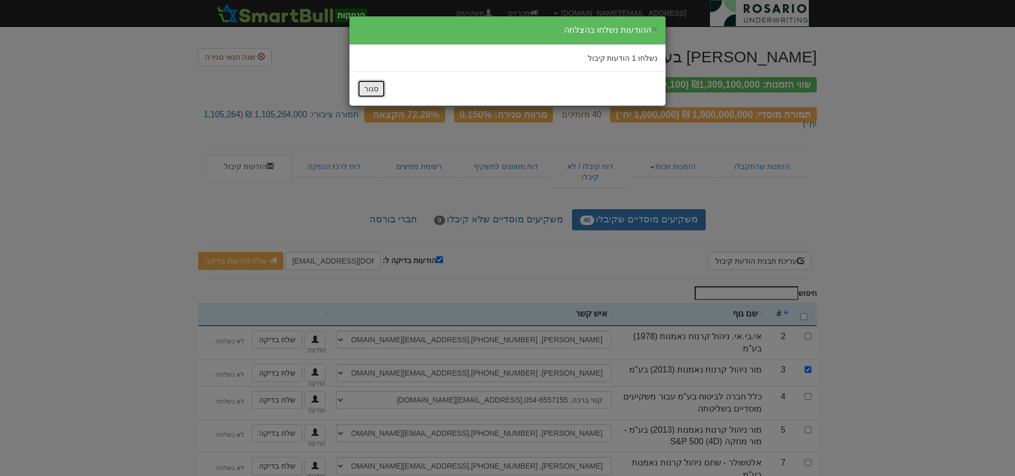
click at [375, 90] on button "סגור" at bounding box center [371, 89] width 28 height 18
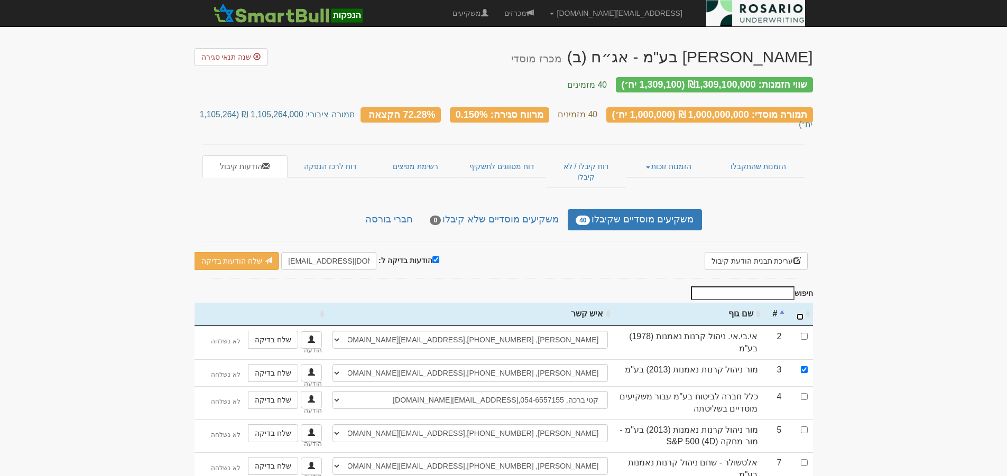
click at [799, 314] on input "\a : activate to sort column ascending" at bounding box center [800, 317] width 7 height 7
checkbox input "true"
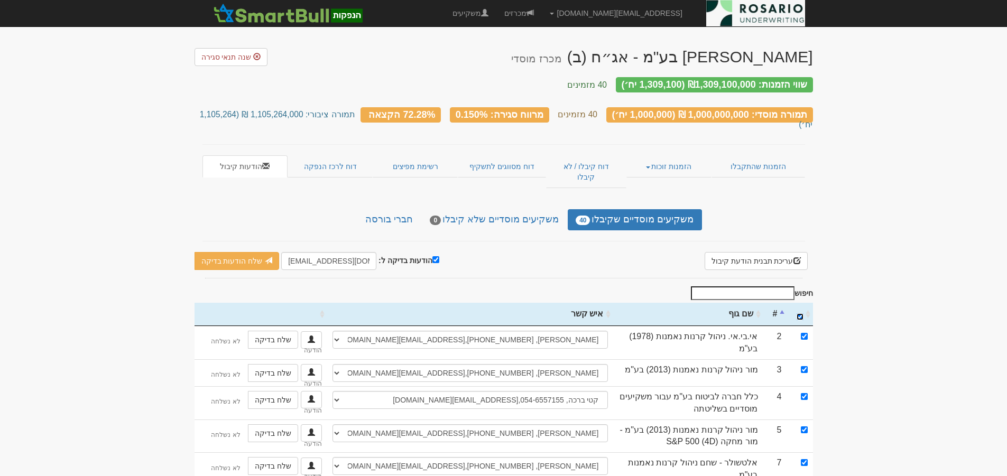
checkbox input "true"
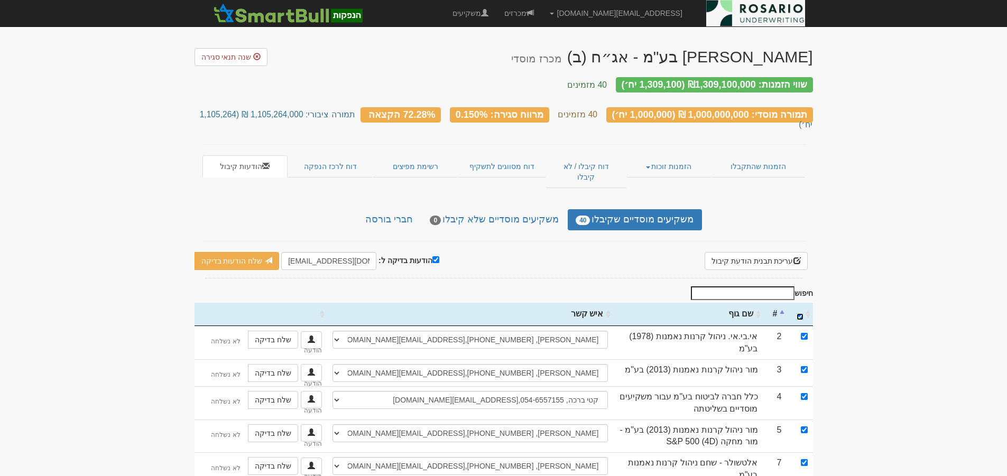
checkbox input "true"
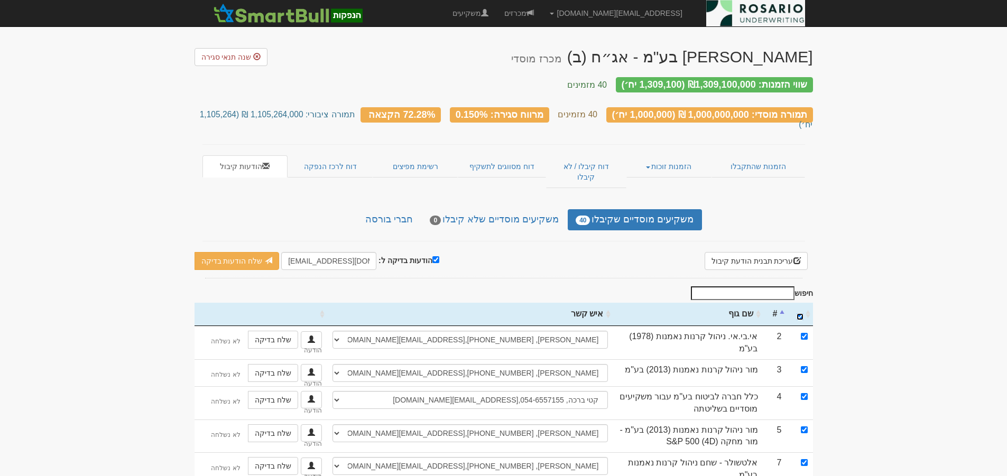
checkbox input "true"
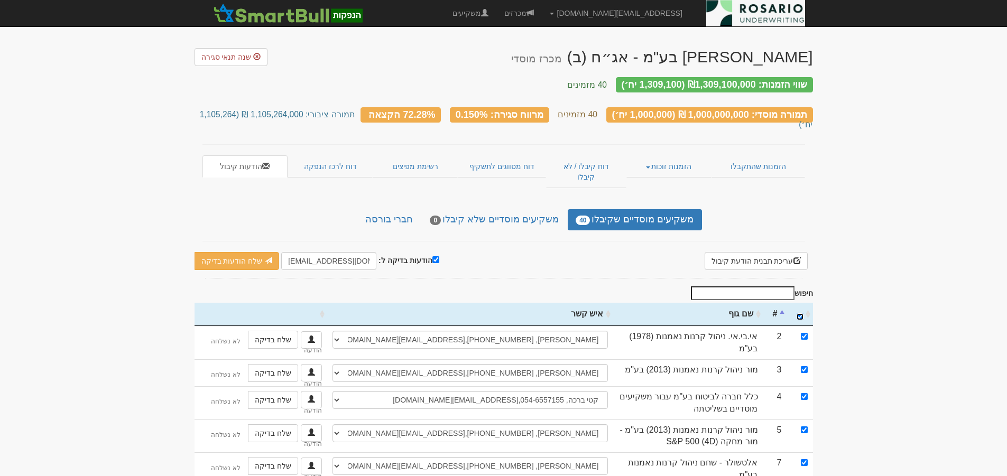
checkbox input "true"
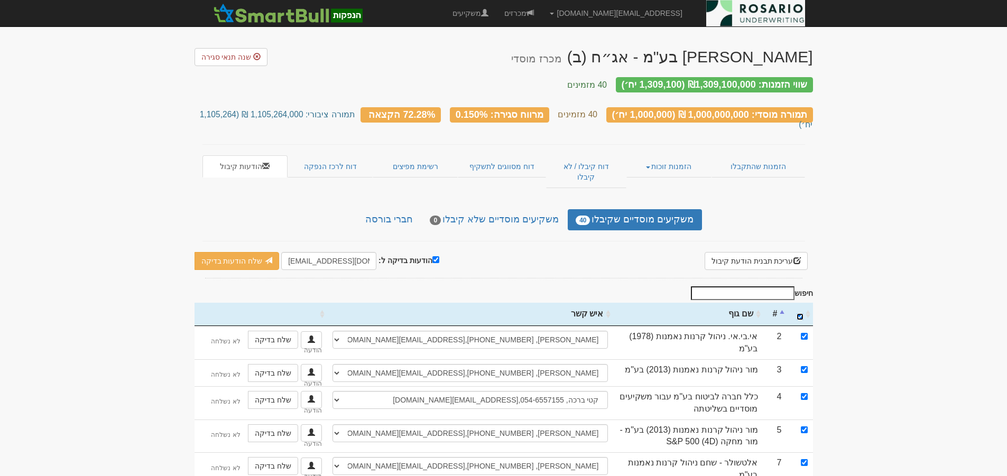
checkbox input "true"
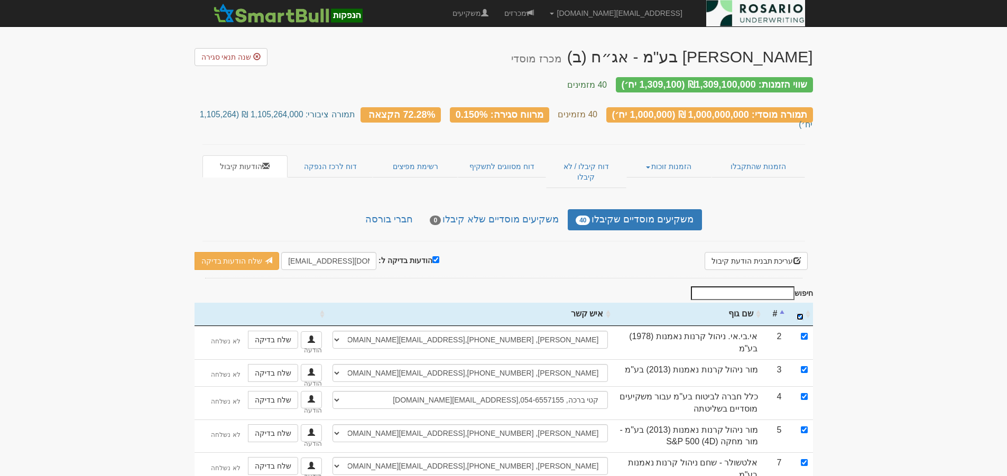
checkbox input "true"
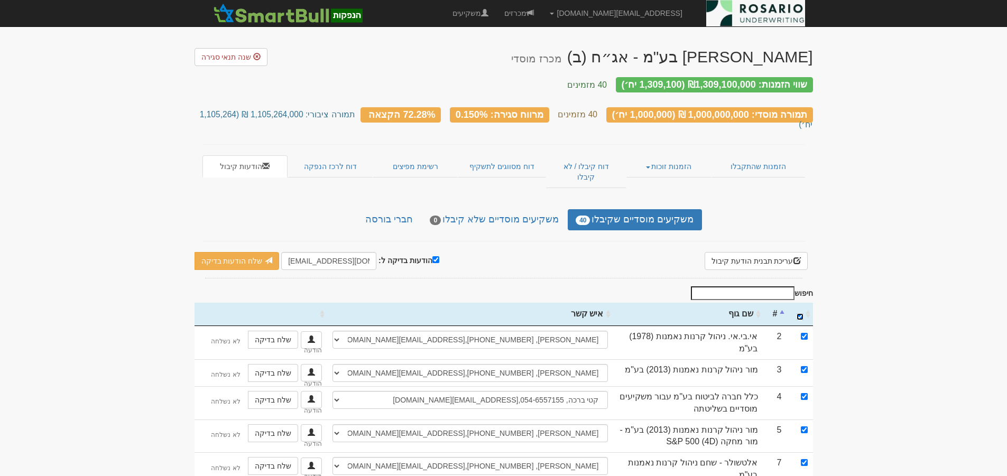
checkbox input "true"
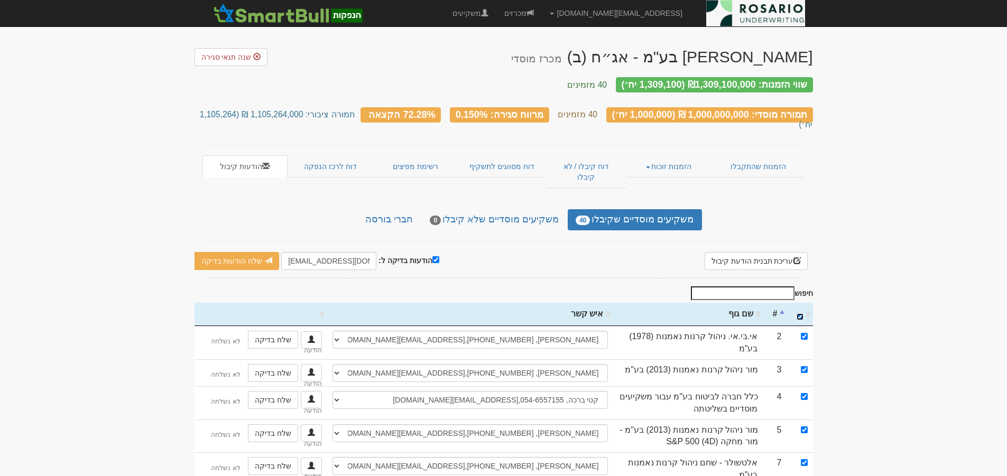
checkbox input "true"
click at [433, 256] on input "הודעות בדיקה ל:" at bounding box center [436, 259] width 7 height 7
checkbox input "false"
click at [246, 252] on link "שלח הודעות למשקיעים" at bounding box center [257, 261] width 98 height 18
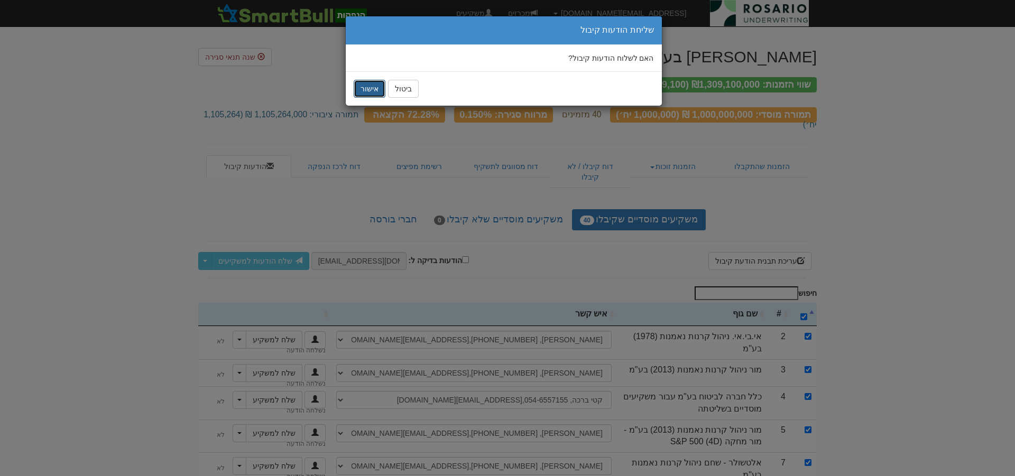
click at [372, 90] on button "אישור" at bounding box center [370, 89] width 32 height 18
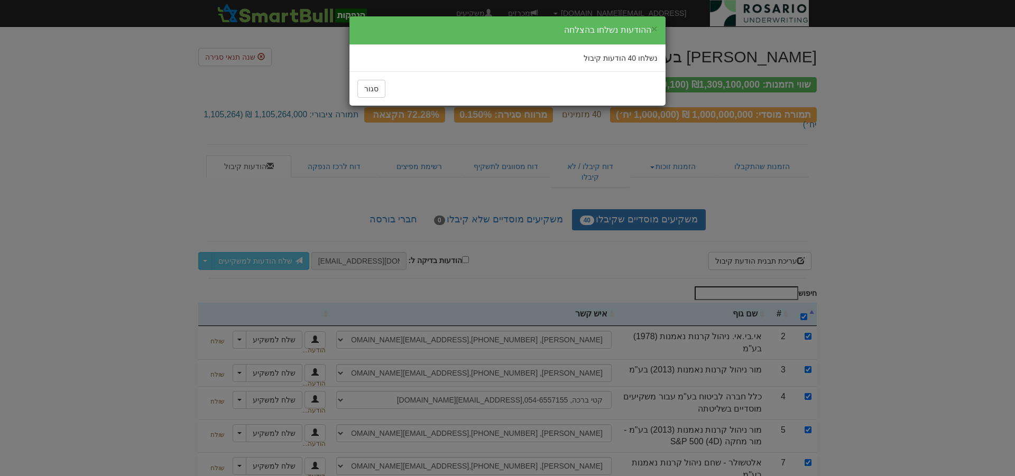
click at [532, 195] on div "× ההודעות נשלחו בהצלחה נשלחו 40 הודעות קיבול סגור" at bounding box center [507, 238] width 1015 height 476
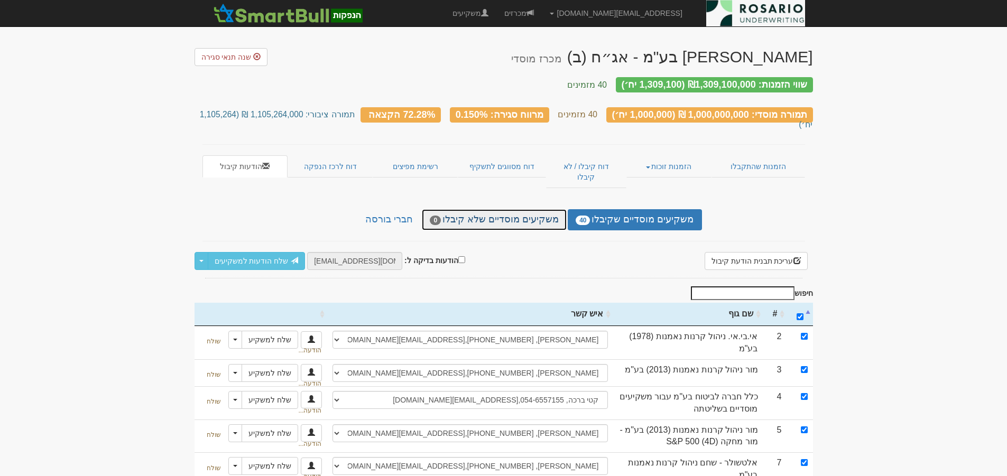
click at [532, 209] on link "משקיעים מוסדיים שלא קיבלו 0" at bounding box center [494, 219] width 145 height 21
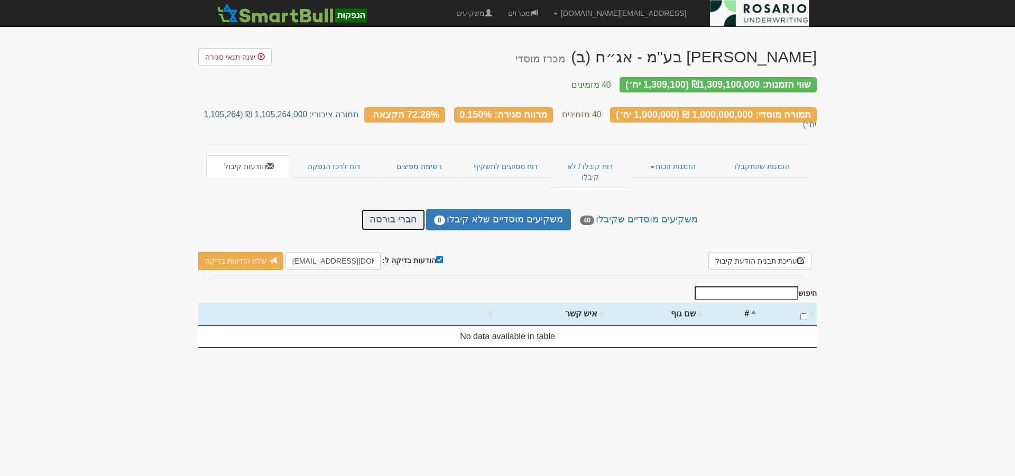
click at [416, 209] on link "חברי בורסה" at bounding box center [393, 219] width 63 height 21
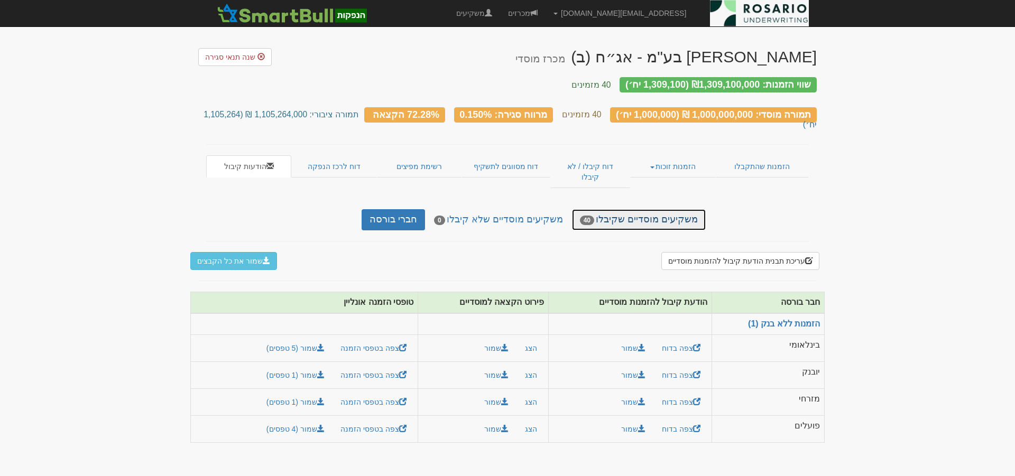
click at [662, 209] on link "משקיעים מוסדיים שקיבלו 40" at bounding box center [639, 219] width 134 height 21
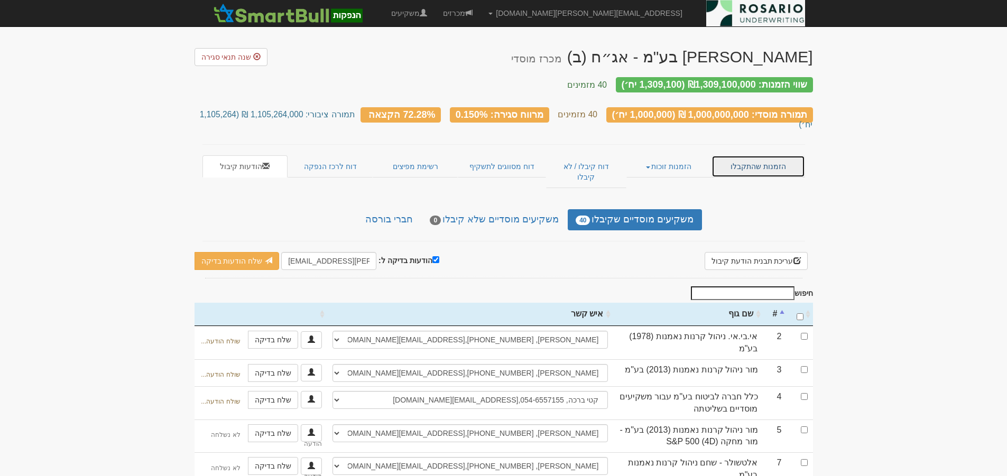
click at [767, 155] on link "הזמנות שהתקבלו" at bounding box center [758, 166] width 93 height 22
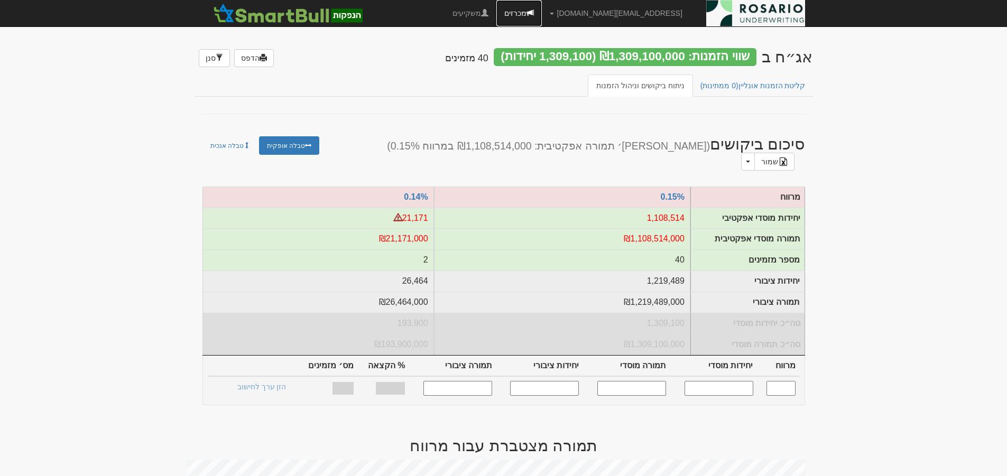
click at [542, 12] on link "מכרזים" at bounding box center [519, 13] width 45 height 26
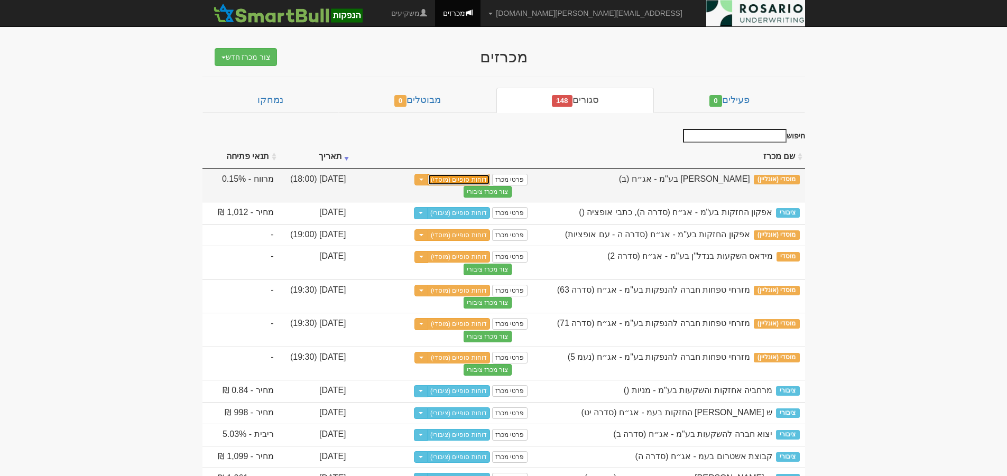
click at [461, 179] on link "דוחות סופיים (מוסדי)" at bounding box center [459, 180] width 62 height 12
